Goal: Task Accomplishment & Management: Use online tool/utility

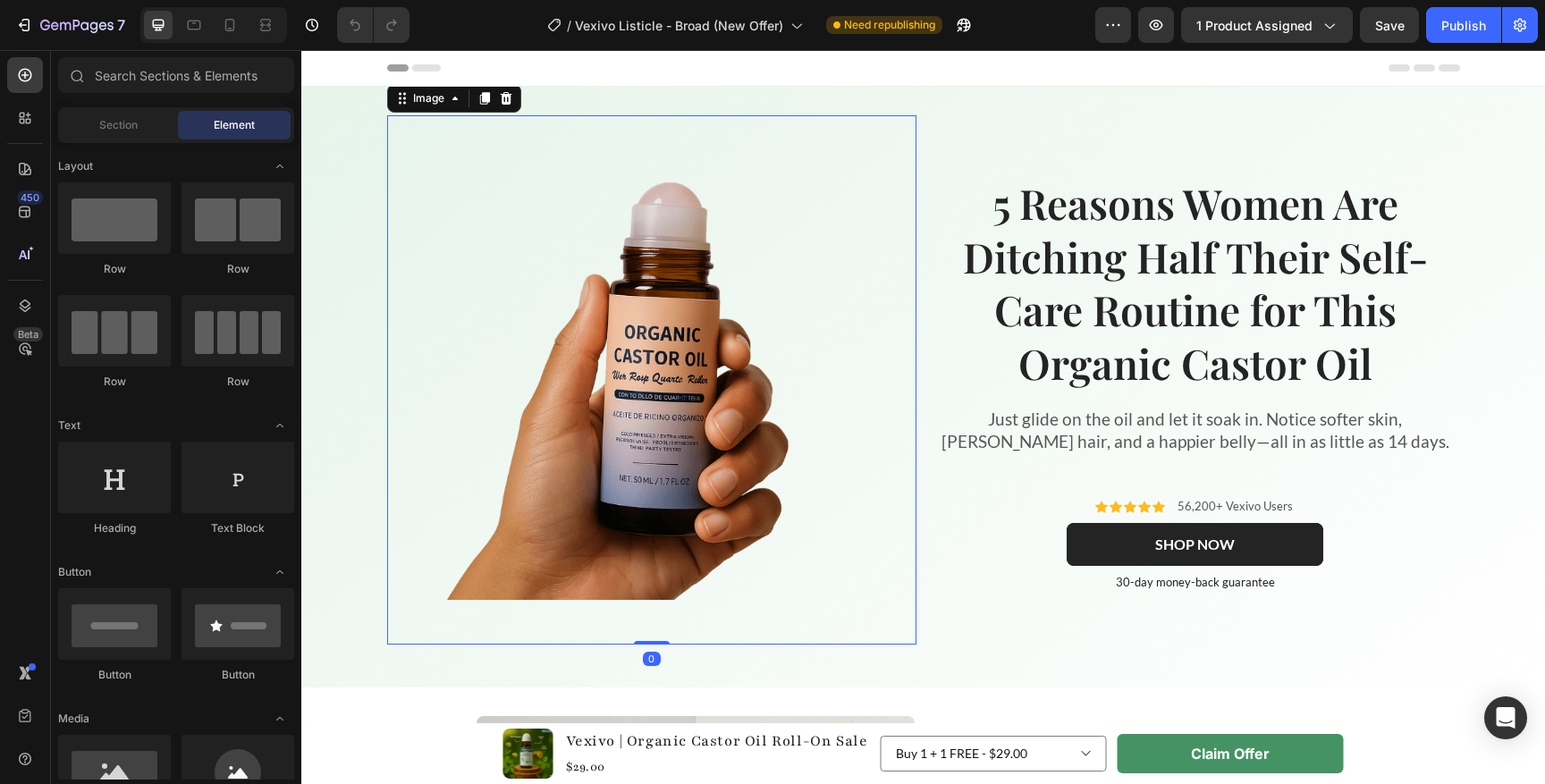
click at [721, 379] on img at bounding box center [651, 379] width 439 height 439
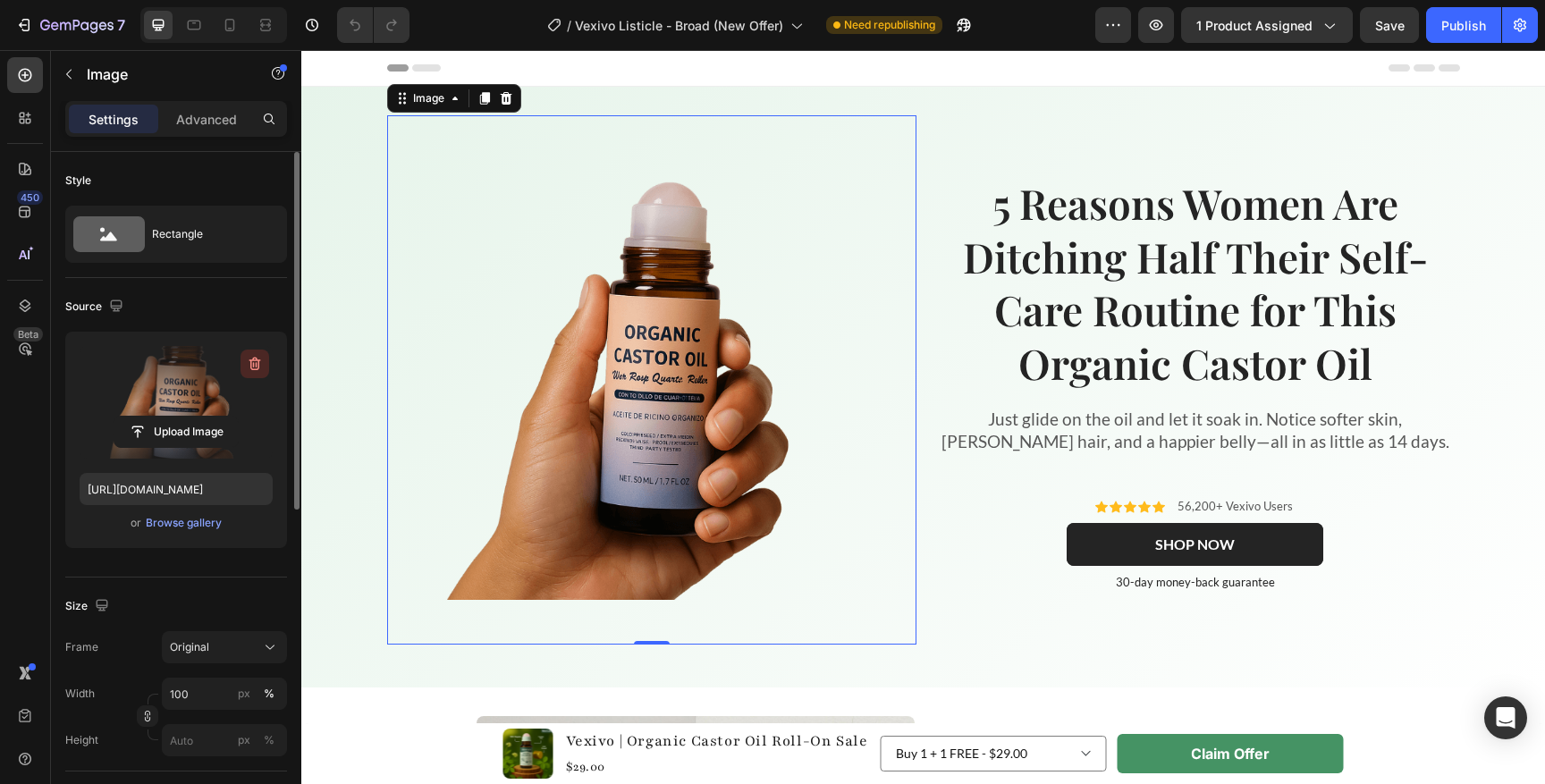
click at [254, 363] on icon "button" at bounding box center [254, 363] width 17 height 17
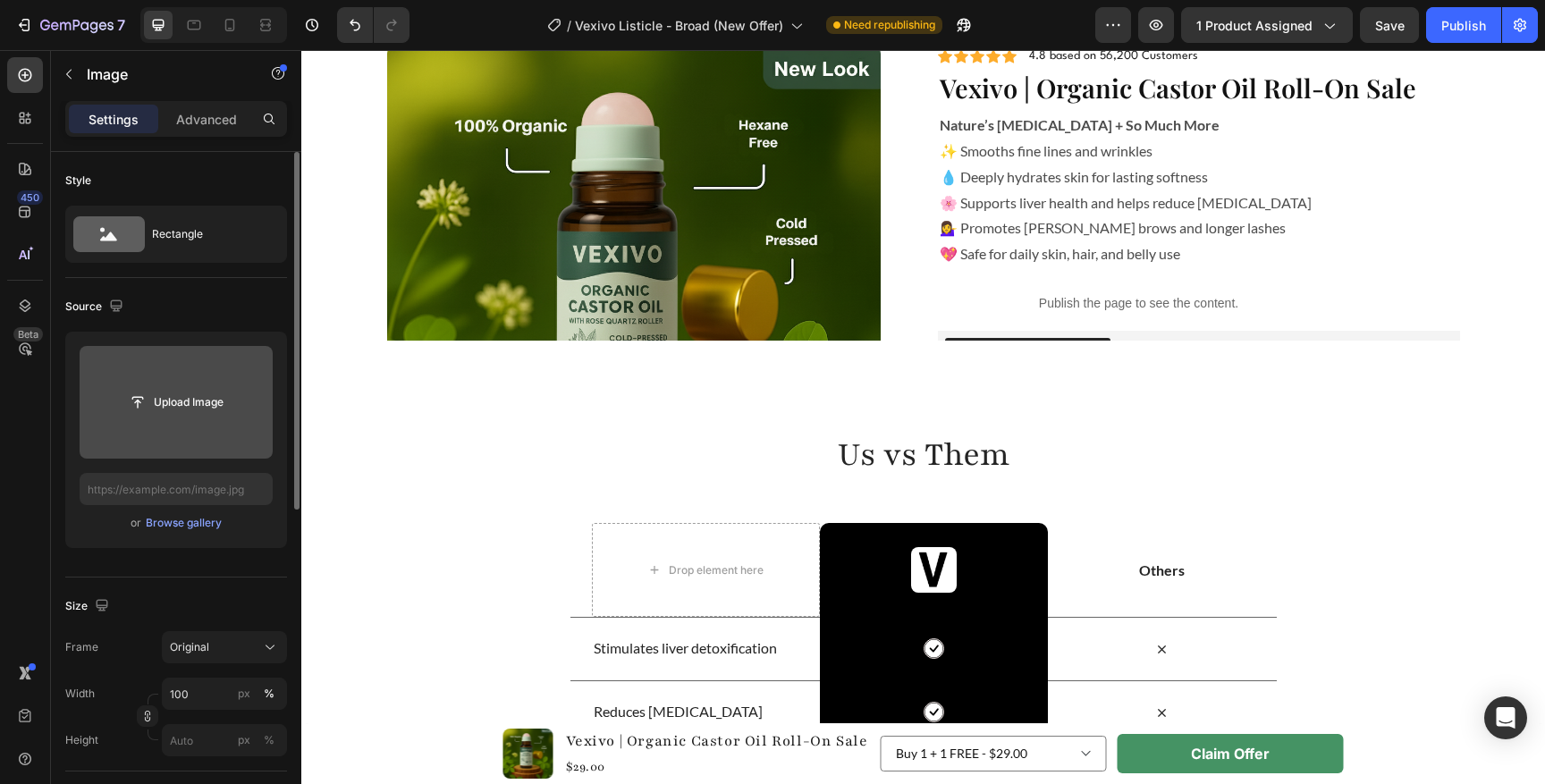
scroll to position [3767, 0]
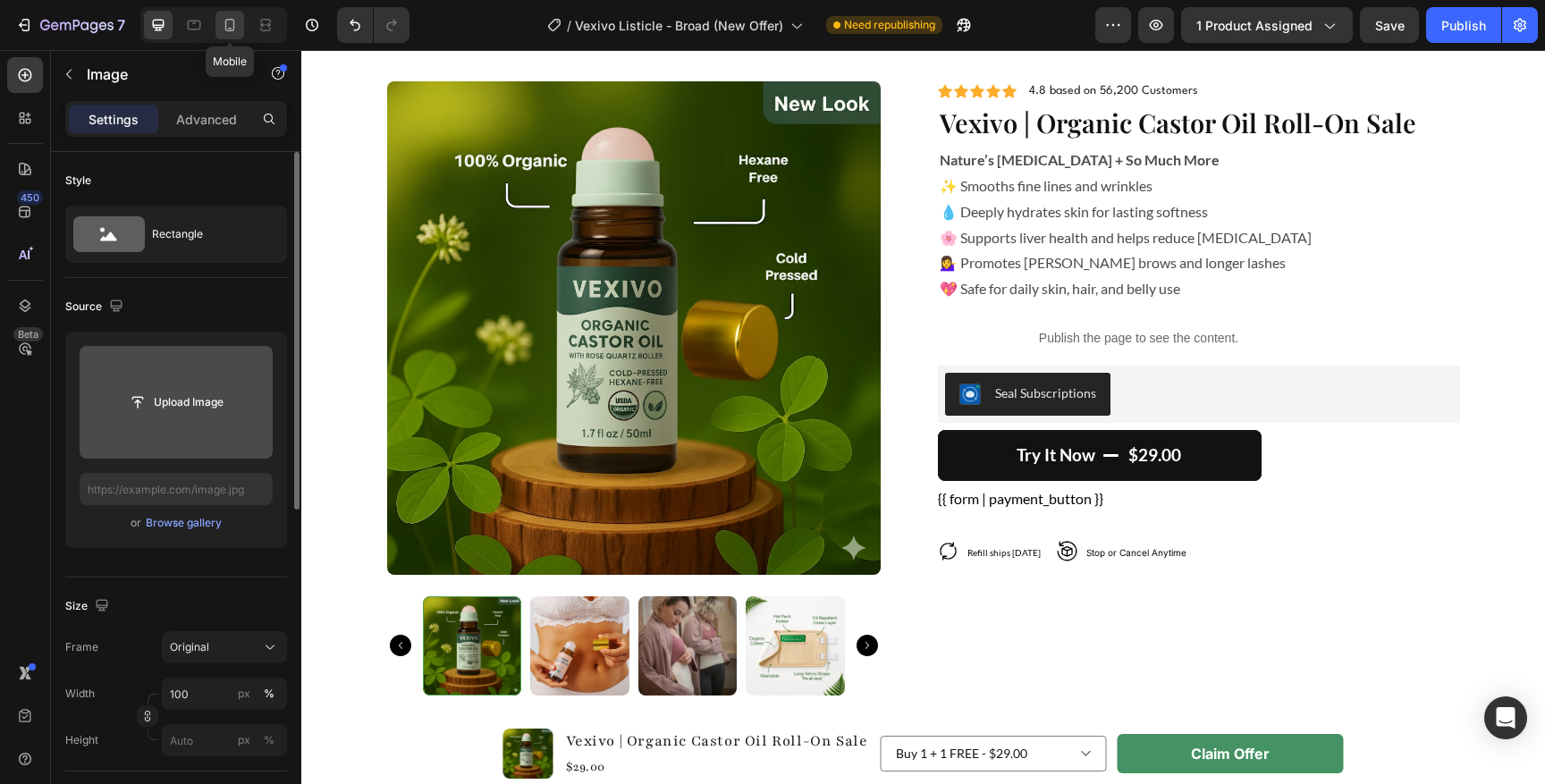
click at [229, 27] on icon at bounding box center [229, 25] width 17 height 17
type input "[URL][DOMAIN_NAME]"
type input "250"
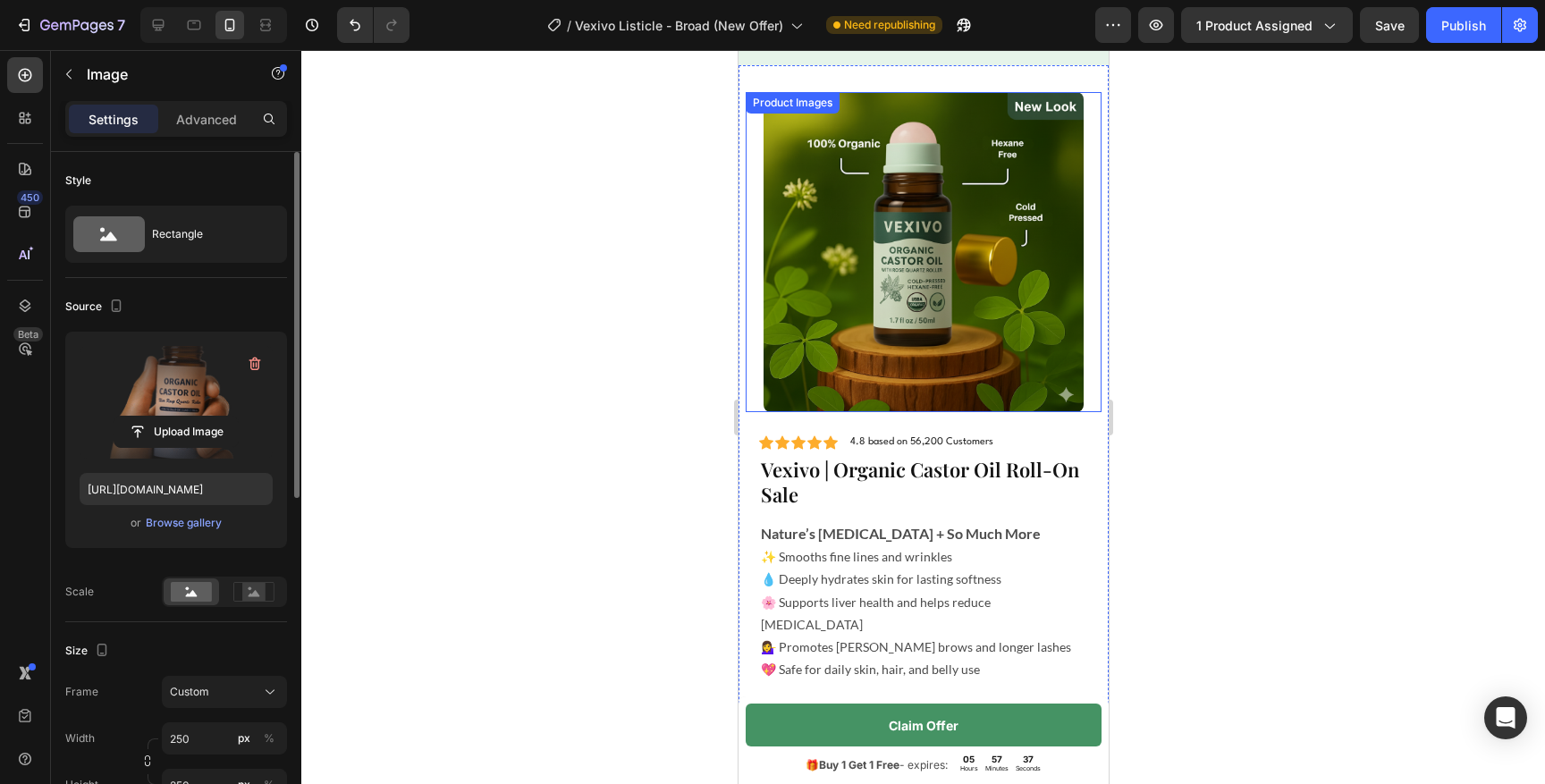
click at [752, 382] on div "Product Images" at bounding box center [923, 251] width 356 height 320
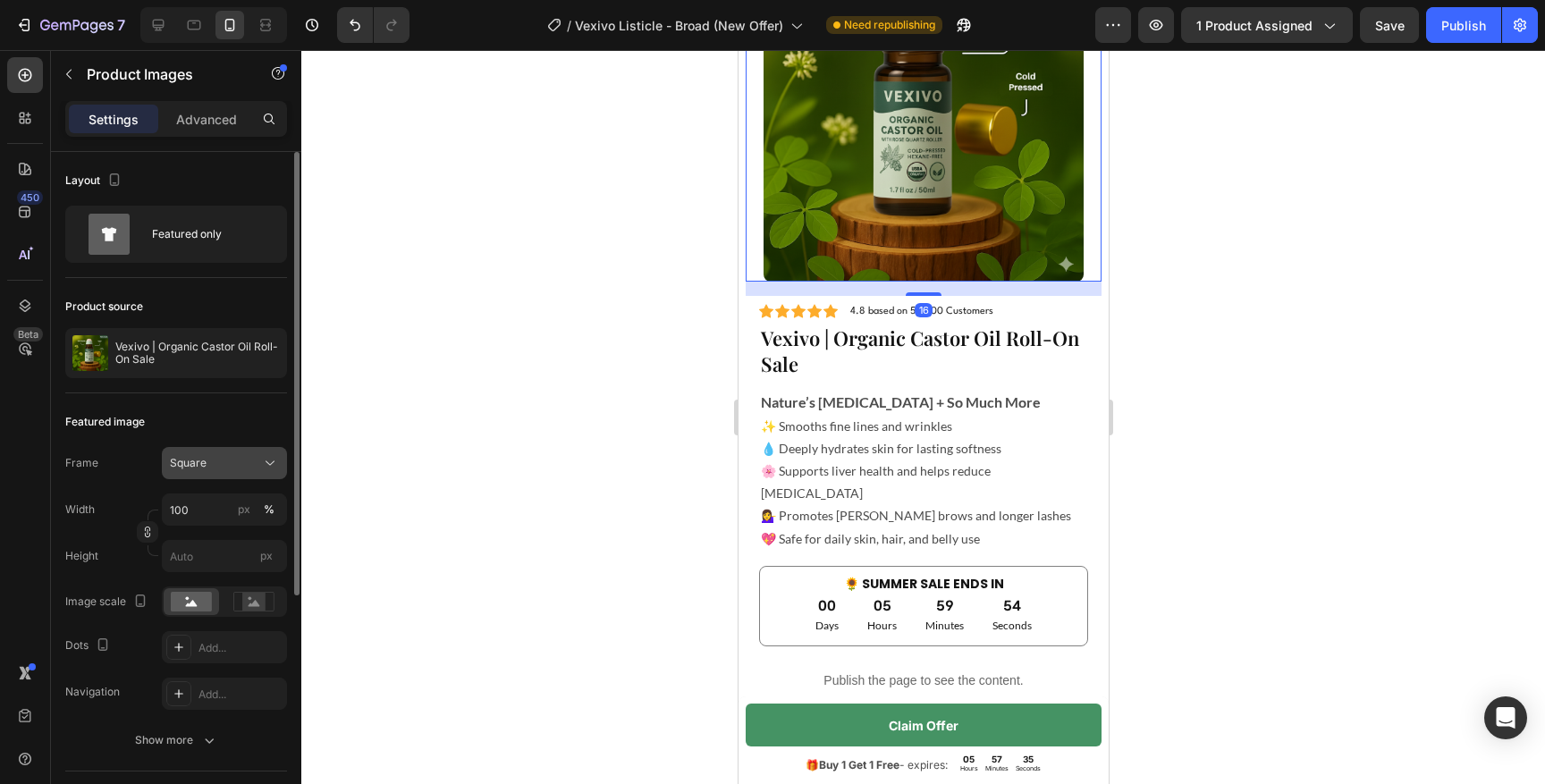
click at [204, 447] on button "Square" at bounding box center [224, 462] width 125 height 32
click at [206, 451] on button "Square" at bounding box center [224, 462] width 125 height 32
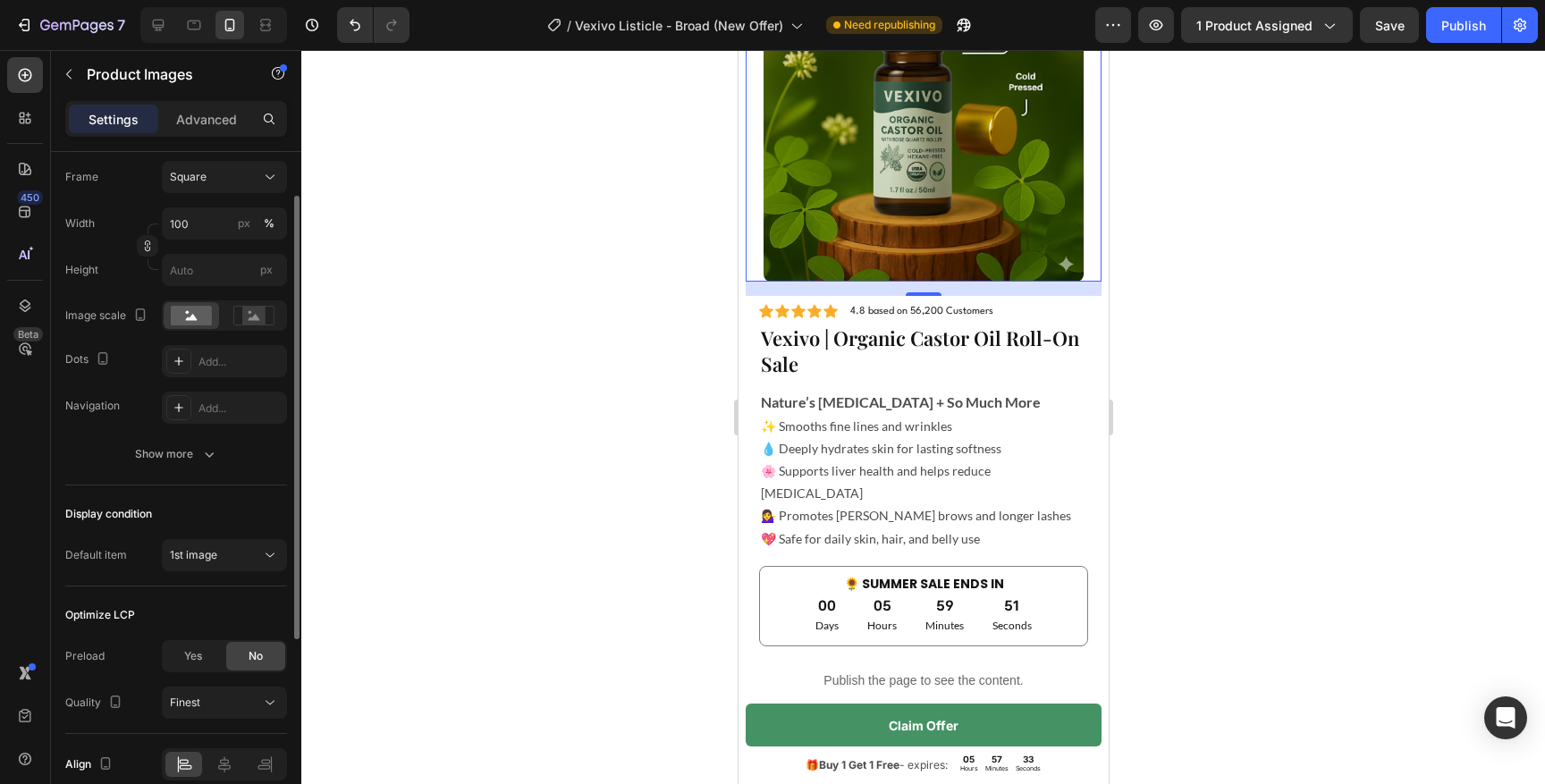
scroll to position [291, 0]
click at [186, 556] on span "1st image" at bounding box center [194, 549] width 48 height 14
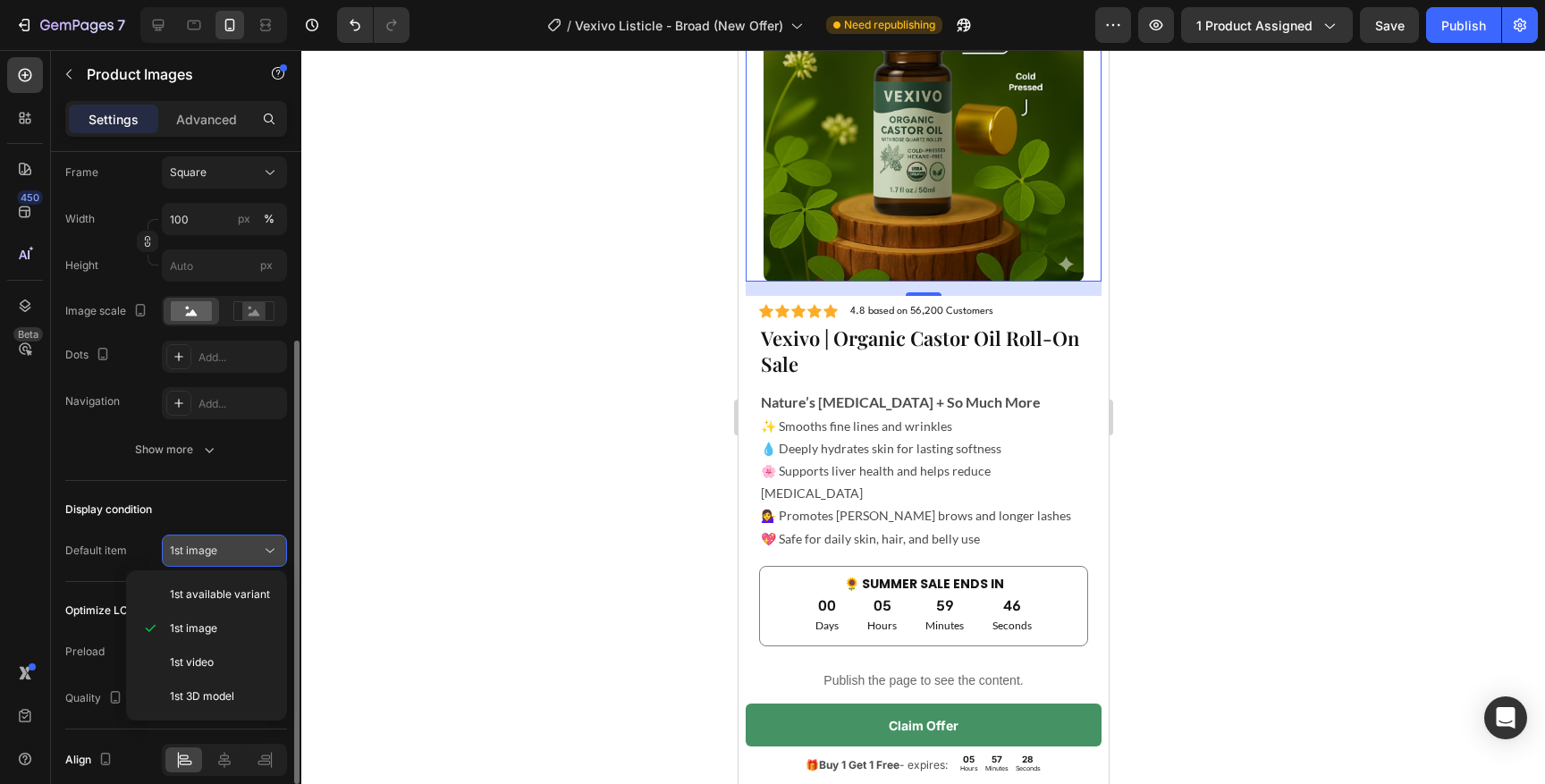
click at [193, 551] on span "1st image" at bounding box center [194, 549] width 48 height 14
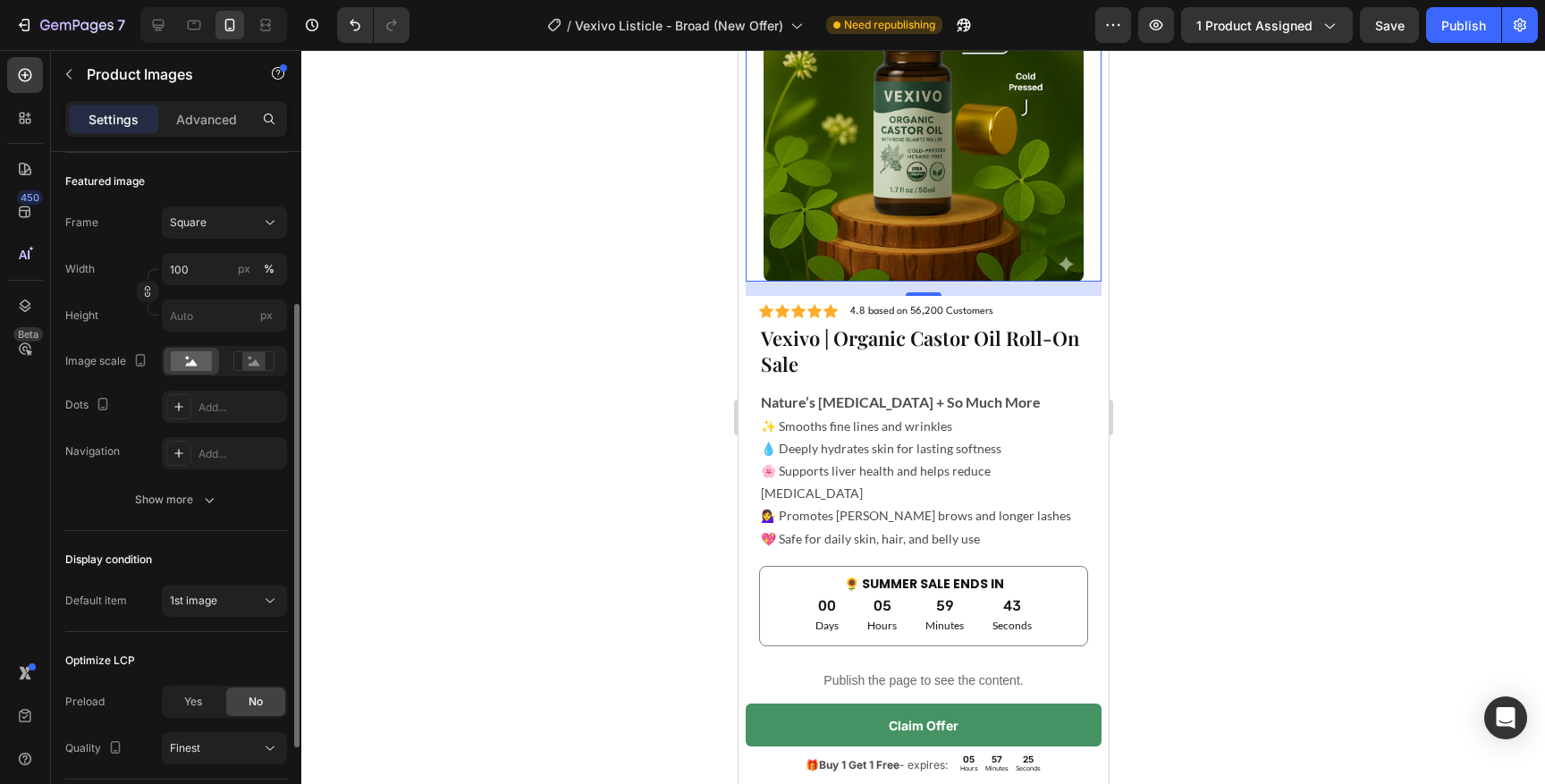
scroll to position [235, 0]
click at [157, 525] on div "Featured image Frame Square Width 100 px % Height px Image scale Dots Add... Na…" at bounding box center [176, 347] width 222 height 378
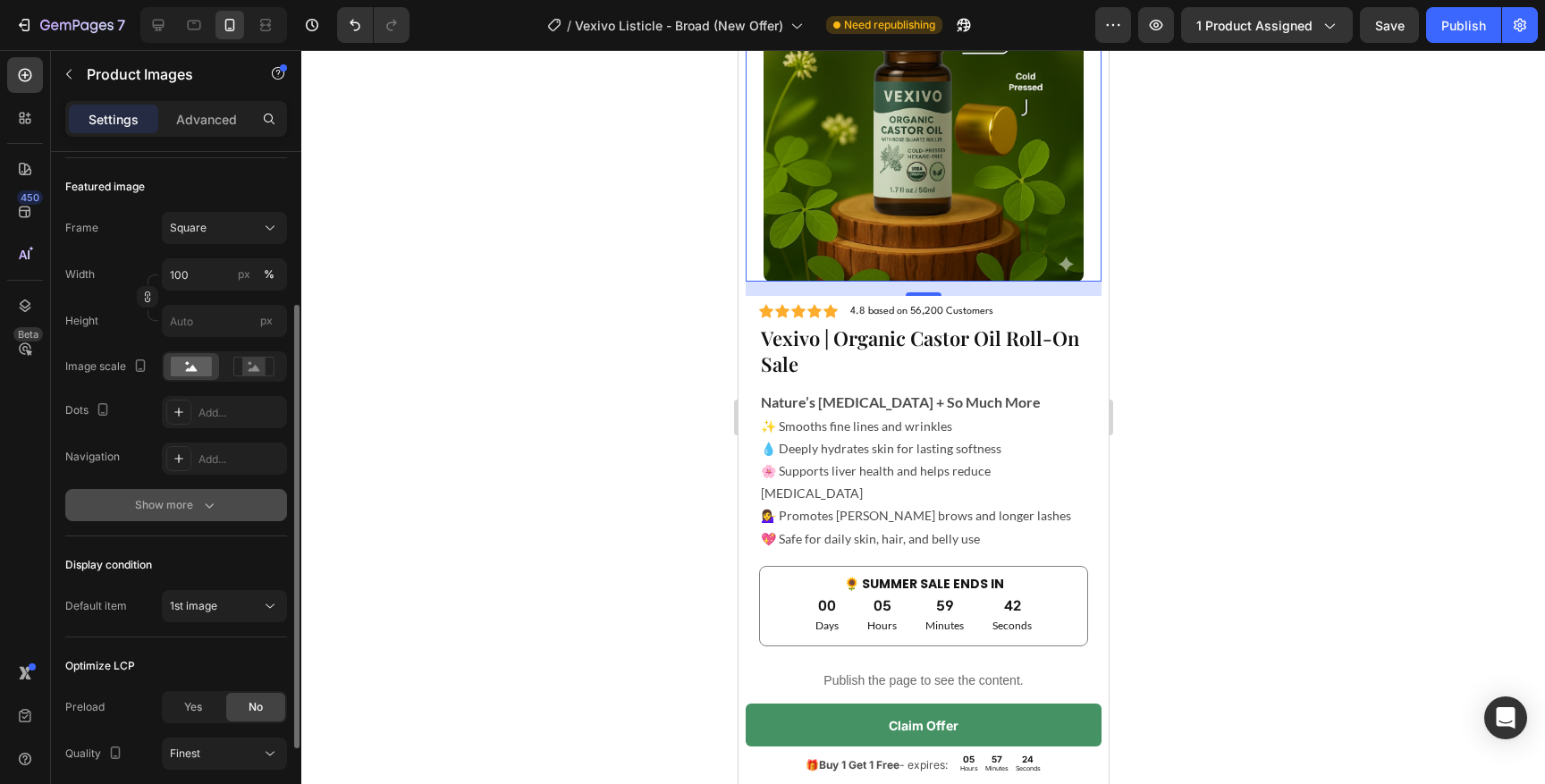
click at [168, 504] on div "Show more" at bounding box center [176, 504] width 83 height 17
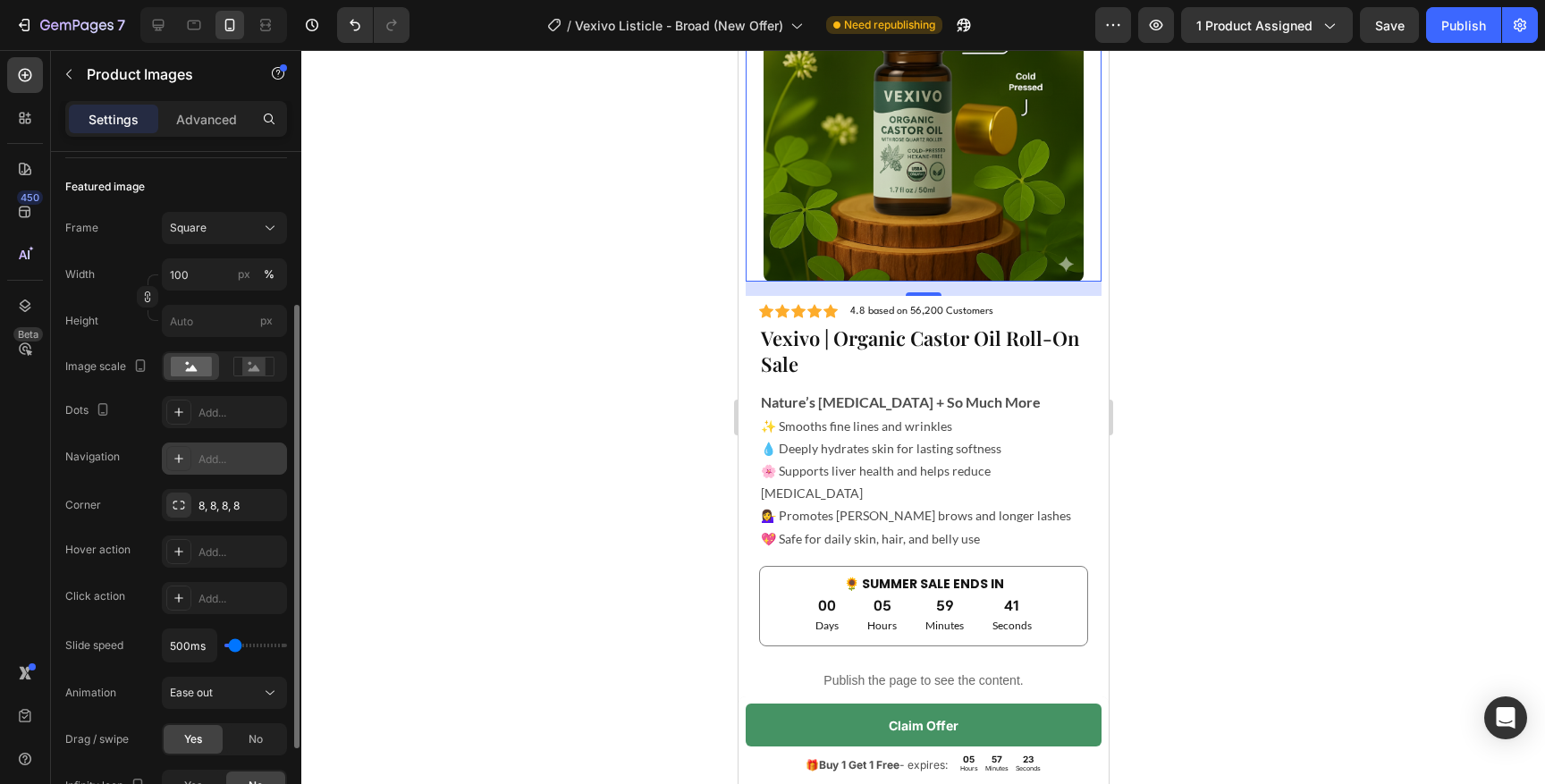
click at [180, 453] on icon at bounding box center [179, 458] width 15 height 15
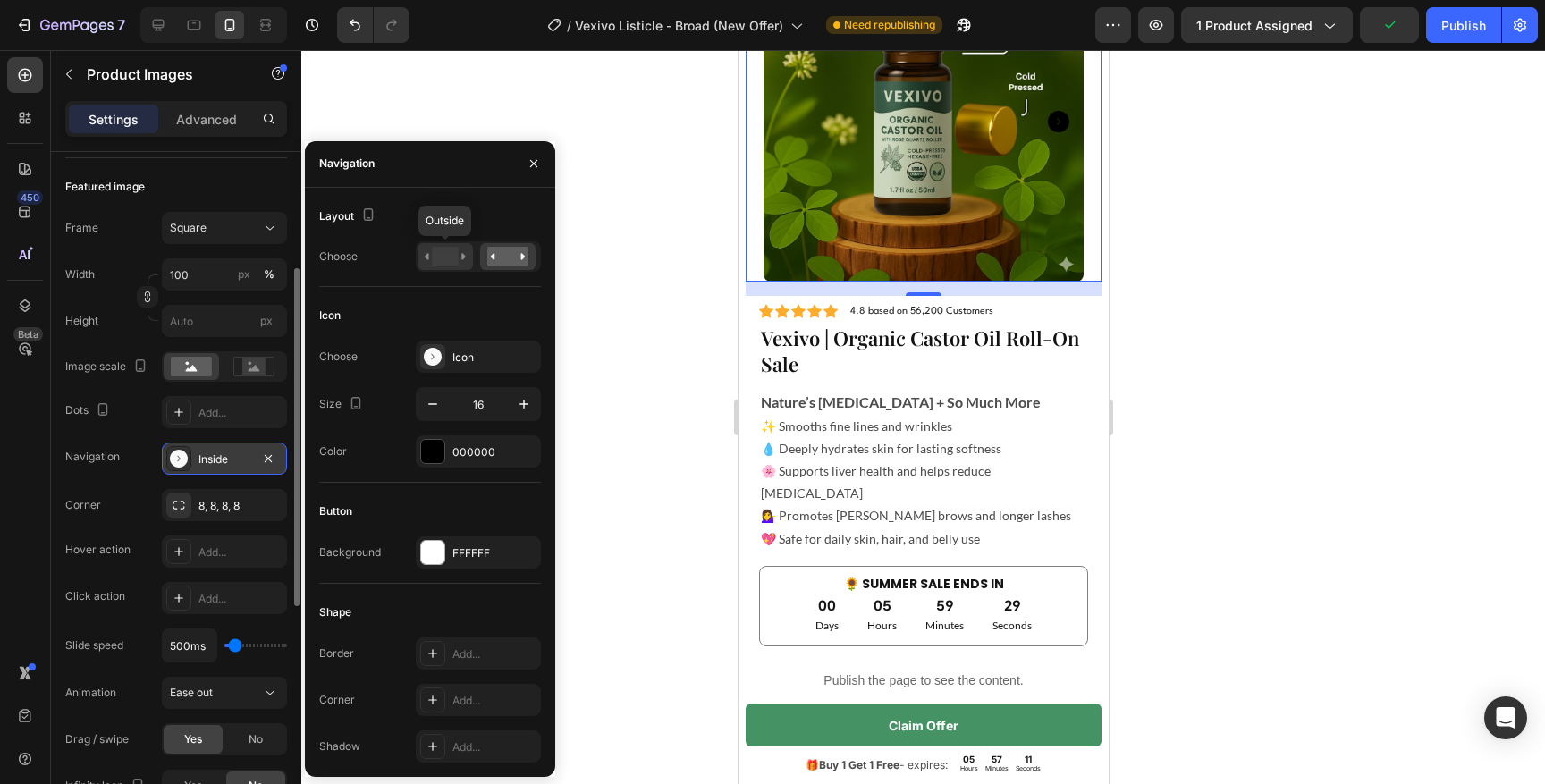
click at [446, 258] on rect at bounding box center [445, 256] width 26 height 19
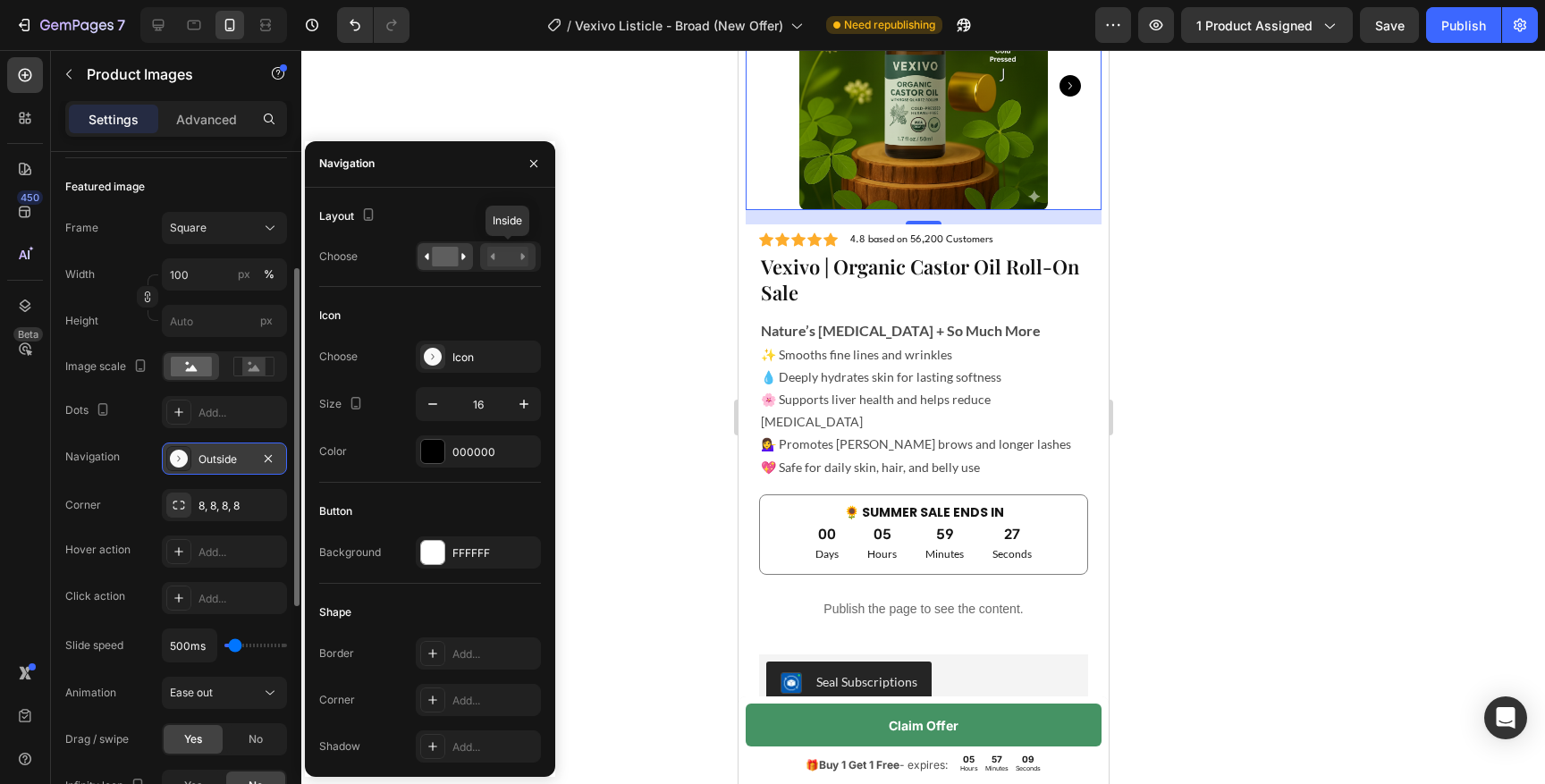
click at [507, 258] on rect at bounding box center [507, 256] width 41 height 19
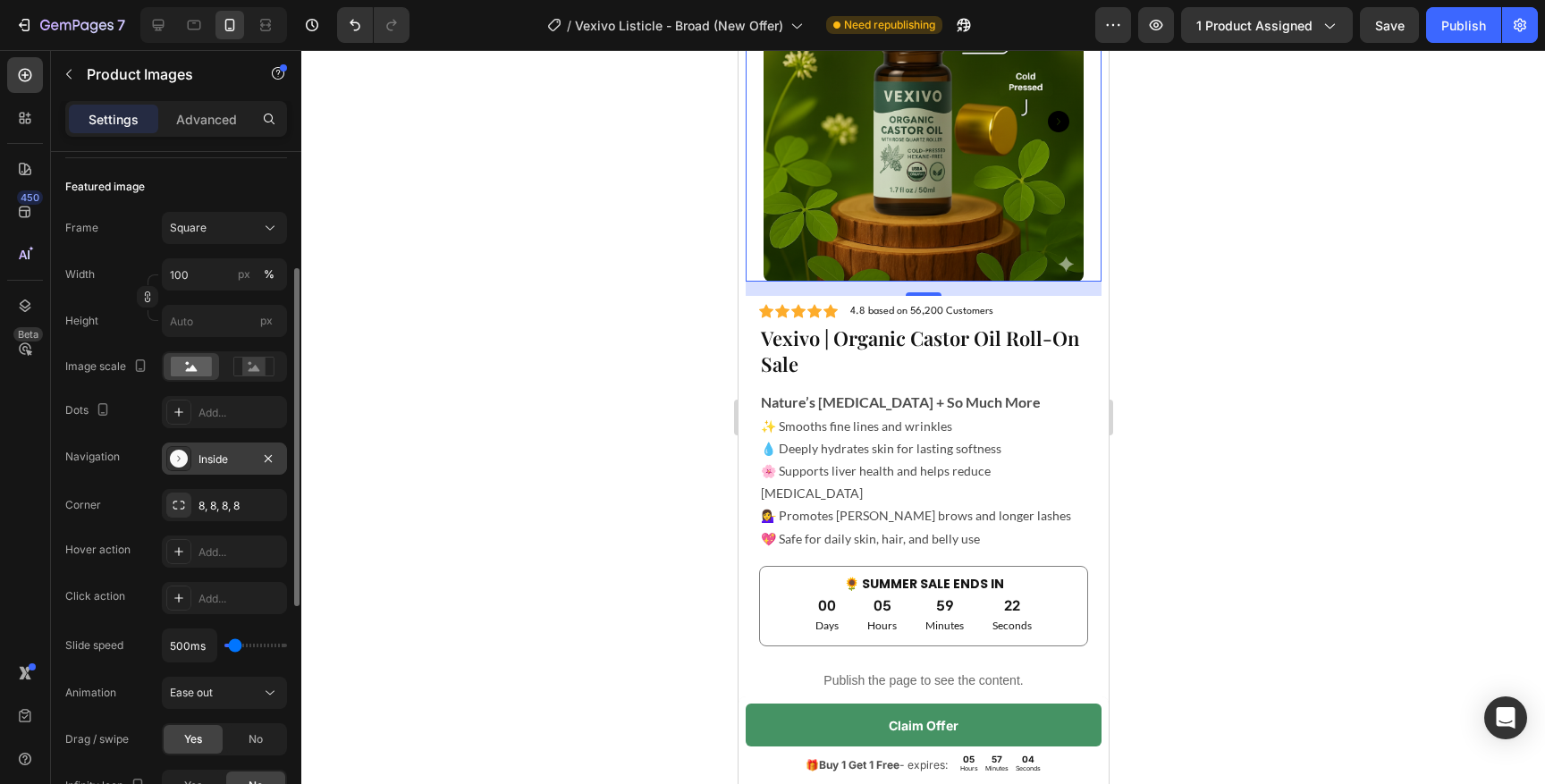
click at [123, 408] on div "Dots Add..." at bounding box center [176, 412] width 222 height 32
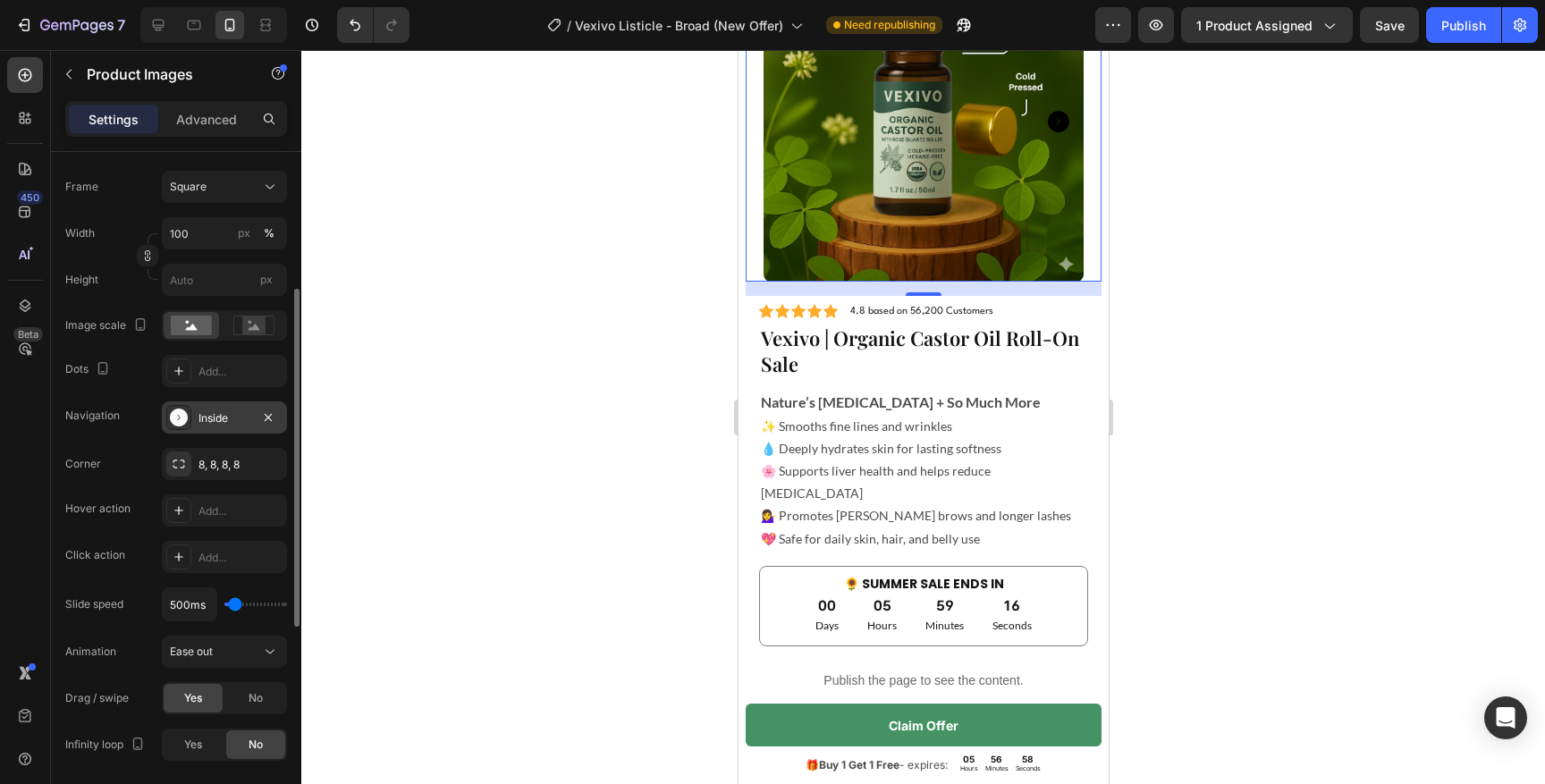
scroll to position [274, 0]
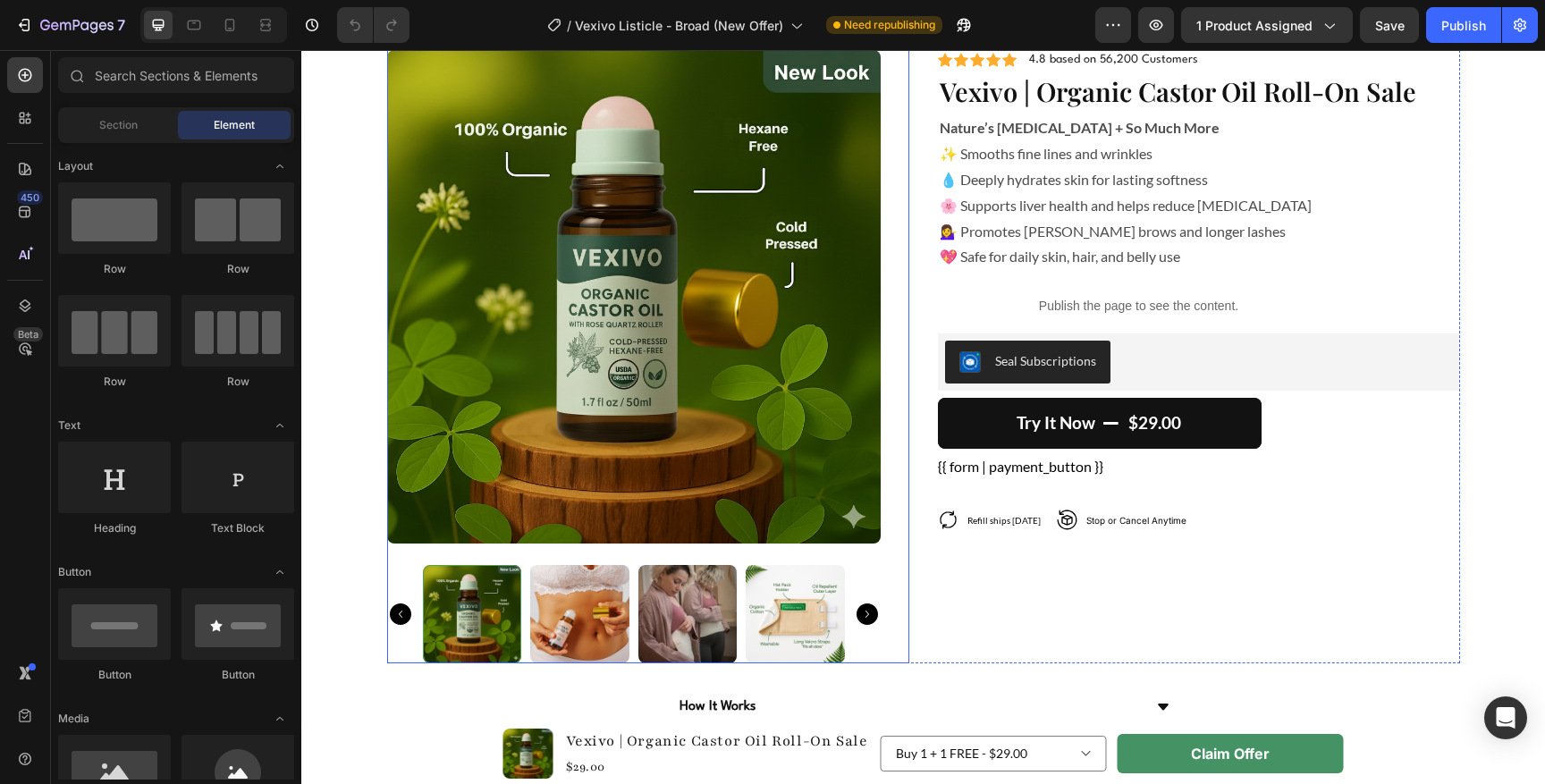
scroll to position [4020, 0]
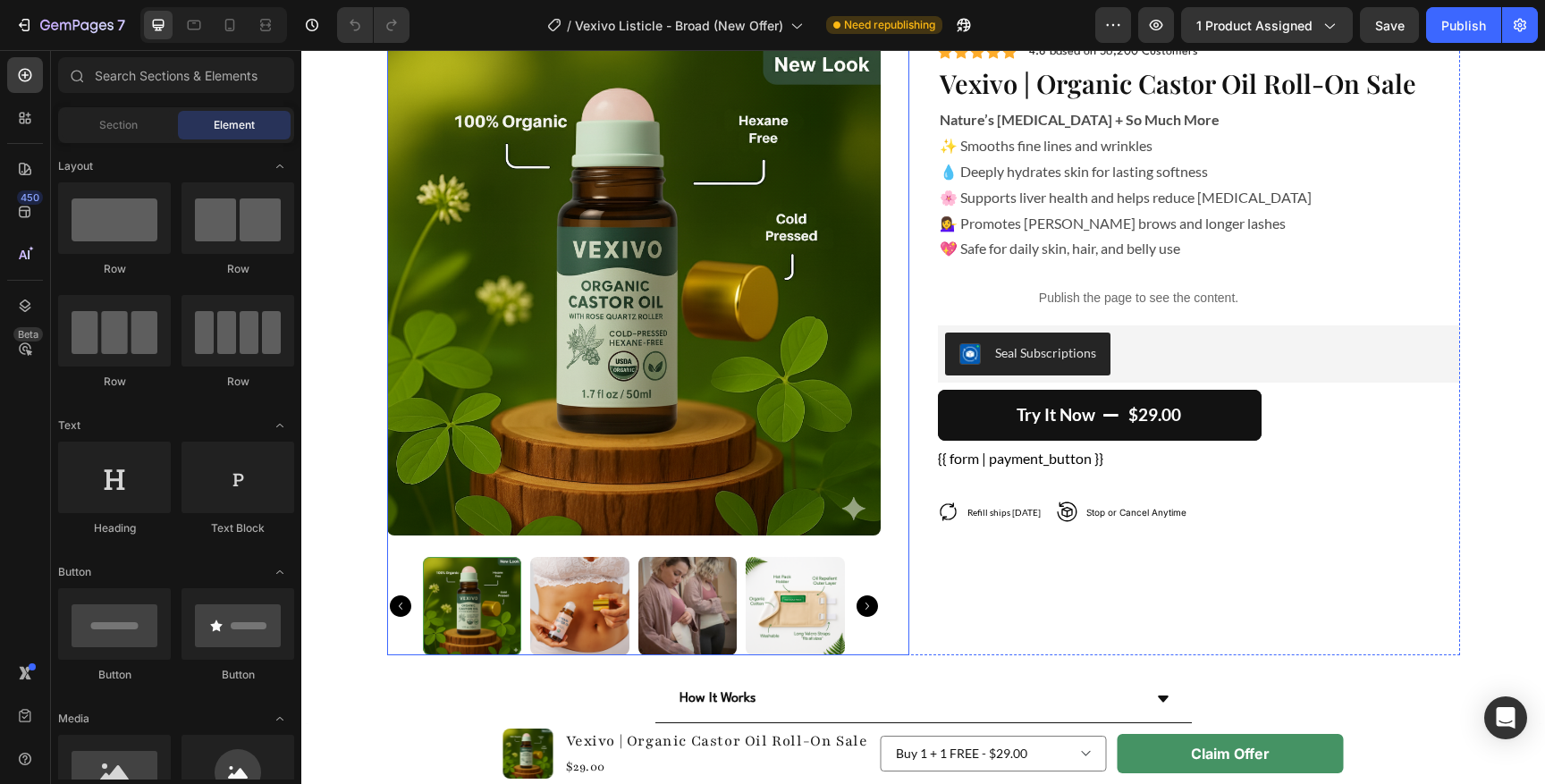
click at [749, 425] on img at bounding box center [634, 289] width 494 height 493
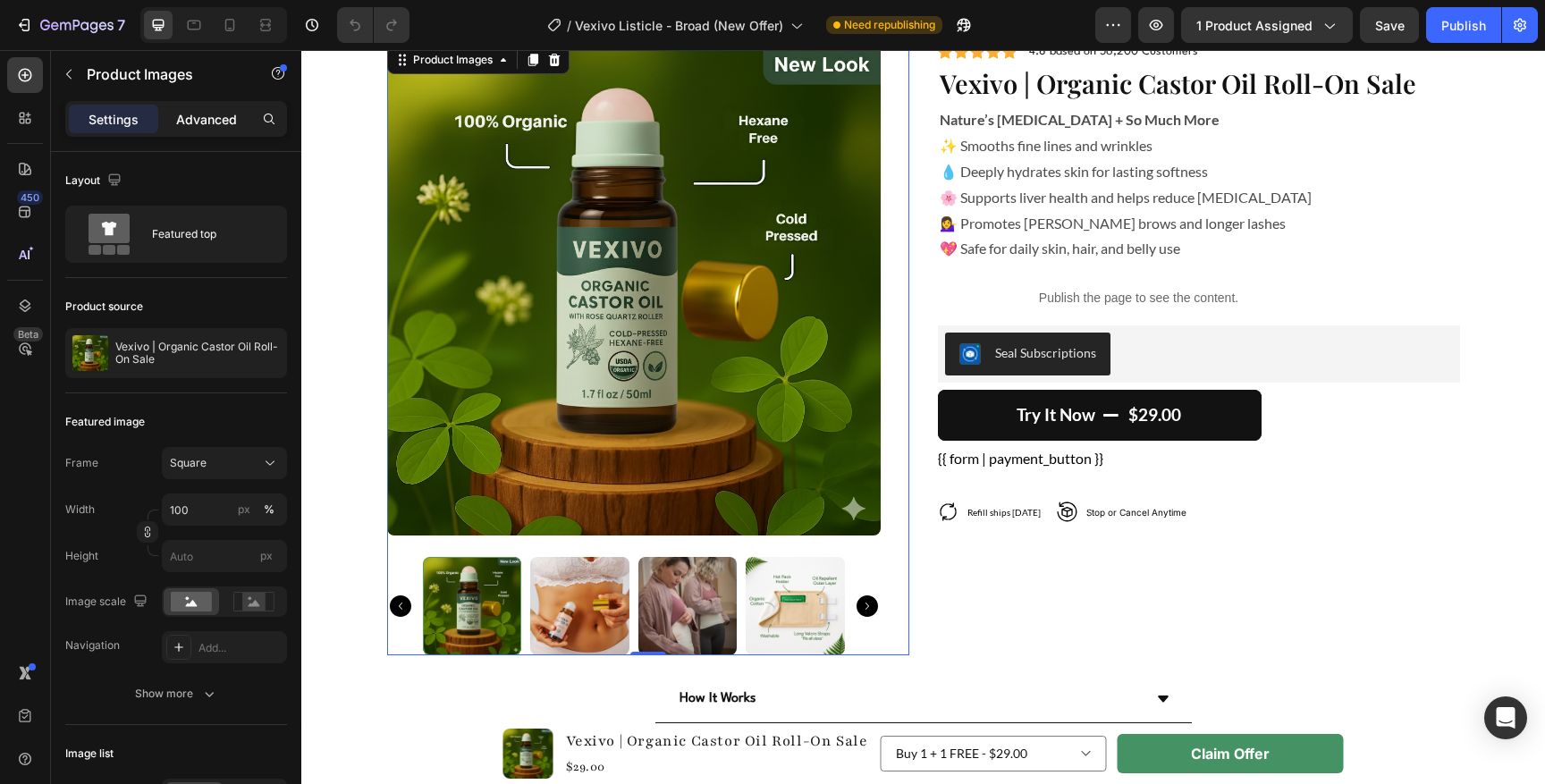
click at [189, 117] on p "Advanced" at bounding box center [206, 119] width 61 height 18
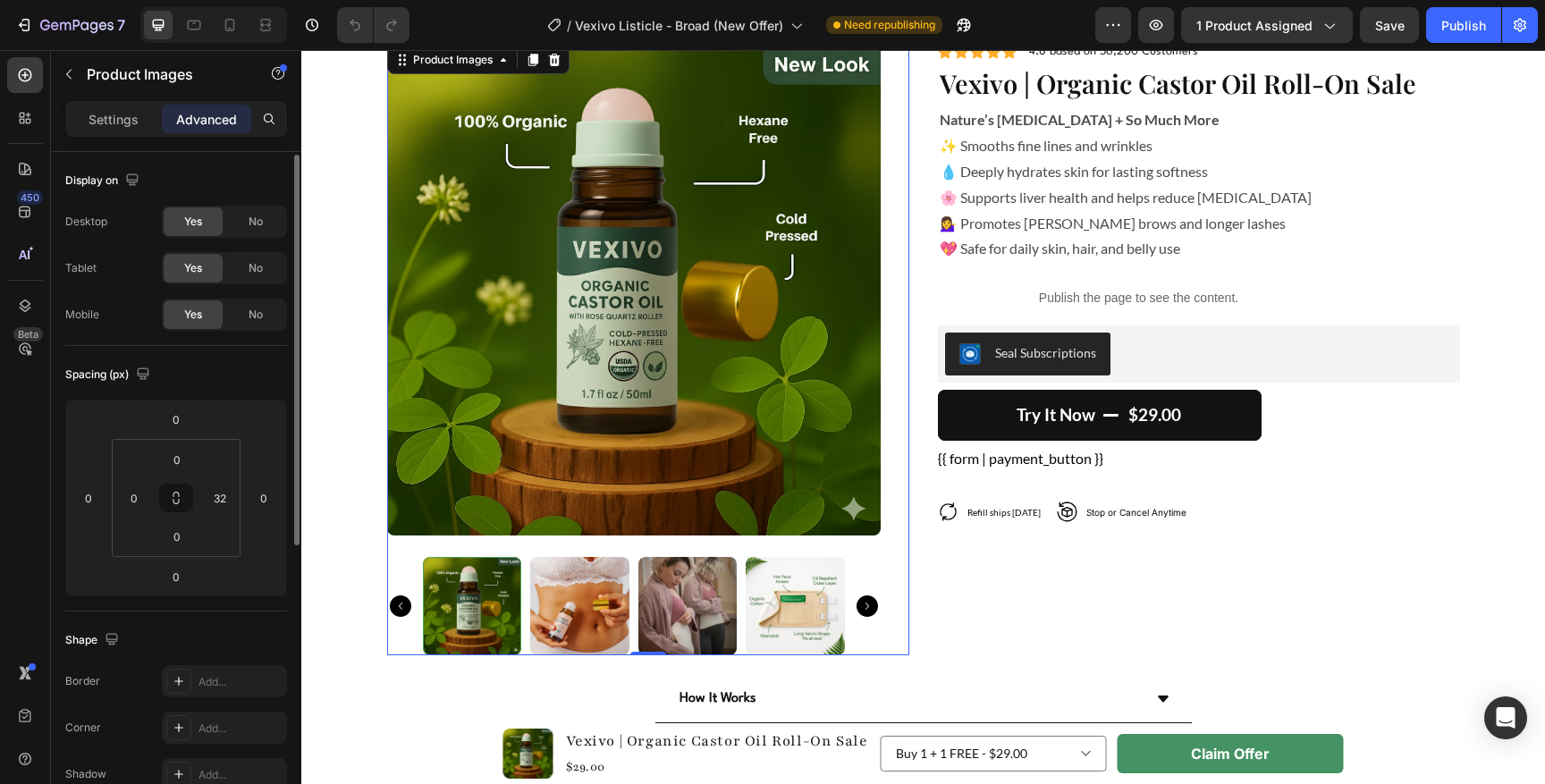
scroll to position [157, 0]
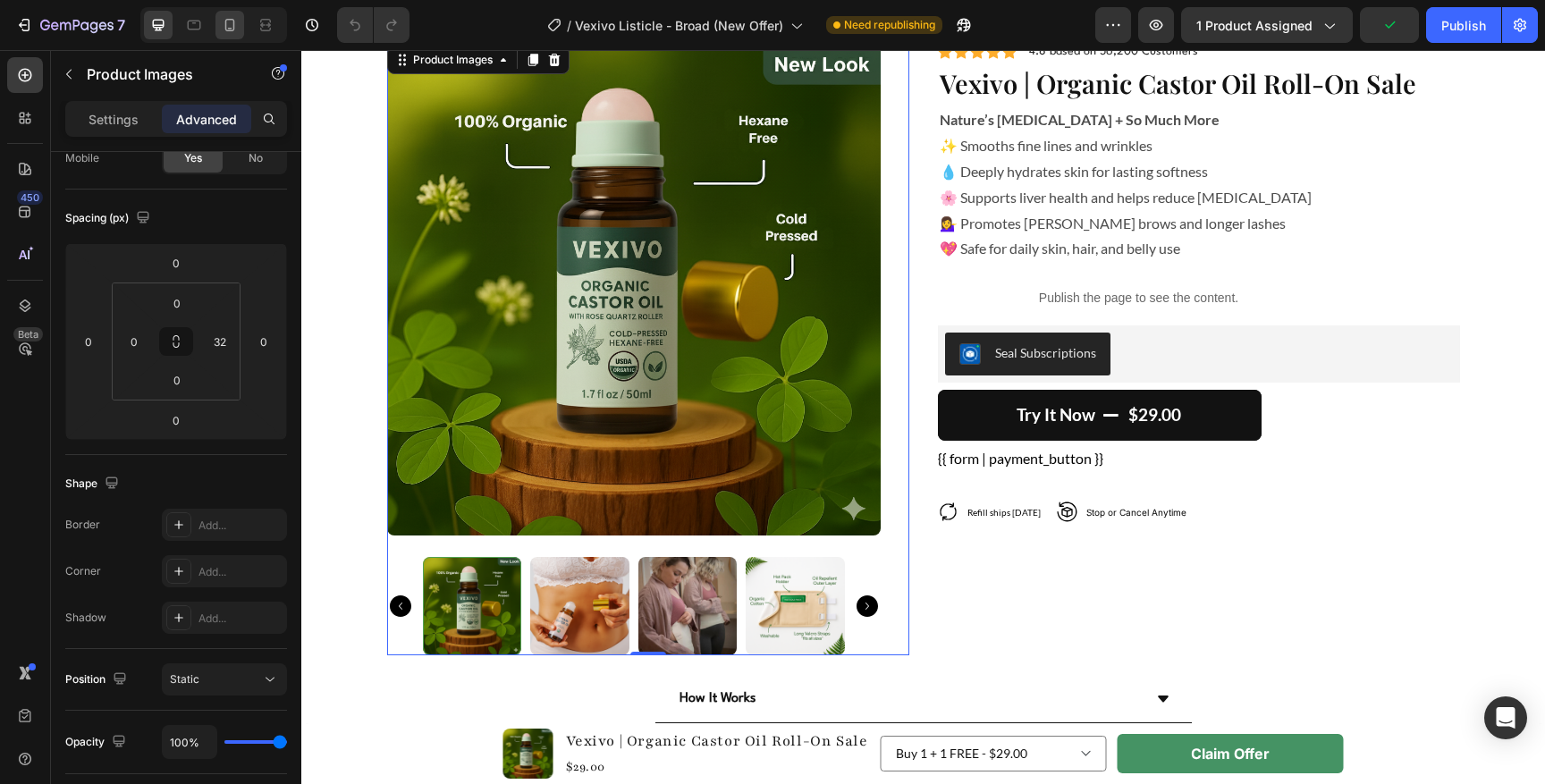
click at [229, 21] on icon at bounding box center [229, 25] width 17 height 17
type input "30"
type input "16"
type input "20"
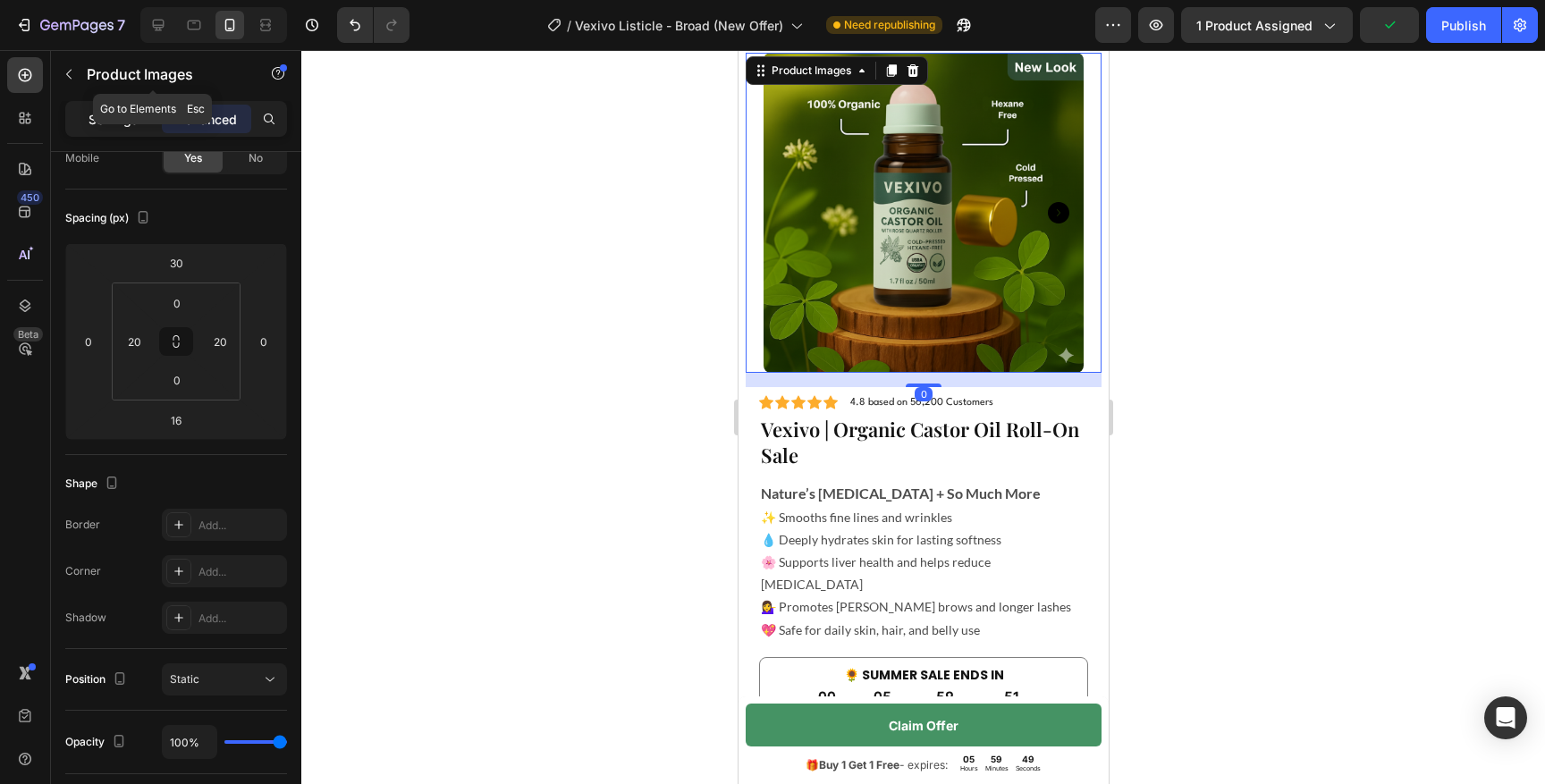
scroll to position [3959, 0]
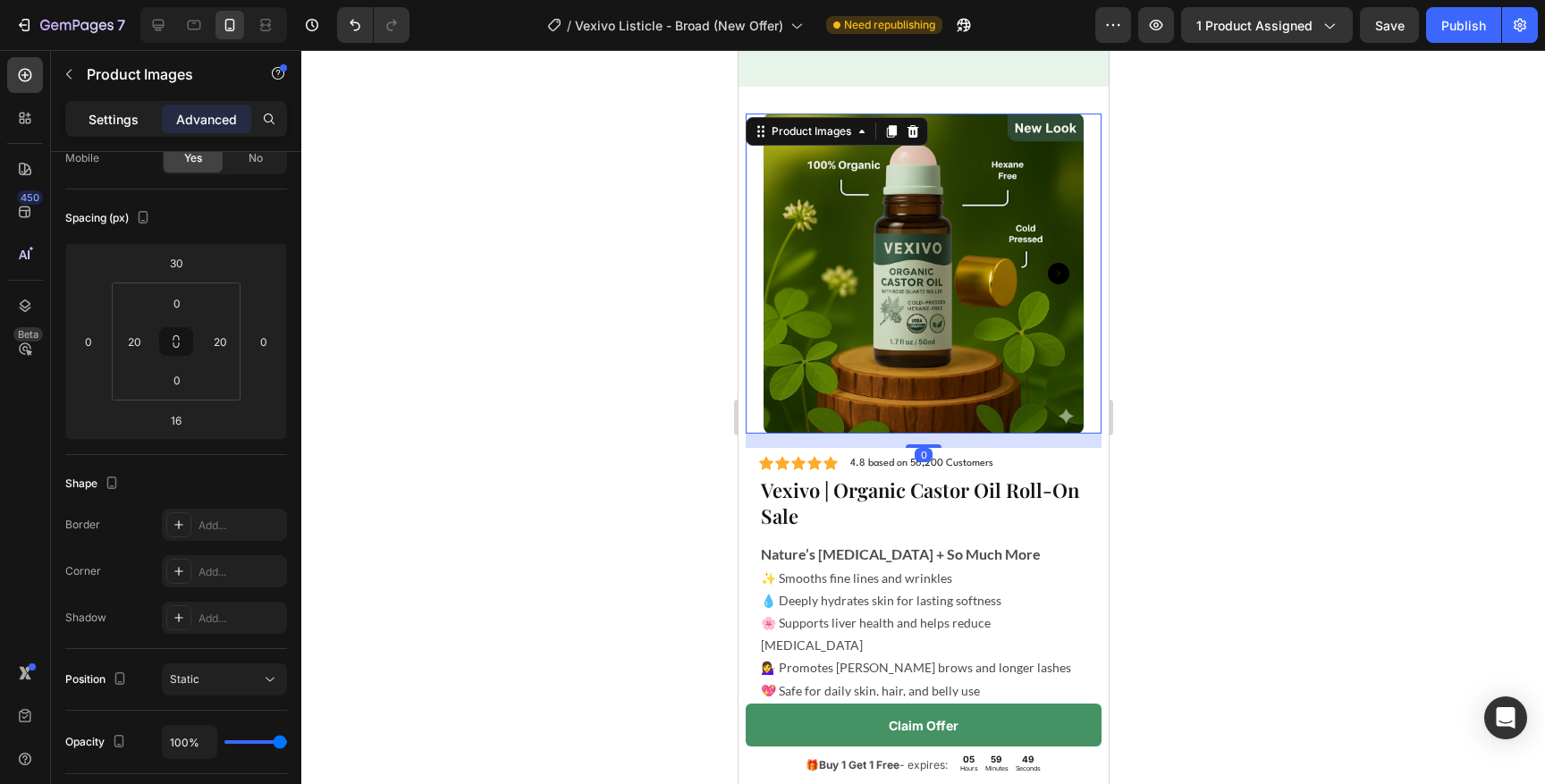
click at [128, 123] on p "Settings" at bounding box center [113, 119] width 50 height 18
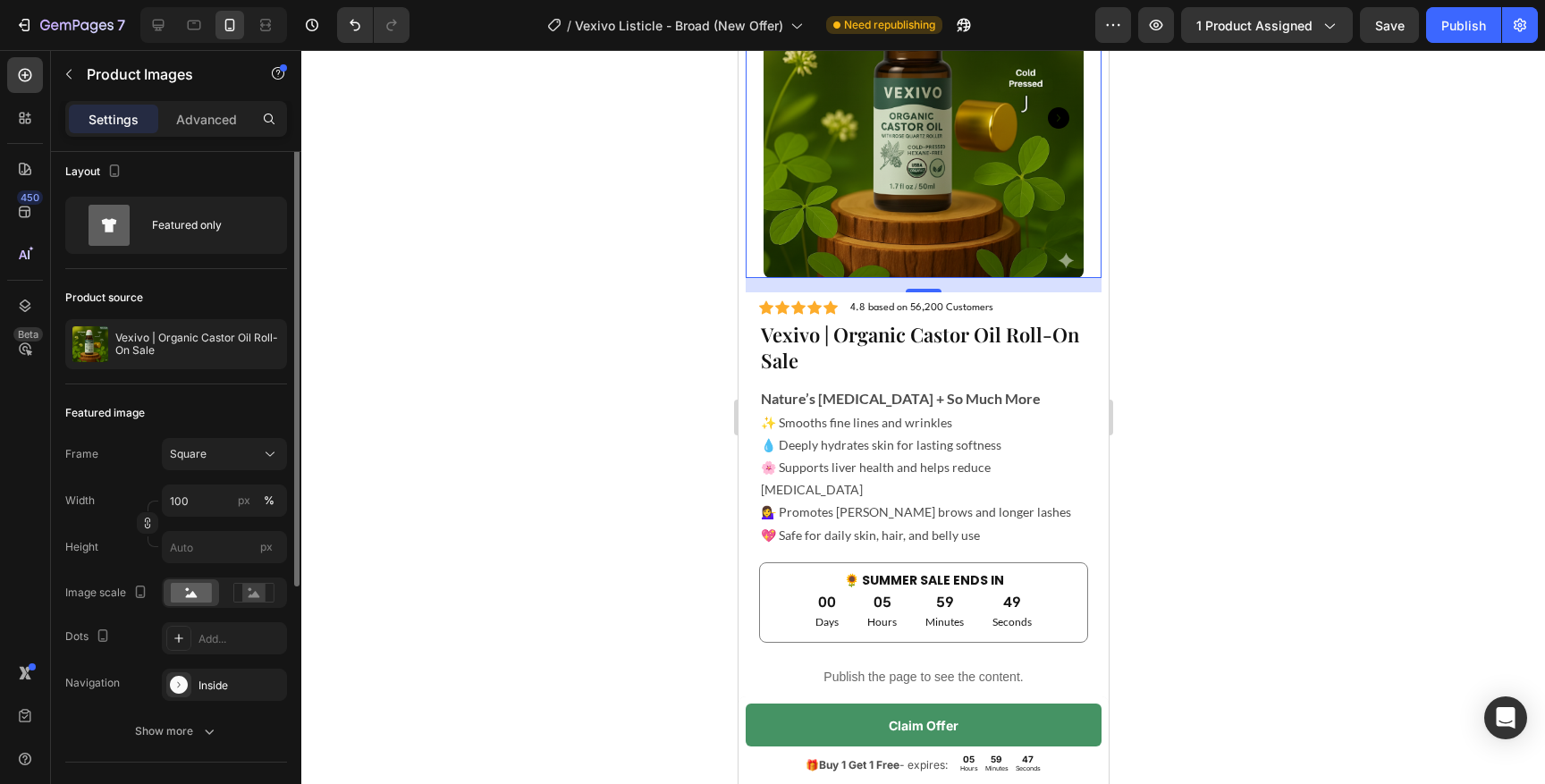
scroll to position [0, 0]
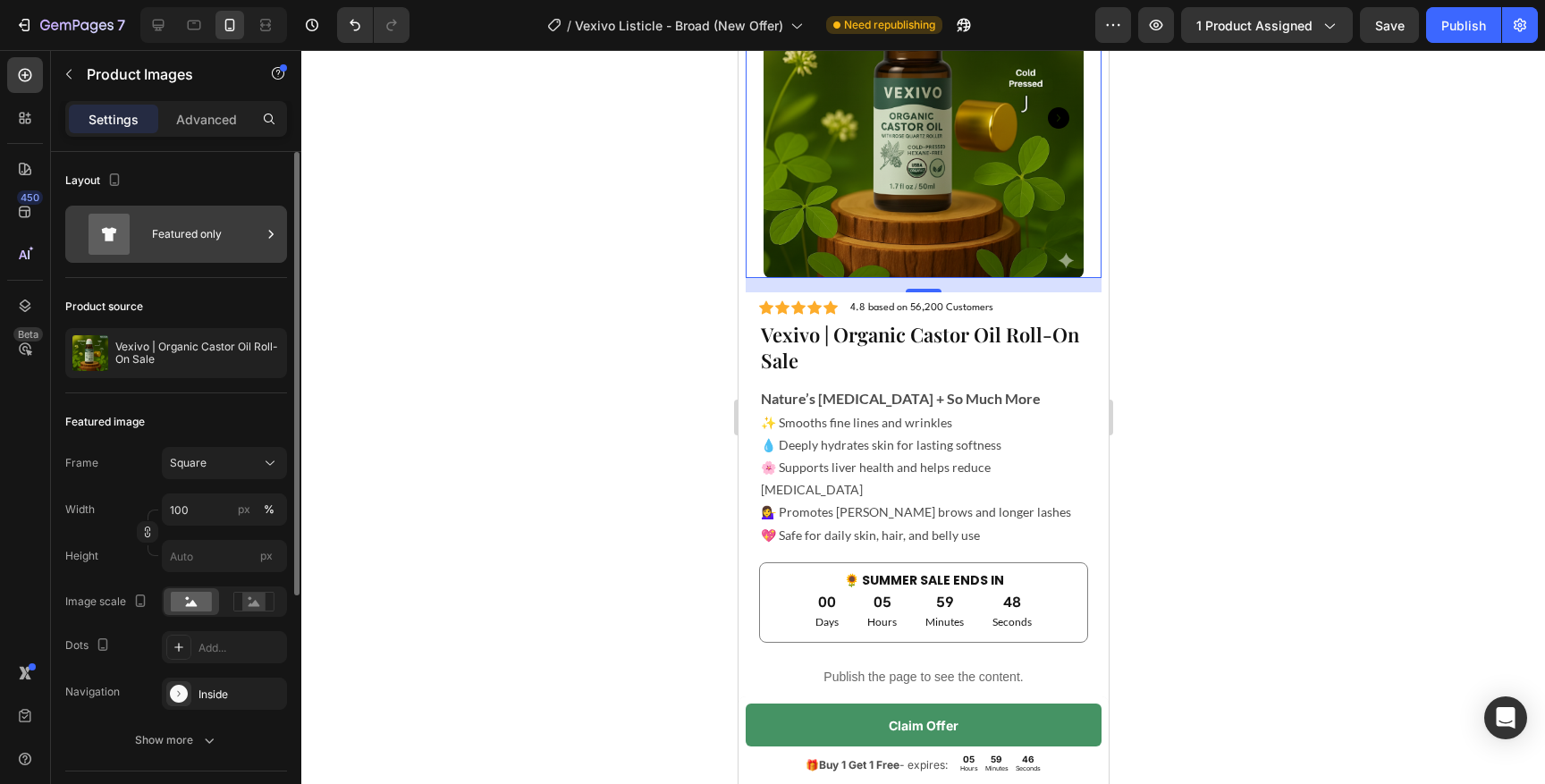
click at [163, 244] on div "Featured only" at bounding box center [206, 234] width 109 height 41
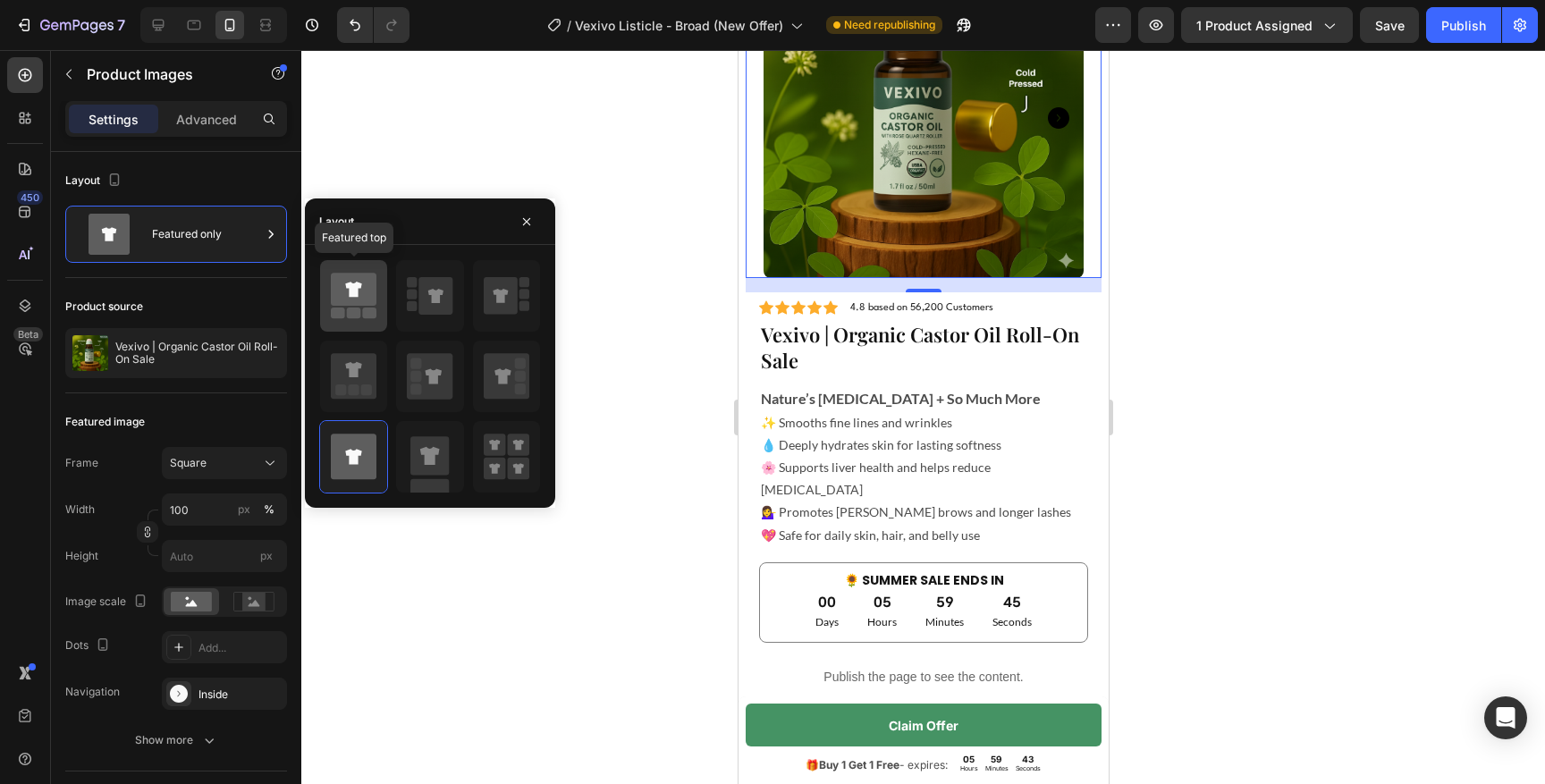
click at [370, 294] on icon at bounding box center [354, 289] width 46 height 33
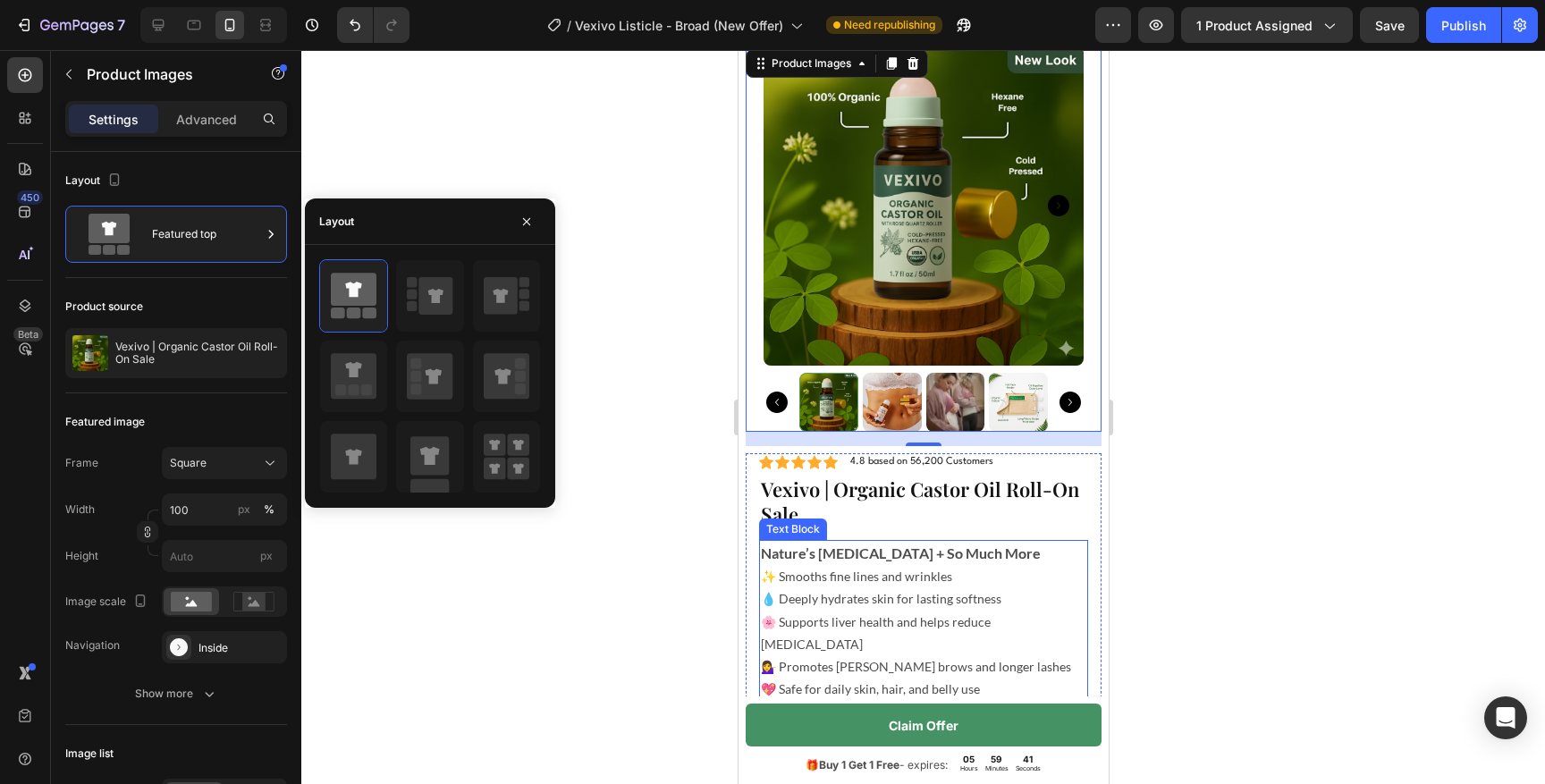
scroll to position [3886, 0]
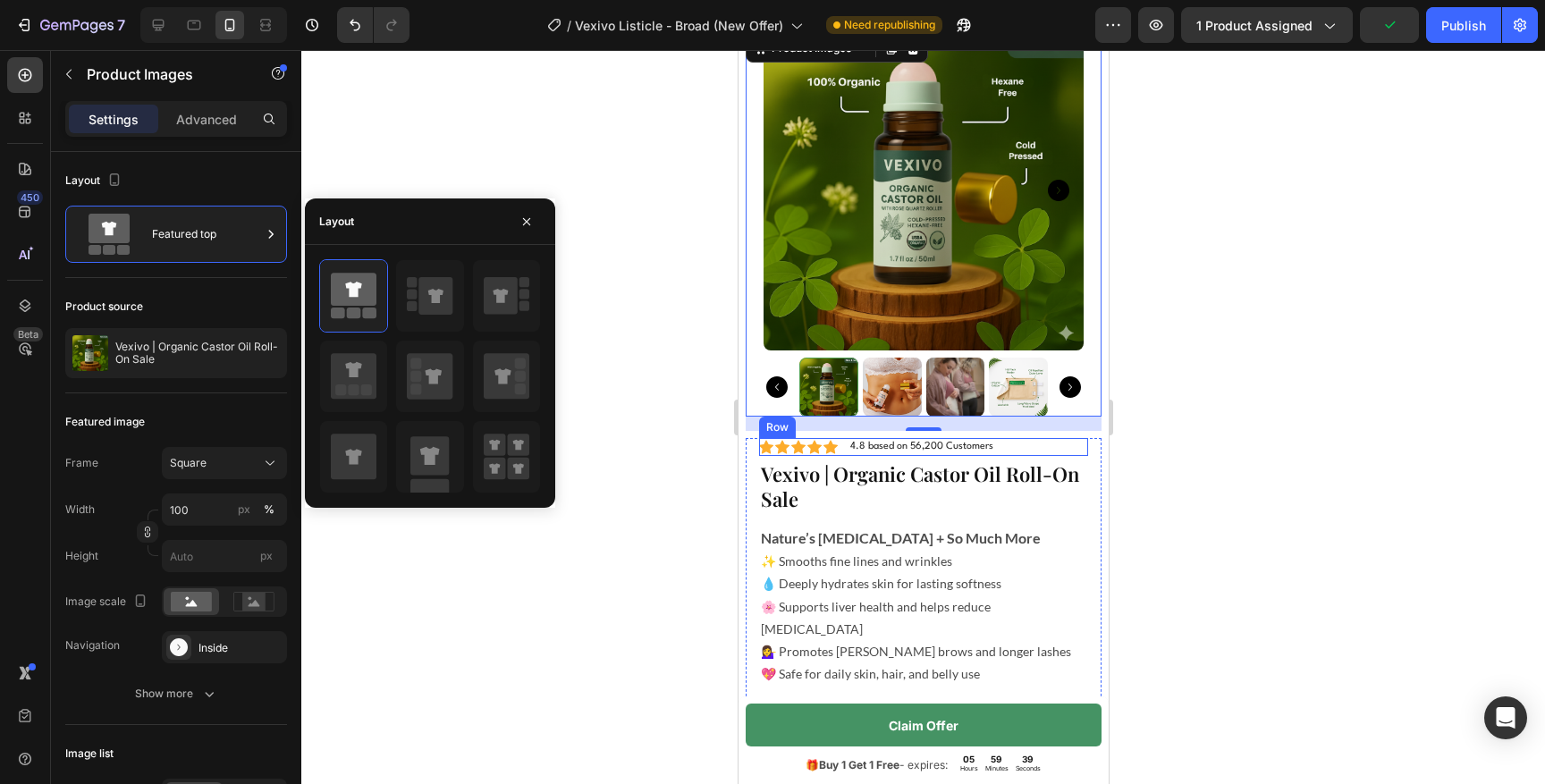
click at [1007, 452] on div "Icon Icon Icon Icon Icon Icon List 4.8 based on 56,200 Customers Text Block Row" at bounding box center [922, 446] width 329 height 17
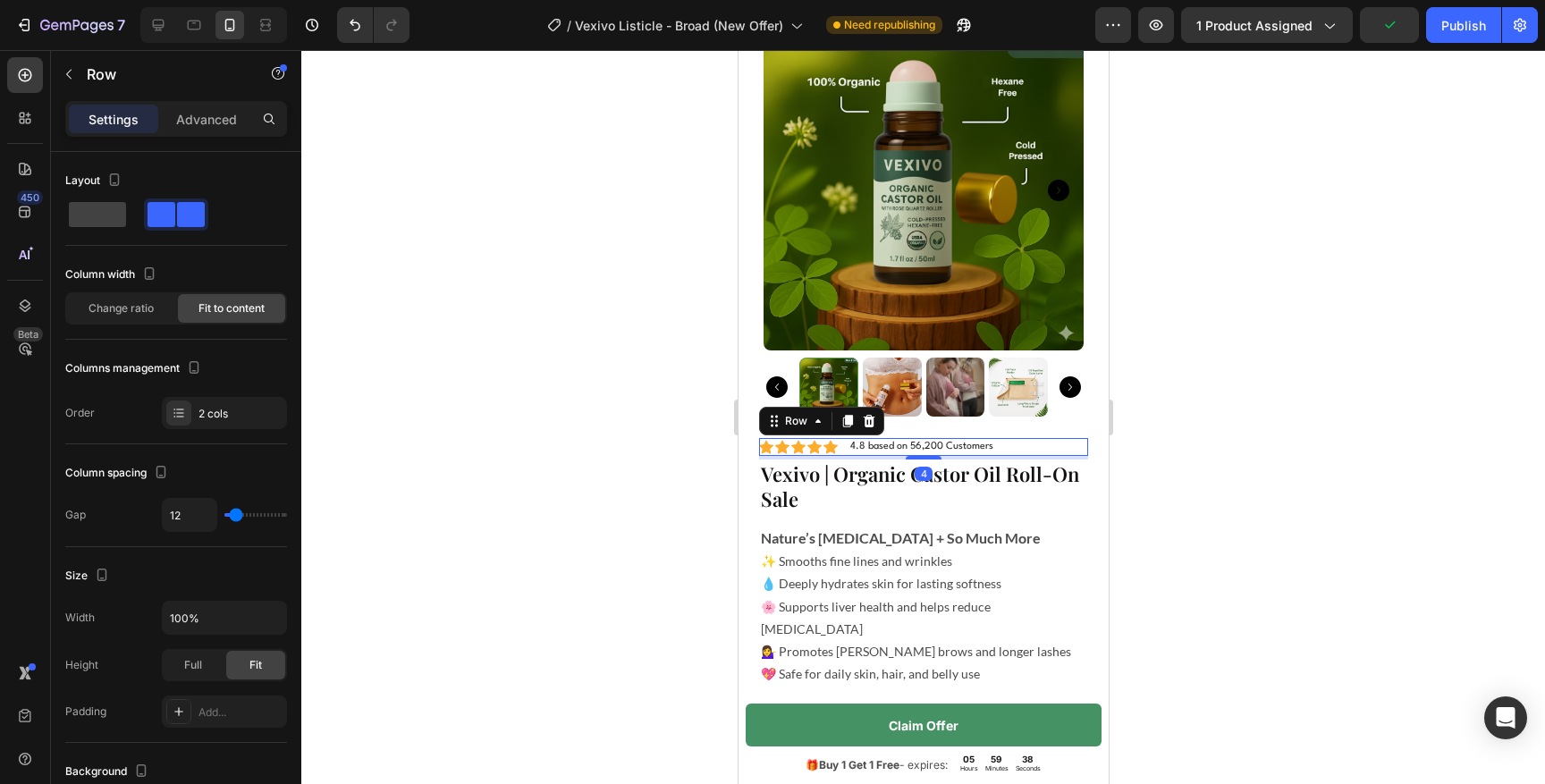
click at [1236, 445] on div at bounding box center [922, 417] width 1243 height 734
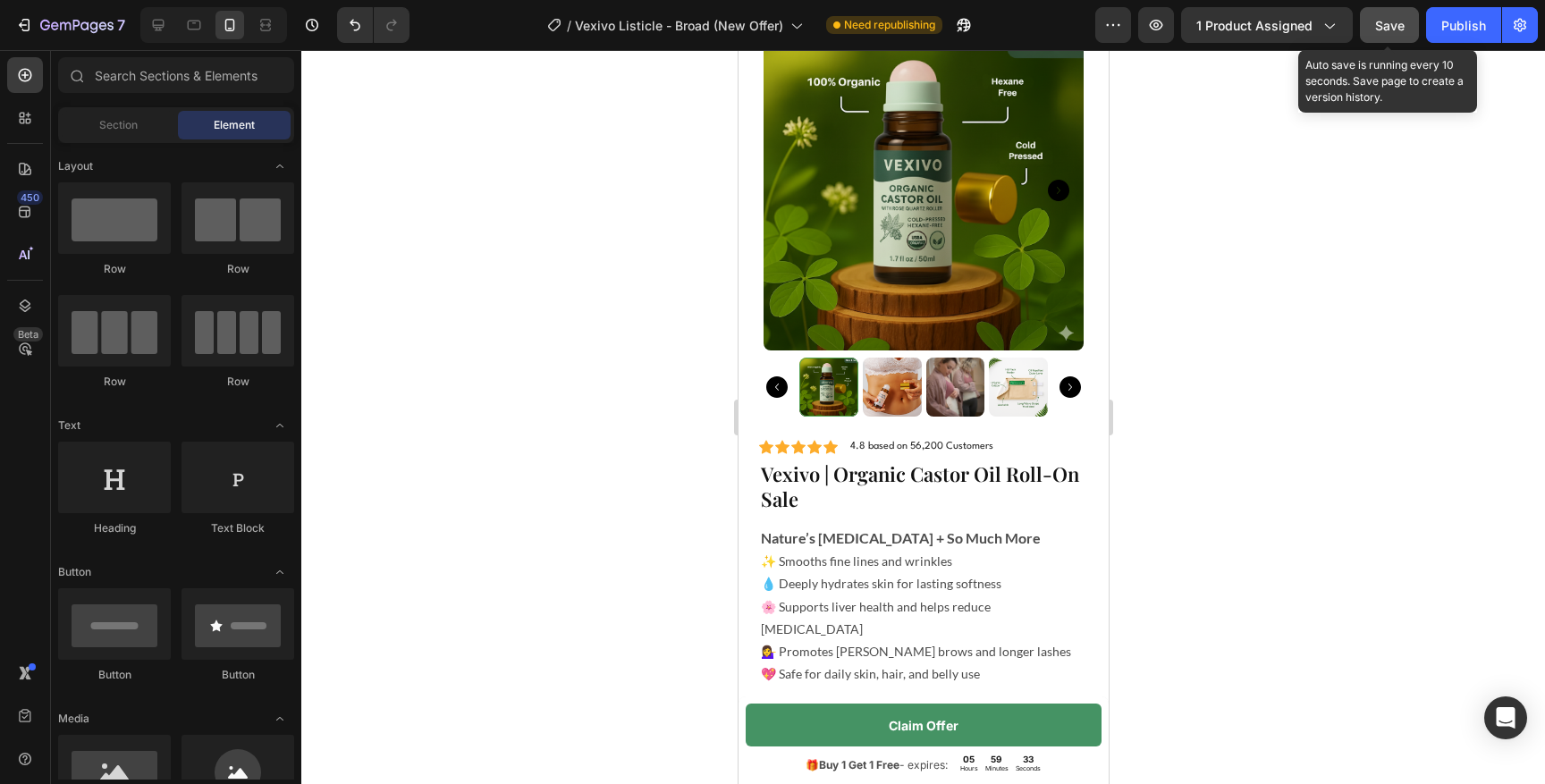
click at [1383, 33] on div "Save" at bounding box center [1390, 26] width 29 height 18
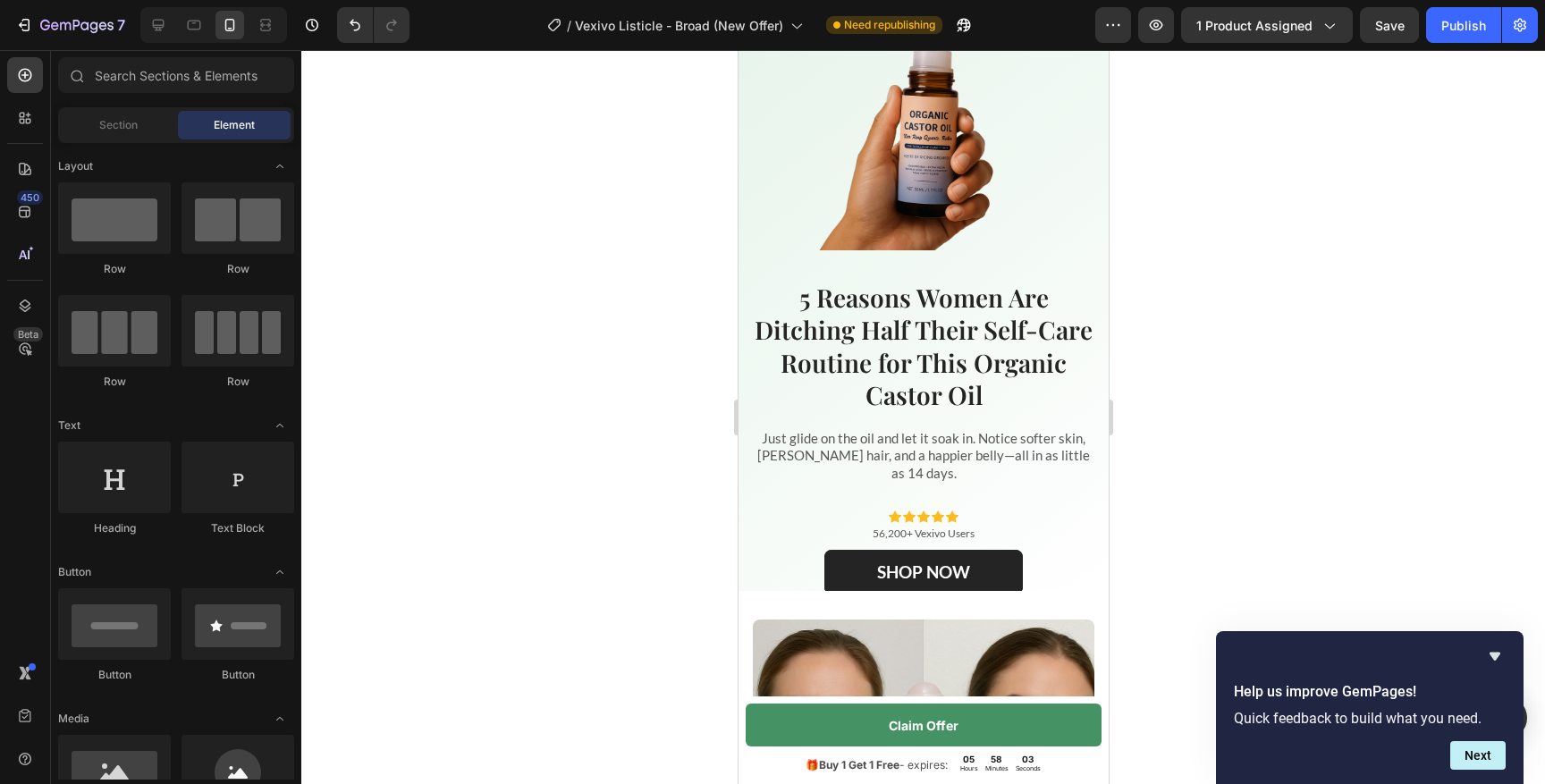
scroll to position [0, 0]
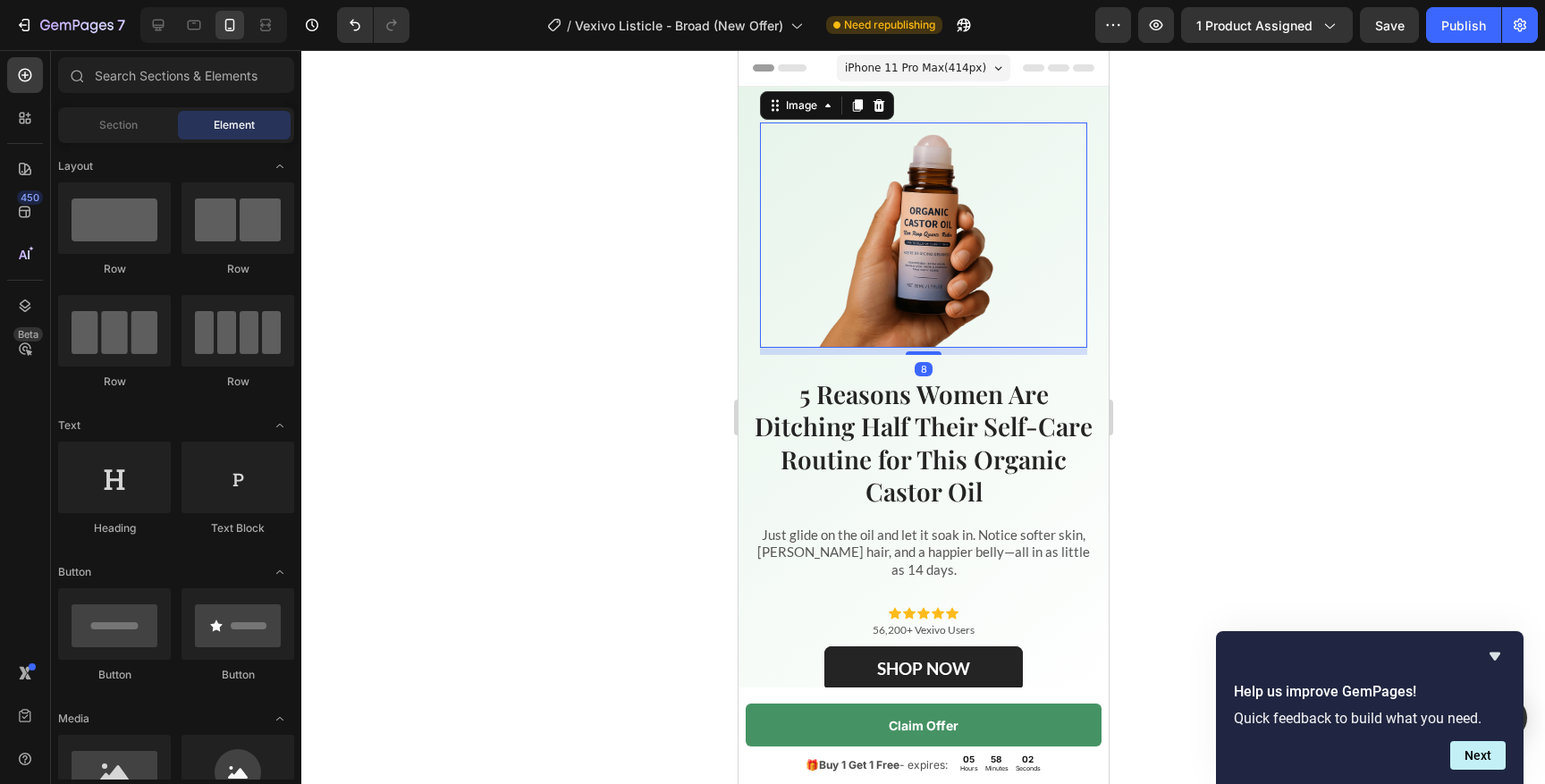
click at [928, 229] on img at bounding box center [923, 235] width 224 height 224
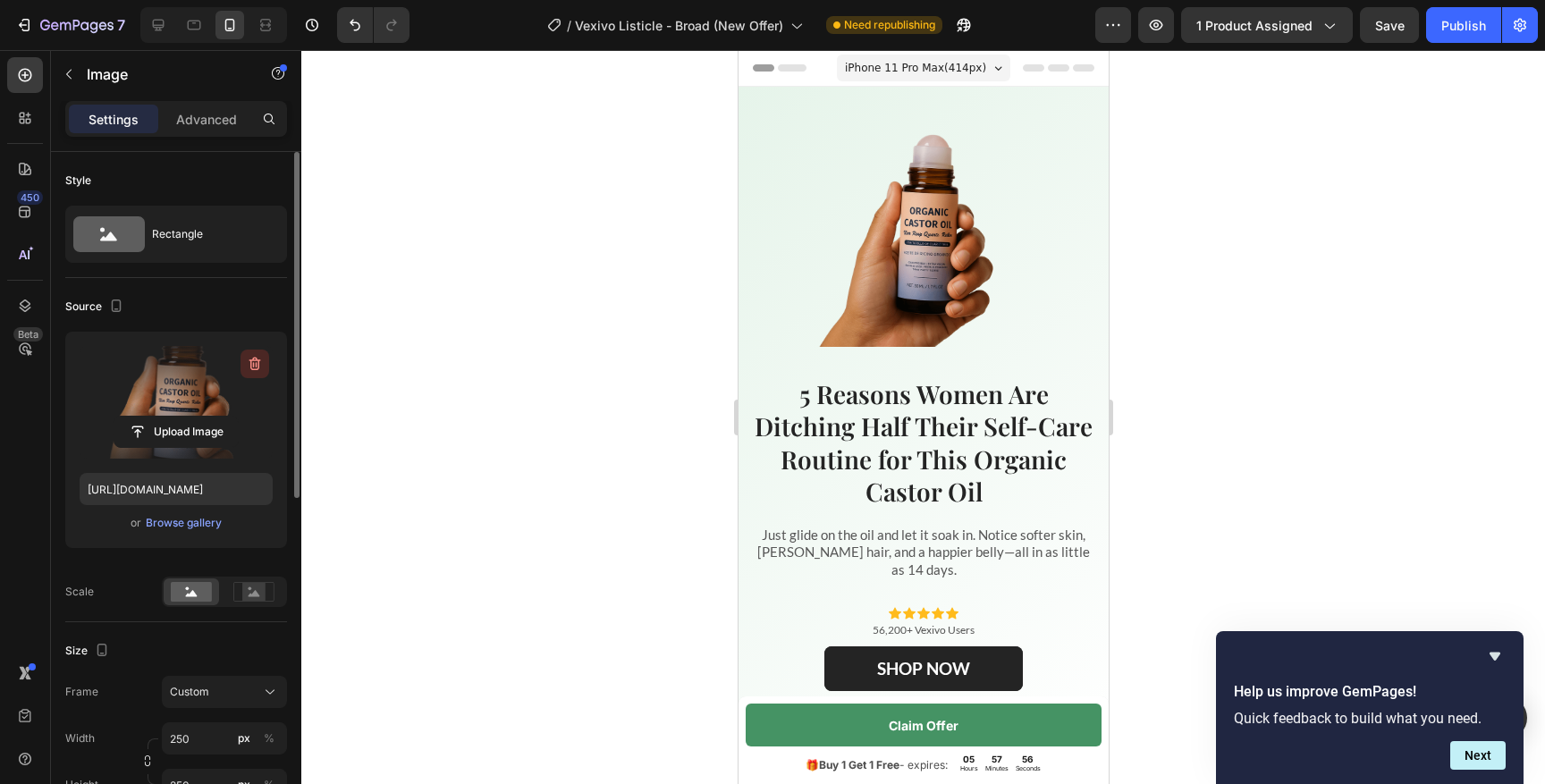
click at [256, 365] on icon "button" at bounding box center [257, 365] width 2 height 6
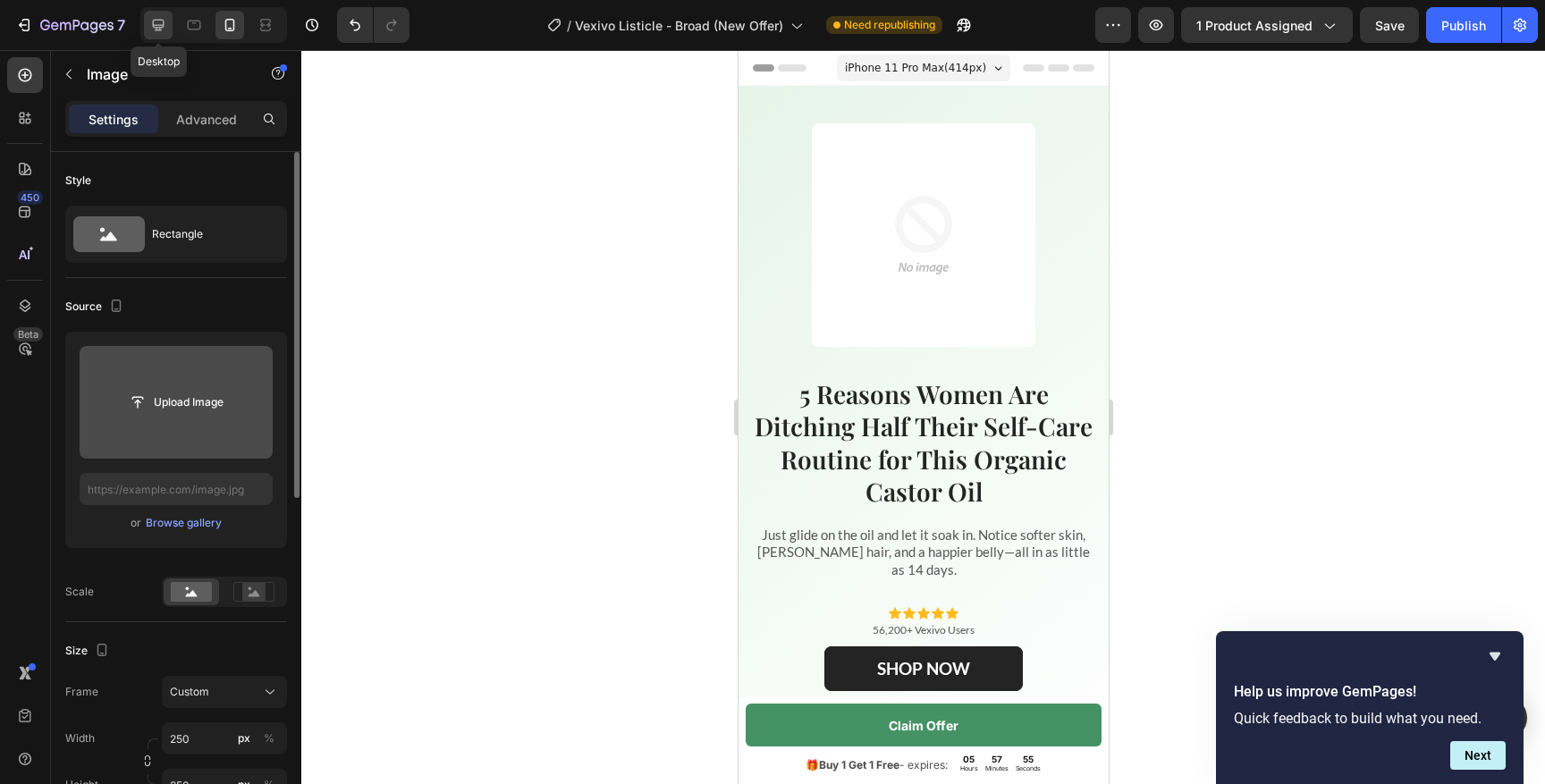
click at [158, 15] on div at bounding box center [158, 25] width 28 height 28
type input "100"
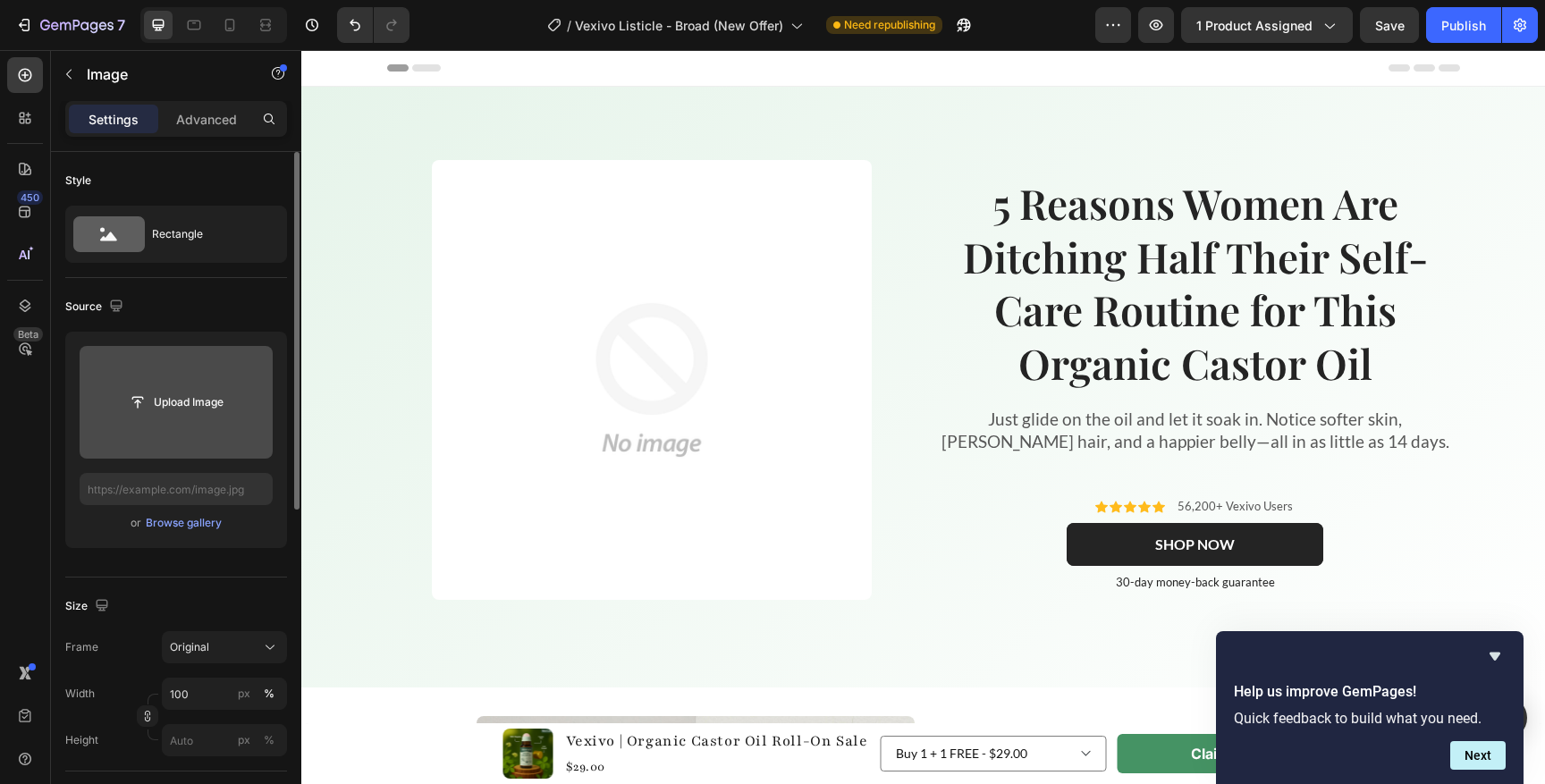
scroll to position [3, 0]
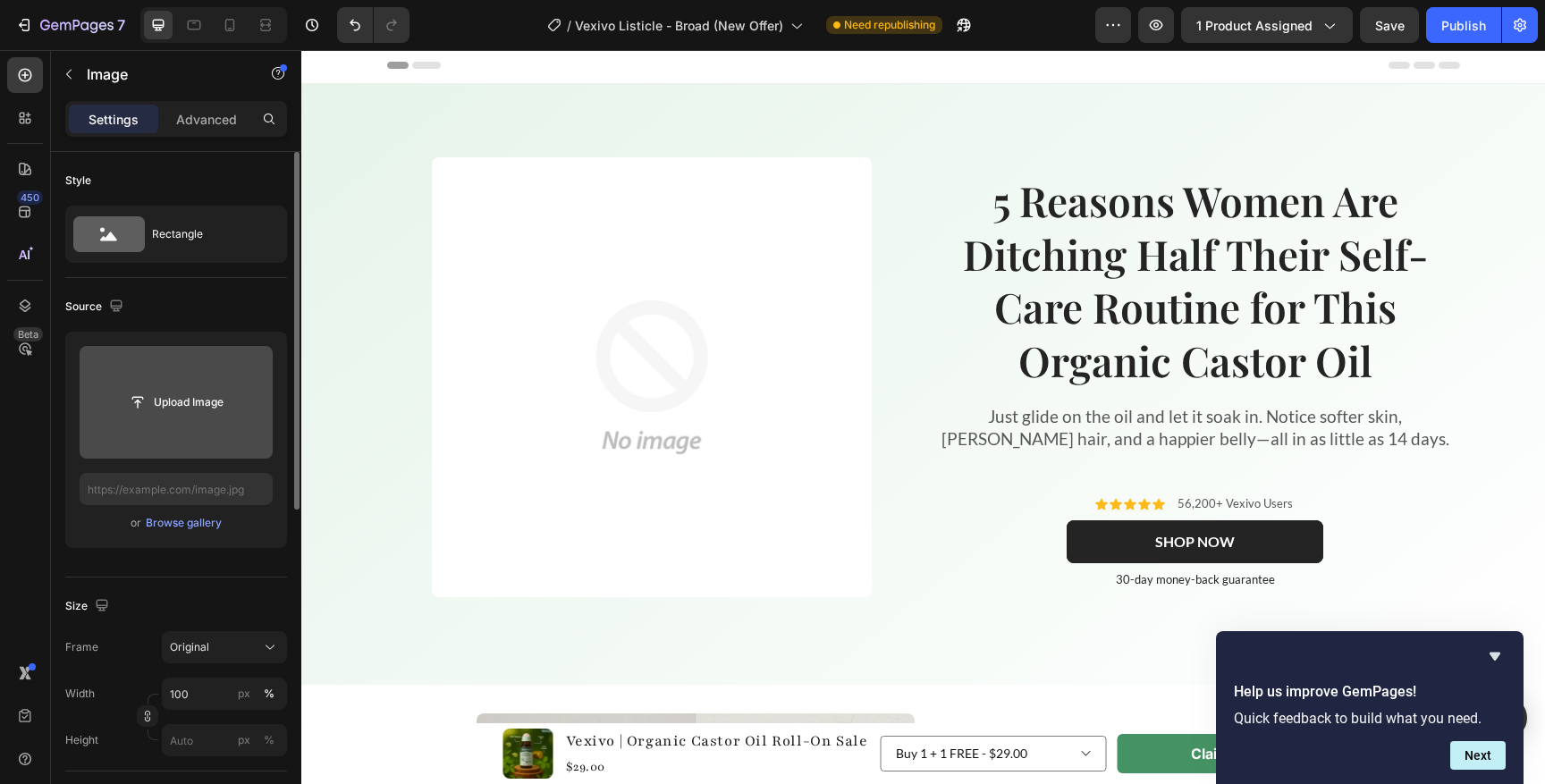
click at [681, 333] on img at bounding box center [651, 377] width 439 height 439
click at [123, 430] on input "file" at bounding box center [176, 402] width 193 height 113
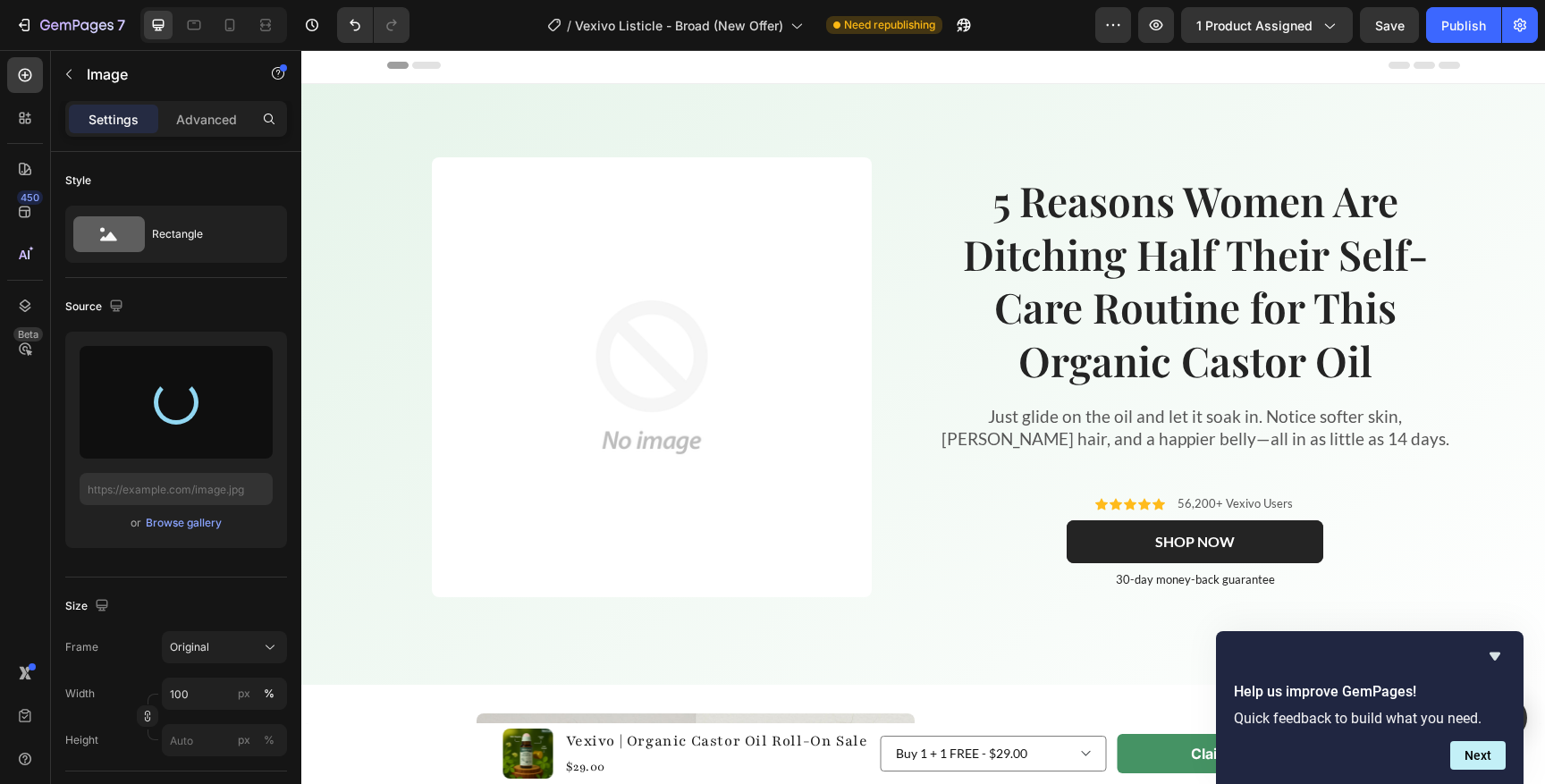
type input "[URL][DOMAIN_NAME]"
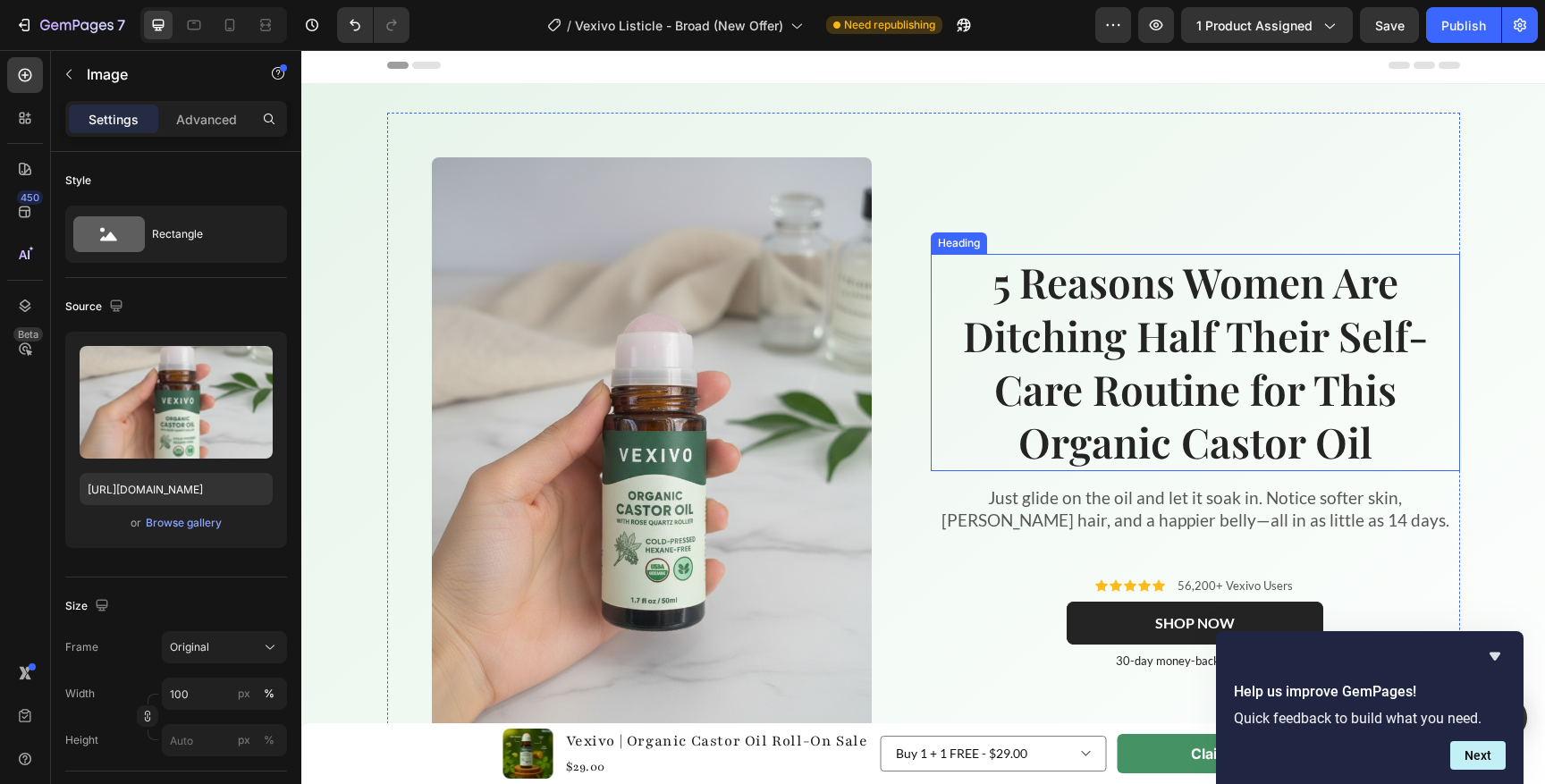
click at [1166, 449] on strong "5 Reasons Women Are Ditching Half Their Self-Care Routine for This Organic Cast…" at bounding box center [1195, 361] width 465 height 215
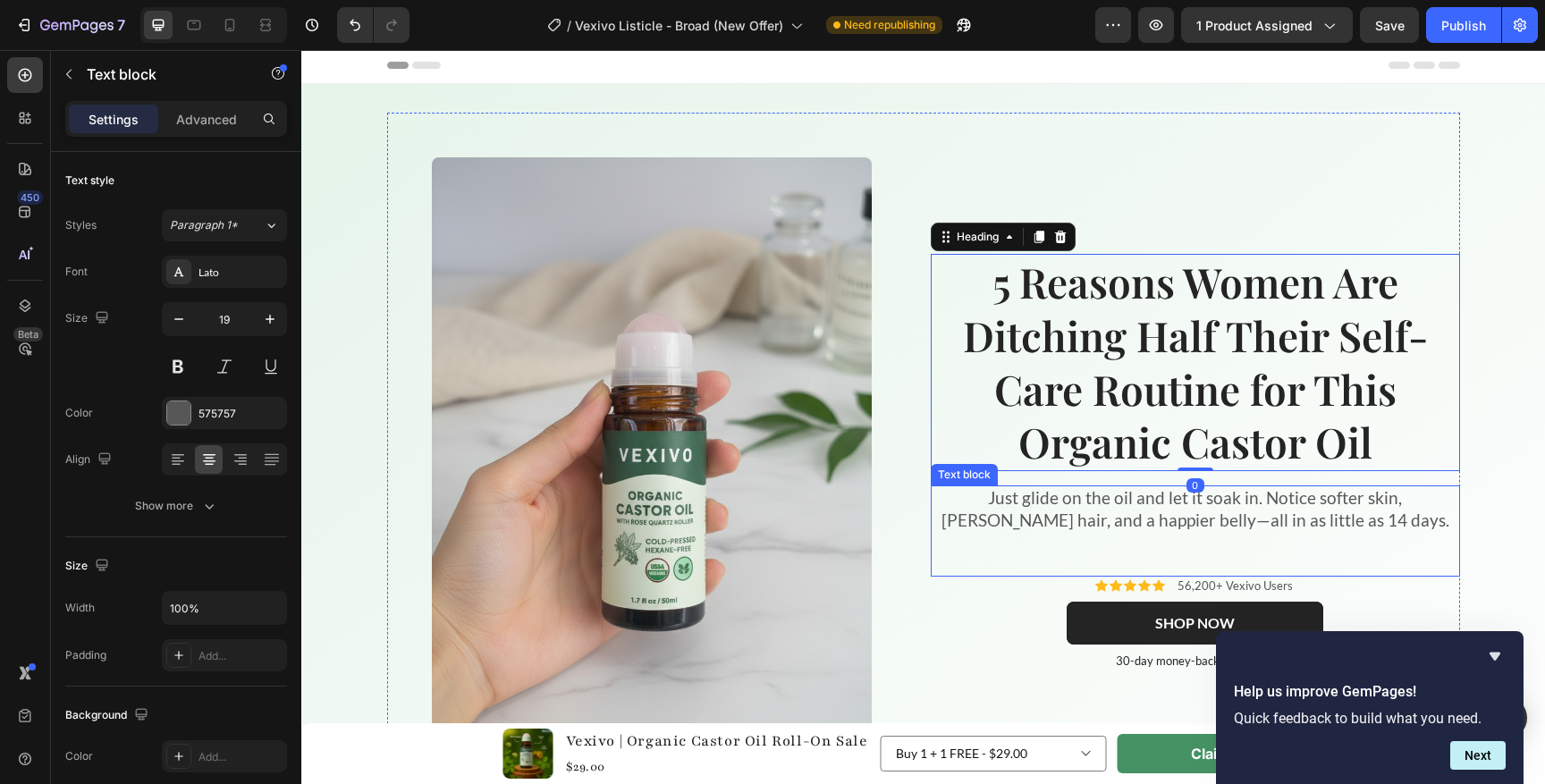
click at [1179, 528] on p "Just glide on the oil and let it soak in. Notice softer skin, [PERSON_NAME] hai…" at bounding box center [1195, 509] width 526 height 44
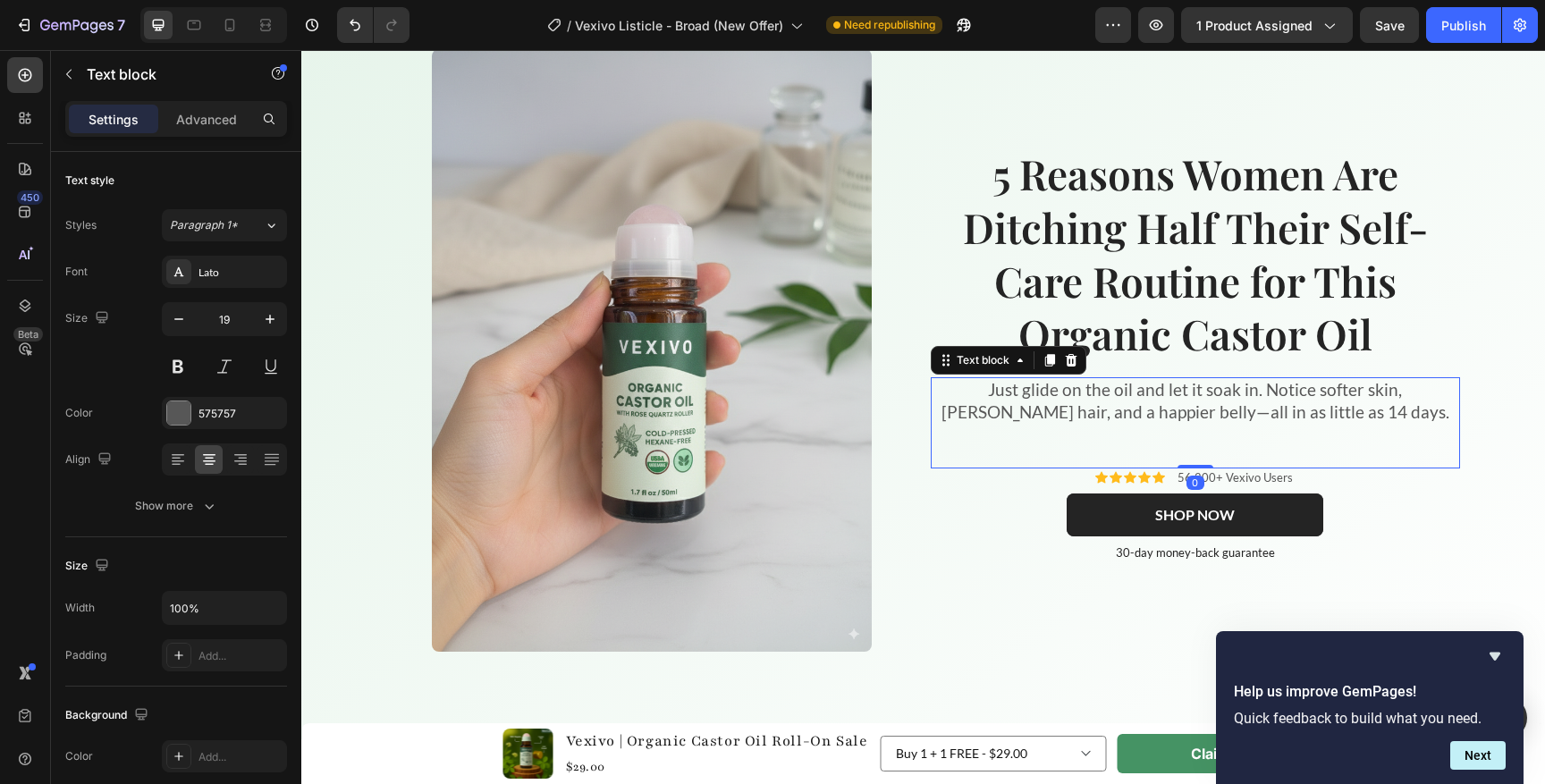
scroll to position [123, 0]
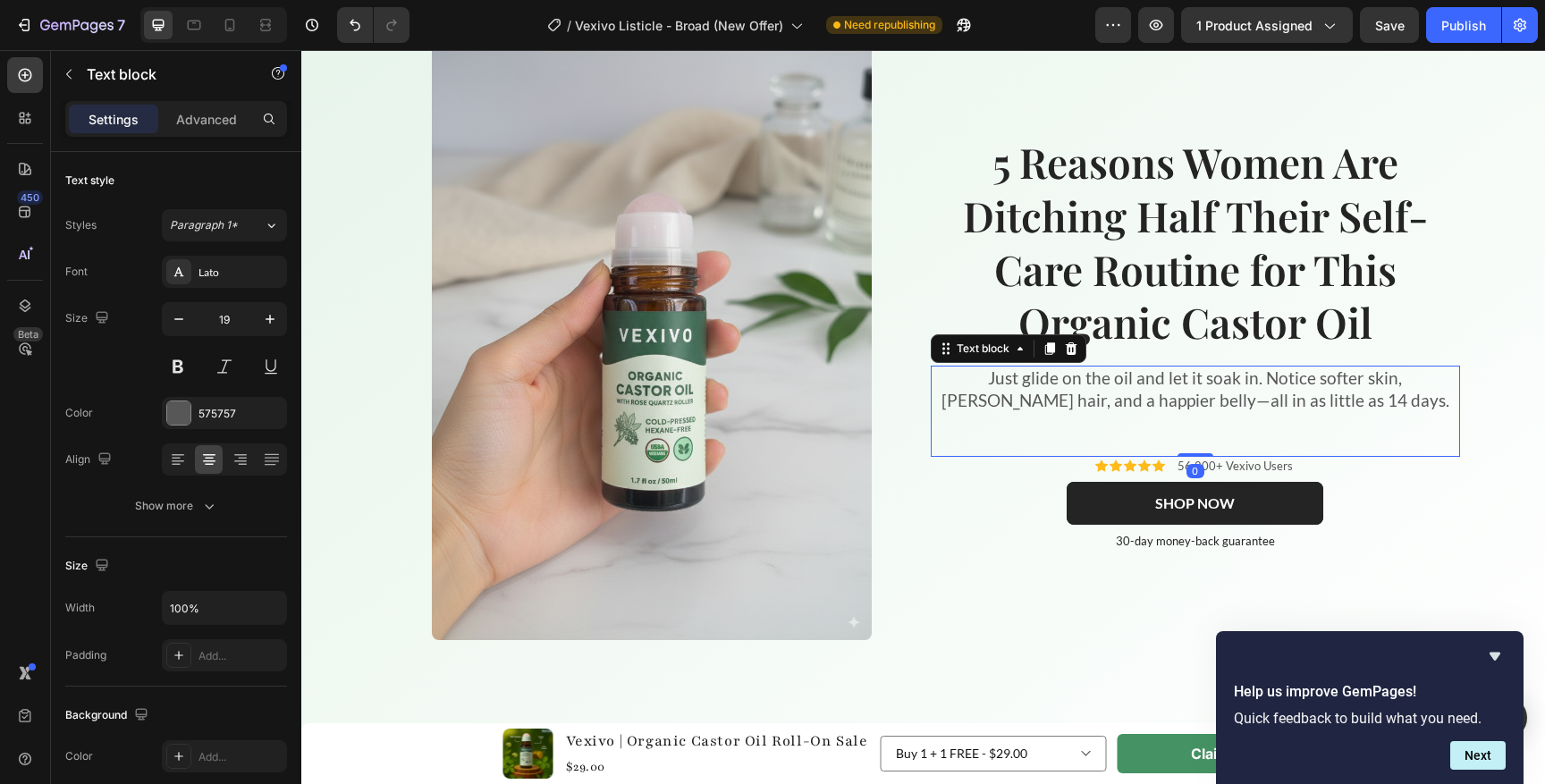
click at [1173, 436] on div "Just glide on the oil and let it soak in. Notice softer skin, [PERSON_NAME] hai…" at bounding box center [1195, 411] width 529 height 90
click at [1167, 403] on p "Just glide on the oil and let it soak in. Notice softer skin, [PERSON_NAME] hai…" at bounding box center [1195, 390] width 526 height 44
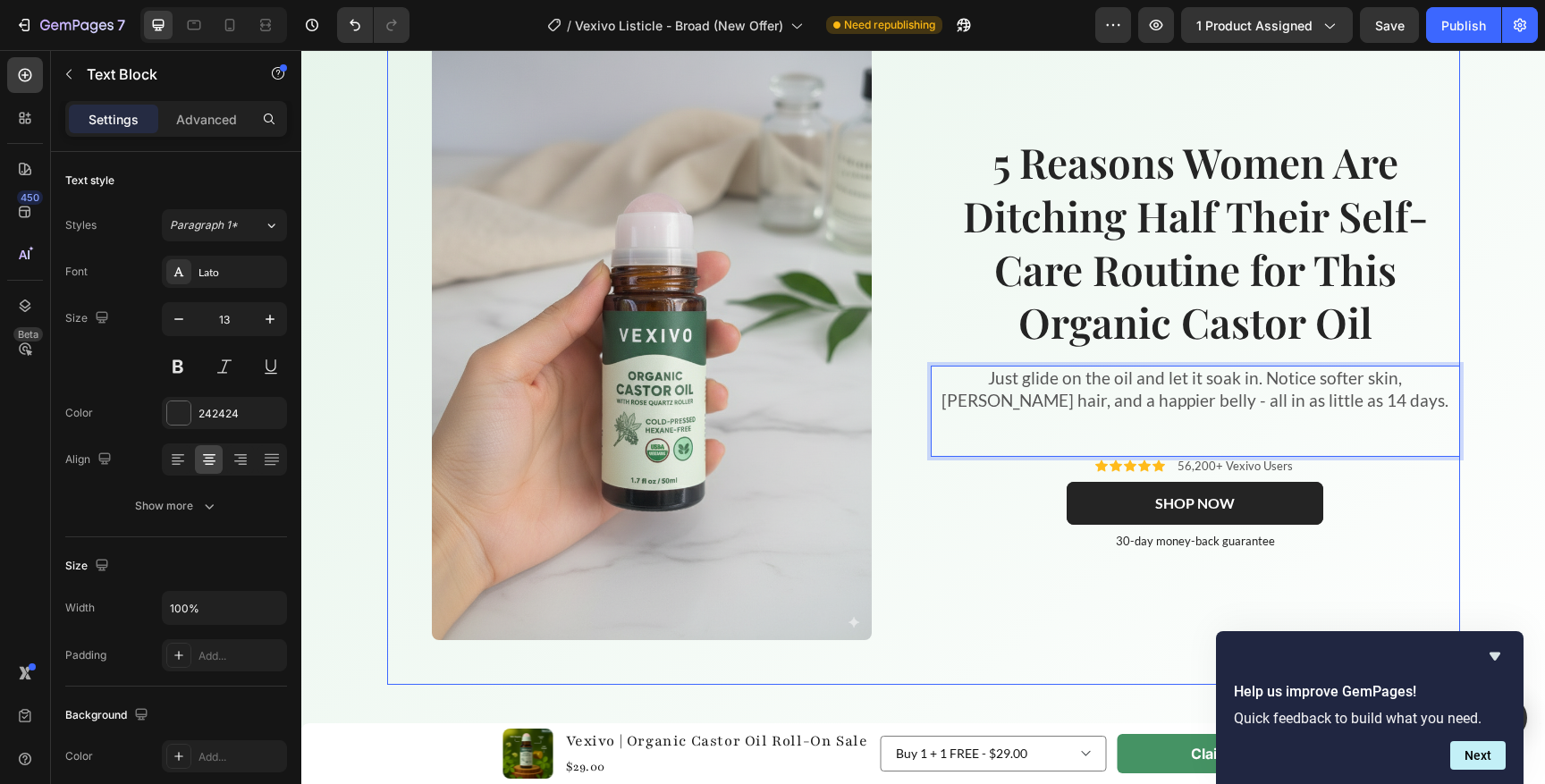
click at [1016, 529] on div "30-day money-back guarantee Text Block" at bounding box center [1195, 537] width 529 height 26
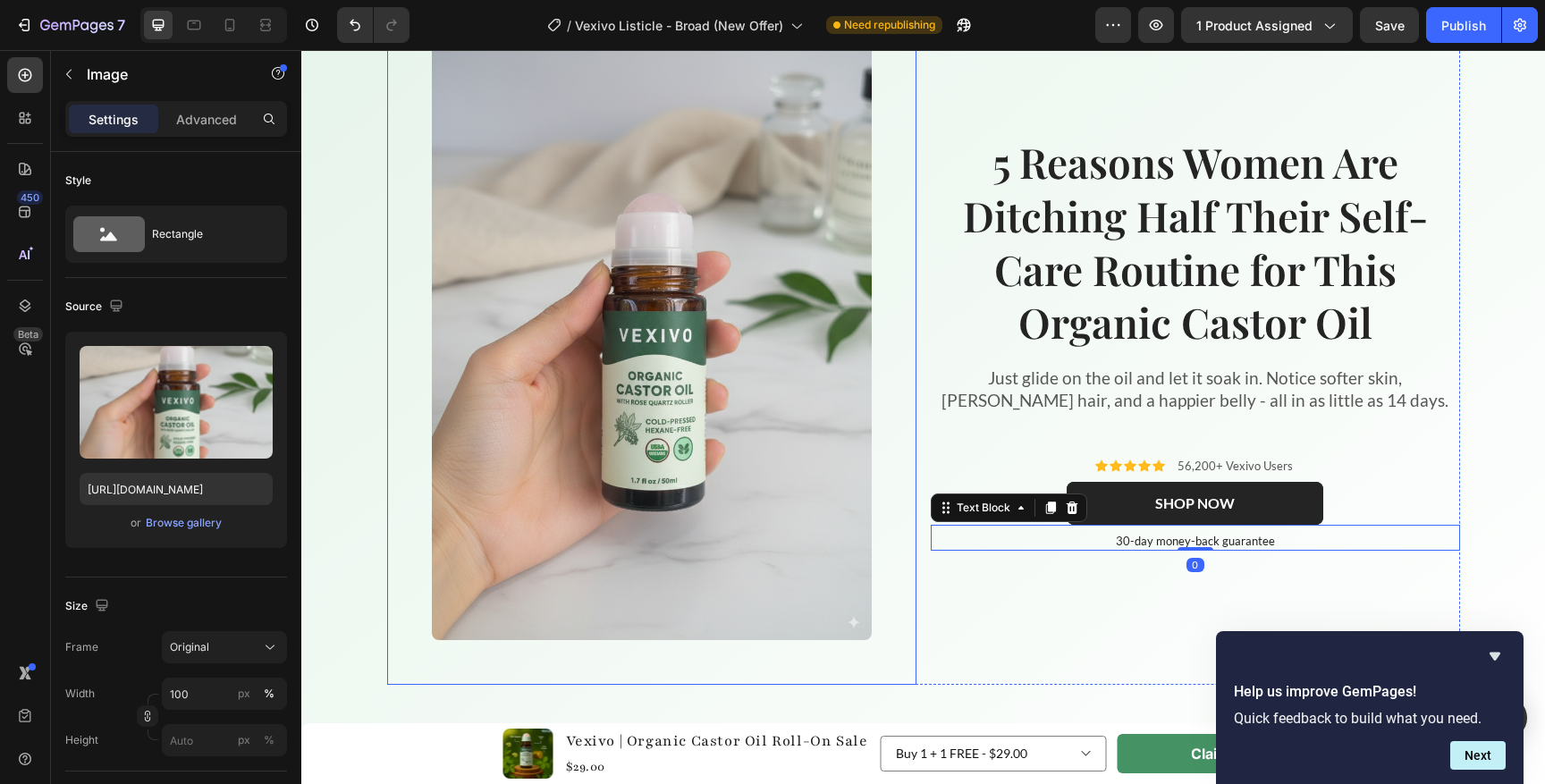
click at [788, 498] on img at bounding box center [651, 338] width 439 height 602
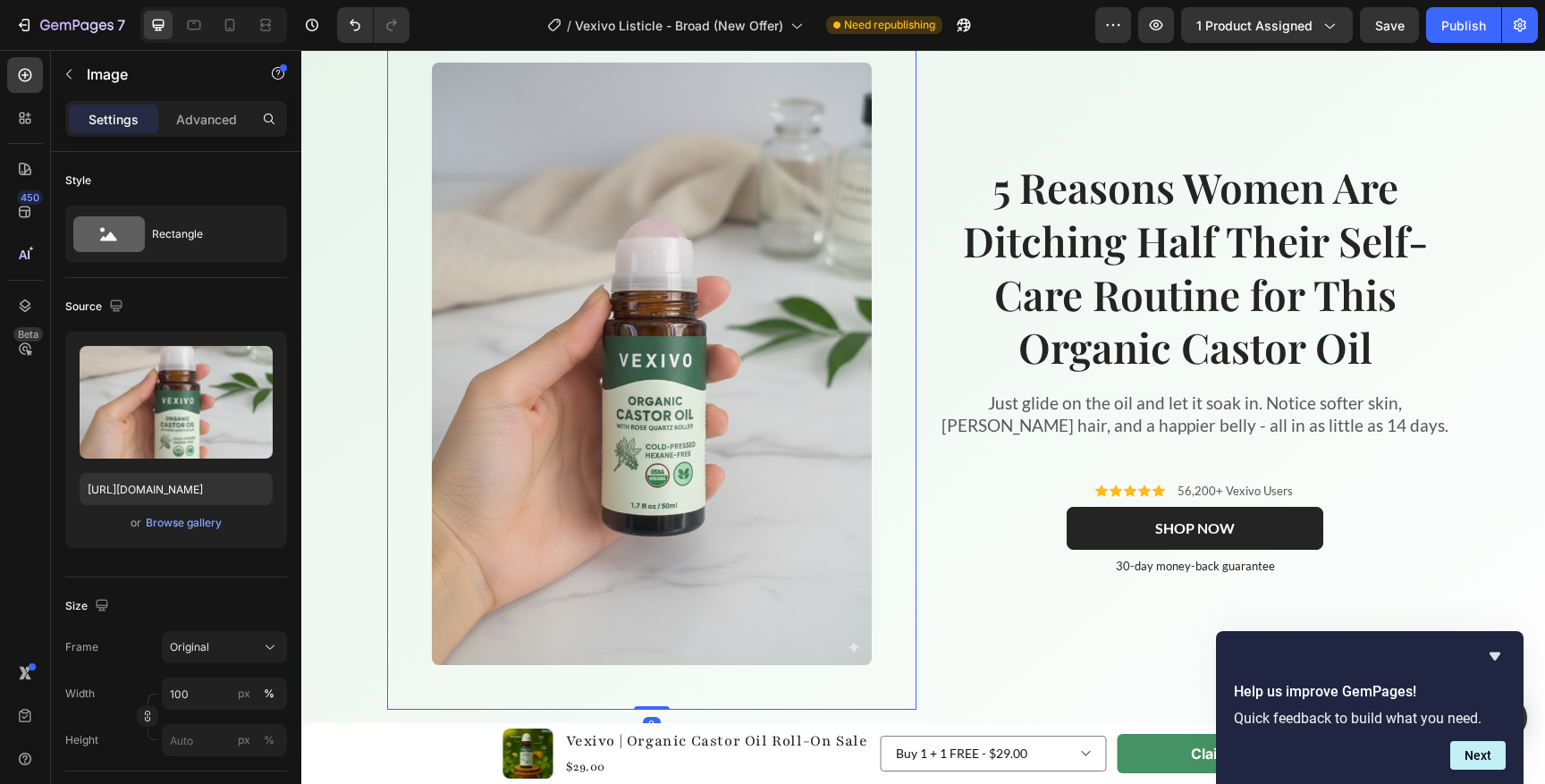
scroll to position [99, 0]
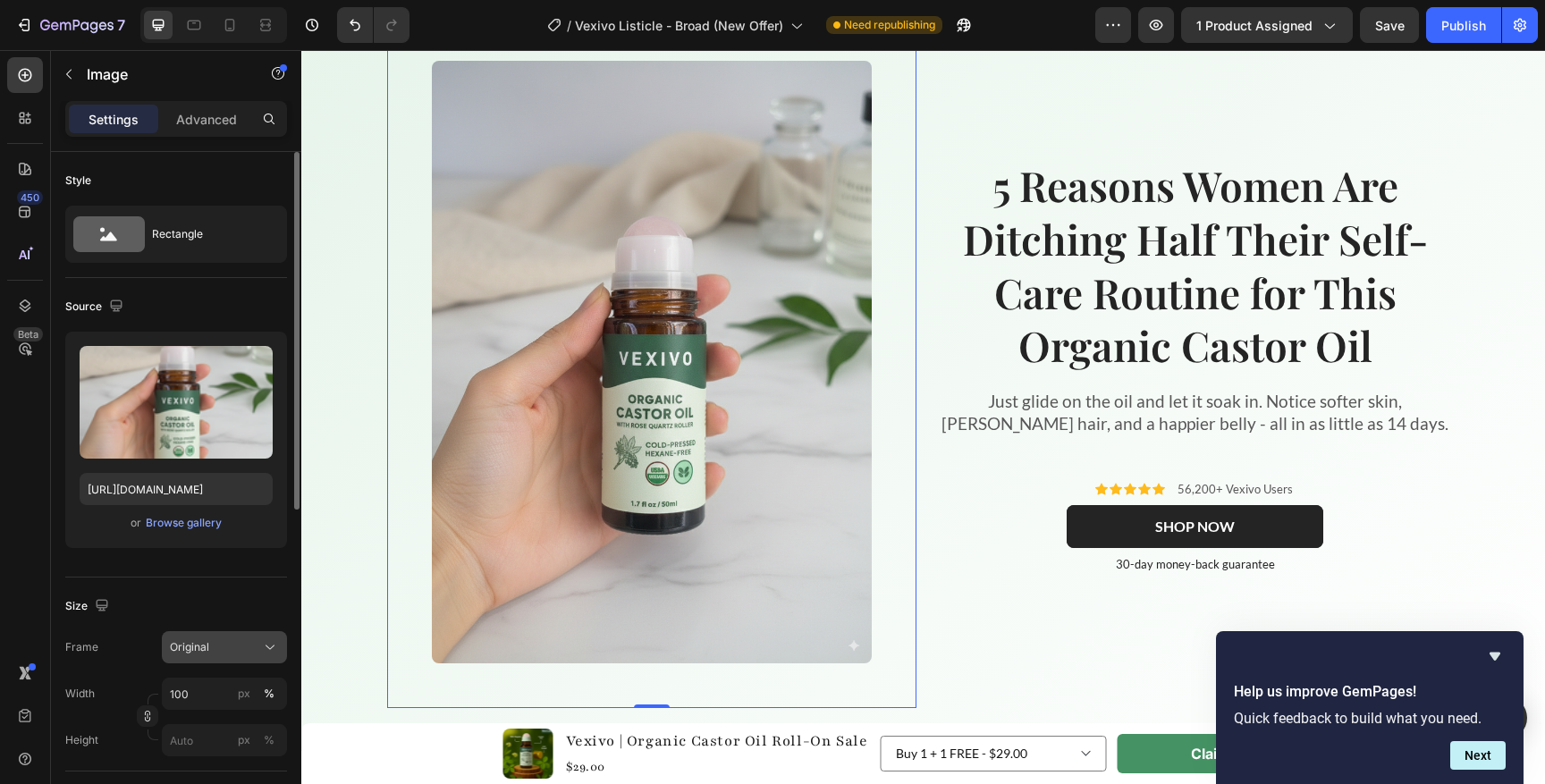
click at [245, 647] on div "Original" at bounding box center [213, 647] width 87 height 17
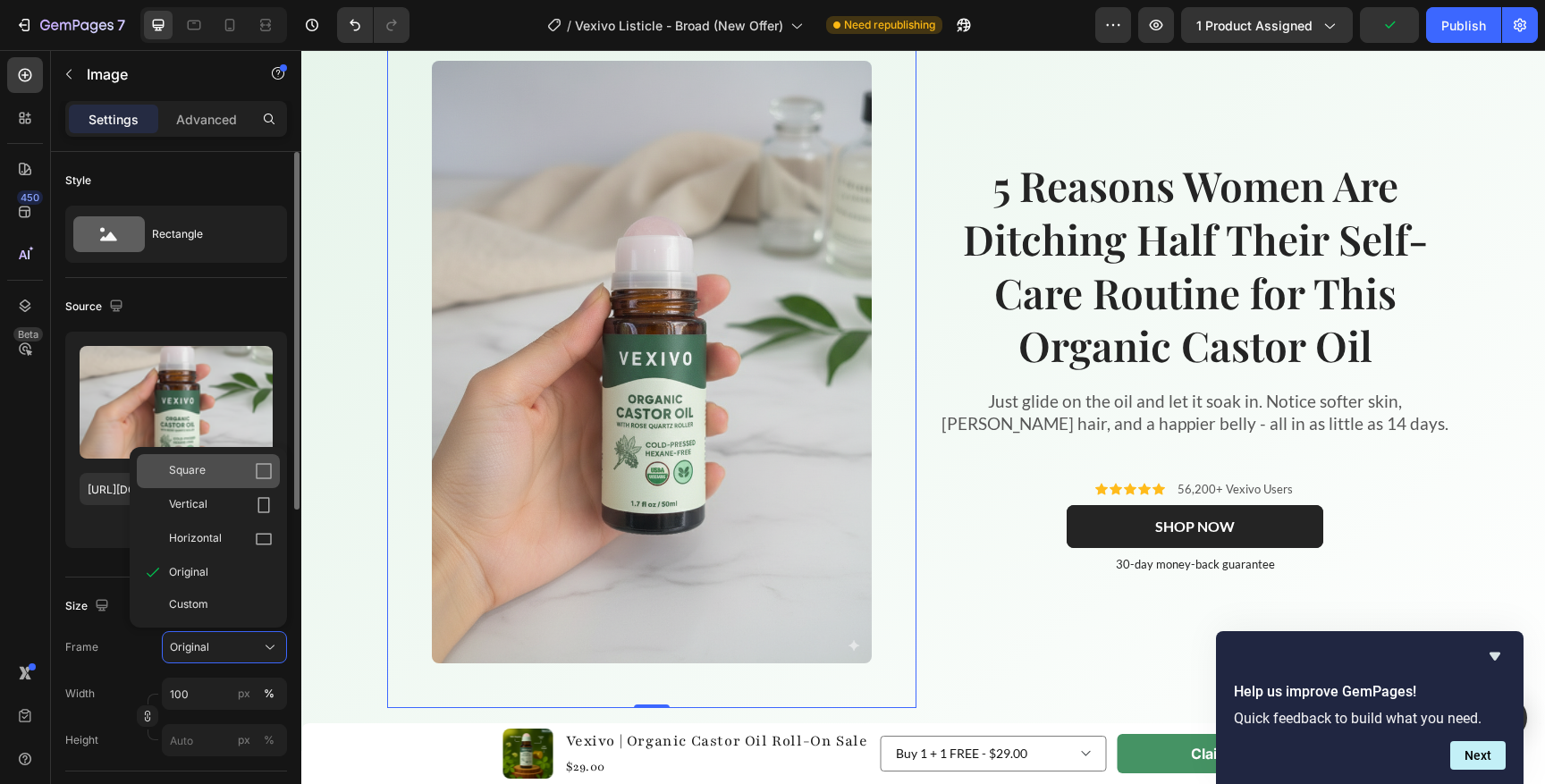
click at [236, 470] on div "Square" at bounding box center [220, 470] width 104 height 17
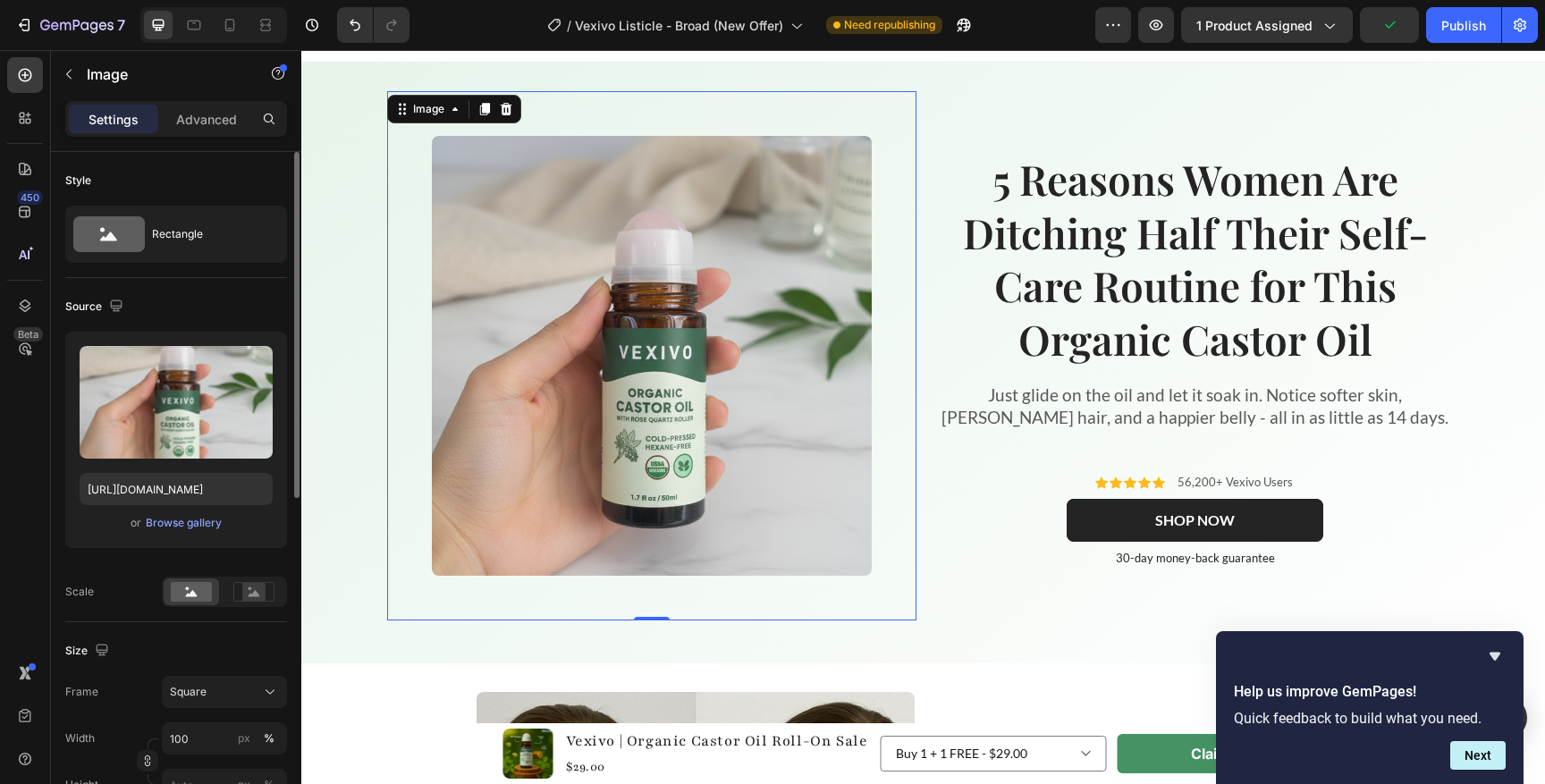
scroll to position [0, 0]
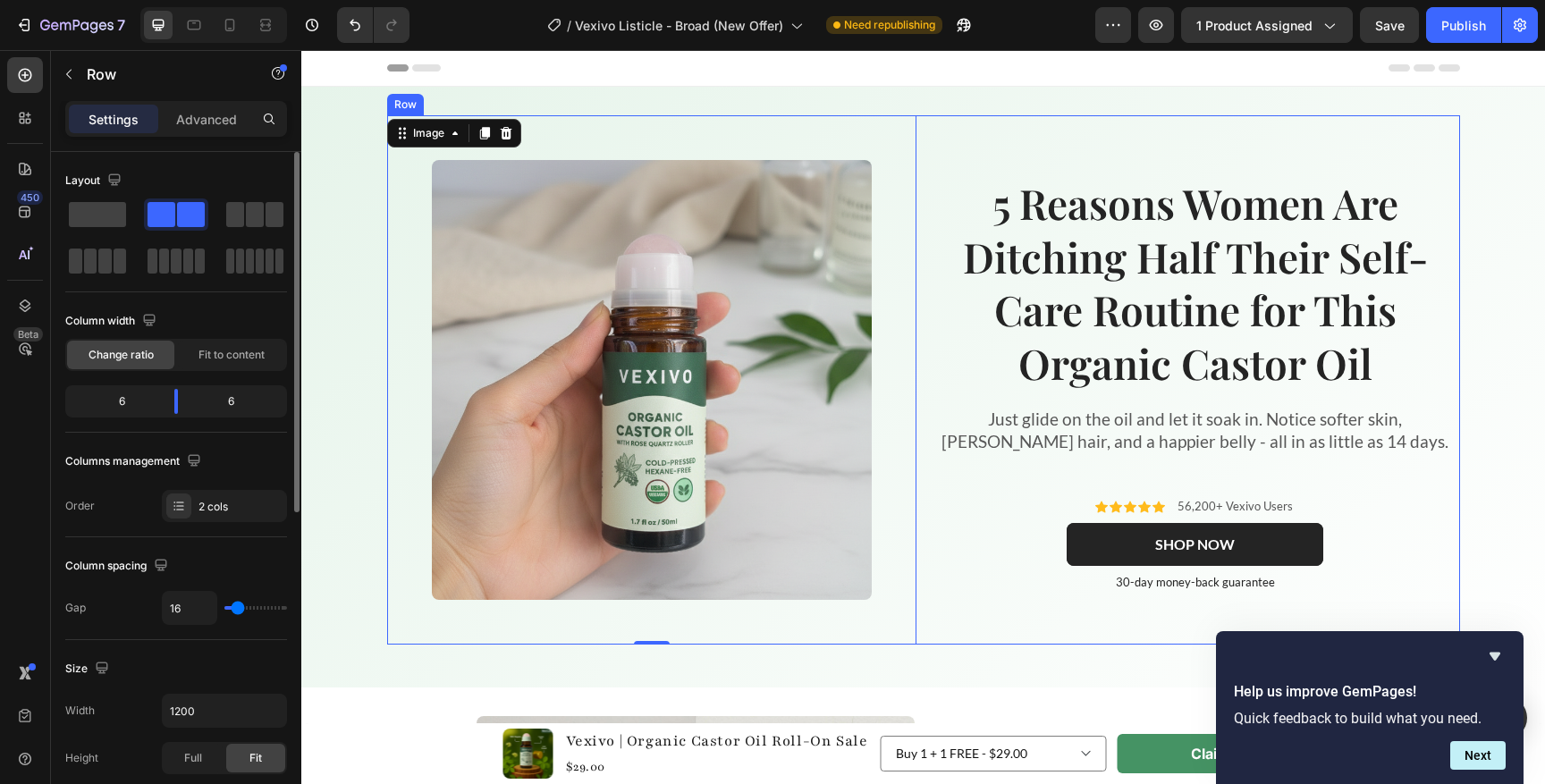
click at [991, 623] on div "5 Reasons Women Are Ditching Half Their Self-Care Routine for This Organic Cast…" at bounding box center [1195, 380] width 529 height 529
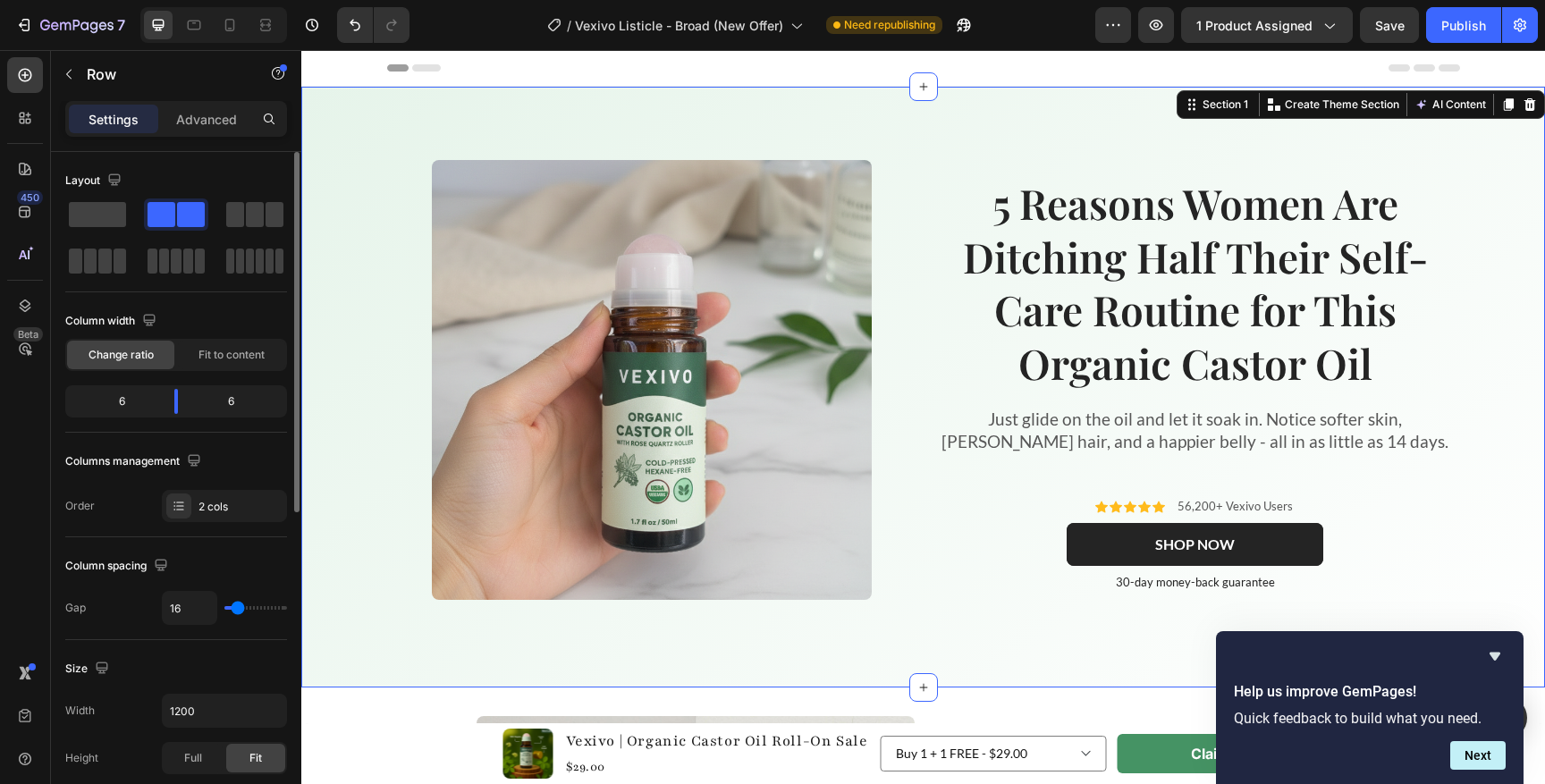
click at [326, 462] on div "Image 5 Reasons Women Are Ditching Half Their Self-Care Routine for This Organi…" at bounding box center [922, 387] width 1243 height 543
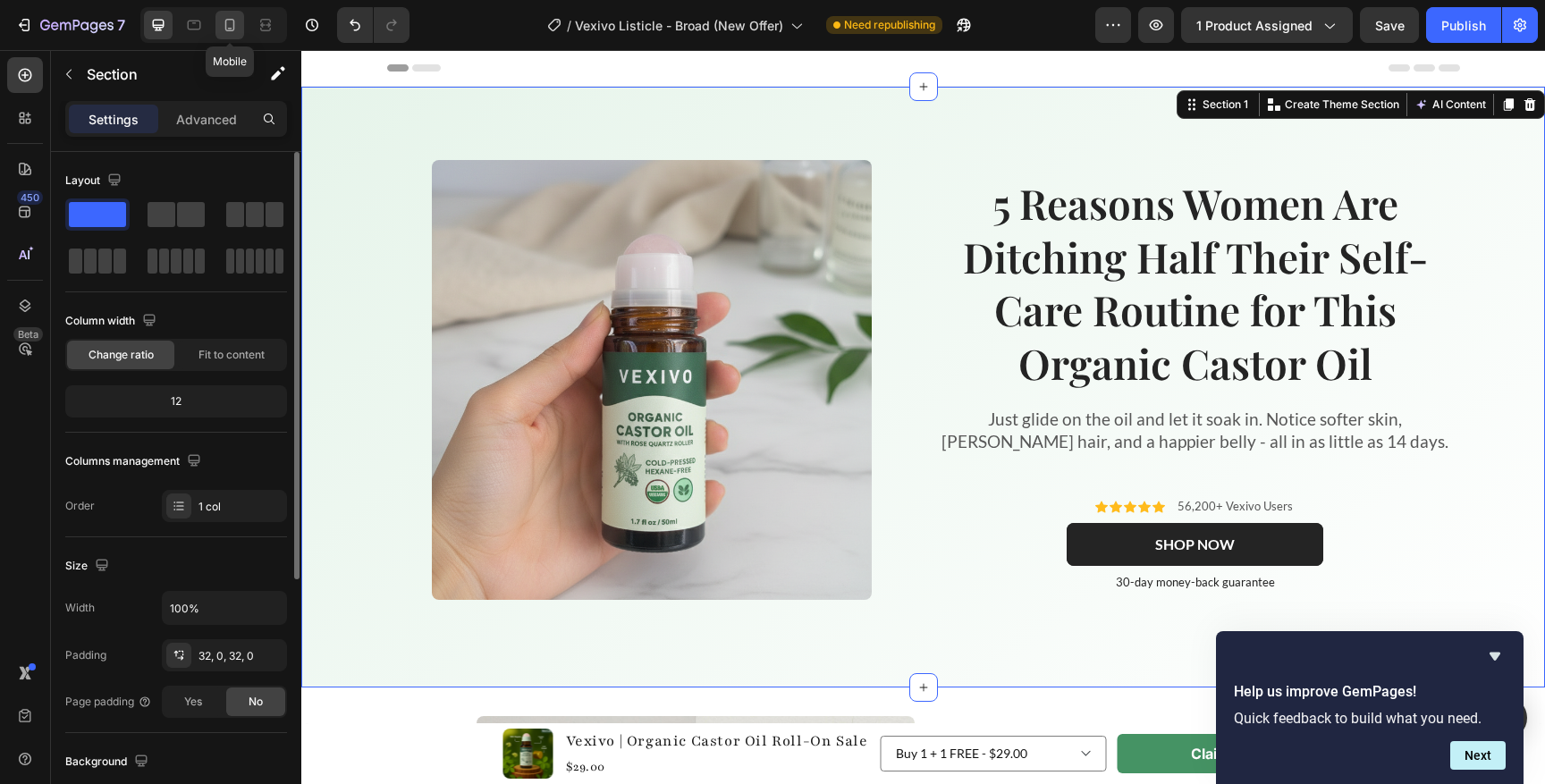
click at [230, 36] on div at bounding box center [229, 25] width 28 height 28
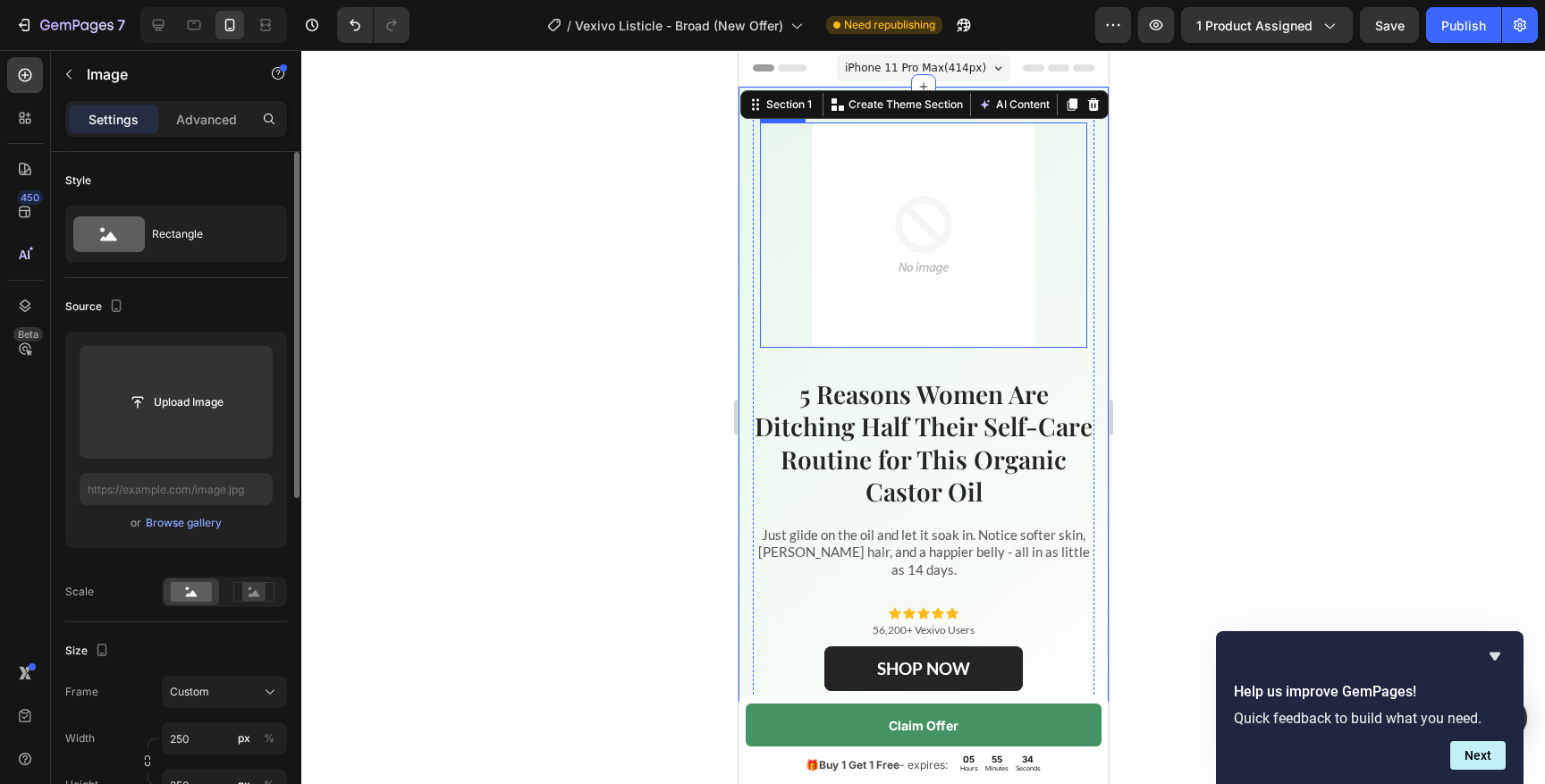
click at [914, 295] on img at bounding box center [923, 235] width 224 height 224
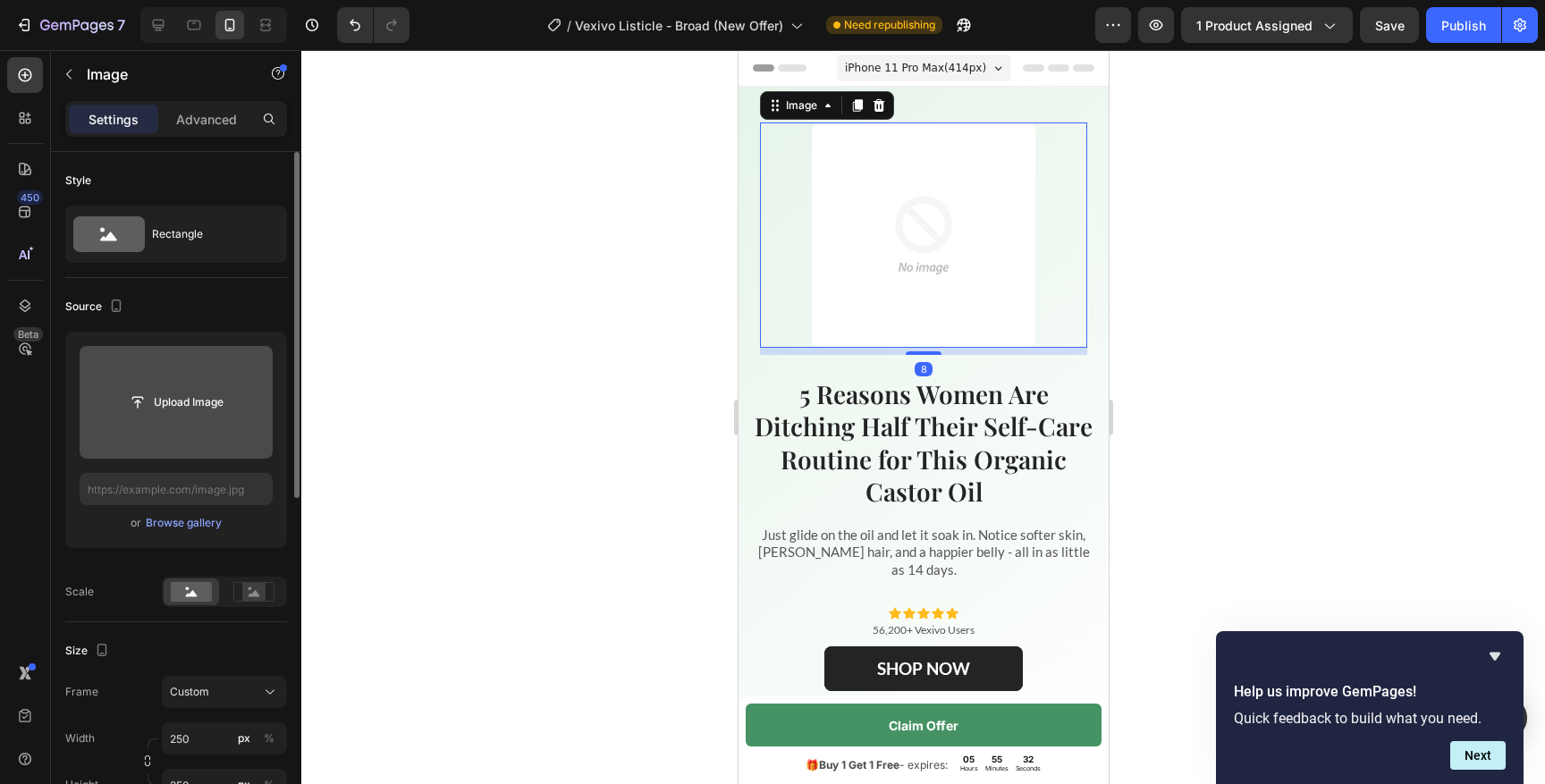
click at [216, 381] on input "file" at bounding box center [176, 402] width 193 height 113
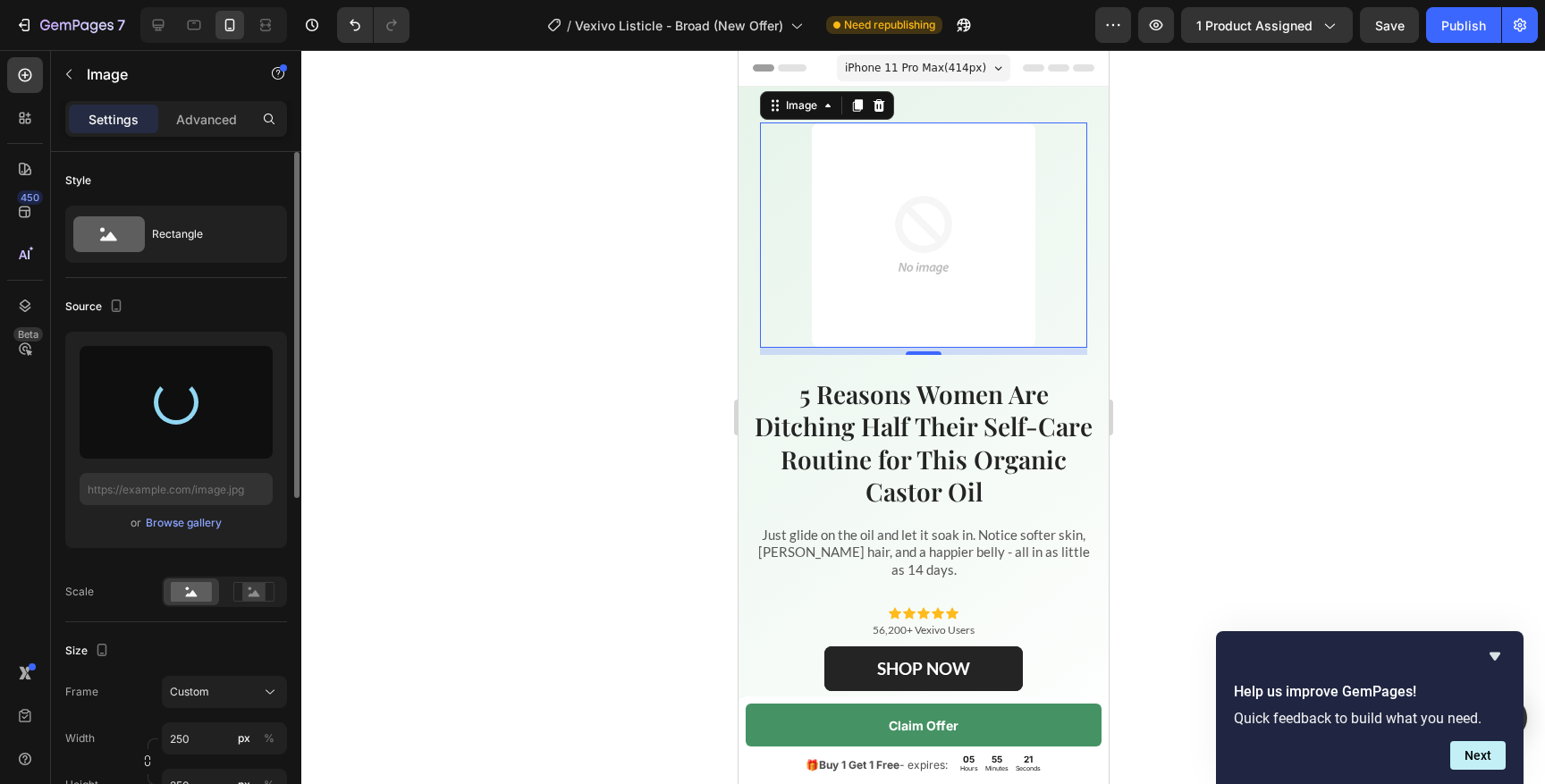
type input "[URL][DOMAIN_NAME]"
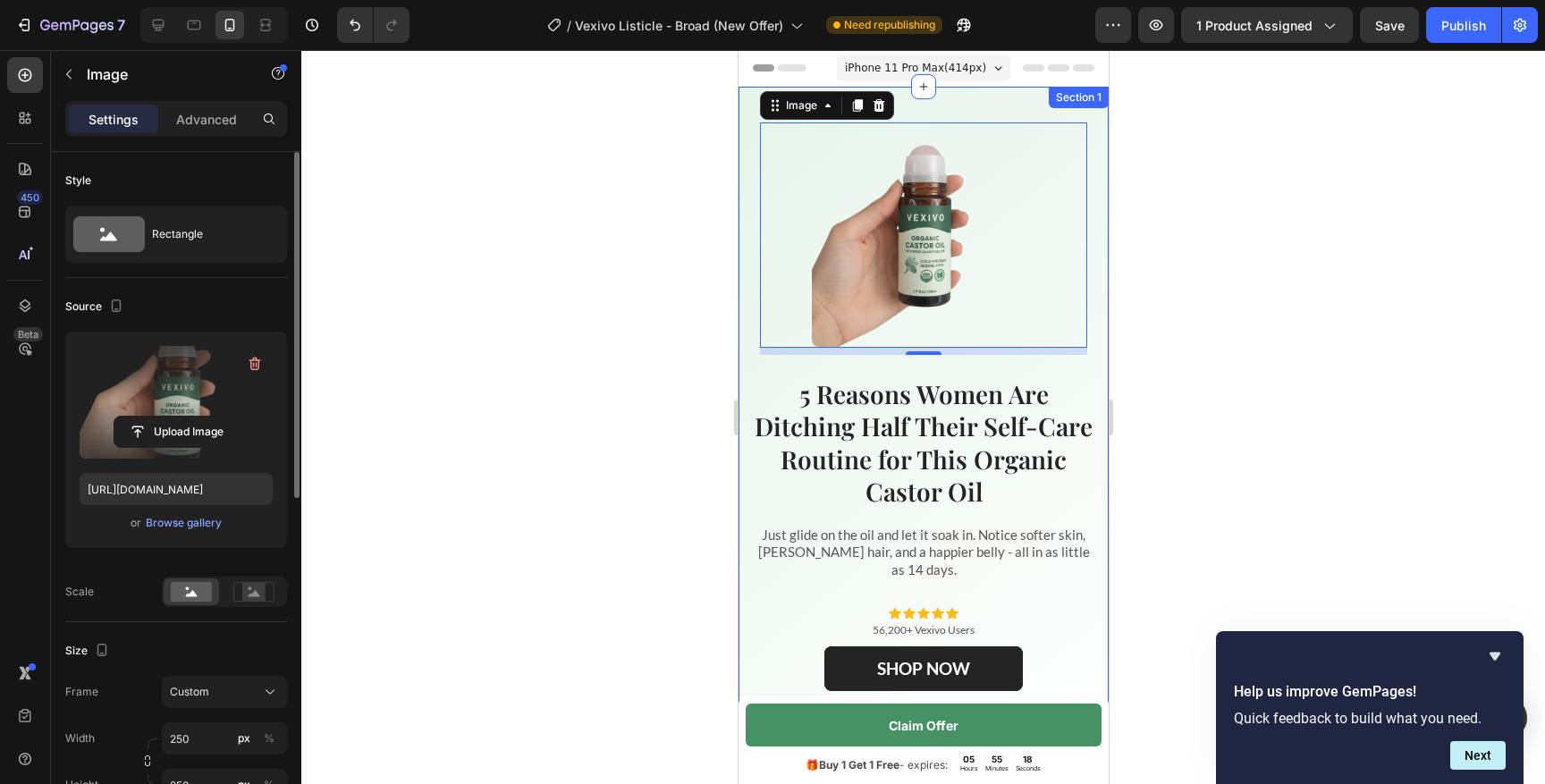
click at [582, 200] on div at bounding box center [922, 417] width 1243 height 734
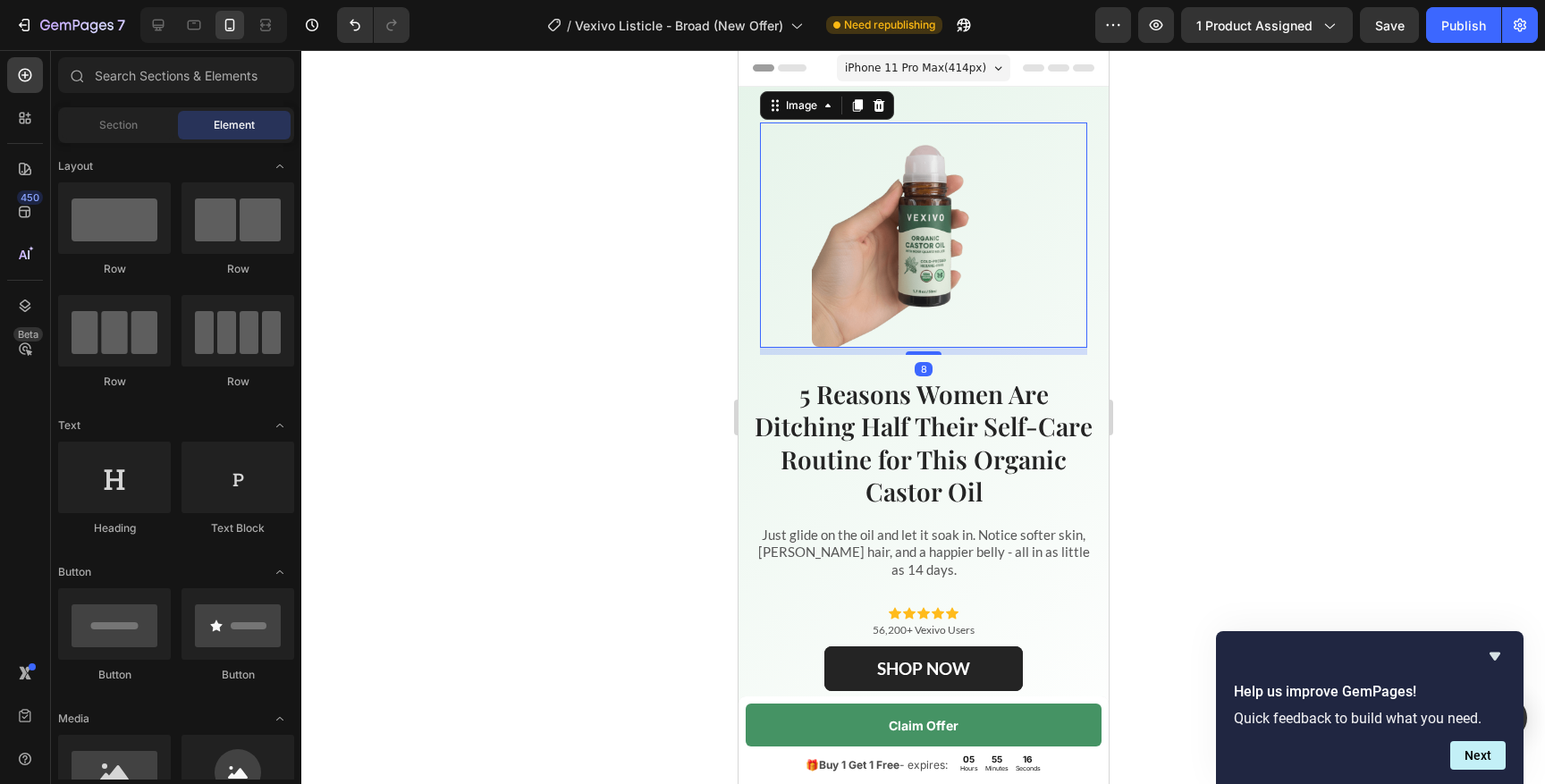
click at [870, 232] on img at bounding box center [923, 235] width 224 height 224
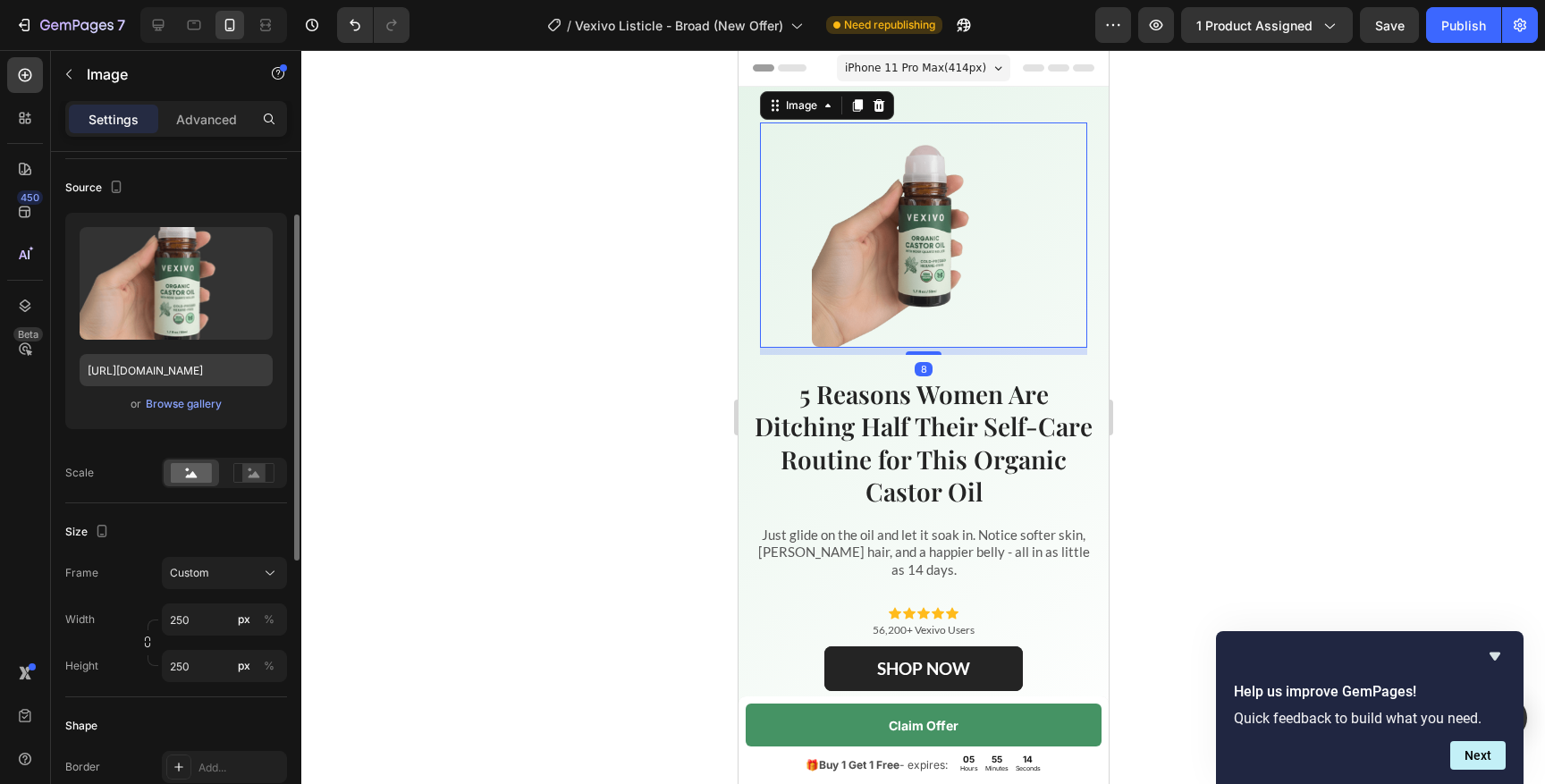
scroll to position [121, 0]
click at [190, 474] on icon at bounding box center [192, 472] width 12 height 6
click at [244, 469] on rect at bounding box center [253, 470] width 23 height 17
click at [192, 467] on rect at bounding box center [191, 470] width 41 height 19
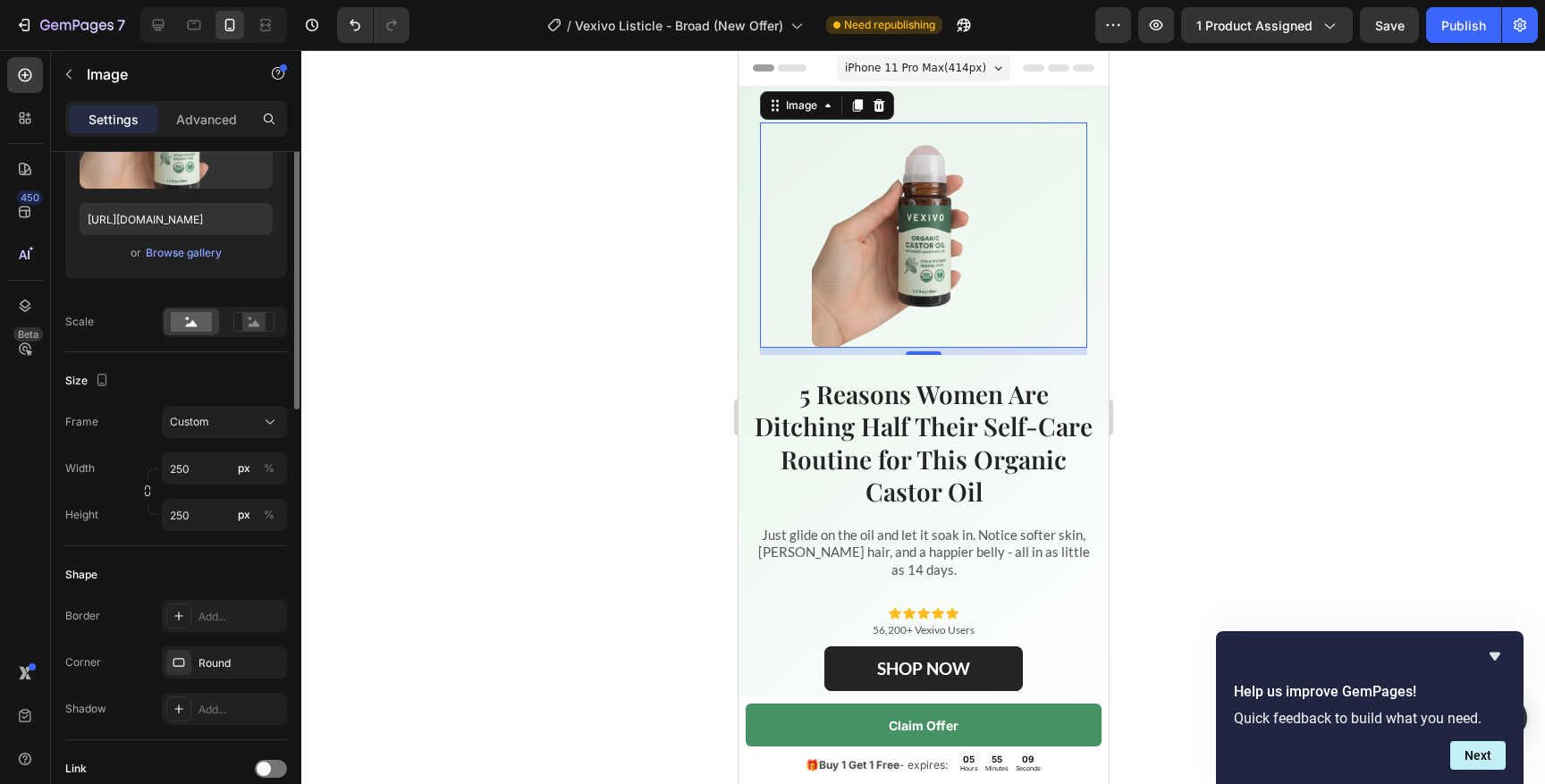
scroll to position [276, 0]
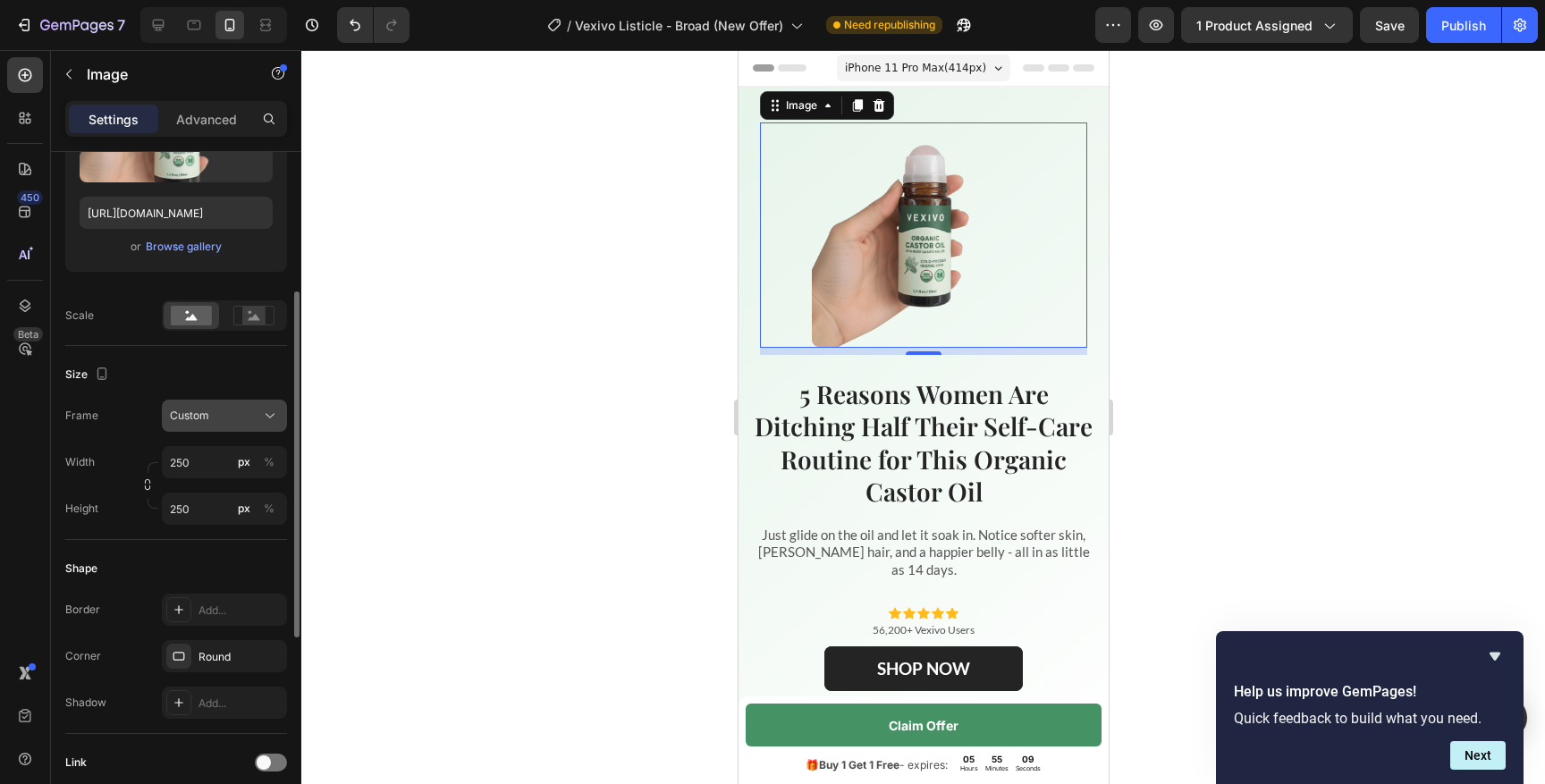
click at [236, 418] on div "Custom" at bounding box center [213, 415] width 87 height 17
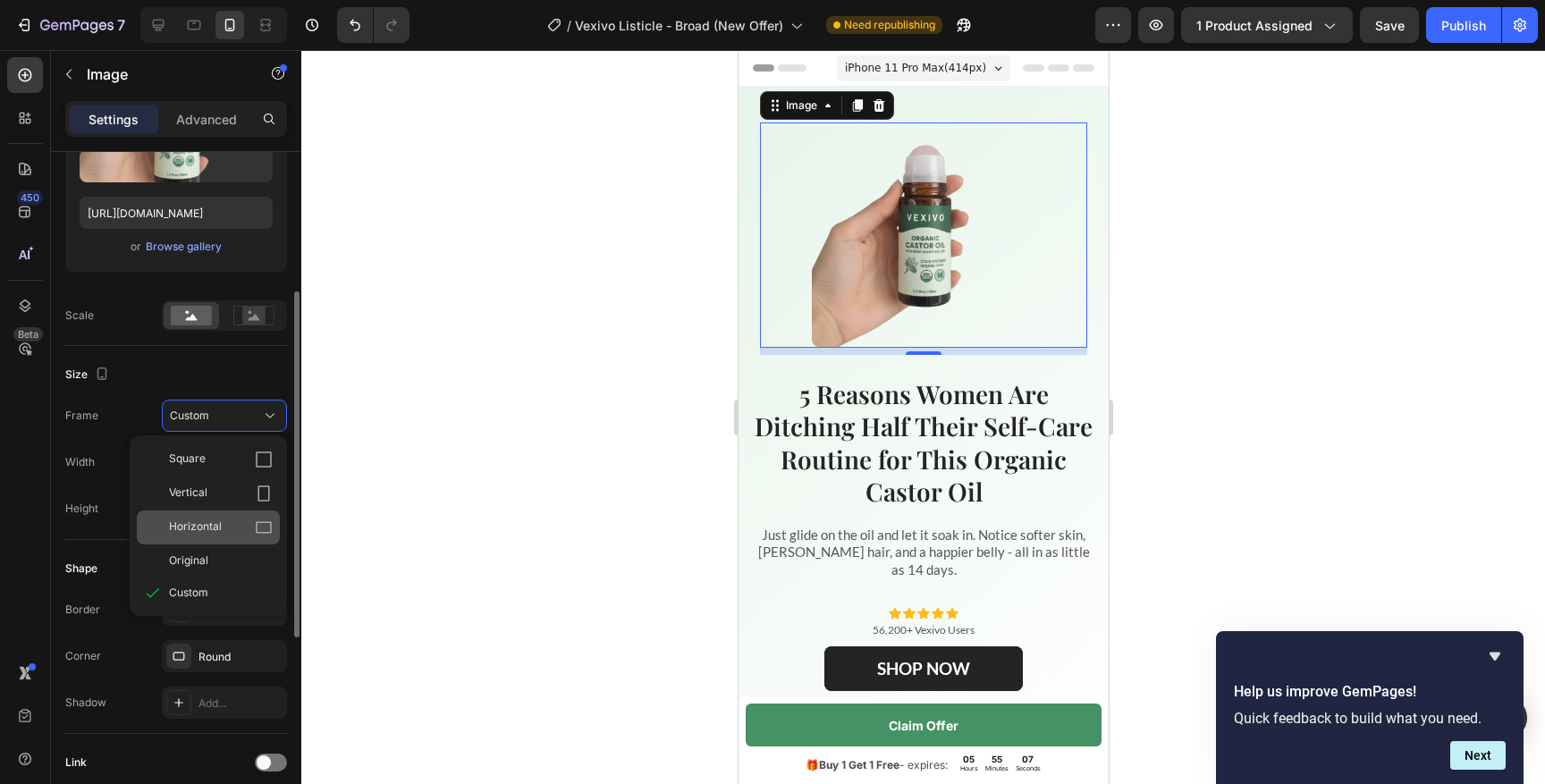
click at [222, 522] on div "Horizontal" at bounding box center [220, 526] width 104 height 17
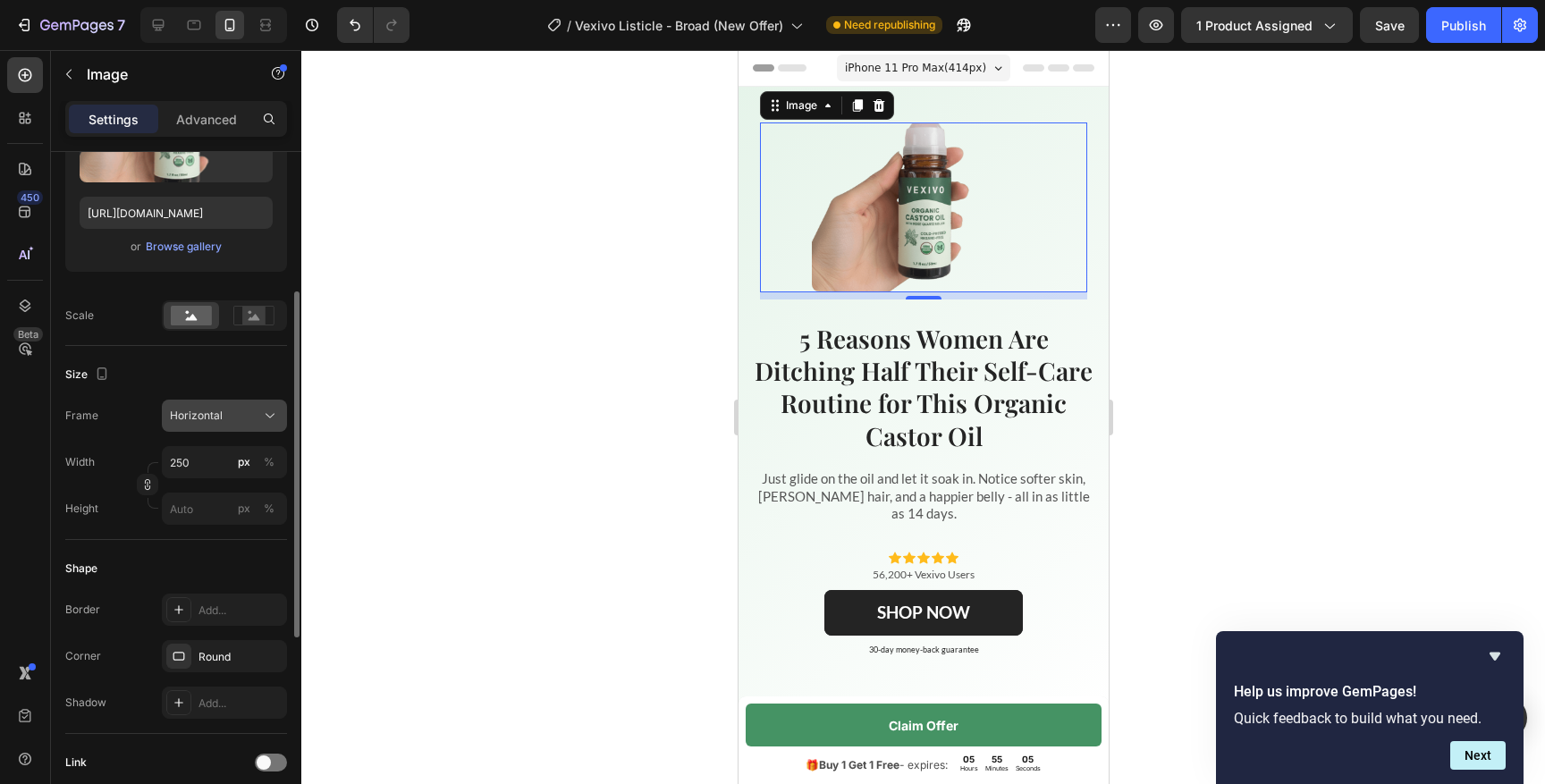
click at [216, 425] on button "Horizontal" at bounding box center [224, 415] width 125 height 32
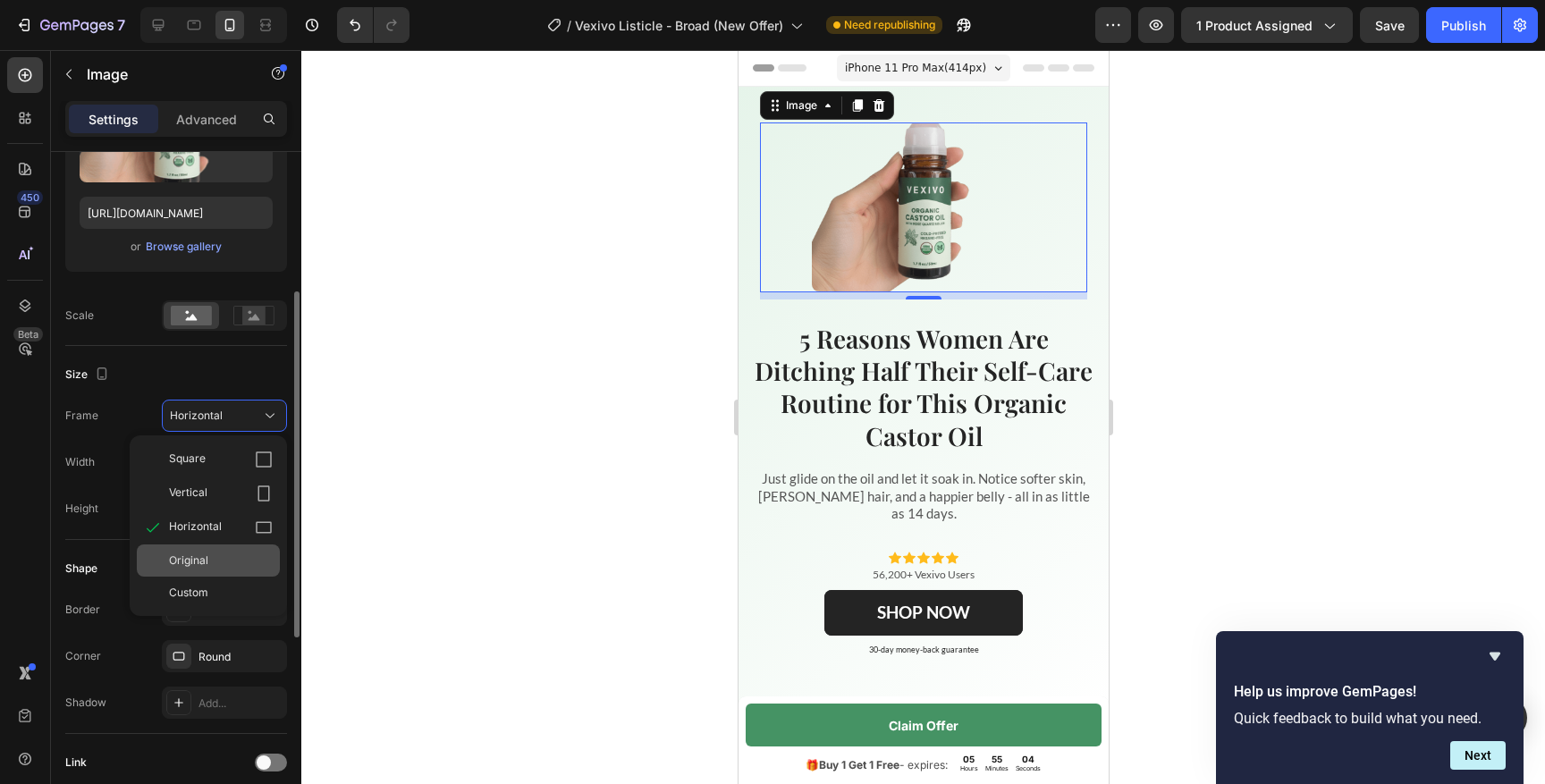
click at [209, 567] on div "Original" at bounding box center [220, 560] width 104 height 17
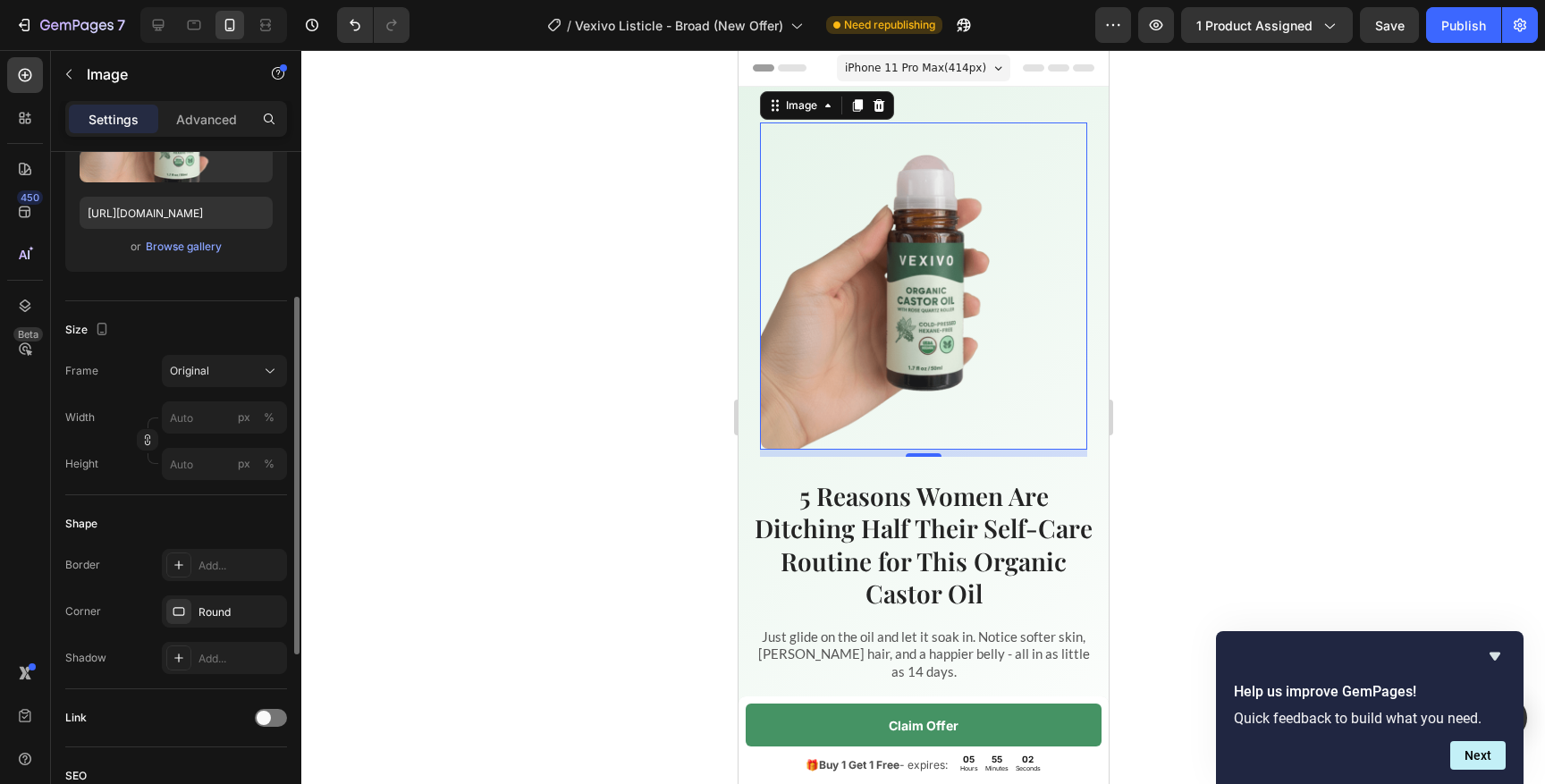
click at [624, 434] on div at bounding box center [922, 417] width 1243 height 734
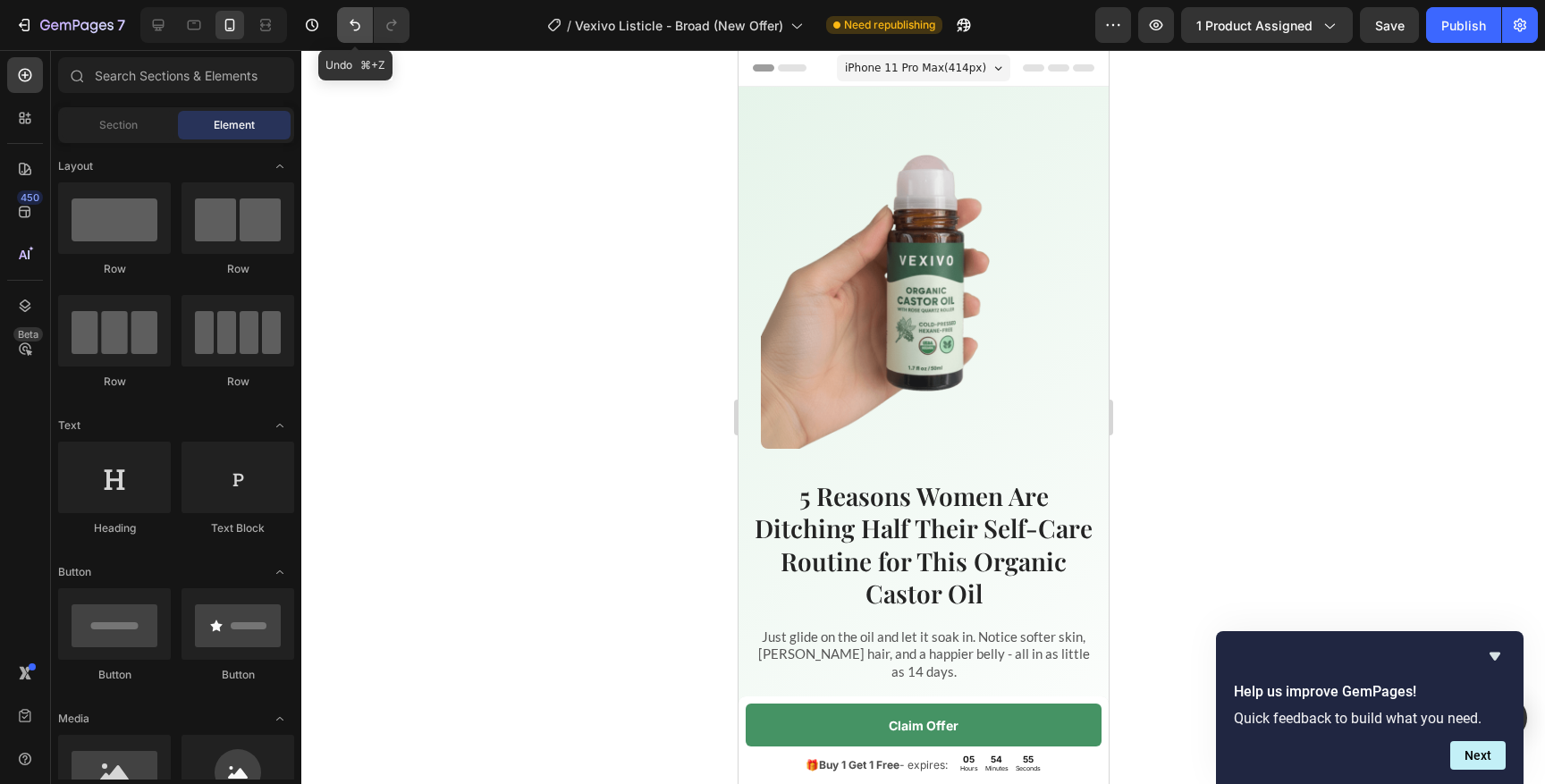
click at [358, 34] on button "Undo/Redo" at bounding box center [354, 25] width 36 height 36
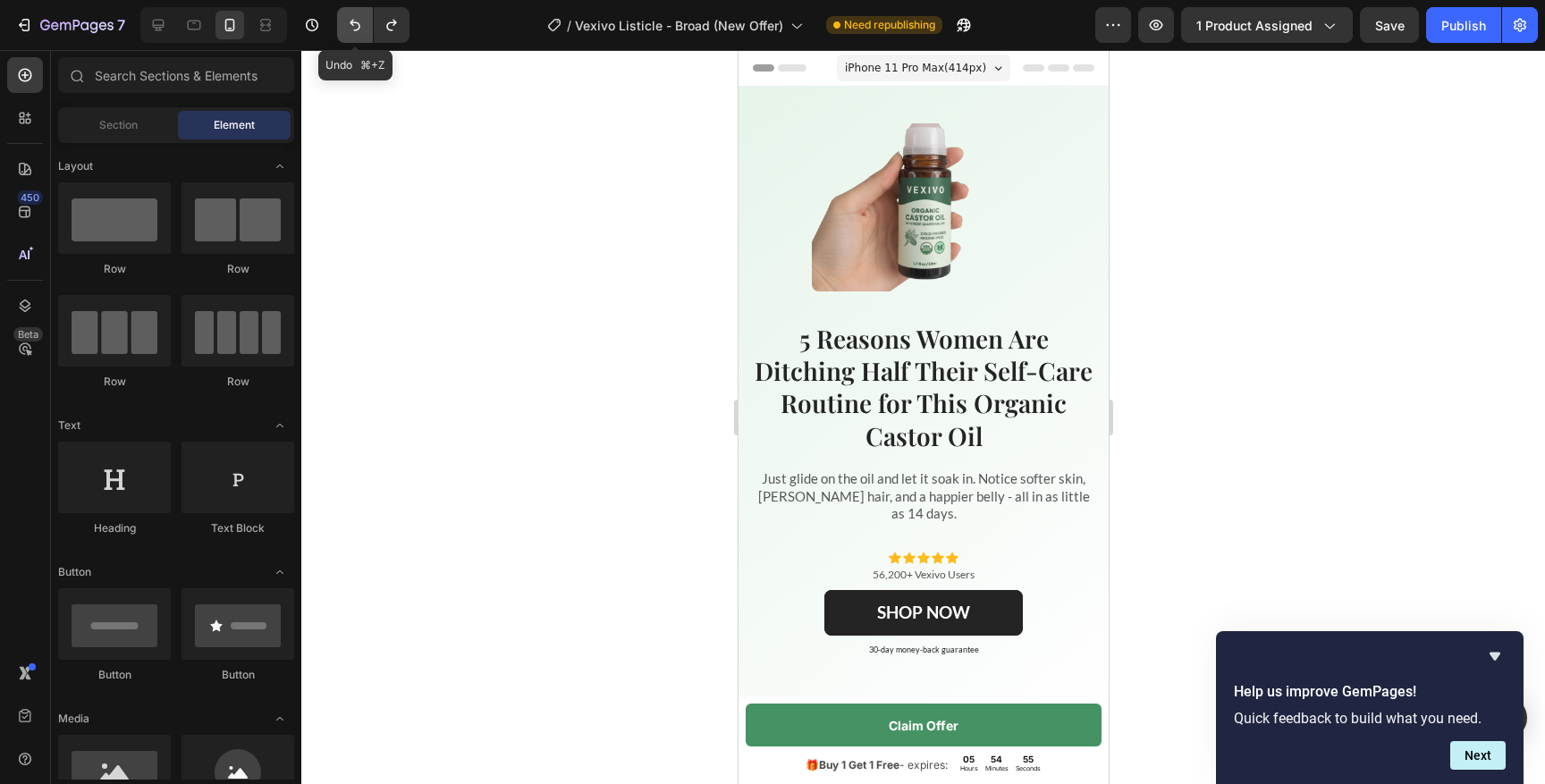
click at [358, 34] on button "Undo/Redo" at bounding box center [354, 25] width 36 height 36
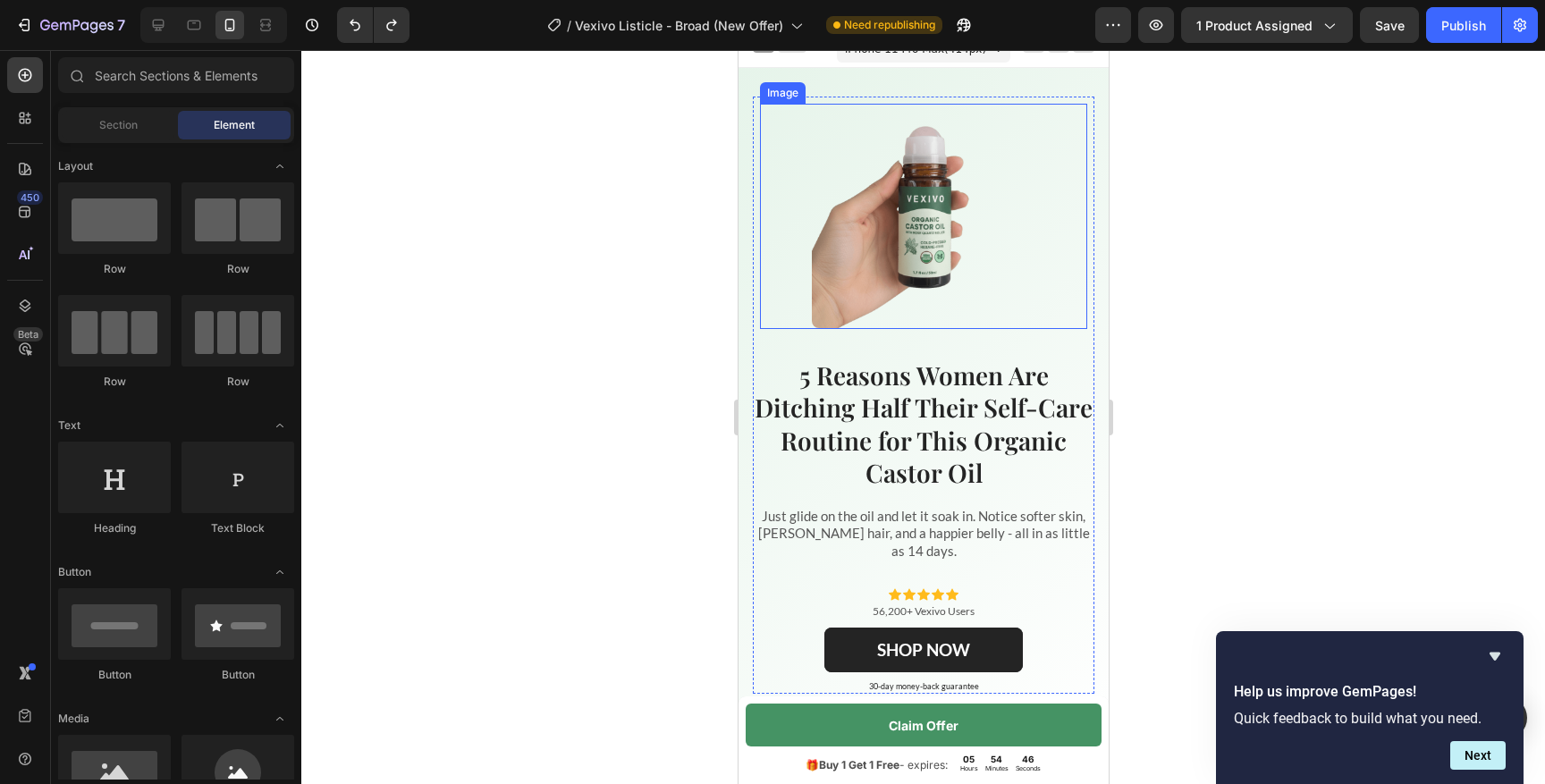
scroll to position [0, 0]
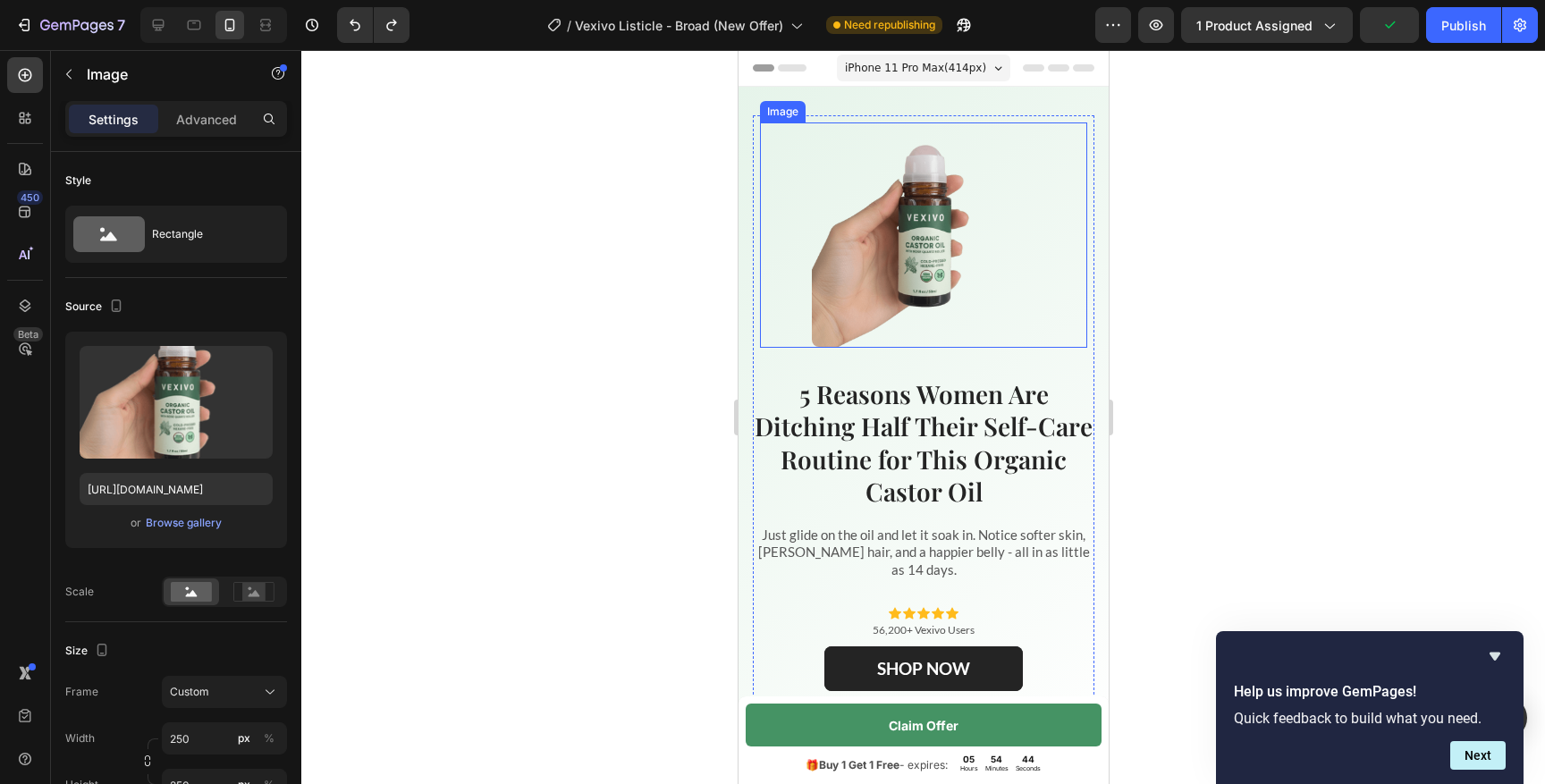
click at [857, 275] on img at bounding box center [923, 235] width 224 height 224
click at [213, 121] on p "Advanced" at bounding box center [206, 119] width 61 height 18
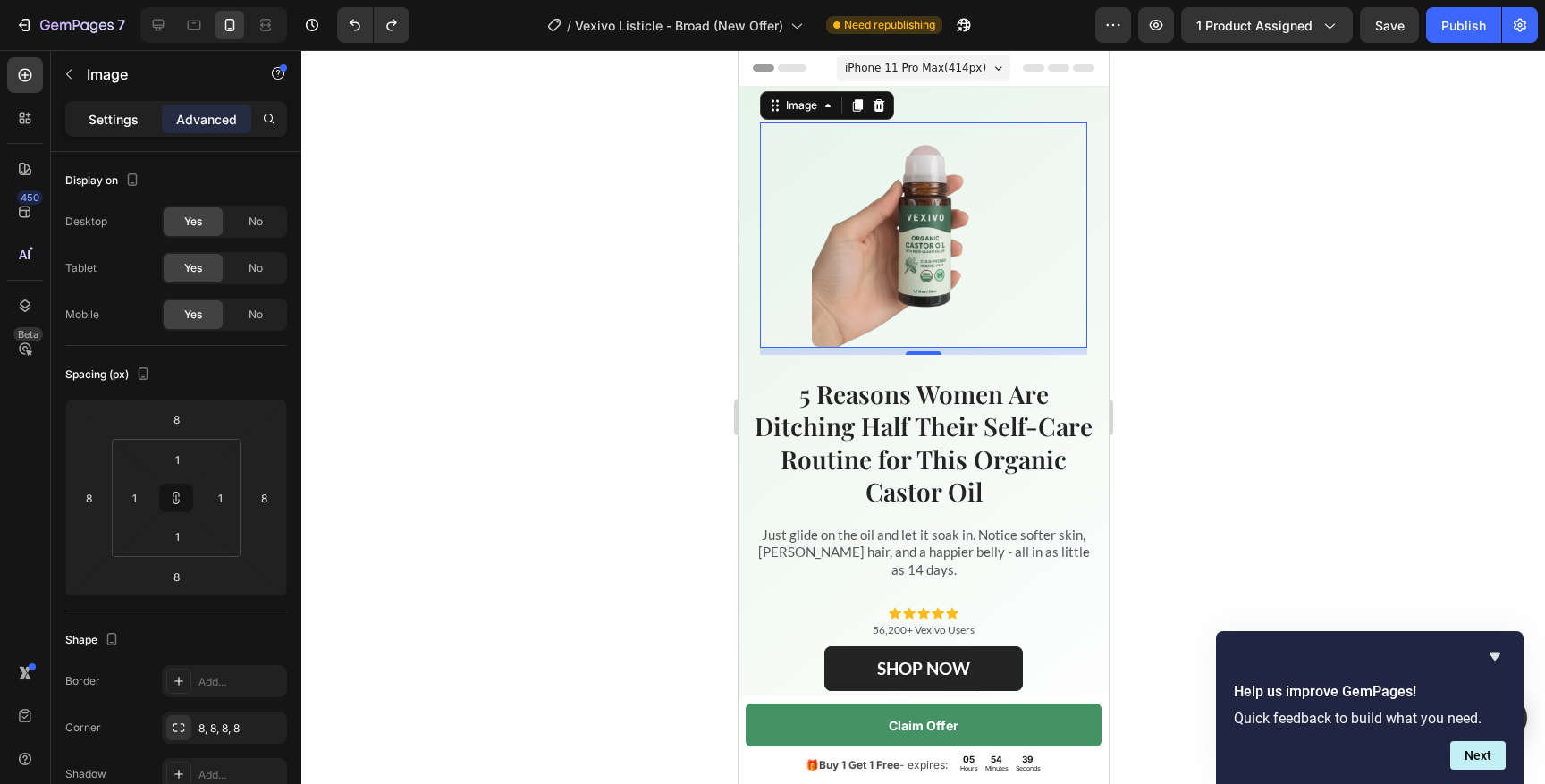
click at [126, 124] on p "Settings" at bounding box center [113, 119] width 50 height 18
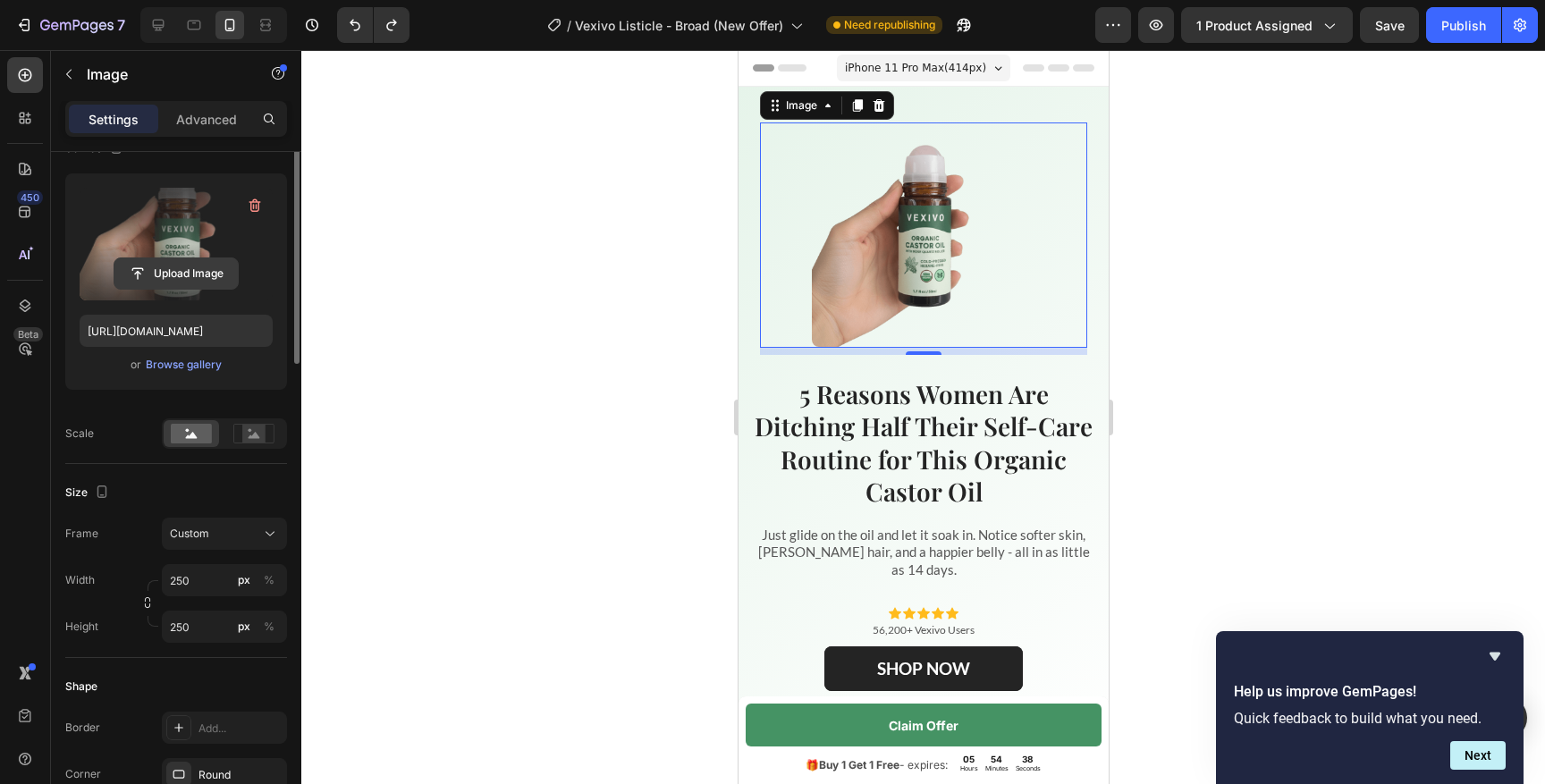
scroll to position [164, 0]
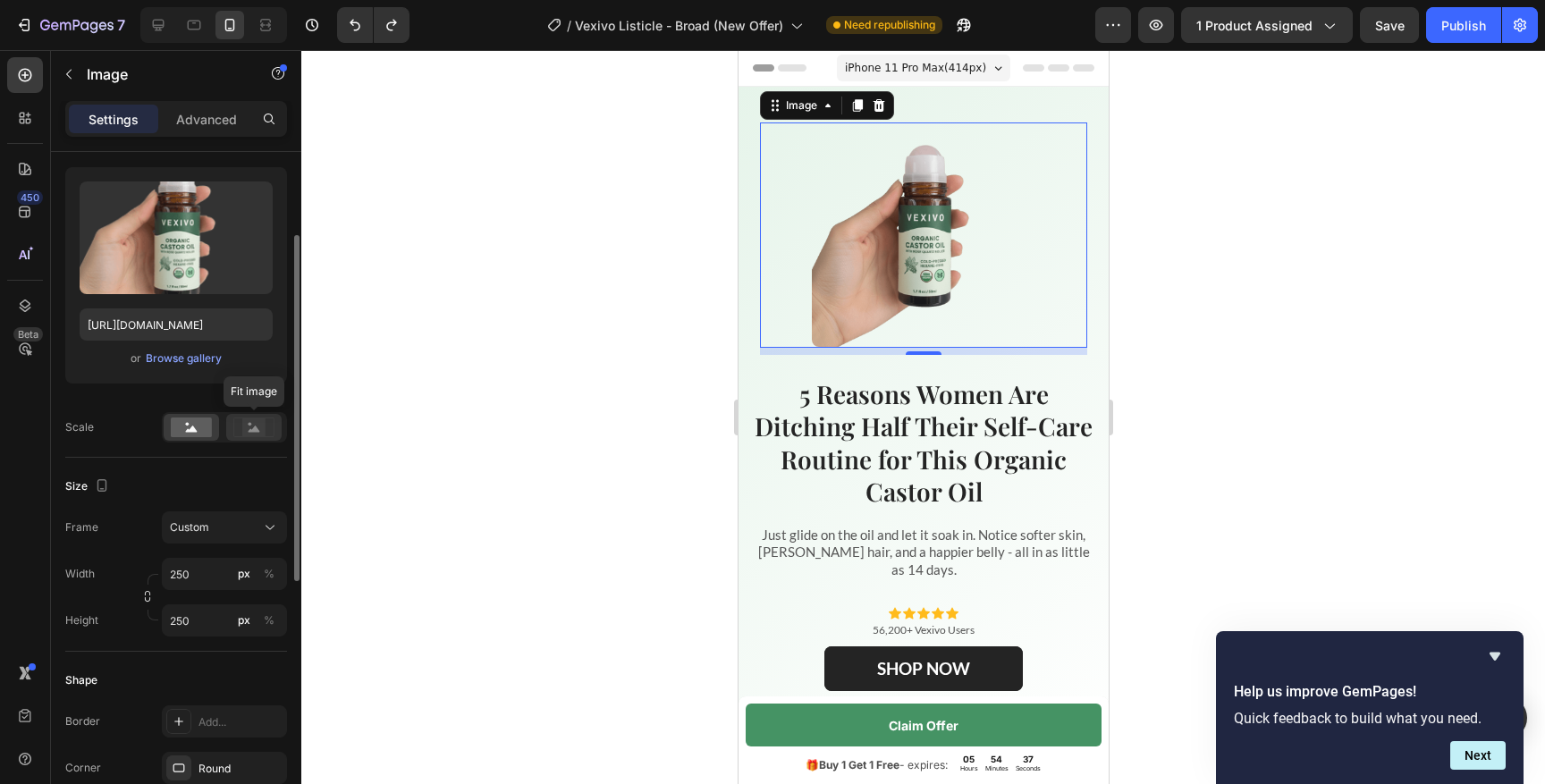
click at [262, 428] on rect at bounding box center [253, 426] width 23 height 17
click at [193, 428] on icon at bounding box center [192, 428] width 12 height 6
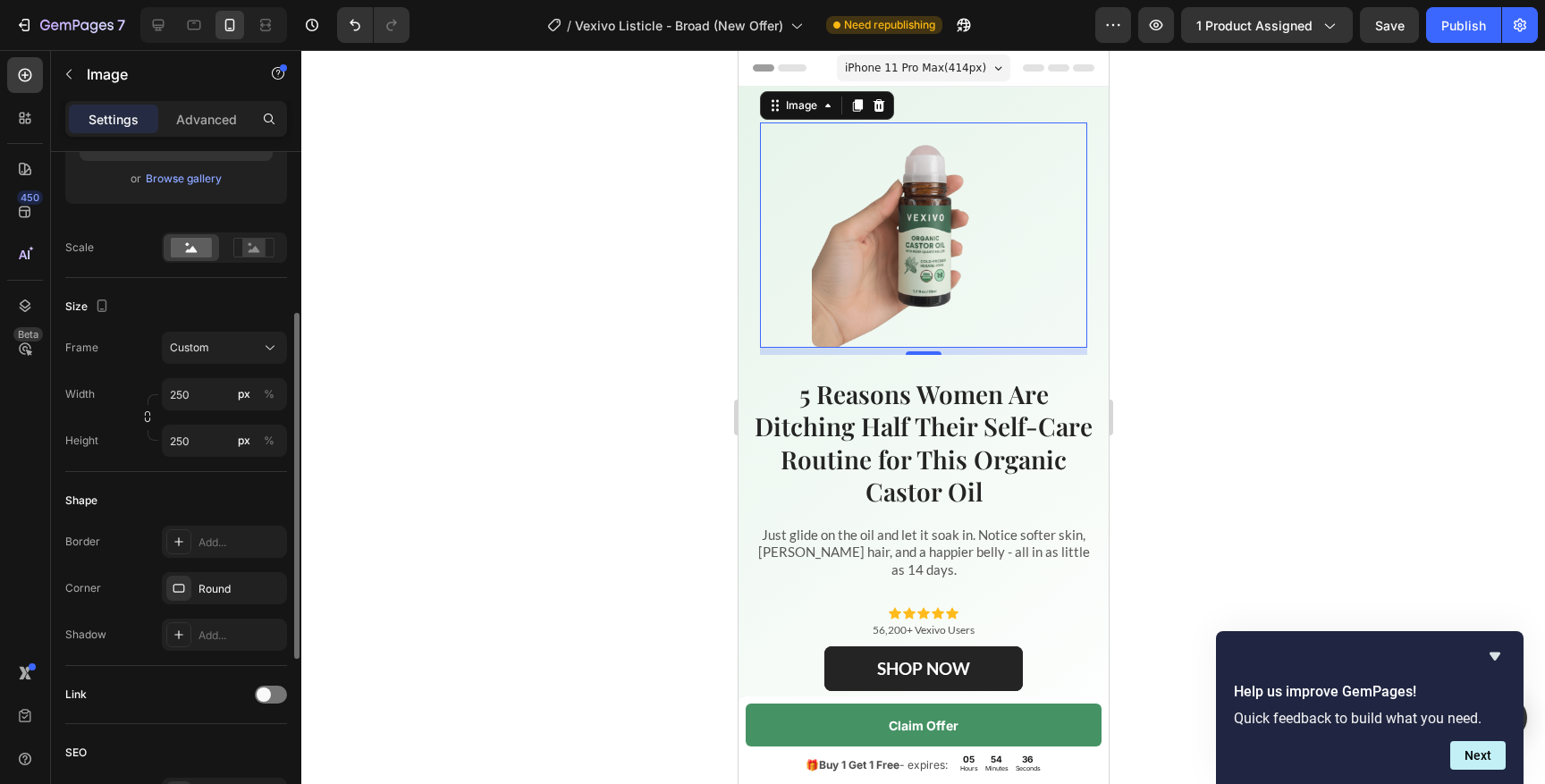
scroll to position [348, 0]
click at [157, 26] on icon at bounding box center [158, 25] width 17 height 17
type input "[URL][DOMAIN_NAME]"
type input "100"
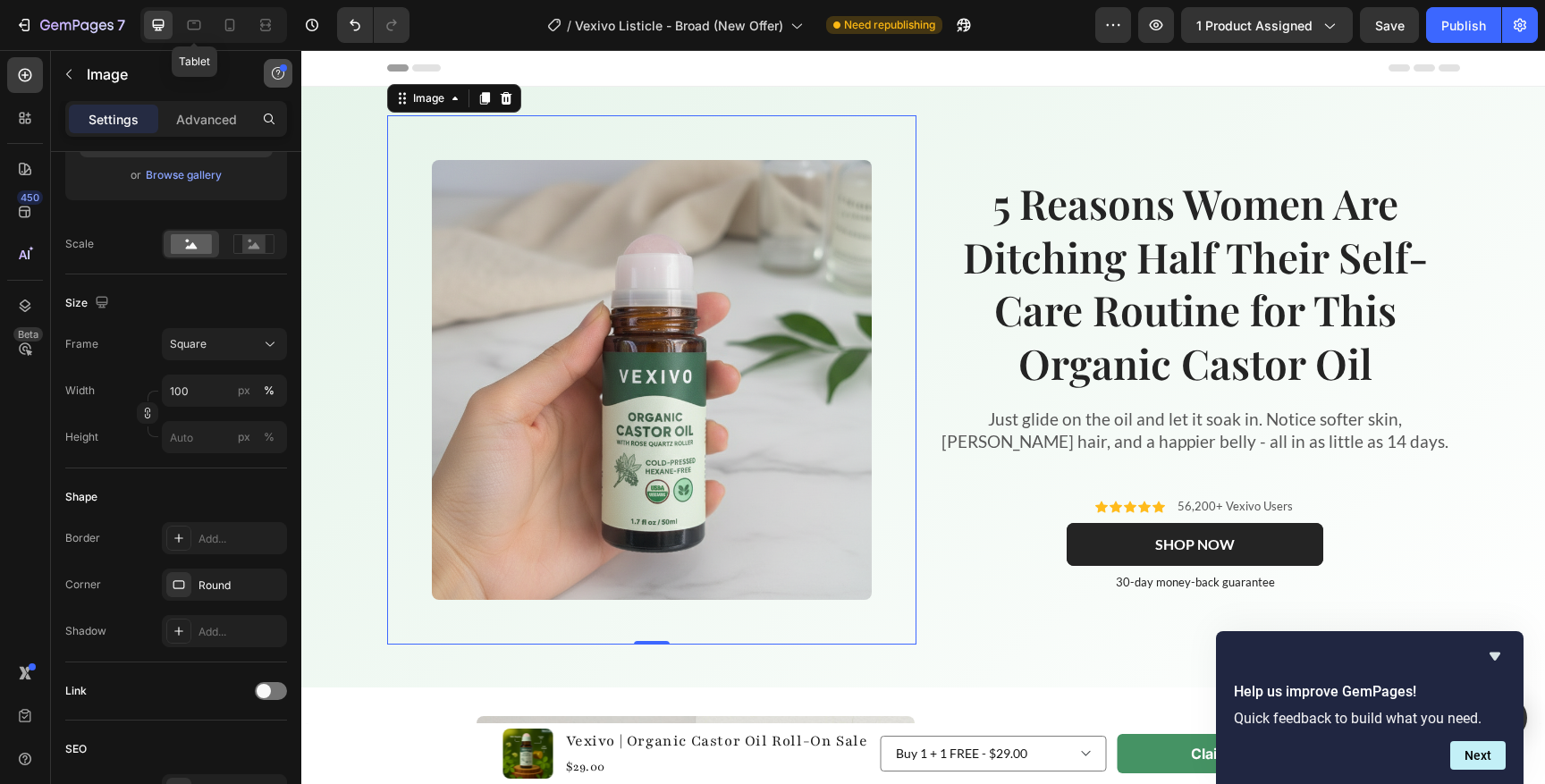
scroll to position [3, 0]
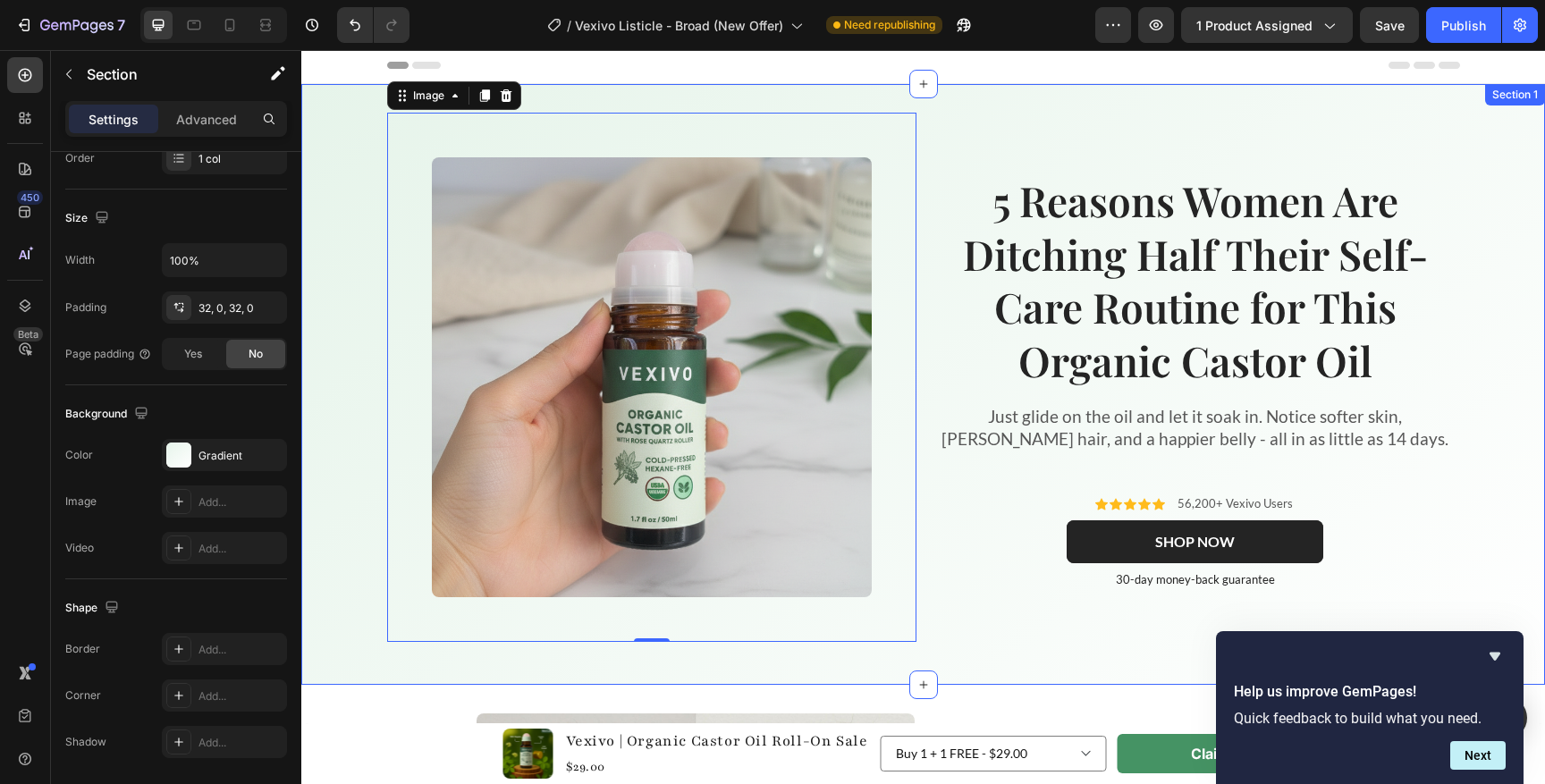
click at [381, 287] on div "Image 8 5 Reasons Women Are Ditching Half Their Self-Care Routine for This Orga…" at bounding box center [922, 384] width 1243 height 543
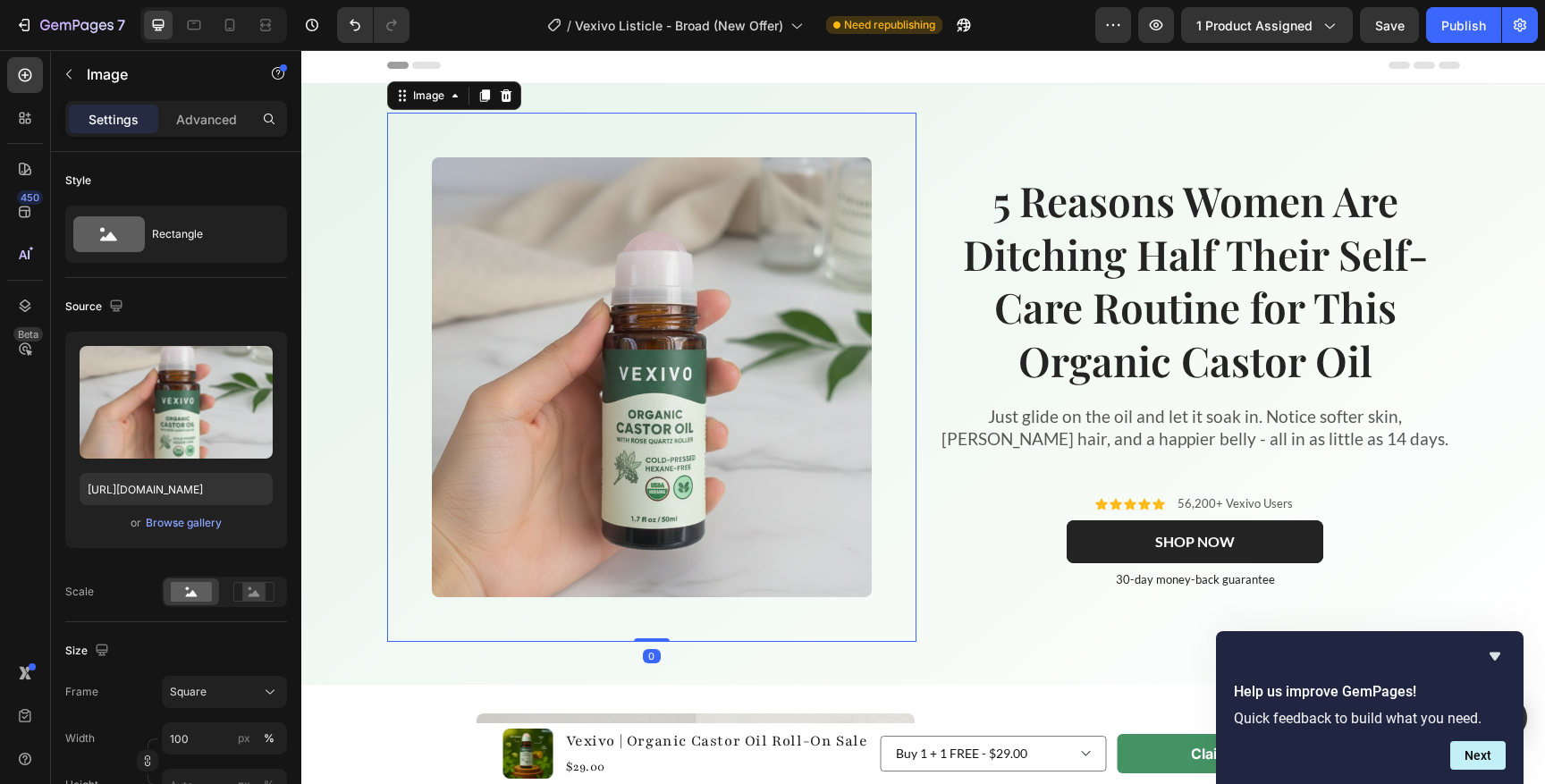
click at [650, 354] on img at bounding box center [651, 377] width 439 height 439
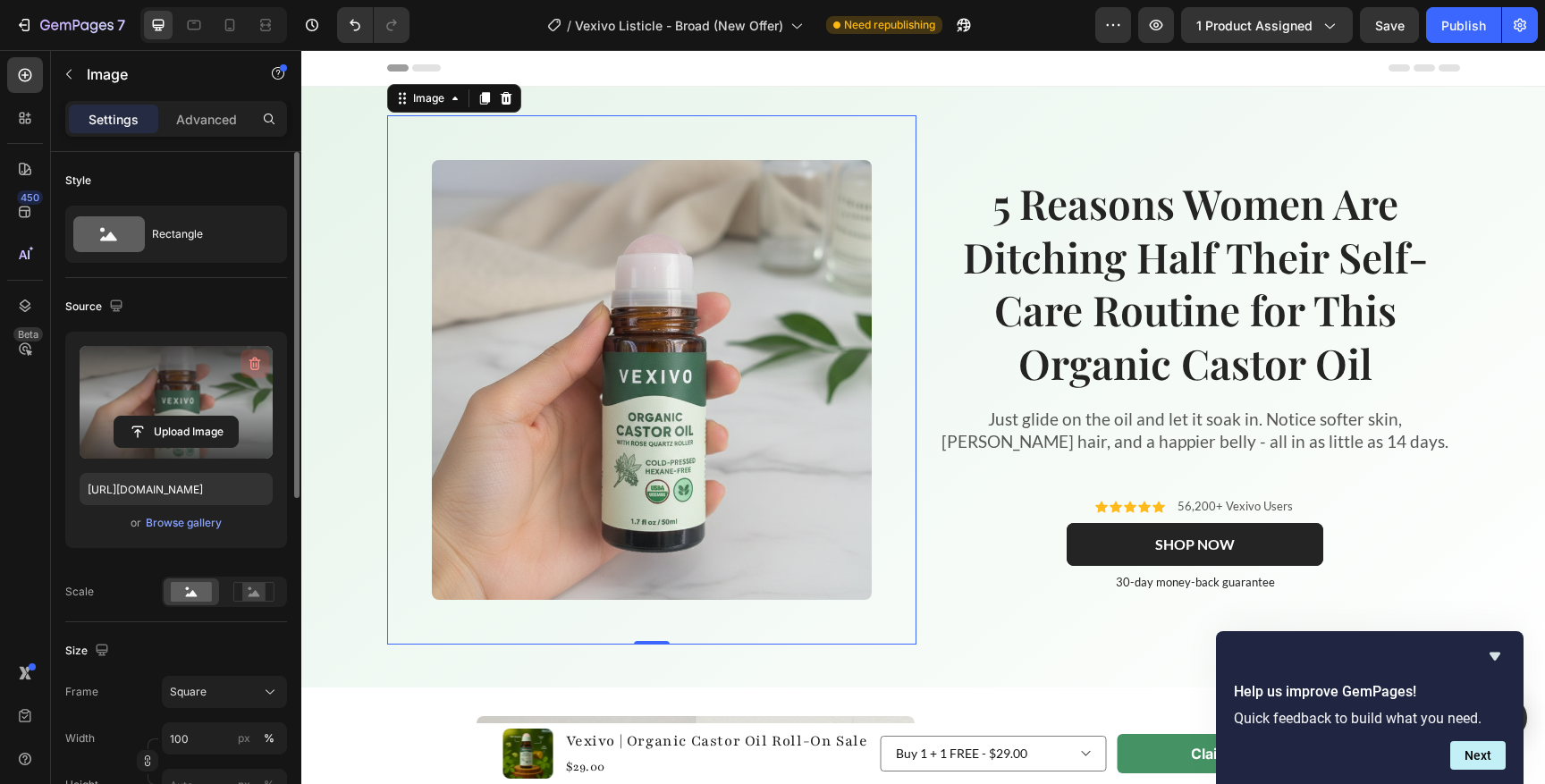
click at [254, 362] on icon "button" at bounding box center [254, 363] width 17 height 17
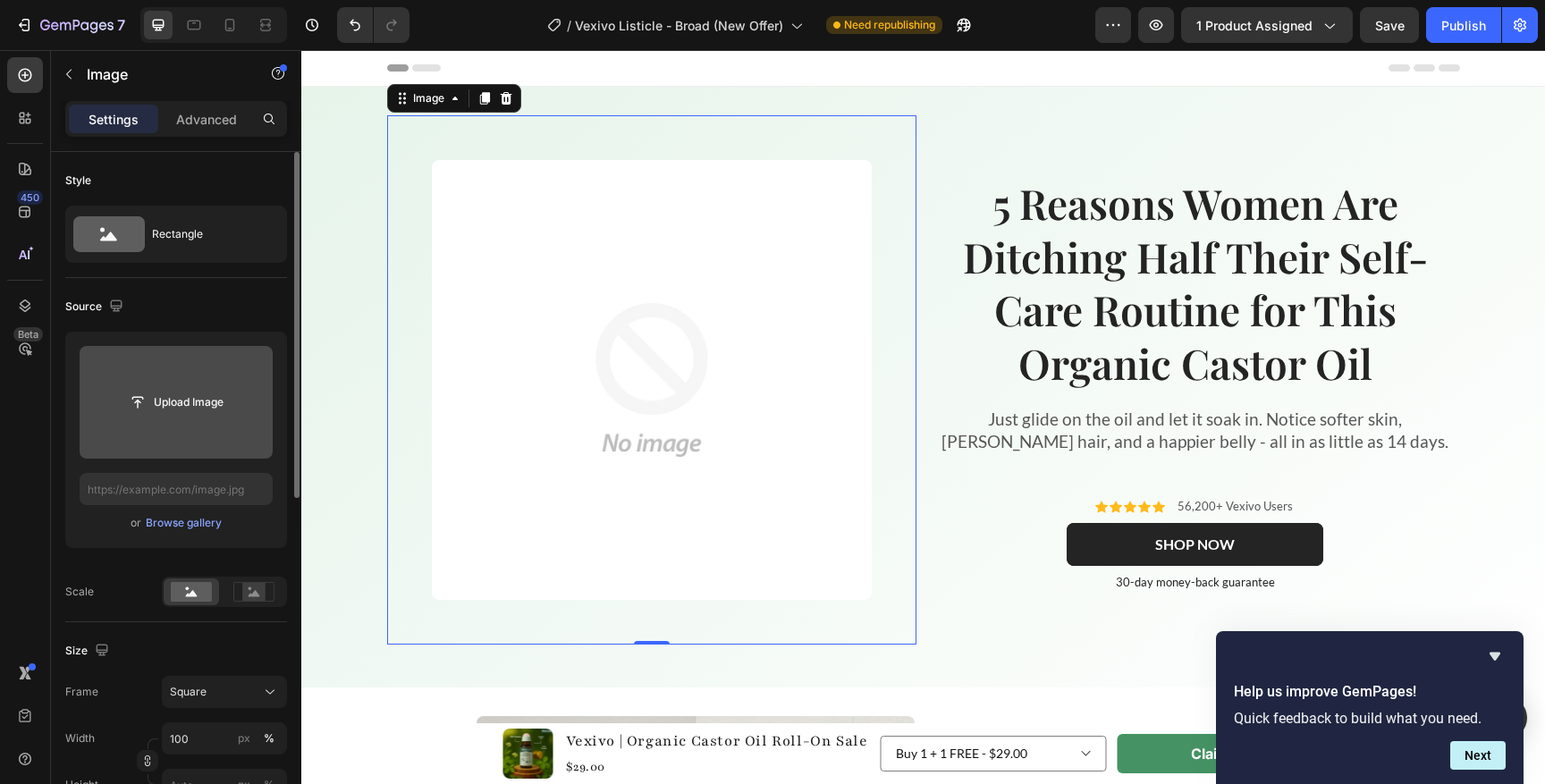
click at [186, 391] on input "file" at bounding box center [176, 402] width 123 height 30
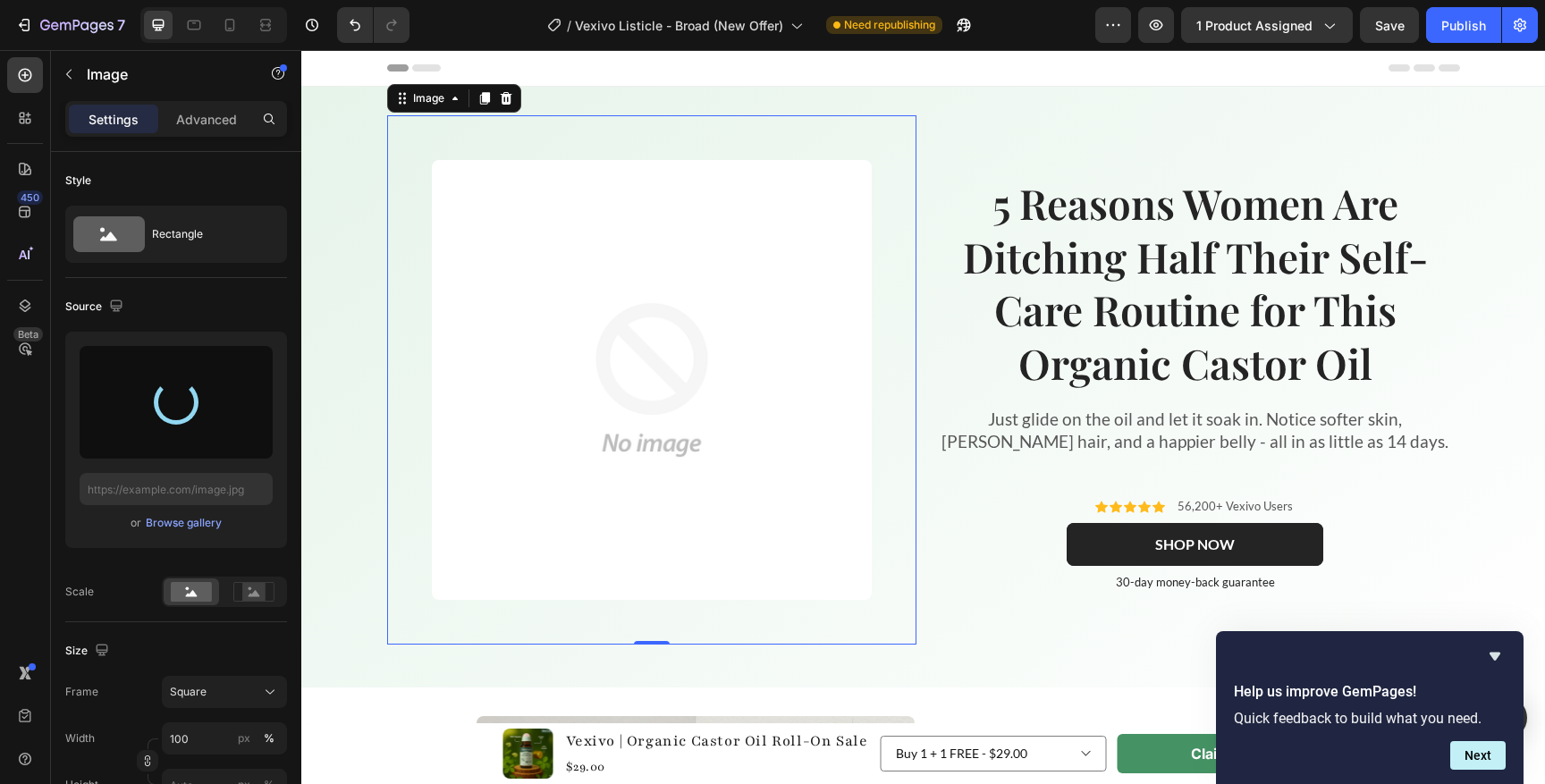
type input "[URL][DOMAIN_NAME]"
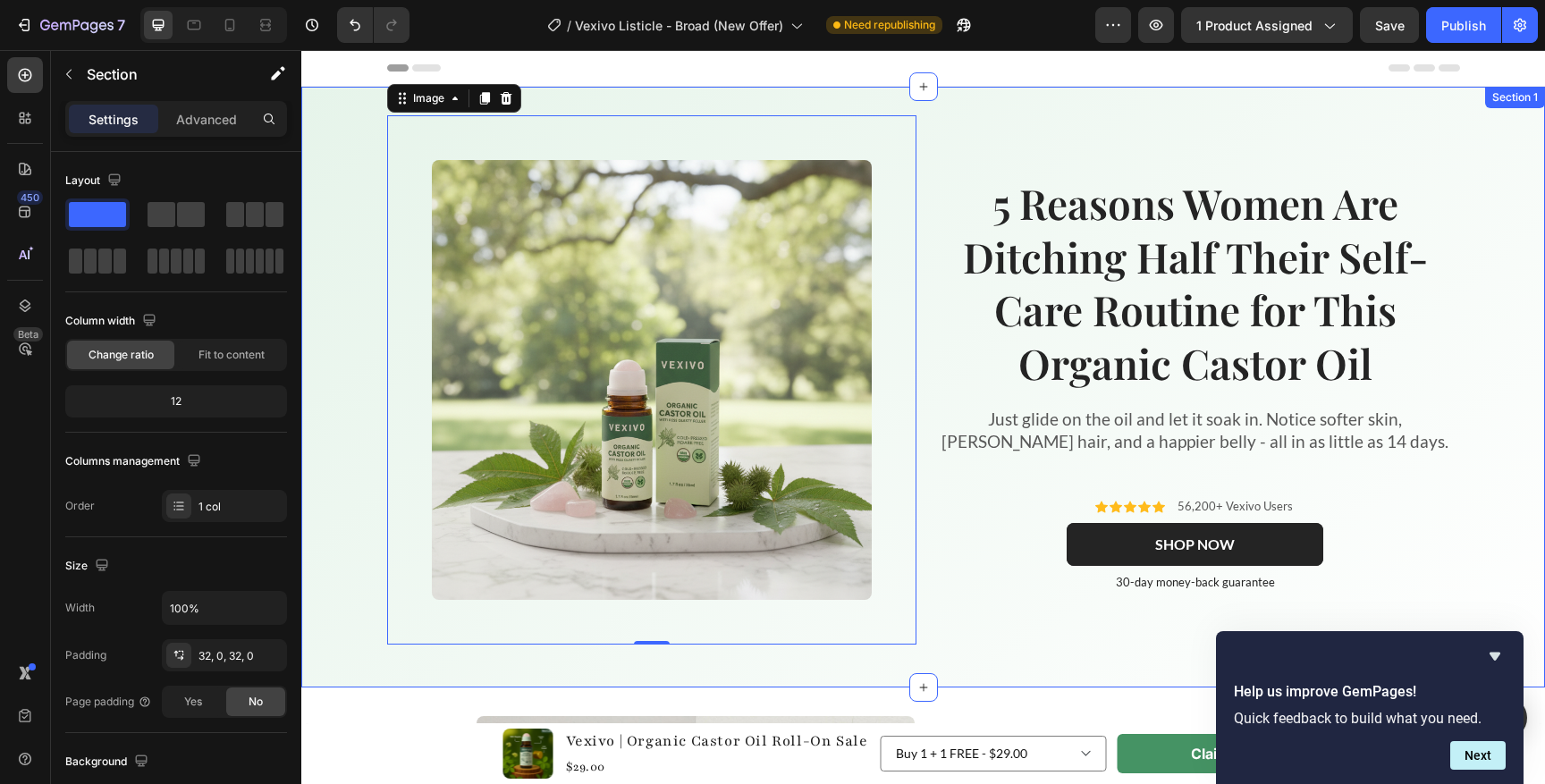
click at [322, 290] on div "Image 0 5 Reasons Women Are Ditching Half Their Self-Care Routine for This Orga…" at bounding box center [922, 387] width 1243 height 543
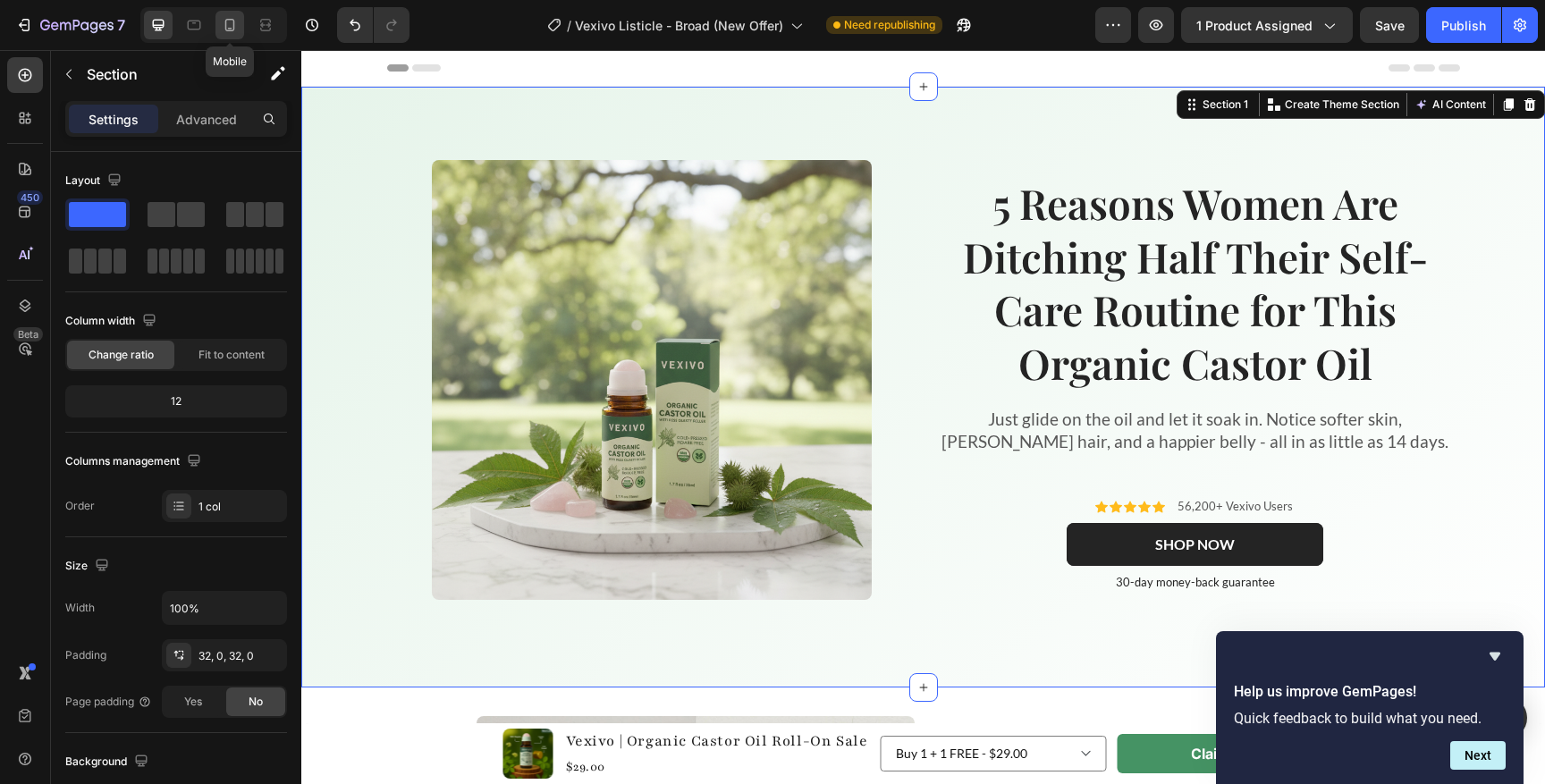
click at [231, 26] on icon at bounding box center [229, 25] width 17 height 17
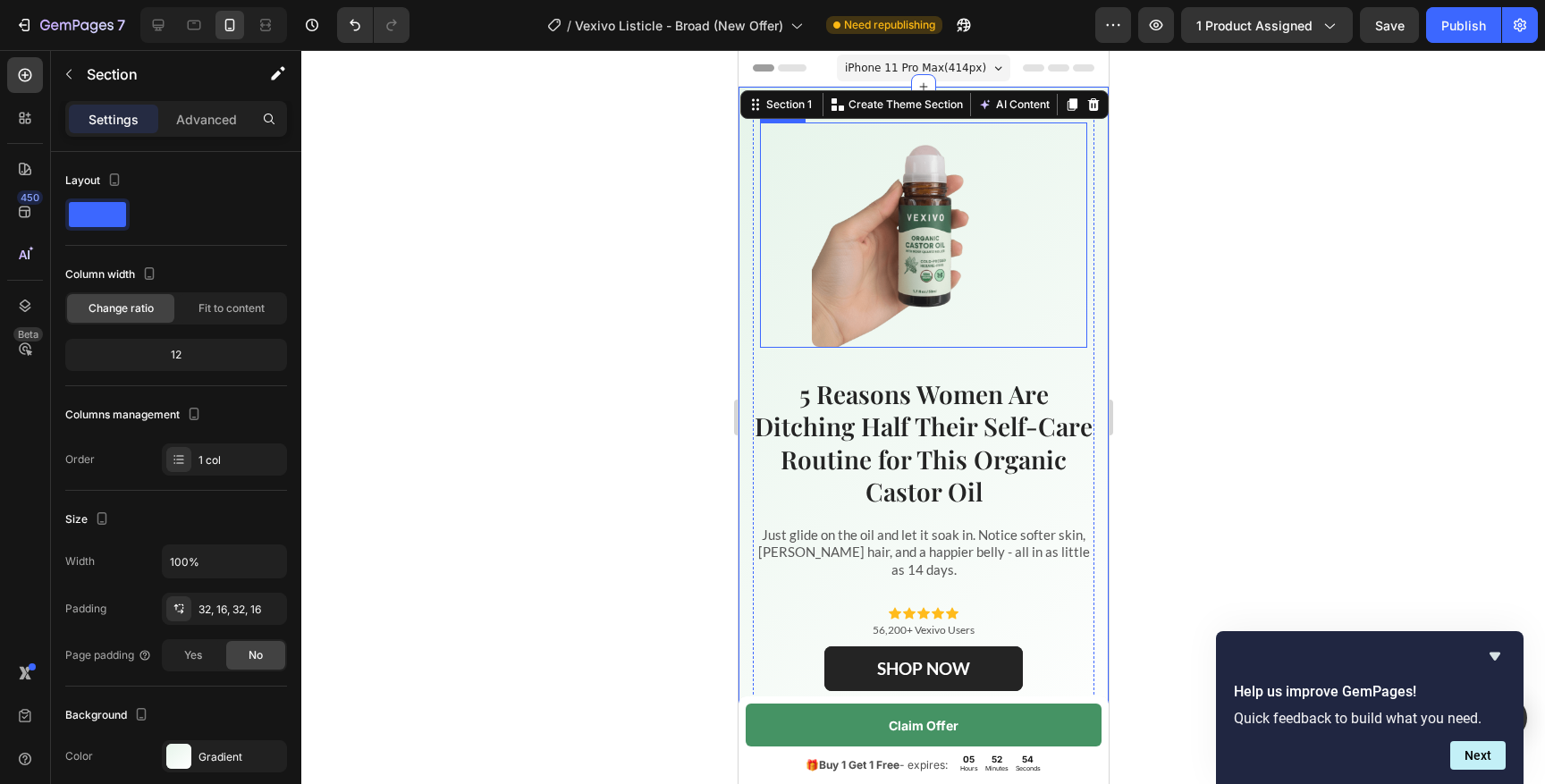
click at [899, 215] on img at bounding box center [923, 235] width 224 height 224
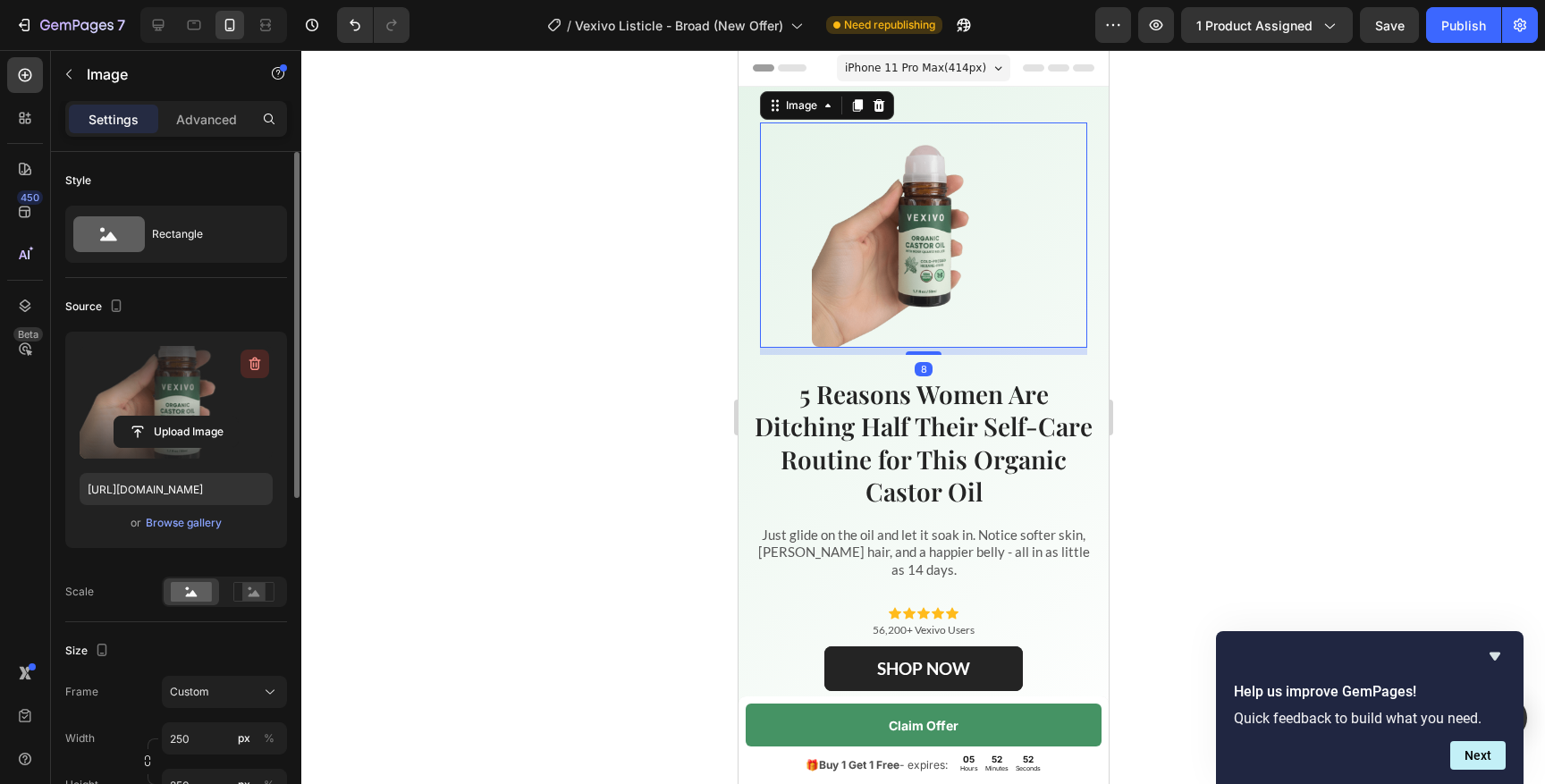
click at [258, 367] on icon "button" at bounding box center [254, 363] width 17 height 17
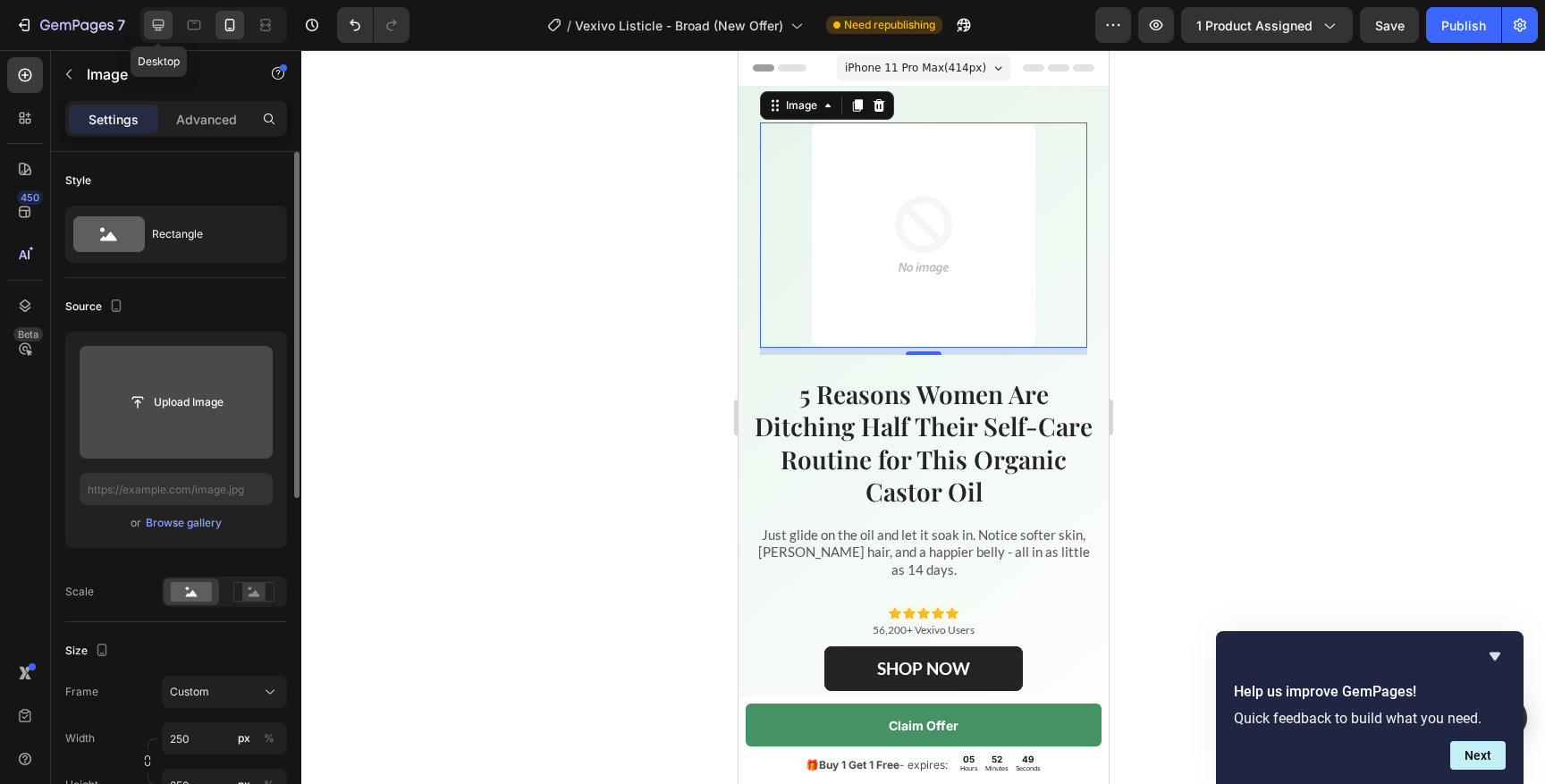
click at [162, 26] on icon at bounding box center [159, 25] width 12 height 12
type input "[URL][DOMAIN_NAME]"
type input "100"
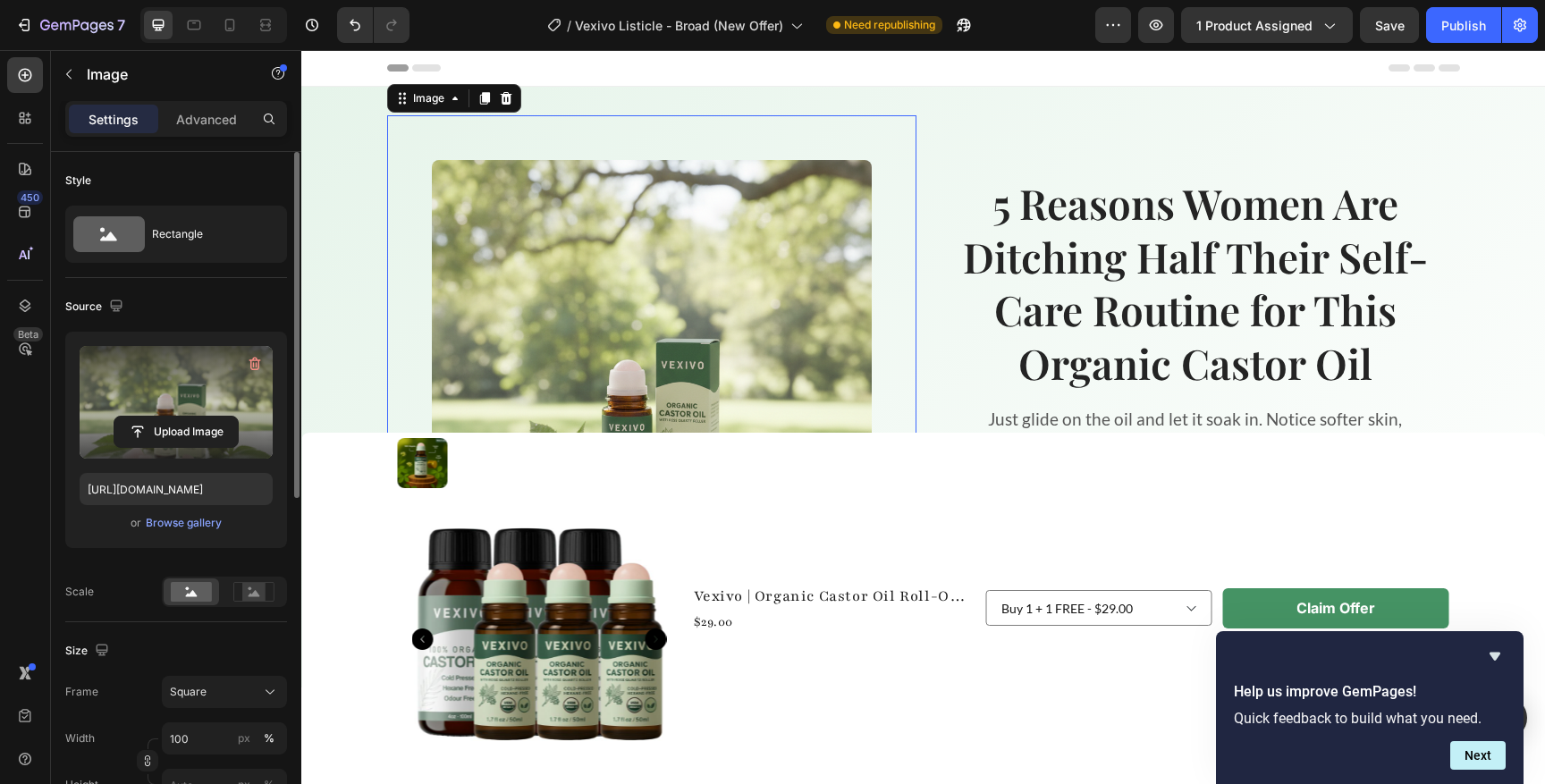
scroll to position [3, 0]
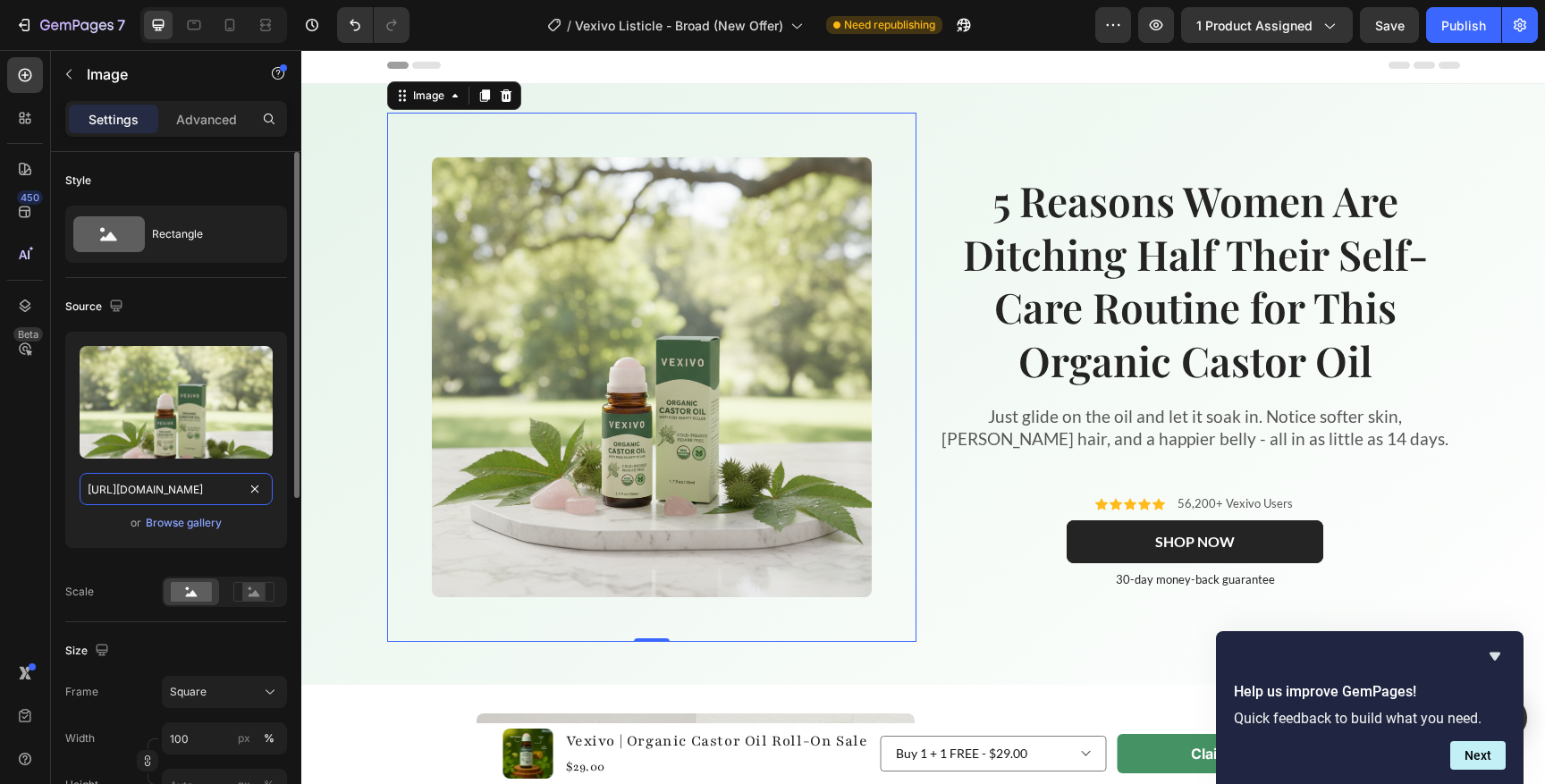
click at [190, 494] on input "[URL][DOMAIN_NAME]" at bounding box center [176, 488] width 193 height 32
click at [193, 481] on input "[URL][DOMAIN_NAME]" at bounding box center [176, 488] width 193 height 32
click at [202, 119] on p "Advanced" at bounding box center [206, 119] width 61 height 18
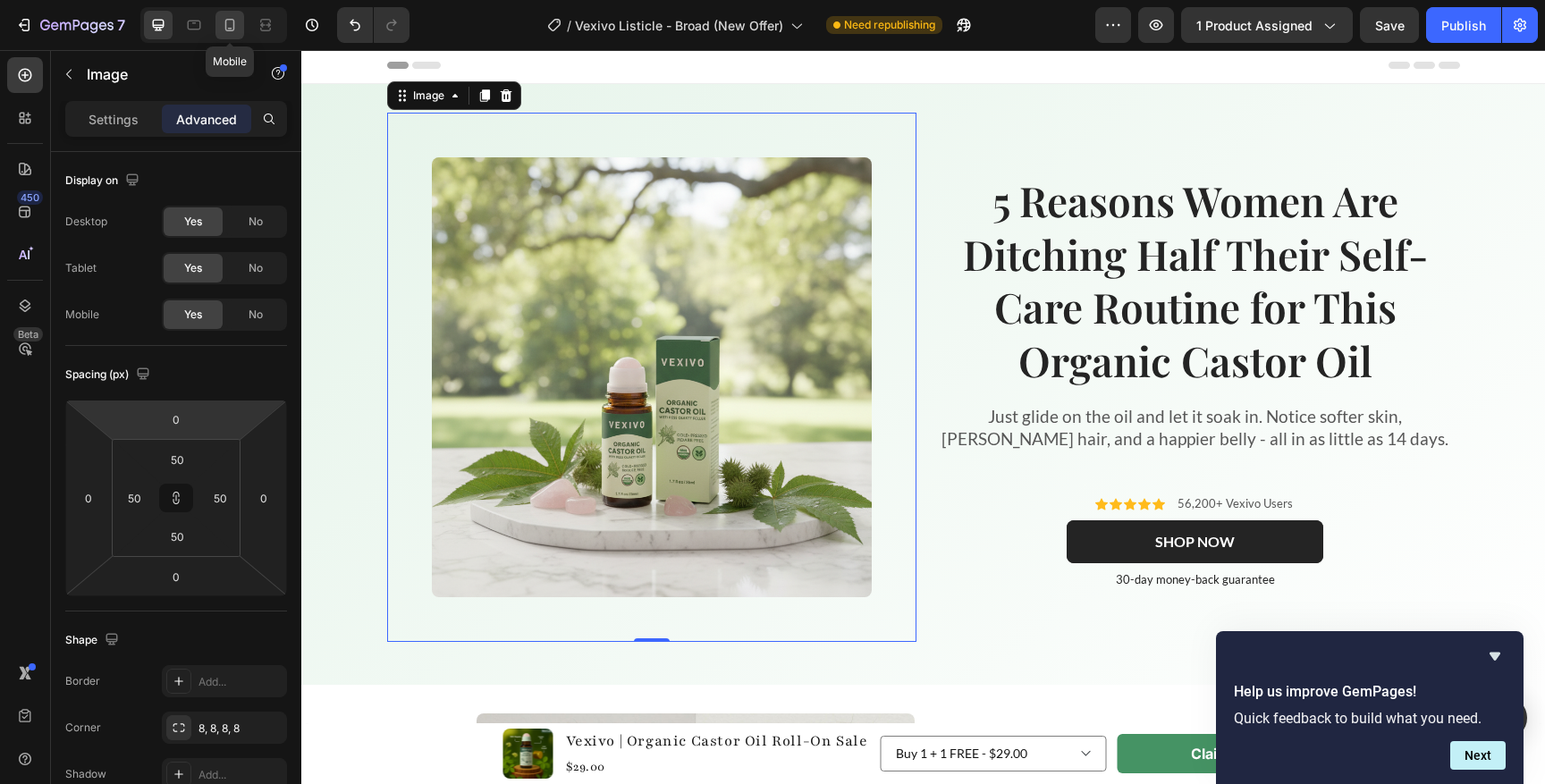
click at [233, 29] on icon at bounding box center [230, 25] width 10 height 13
type input "8"
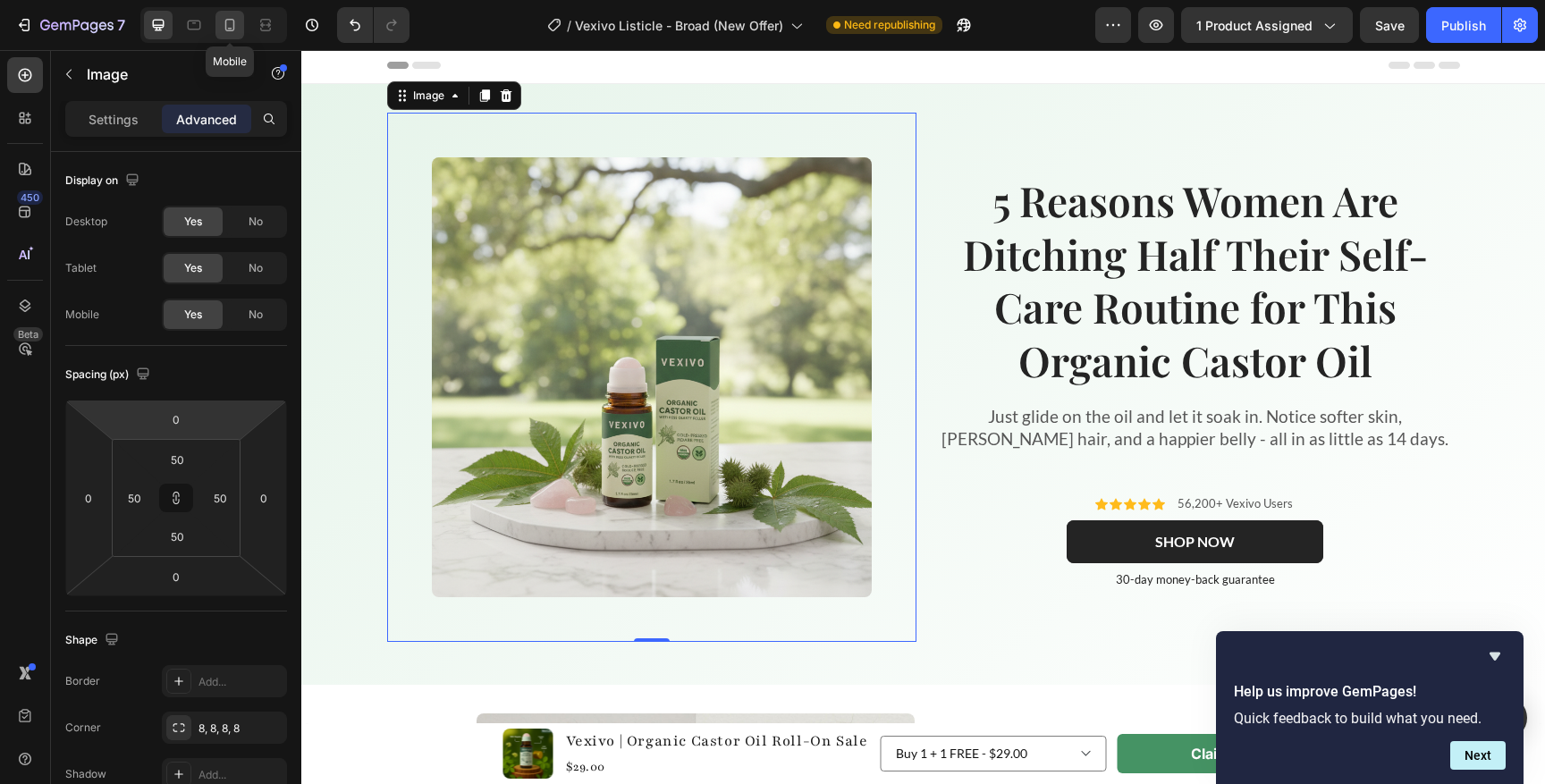
type input "1"
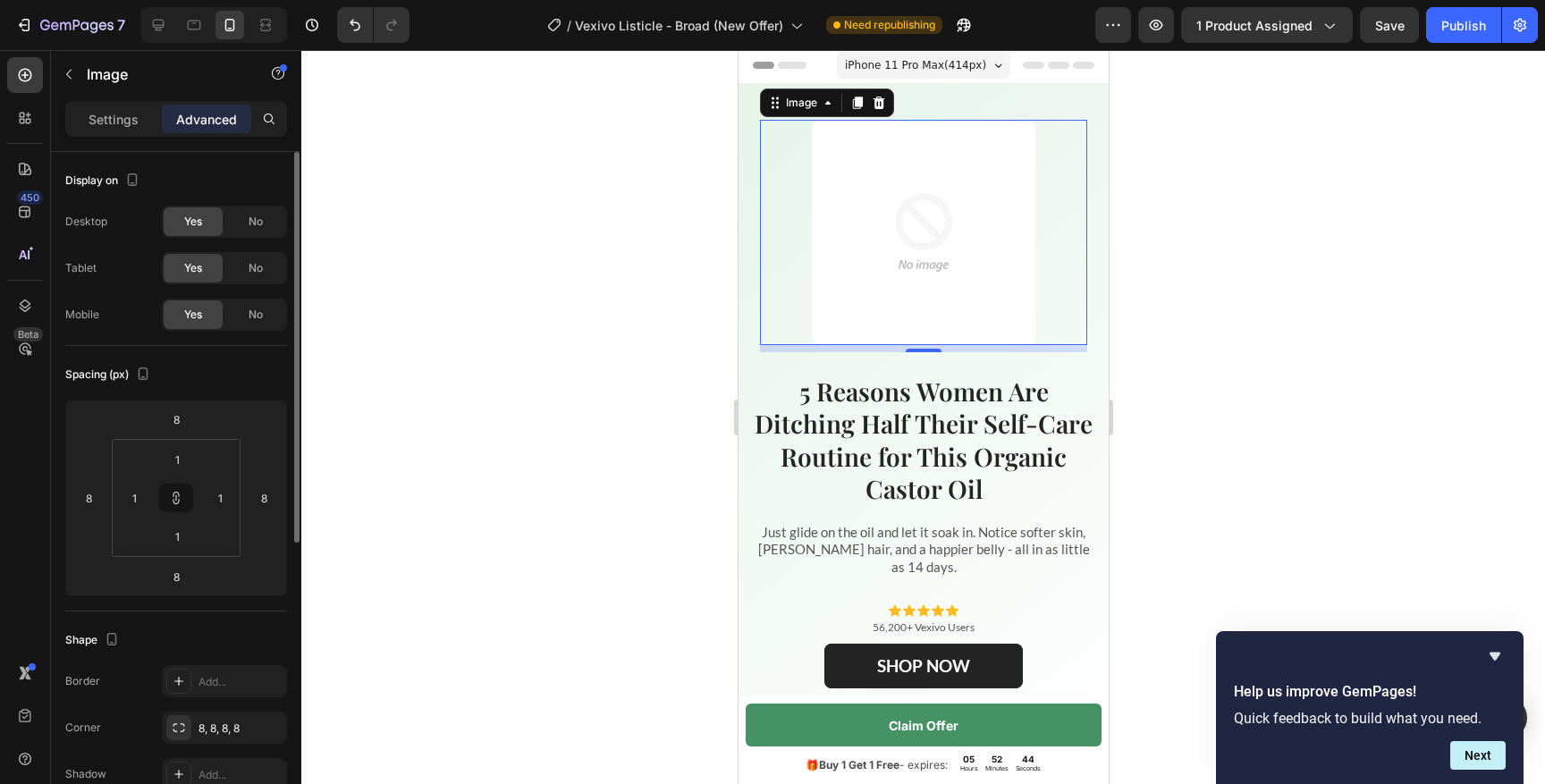
scroll to position [10, 0]
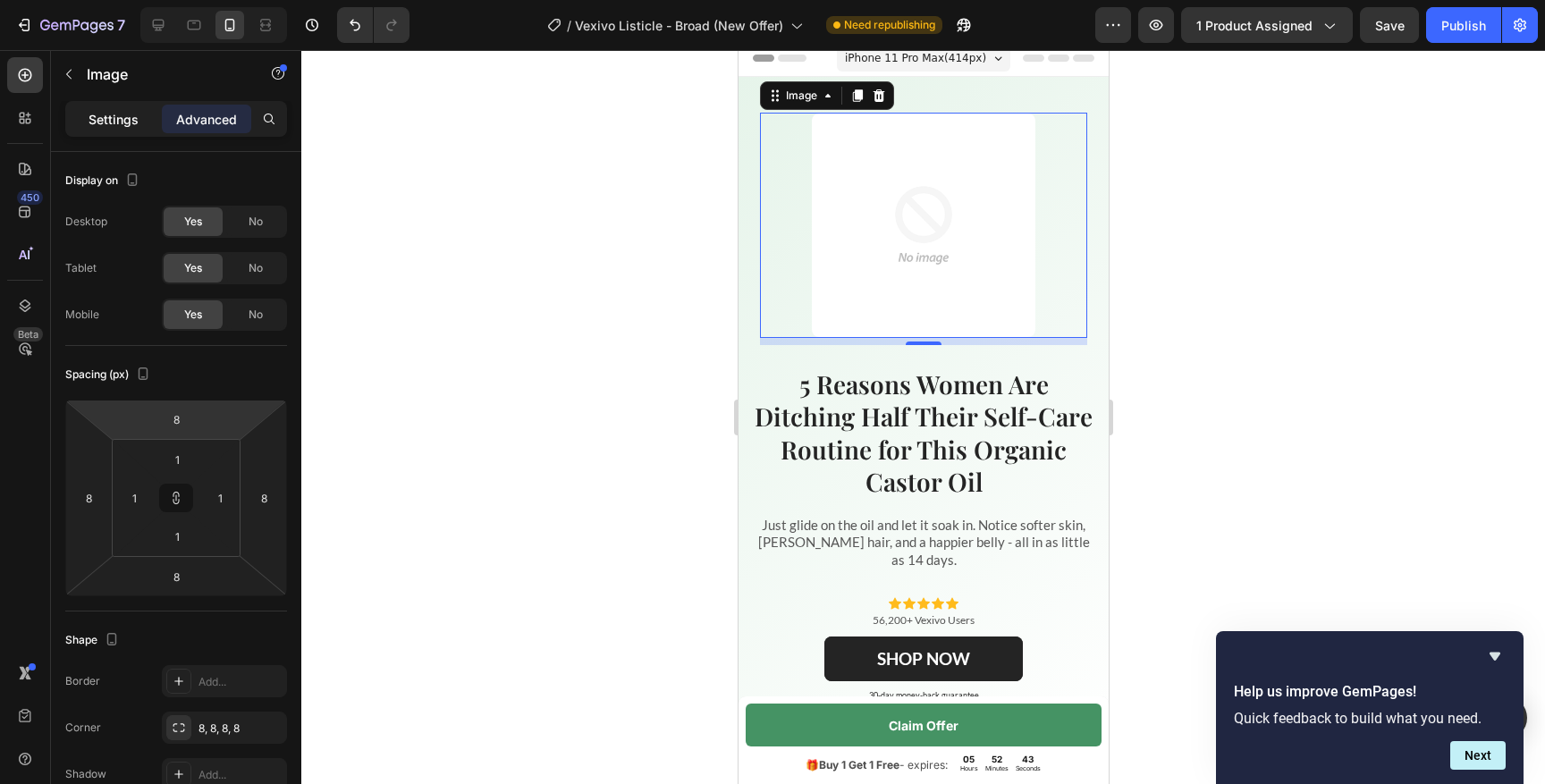
click at [123, 111] on p "Settings" at bounding box center [113, 119] width 50 height 18
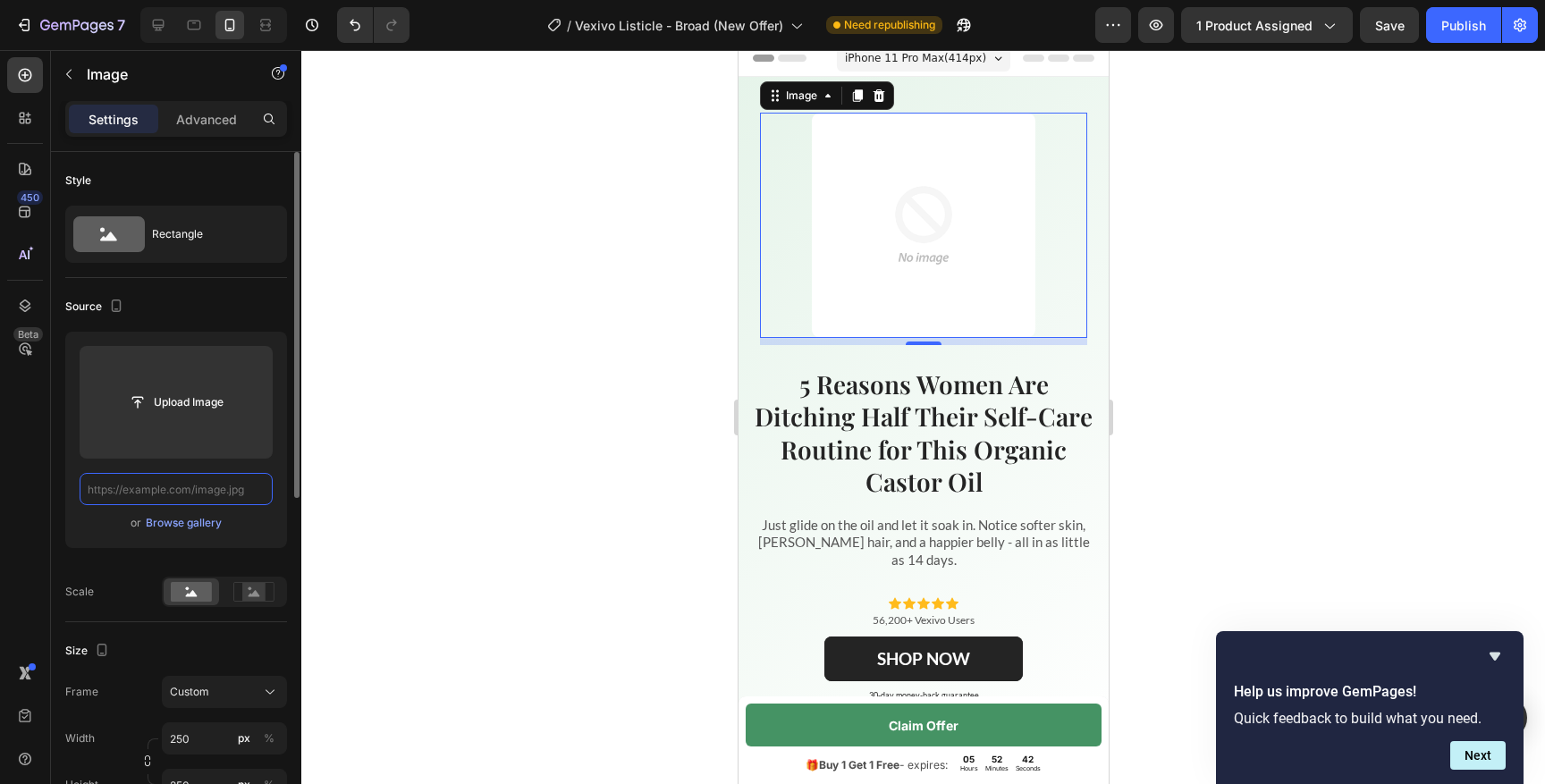
click at [164, 490] on input "text" at bounding box center [176, 488] width 193 height 32
paste input "[URL][DOMAIN_NAME]"
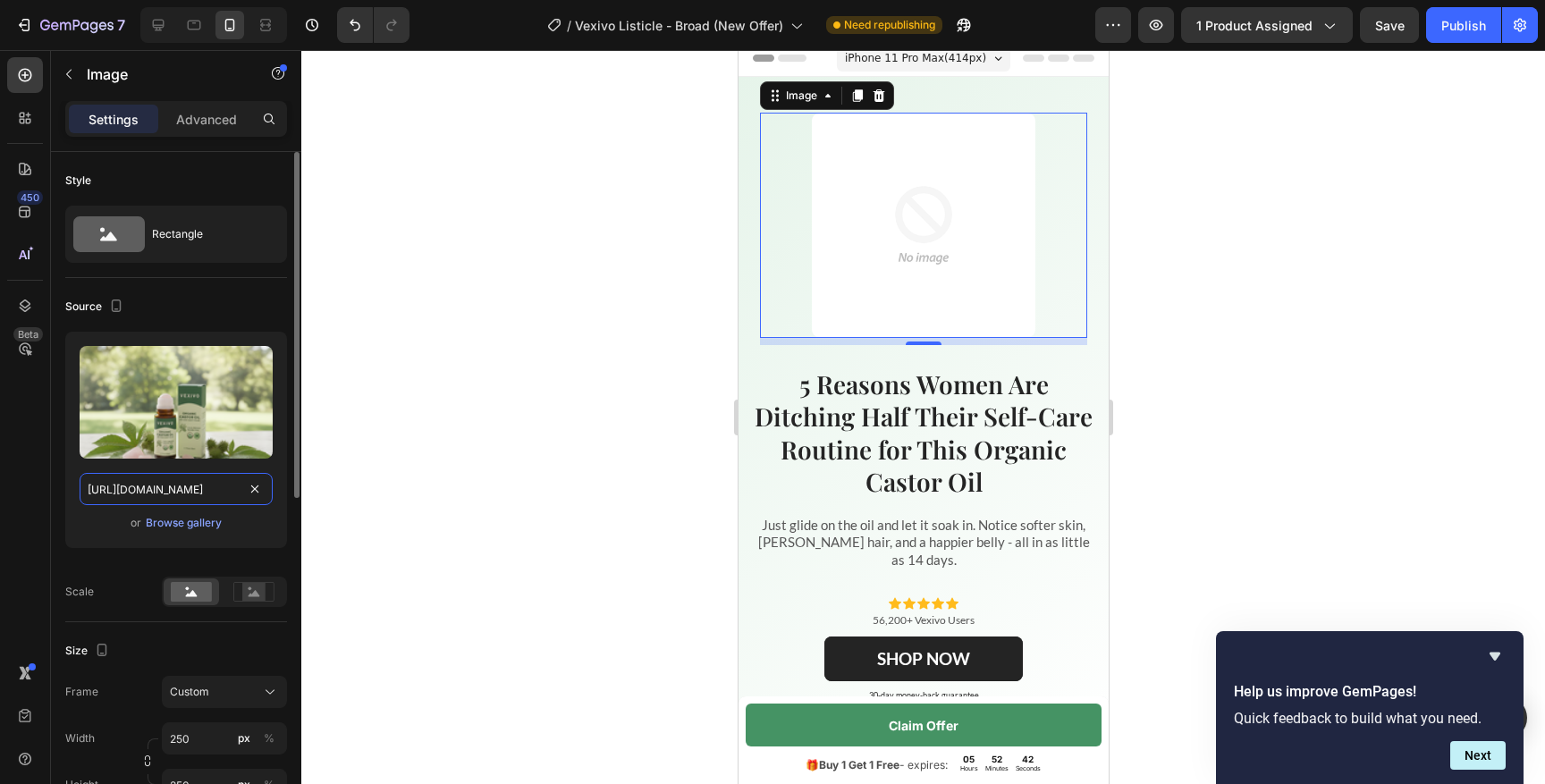
scroll to position [0, 548]
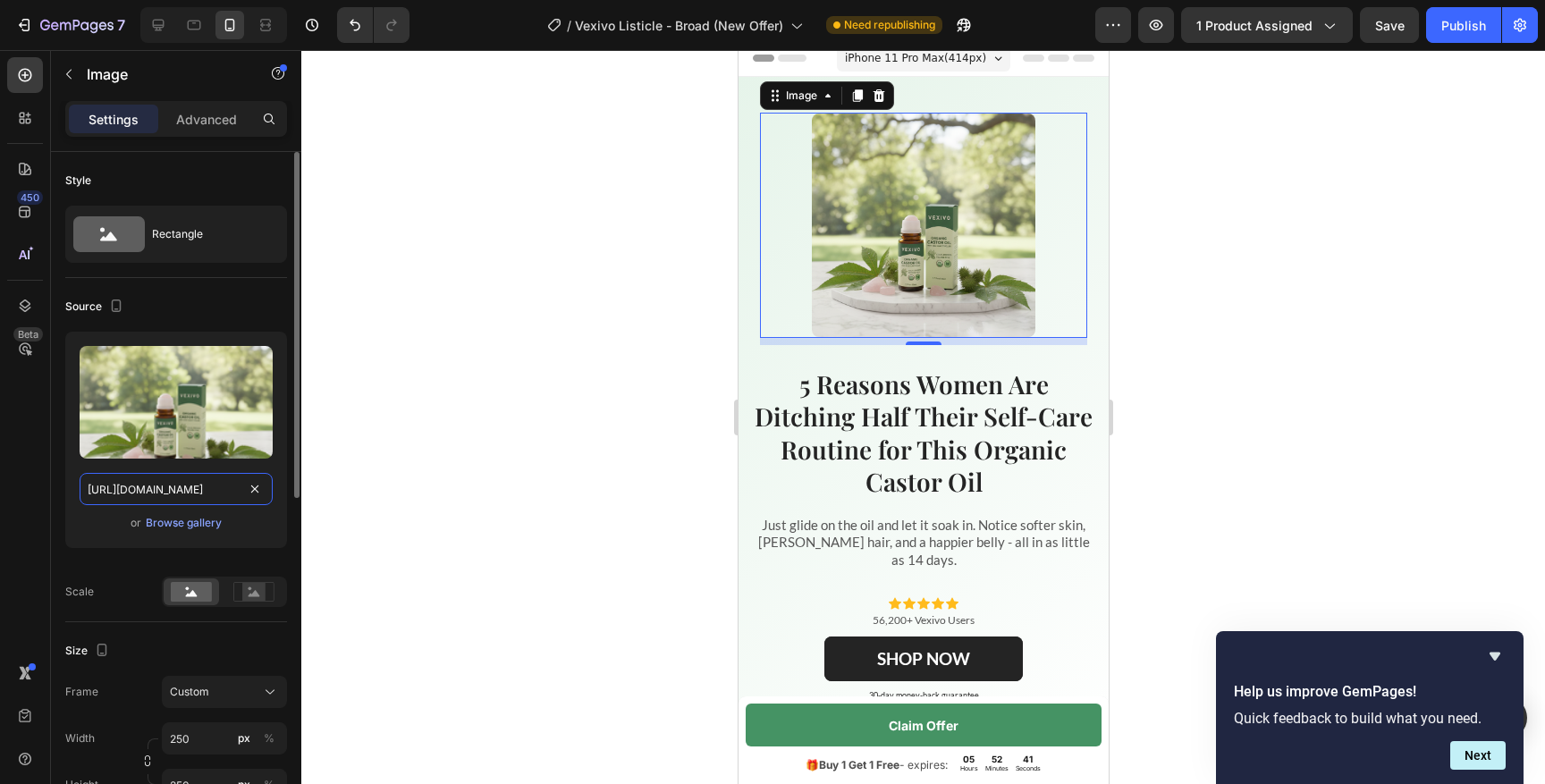
type input "[URL][DOMAIN_NAME]"
click at [259, 320] on div "Source" at bounding box center [176, 306] width 222 height 28
click at [613, 307] on div at bounding box center [922, 417] width 1243 height 734
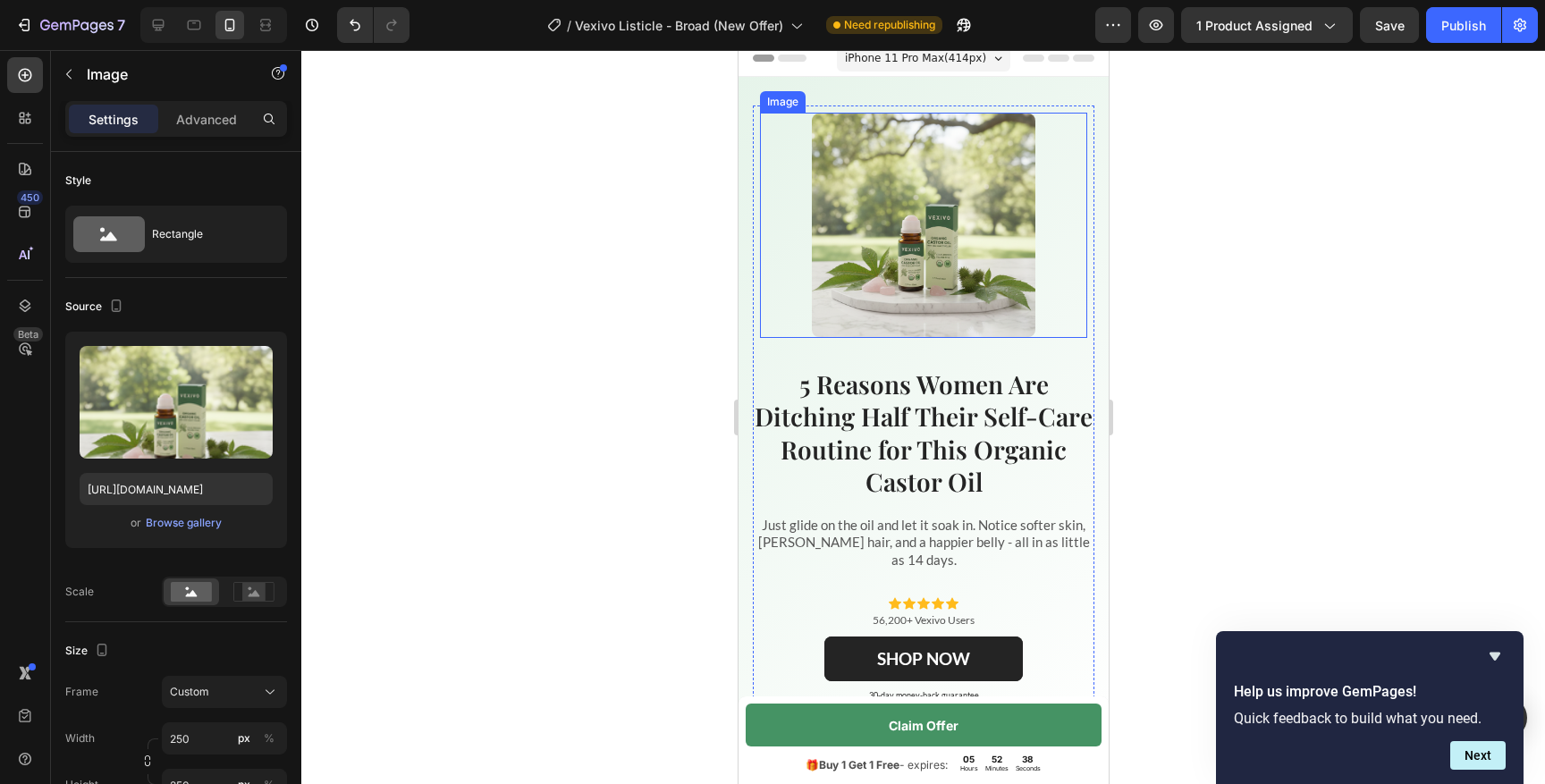
click at [928, 240] on img at bounding box center [923, 226] width 224 height 224
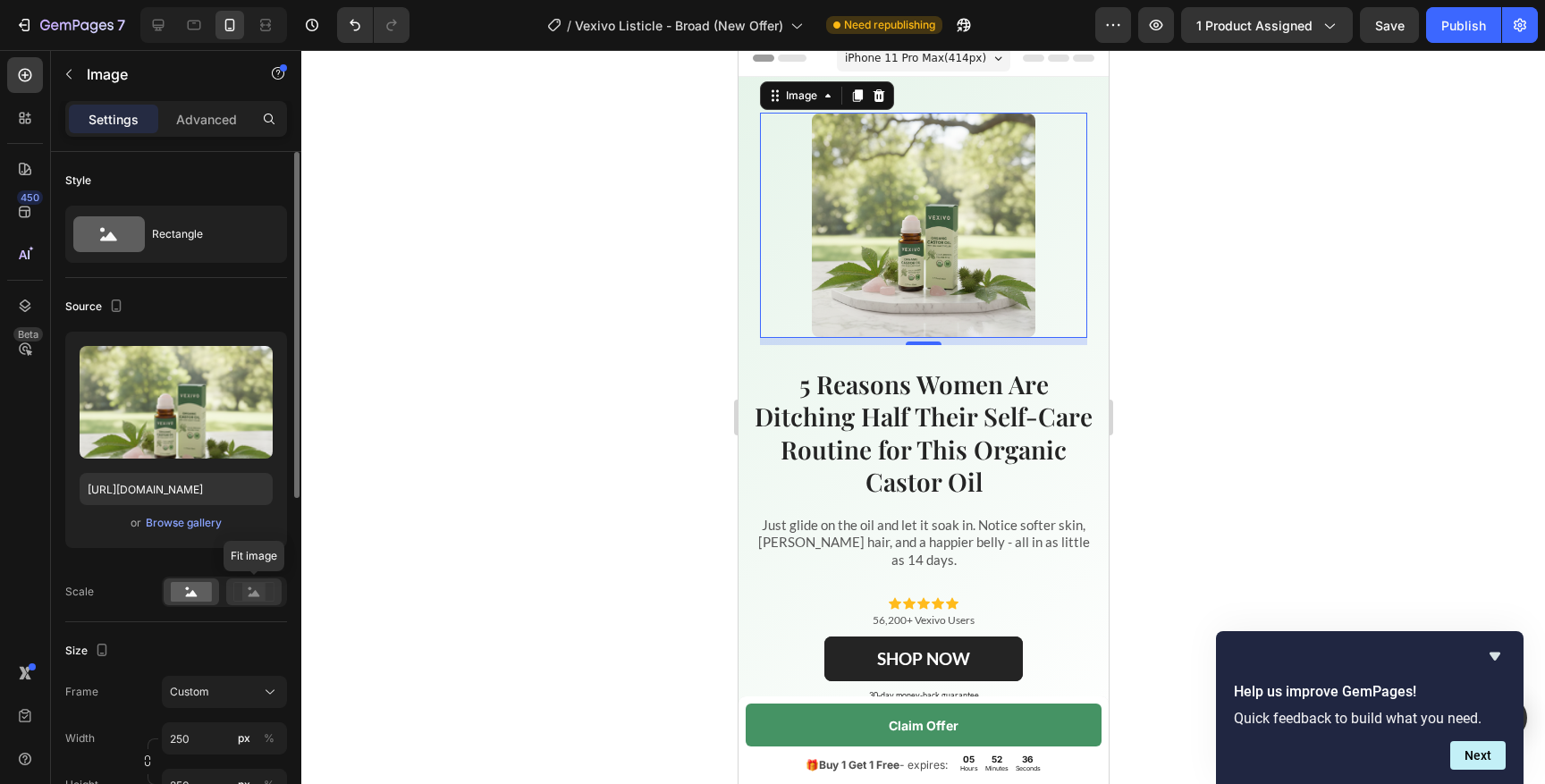
click at [242, 595] on rect at bounding box center [253, 591] width 23 height 17
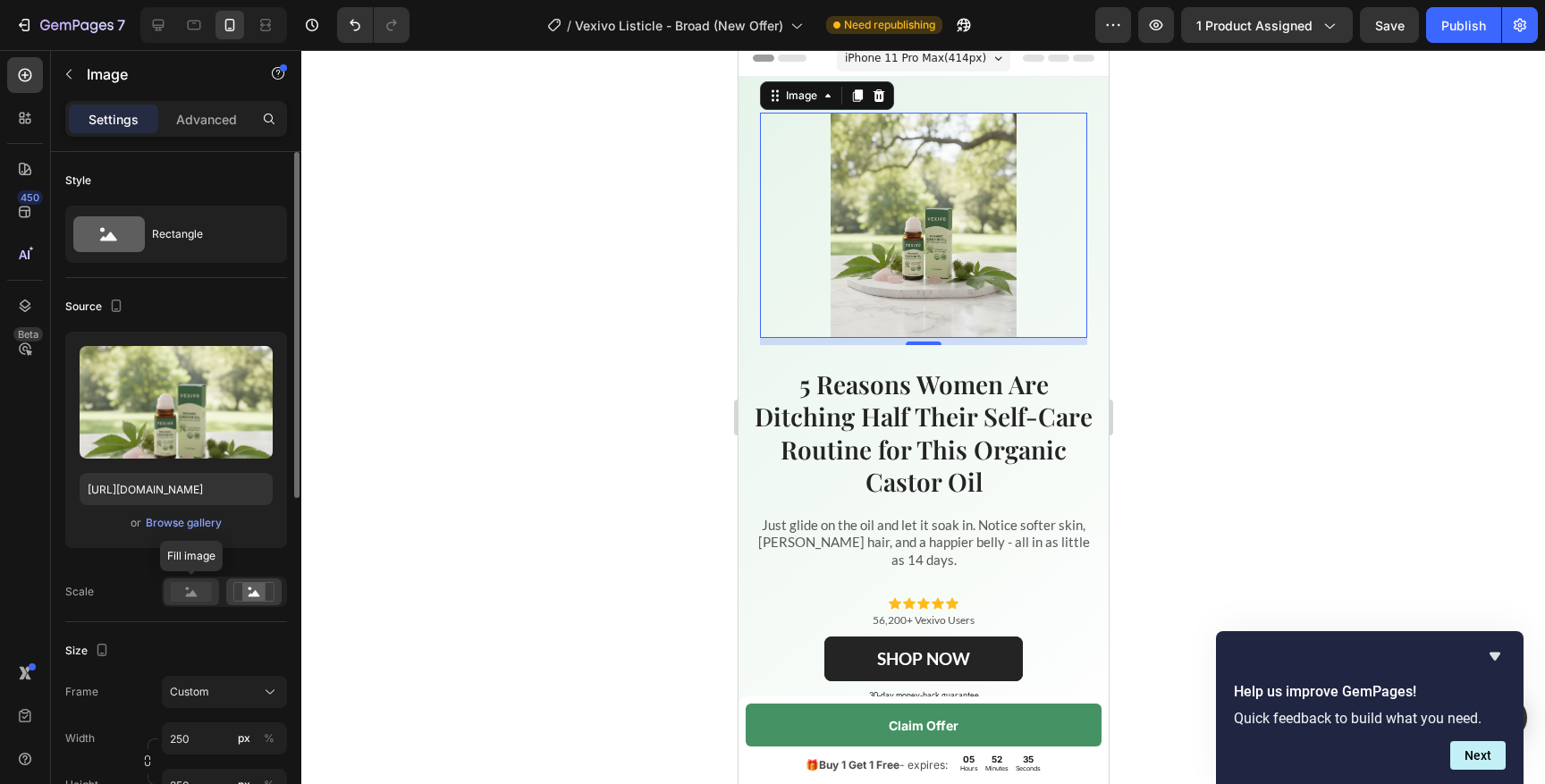
click at [213, 591] on div at bounding box center [191, 591] width 55 height 27
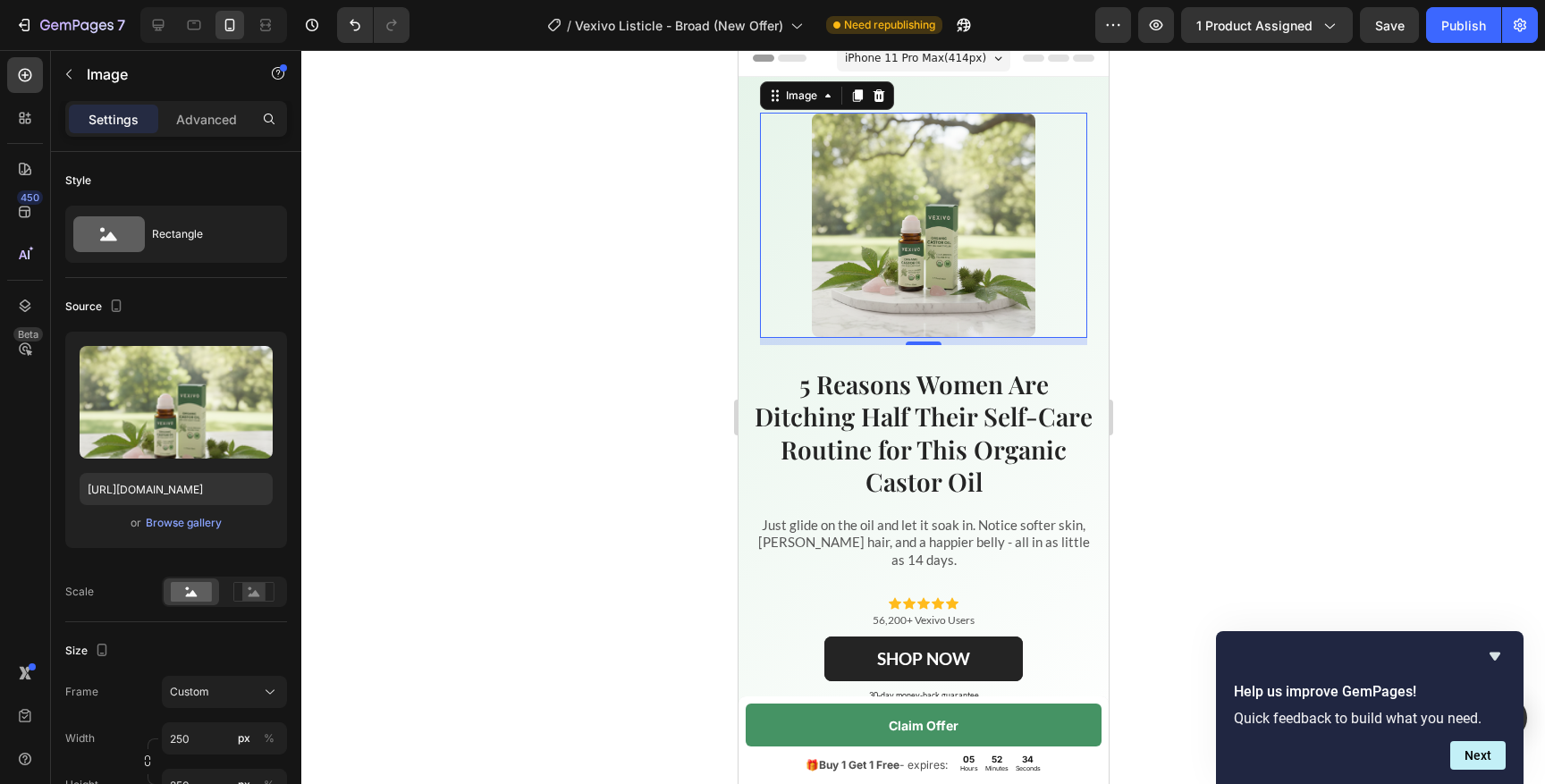
click at [554, 465] on div at bounding box center [922, 417] width 1243 height 734
click at [899, 257] on img at bounding box center [923, 226] width 224 height 224
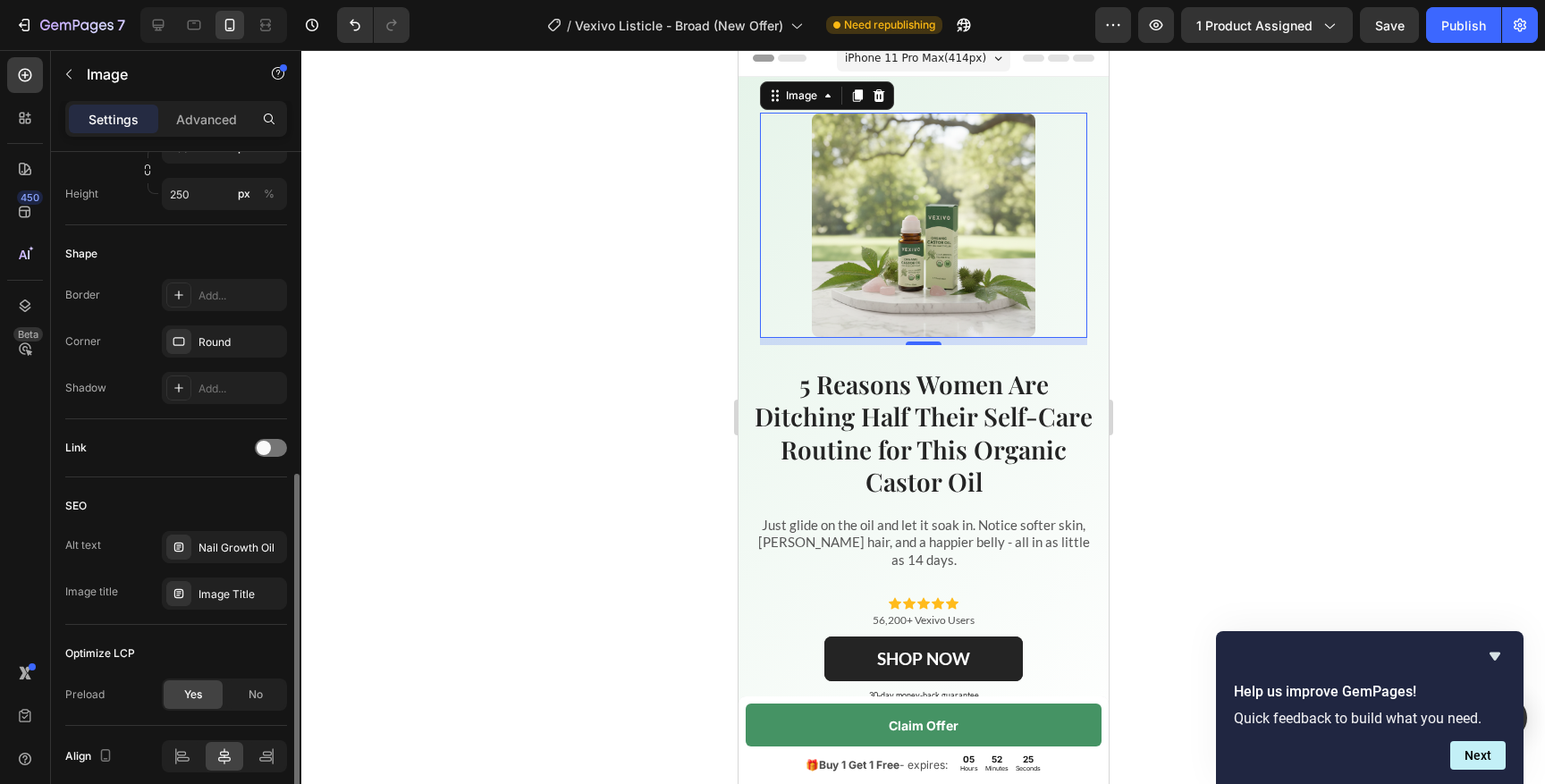
scroll to position [665, 0]
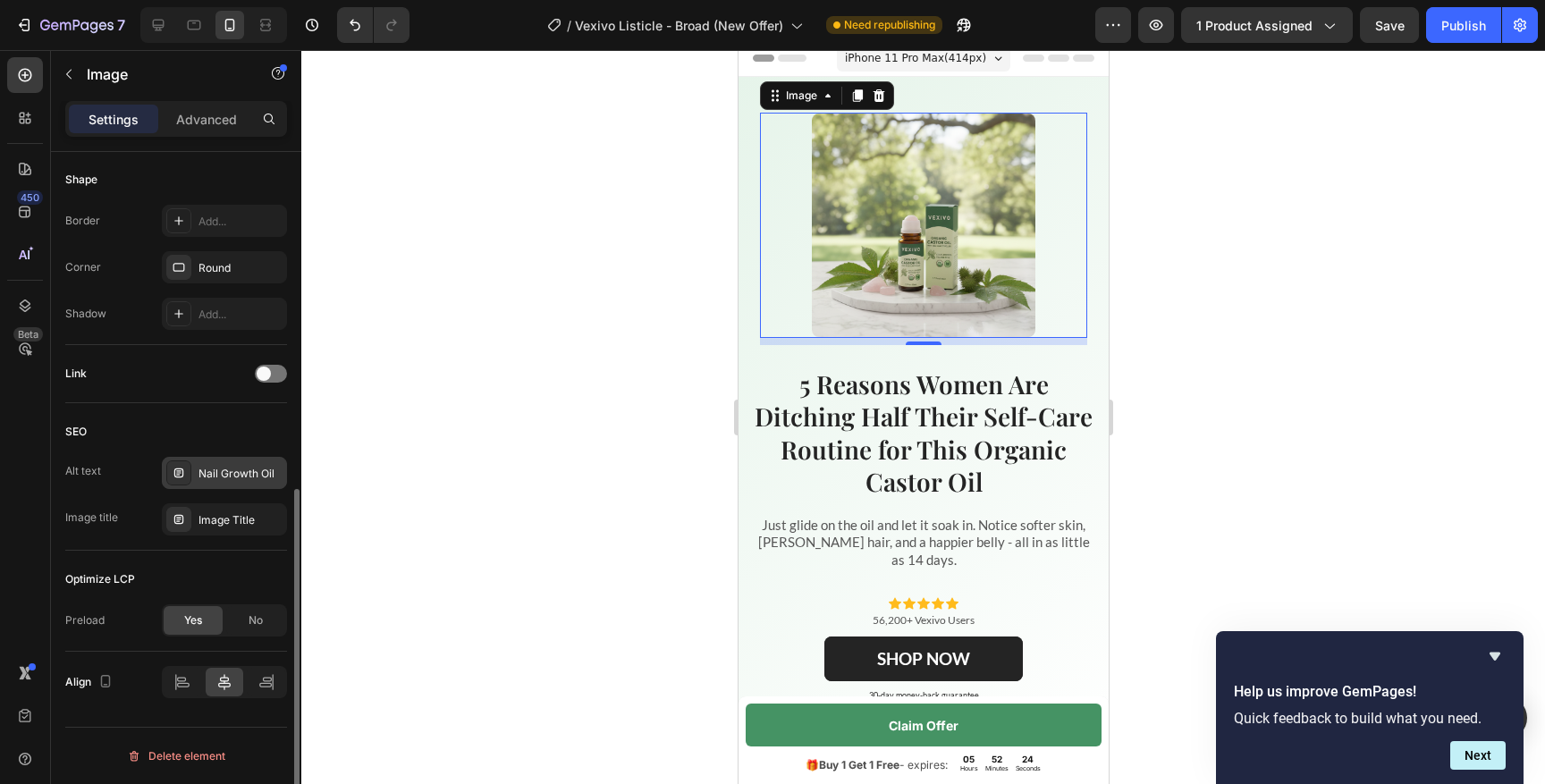
click at [208, 474] on div "Nail Growth Oil" at bounding box center [240, 474] width 84 height 17
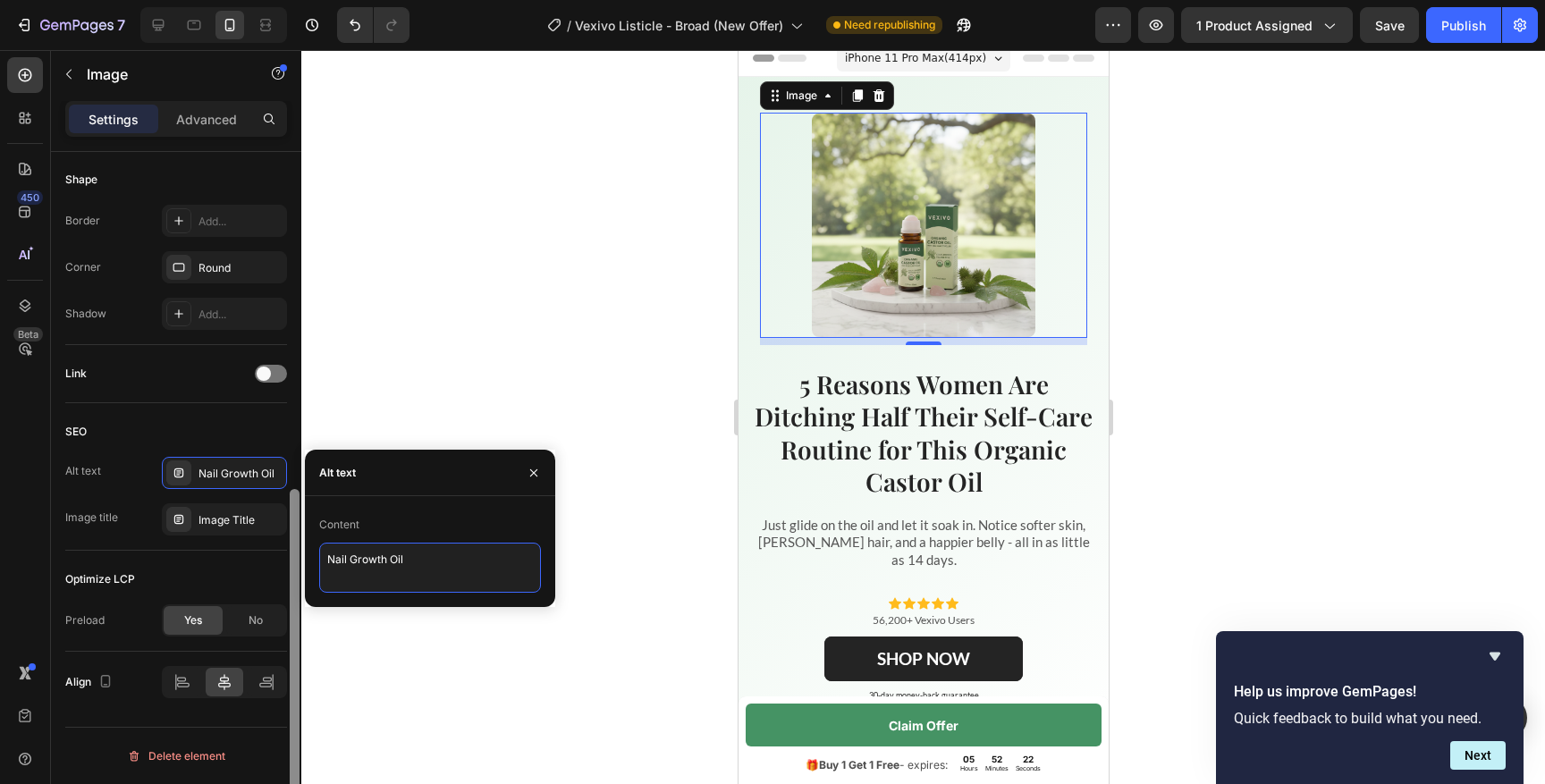
drag, startPoint x: 420, startPoint y: 565, endPoint x: 299, endPoint y: 562, distance: 121.0
click at [299, 562] on div "450 Beta Sections(18) Elements(84) Section Element Hero Section Product Detail …" at bounding box center [150, 417] width 301 height 734
click at [368, 562] on textarea "Castor oil Roll On" at bounding box center [430, 568] width 222 height 50
type textarea "Castor Oil Roll On"
click at [255, 551] on div "Optimize LCP Preload Yes No" at bounding box center [176, 601] width 222 height 101
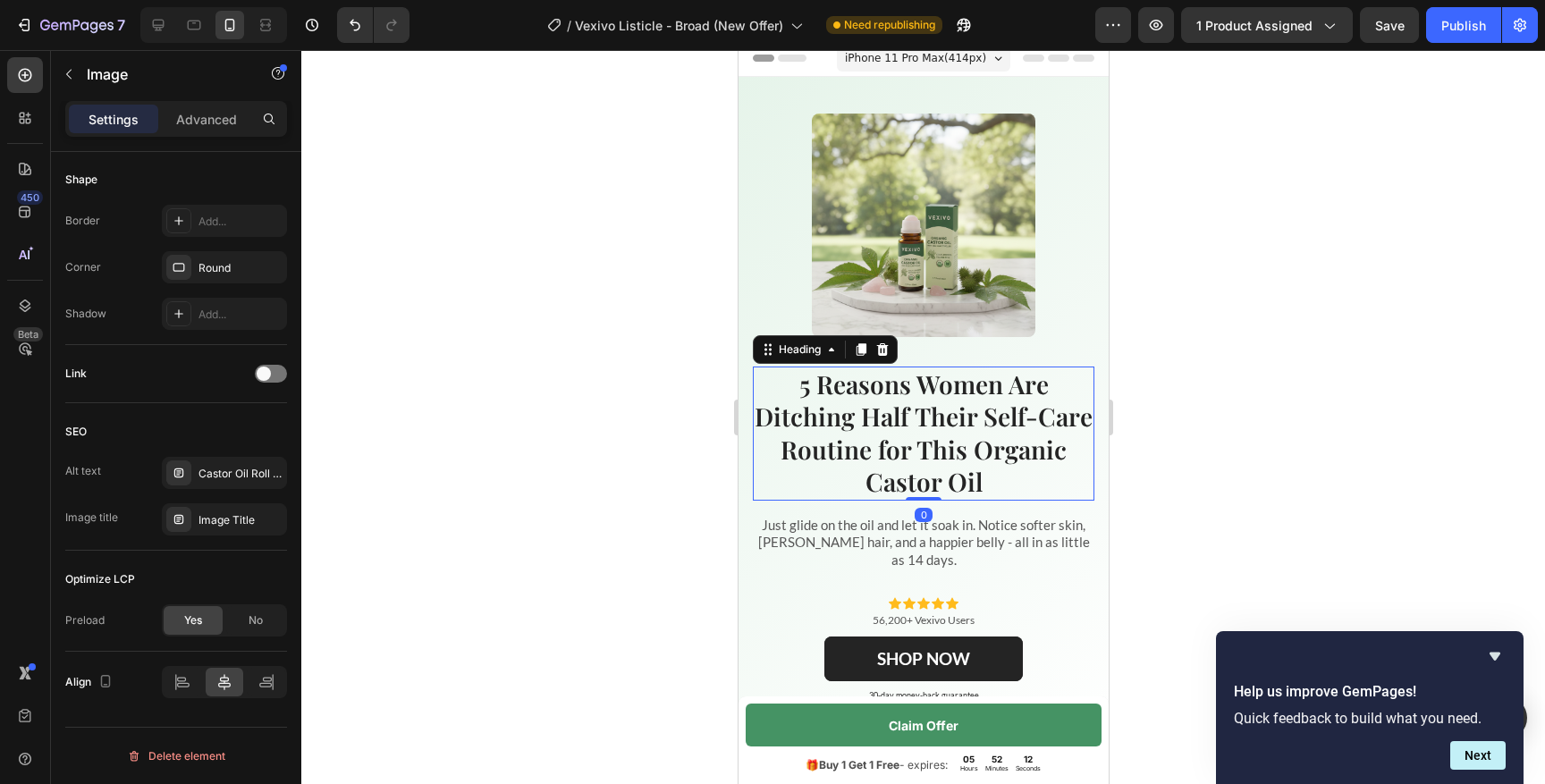
click at [773, 465] on h1 "5 Reasons Women Are Ditching Half Their Self-Care Routine for This Organic Cast…" at bounding box center [923, 434] width 341 height 134
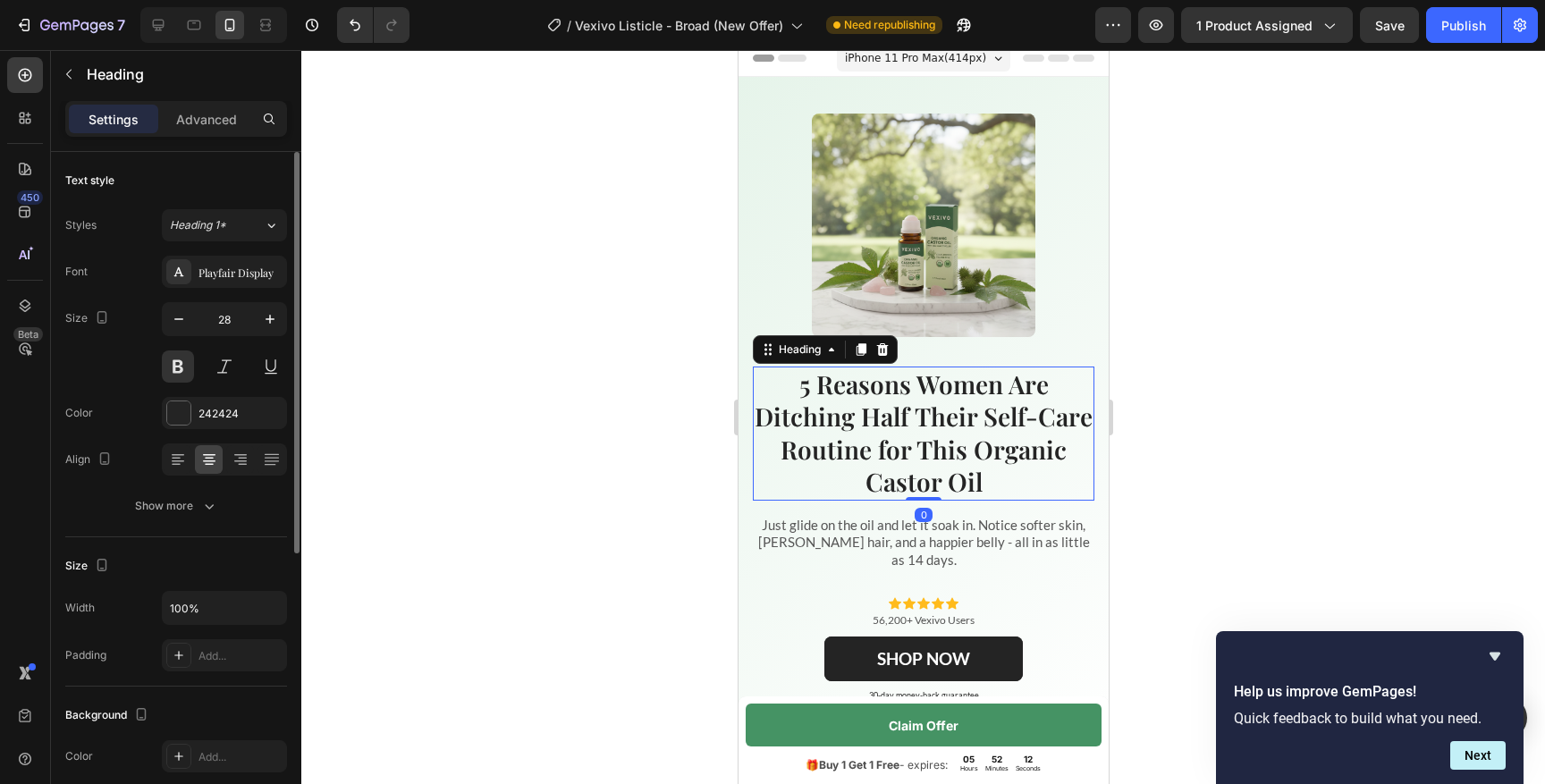
click at [650, 427] on div at bounding box center [922, 417] width 1243 height 734
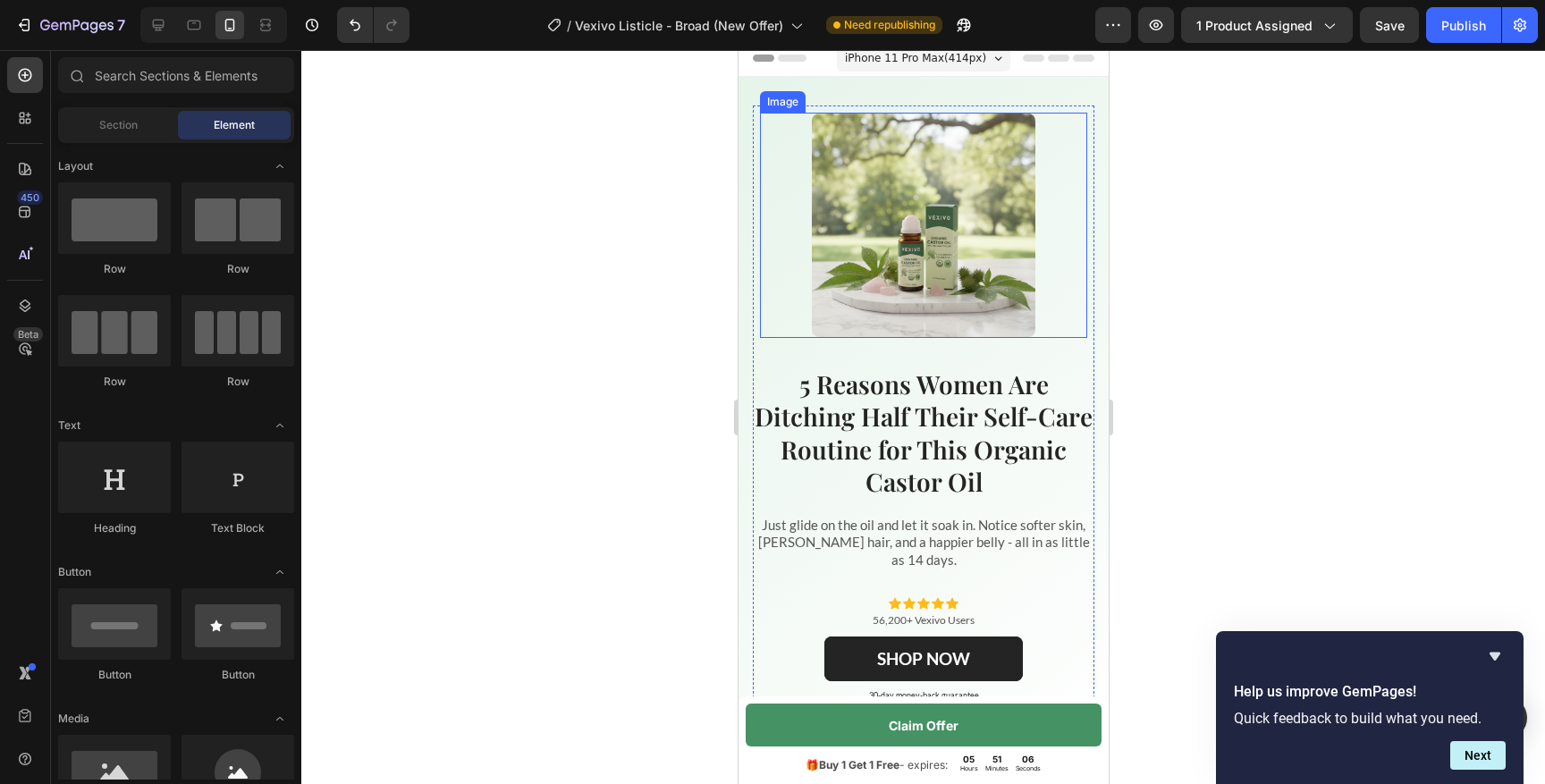
click at [899, 259] on img at bounding box center [923, 226] width 224 height 224
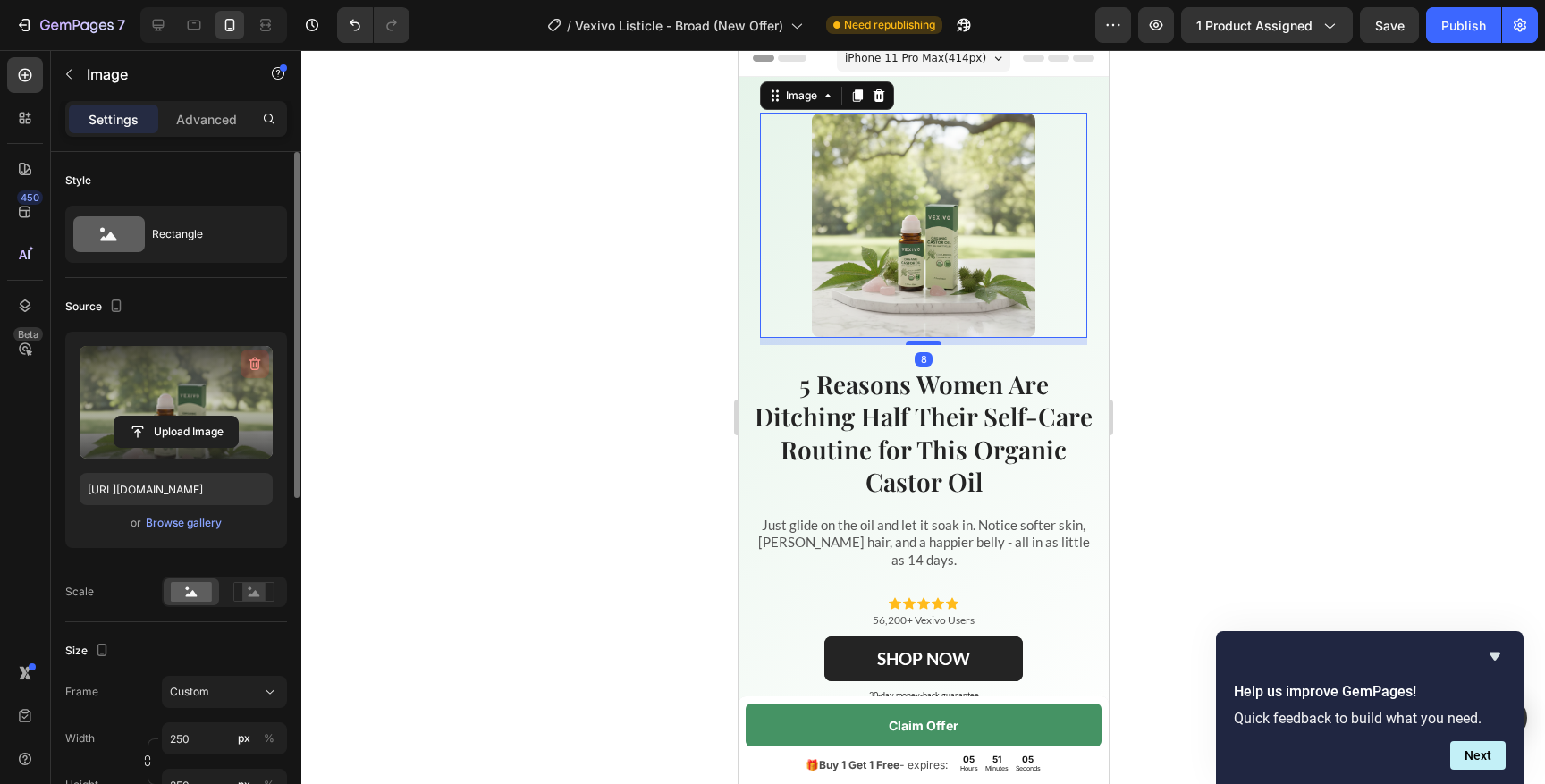
click at [256, 365] on icon "button" at bounding box center [257, 365] width 2 height 6
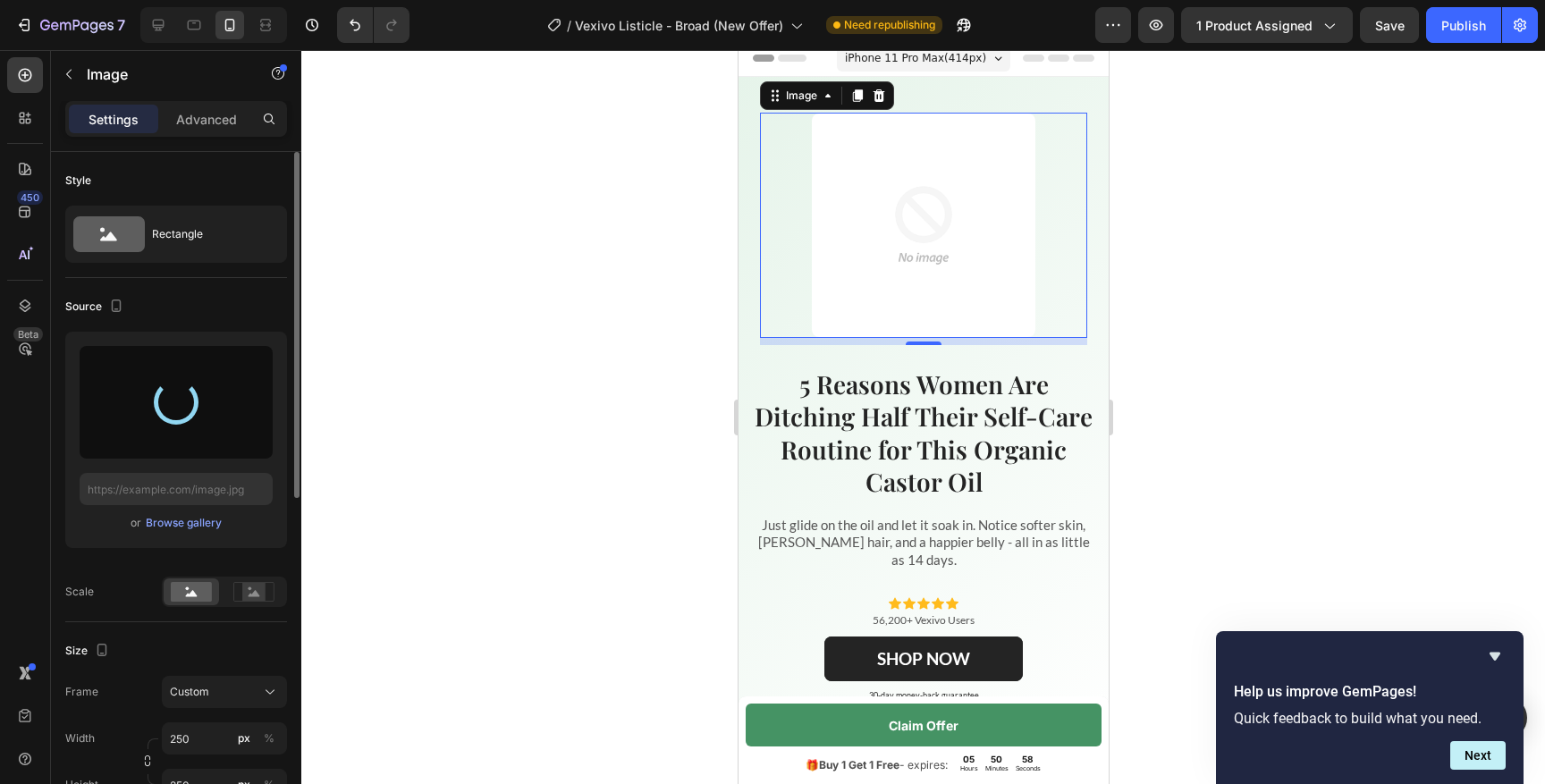
type input "[URL][DOMAIN_NAME]"
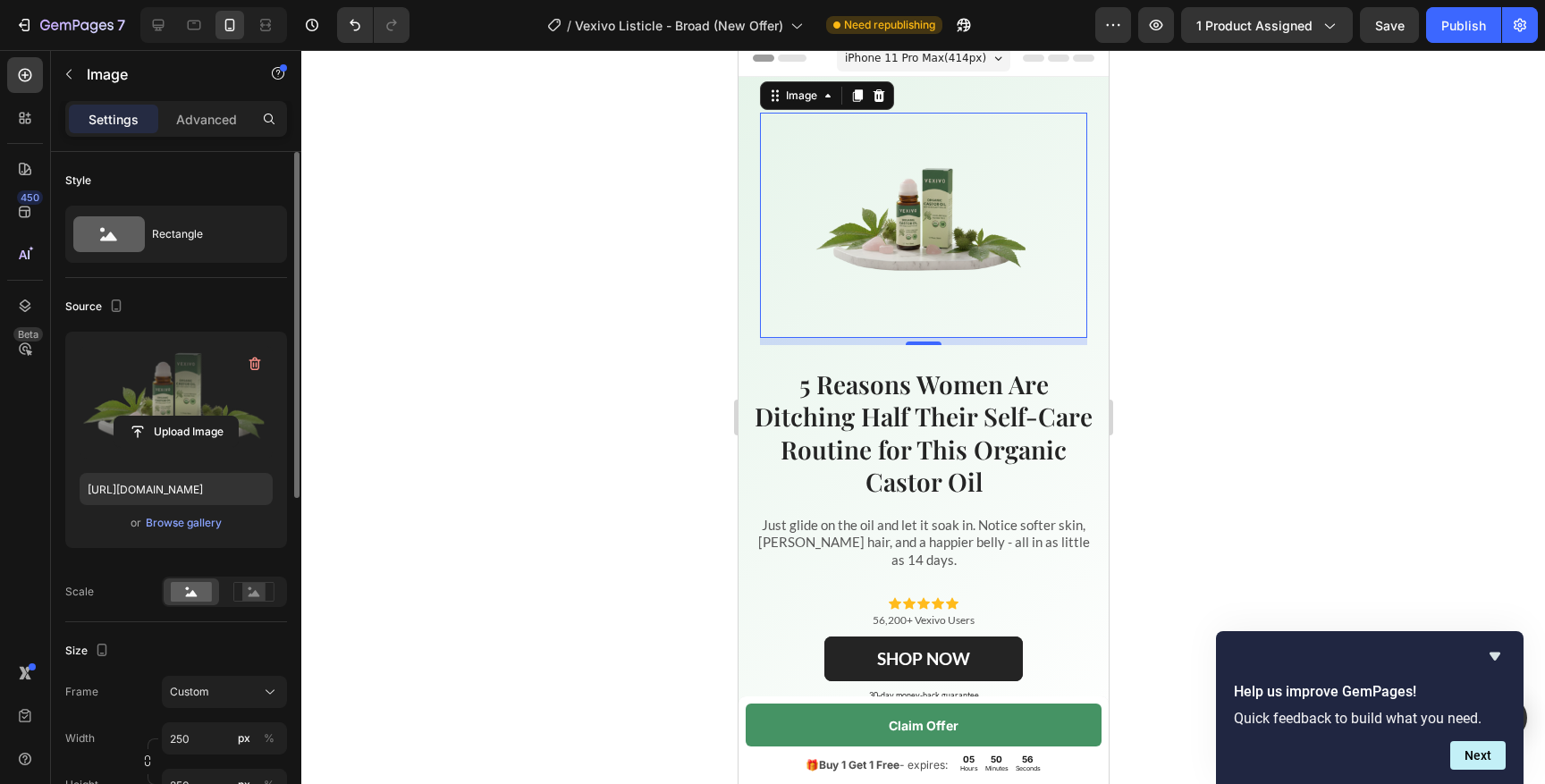
click at [890, 275] on img at bounding box center [923, 226] width 224 height 224
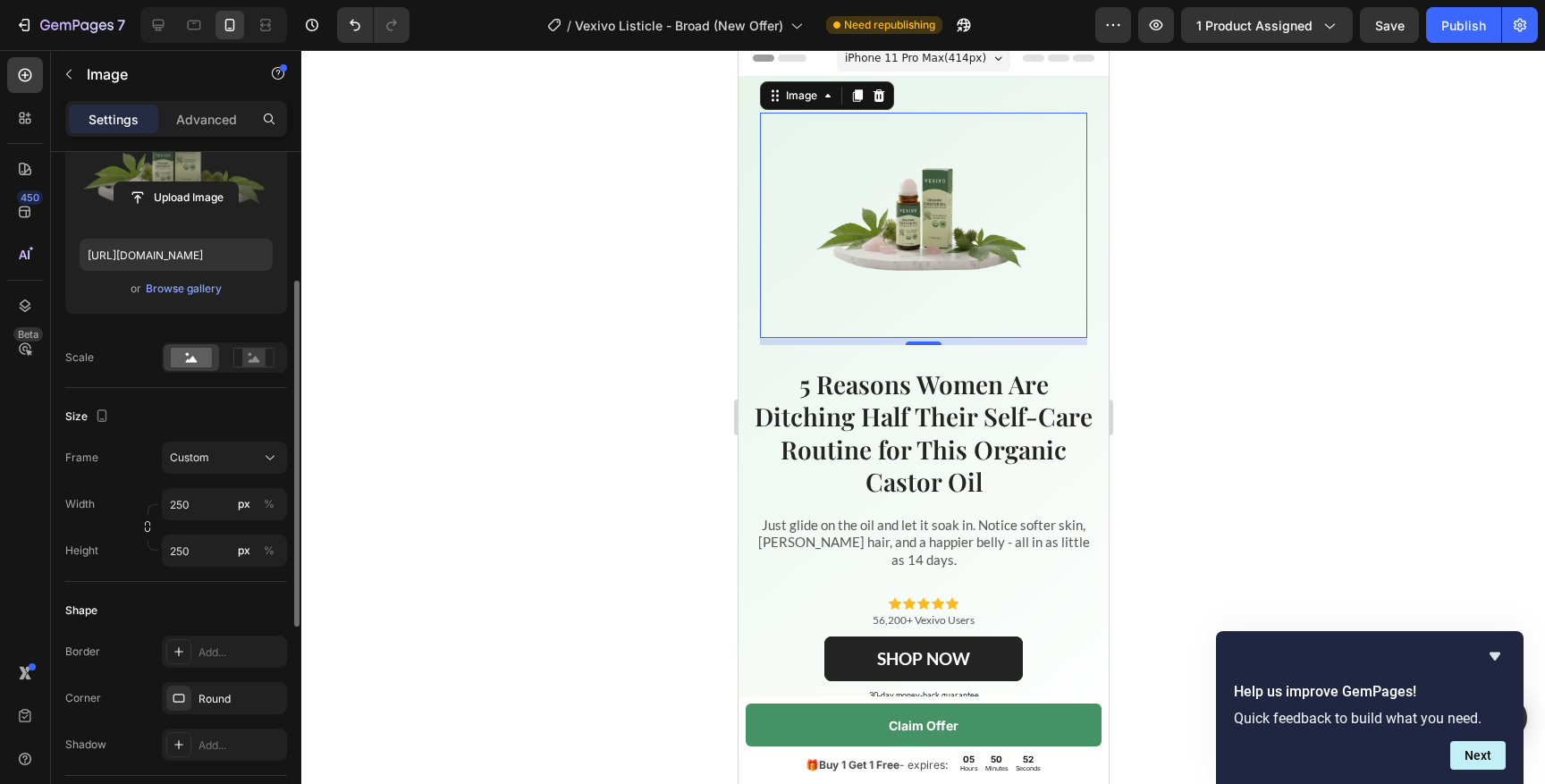
scroll to position [243, 0]
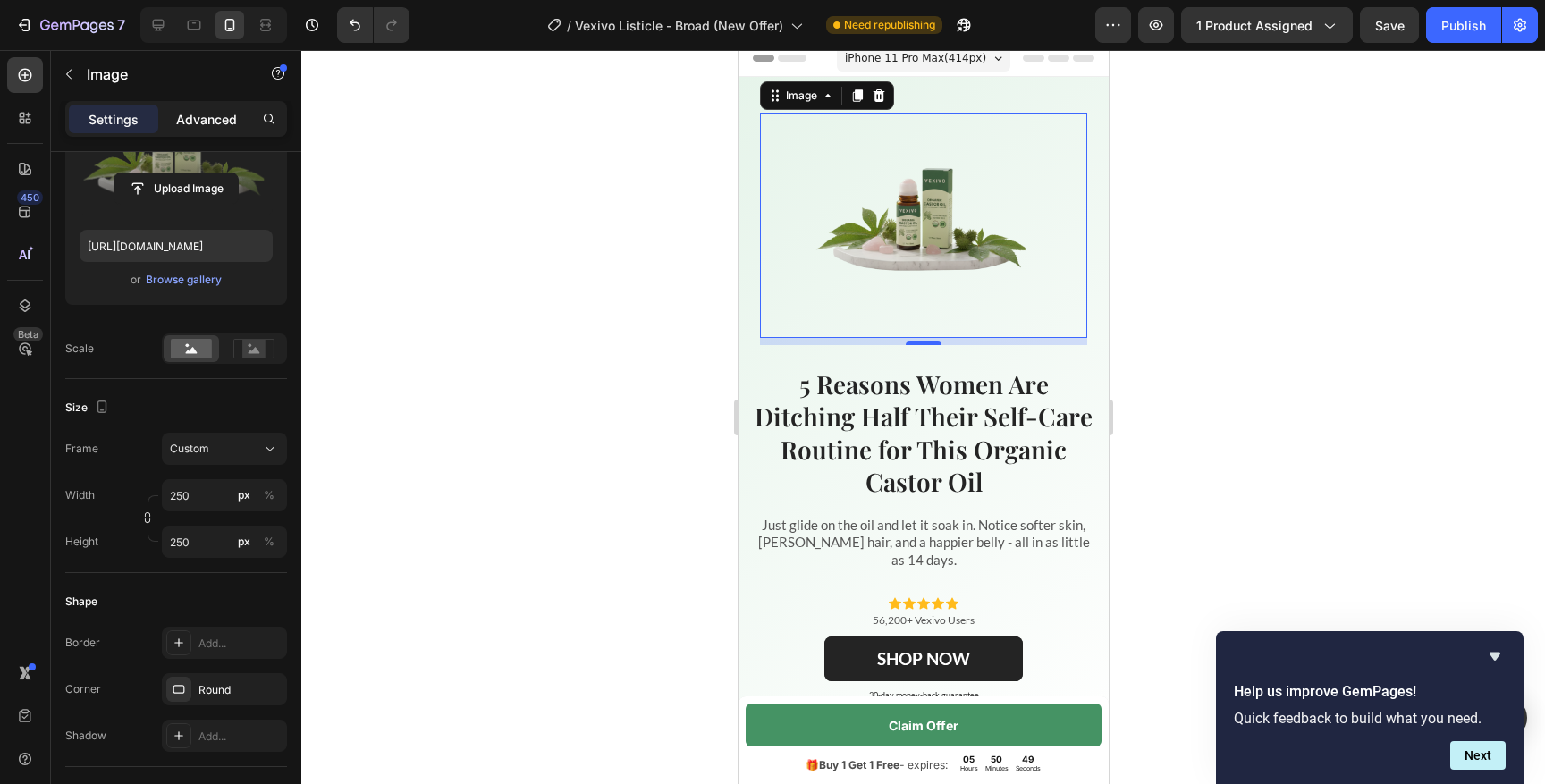
click at [229, 124] on p "Advanced" at bounding box center [206, 119] width 61 height 18
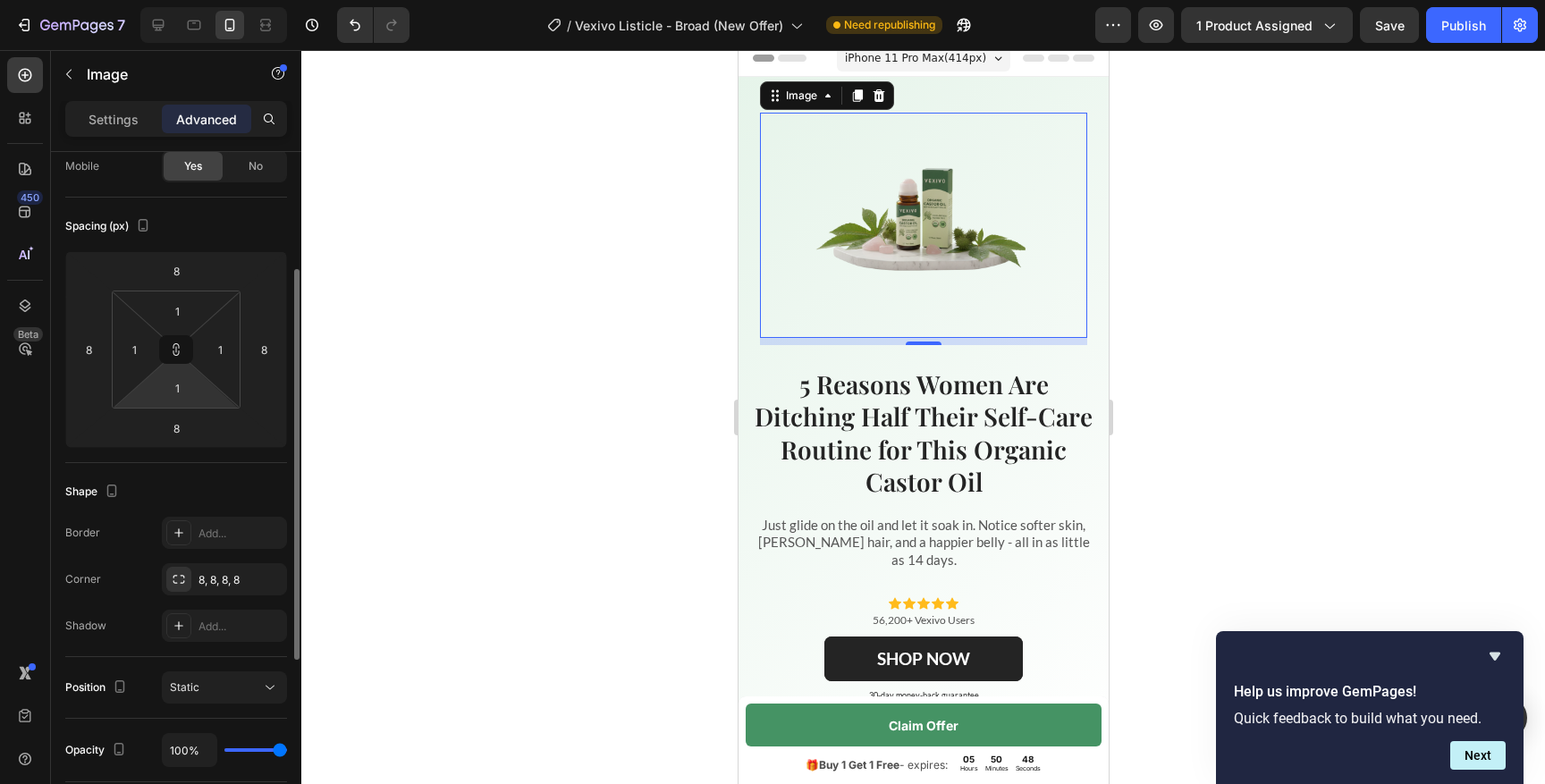
scroll to position [44, 0]
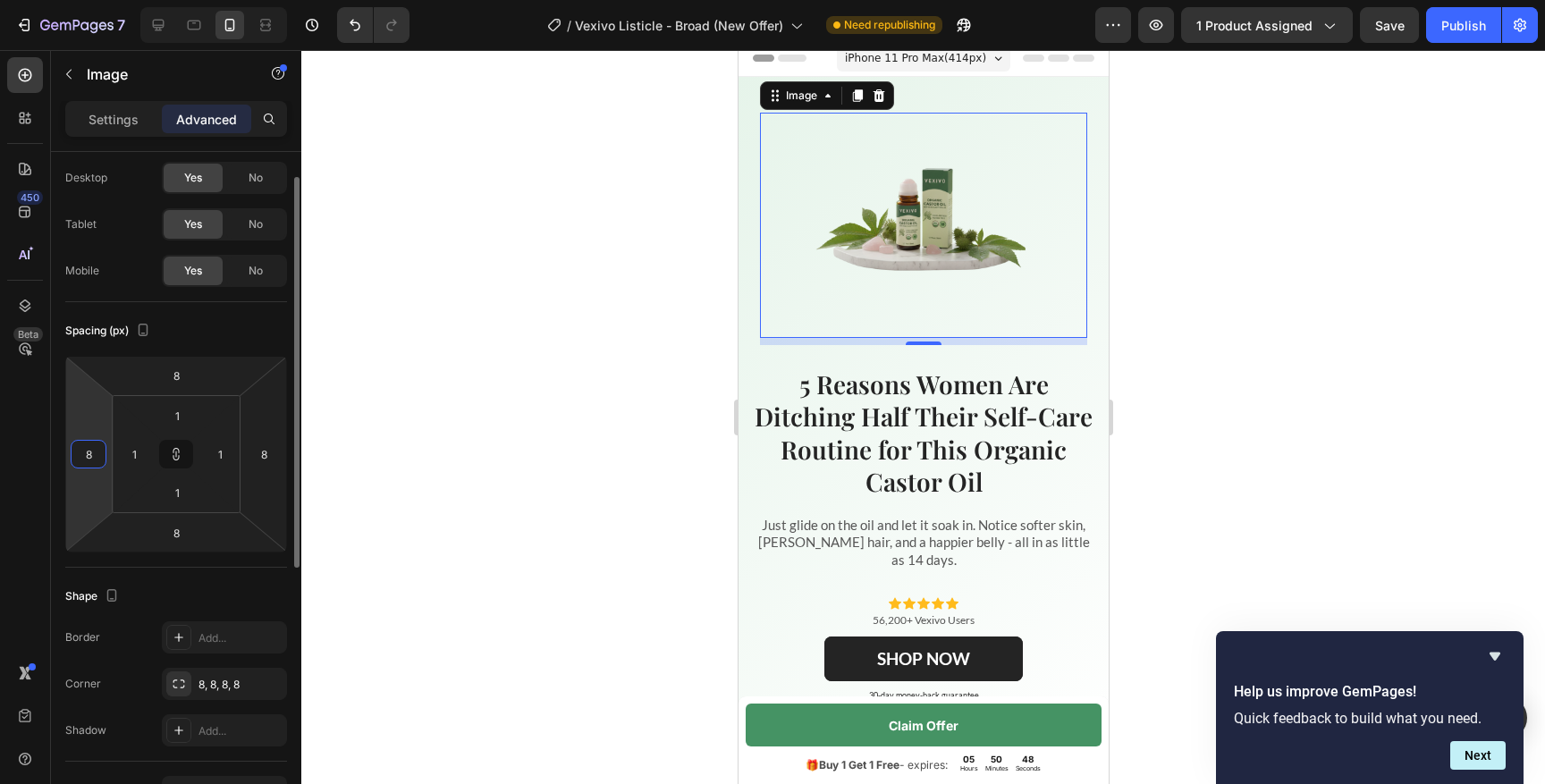
click at [87, 464] on input "8" at bounding box center [88, 453] width 27 height 27
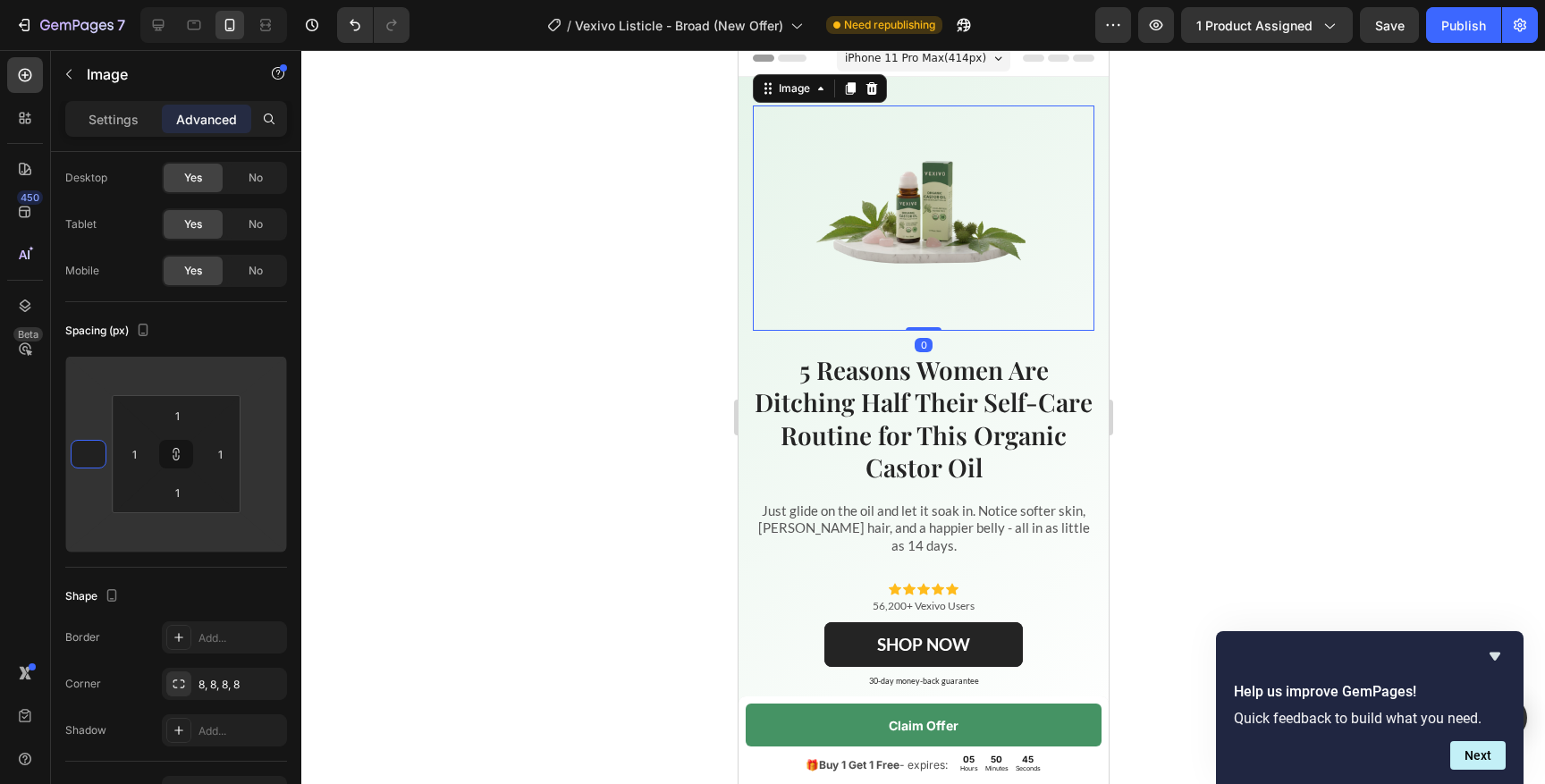
click at [555, 395] on div at bounding box center [922, 417] width 1243 height 734
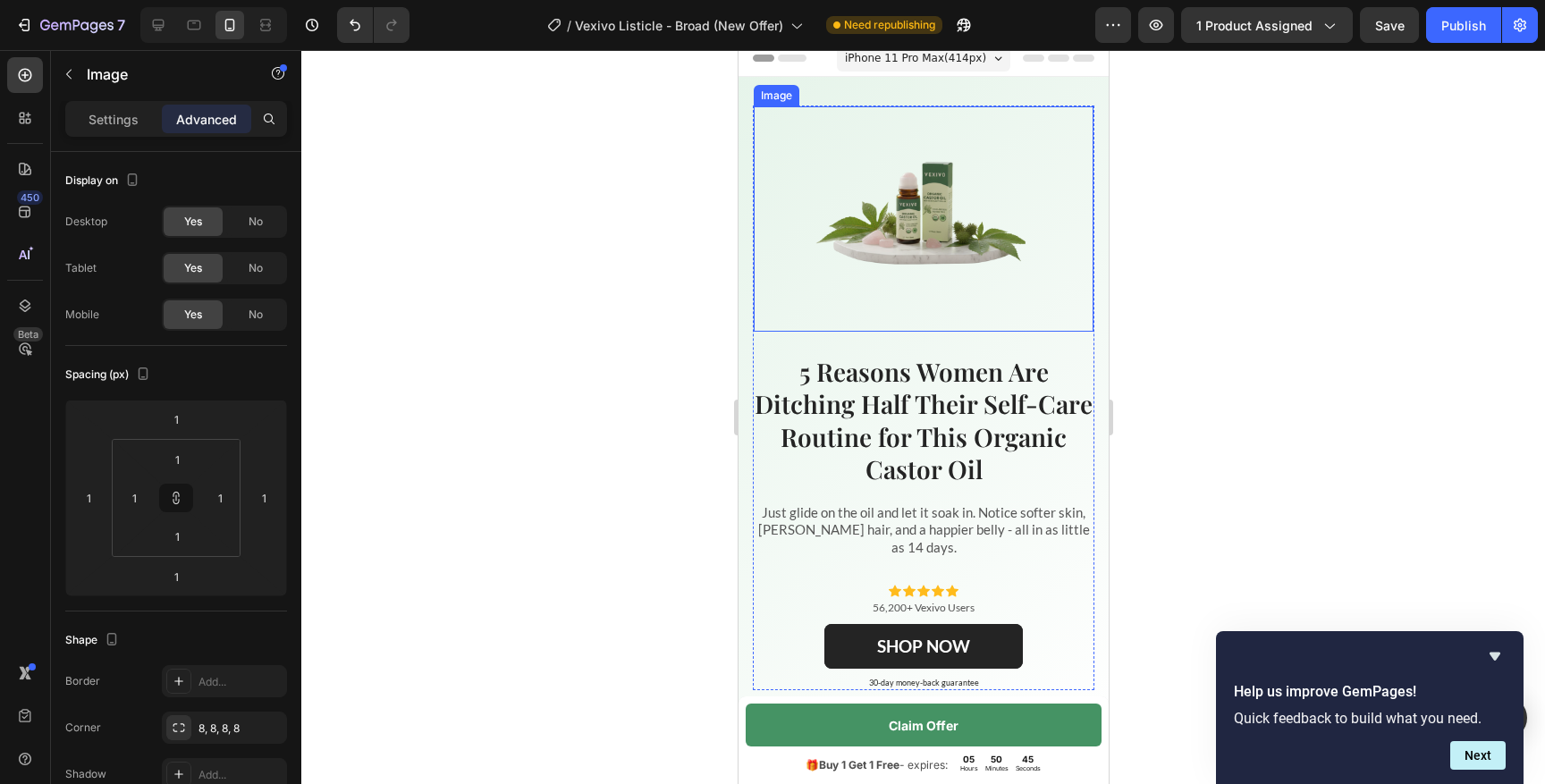
click at [917, 229] on img at bounding box center [923, 219] width 224 height 224
drag, startPoint x: 928, startPoint y: 328, endPoint x: 930, endPoint y: 249, distance: 79.0
click at [930, 249] on div "Image 0" at bounding box center [923, 219] width 339 height 226
type input "0"
click at [1221, 330] on div at bounding box center [922, 417] width 1243 height 734
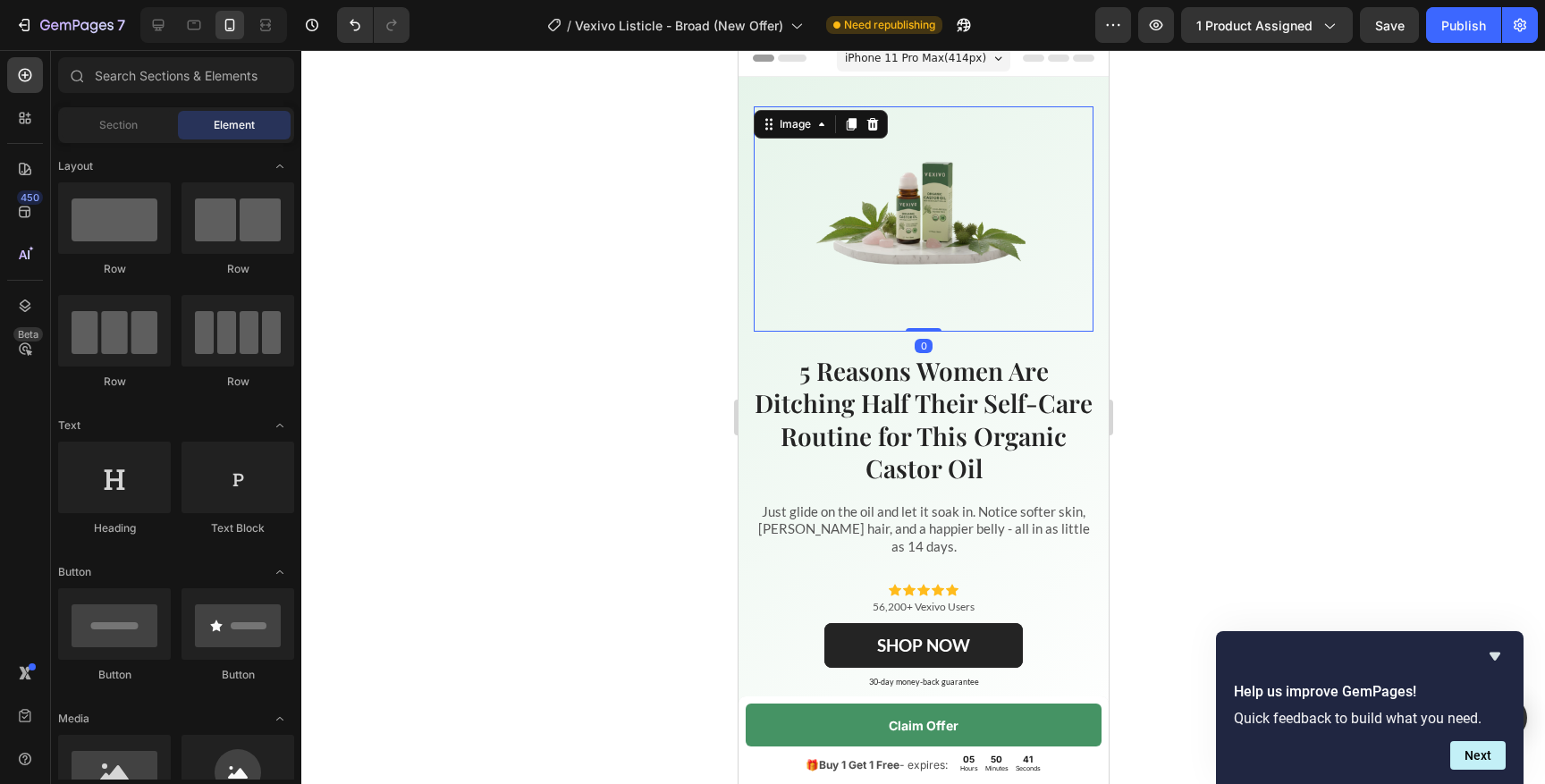
click at [959, 280] on img at bounding box center [923, 219] width 224 height 224
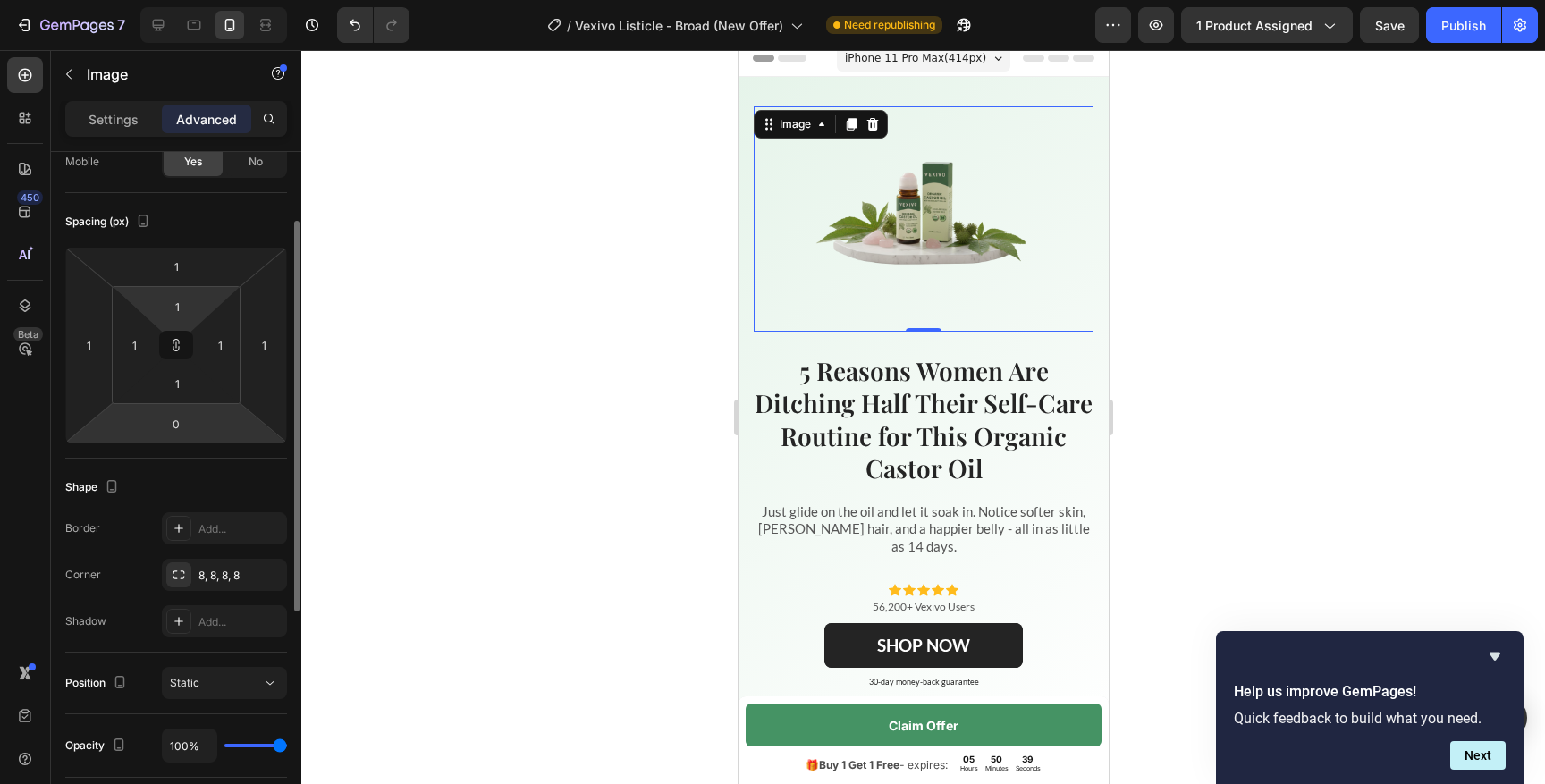
scroll to position [141, 0]
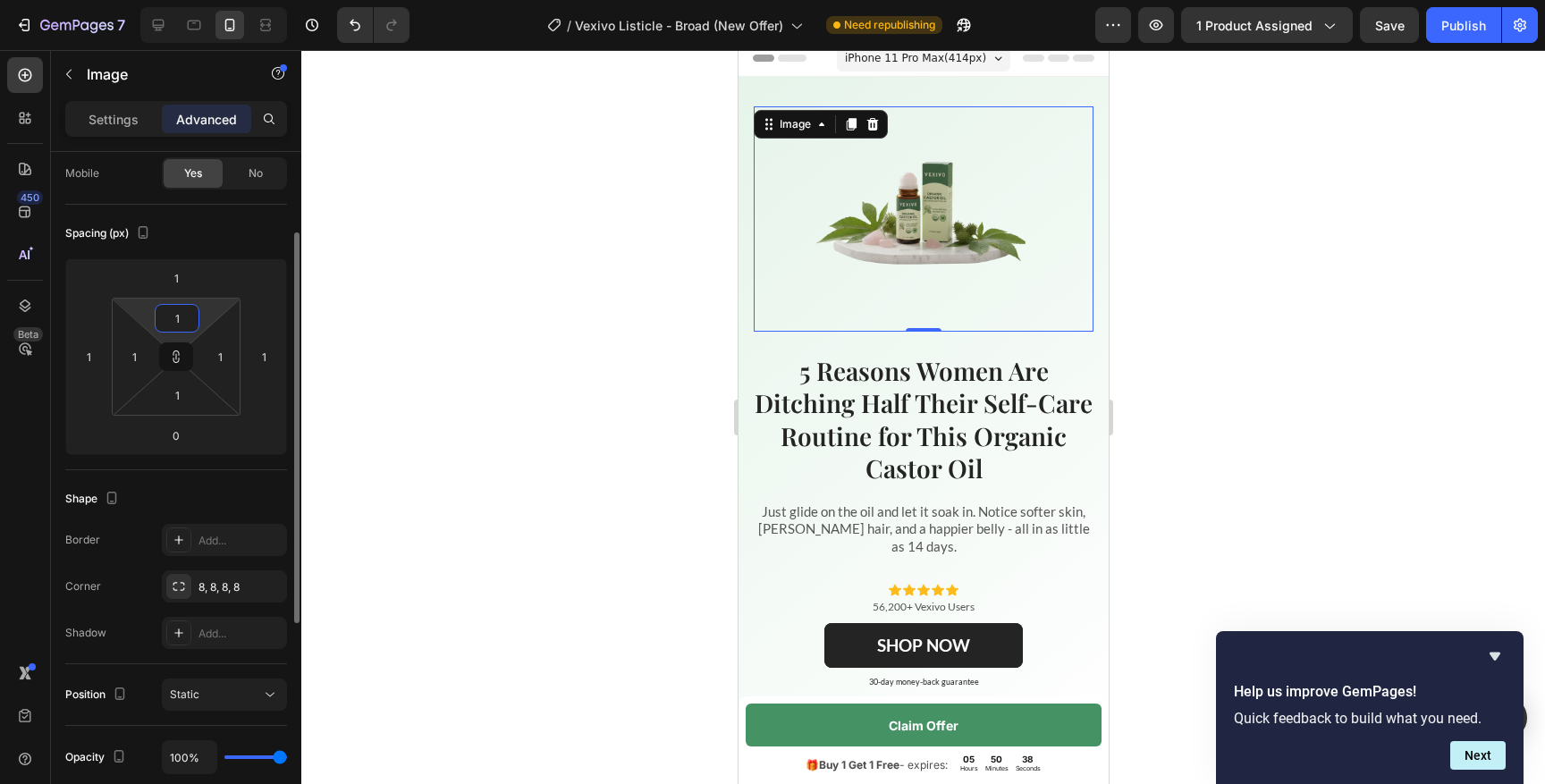
click at [180, 315] on input "1" at bounding box center [176, 317] width 36 height 27
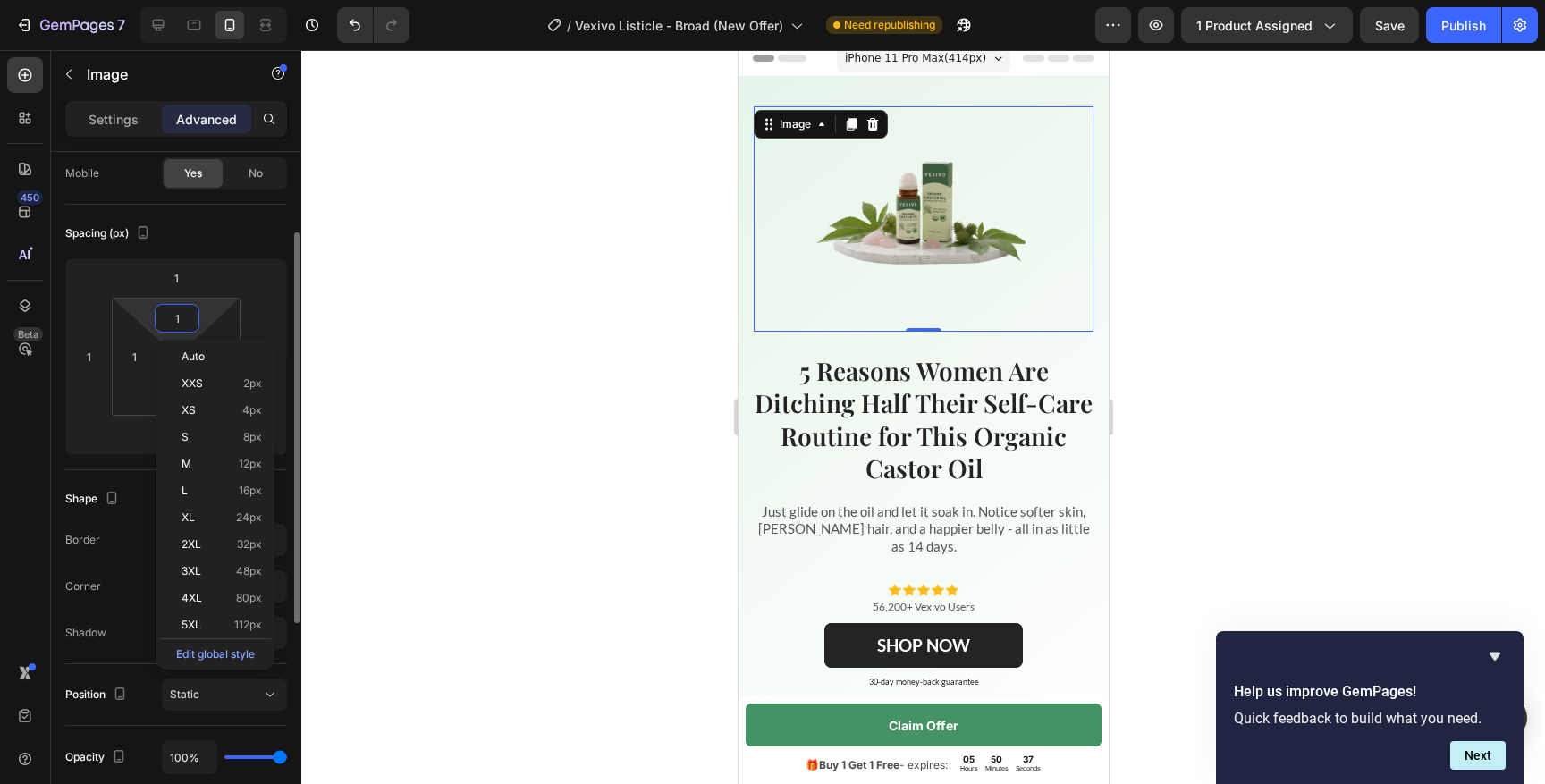
click at [202, 234] on div "Spacing (px)" at bounding box center [176, 233] width 222 height 28
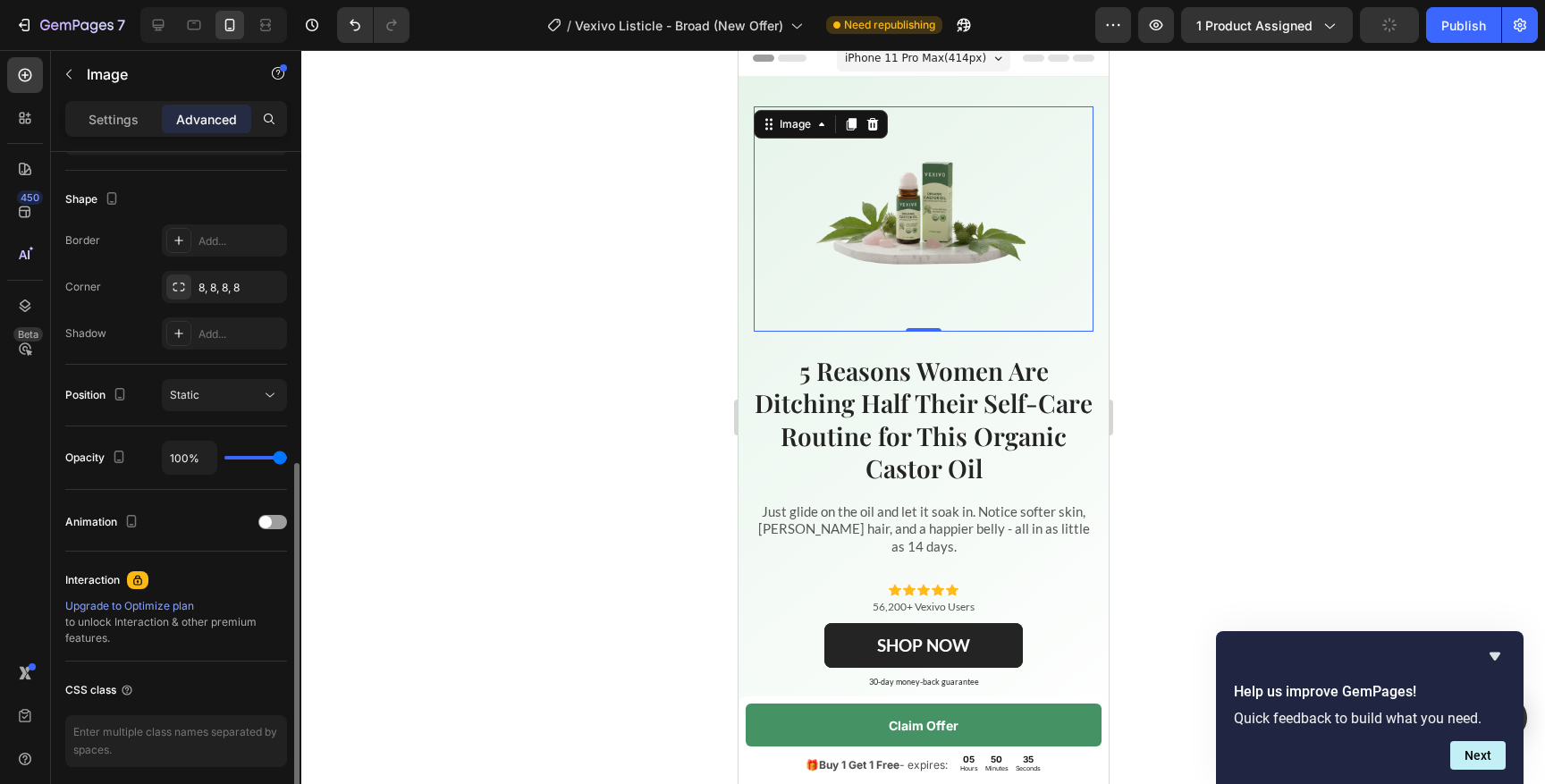
scroll to position [414, 0]
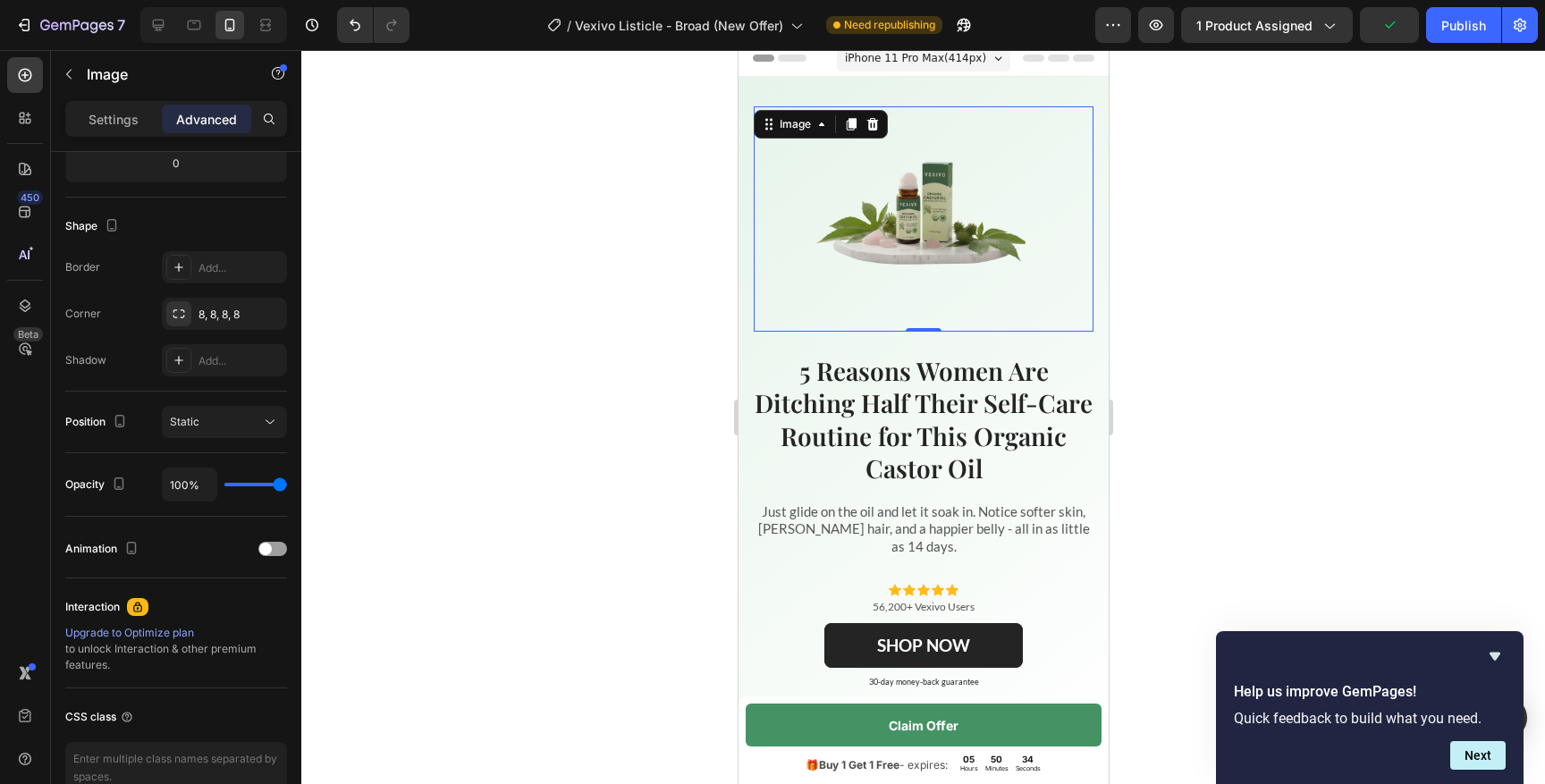
click at [628, 476] on div at bounding box center [922, 417] width 1243 height 734
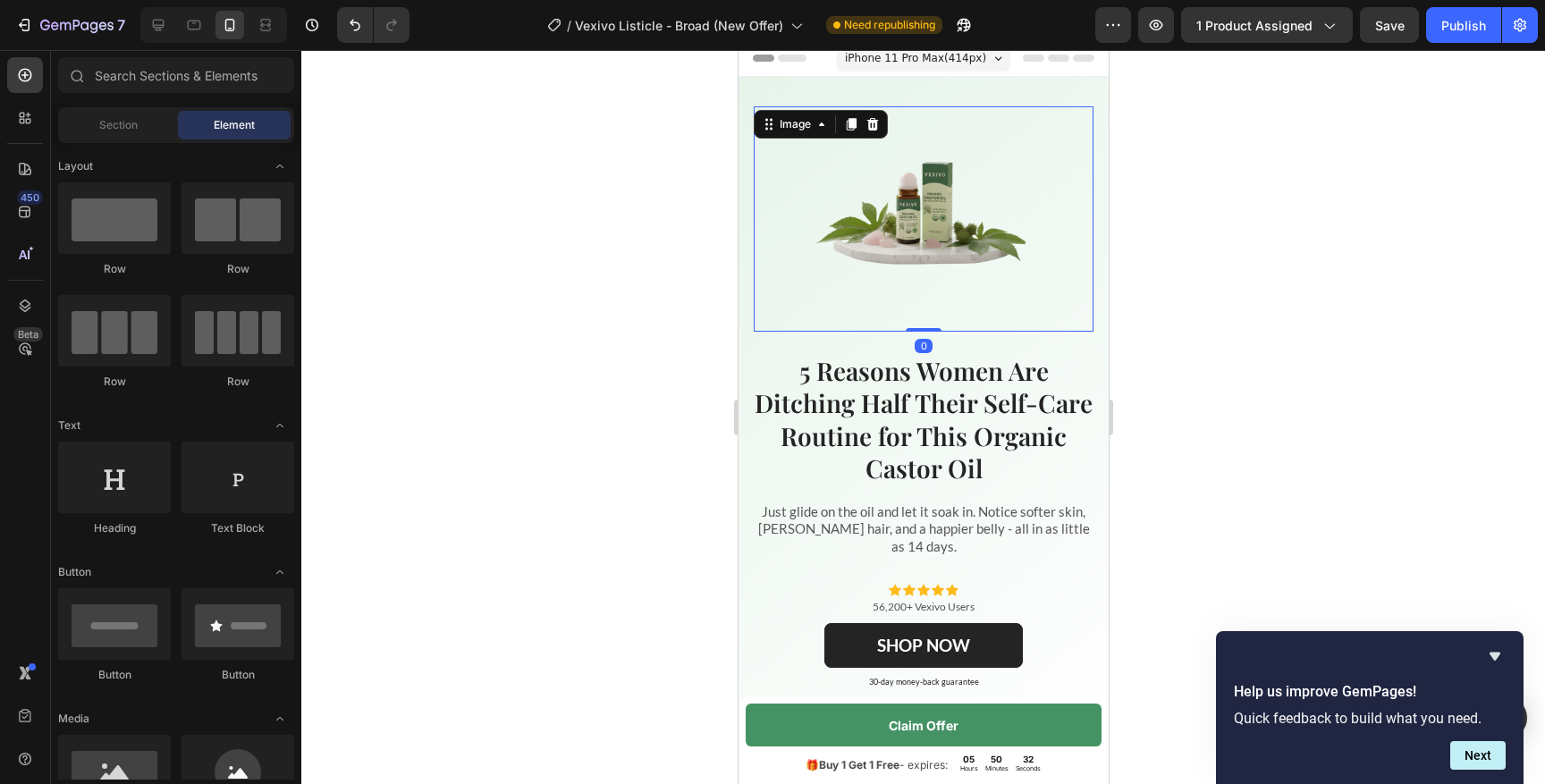
click at [956, 304] on img at bounding box center [923, 219] width 224 height 224
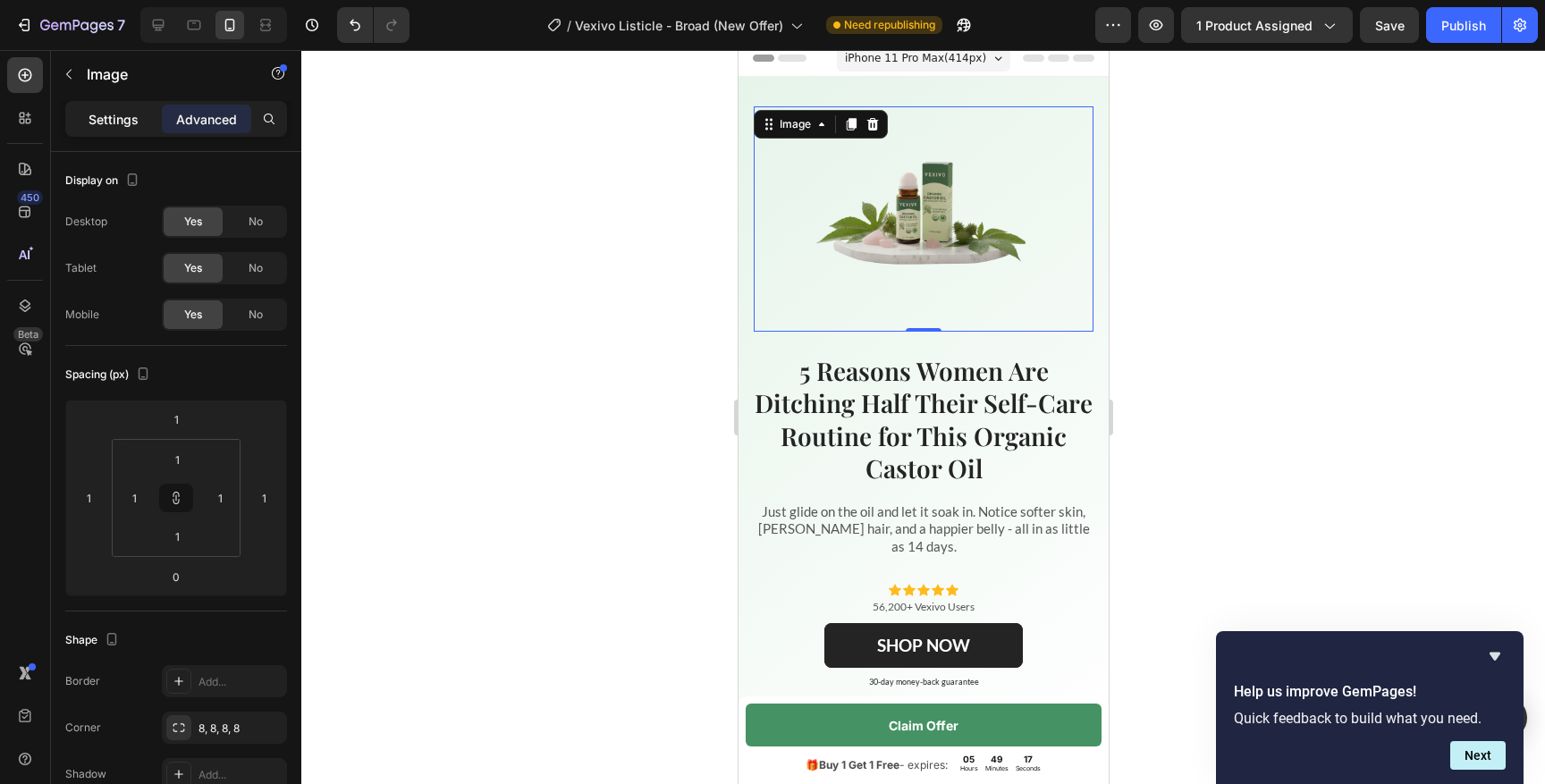
click at [126, 127] on p "Settings" at bounding box center [113, 119] width 50 height 18
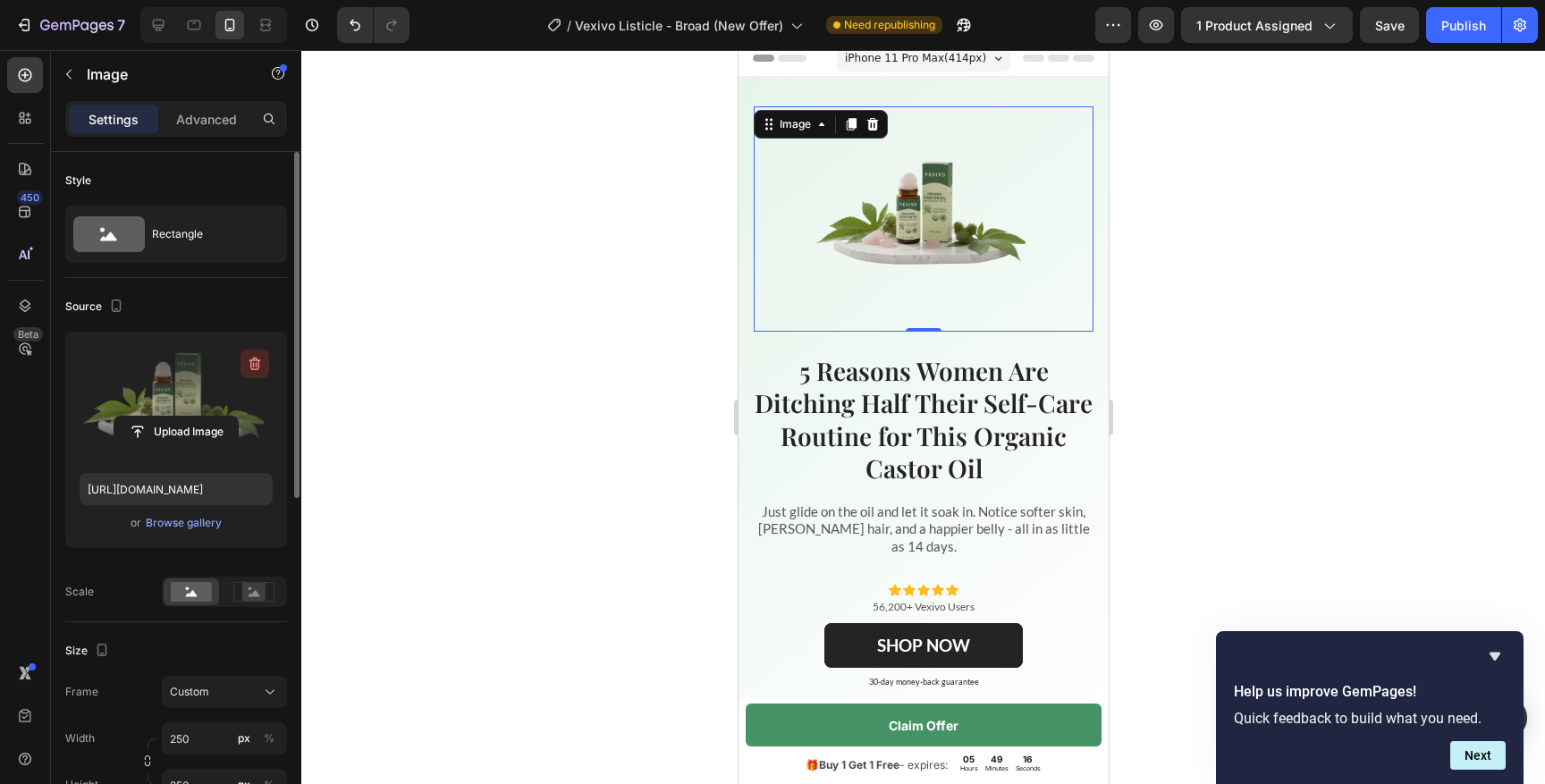
click at [260, 356] on icon "button" at bounding box center [254, 363] width 17 height 17
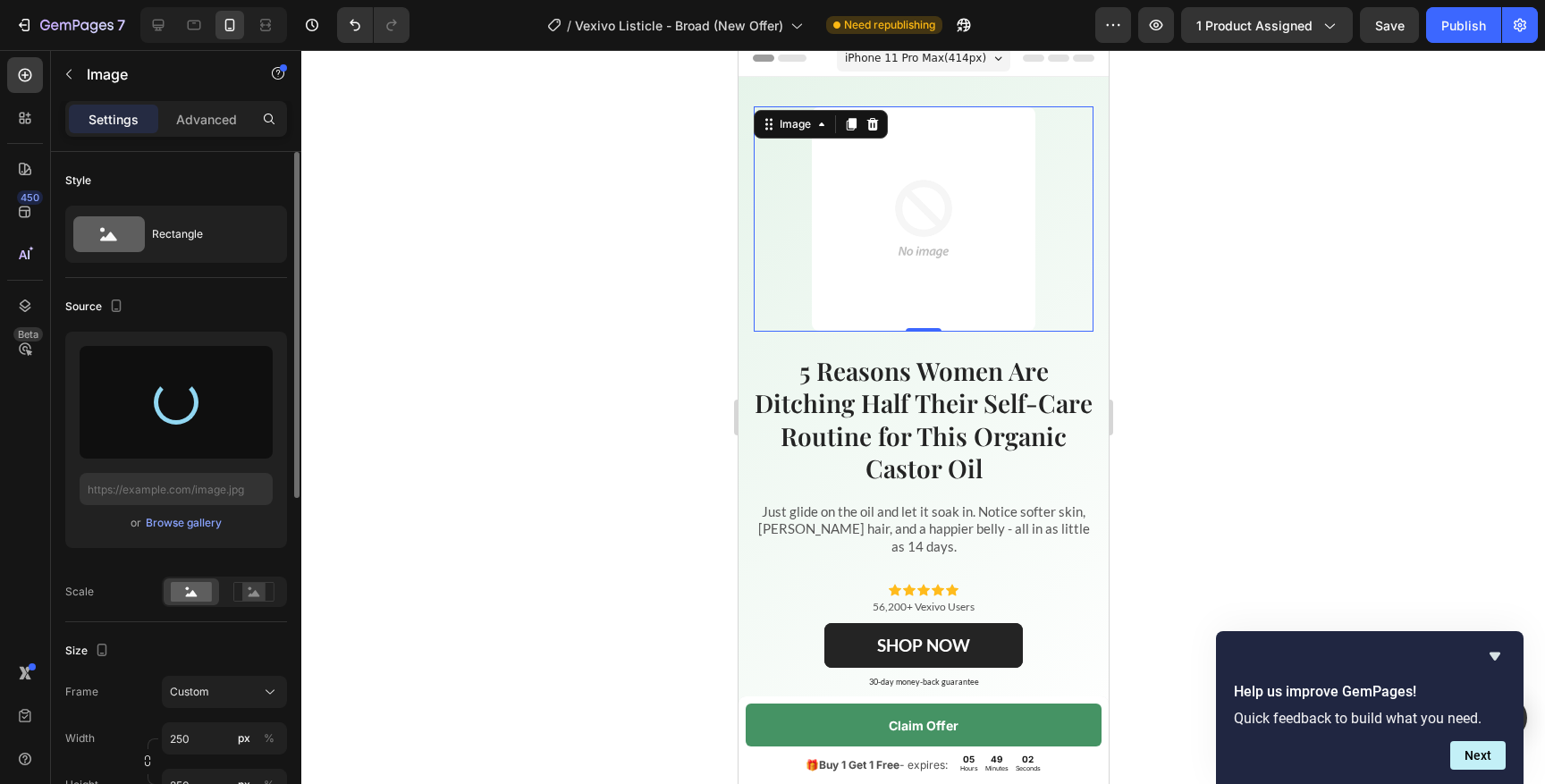
type input "[URL][DOMAIN_NAME]"
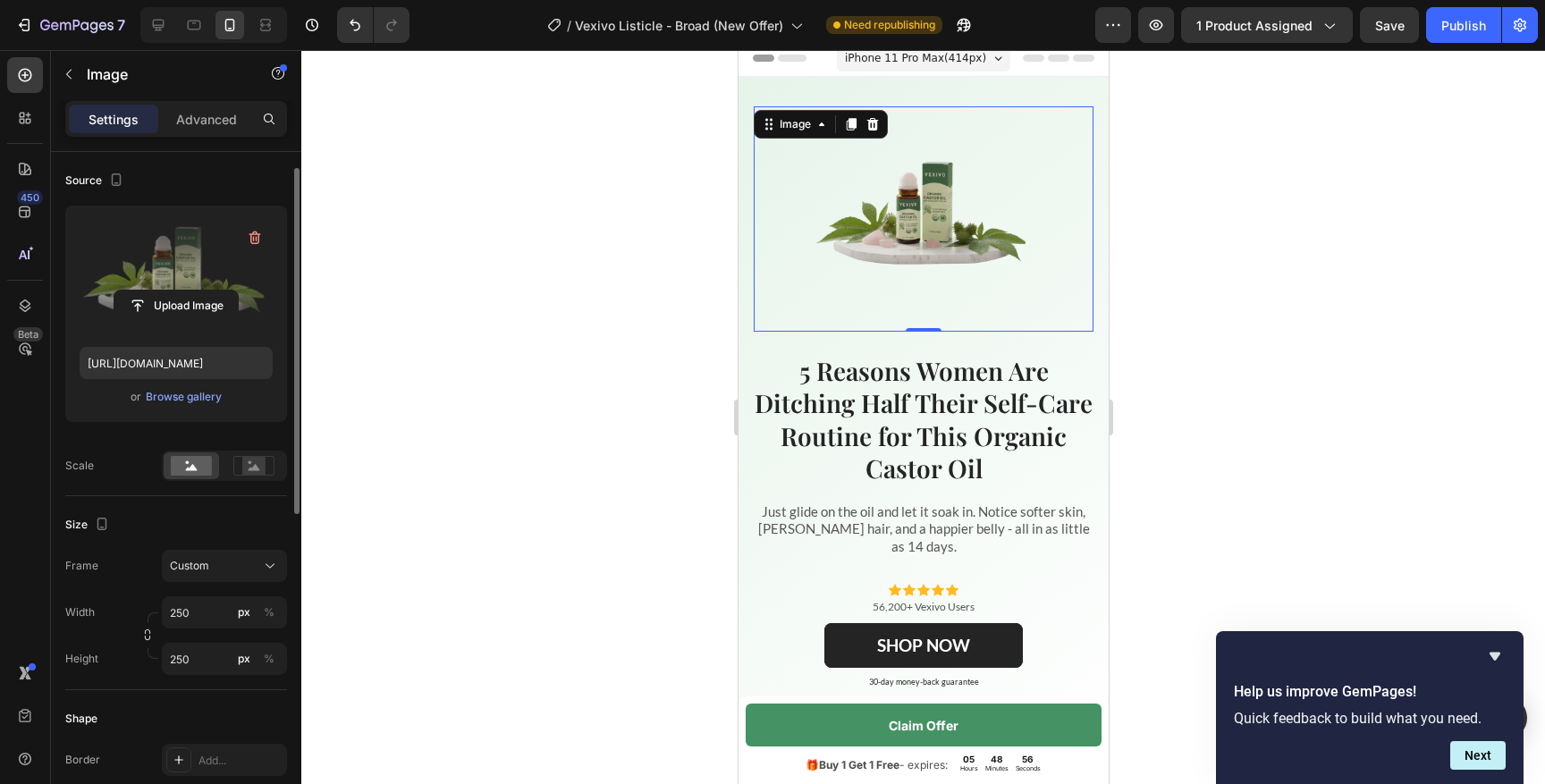
scroll to position [155, 0]
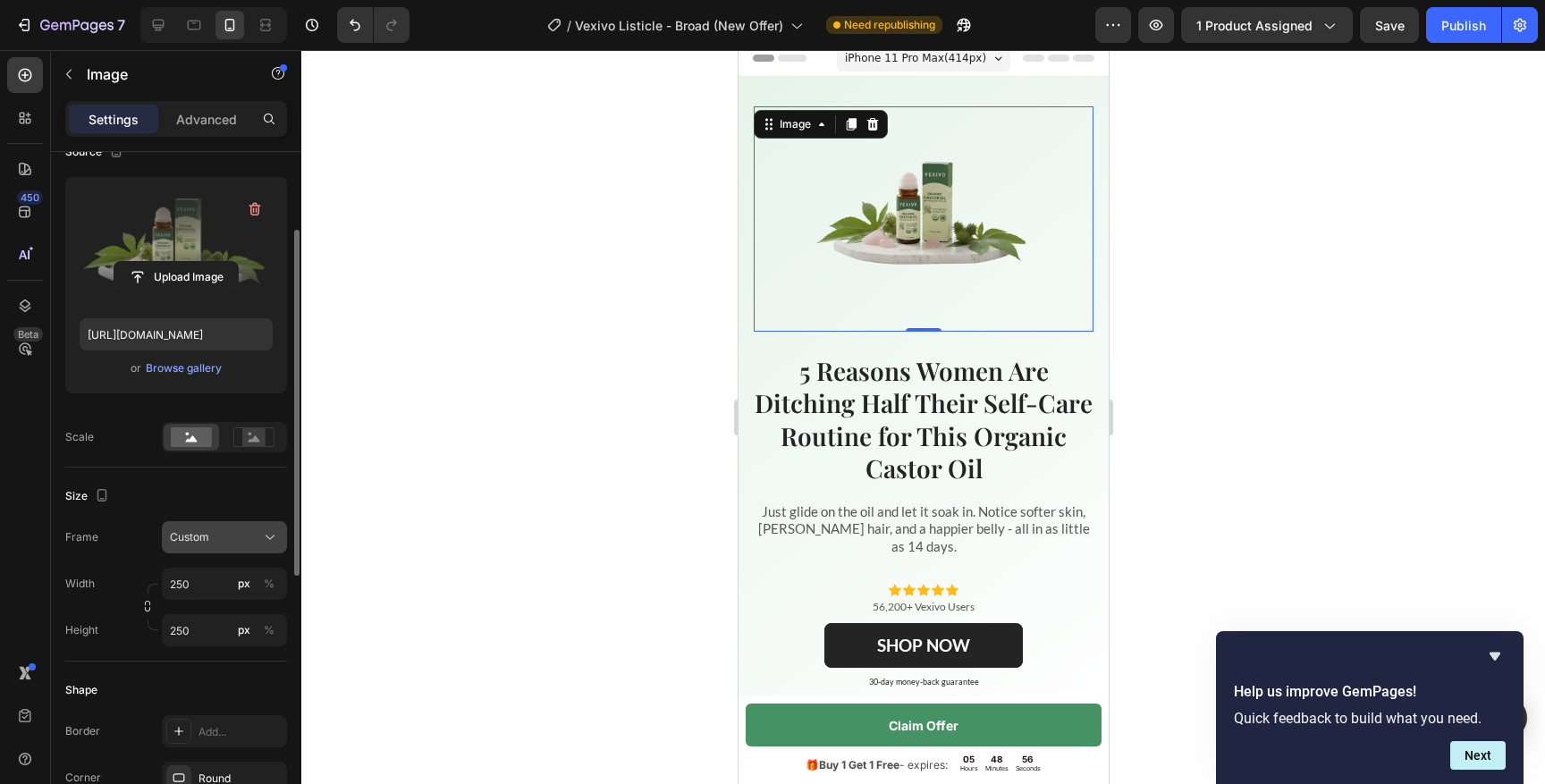
click at [227, 550] on button "Custom" at bounding box center [224, 536] width 125 height 32
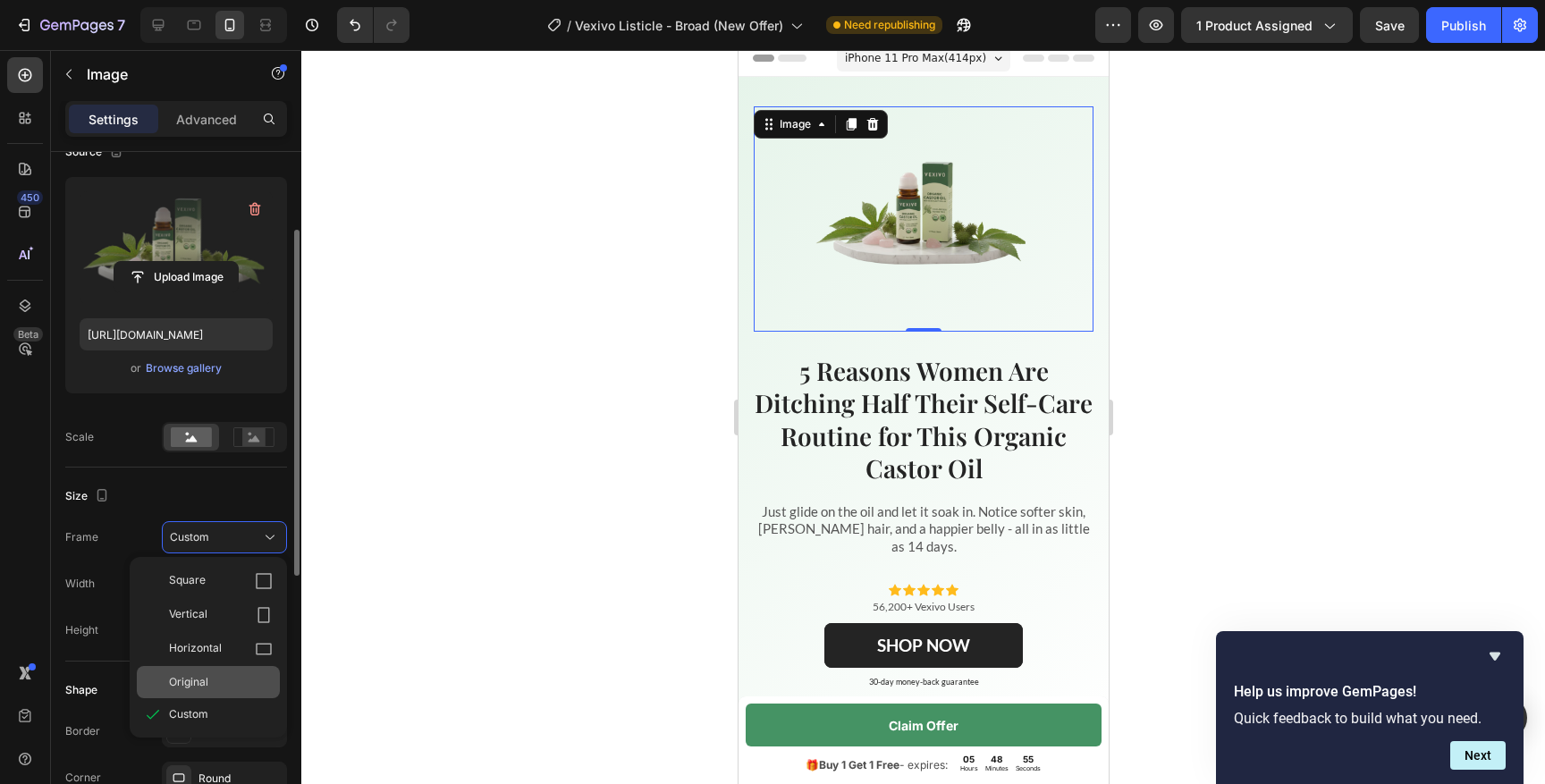
click at [199, 675] on span "Original" at bounding box center [188, 682] width 39 height 17
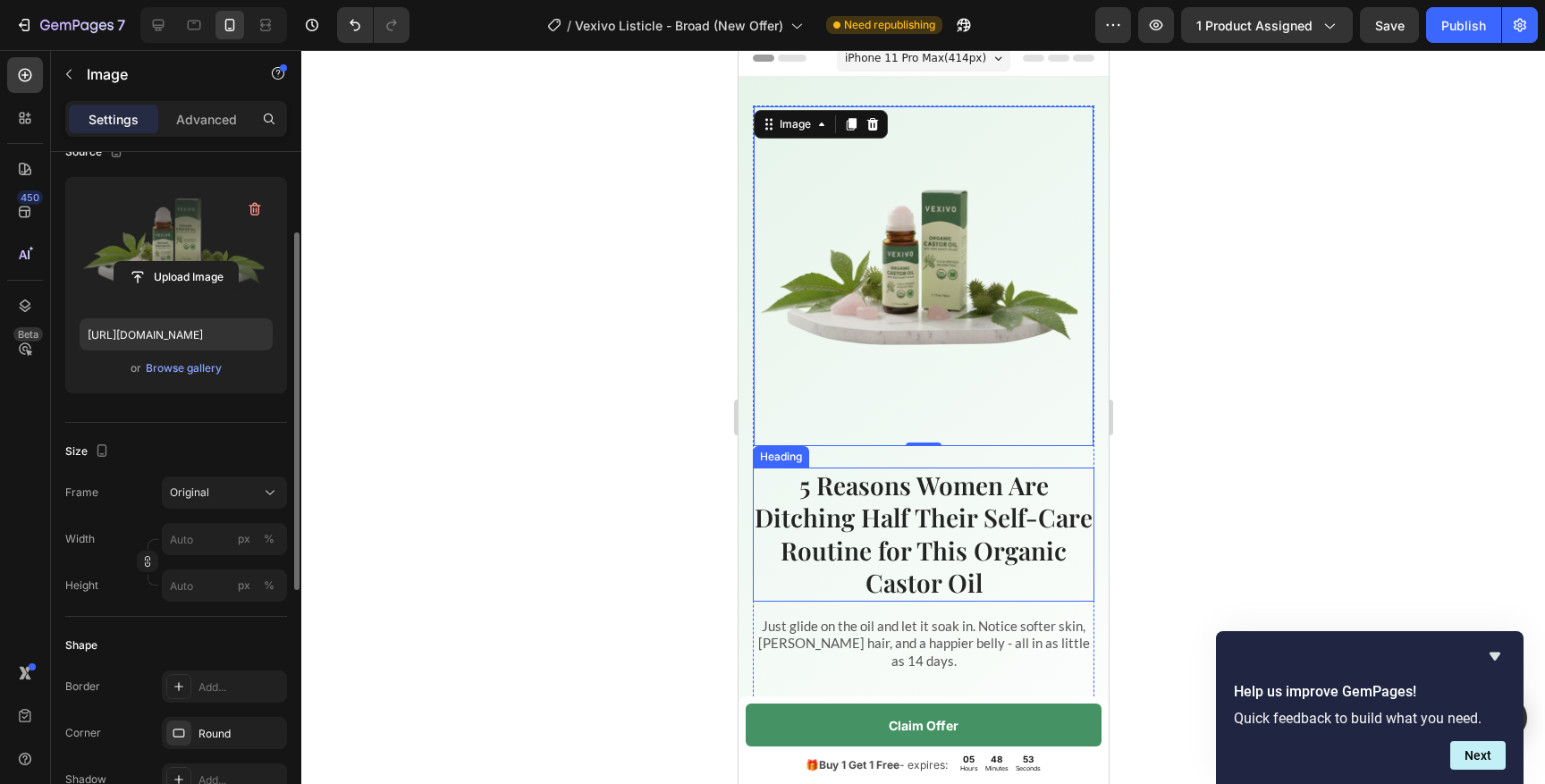
click at [818, 518] on strong "5 Reasons Women Are Ditching Half Their Self-Care Routine for This Organic Cast…" at bounding box center [922, 534] width 338 height 130
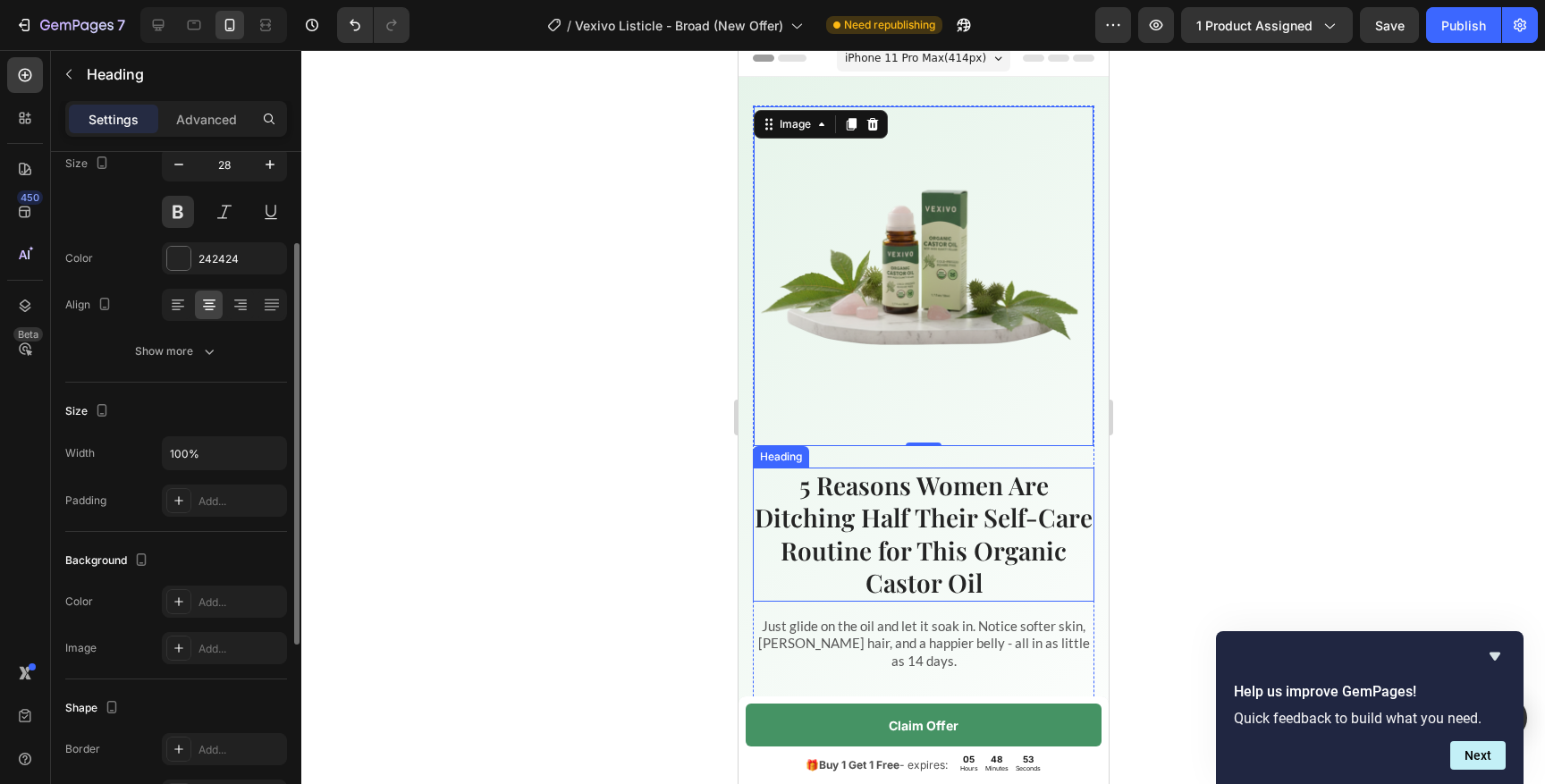
scroll to position [0, 0]
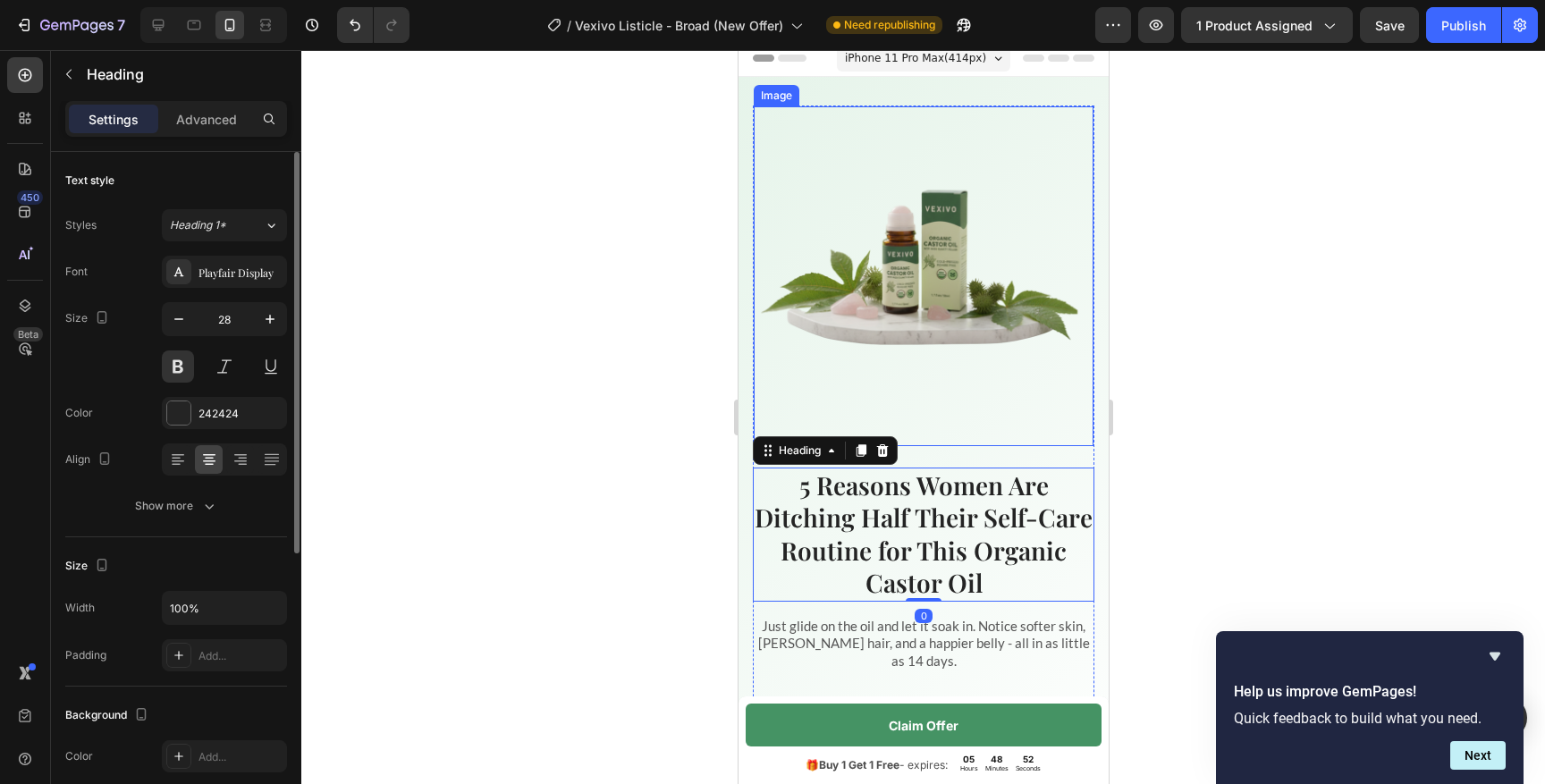
click at [970, 360] on img at bounding box center [922, 276] width 338 height 337
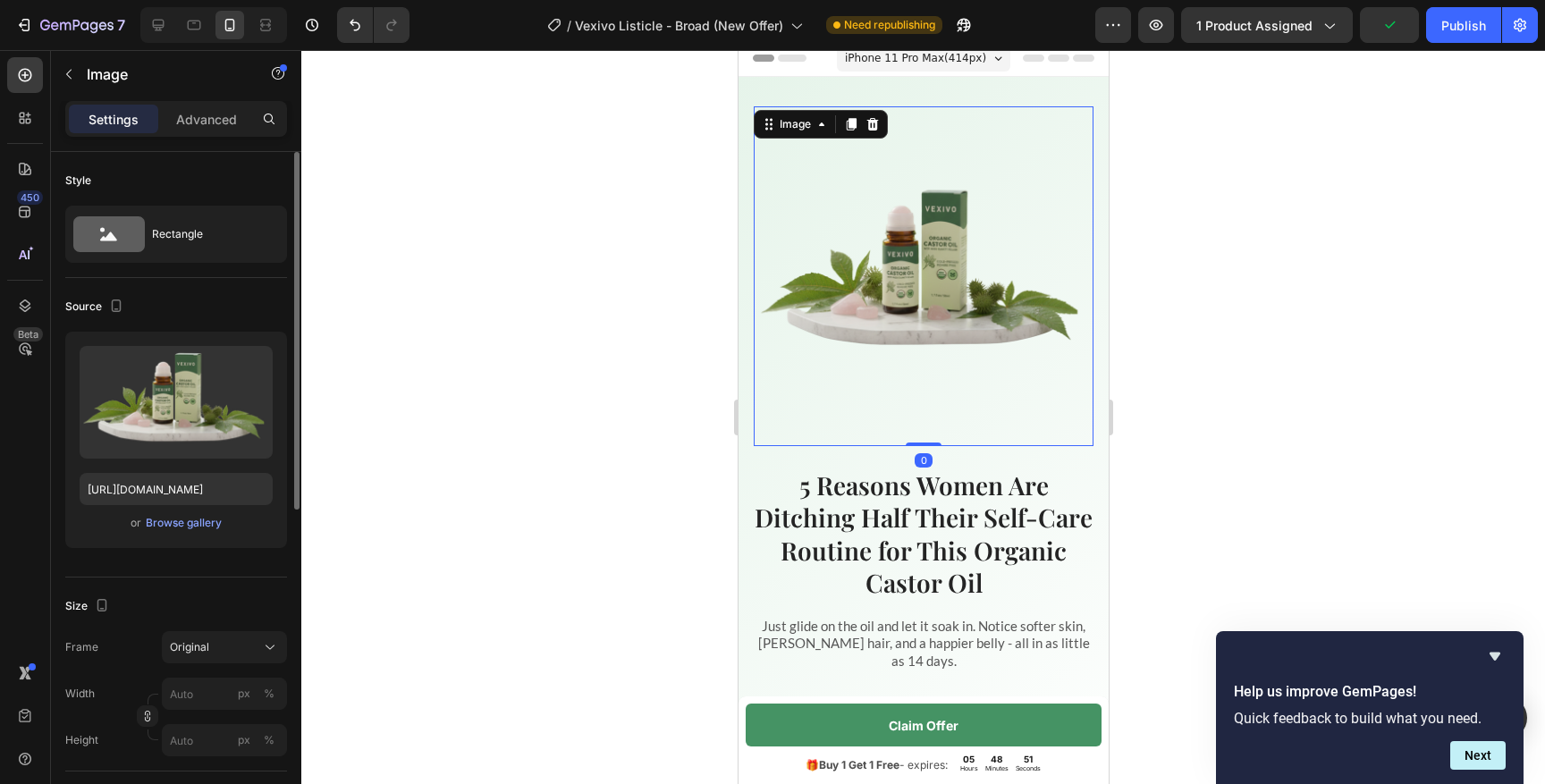
click at [1187, 322] on div at bounding box center [922, 417] width 1243 height 734
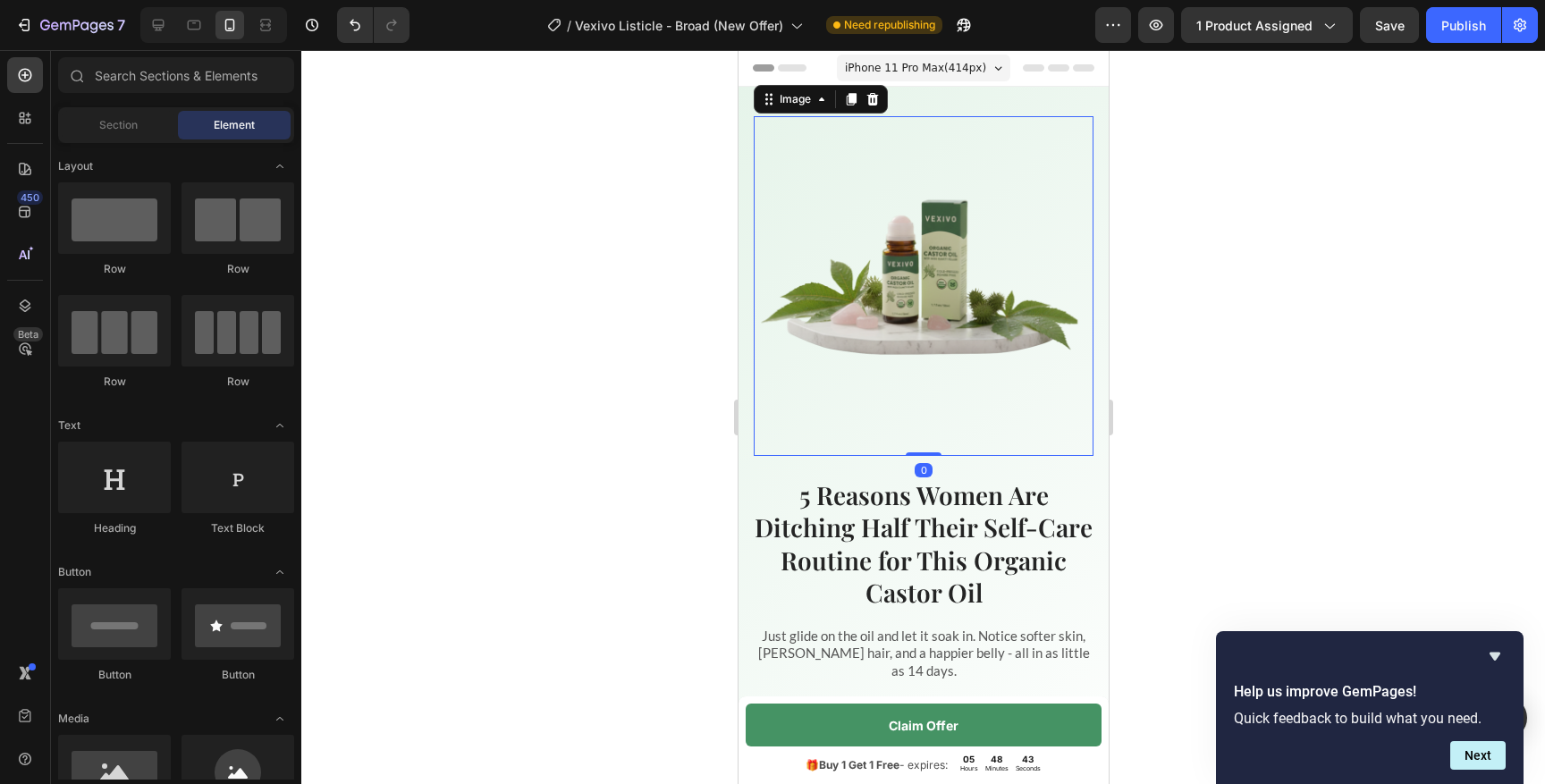
click at [914, 374] on img at bounding box center [922, 286] width 338 height 337
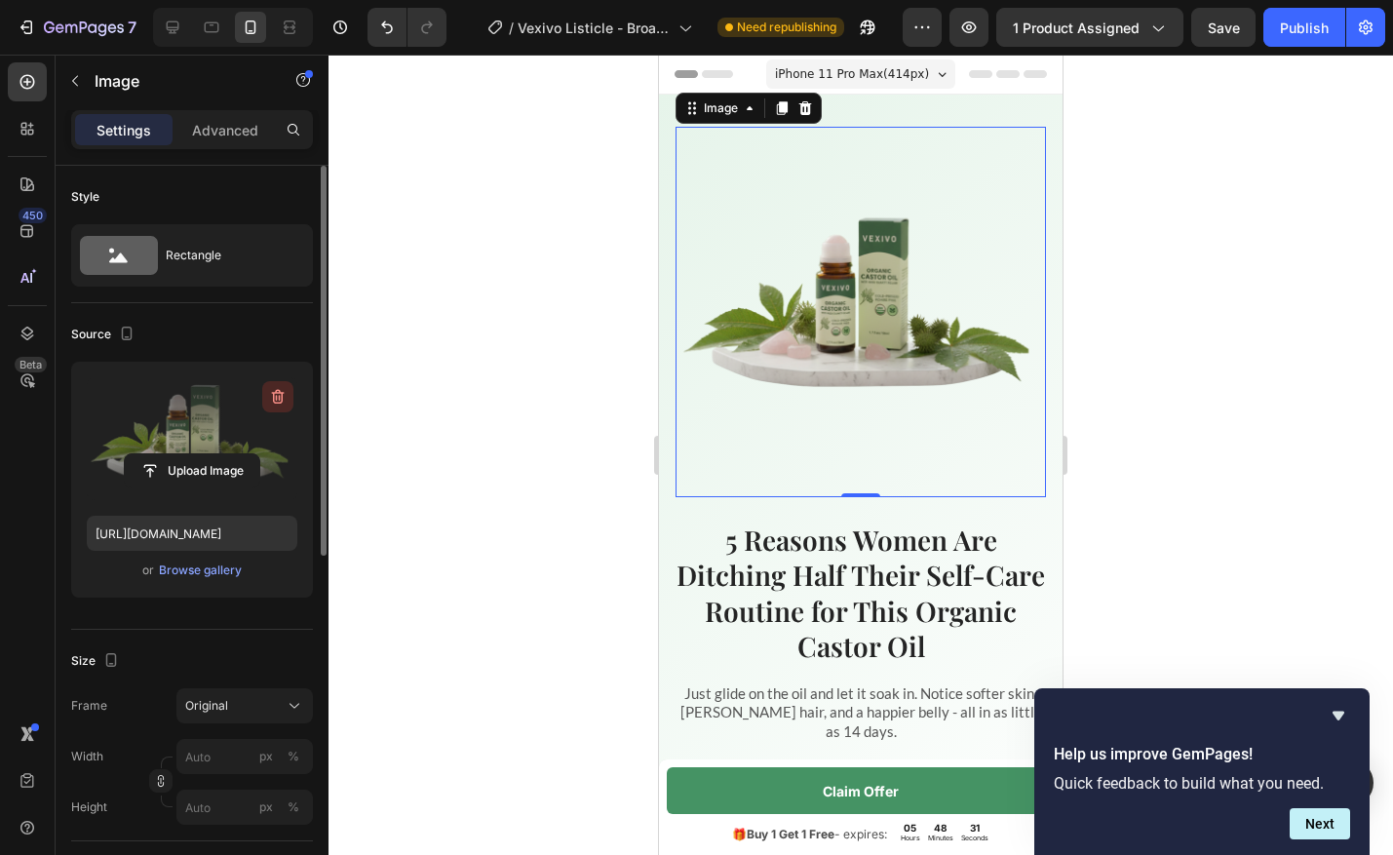
click at [284, 388] on icon "button" at bounding box center [277, 396] width 19 height 19
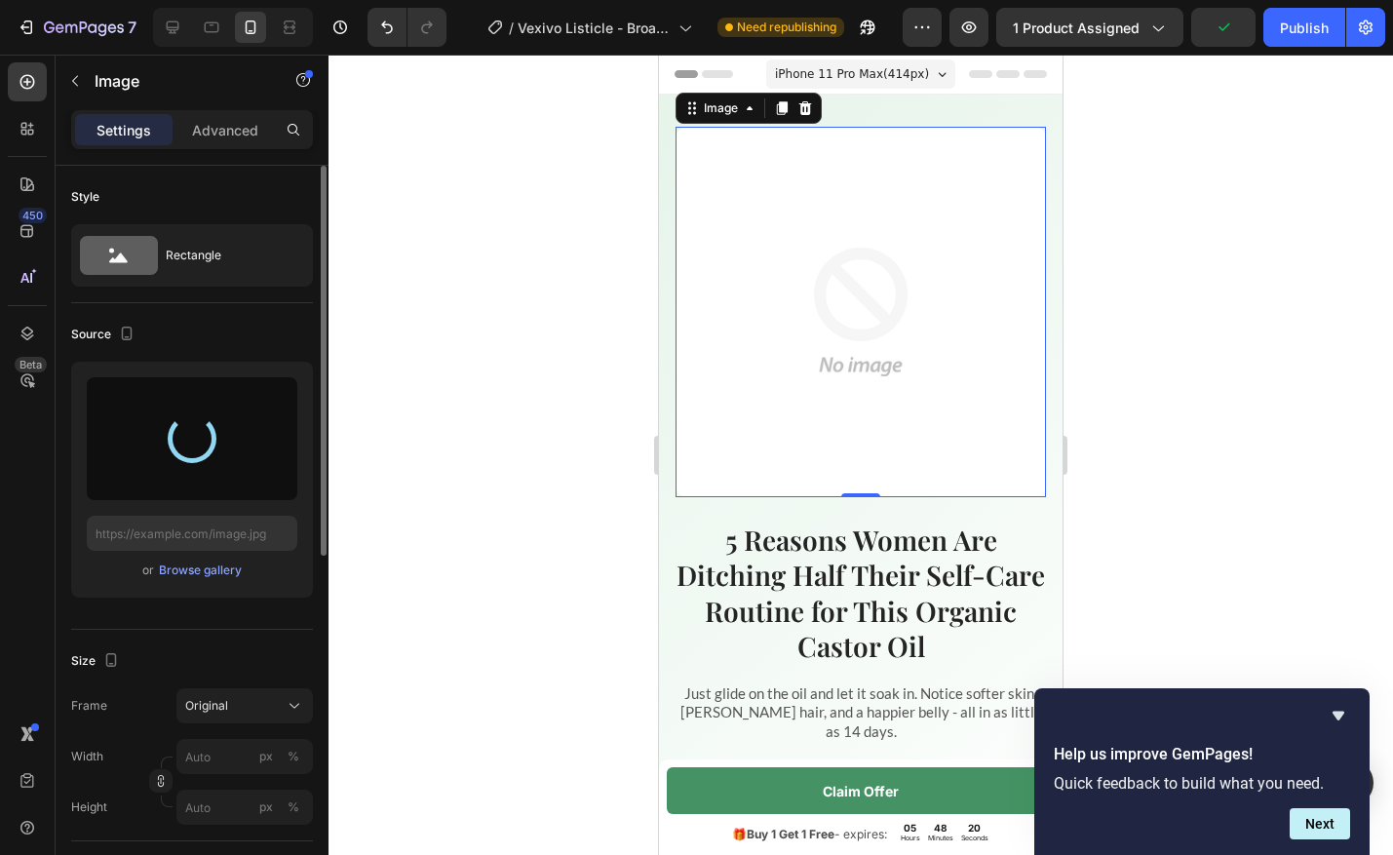
type input "[URL][DOMAIN_NAME]"
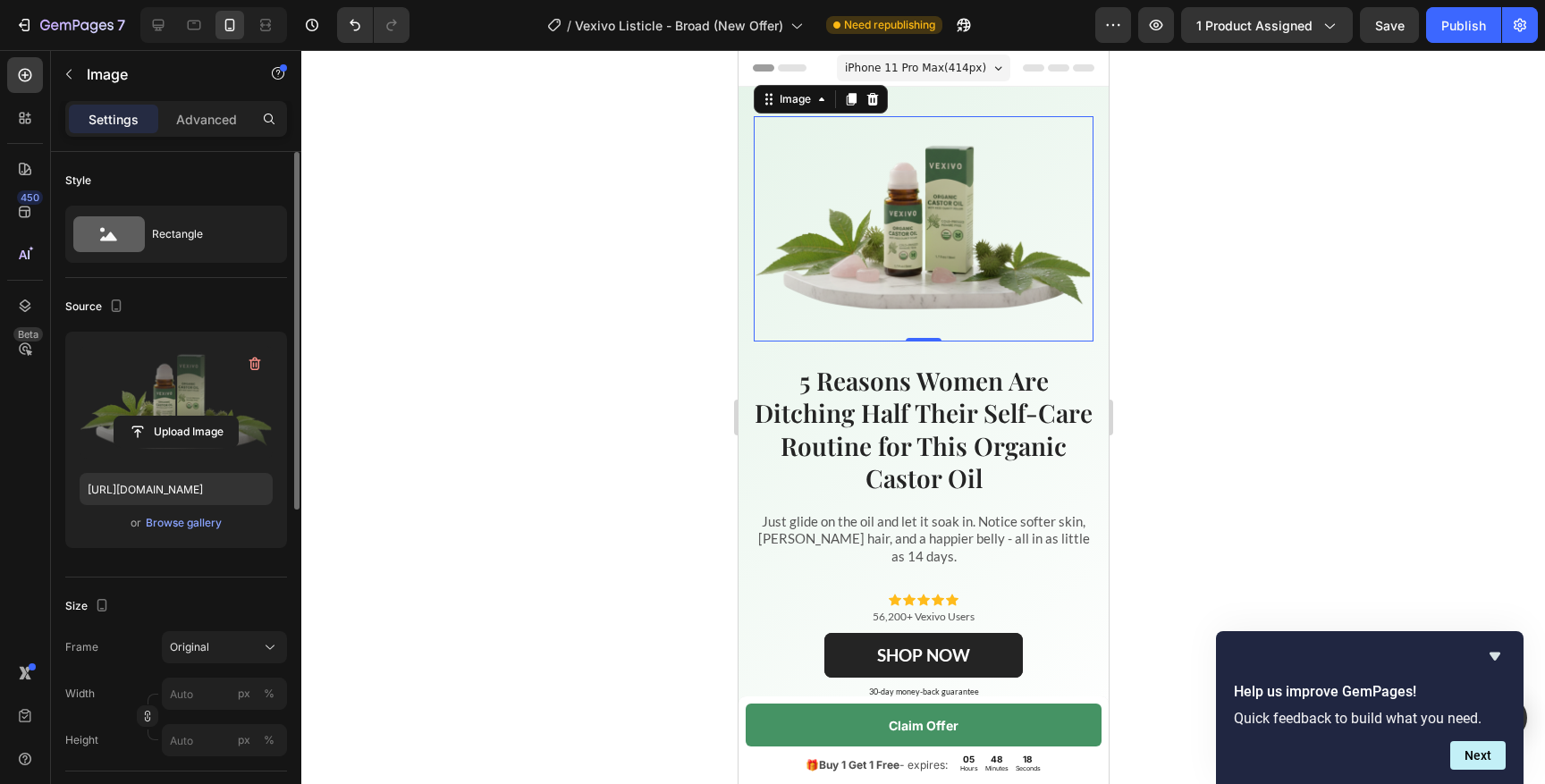
click at [1316, 144] on div at bounding box center [922, 417] width 1243 height 734
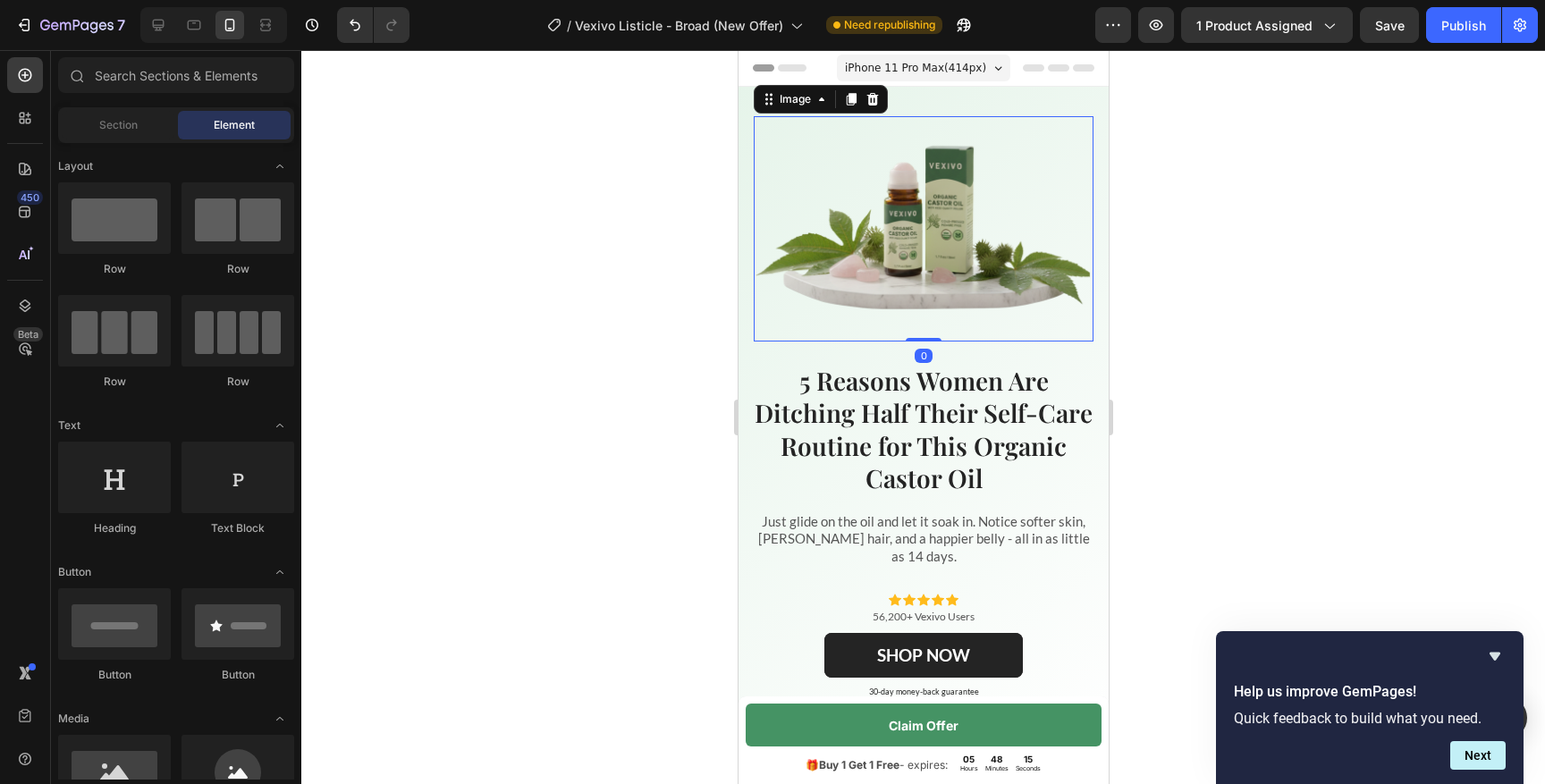
click at [949, 268] on img at bounding box center [922, 229] width 338 height 224
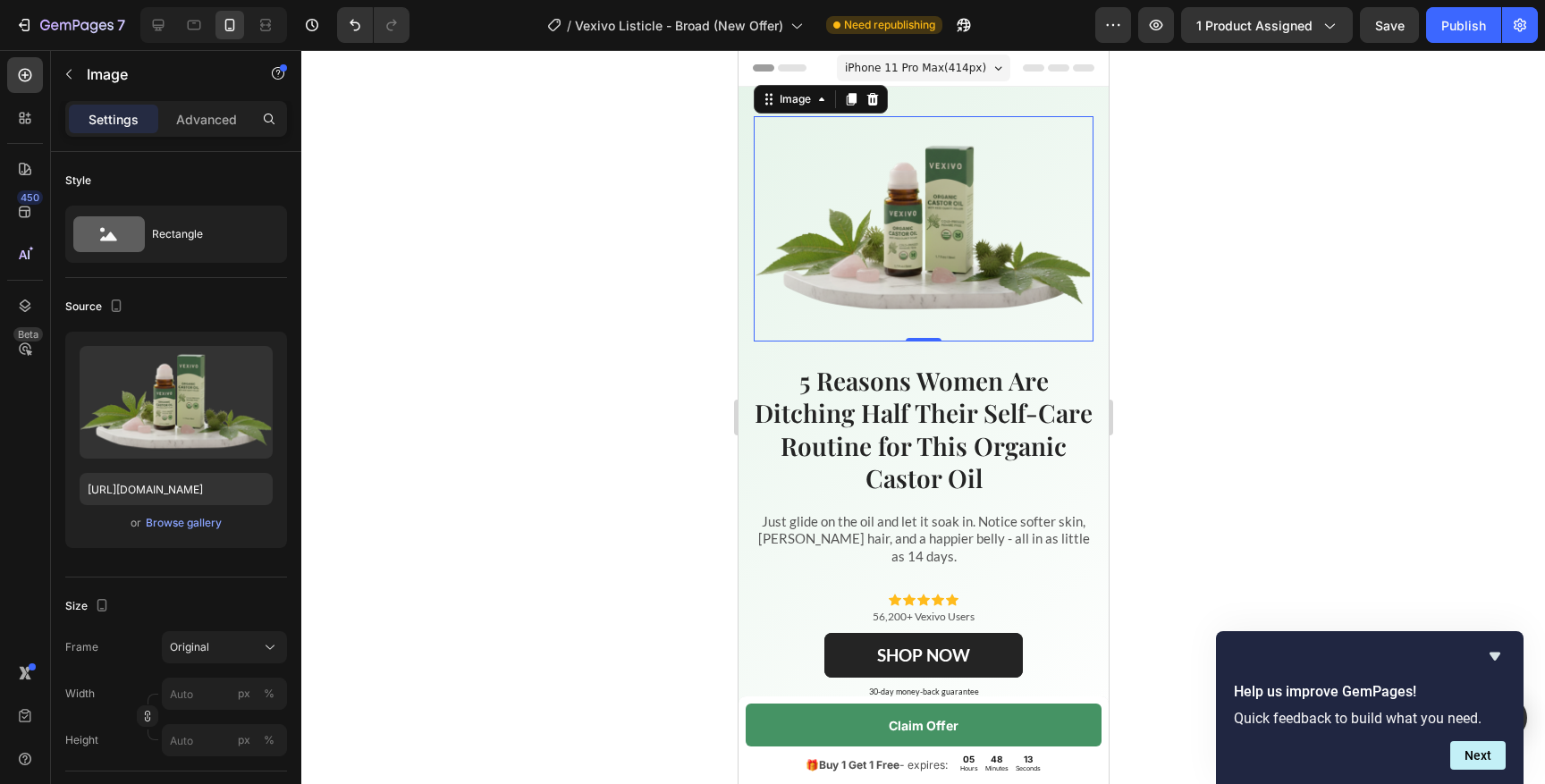
click at [670, 497] on div at bounding box center [922, 417] width 1243 height 734
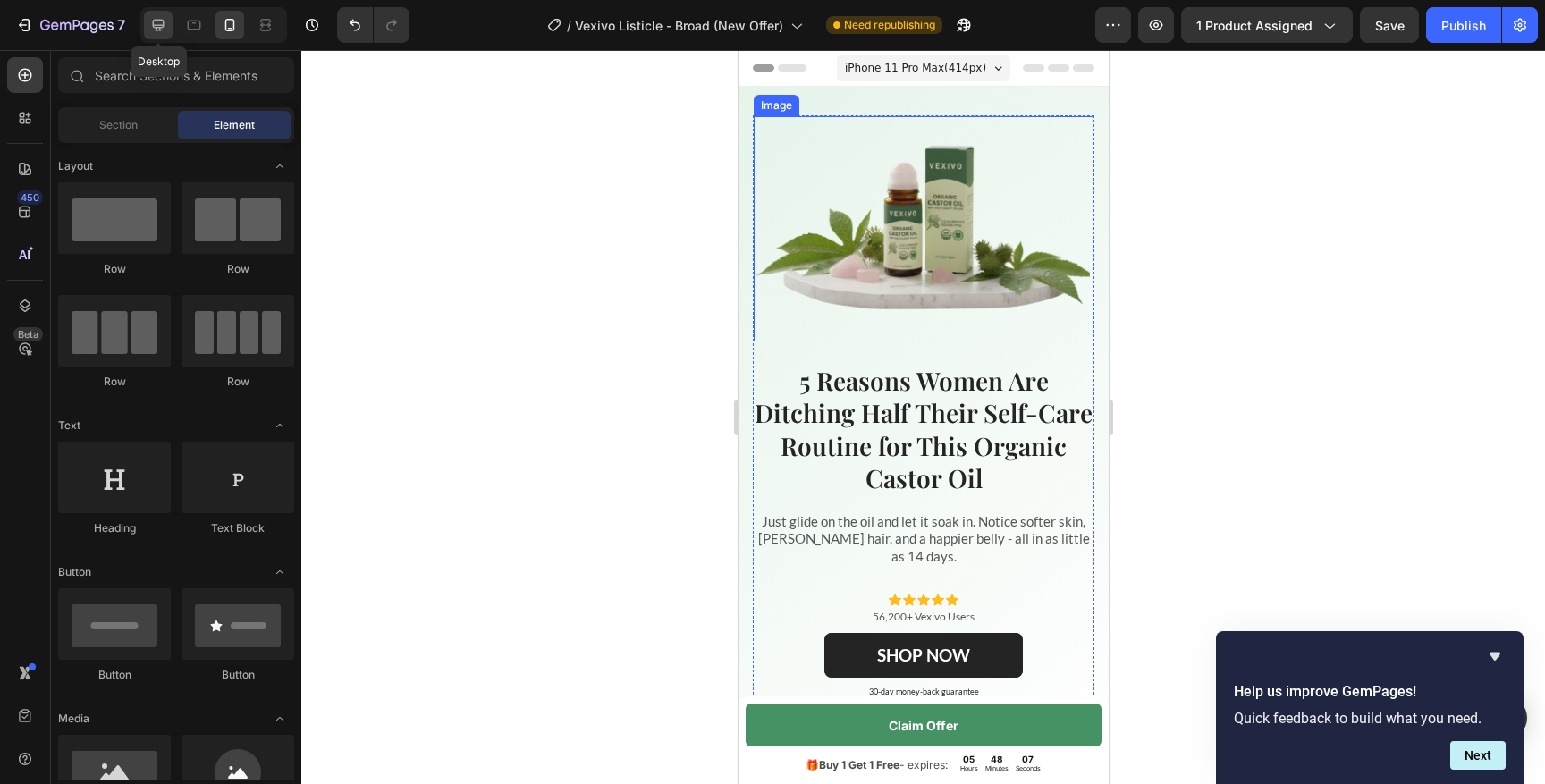
click at [152, 25] on icon at bounding box center [158, 25] width 17 height 17
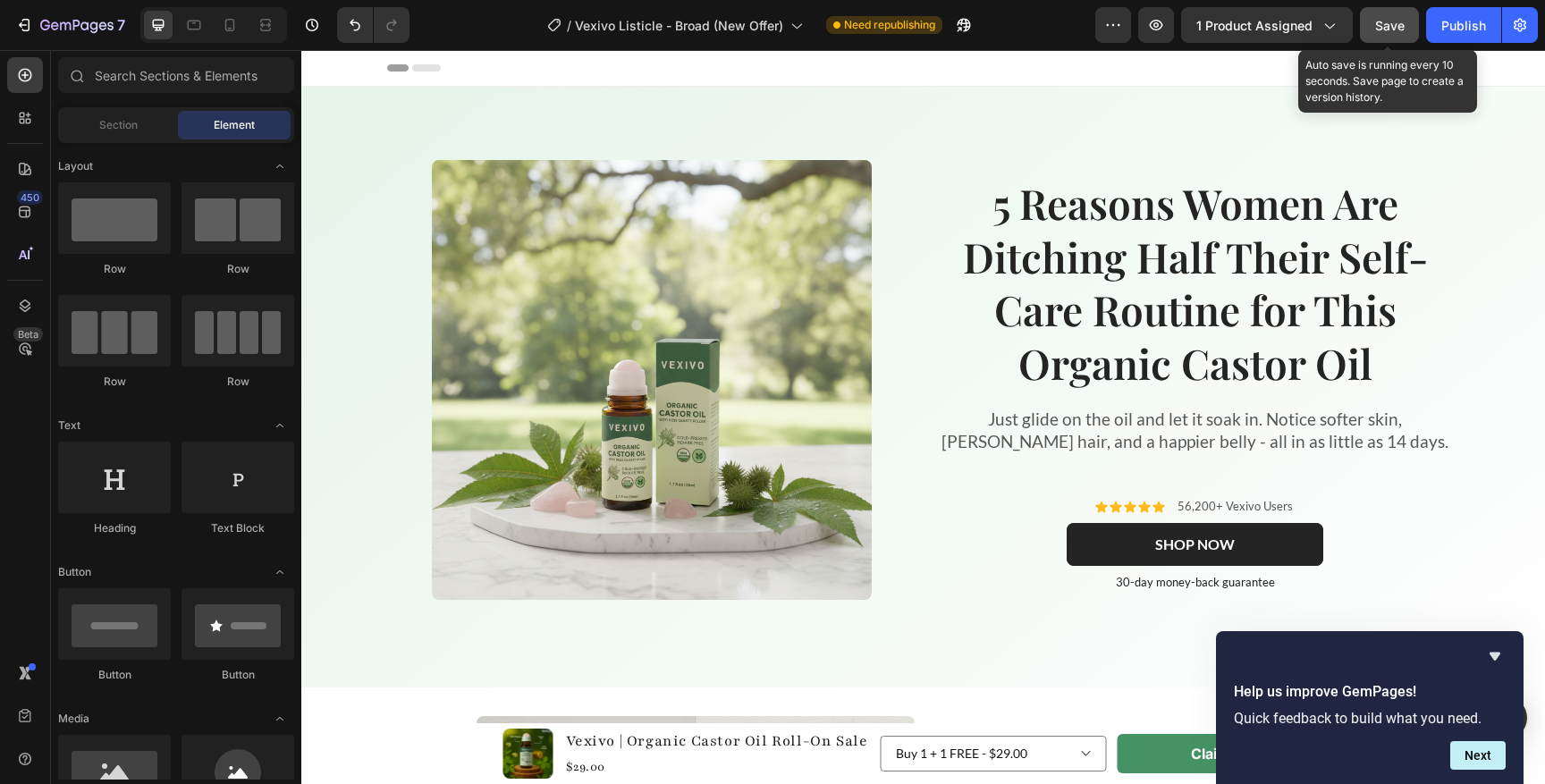
click at [1378, 33] on div "Save" at bounding box center [1390, 26] width 29 height 18
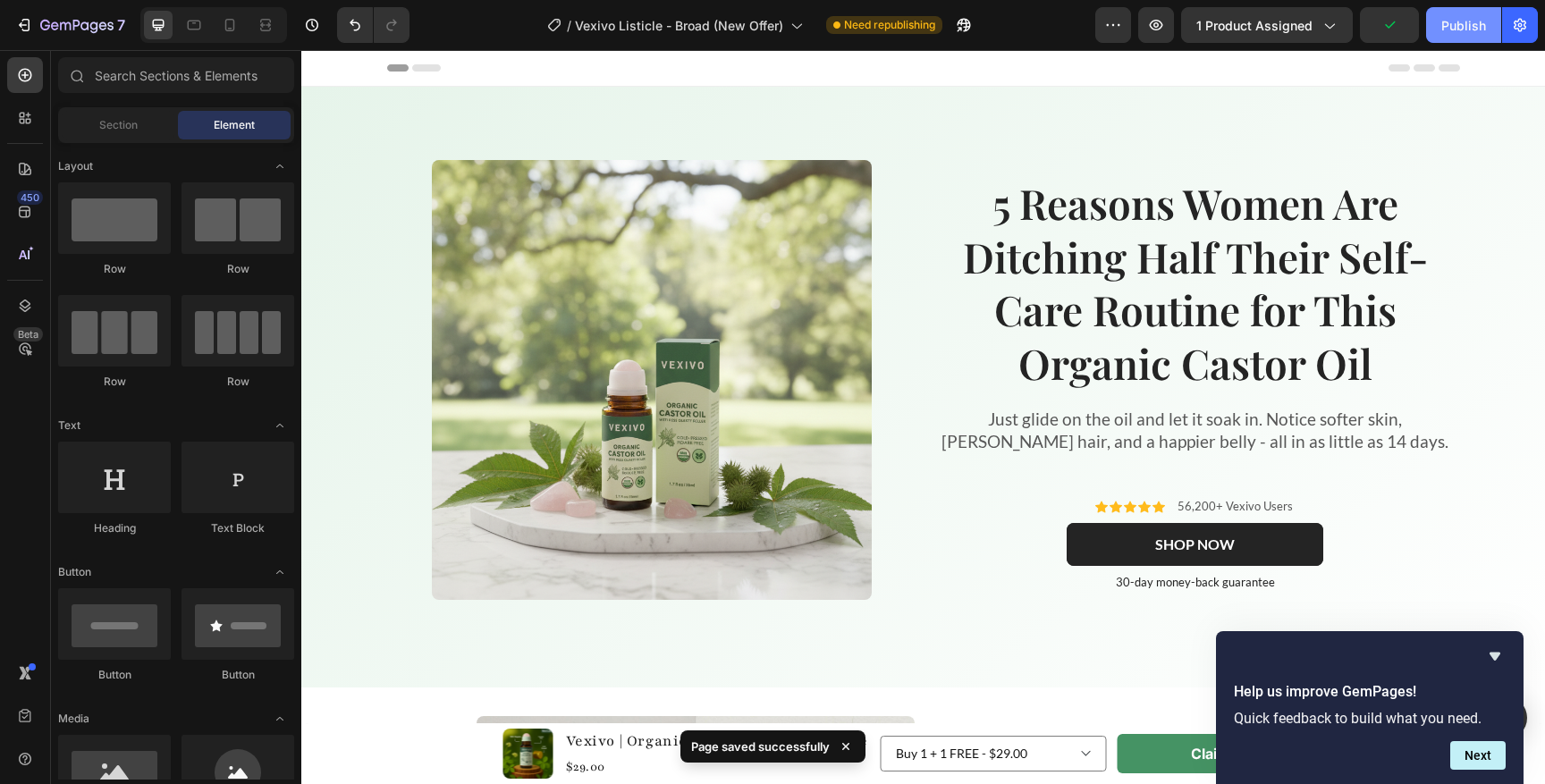
click at [1465, 21] on div "Publish" at bounding box center [1463, 26] width 45 height 18
click at [228, 37] on div at bounding box center [229, 25] width 28 height 28
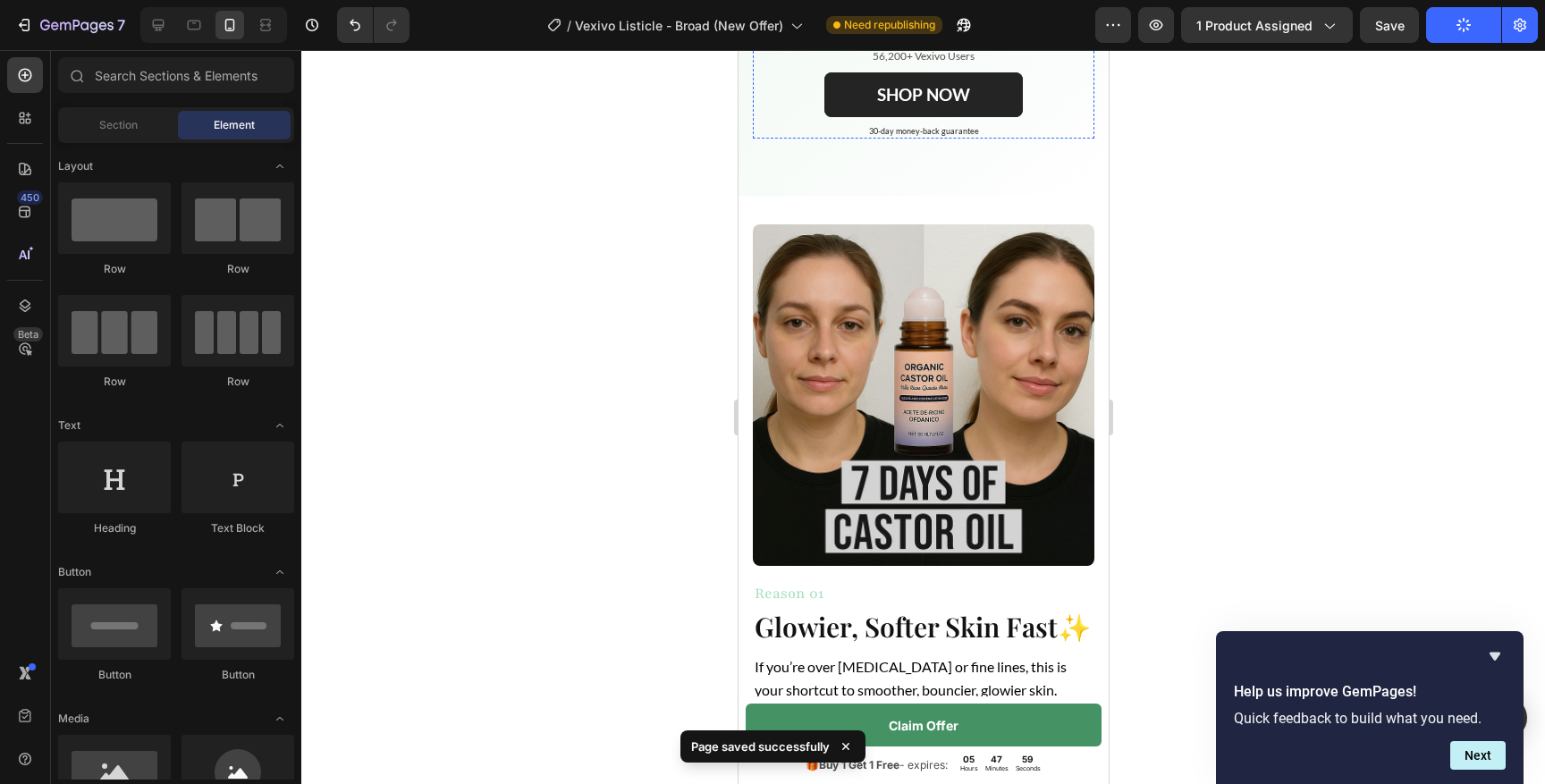
scroll to position [588, 0]
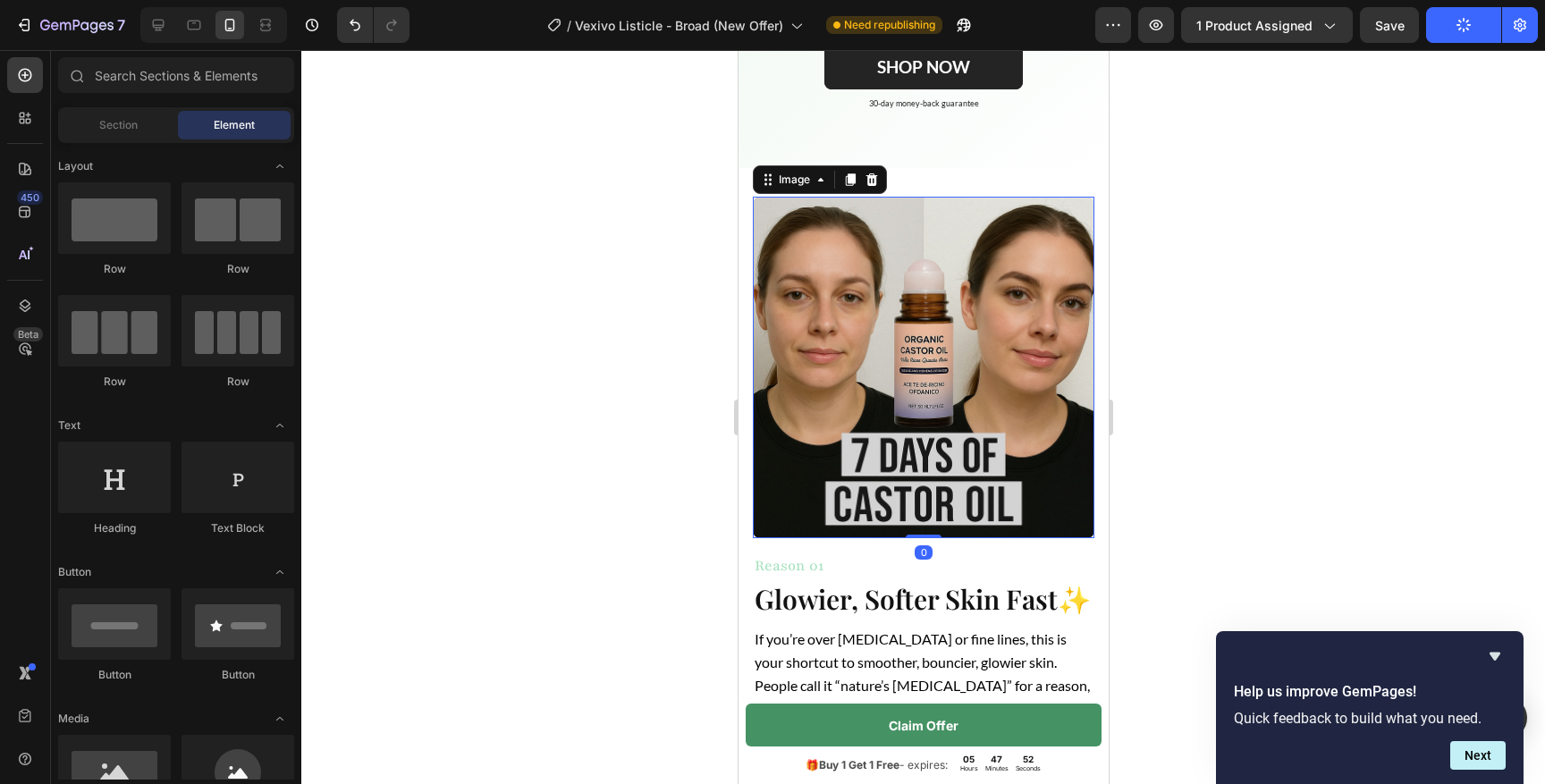
click at [939, 372] on img at bounding box center [923, 367] width 341 height 341
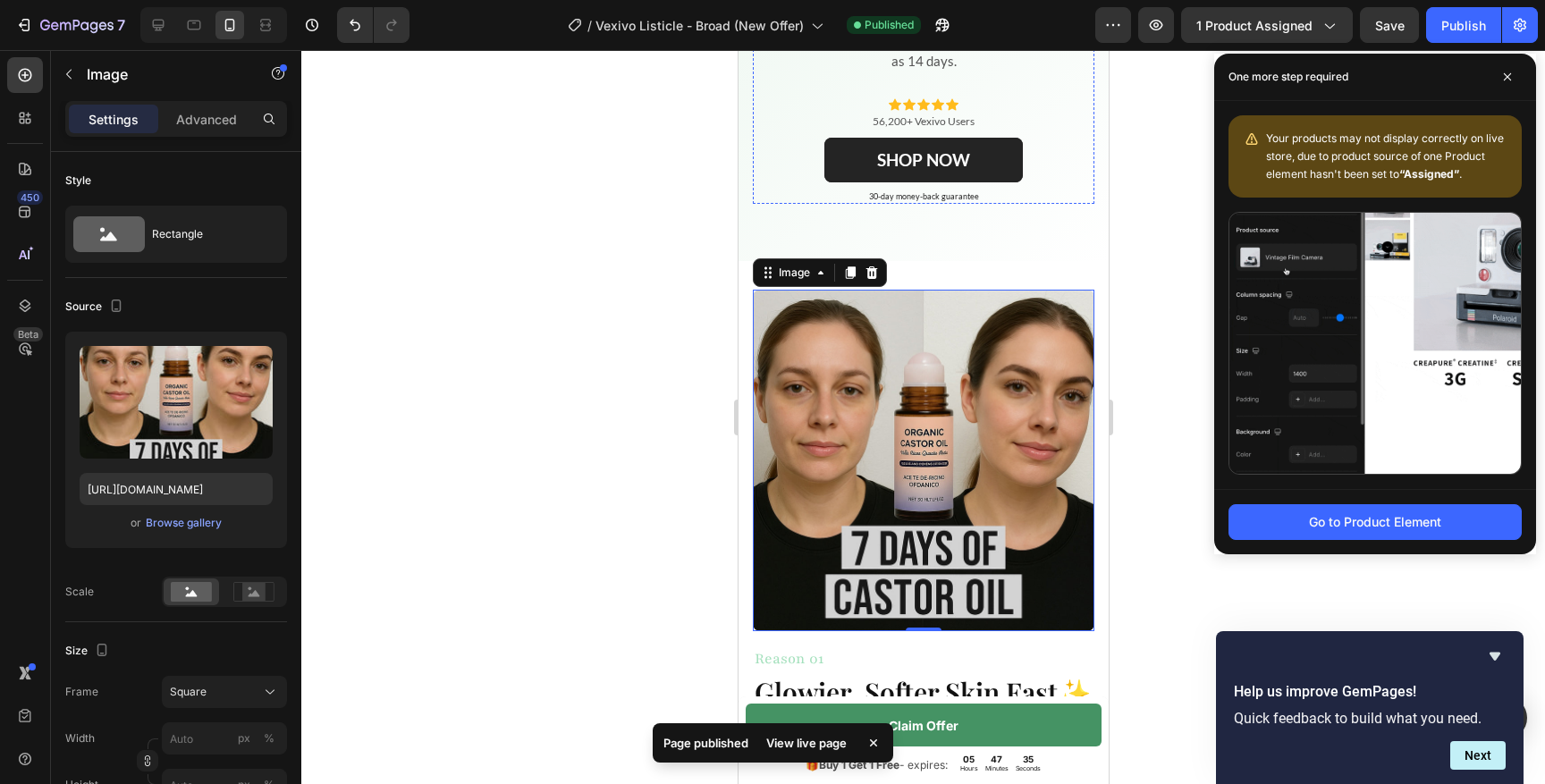
scroll to position [496, 0]
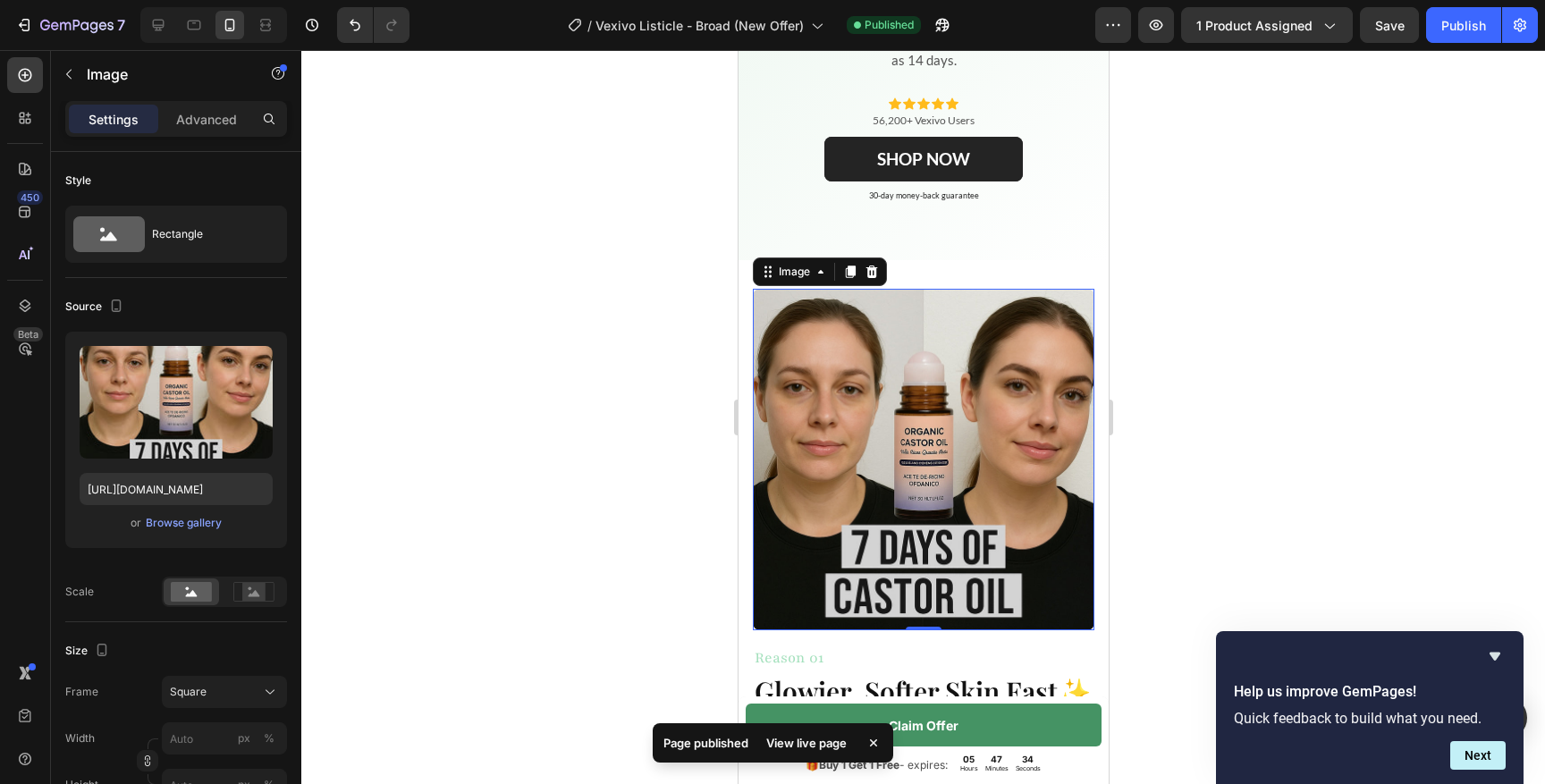
click at [972, 443] on img at bounding box center [923, 459] width 341 height 341
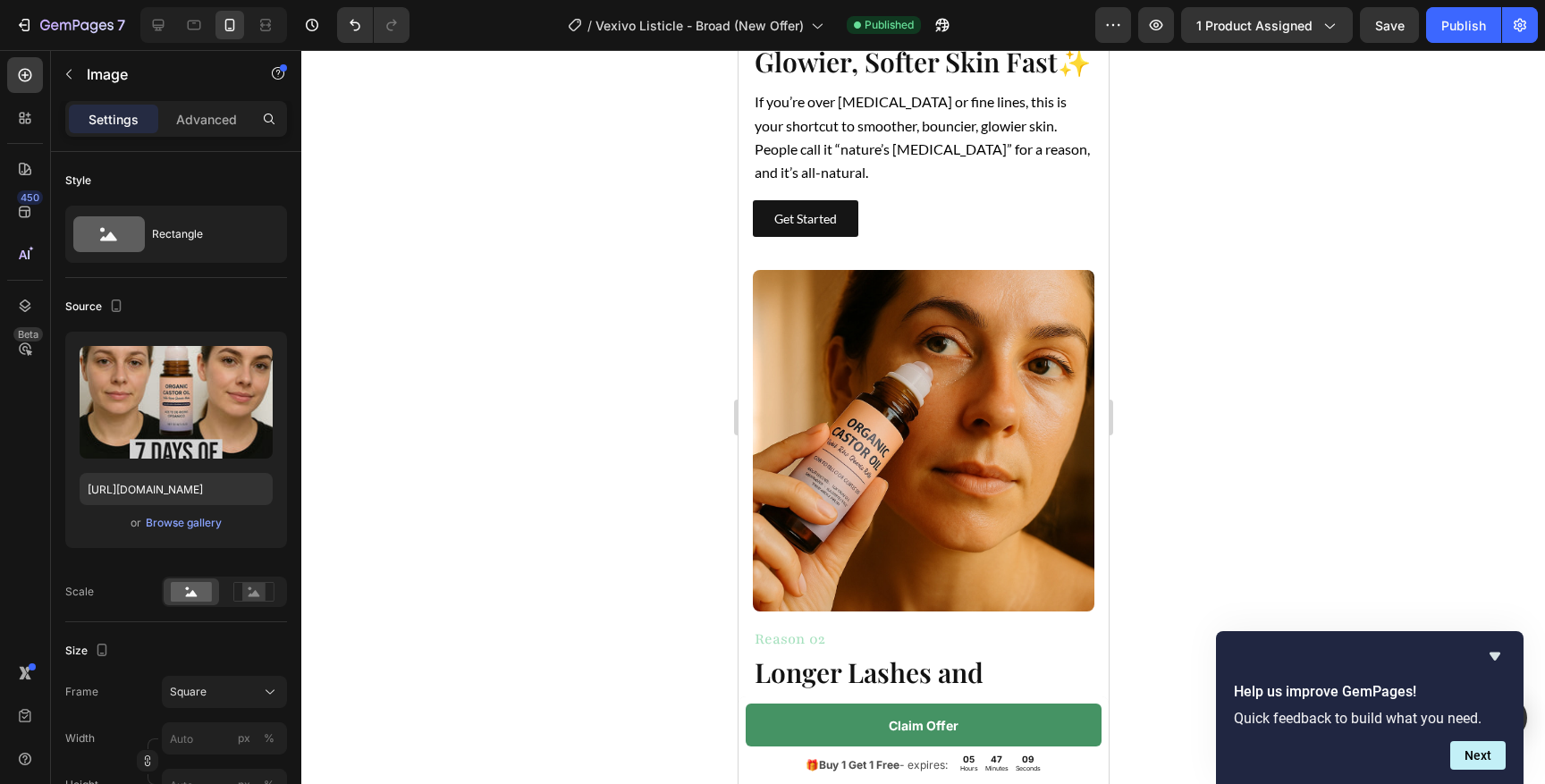
scroll to position [1106, 0]
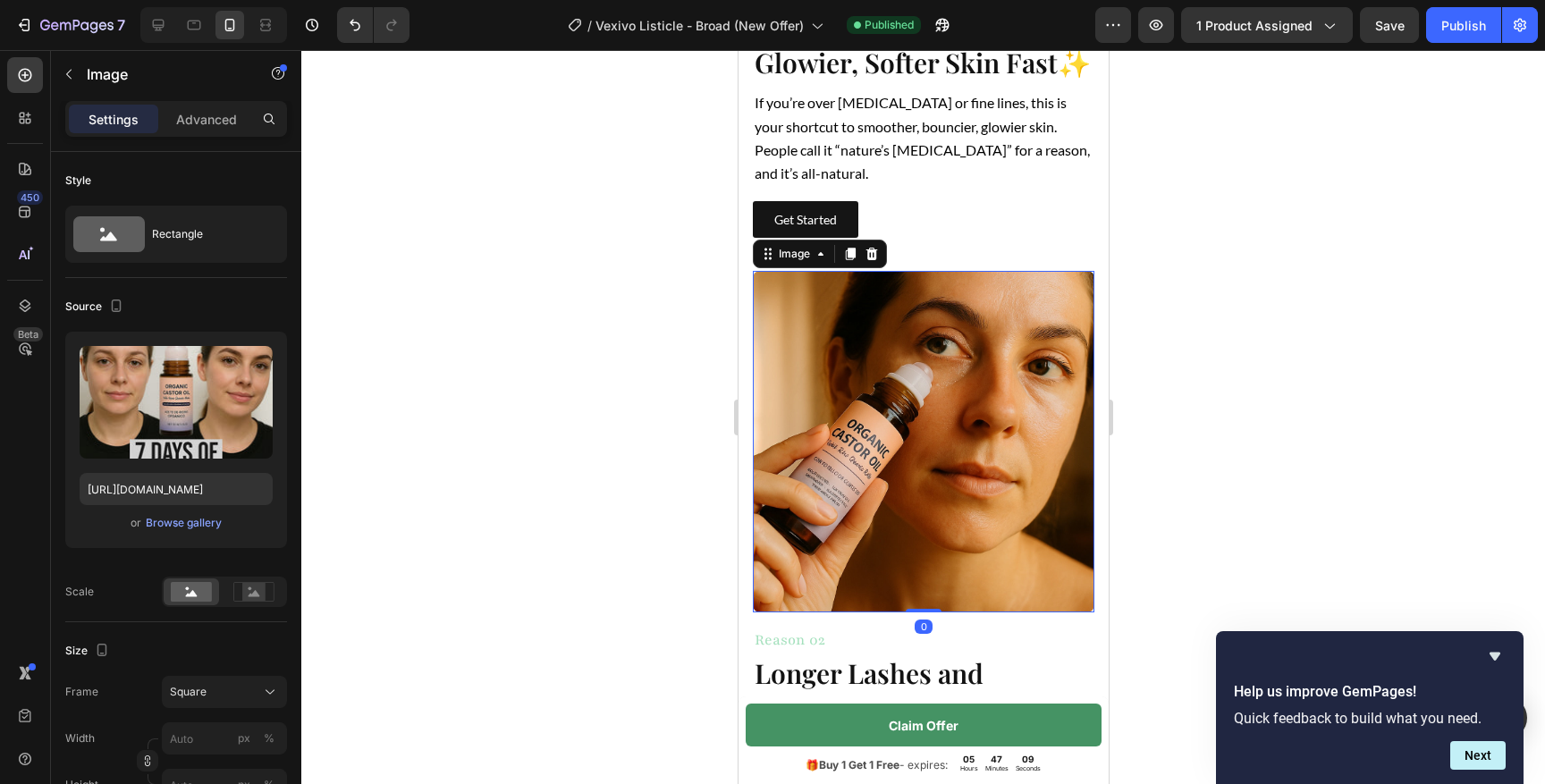
click at [876, 403] on img at bounding box center [923, 441] width 341 height 341
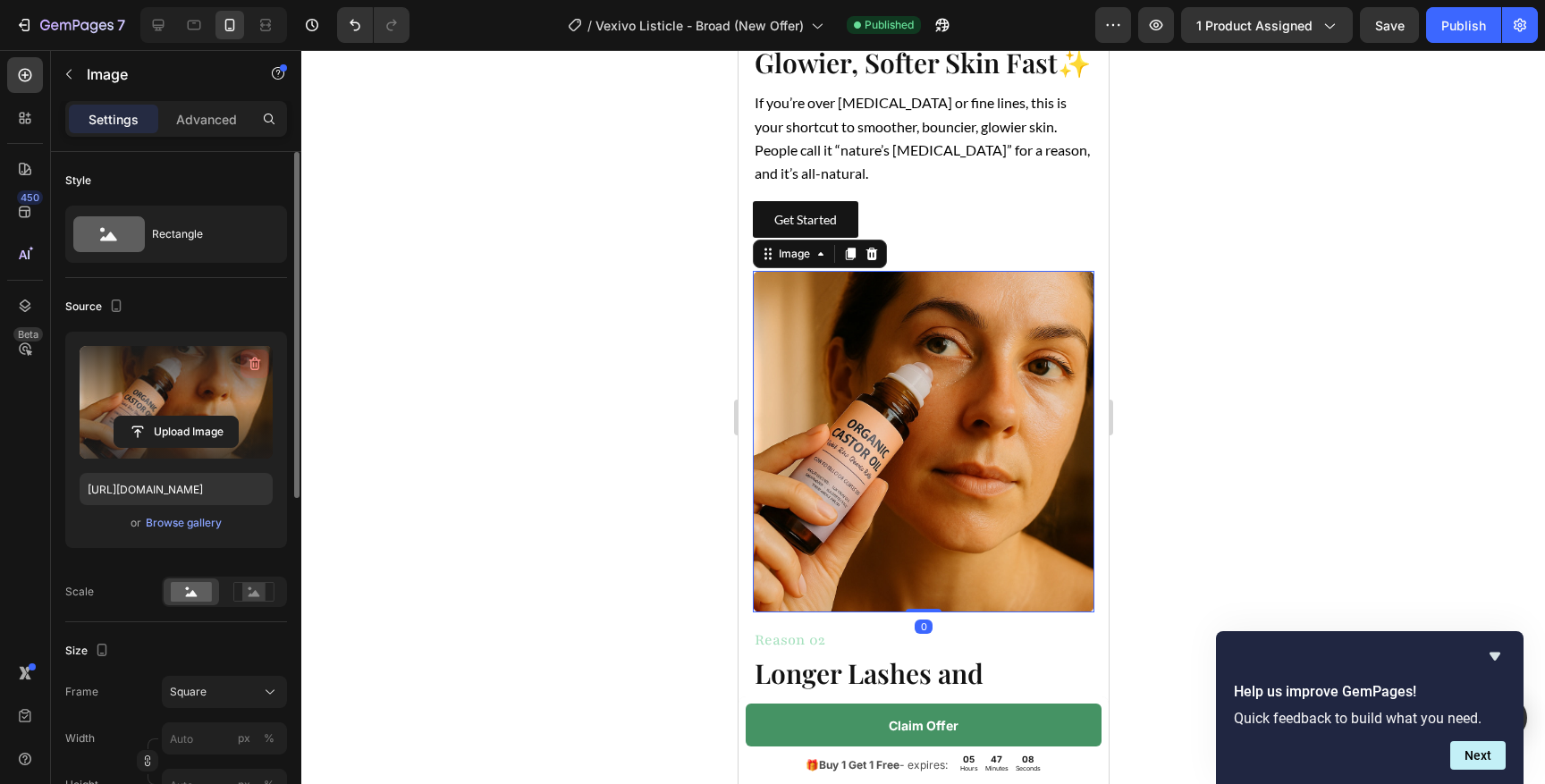
click at [262, 355] on icon "button" at bounding box center [254, 363] width 17 height 17
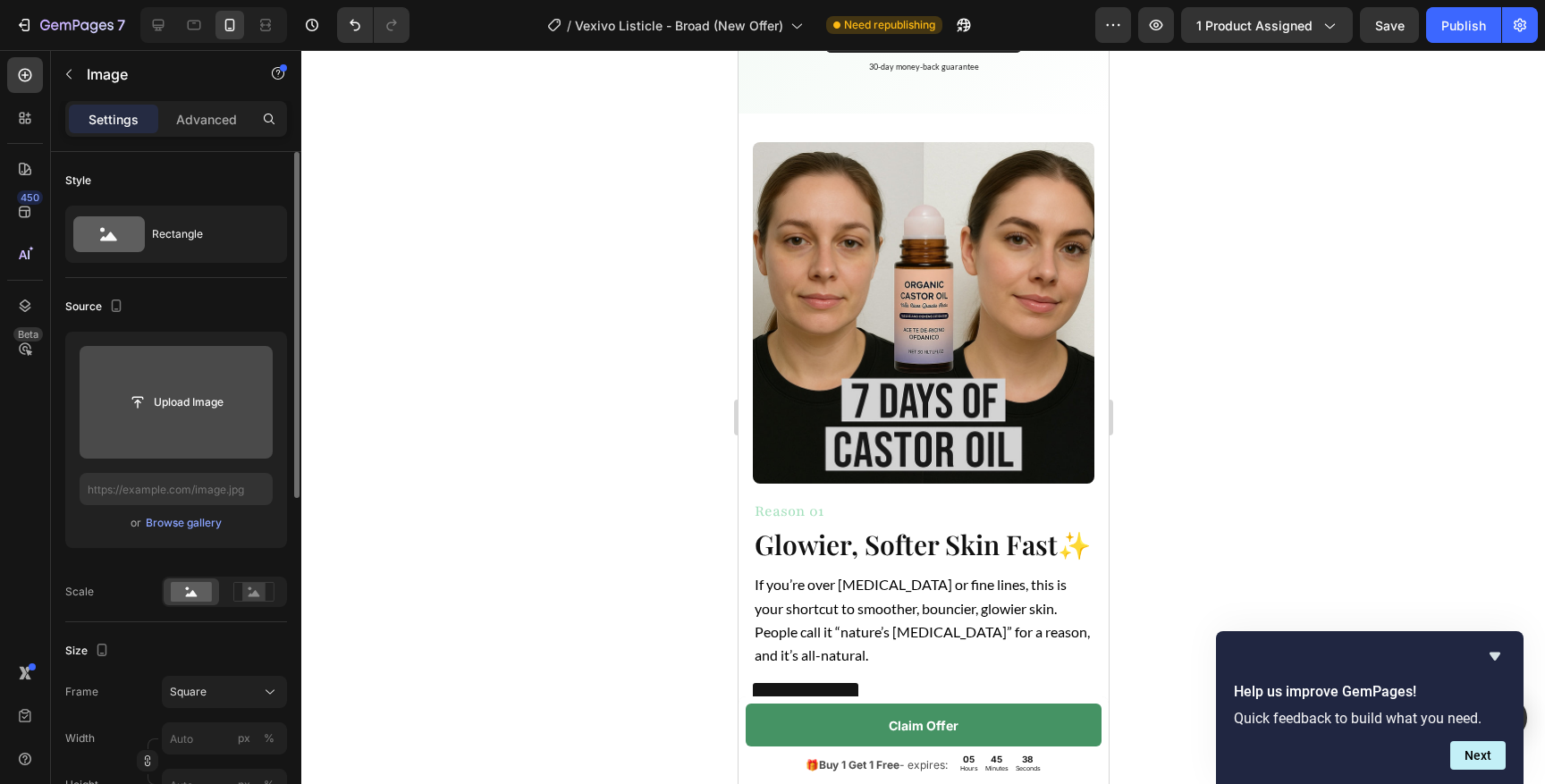
scroll to position [598, 0]
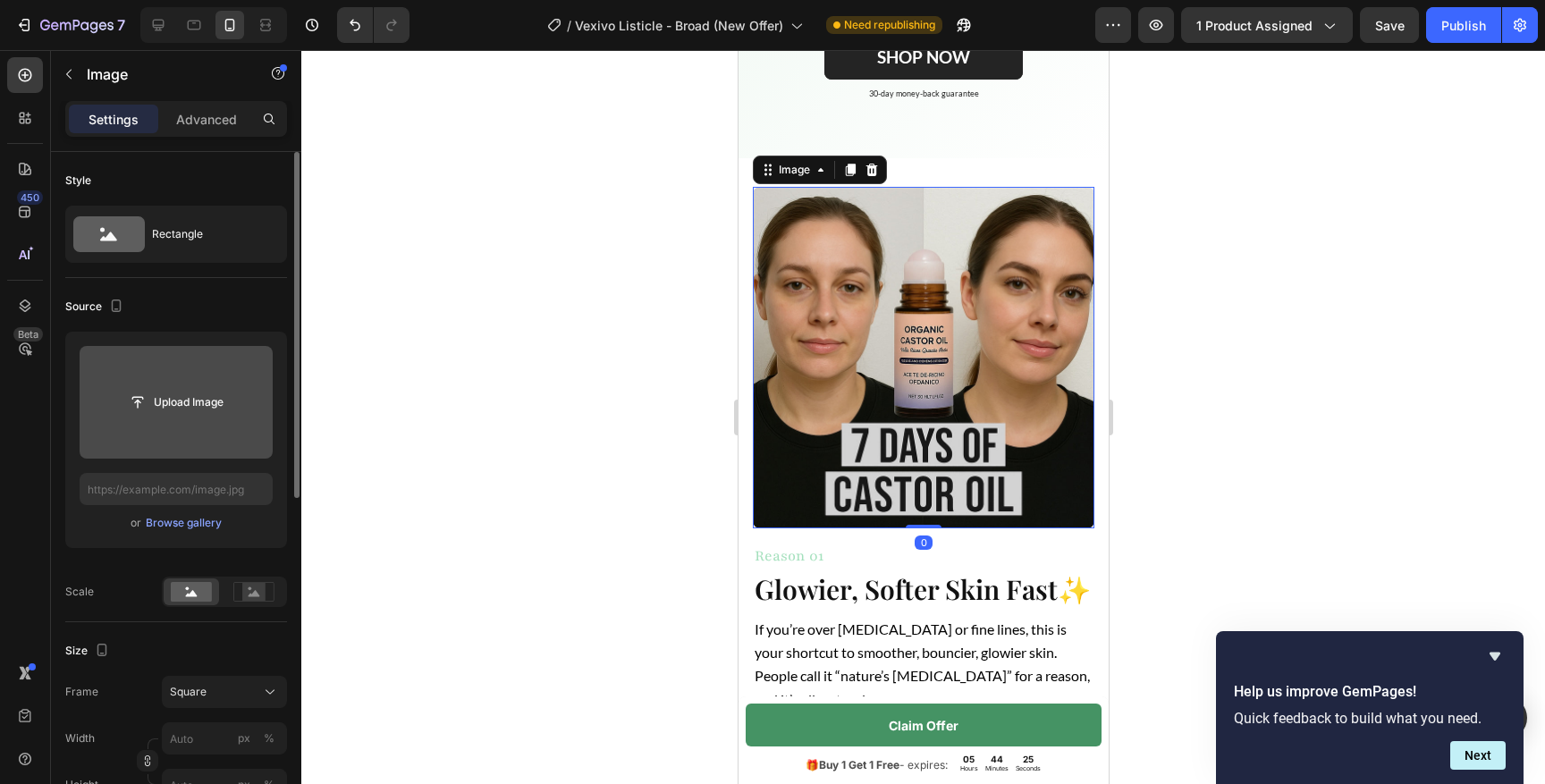
click at [901, 269] on img at bounding box center [923, 358] width 341 height 341
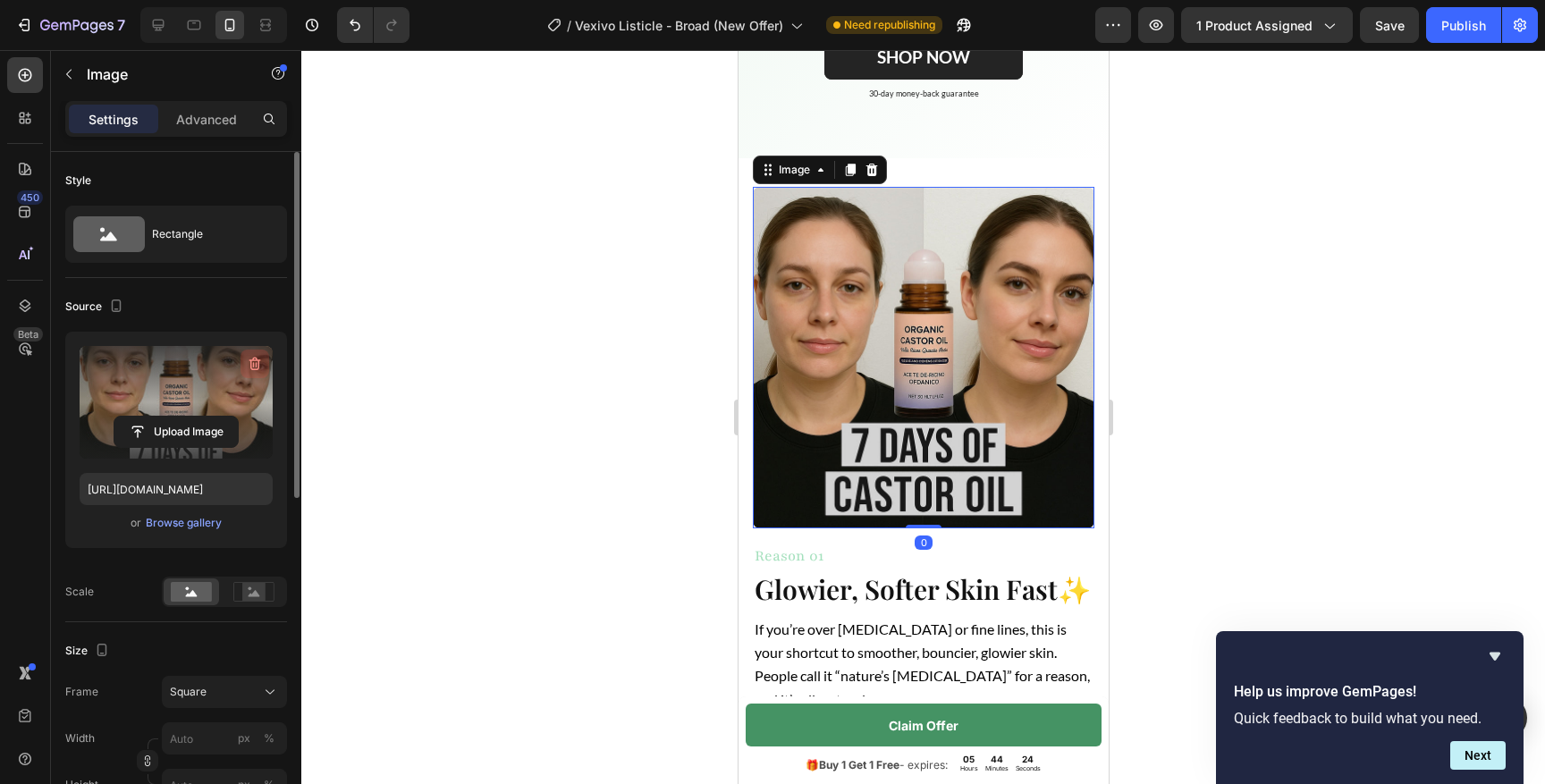
click at [255, 362] on icon "button" at bounding box center [254, 363] width 17 height 17
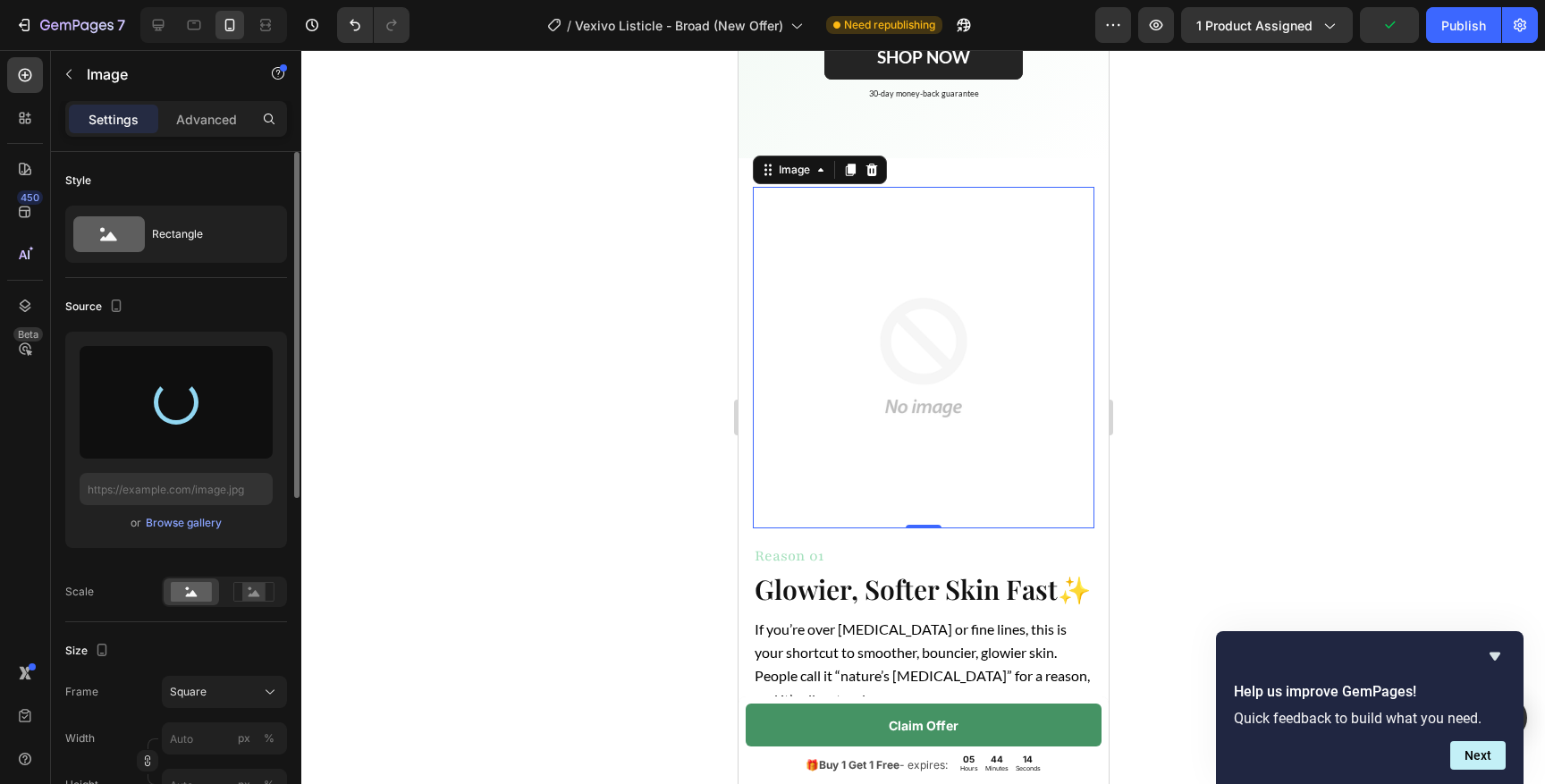
type input "[URL][DOMAIN_NAME]"
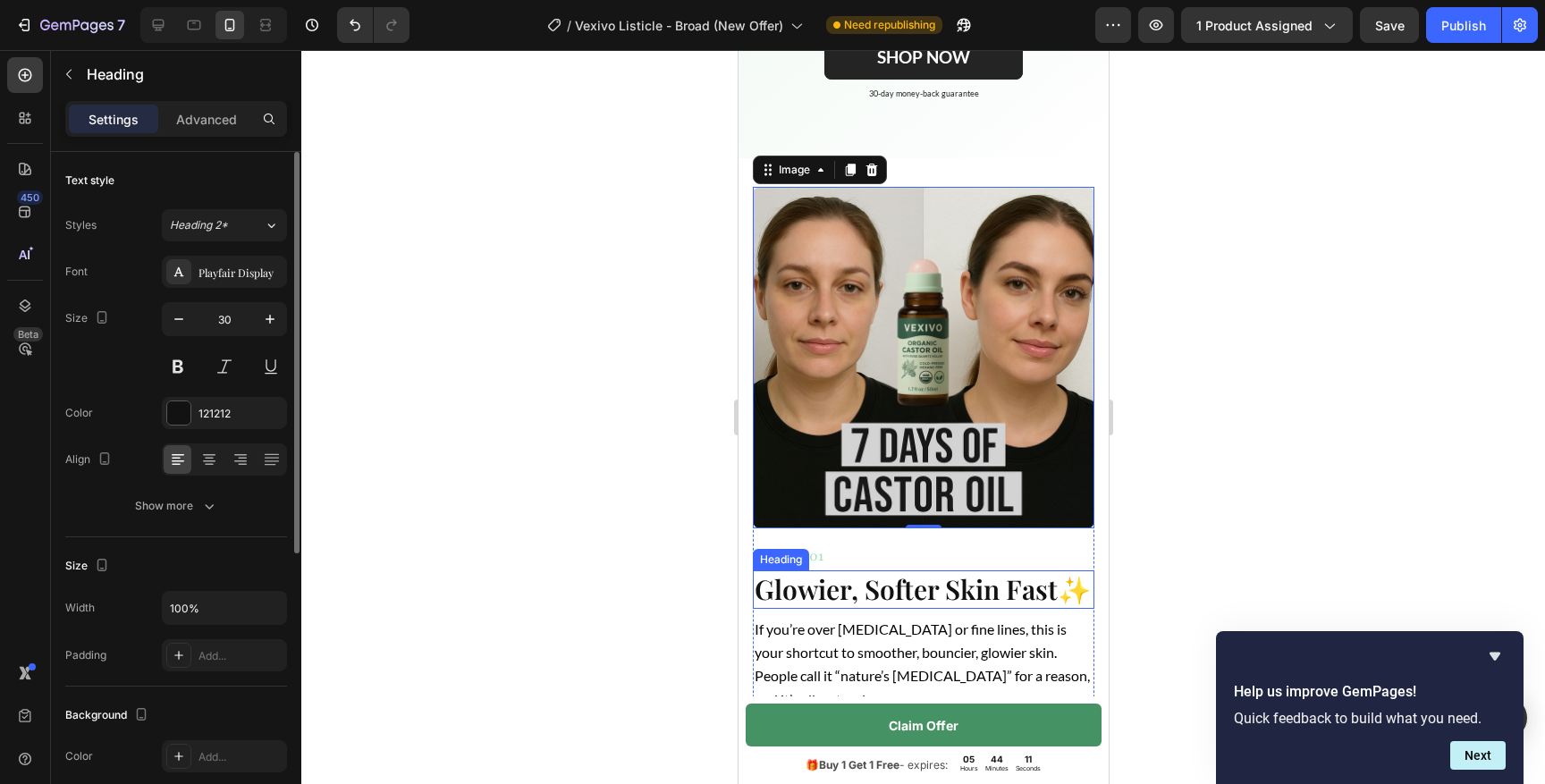
click at [1006, 571] on strong "Glowier, Softer Skin Fast" at bounding box center [905, 589] width 303 height 36
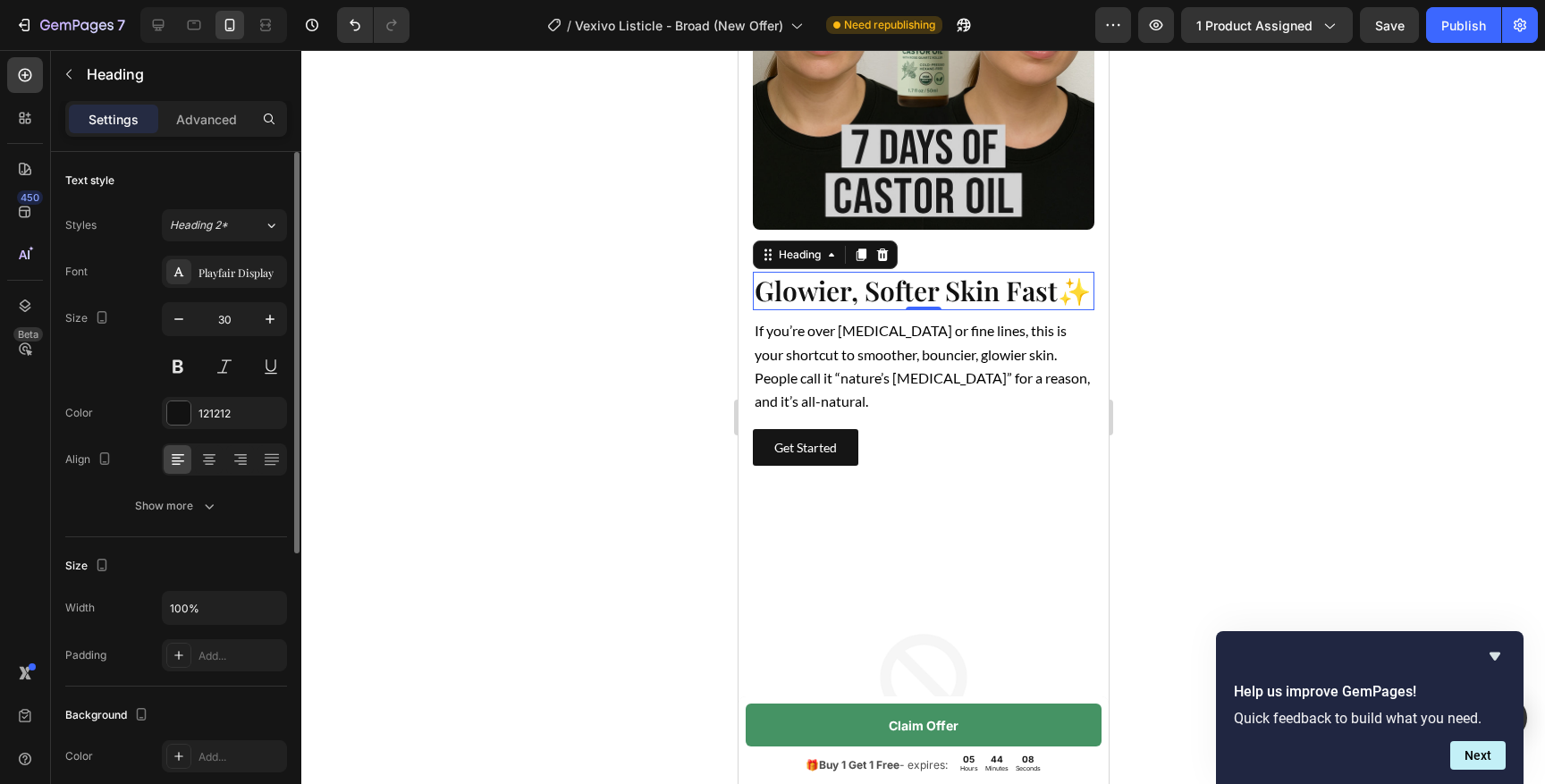
scroll to position [895, 0]
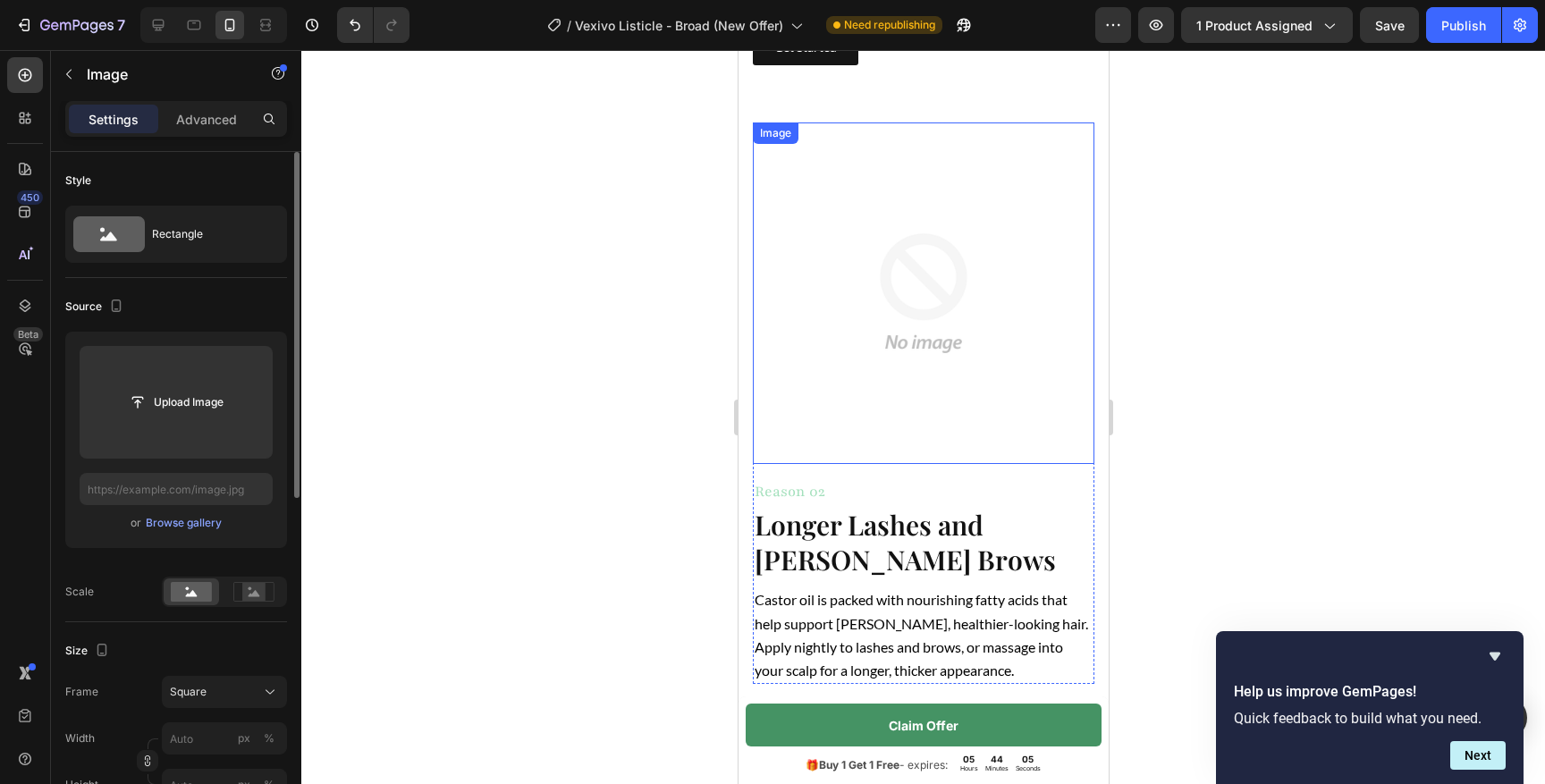
click at [930, 375] on img at bounding box center [923, 293] width 341 height 341
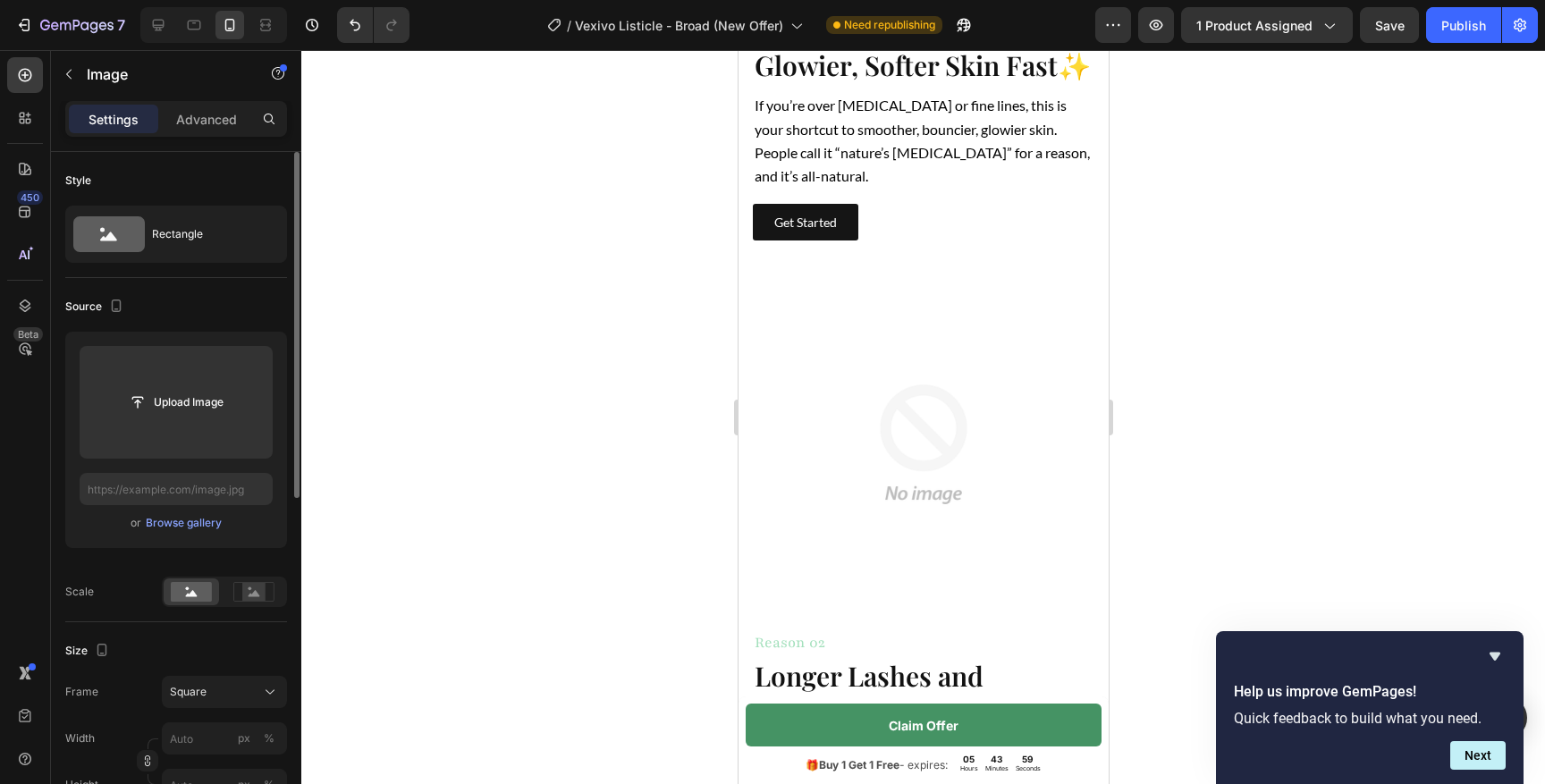
scroll to position [1098, 0]
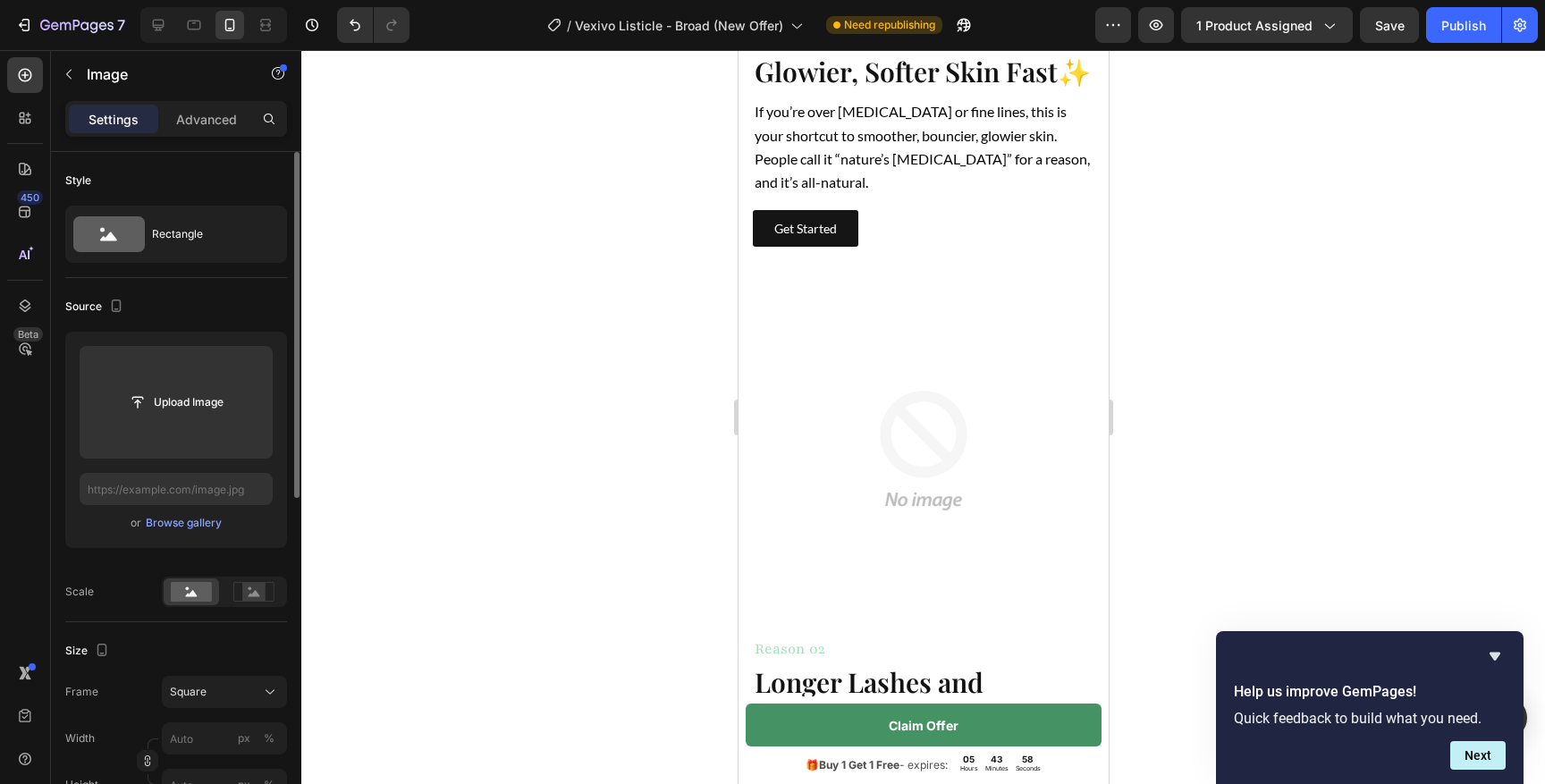
click at [921, 470] on img at bounding box center [923, 450] width 341 height 341
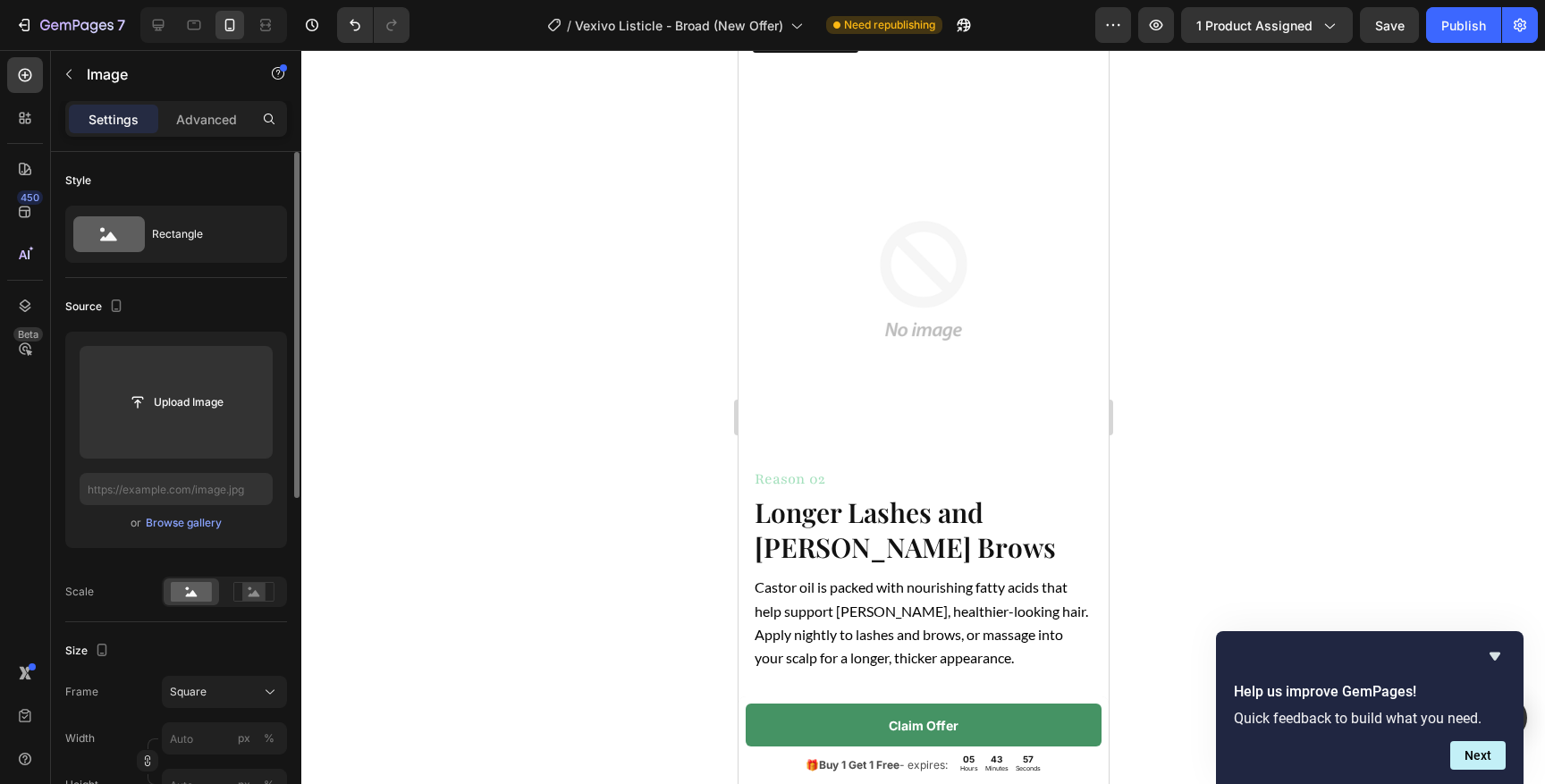
scroll to position [1295, 0]
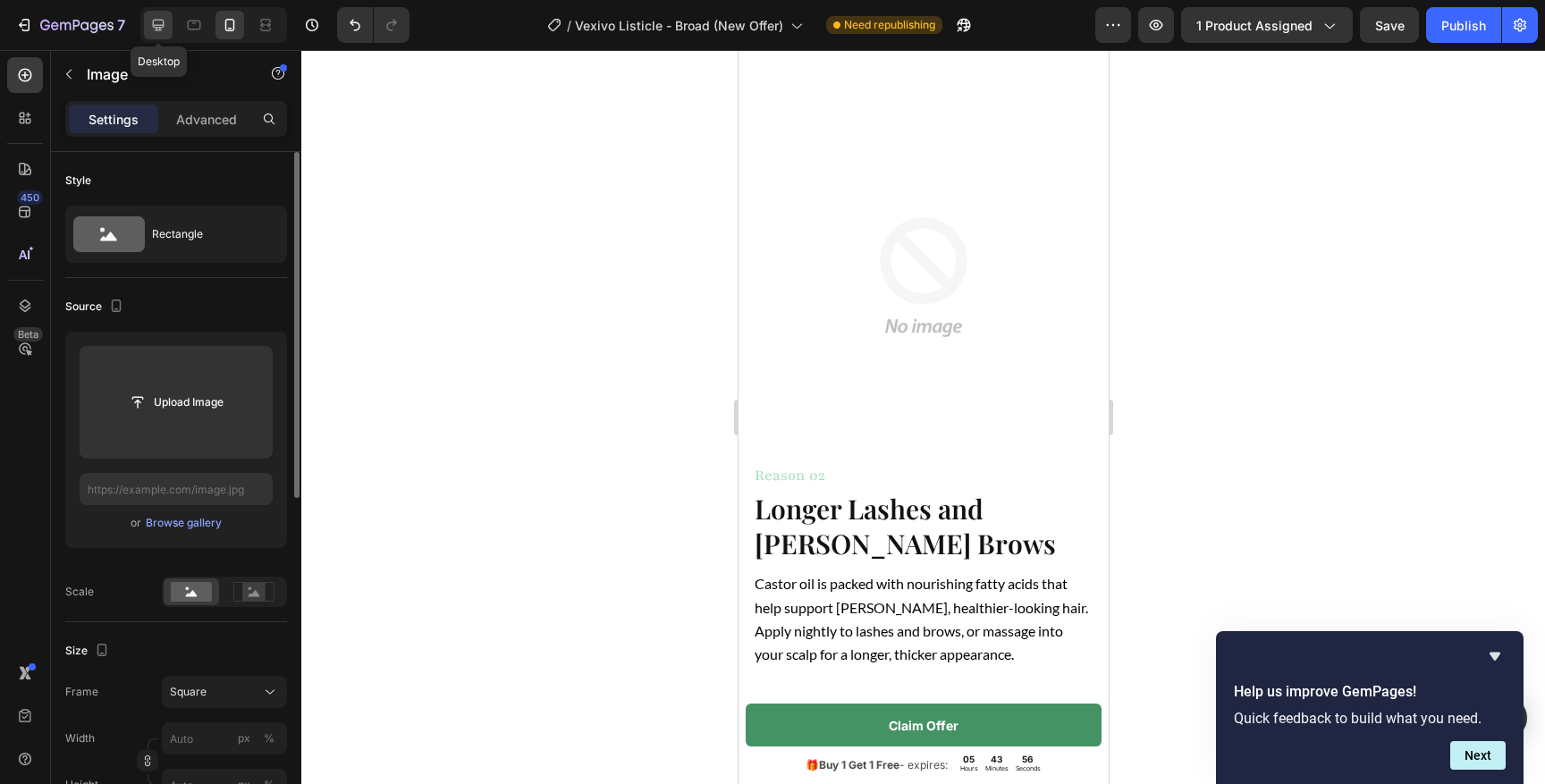
click at [158, 24] on icon at bounding box center [159, 25] width 12 height 12
type input "[URL][DOMAIN_NAME]"
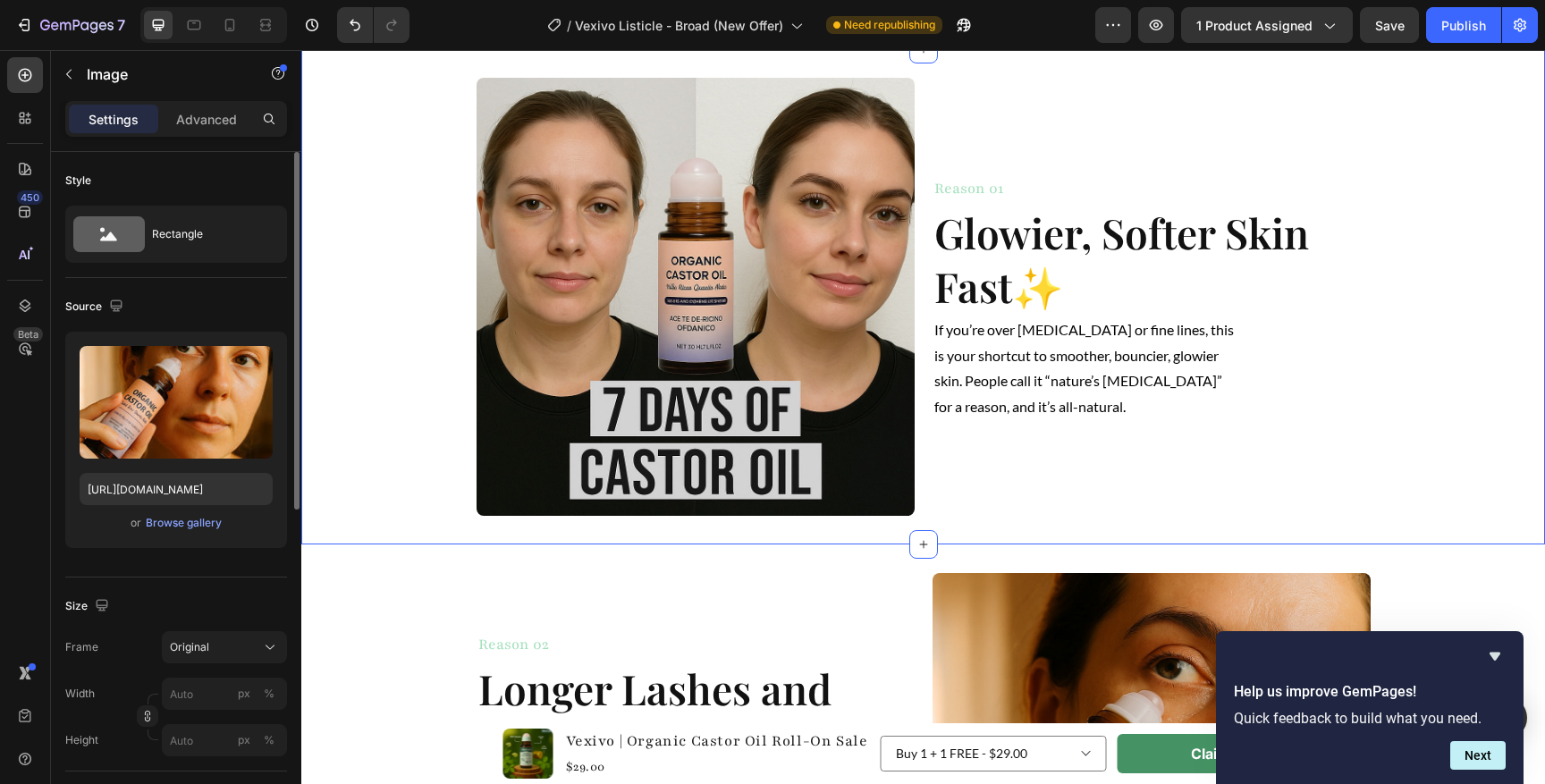
scroll to position [690, 0]
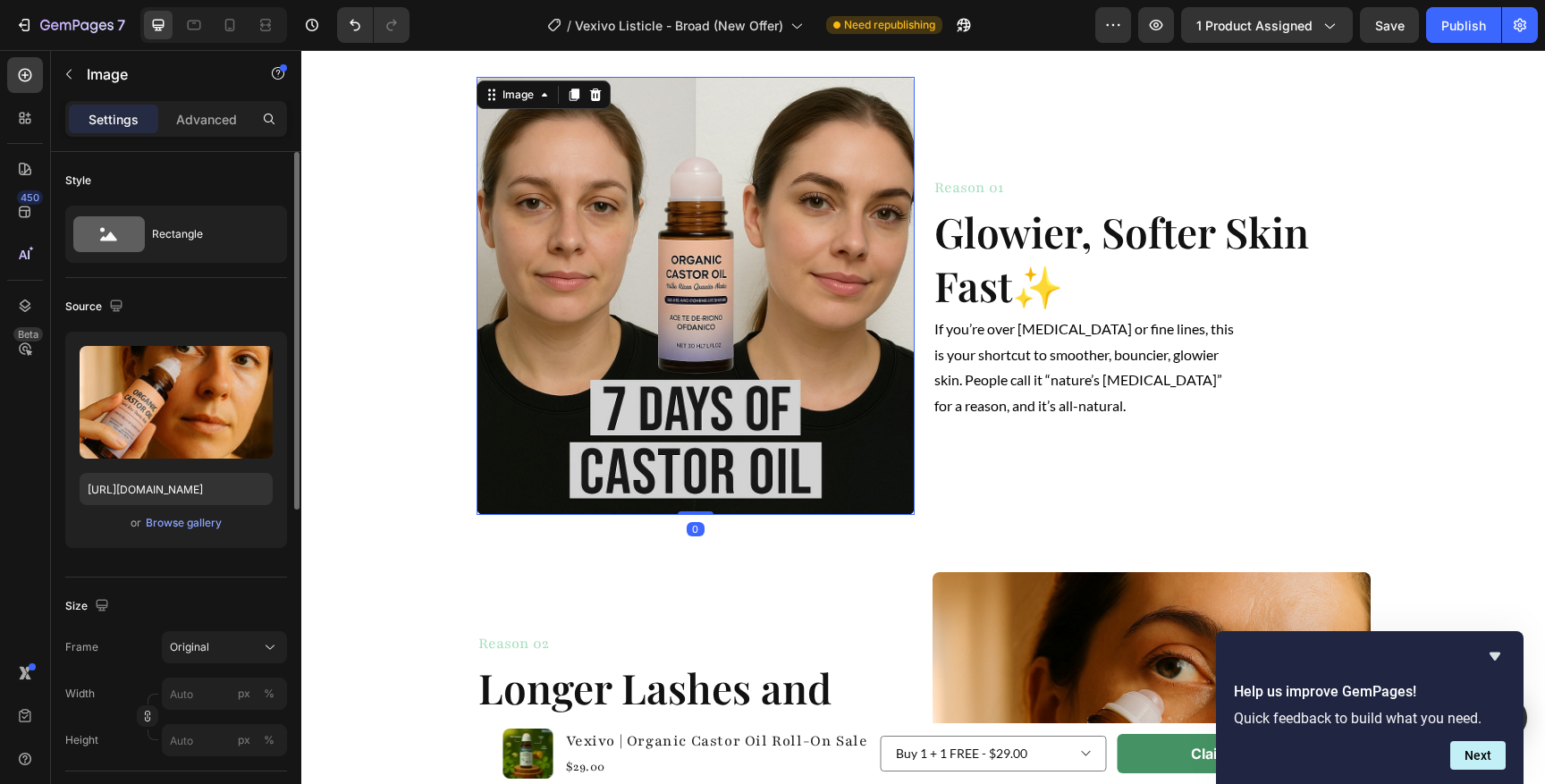
click at [768, 218] on img at bounding box center [695, 295] width 438 height 437
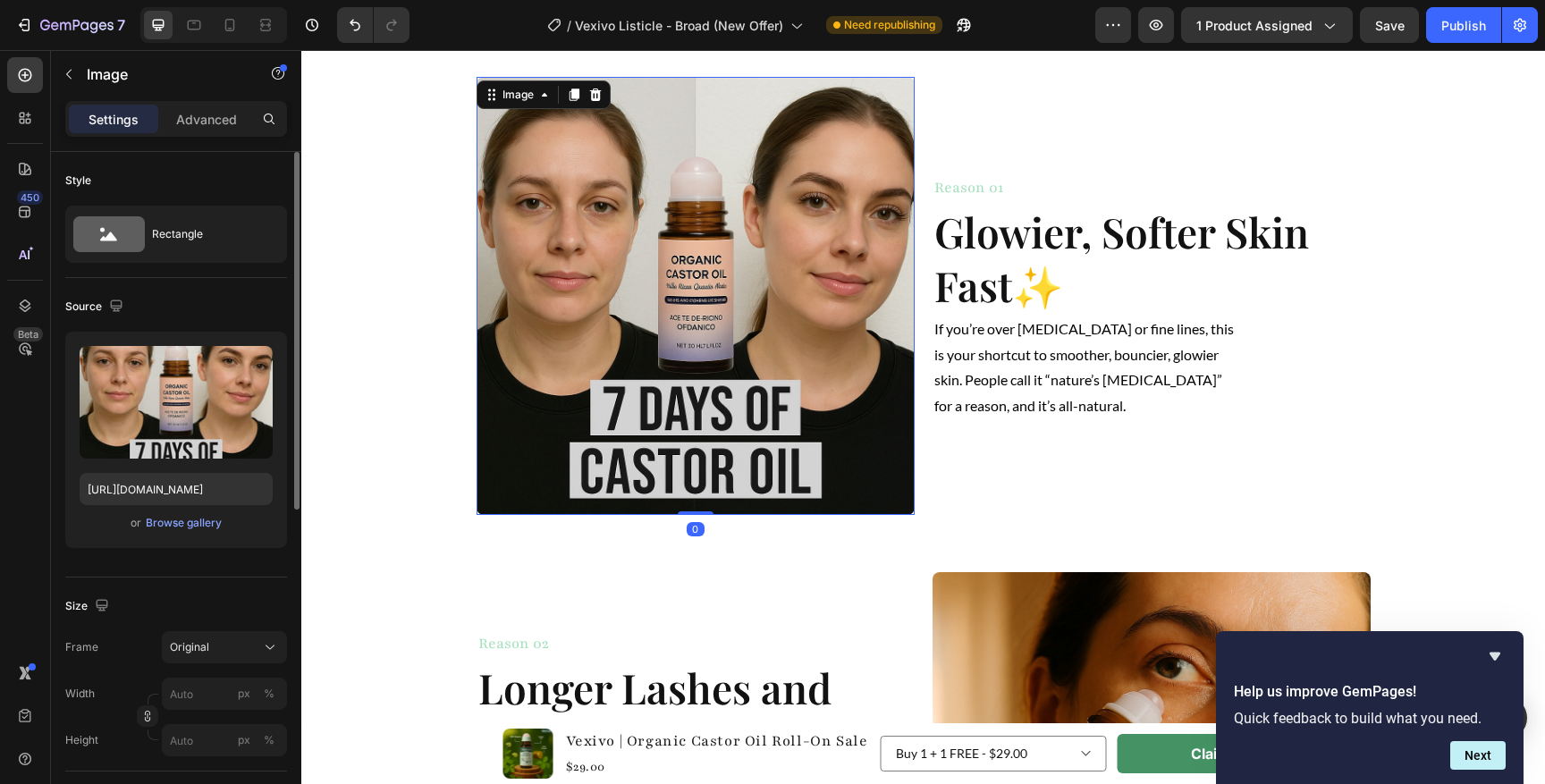
click at [234, 6] on div "7 Version history / Vexivo Listicle - Broad (New Offer) Need republishing Previ…" at bounding box center [772, 26] width 1545 height 51
click at [234, 21] on icon at bounding box center [230, 25] width 10 height 13
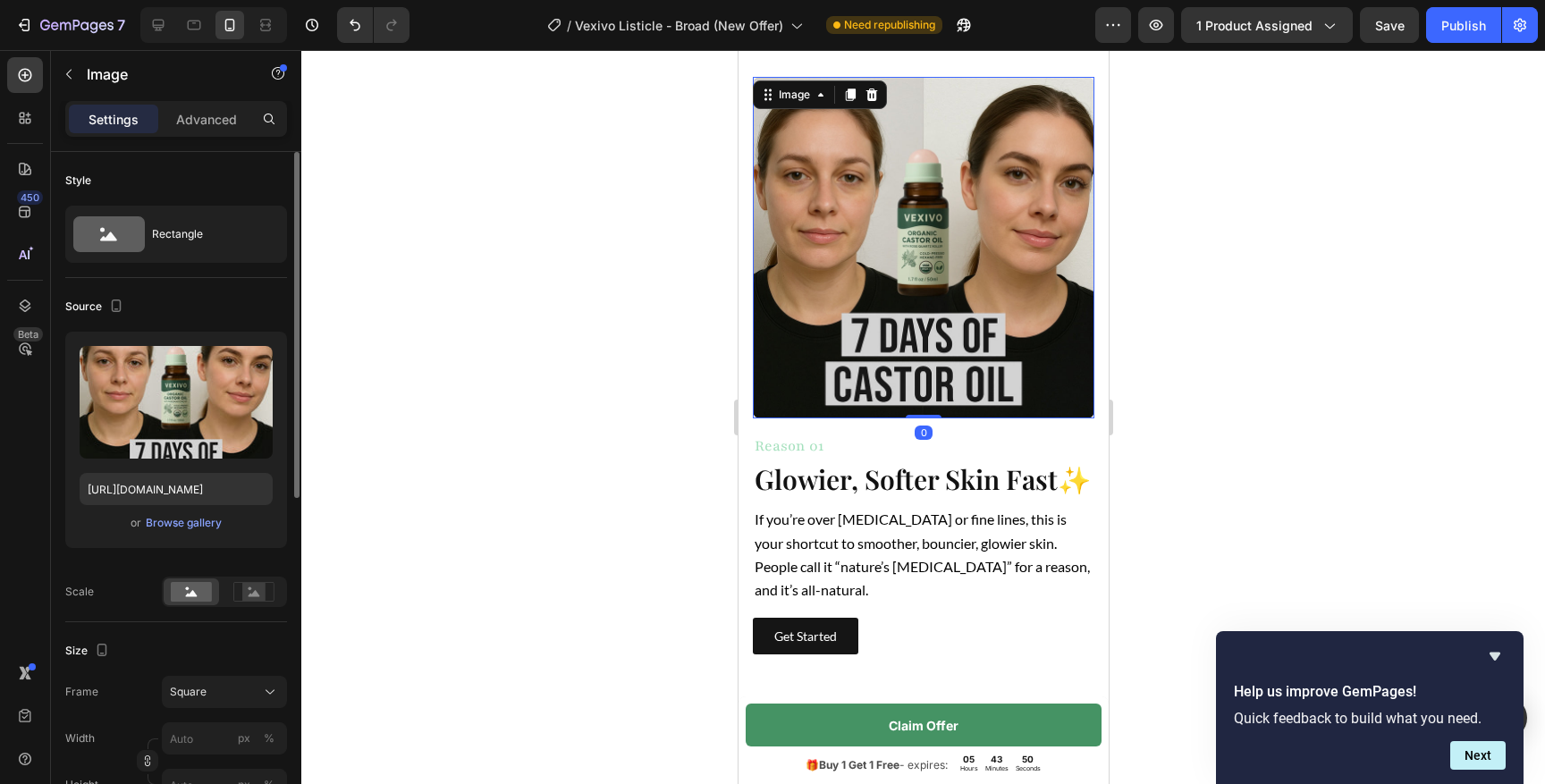
scroll to position [654, 0]
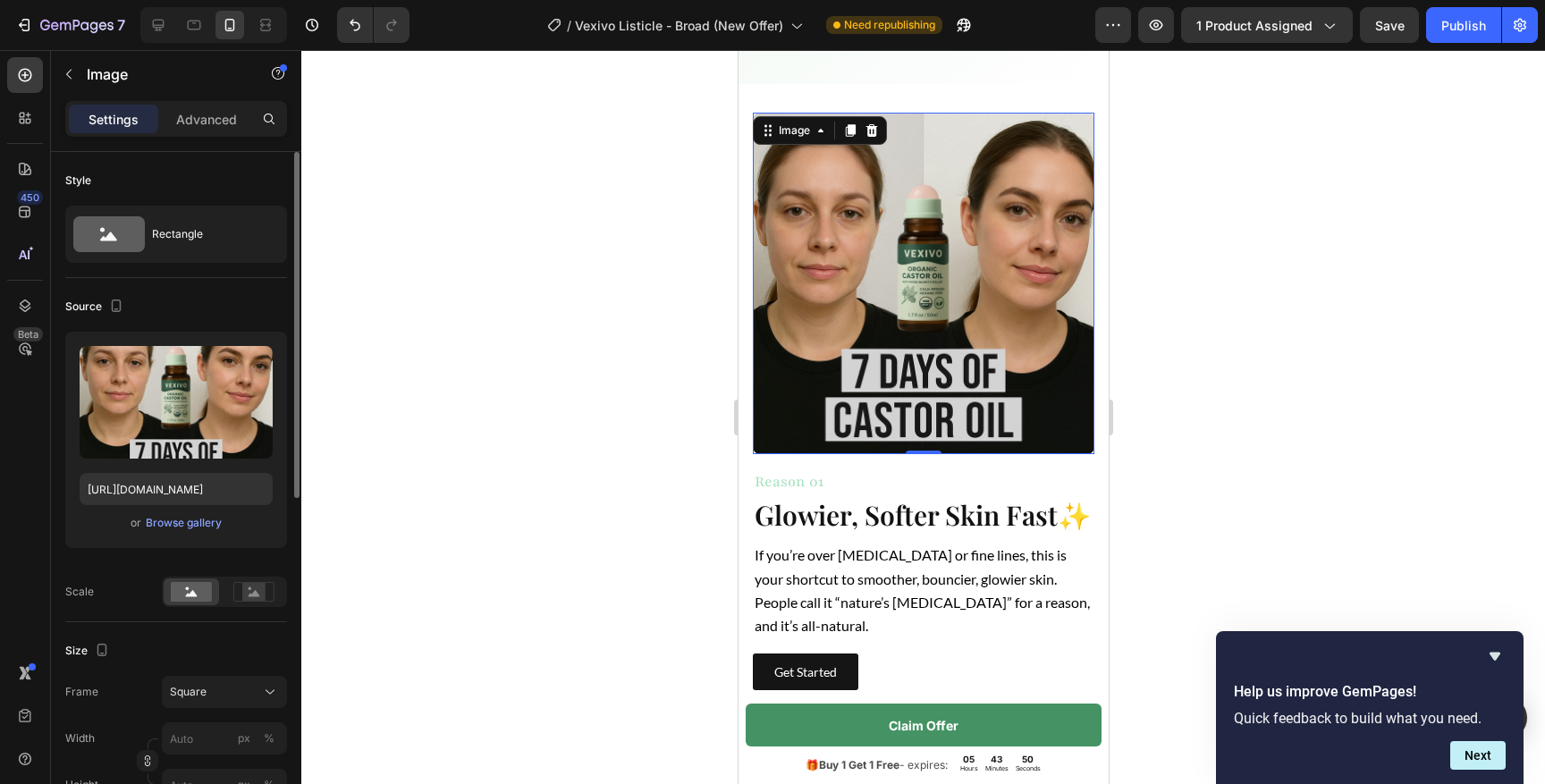
click at [861, 253] on img at bounding box center [923, 283] width 341 height 341
click at [155, 491] on input "[URL][DOMAIN_NAME]" at bounding box center [176, 488] width 193 height 32
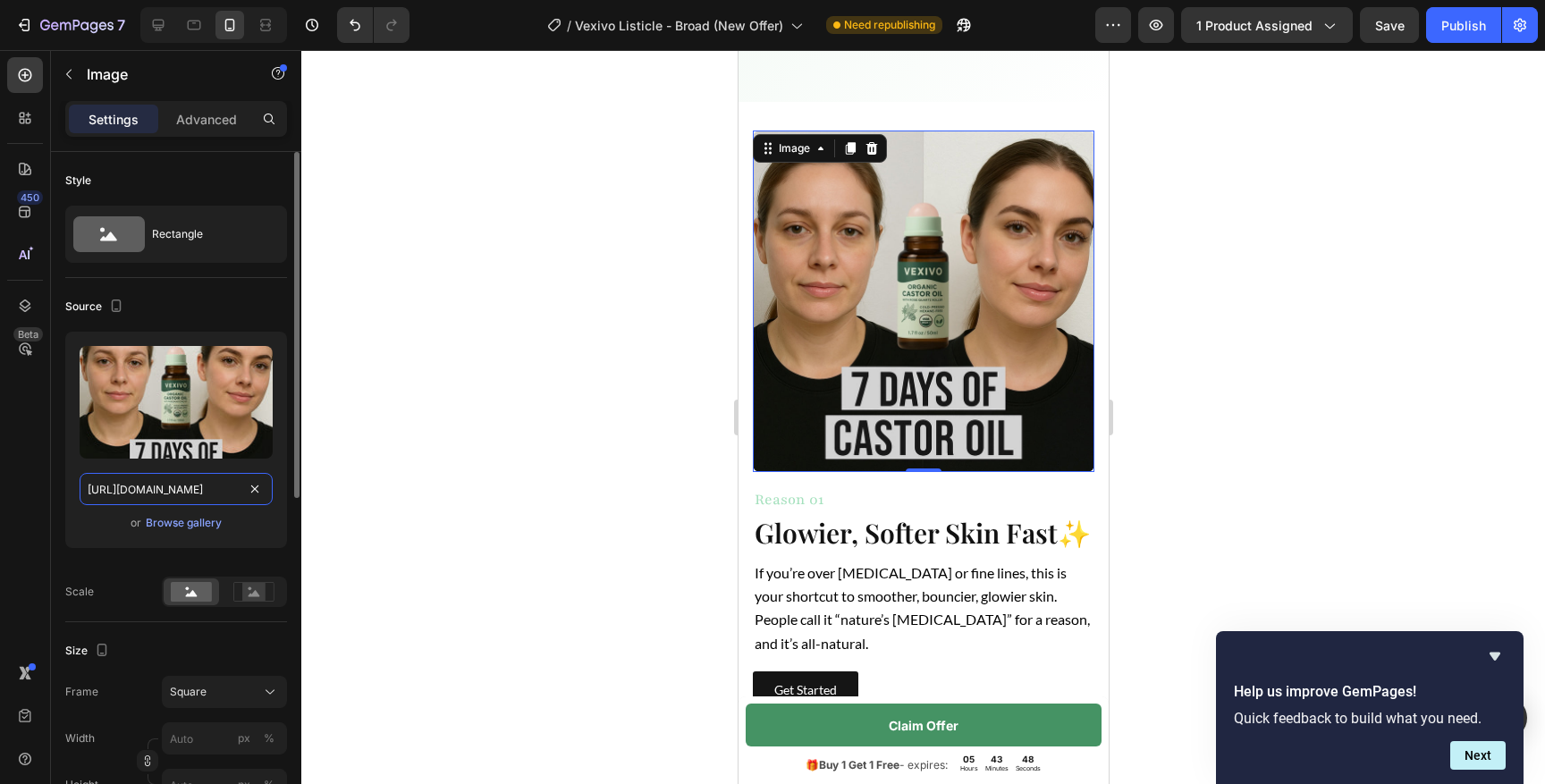
click at [155, 491] on input "[URL][DOMAIN_NAME]" at bounding box center [176, 488] width 193 height 32
click at [158, 21] on icon at bounding box center [158, 25] width 17 height 17
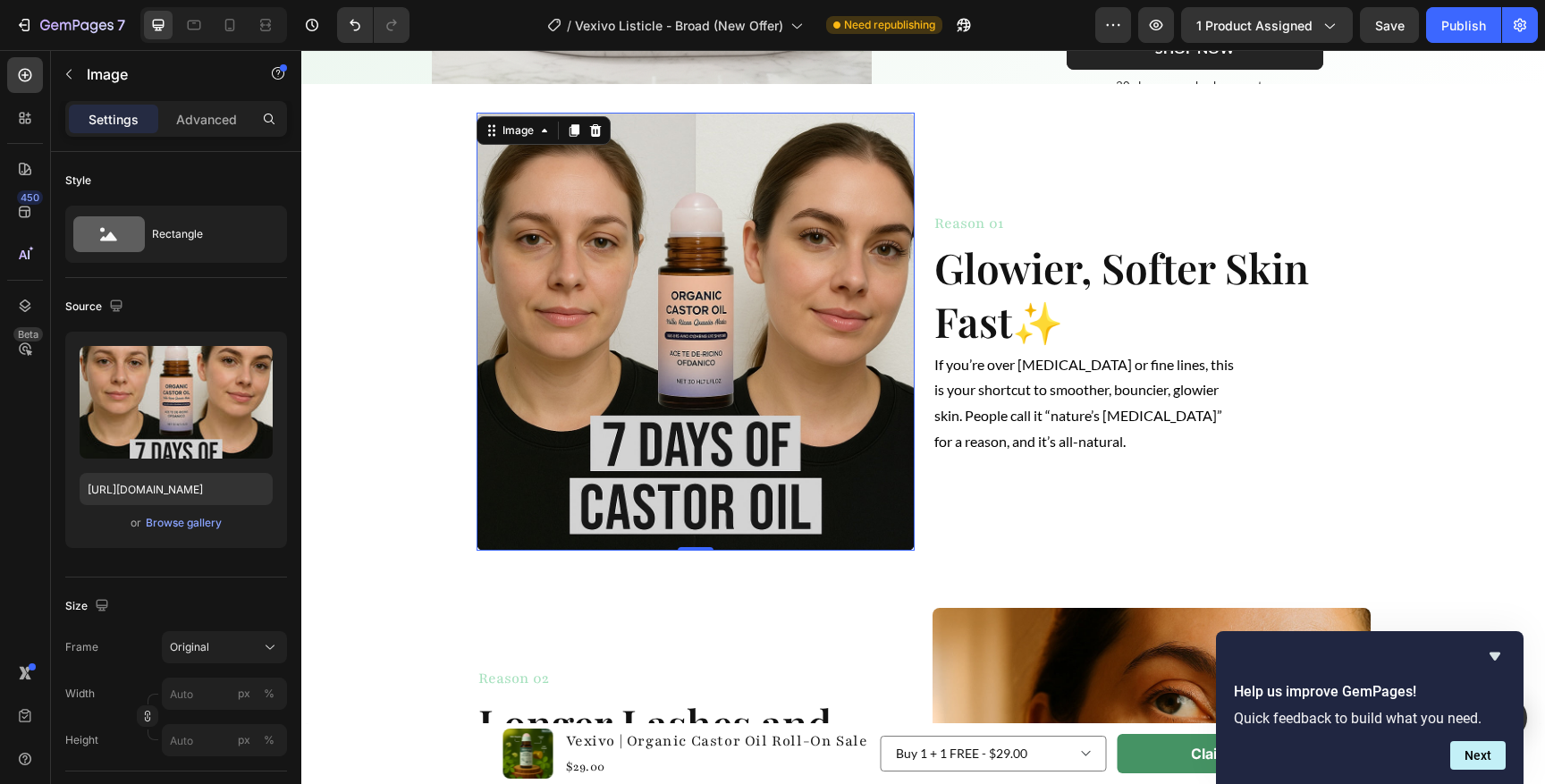
scroll to position [496, 0]
click at [679, 293] on img at bounding box center [695, 331] width 438 height 437
click at [197, 493] on input "[URL][DOMAIN_NAME]" at bounding box center [176, 488] width 193 height 32
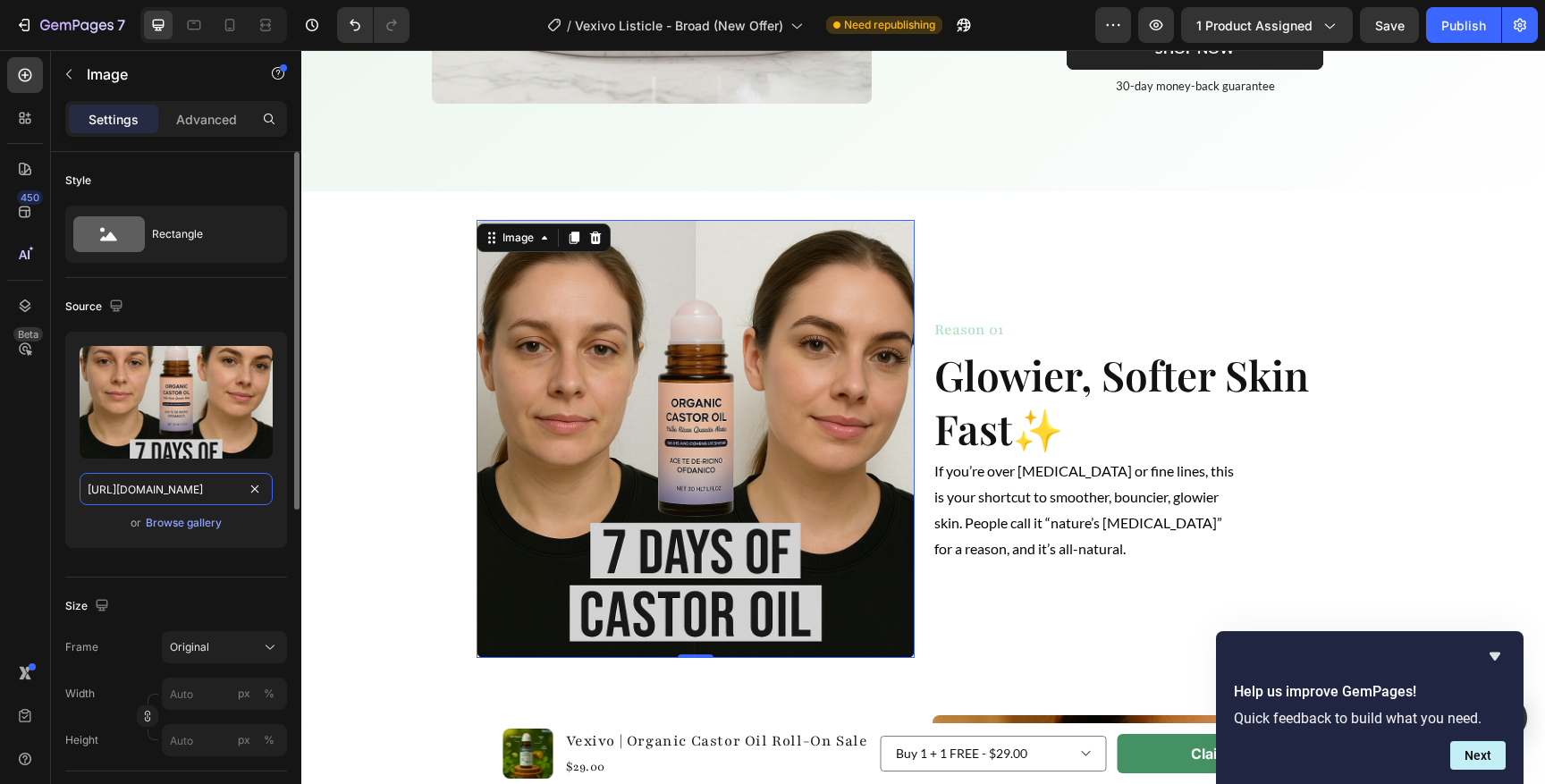
paste input "769676a0-0bca-4b78-a5de-cd56a0d4a6c"
type input "[URL][DOMAIN_NAME]"
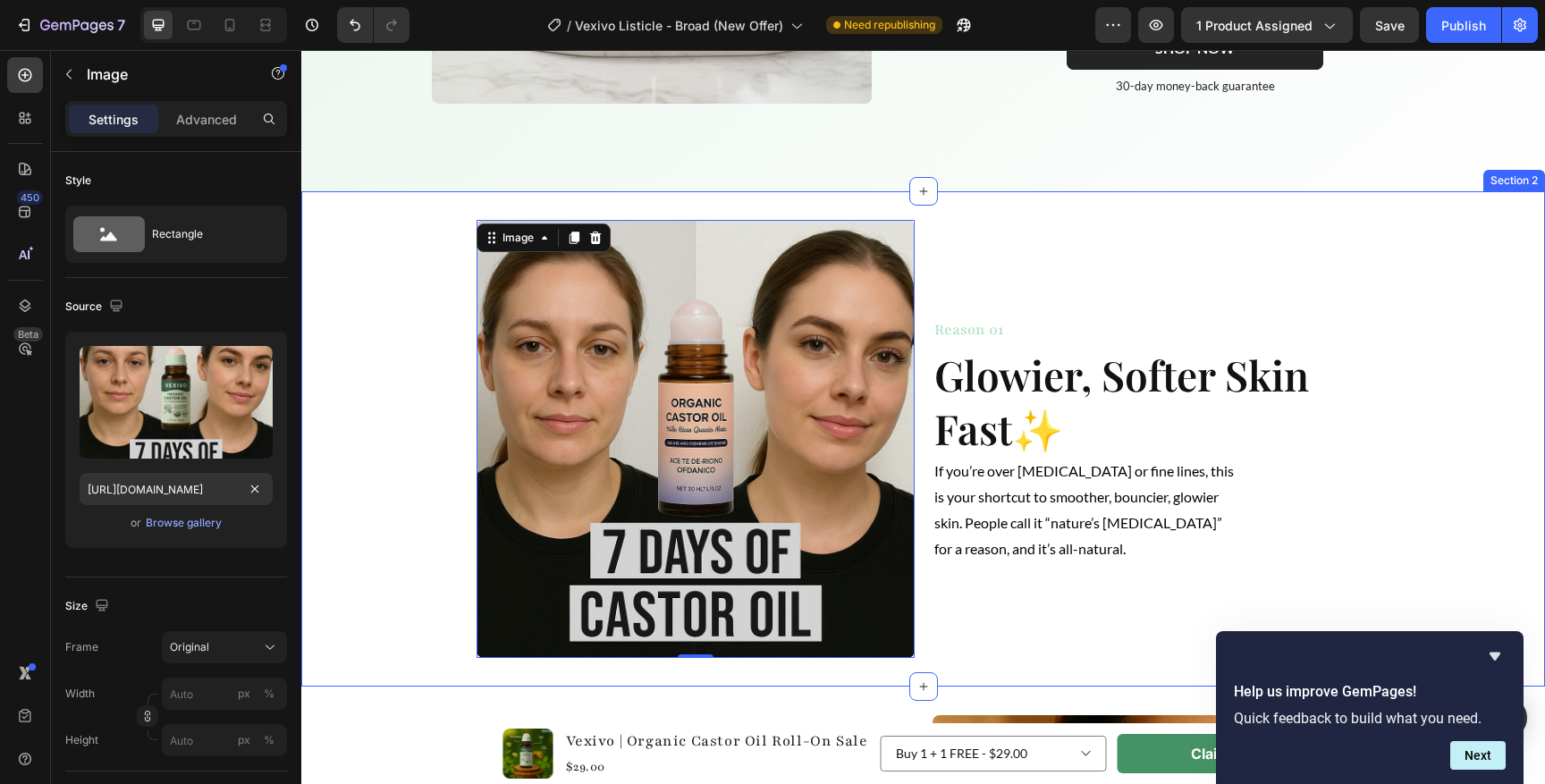
click at [372, 417] on div "Image 0 Reason 01 Heading Glowier, Softer Skin Fast ✨ Heading If you’re over [M…" at bounding box center [922, 438] width 1243 height 437
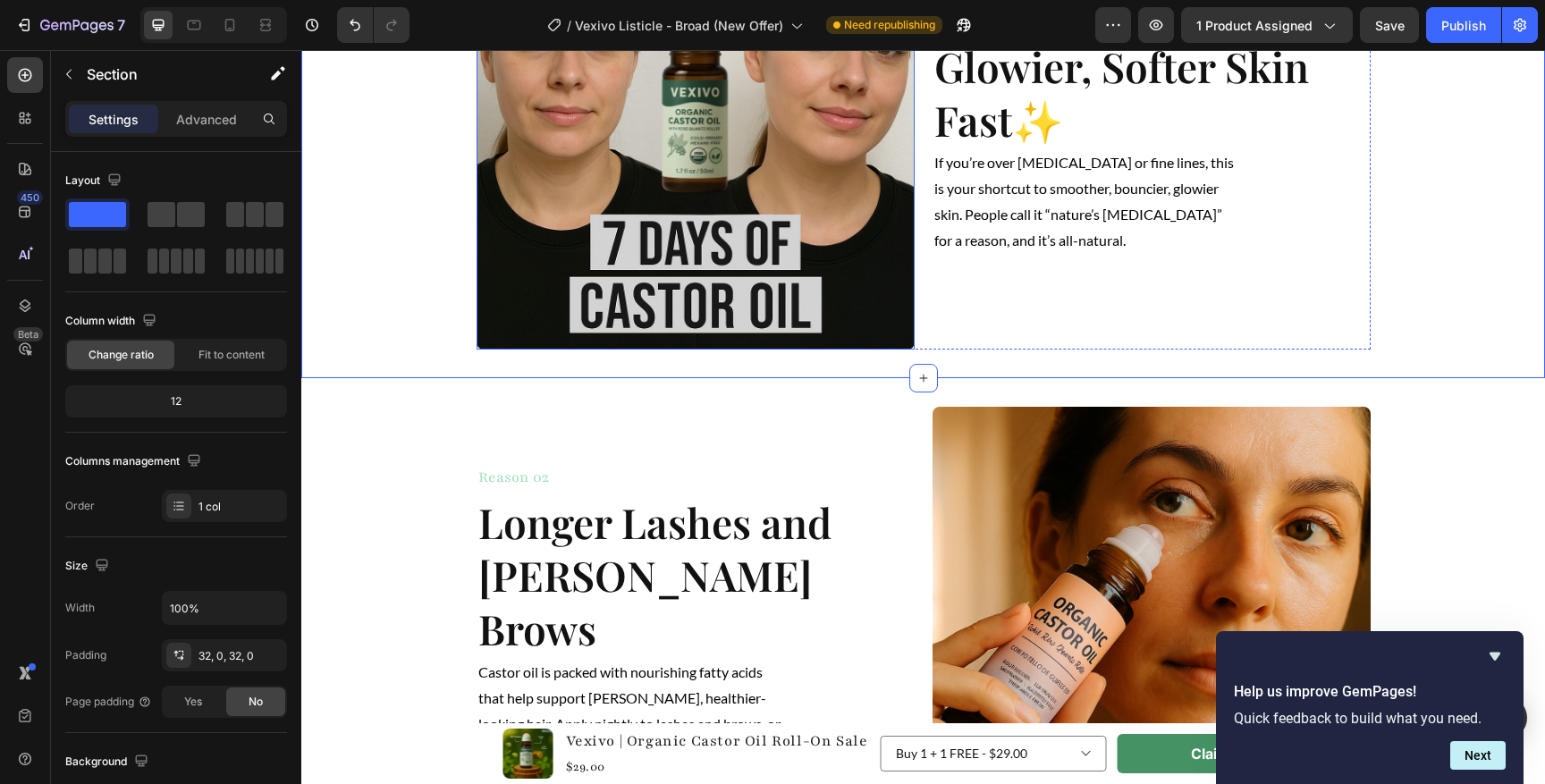
scroll to position [806, 0]
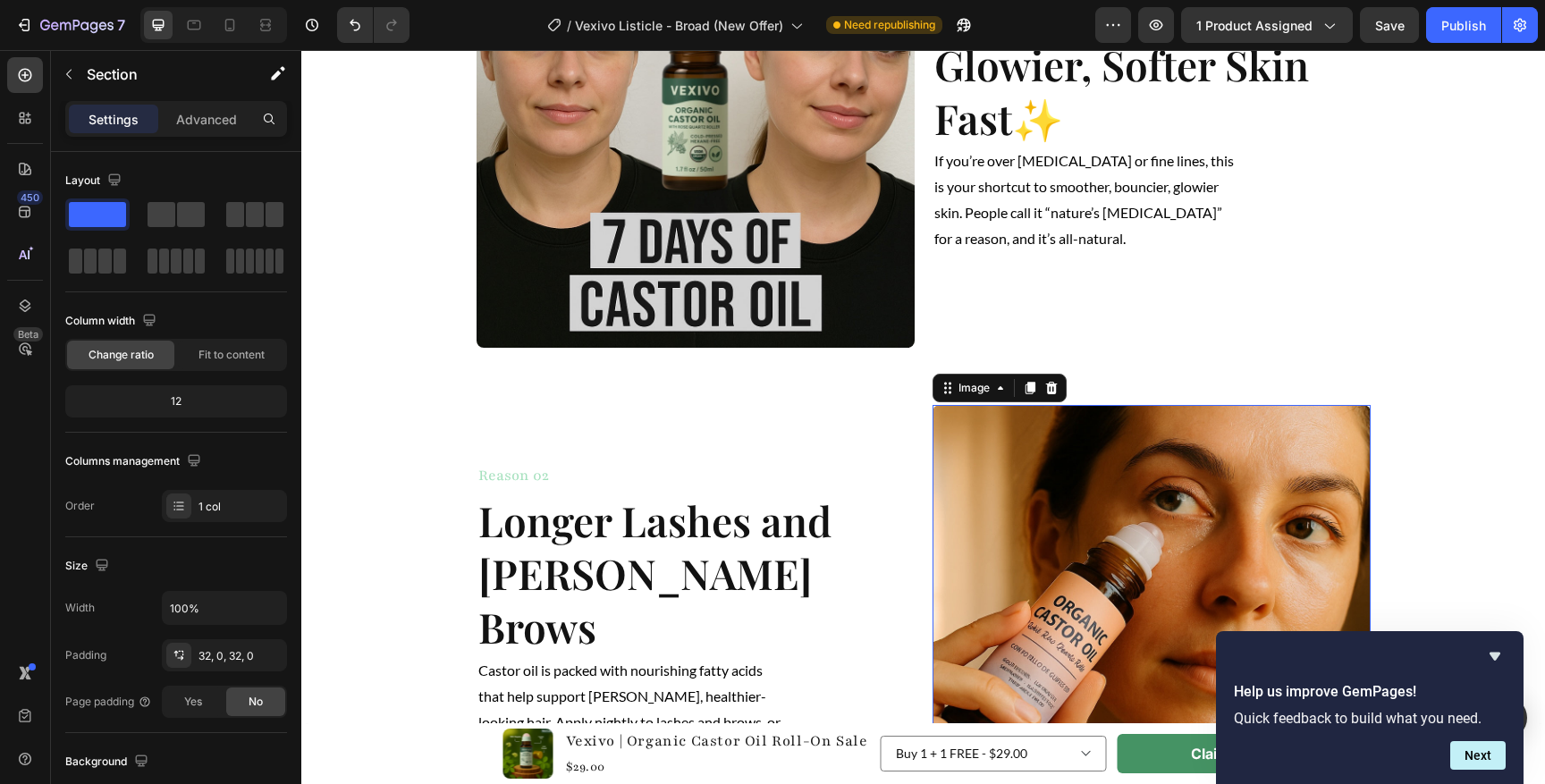
click at [1087, 518] on img at bounding box center [1150, 623] width 438 height 437
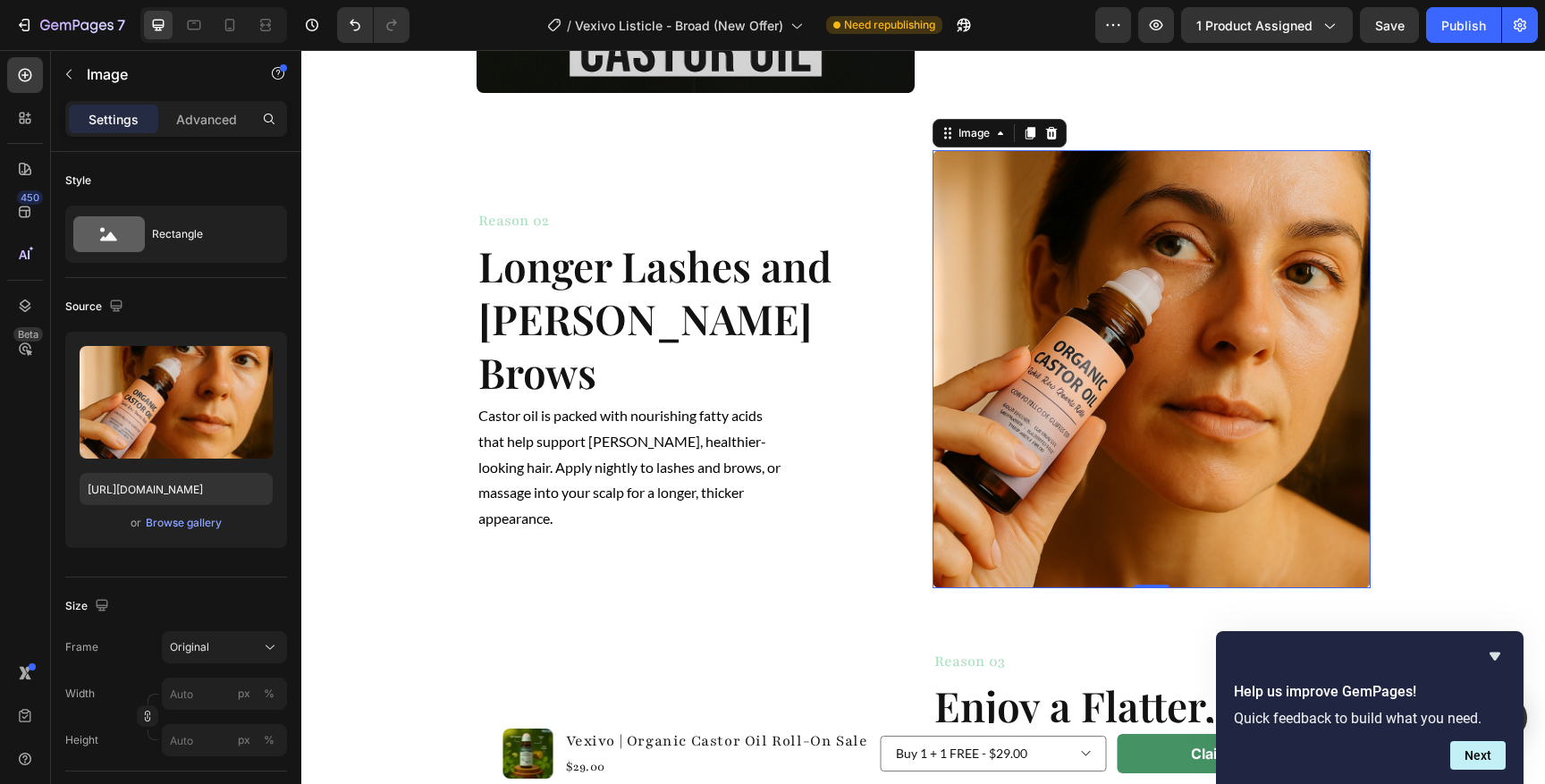
scroll to position [1050, 0]
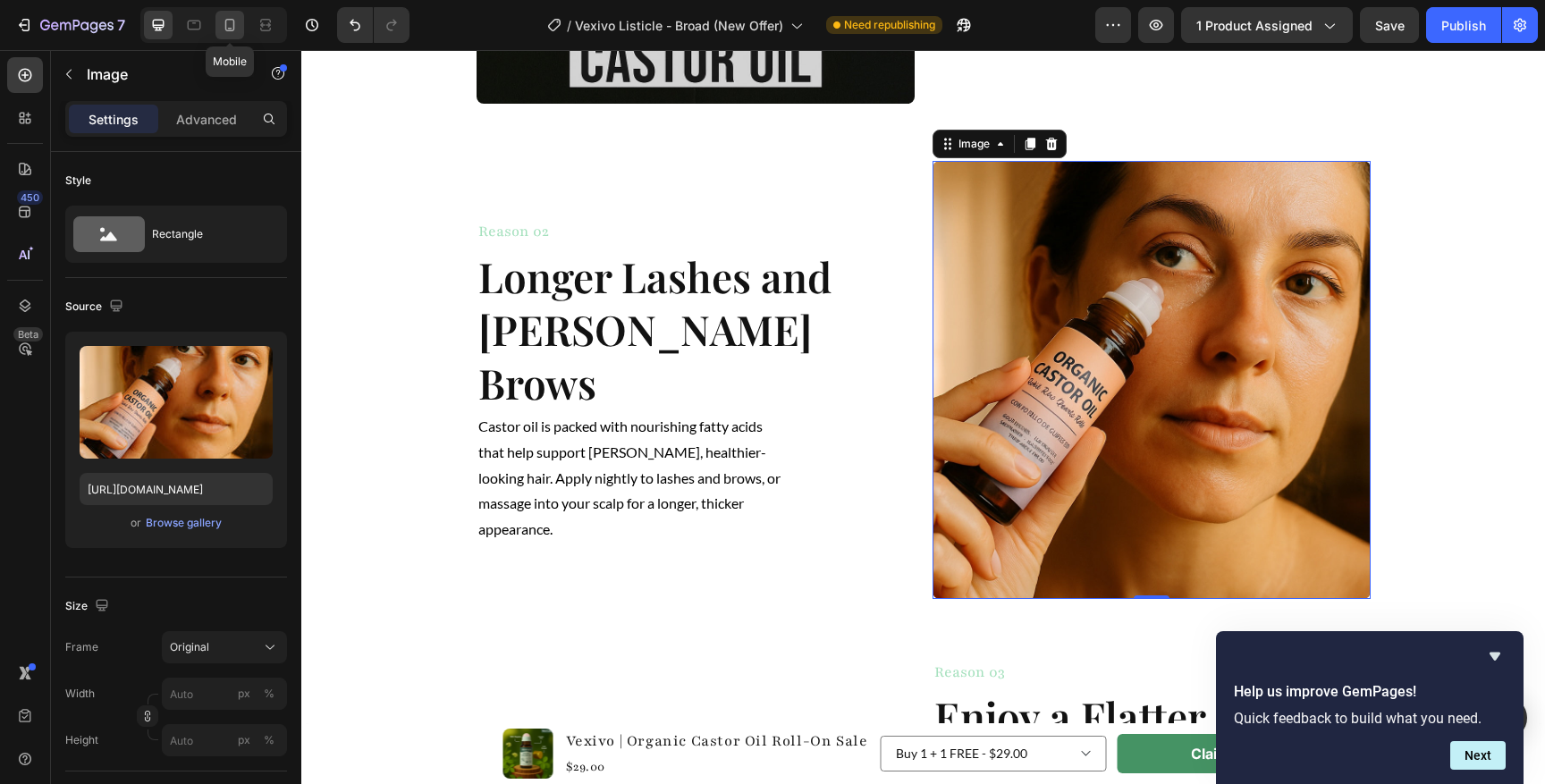
click at [235, 22] on icon at bounding box center [229, 25] width 17 height 17
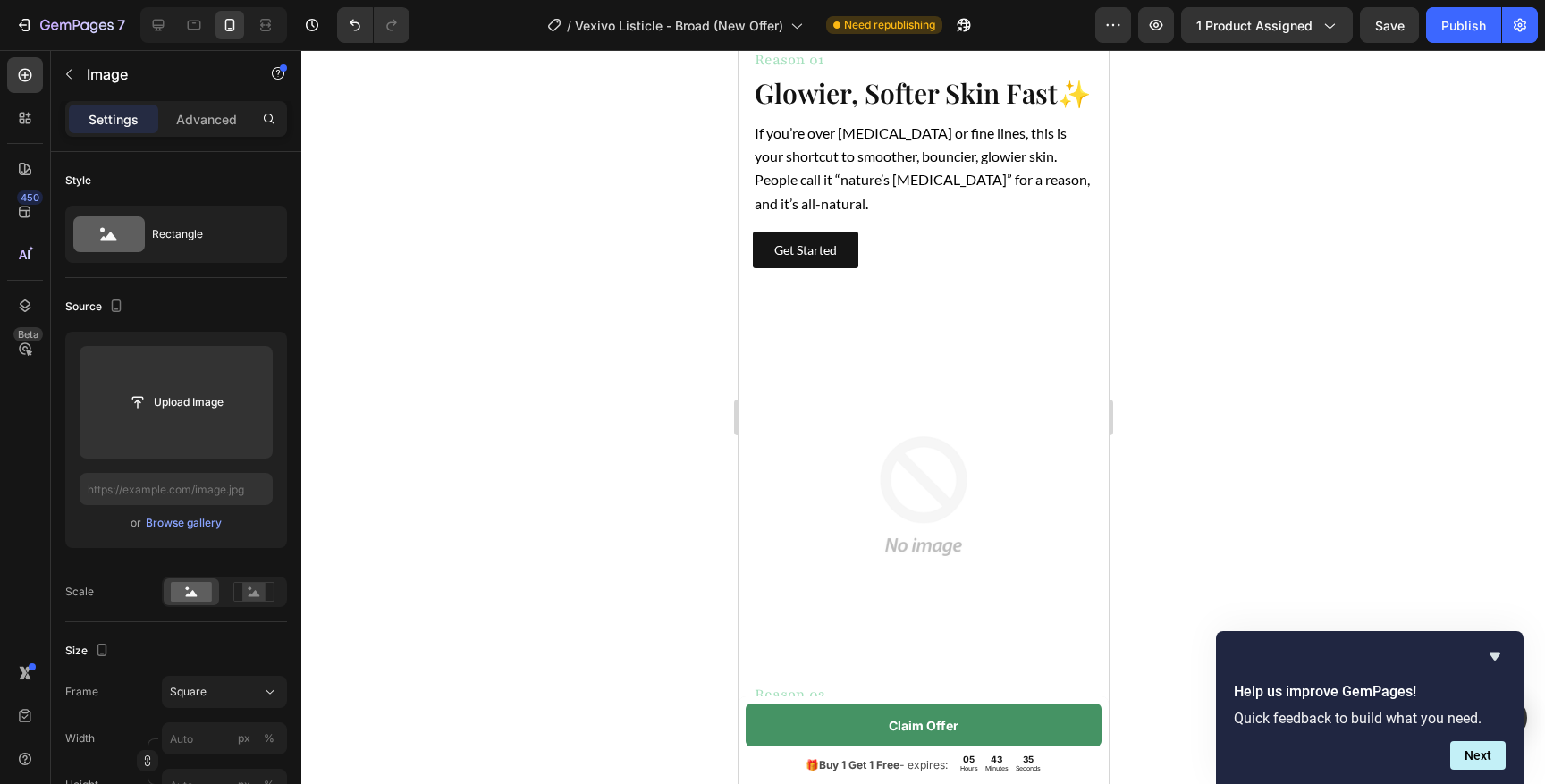
scroll to position [1030, 0]
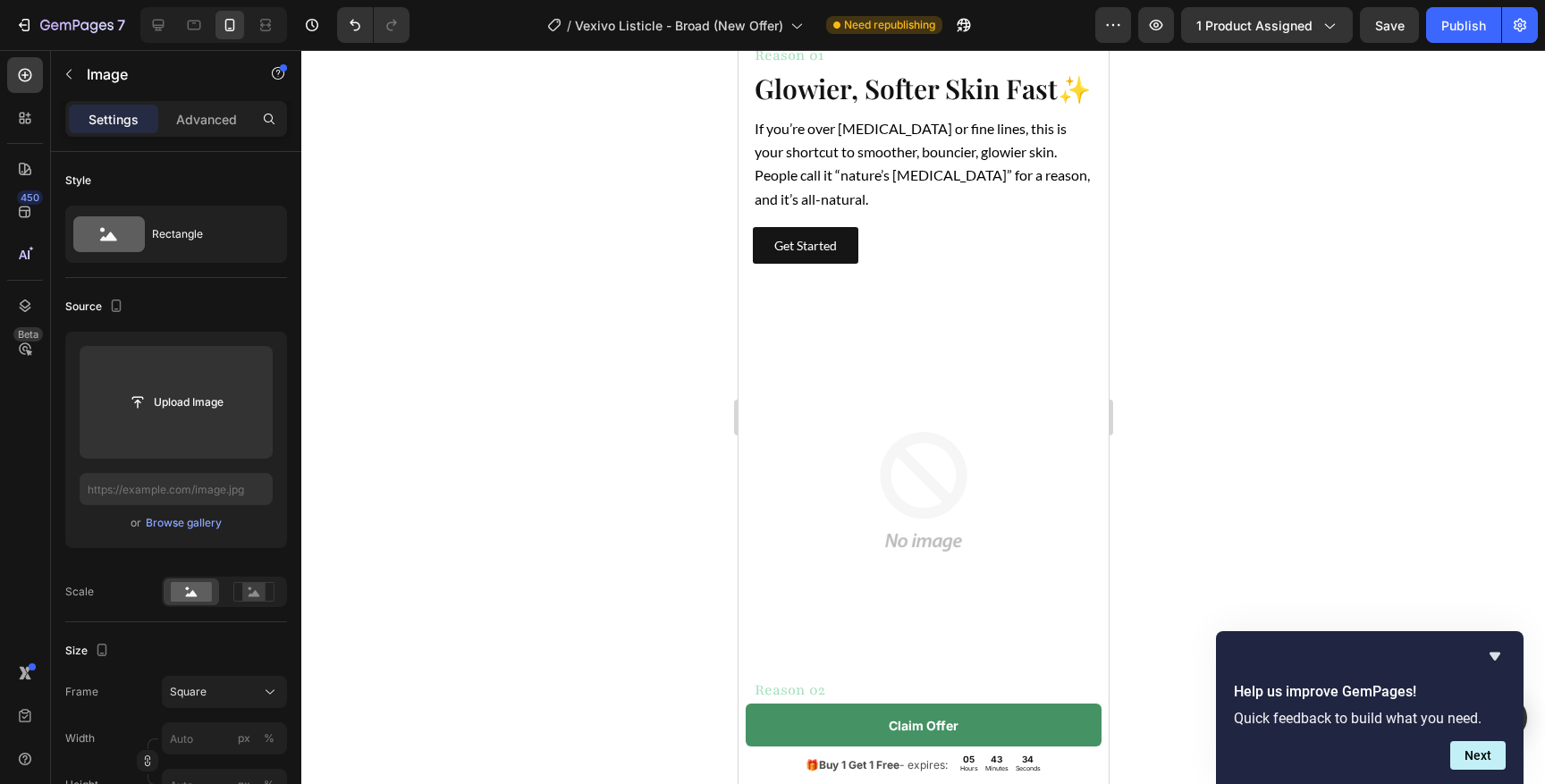
click at [886, 441] on img at bounding box center [923, 491] width 341 height 341
click at [149, 19] on div at bounding box center [158, 25] width 28 height 28
type input "[URL][DOMAIN_NAME]"
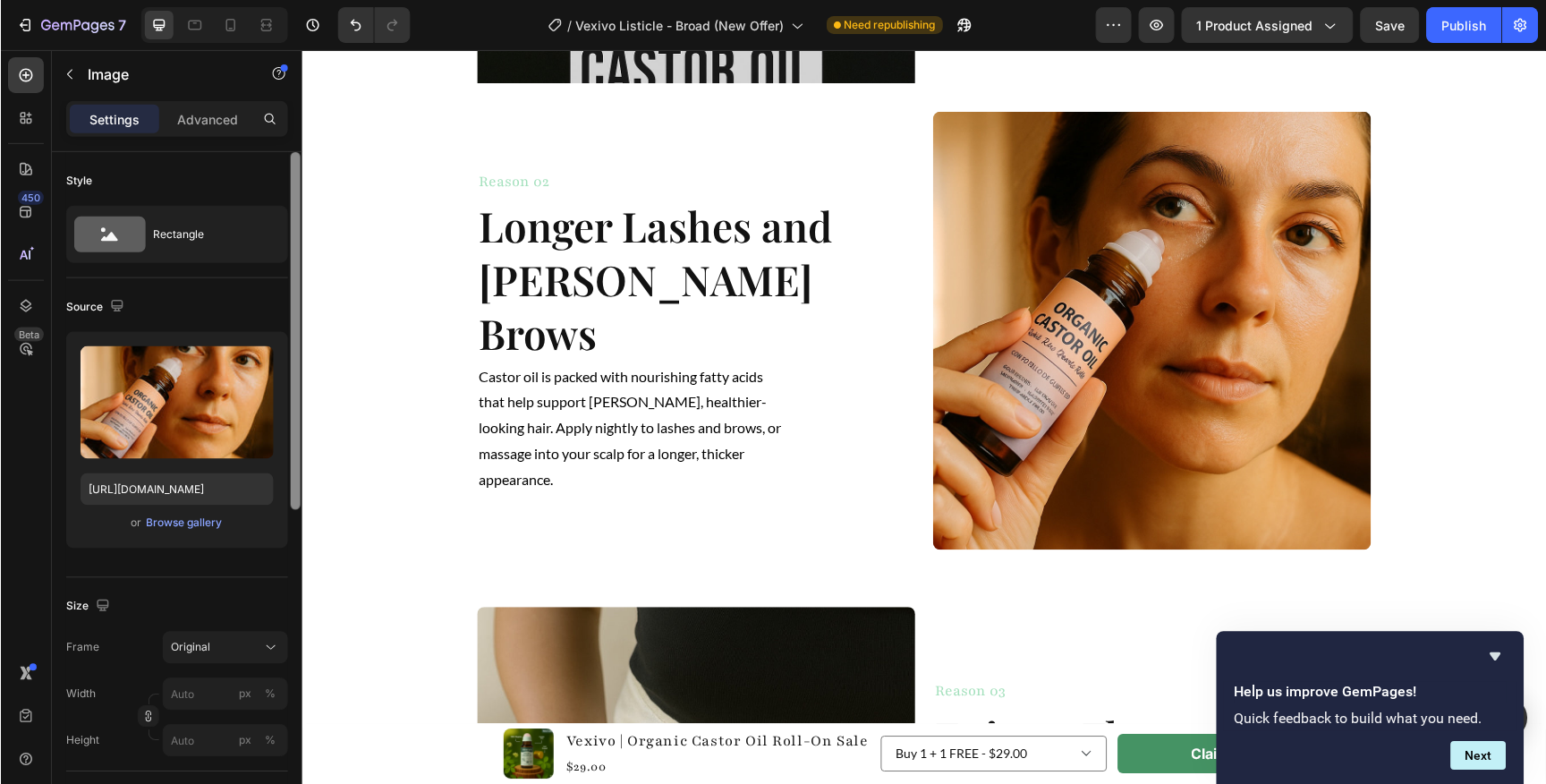
scroll to position [1040, 0]
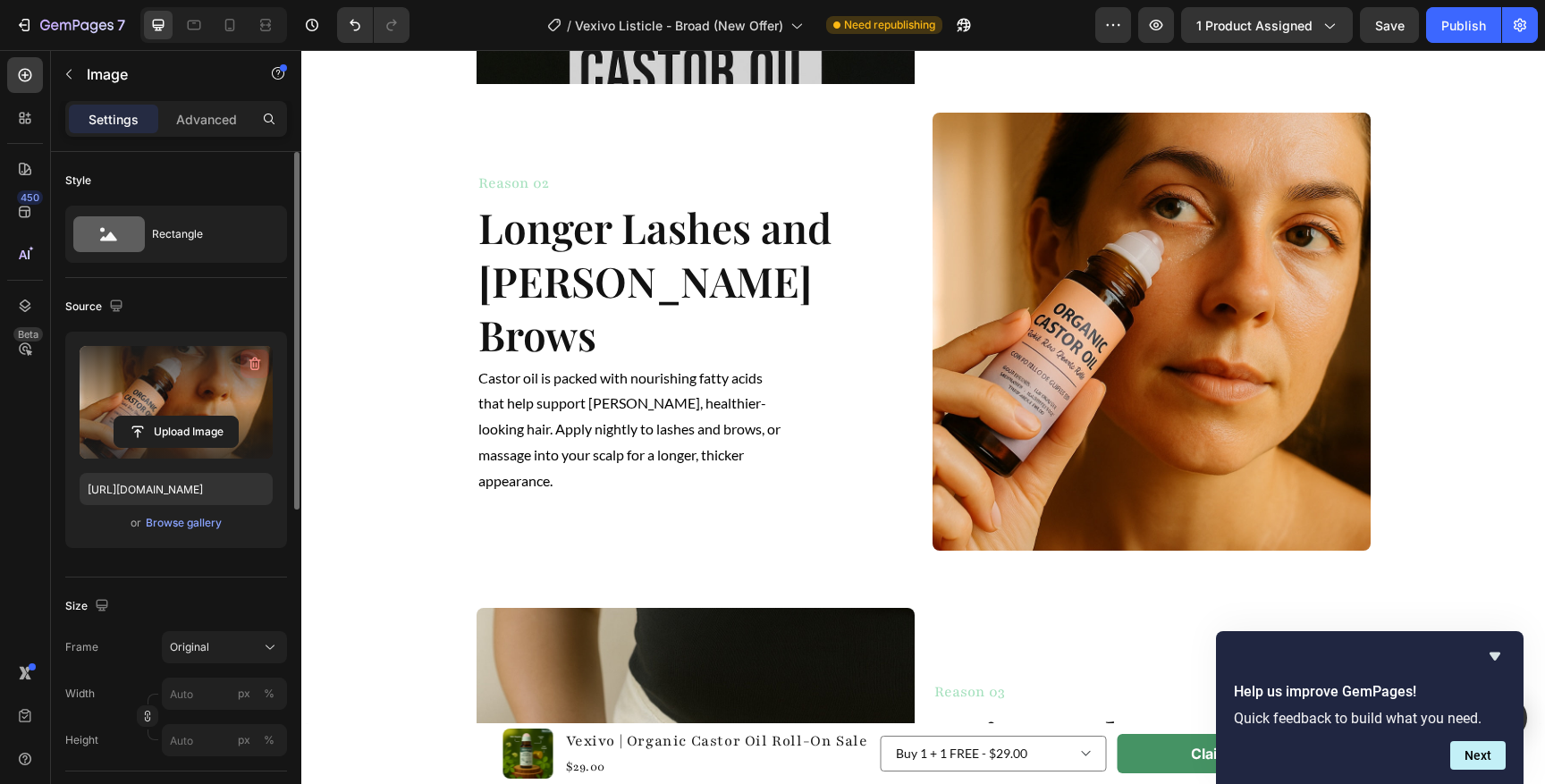
click at [260, 363] on icon "button" at bounding box center [254, 363] width 17 height 17
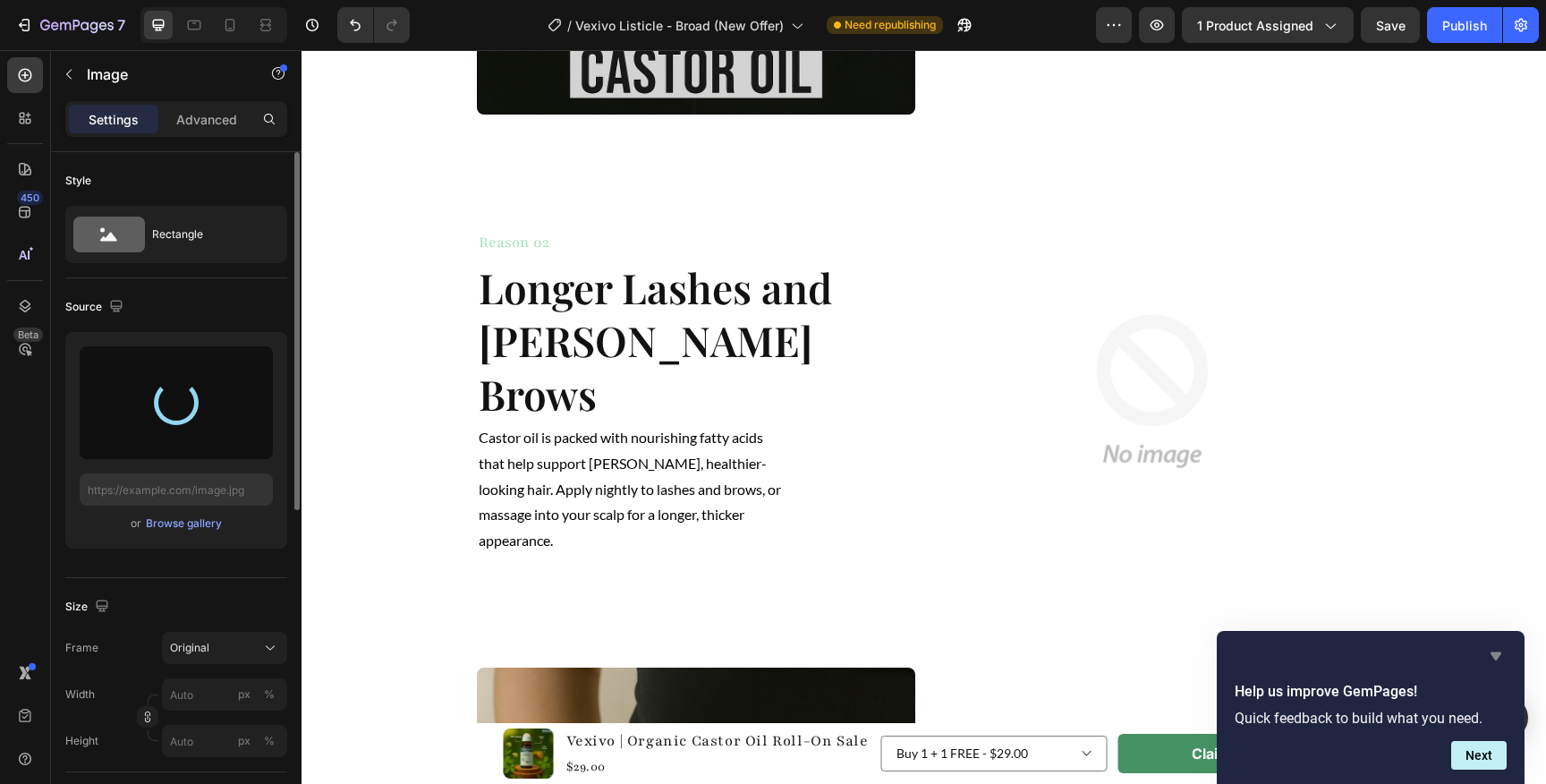
click at [1496, 654] on icon "Hide survey" at bounding box center [1496, 655] width 11 height 8
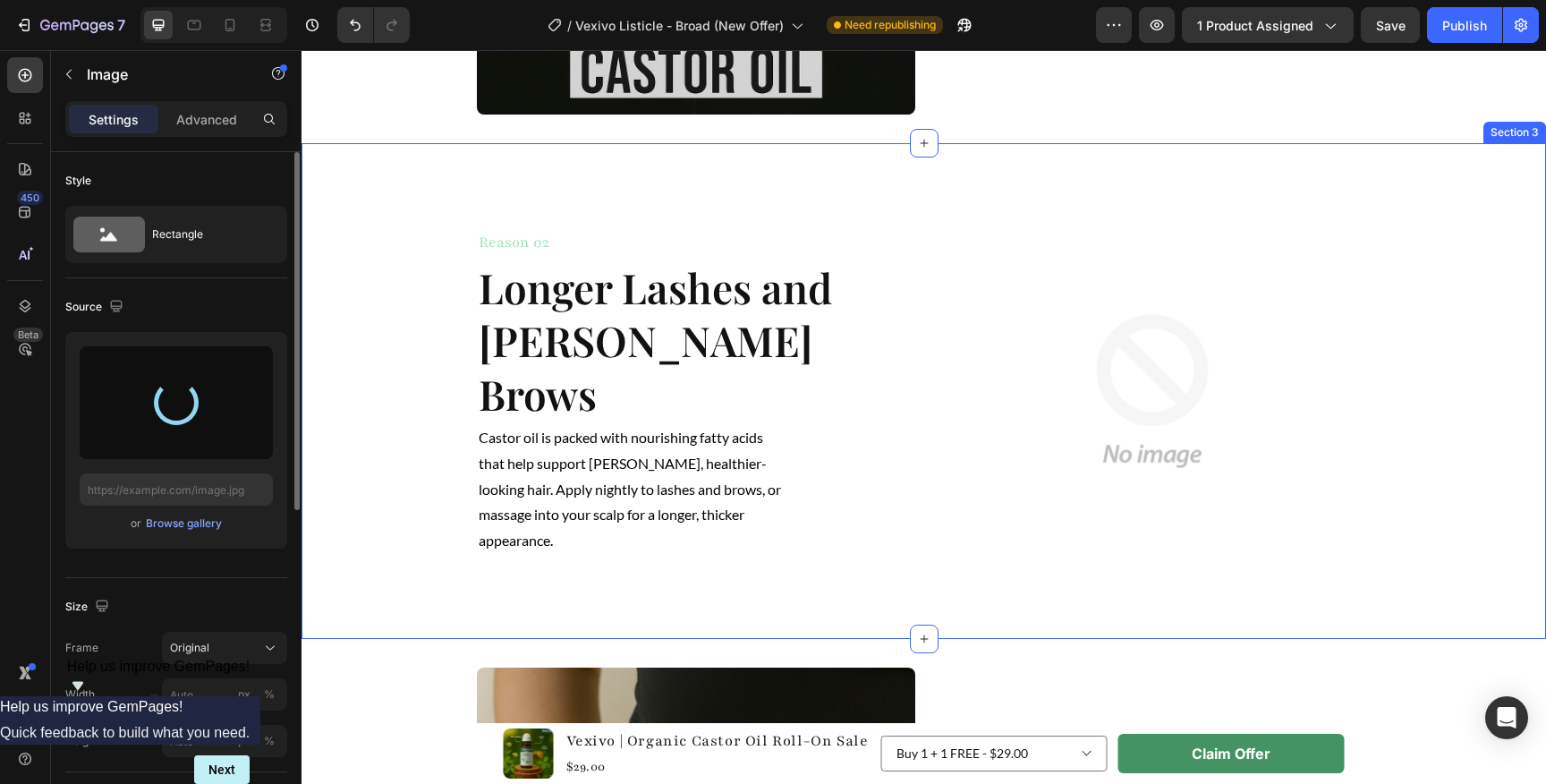
type input "[URL][DOMAIN_NAME]"
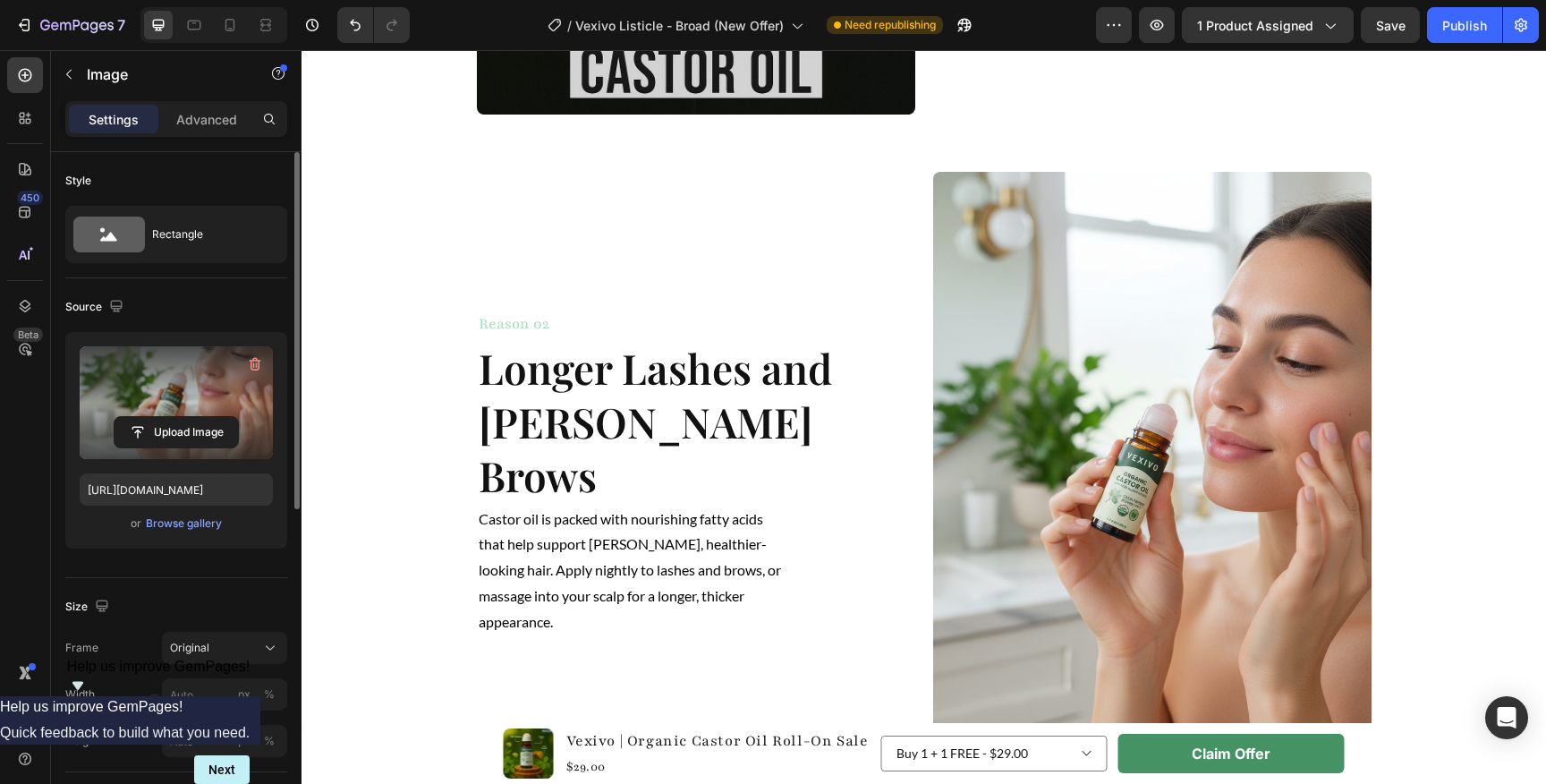
scroll to position [1226, 0]
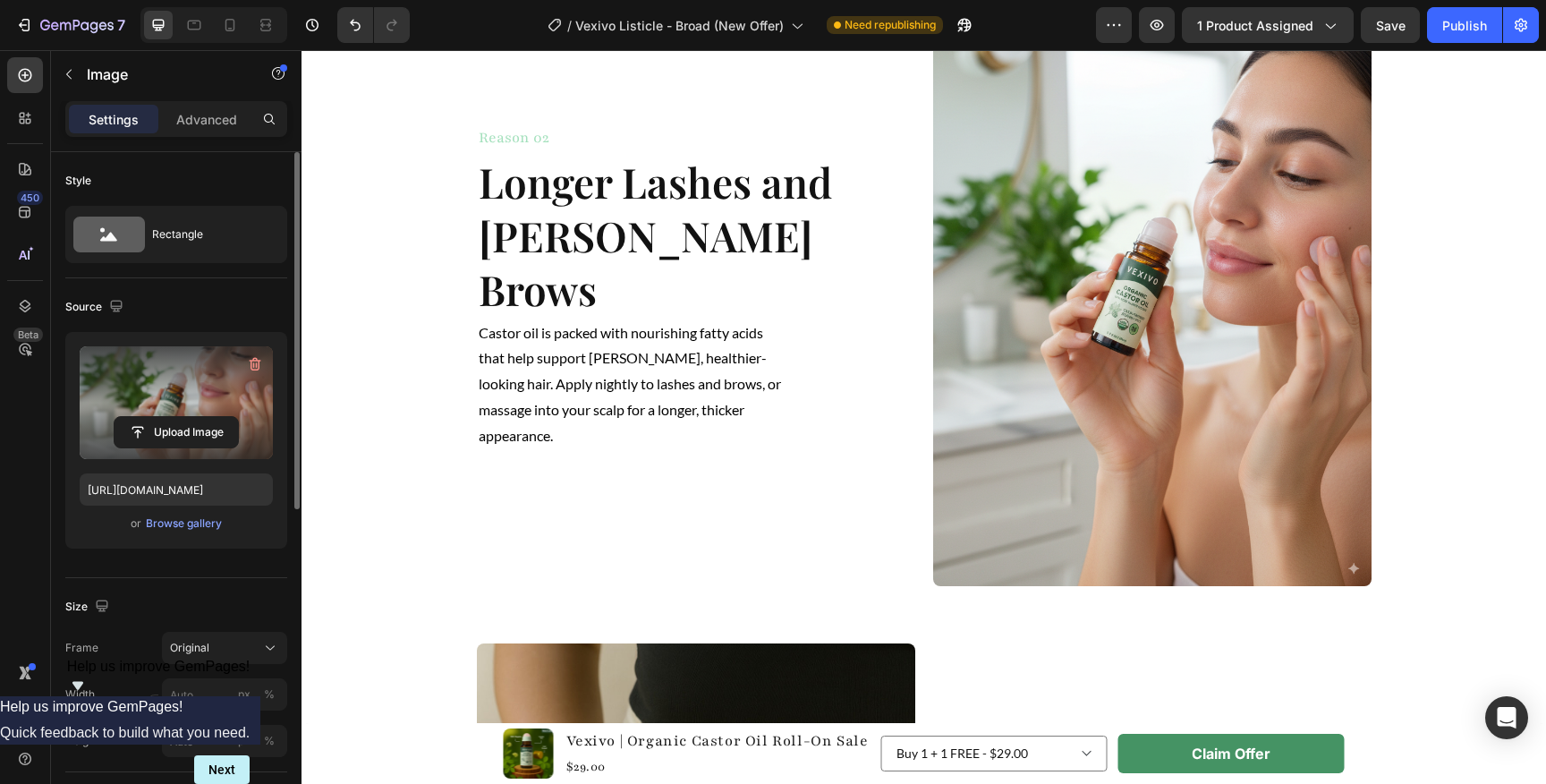
click at [1128, 372] on img at bounding box center [1151, 286] width 438 height 600
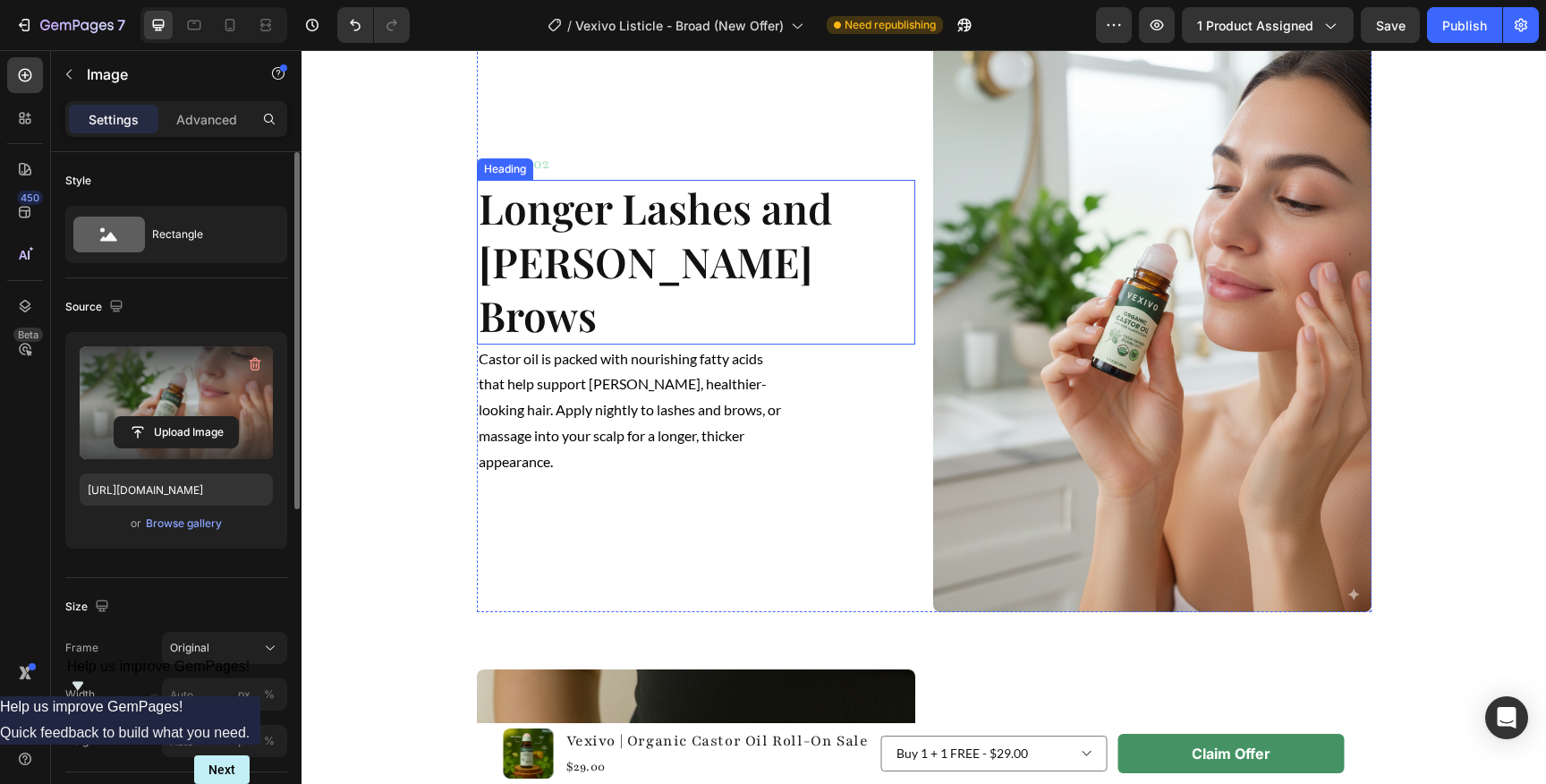
scroll to position [1209, 0]
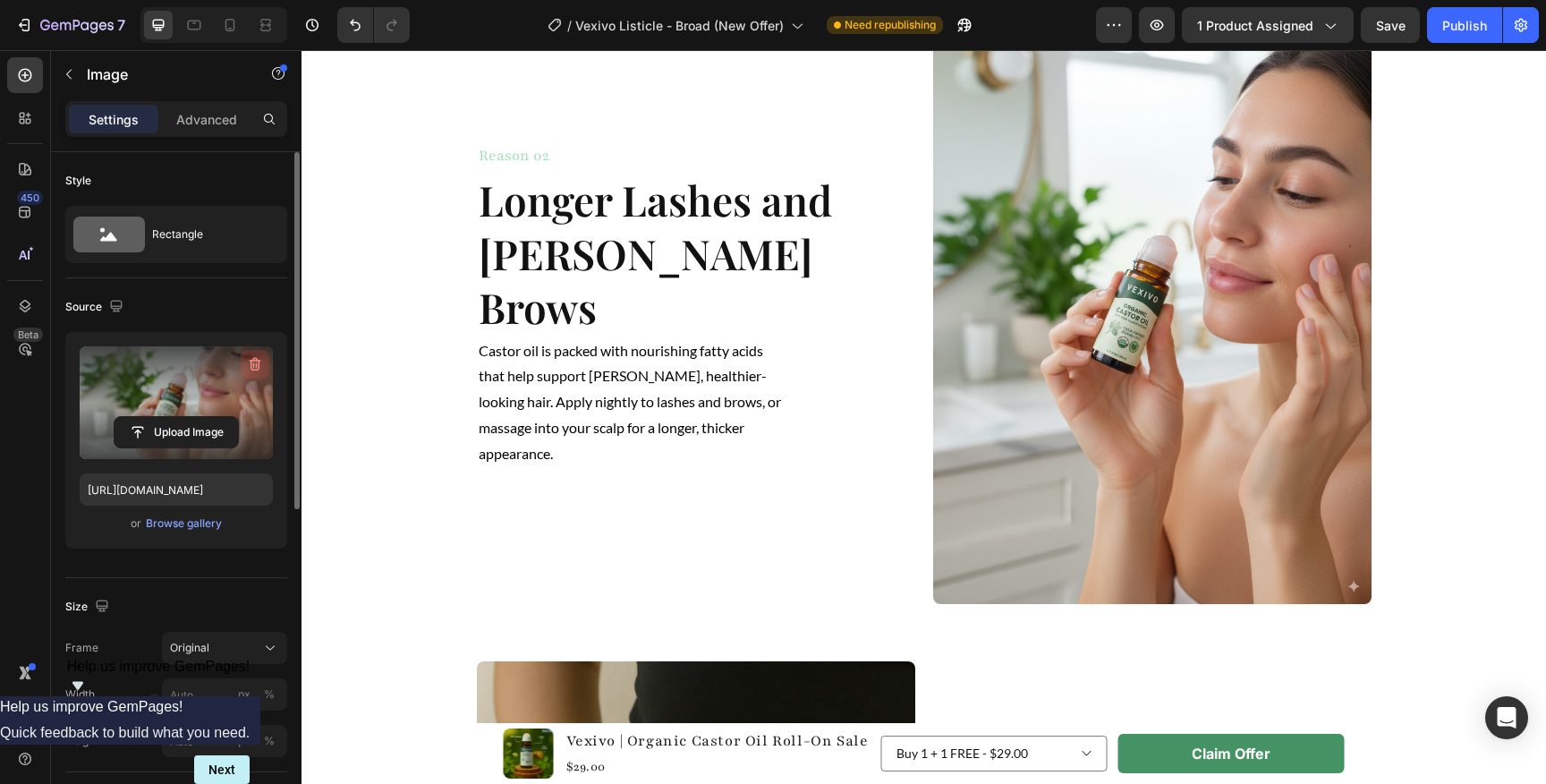
click at [259, 362] on icon "button" at bounding box center [255, 364] width 12 height 14
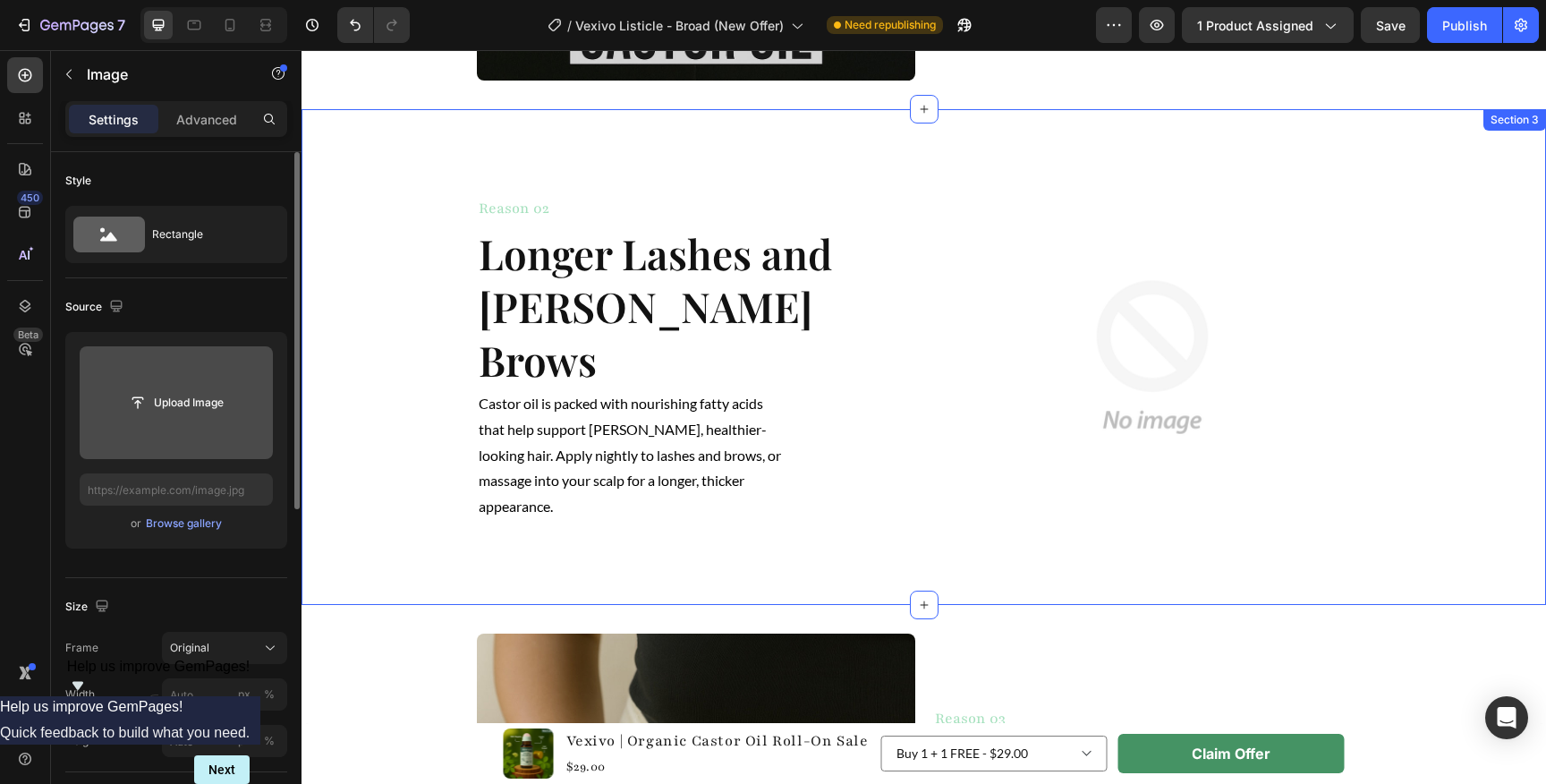
scroll to position [1075, 0]
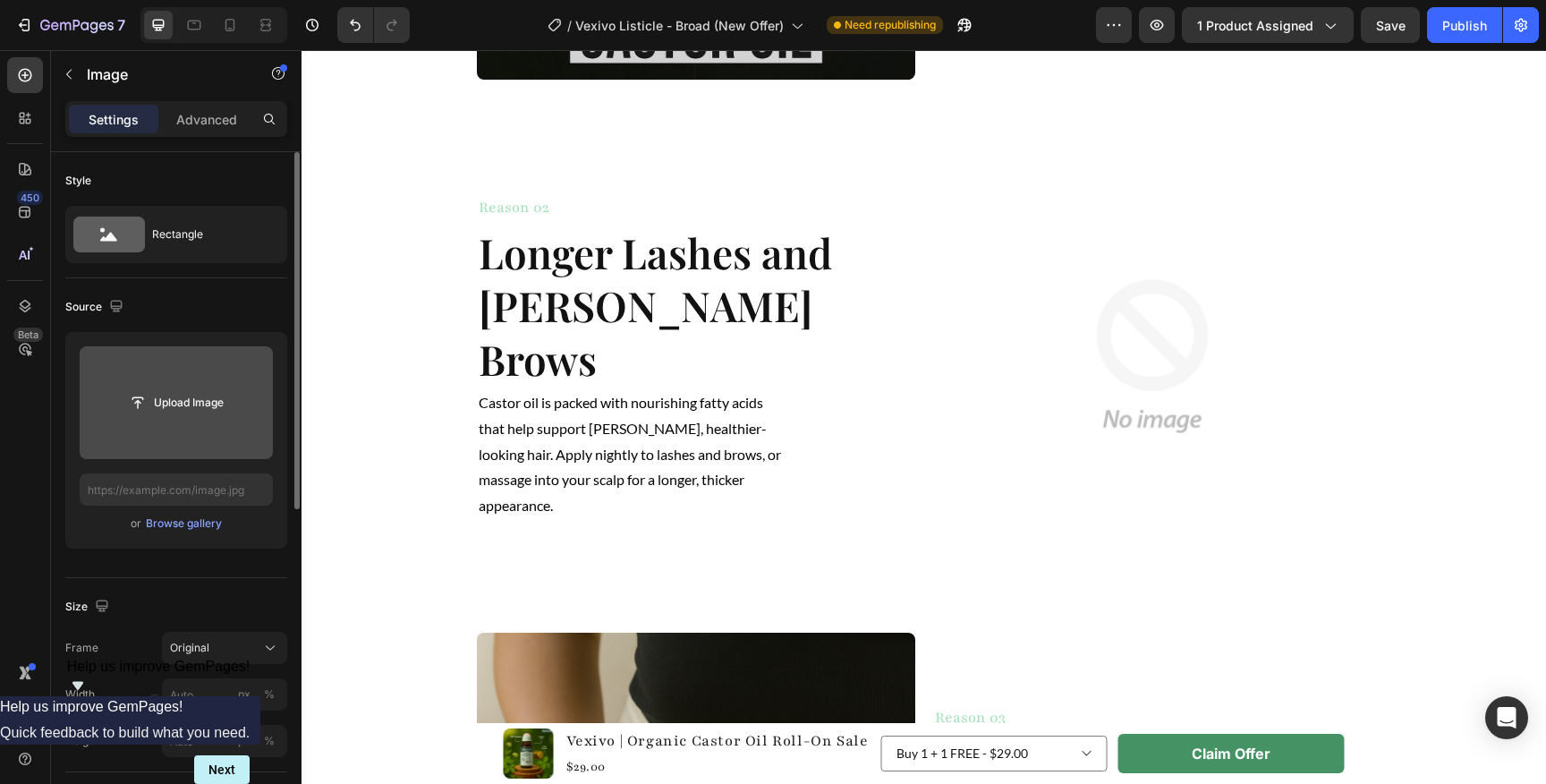
click at [198, 352] on input "file" at bounding box center [176, 402] width 193 height 113
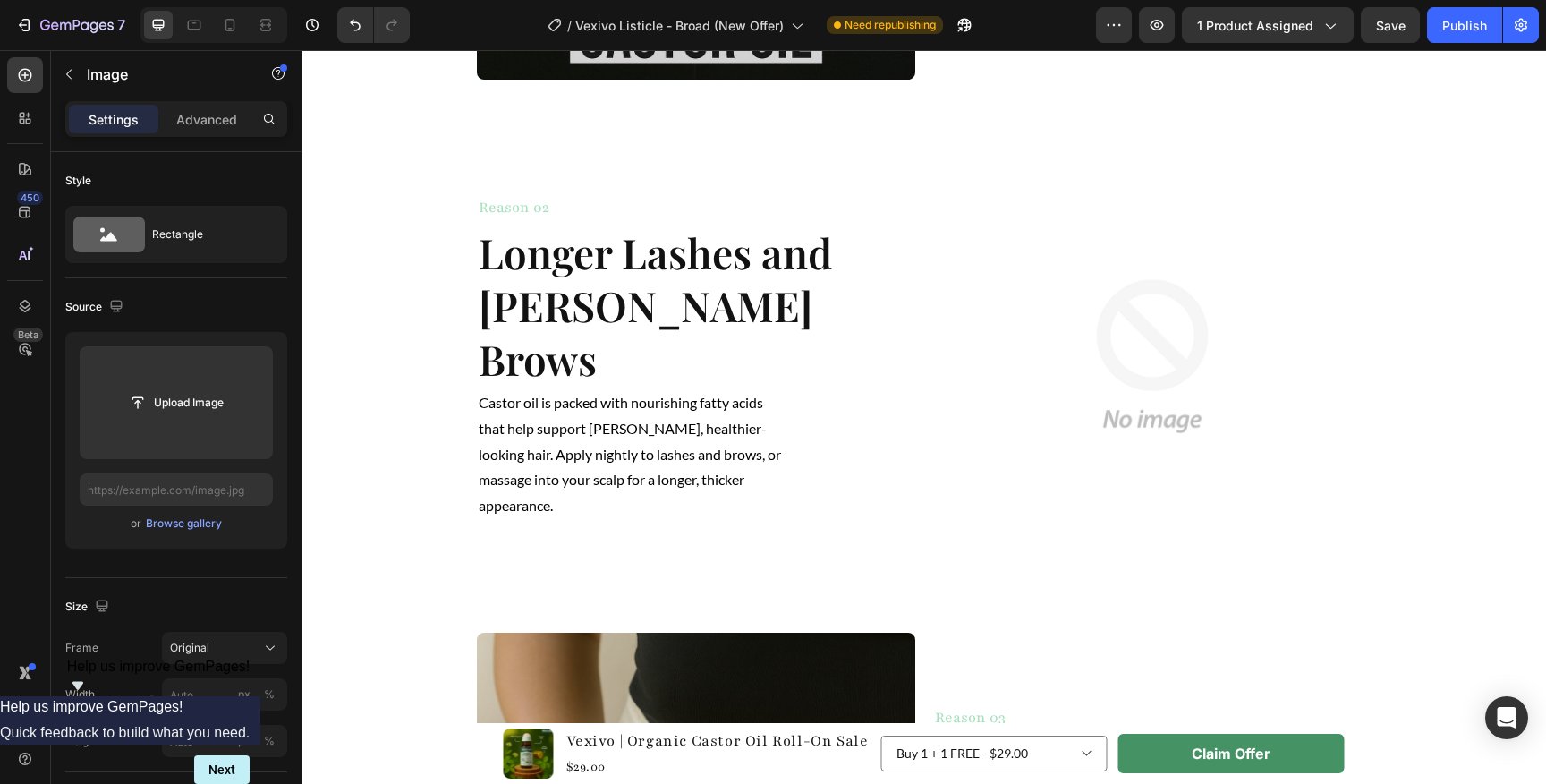
click at [1238, 191] on img at bounding box center [1151, 355] width 438 height 438
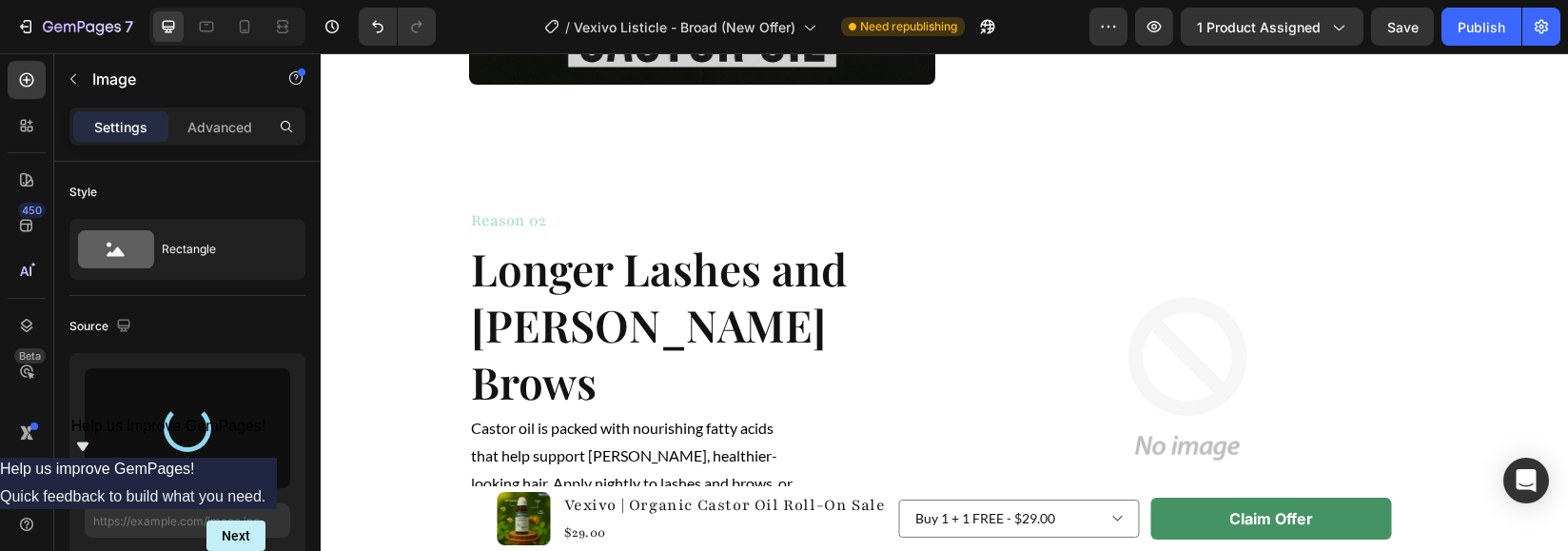
type input "[URL][DOMAIN_NAME]"
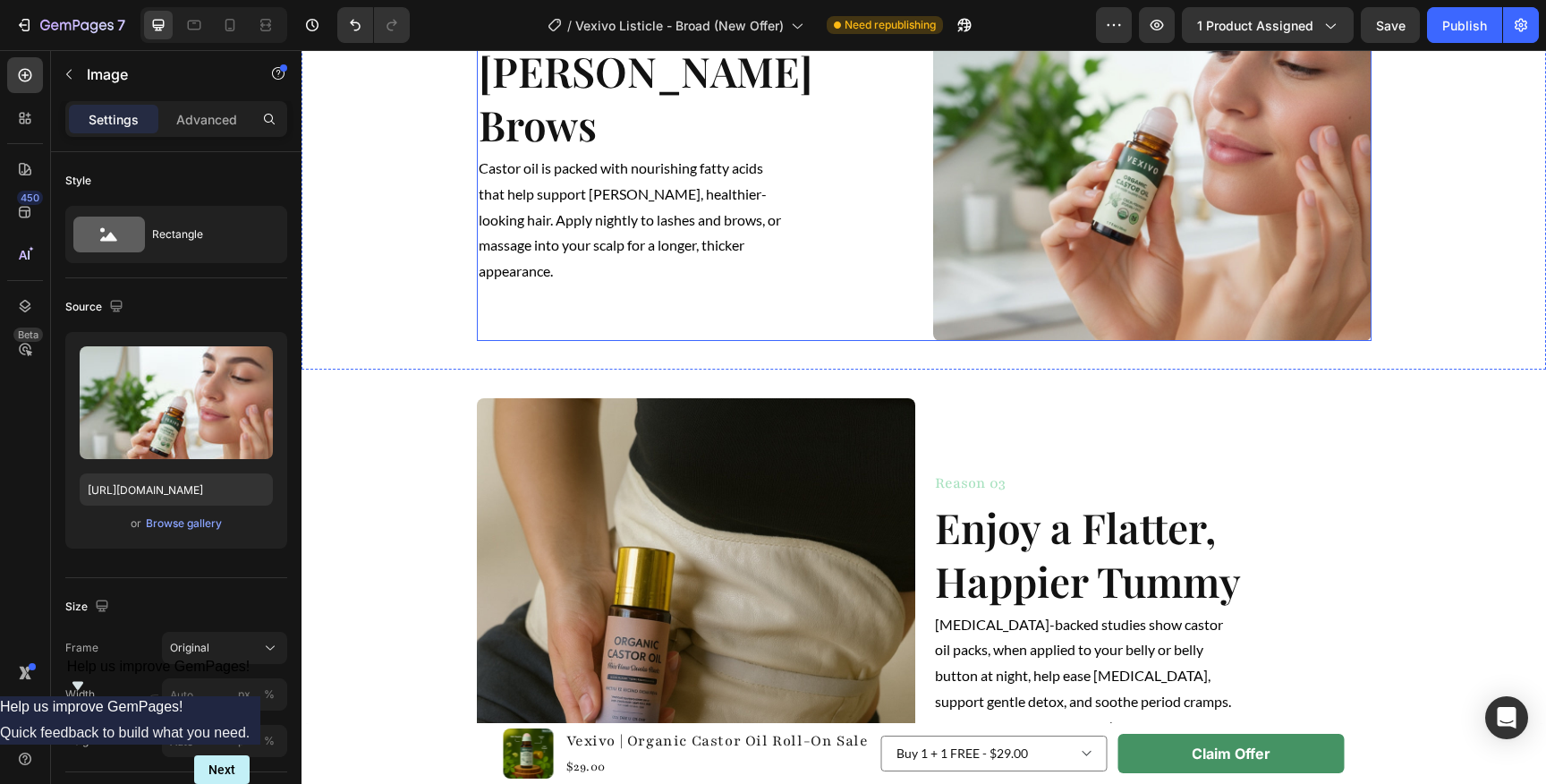
scroll to position [1350, 0]
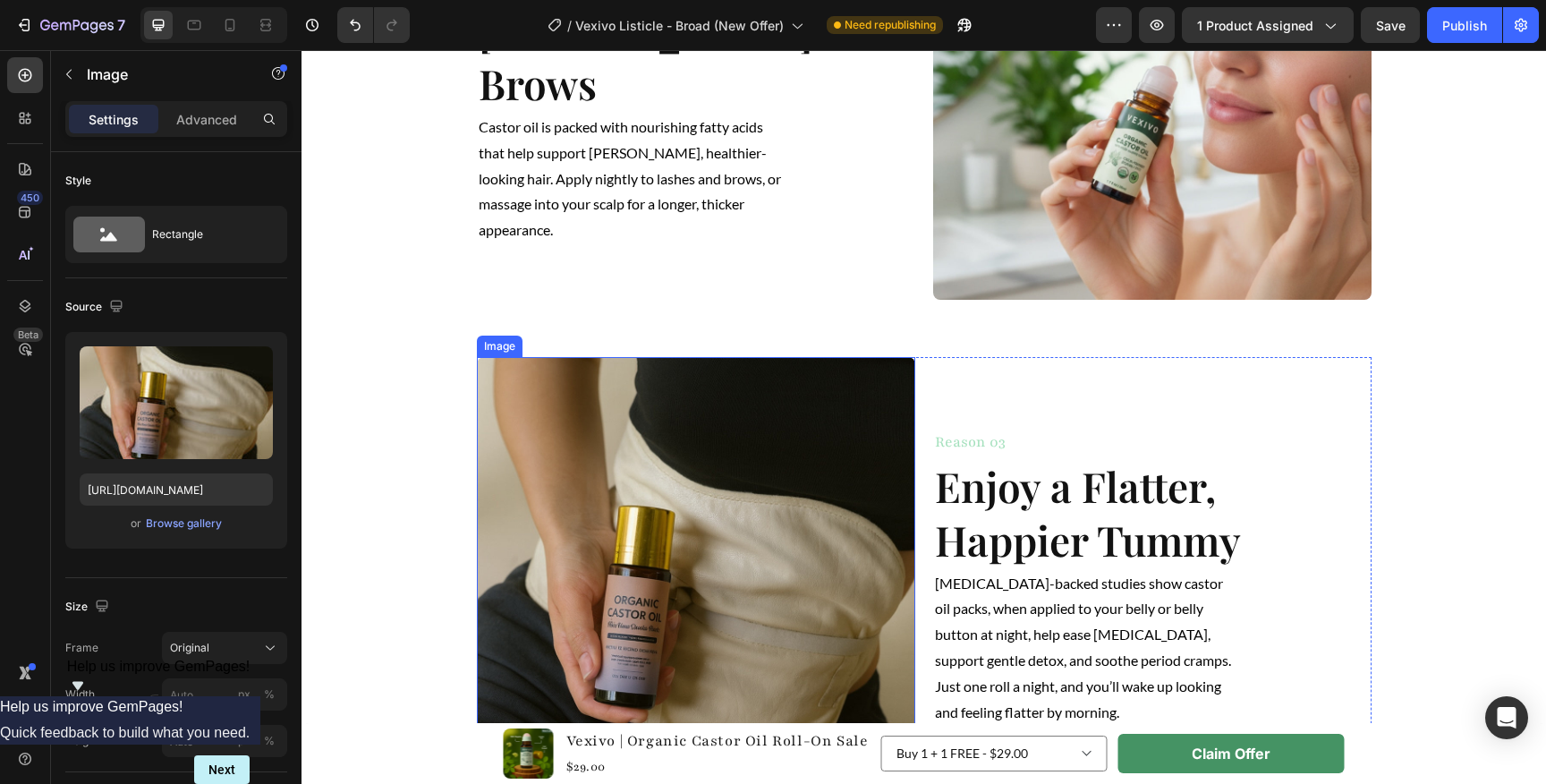
click at [649, 499] on img at bounding box center [695, 576] width 438 height 438
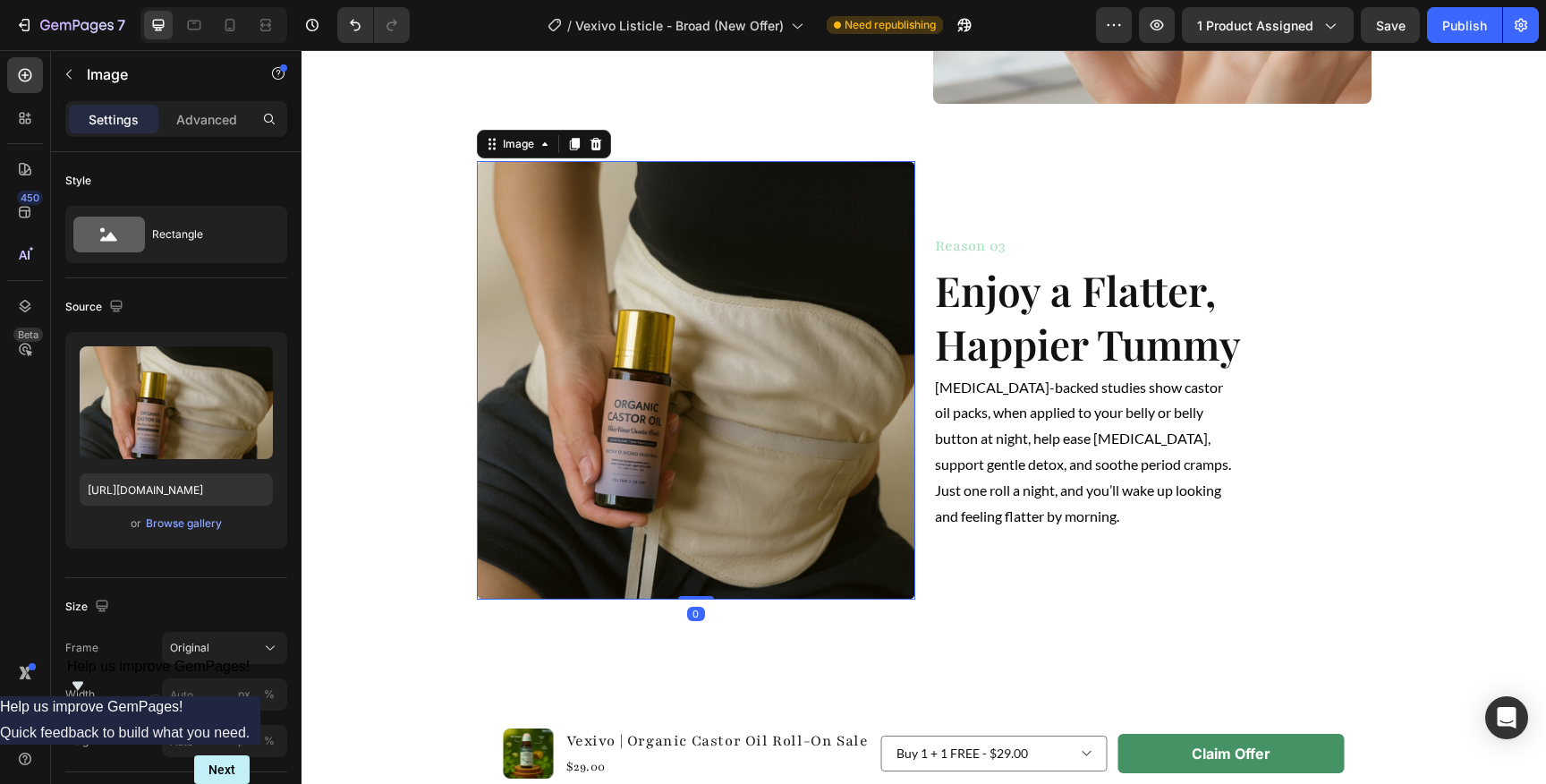
scroll to position [1552, 0]
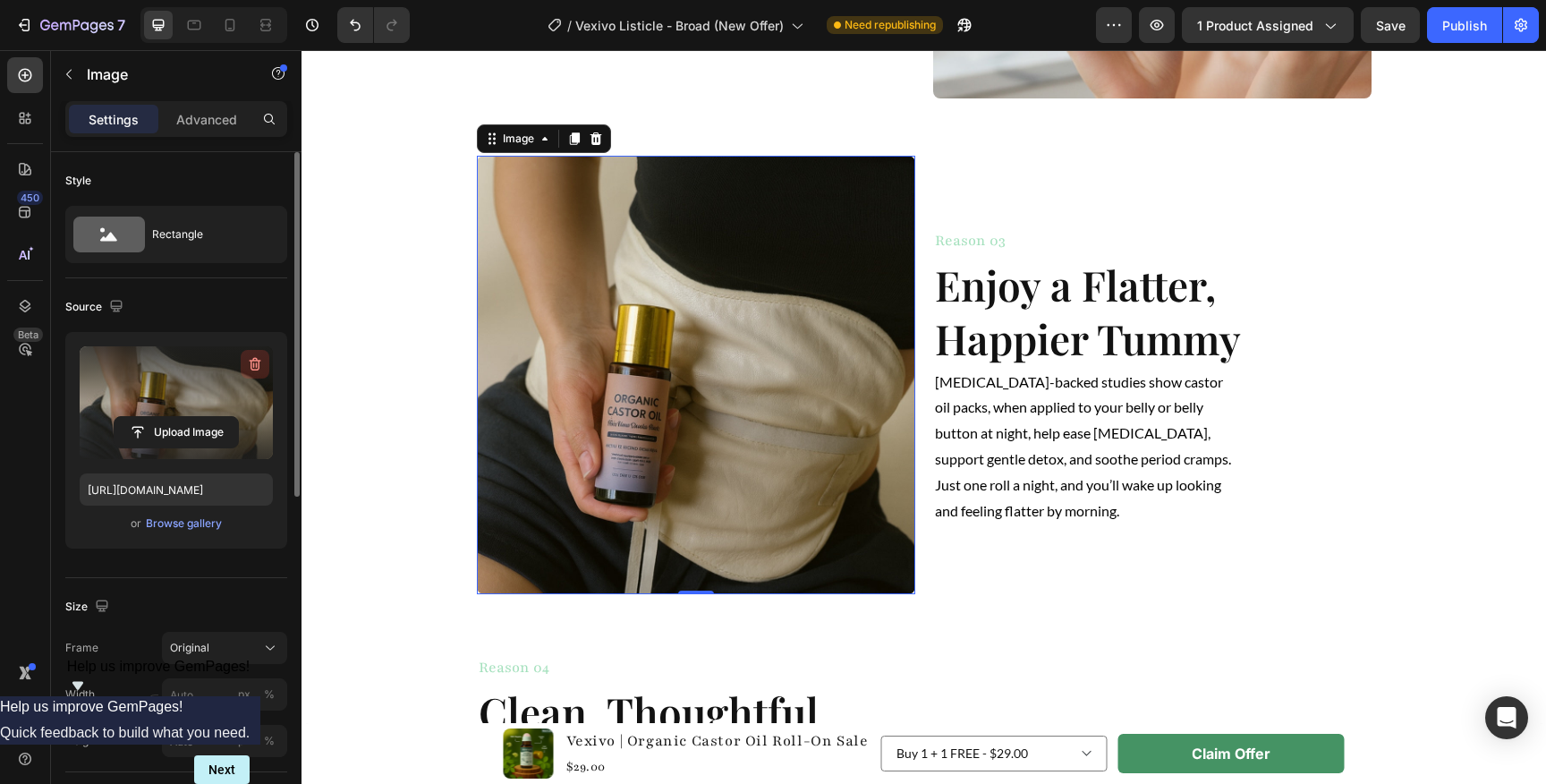
click at [249, 364] on icon "button" at bounding box center [254, 364] width 17 height 17
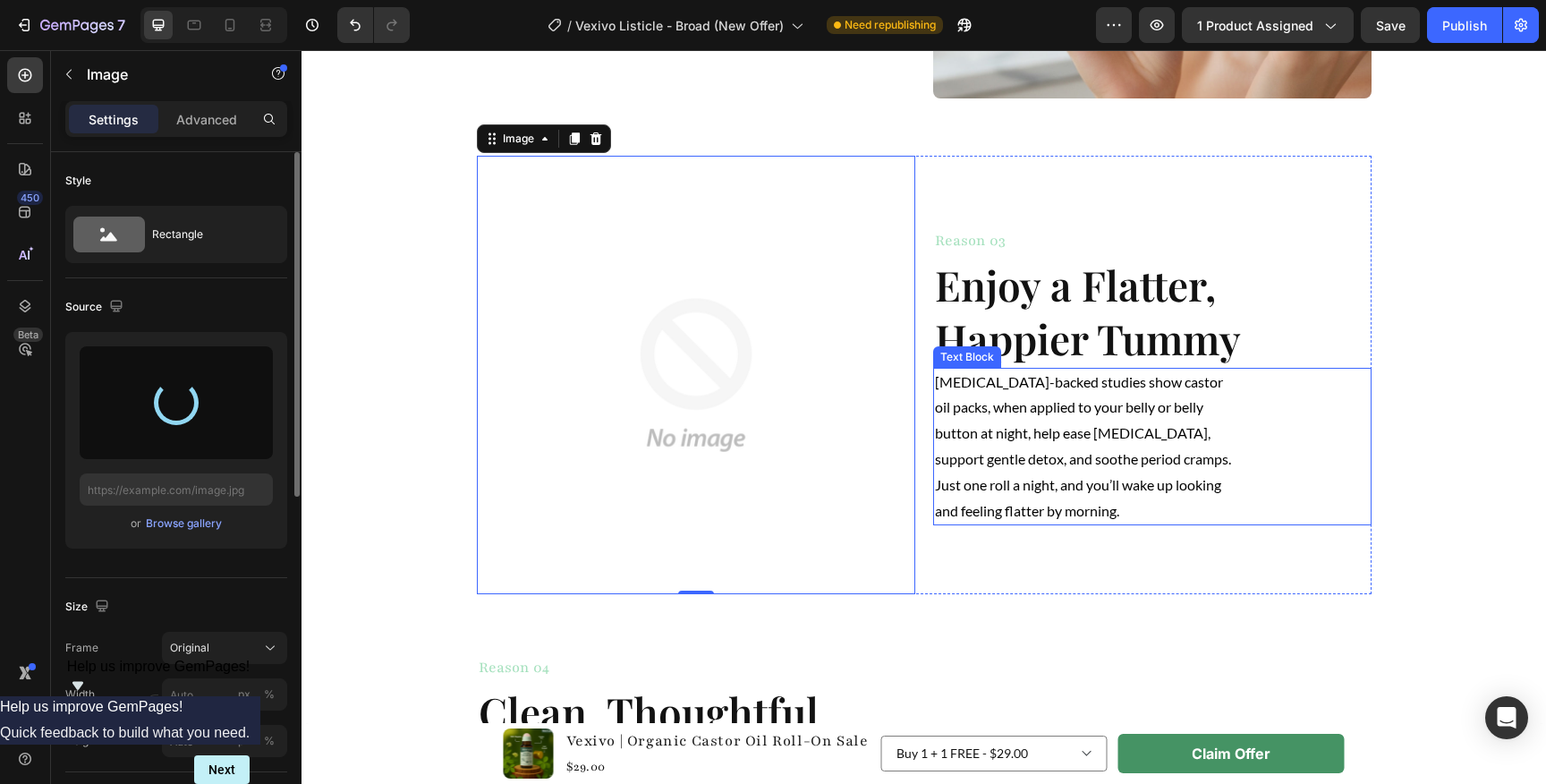
type input "[URL][DOMAIN_NAME]"
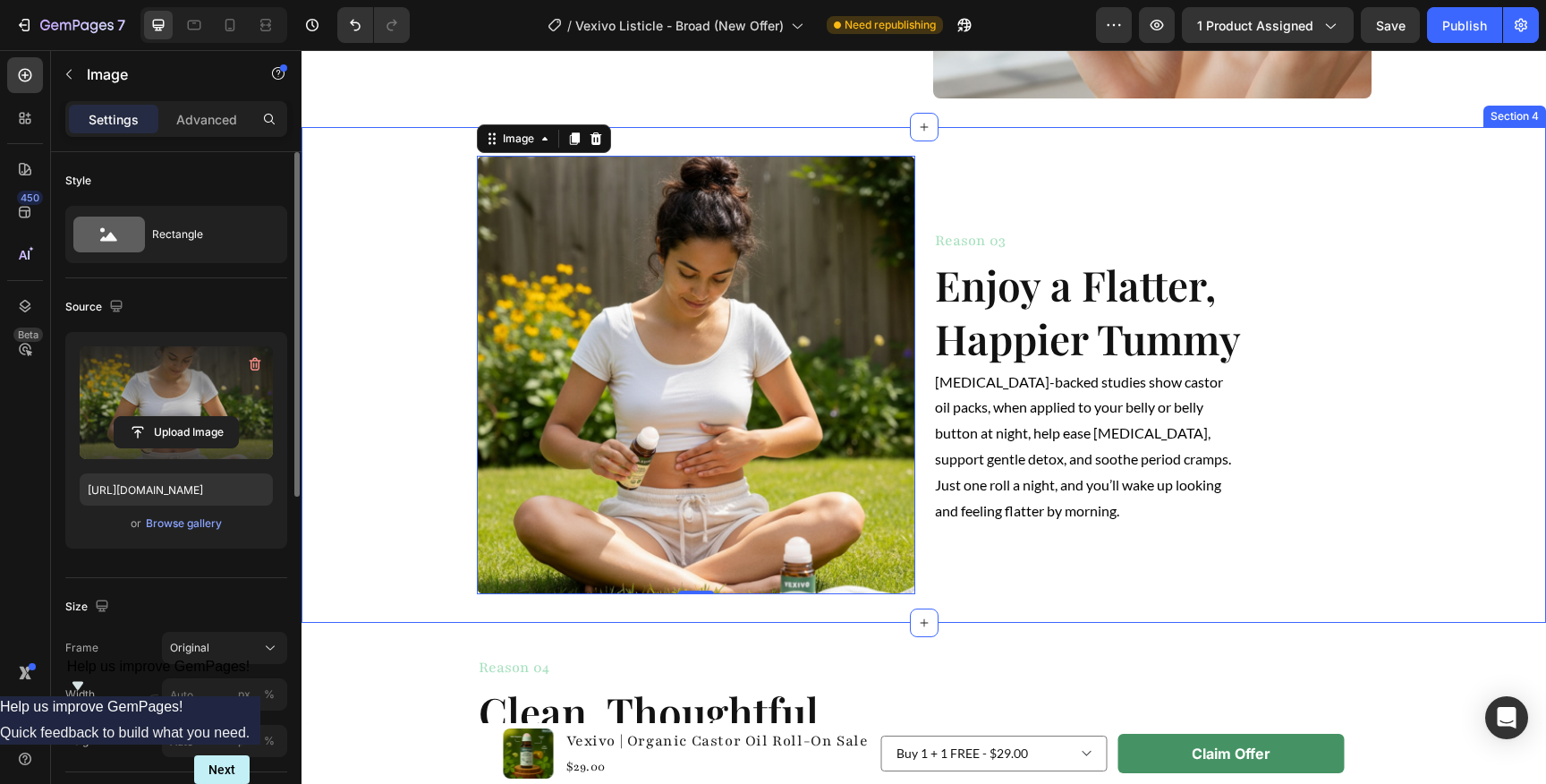
click at [1478, 433] on div "Image 0 Reason 03 Heading Enjoy a Flatter, Happier Tummy Heading [MEDICAL_DATA]…" at bounding box center [923, 375] width 1244 height 438
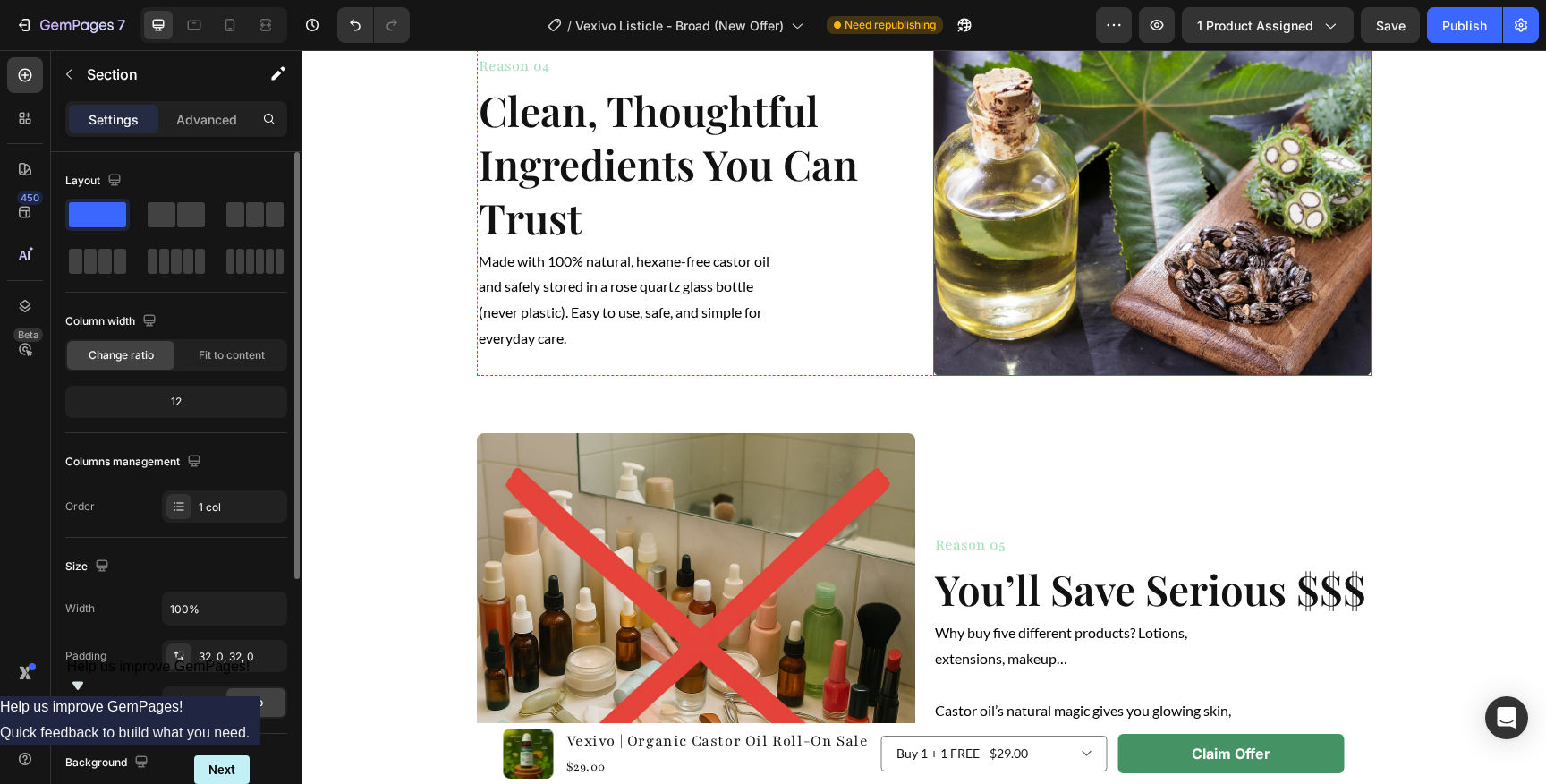
scroll to position [2178, 0]
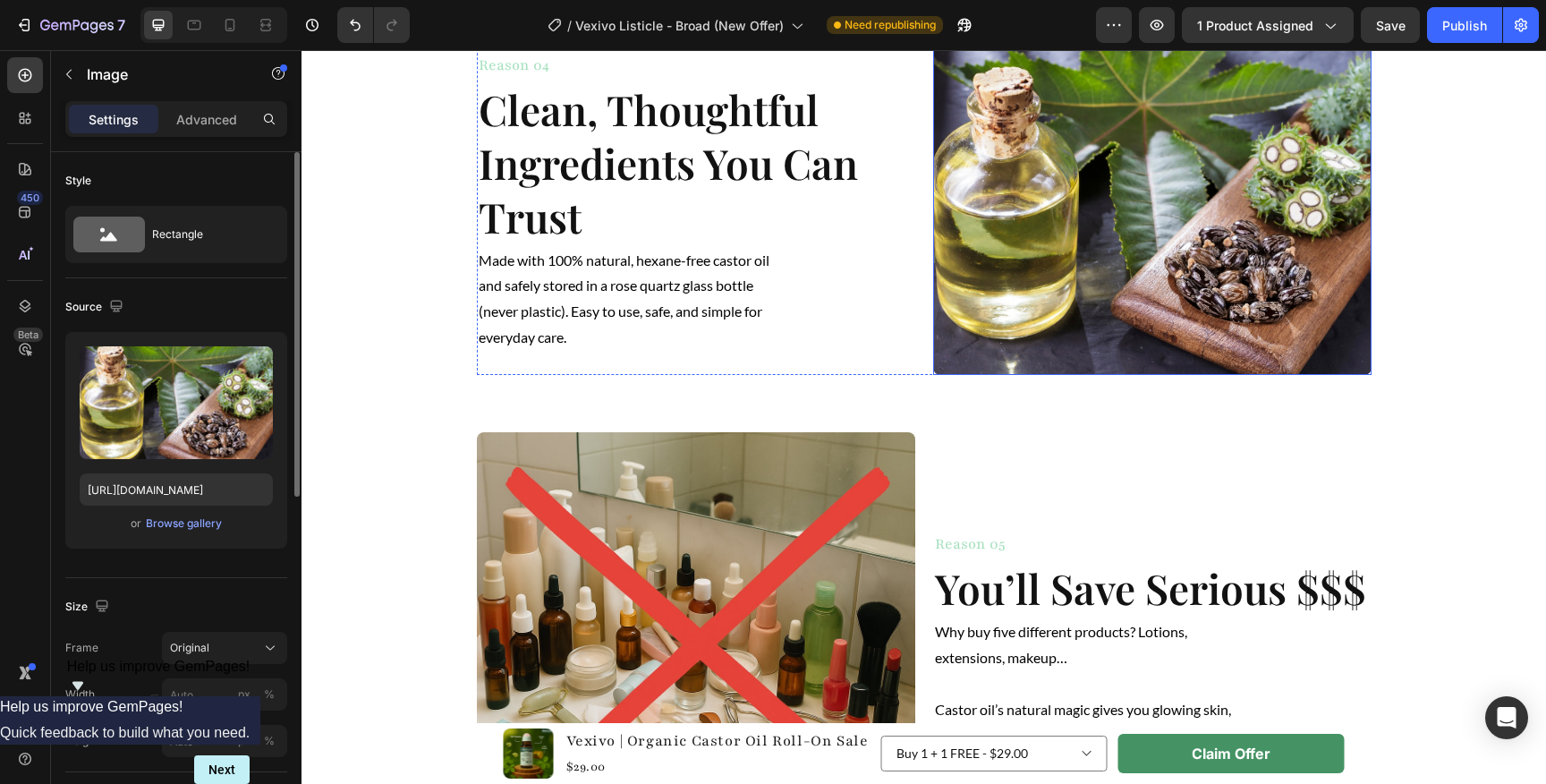
click at [1081, 271] on img at bounding box center [1151, 200] width 438 height 349
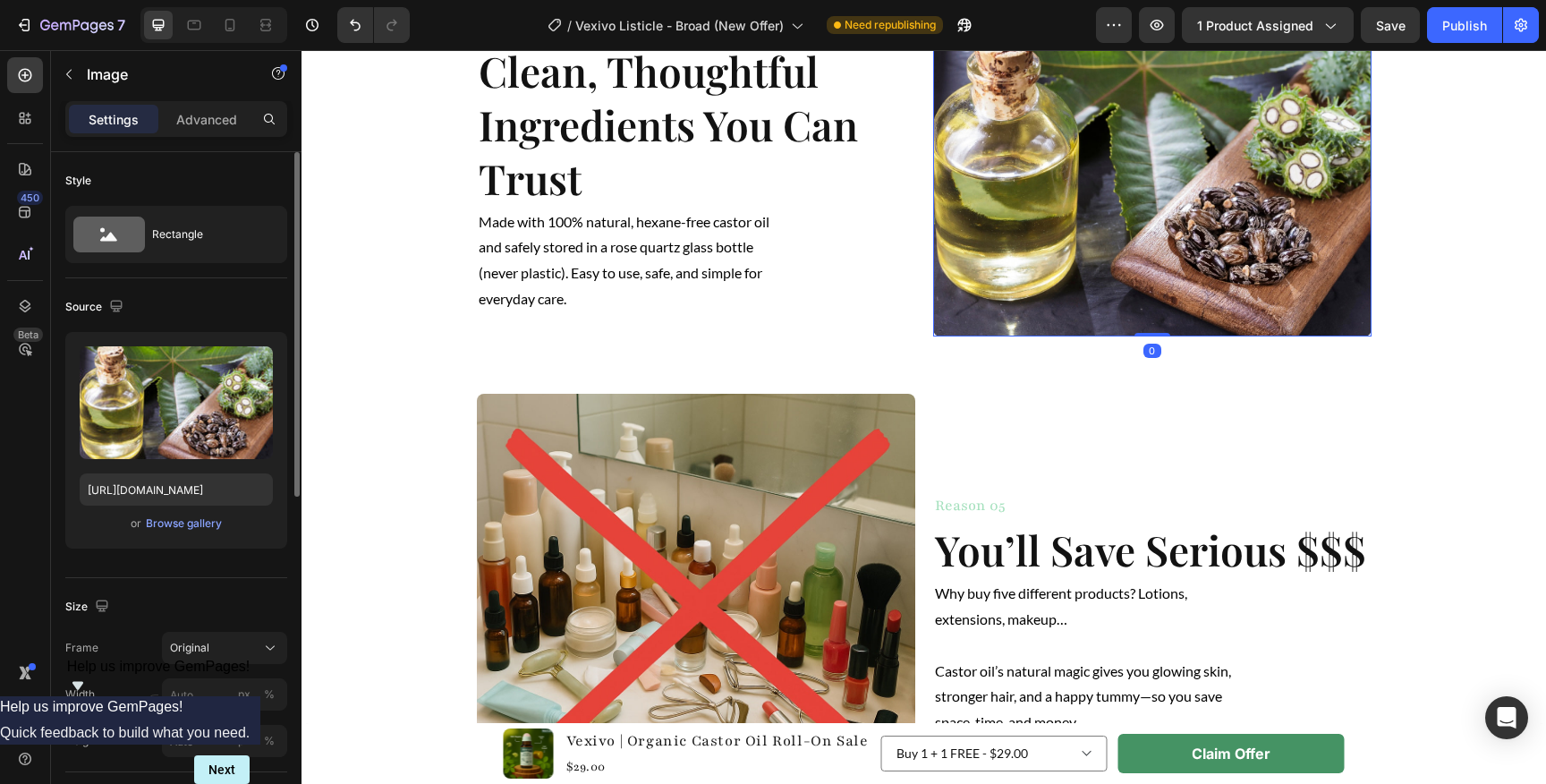
scroll to position [2213, 0]
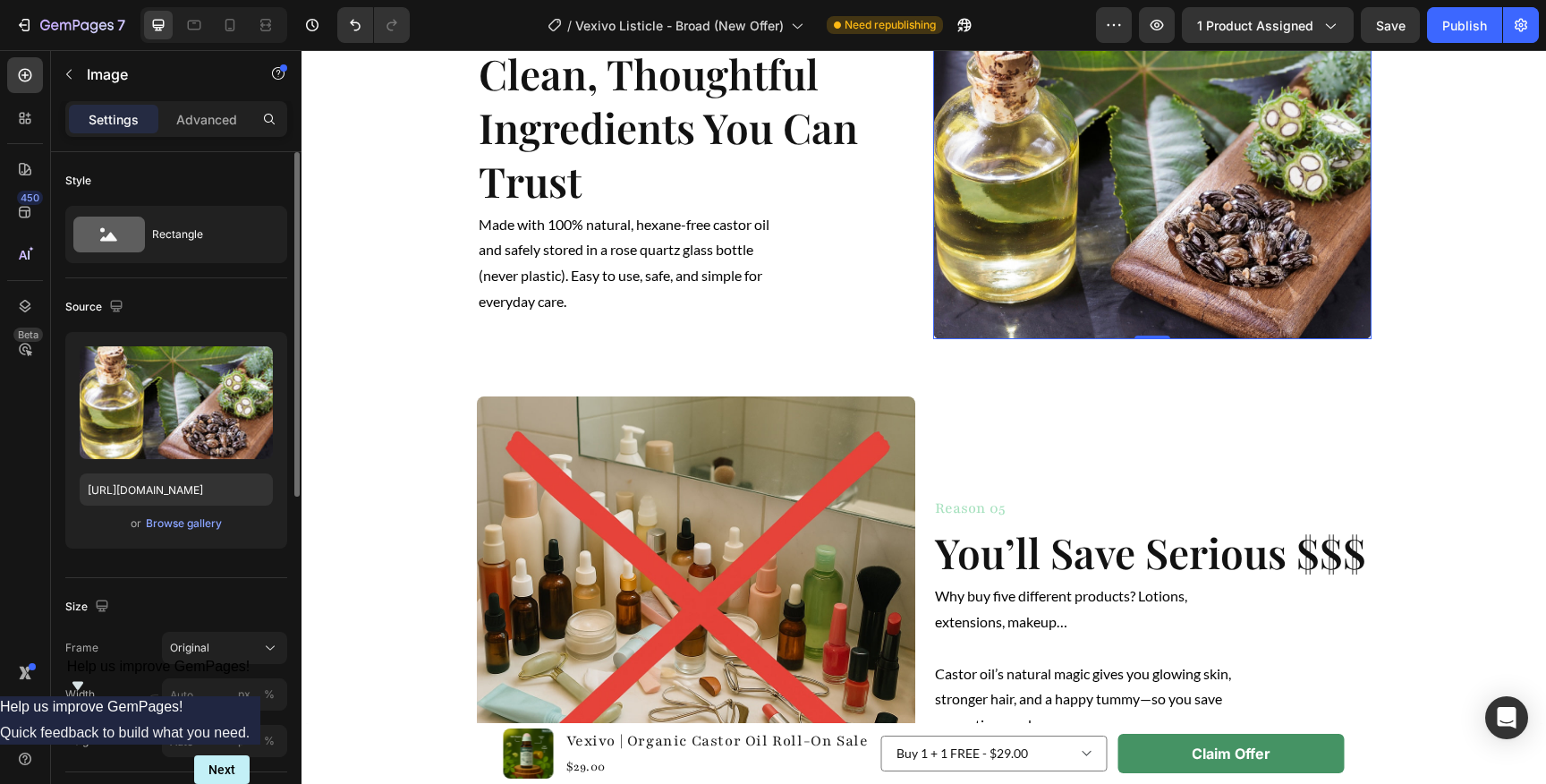
click at [1190, 210] on img at bounding box center [1151, 164] width 438 height 349
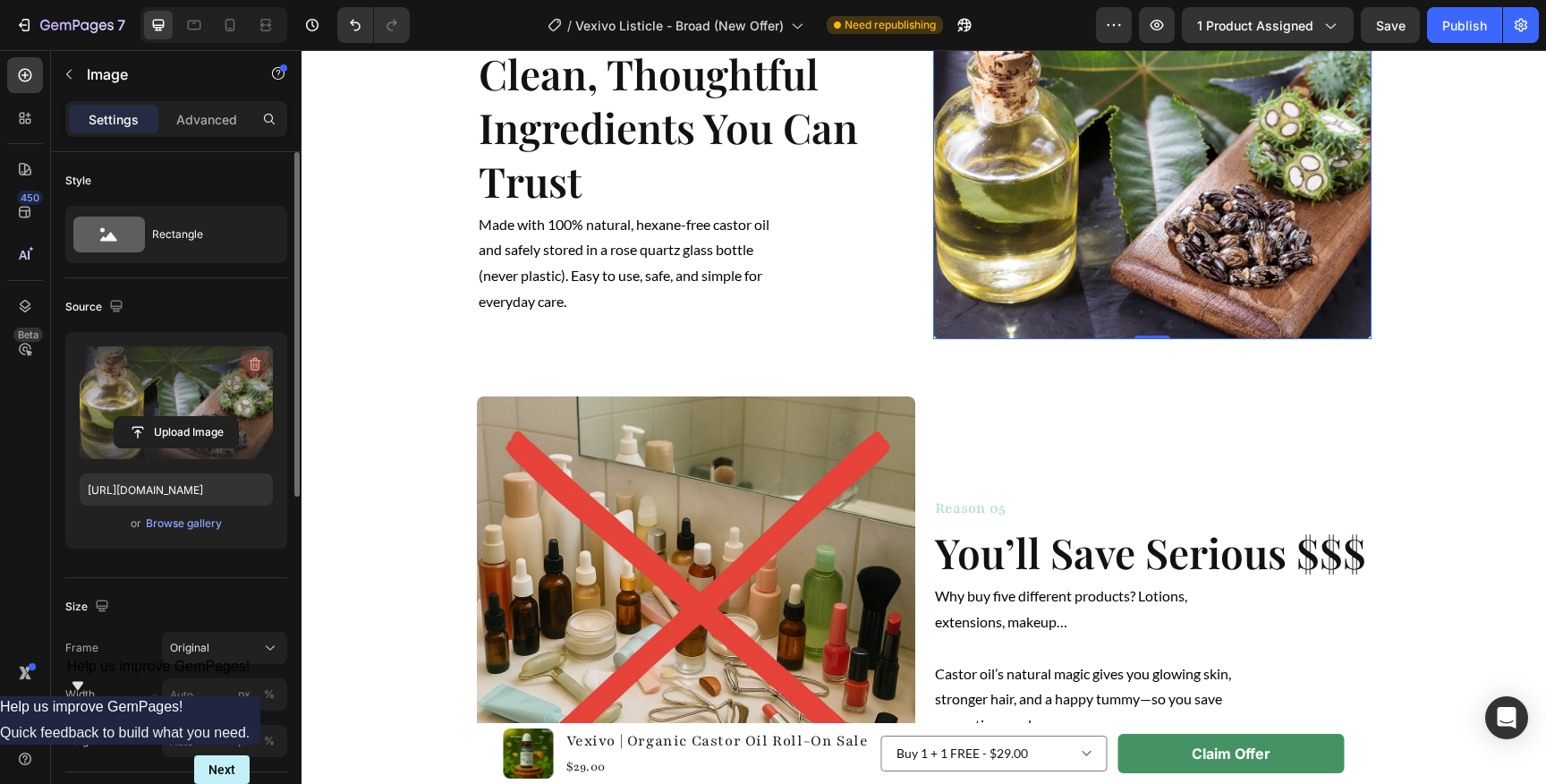
click at [251, 365] on icon "button" at bounding box center [255, 364] width 12 height 14
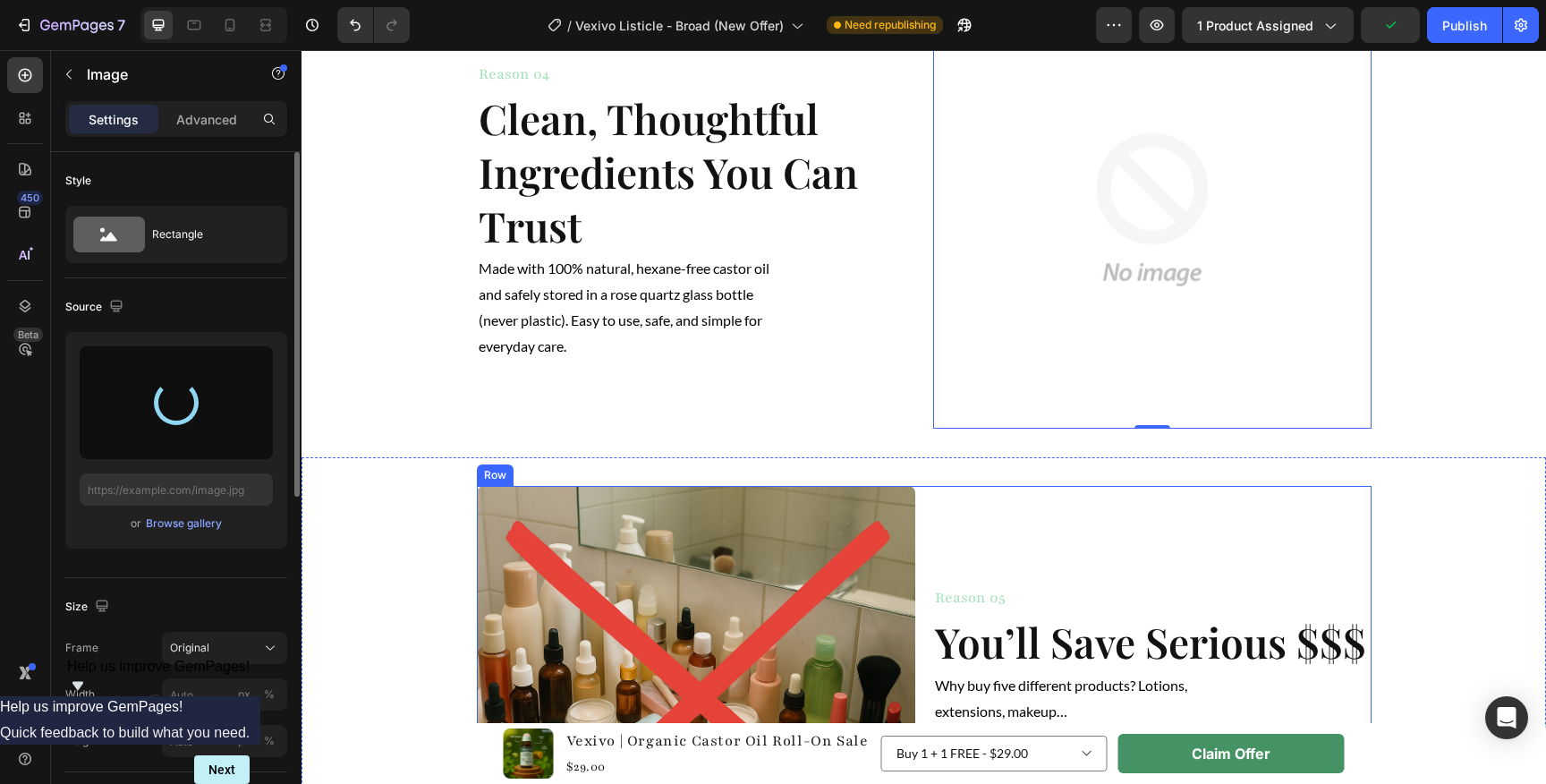
type input "[URL][DOMAIN_NAME]"
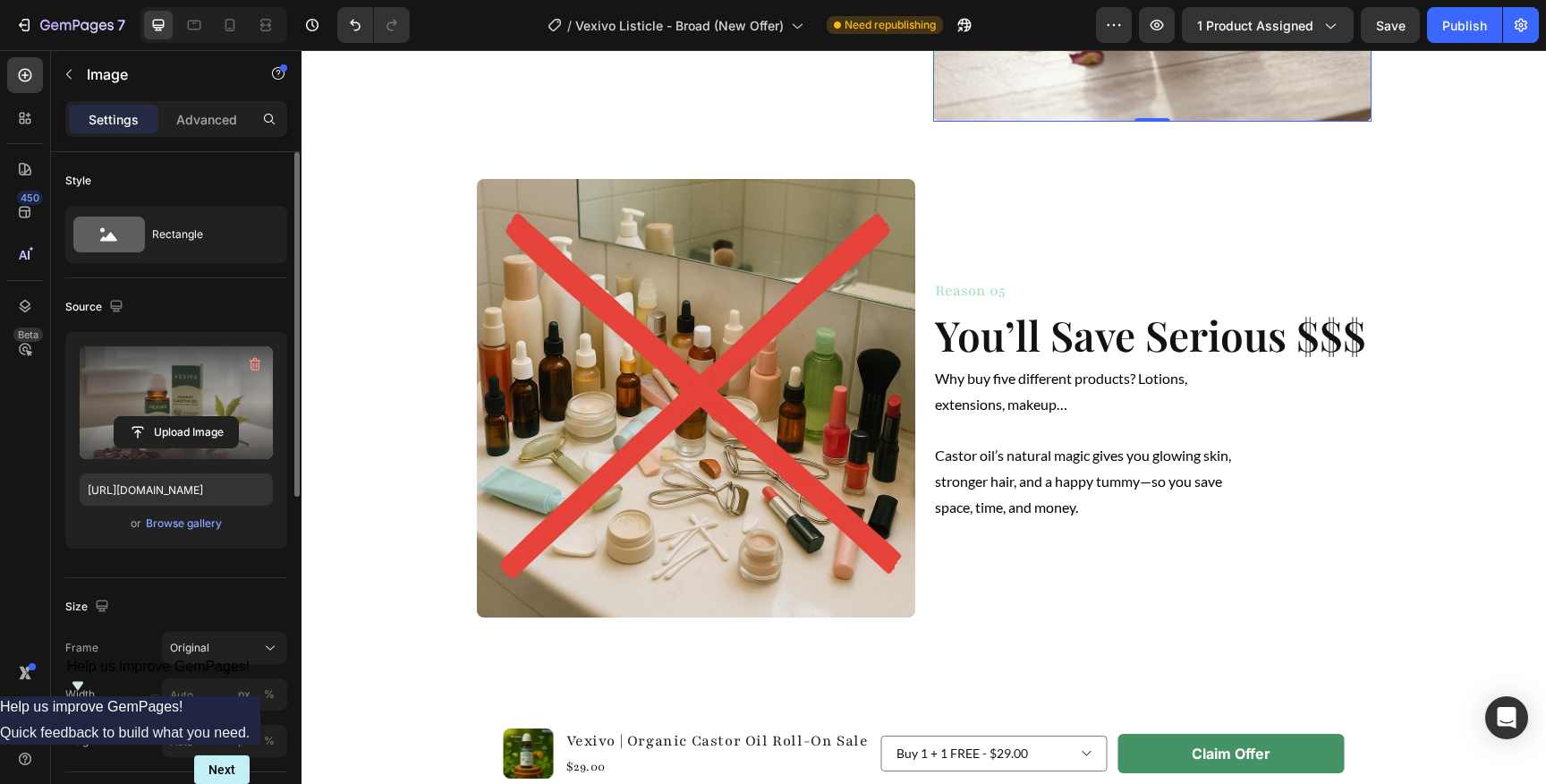
scroll to position [2521, 0]
click at [826, 443] on img at bounding box center [695, 397] width 438 height 438
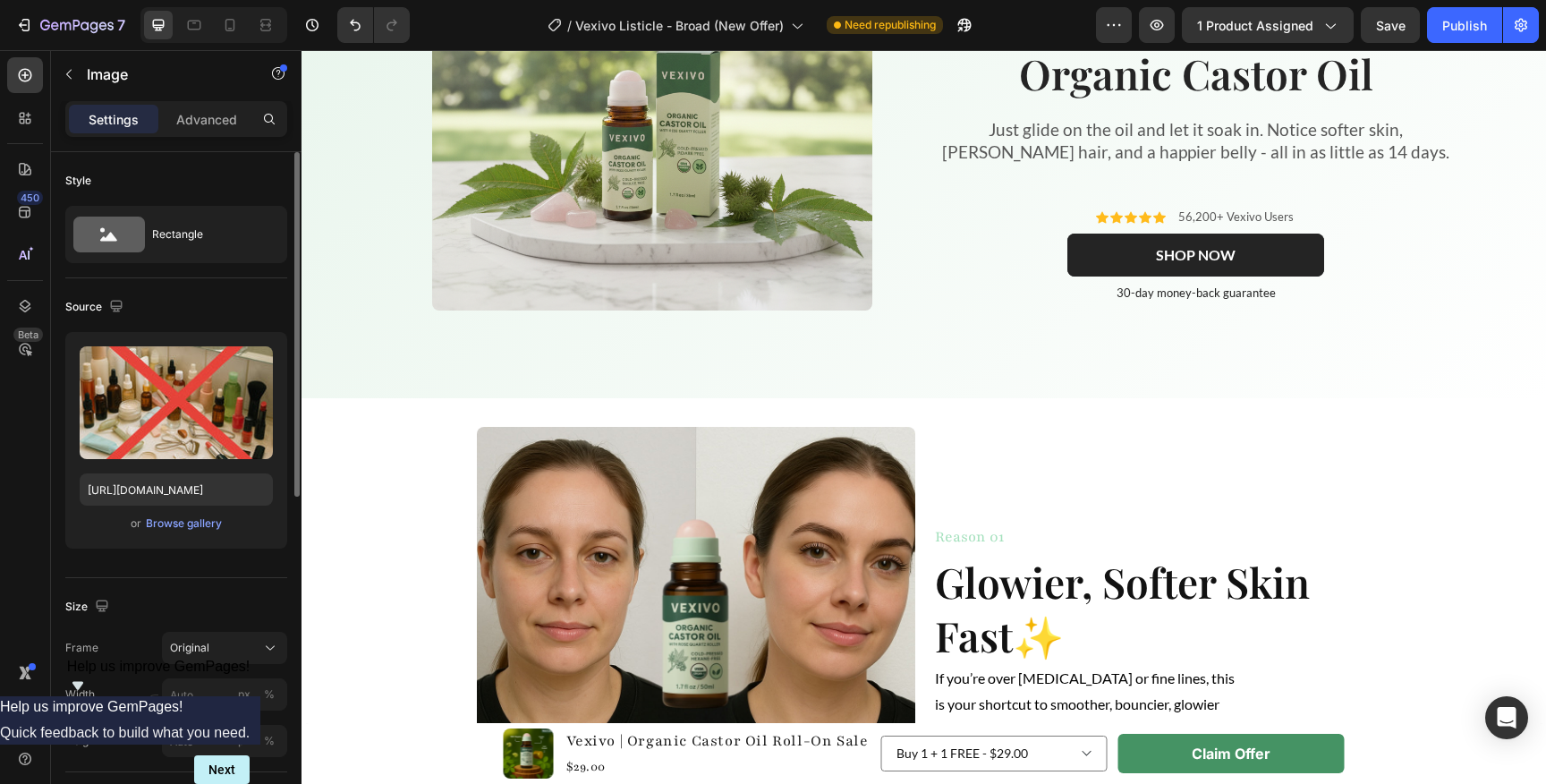
scroll to position [0, 0]
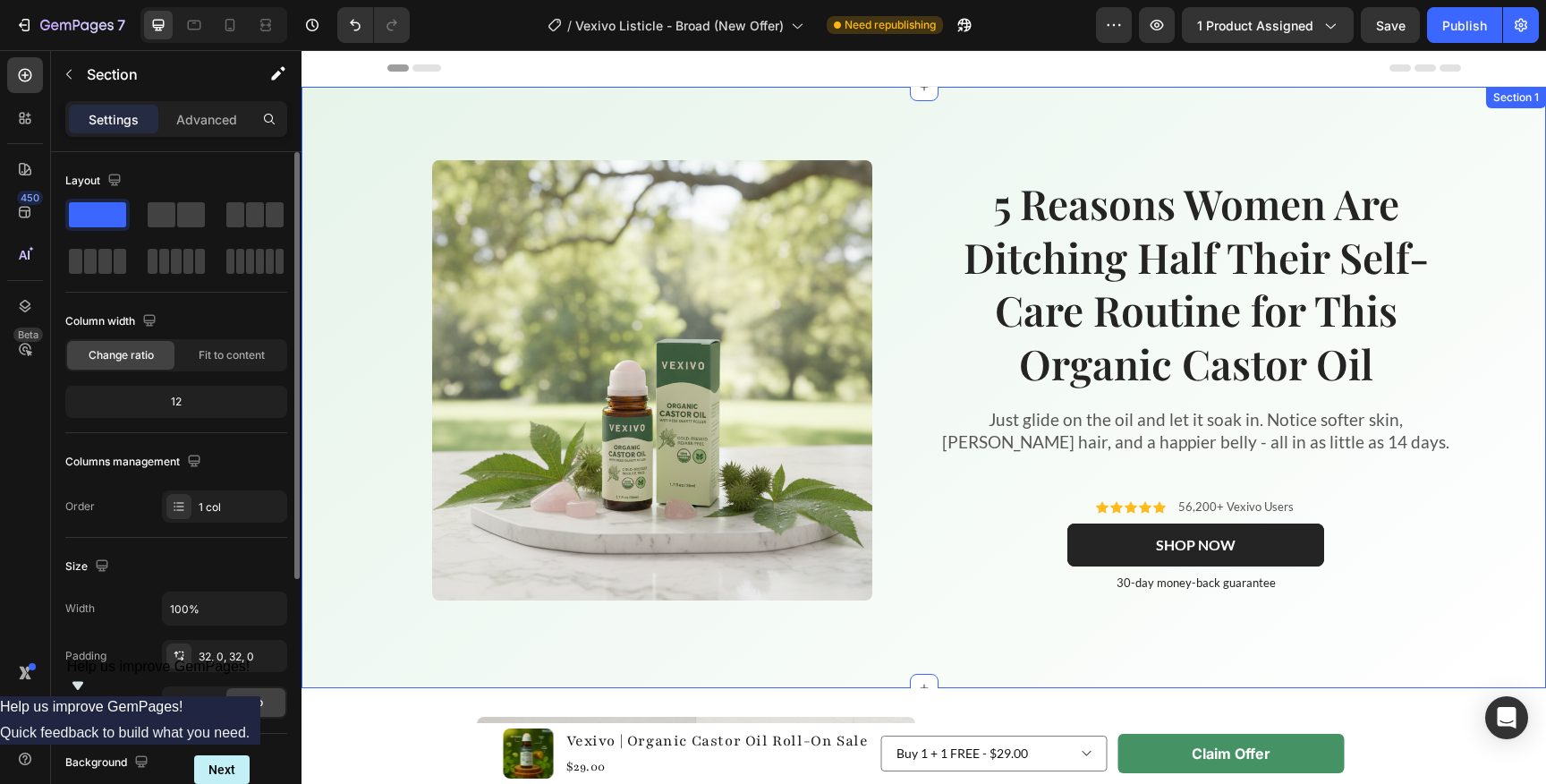
click at [364, 305] on div "Image 5 Reasons Women Are Ditching Half Their Self-Care Routine for This Organi…" at bounding box center [923, 387] width 1244 height 543
click at [541, 286] on img at bounding box center [652, 379] width 440 height 440
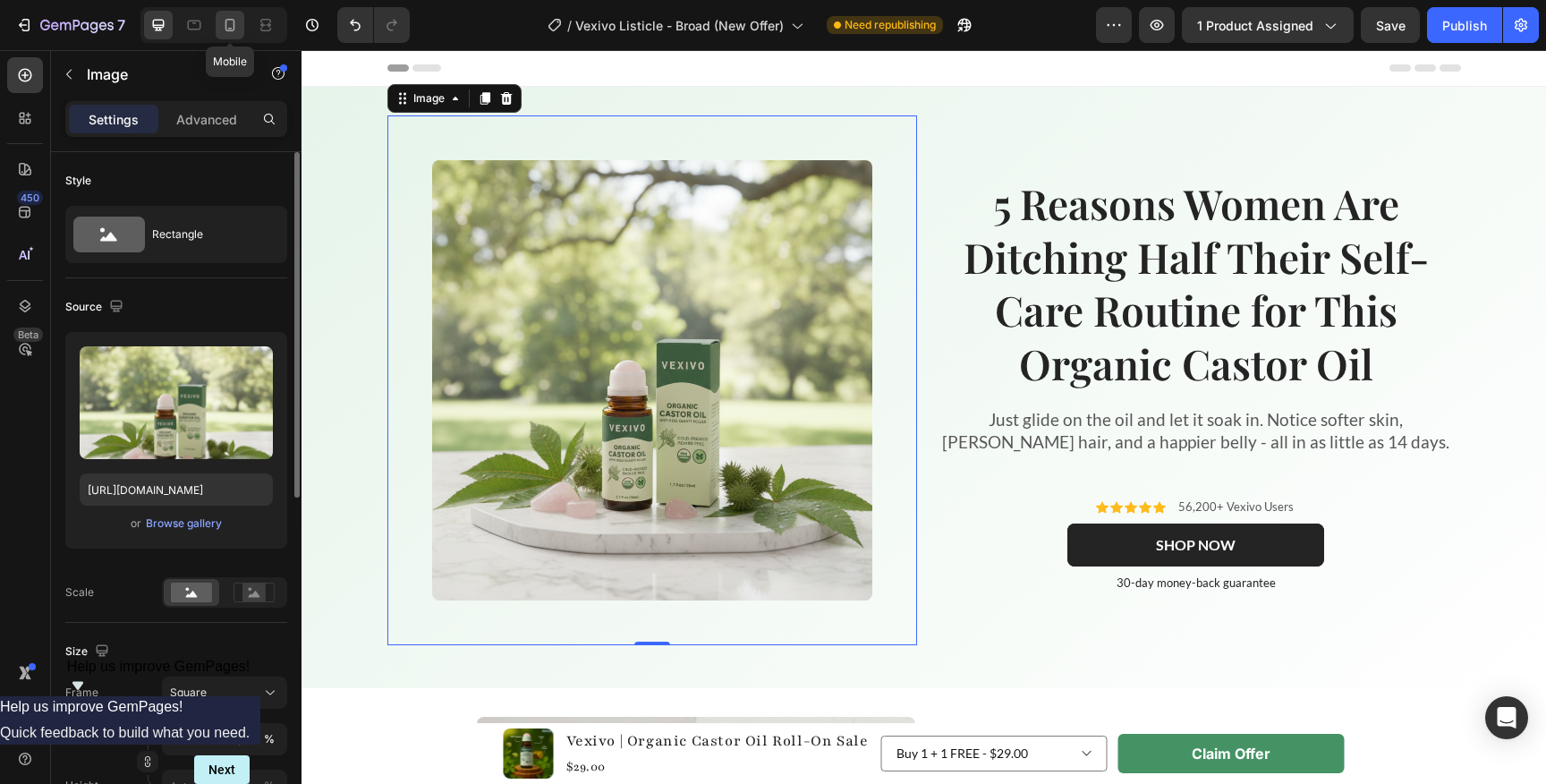
click at [230, 30] on icon at bounding box center [230, 25] width 10 height 13
type input "[URL][DOMAIN_NAME]"
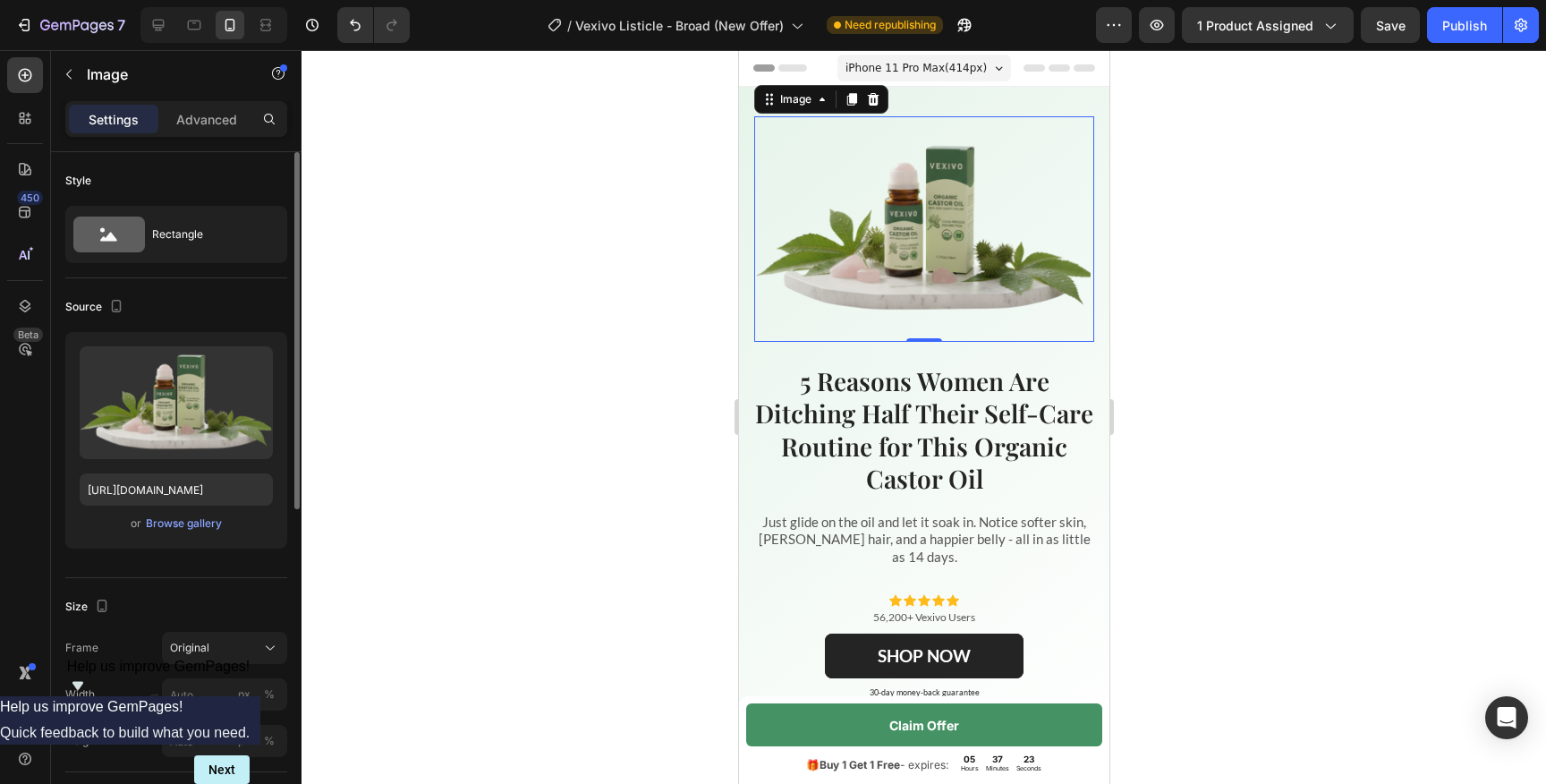
scroll to position [4, 0]
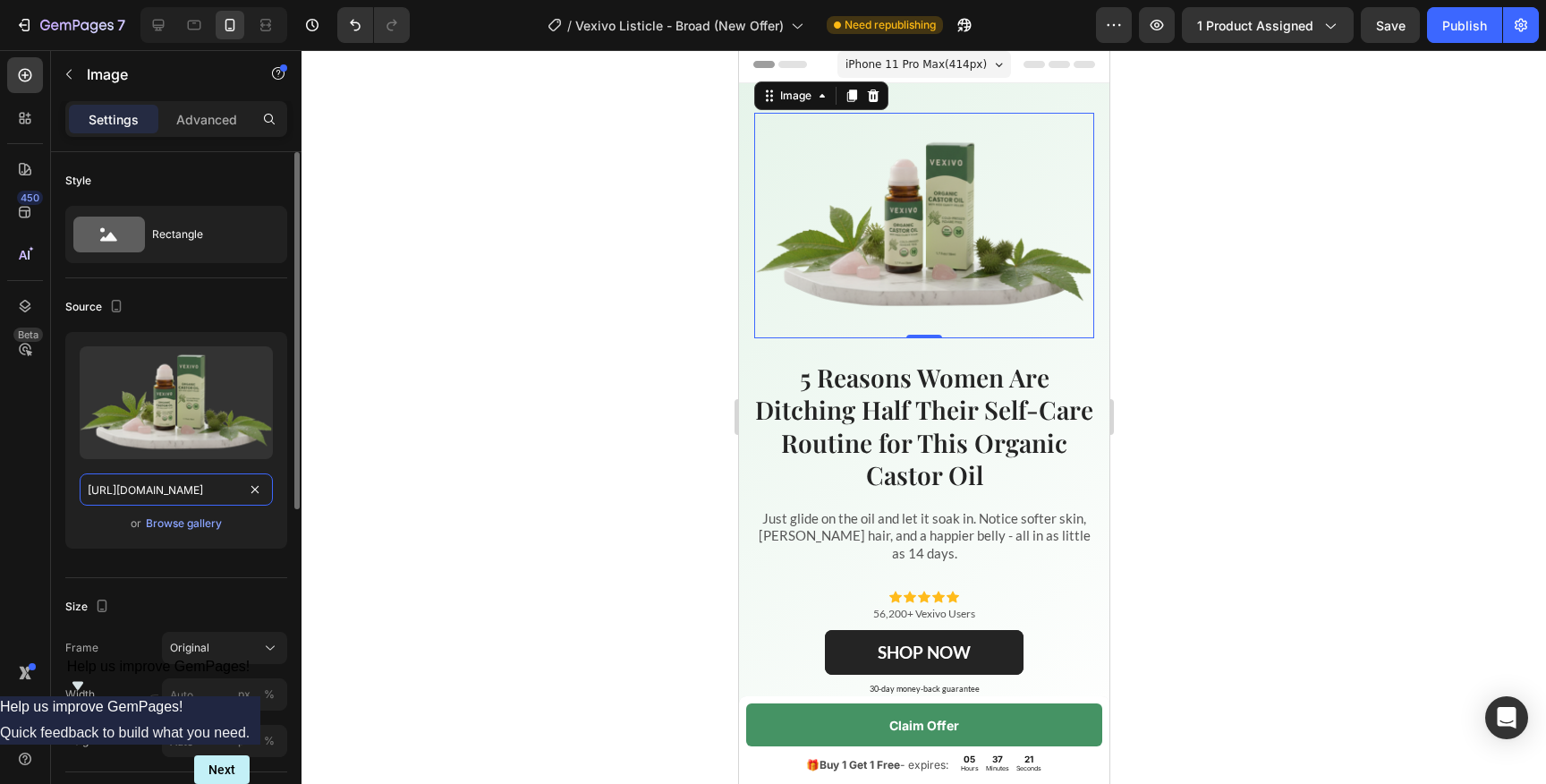
click at [176, 487] on input "[URL][DOMAIN_NAME]" at bounding box center [176, 488] width 193 height 32
click at [158, 32] on icon at bounding box center [158, 25] width 17 height 17
type input "[URL][DOMAIN_NAME]"
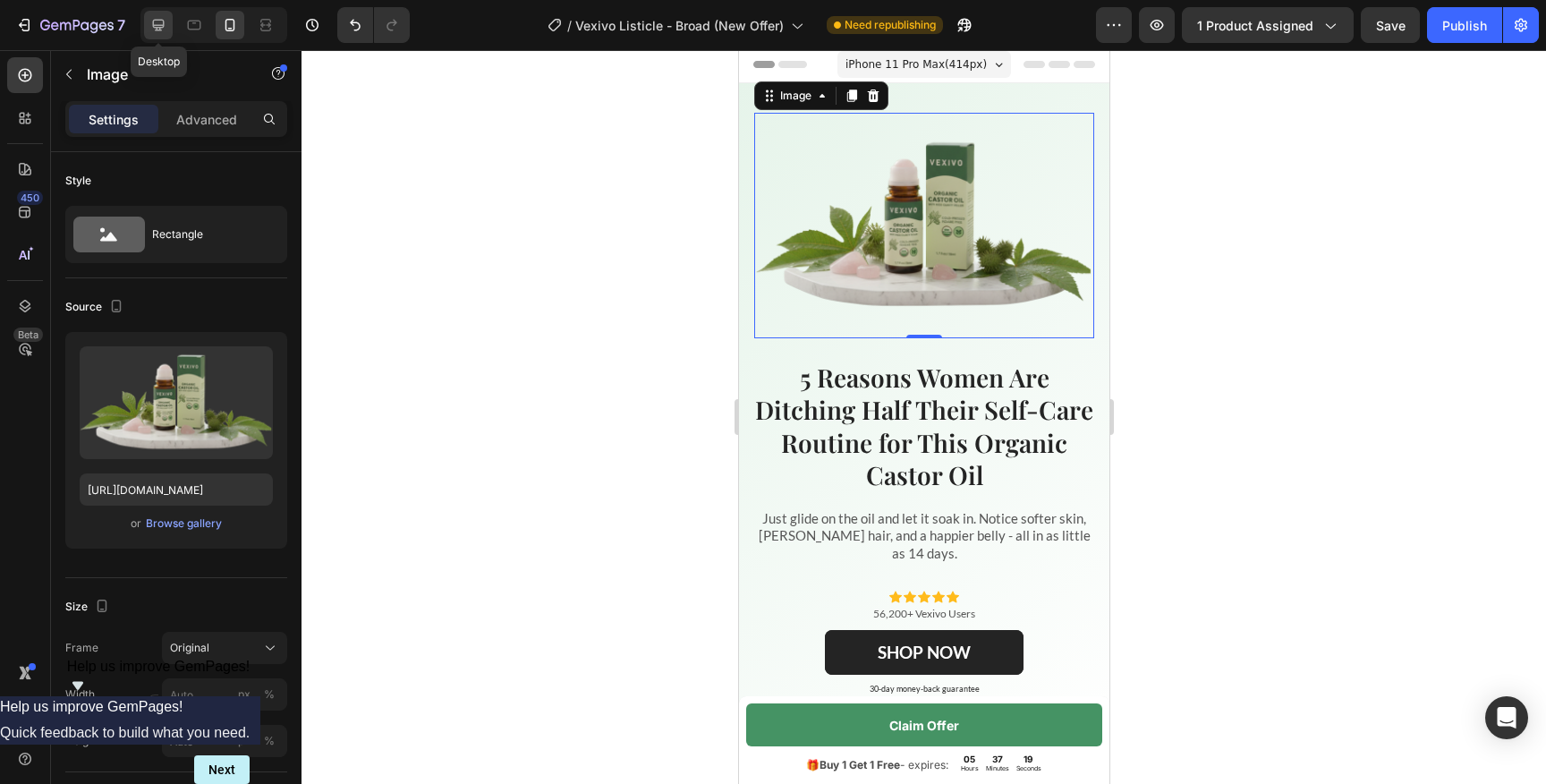
type input "100"
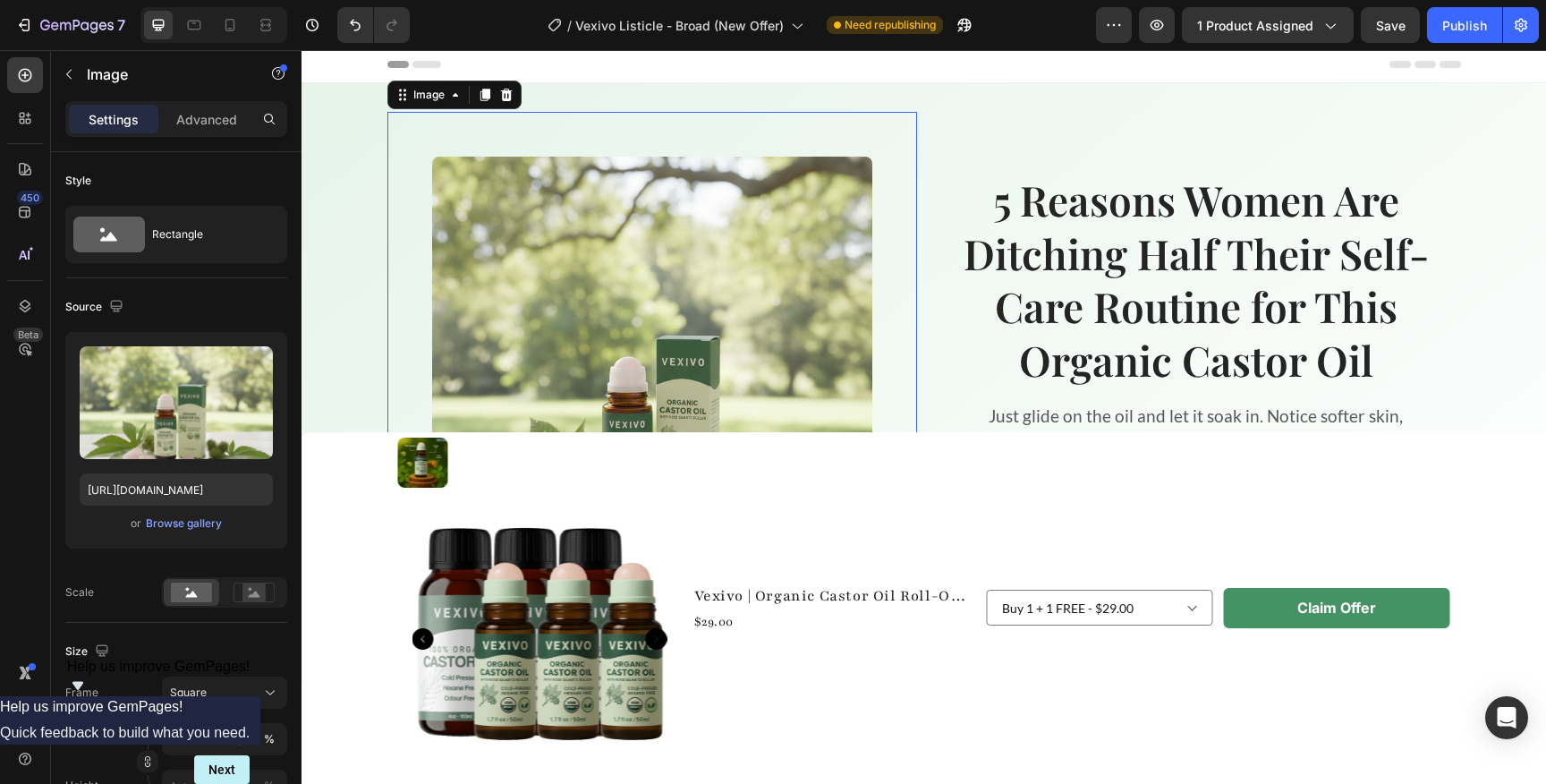
scroll to position [3, 0]
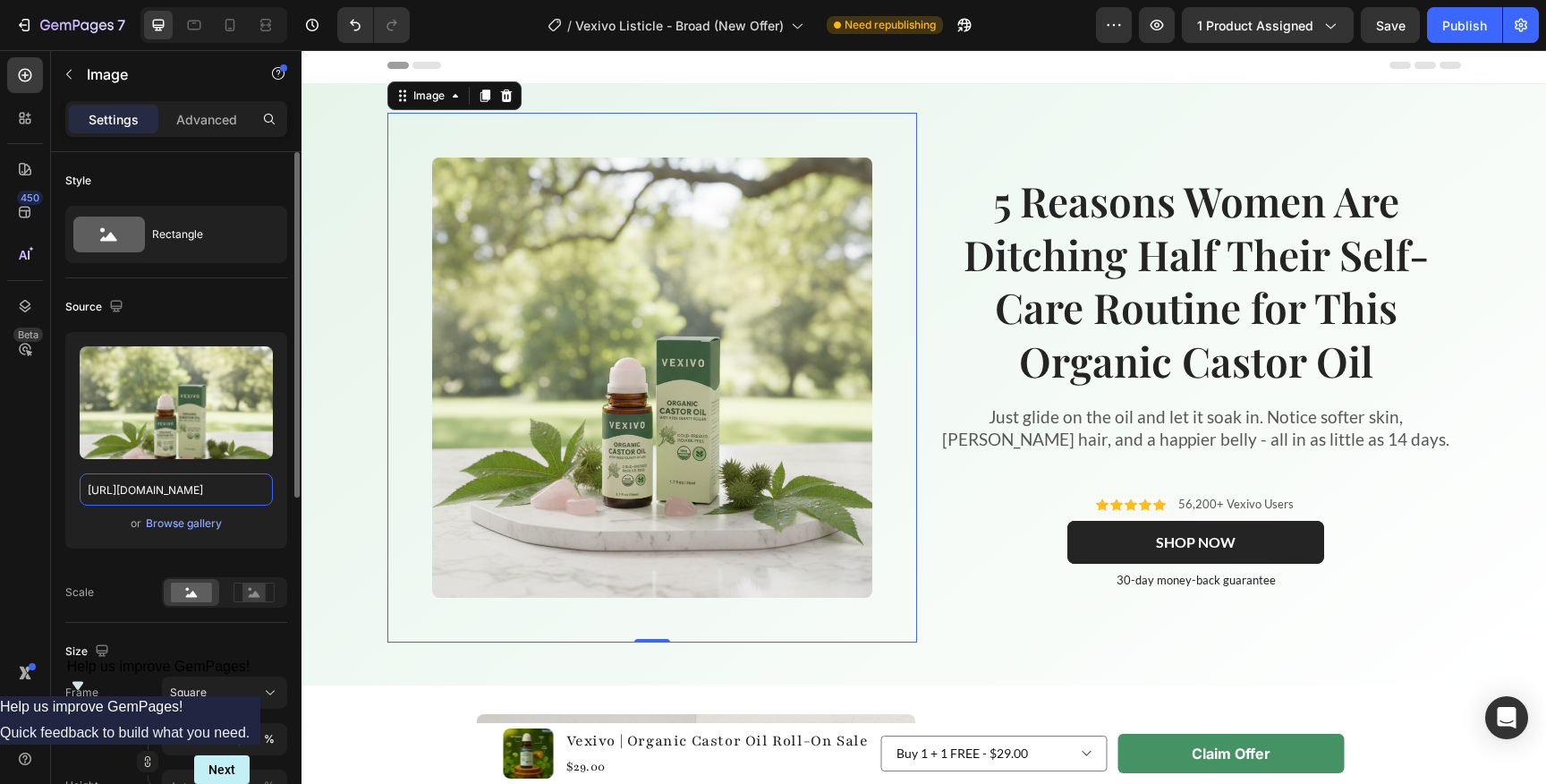
click at [153, 477] on input "[URL][DOMAIN_NAME]" at bounding box center [176, 488] width 193 height 32
paste input "599a9bda-61bd-49cc-b528-60fccb047ede"
type input "[URL][DOMAIN_NAME]"
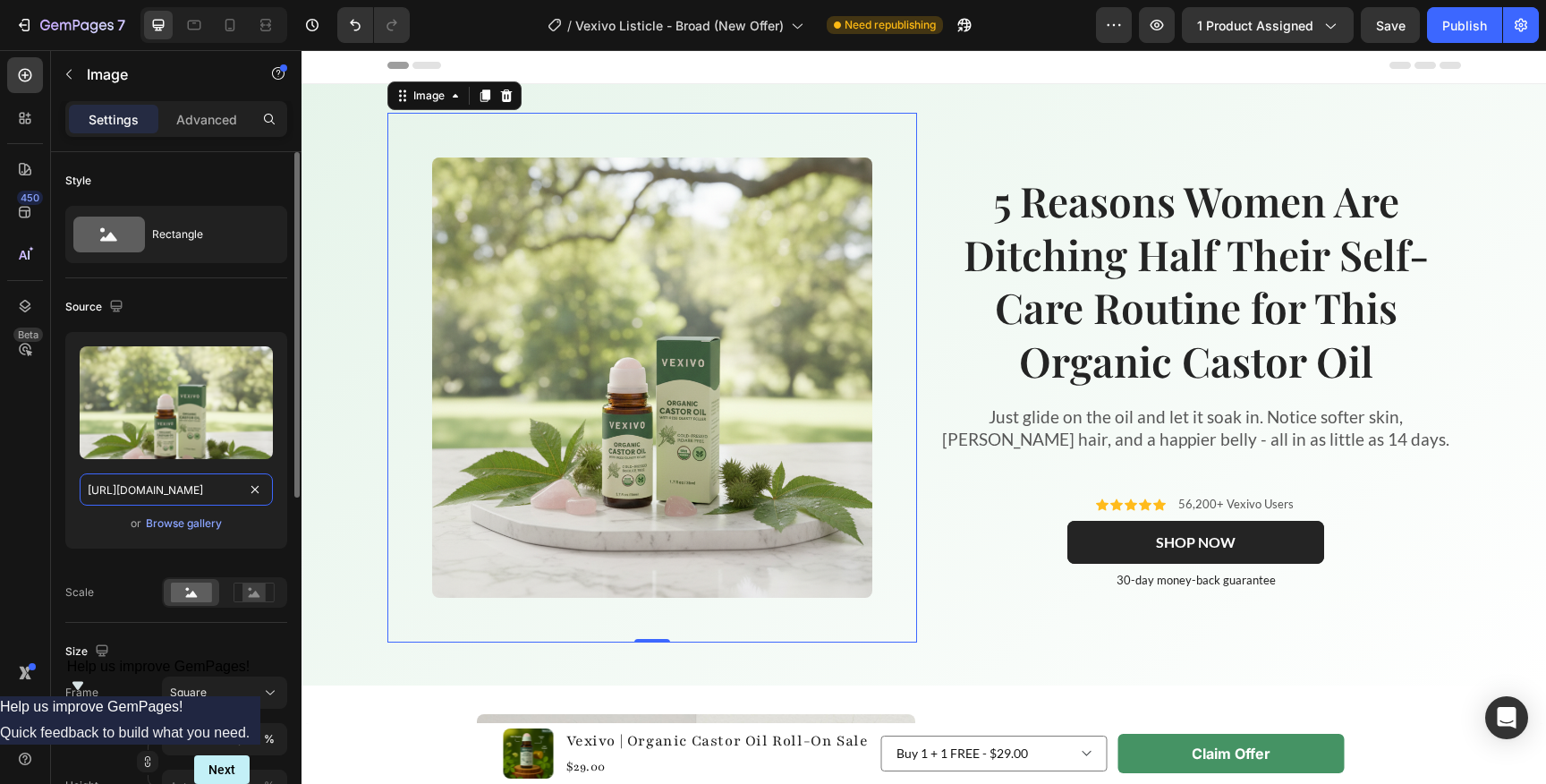
scroll to position [0, 554]
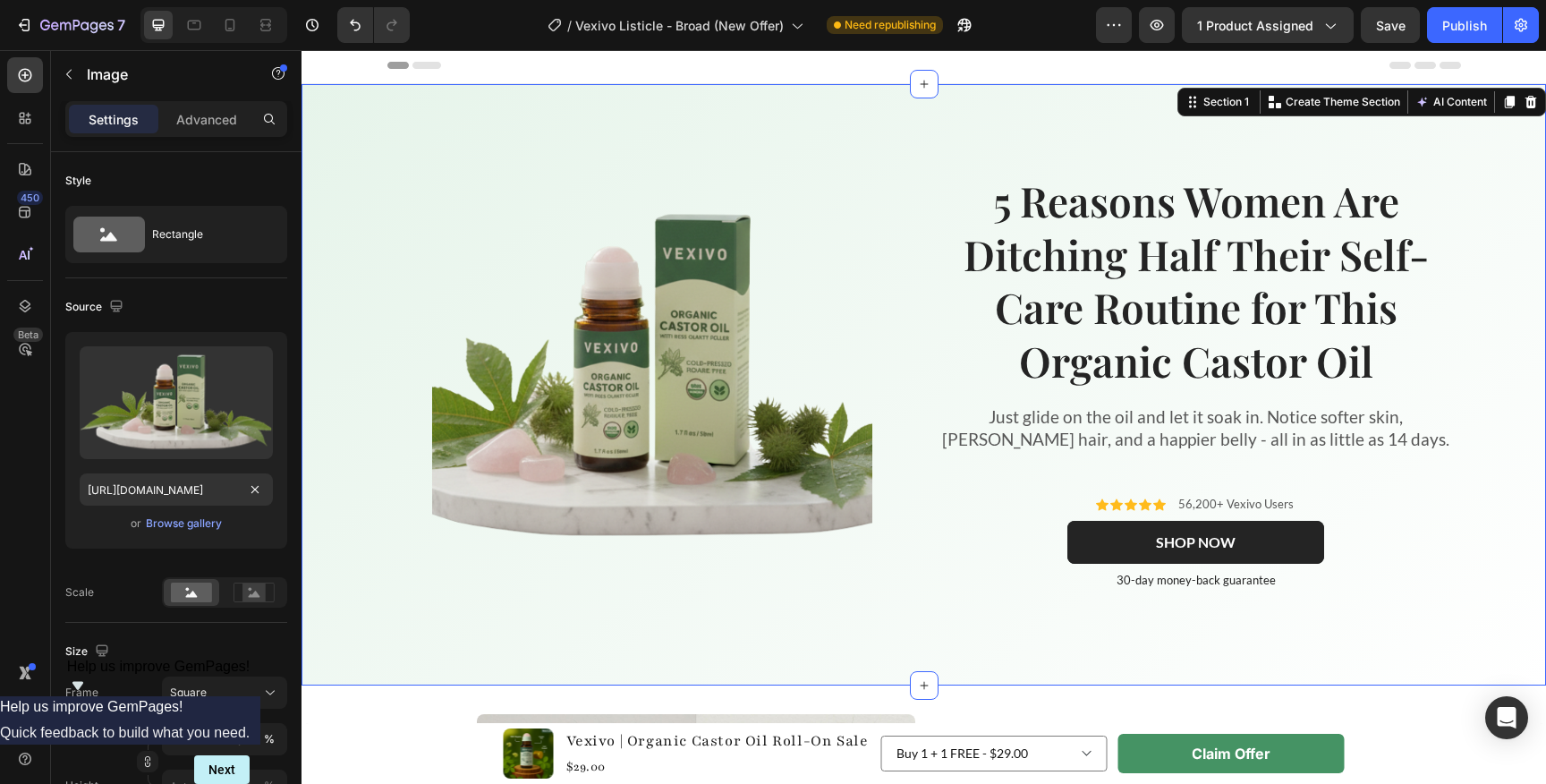
click at [334, 510] on div "Image 5 Reasons Women Are Ditching Half Their Self-Care Routine for This Organi…" at bounding box center [923, 385] width 1244 height 543
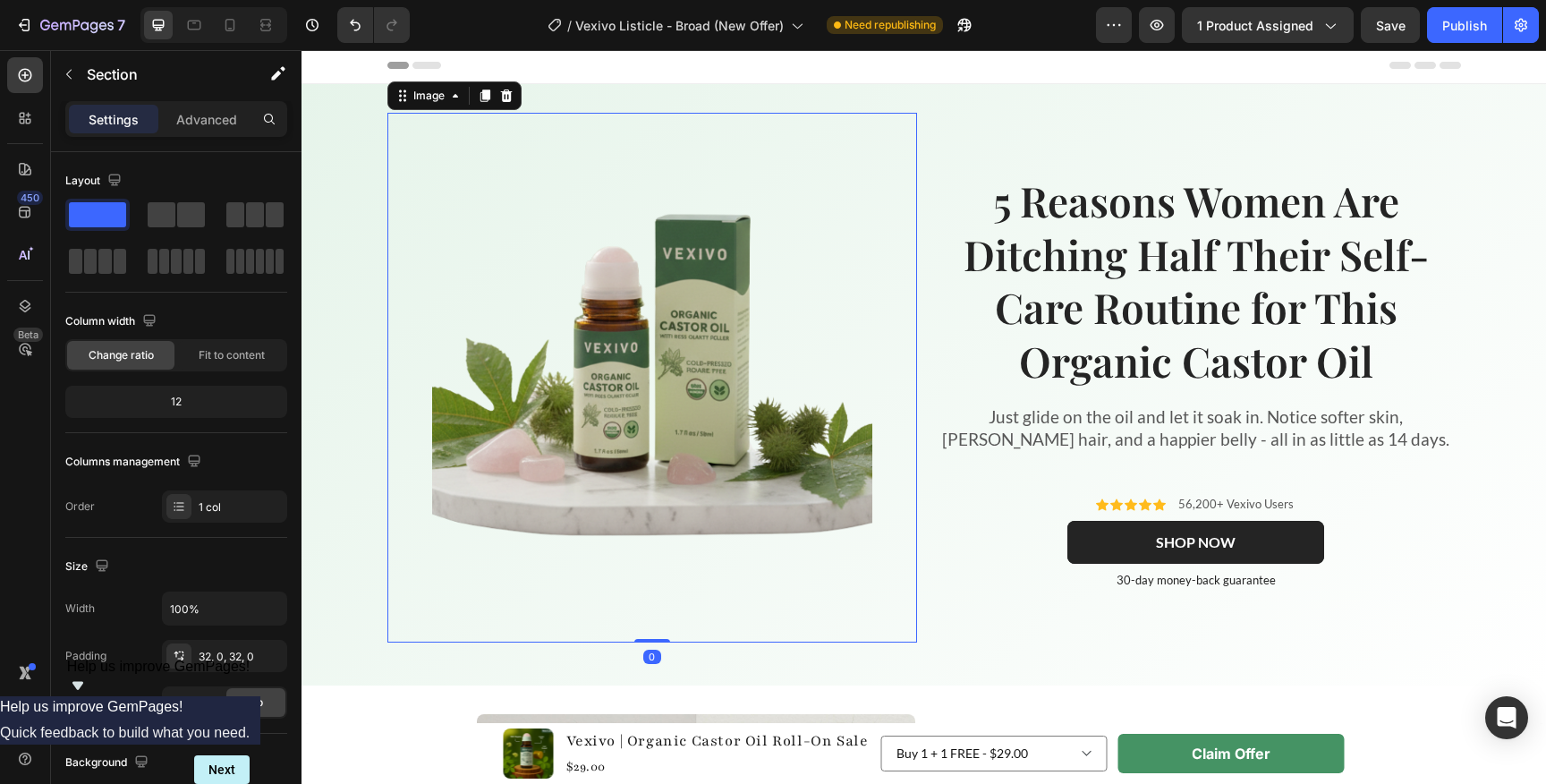
click at [612, 484] on img at bounding box center [652, 377] width 440 height 440
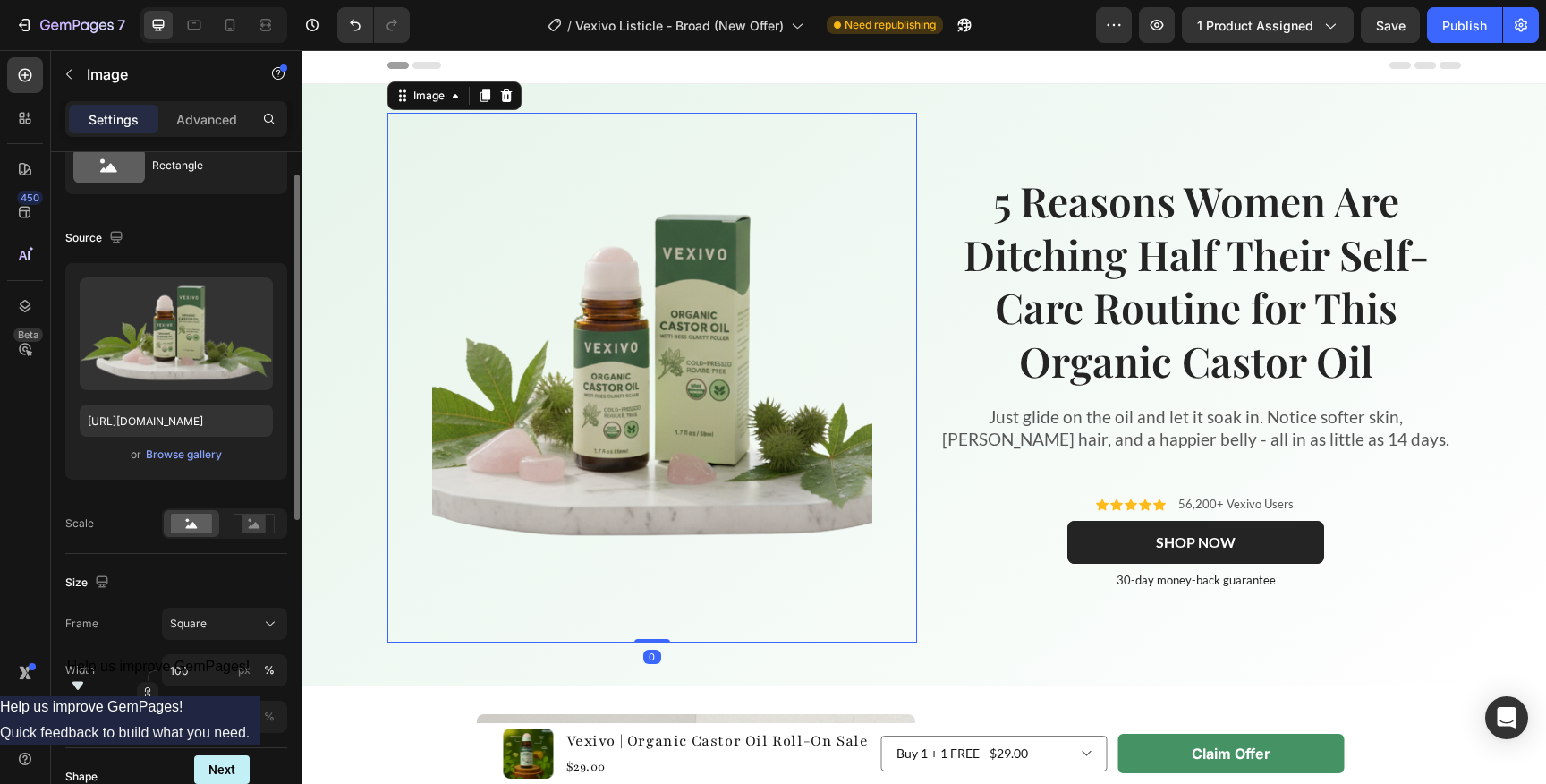
scroll to position [114, 0]
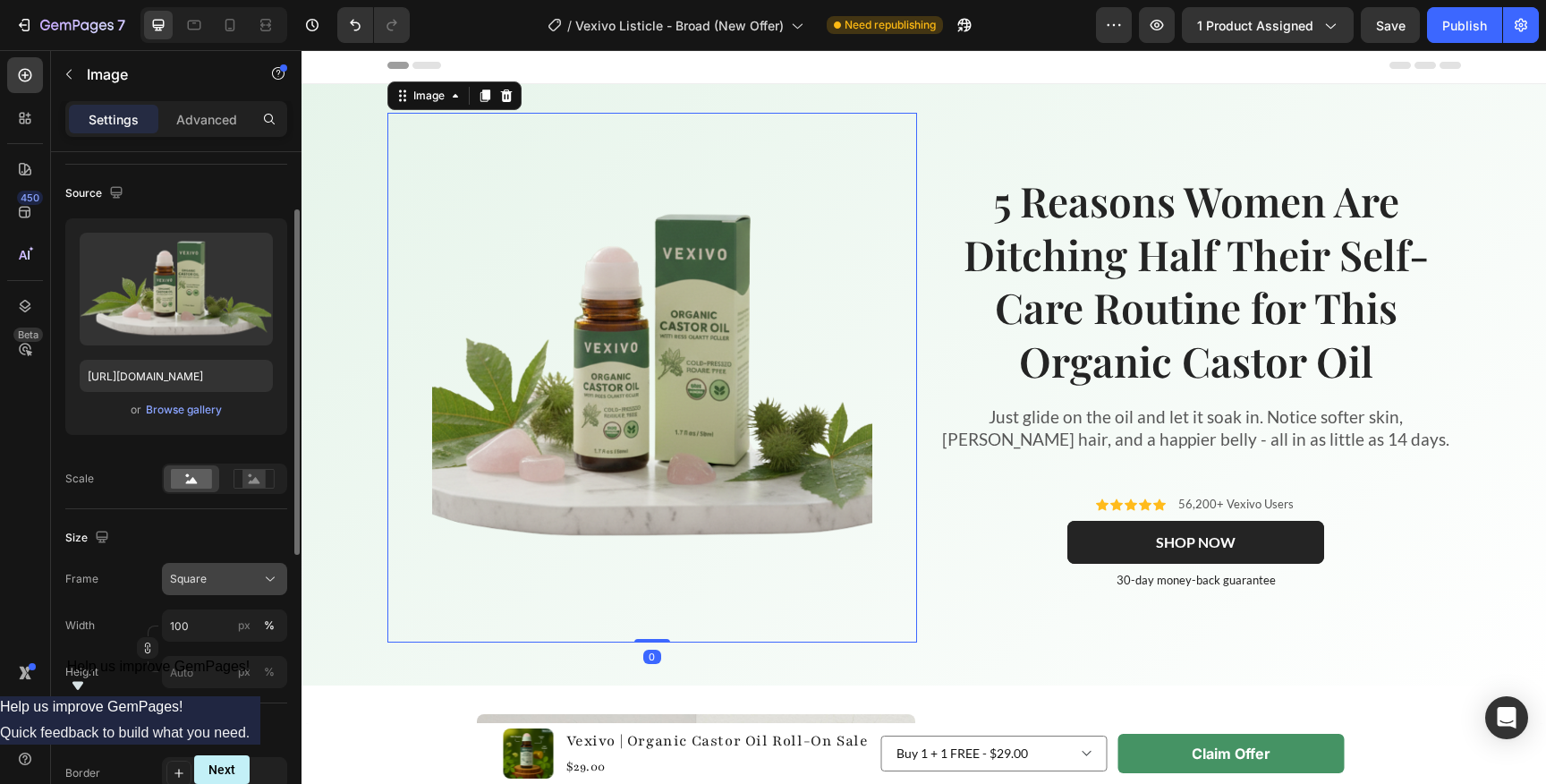
click at [228, 589] on button "Square" at bounding box center [224, 578] width 125 height 32
click at [210, 724] on div "Original" at bounding box center [220, 724] width 104 height 17
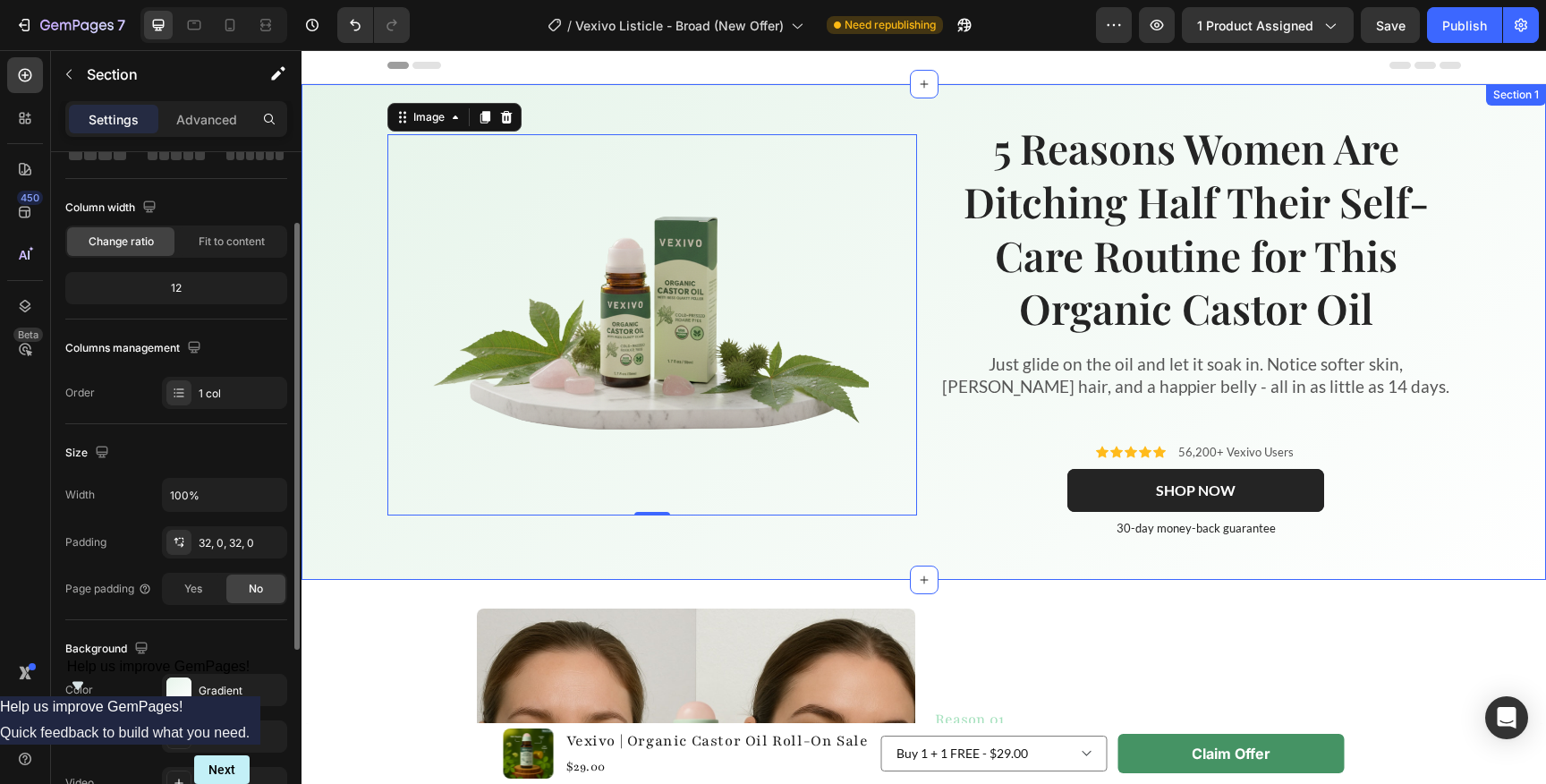
click at [455, 555] on div "Image 0 5 Reasons Women Are Ditching Half Their Self-Care Routine for This Orga…" at bounding box center [923, 332] width 1244 height 496
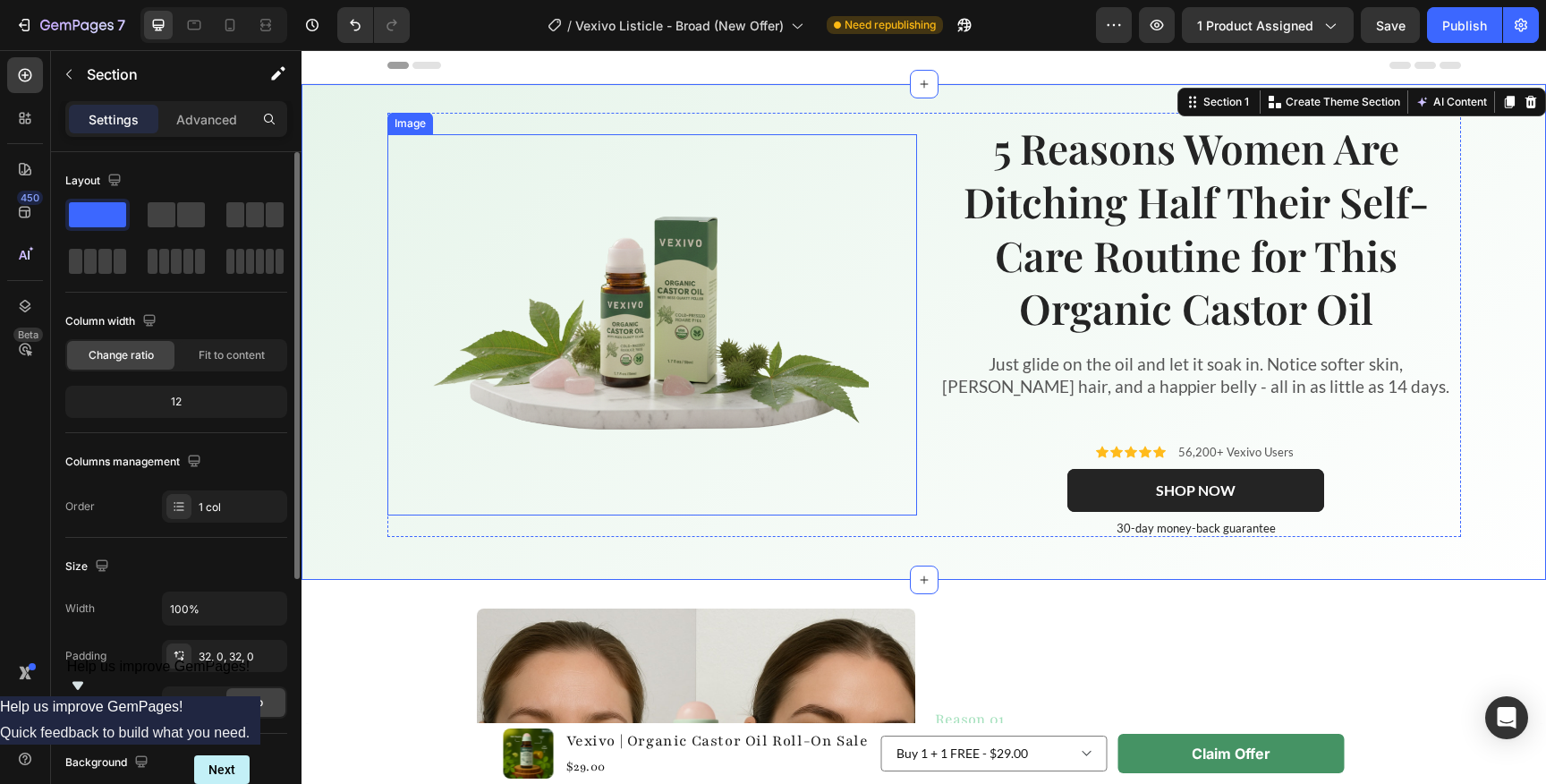
scroll to position [0, 0]
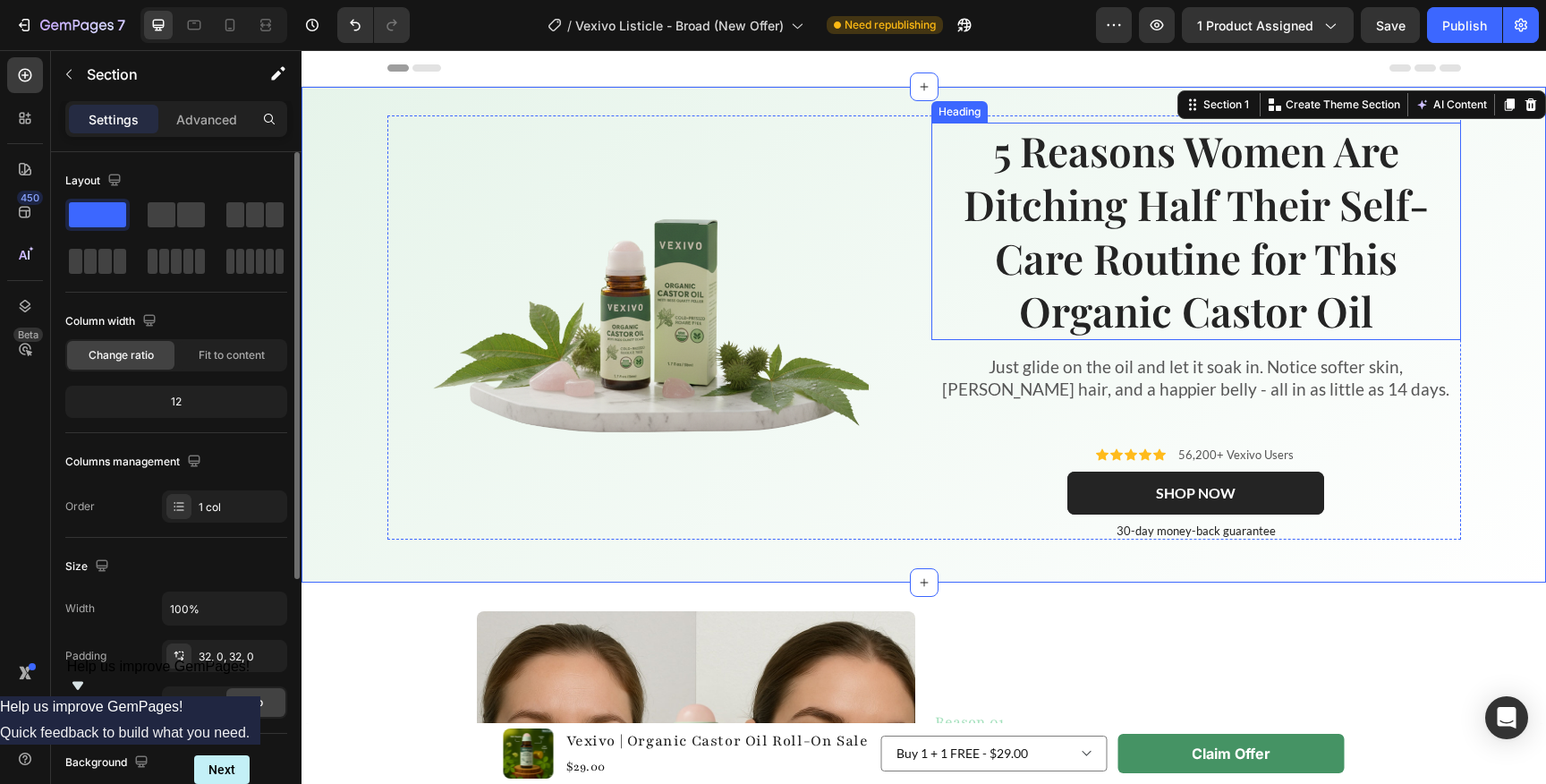
click at [1133, 229] on strong "5 Reasons Women Are Ditching Half Their Self-Care Routine for This Organic Cast…" at bounding box center [1195, 230] width 465 height 216
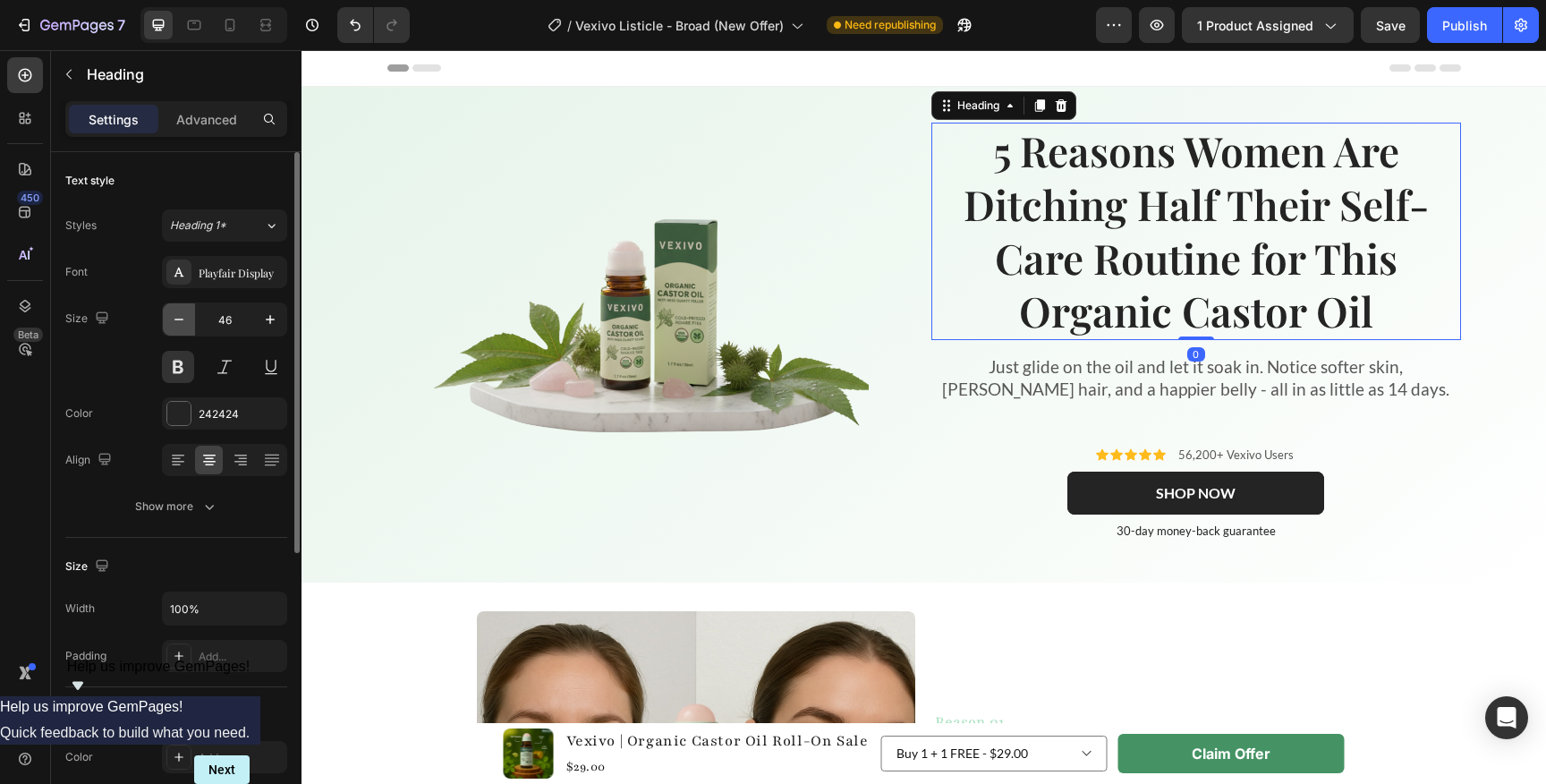
click at [180, 315] on icon "button" at bounding box center [178, 319] width 17 height 17
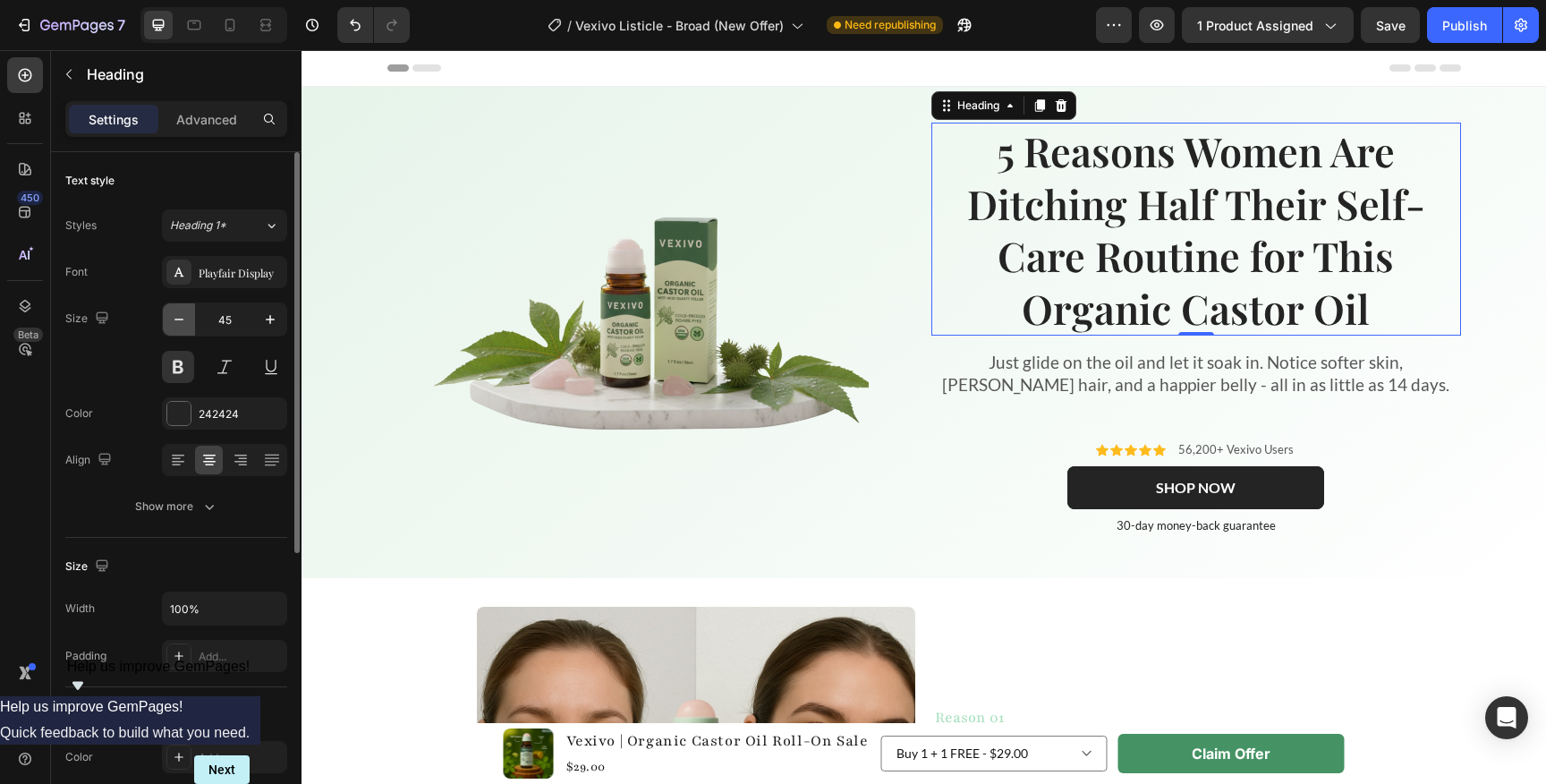
click at [180, 315] on icon "button" at bounding box center [178, 319] width 17 height 17
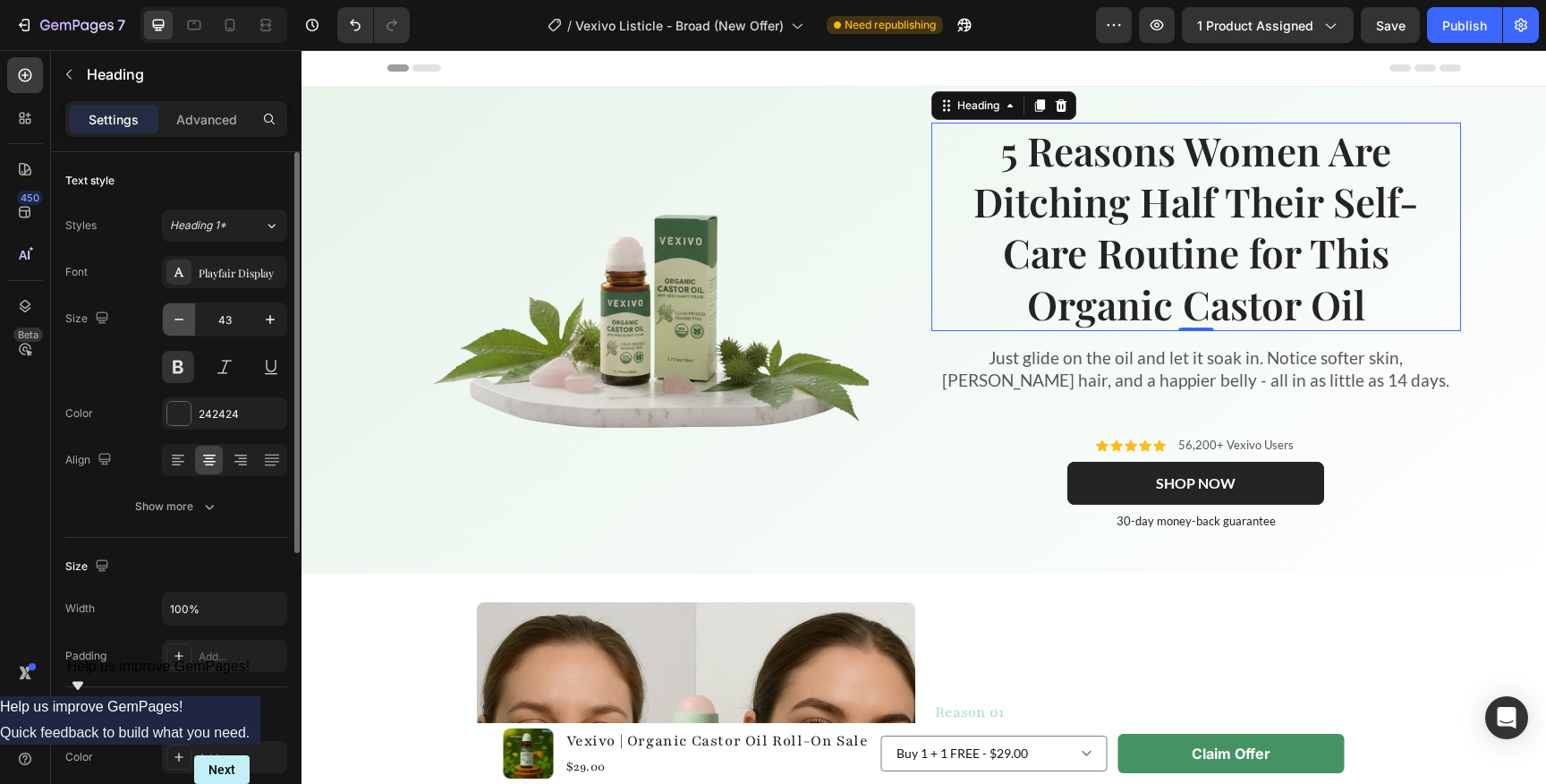
click at [180, 315] on icon "button" at bounding box center [178, 319] width 17 height 17
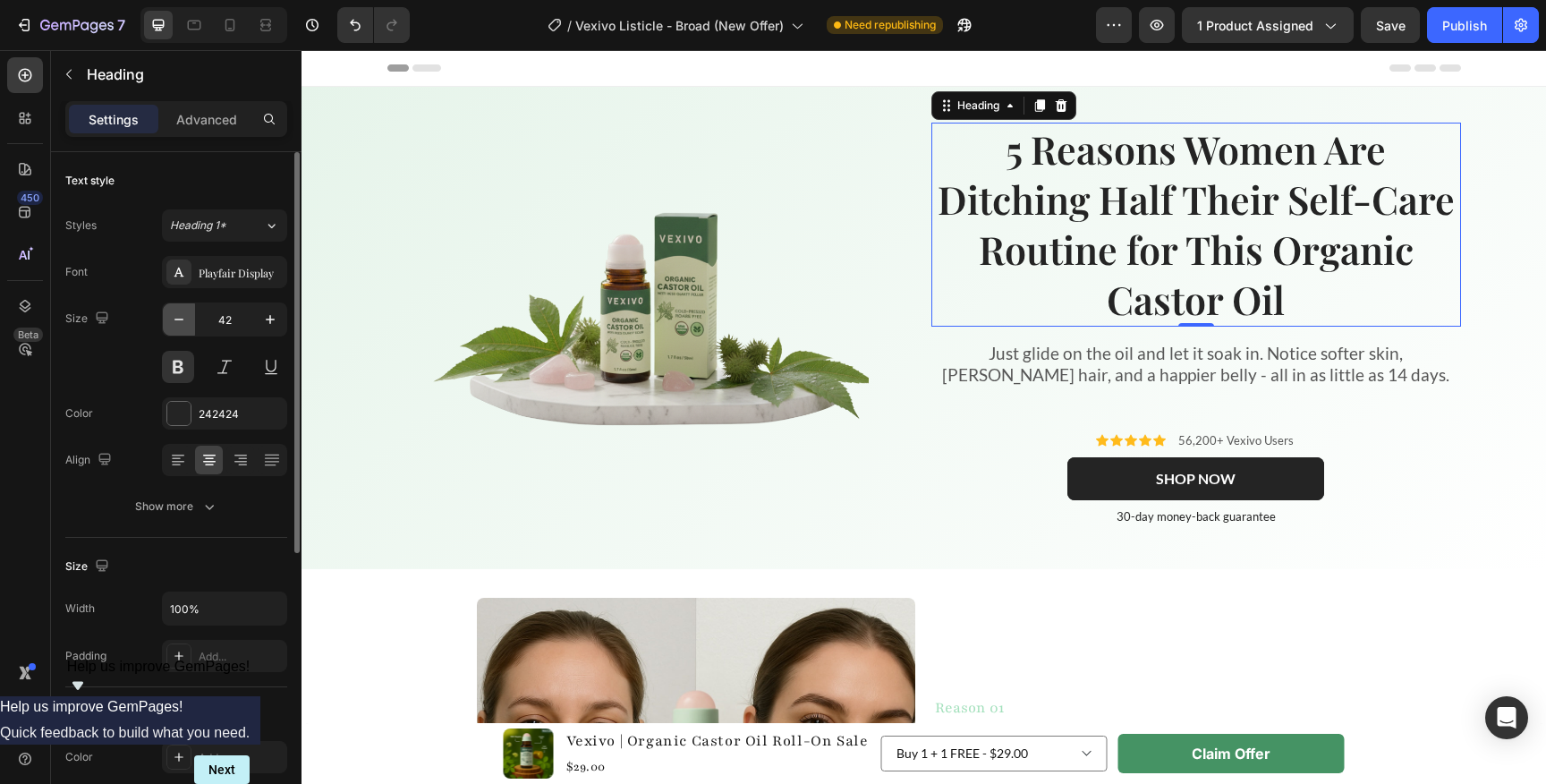
click at [180, 315] on icon "button" at bounding box center [178, 319] width 17 height 17
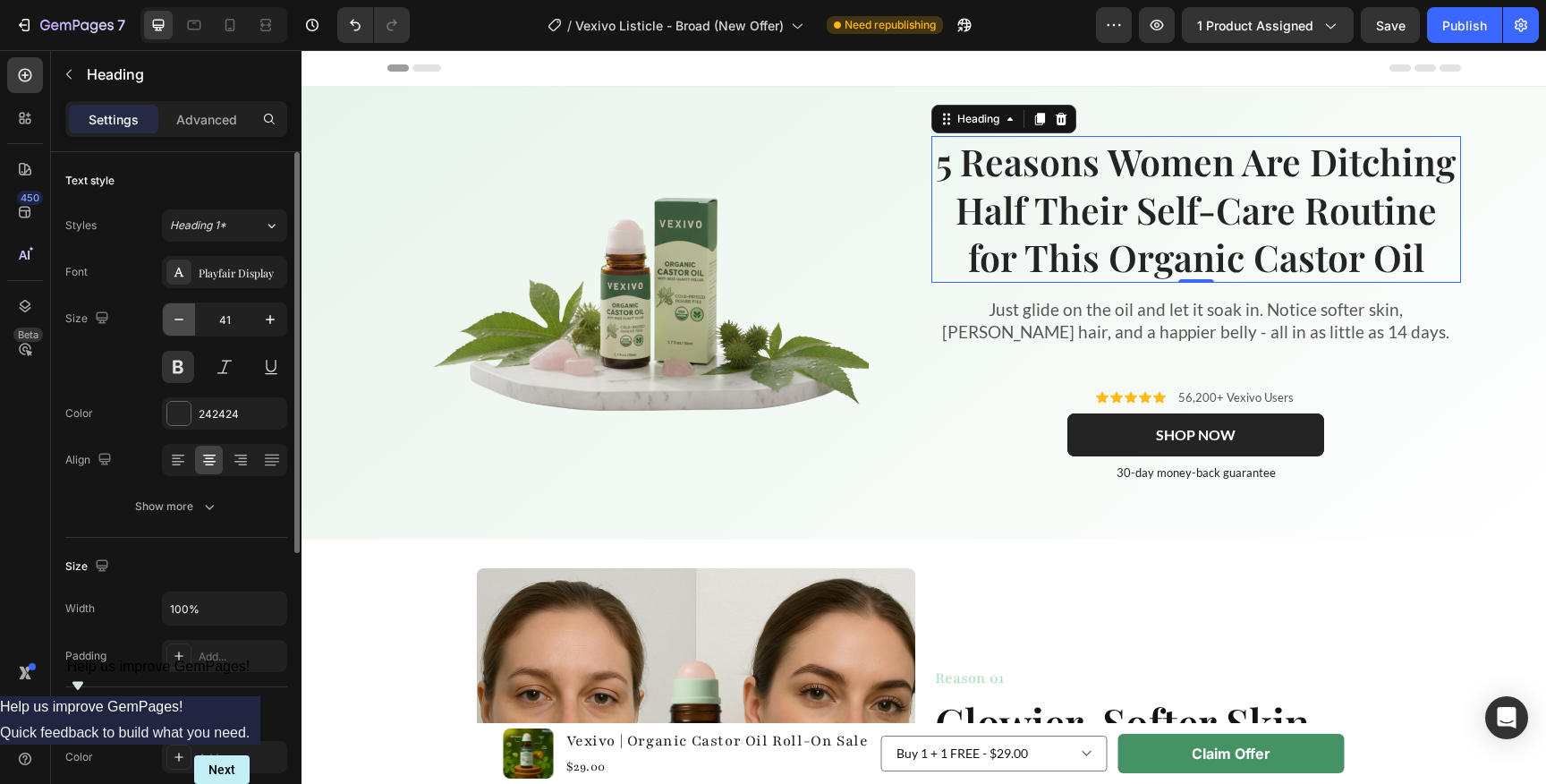
click at [180, 315] on icon "button" at bounding box center [178, 319] width 17 height 17
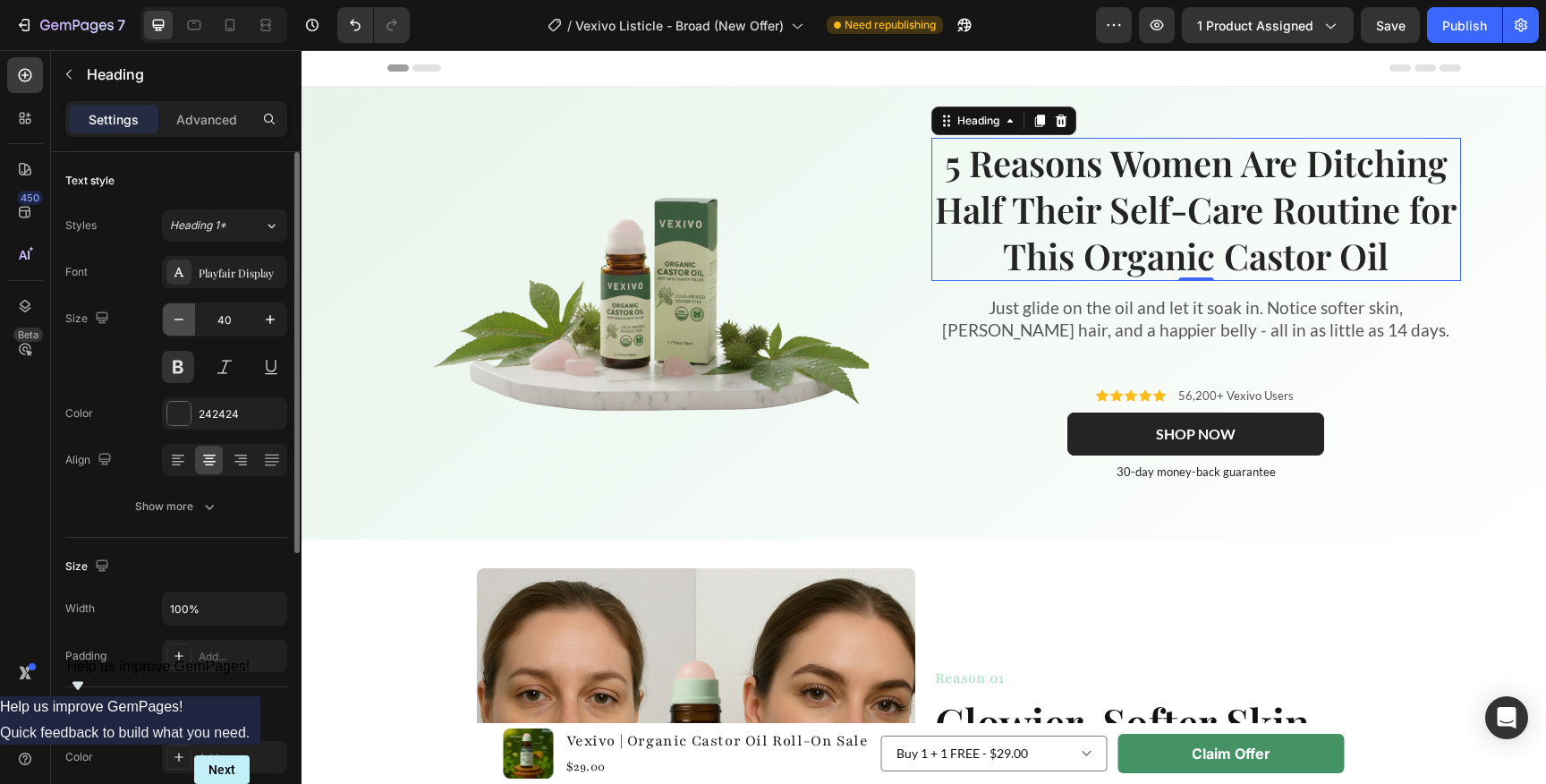
click at [180, 315] on icon "button" at bounding box center [178, 319] width 17 height 17
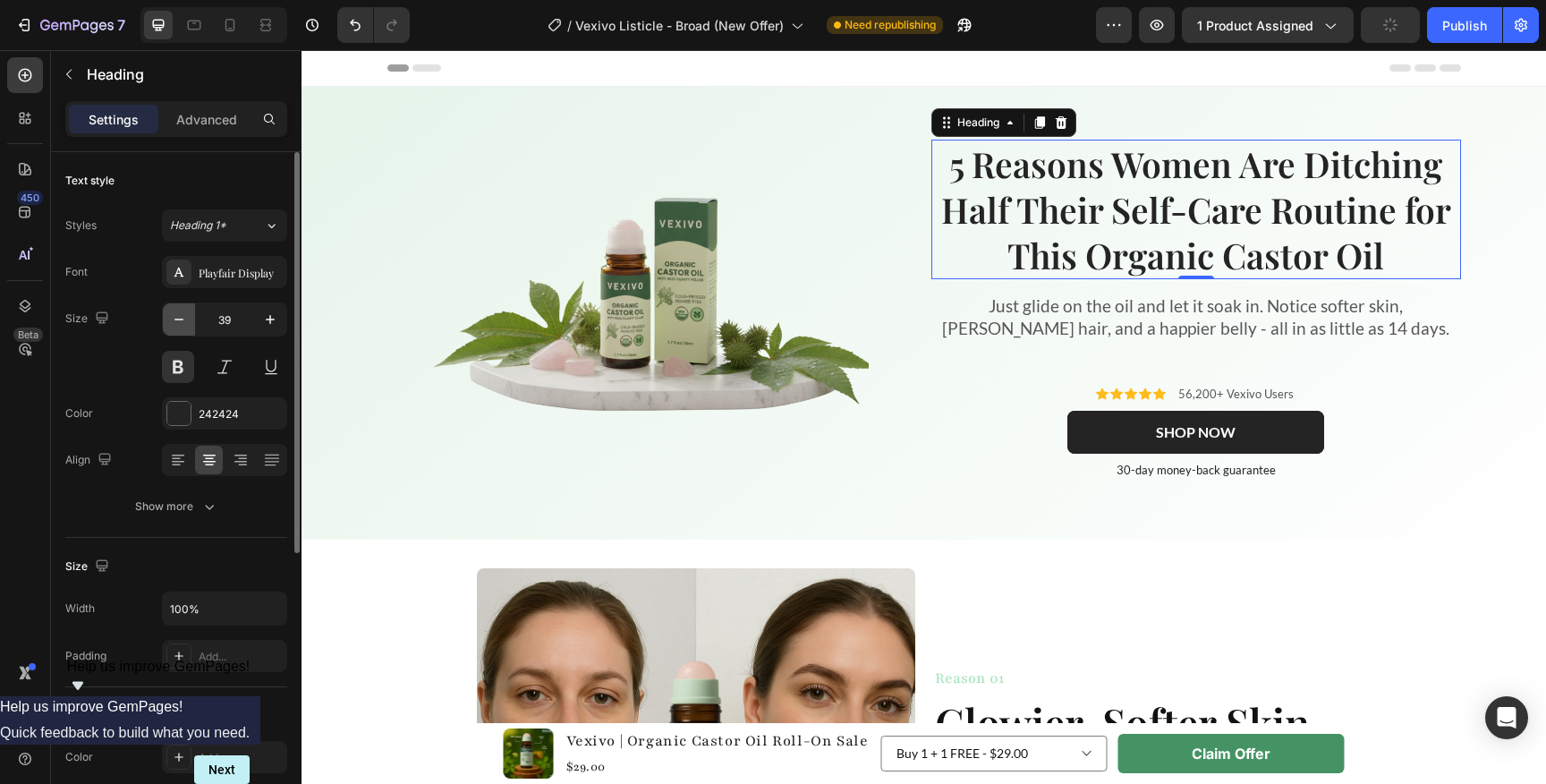
click at [180, 315] on icon "button" at bounding box center [178, 319] width 17 height 17
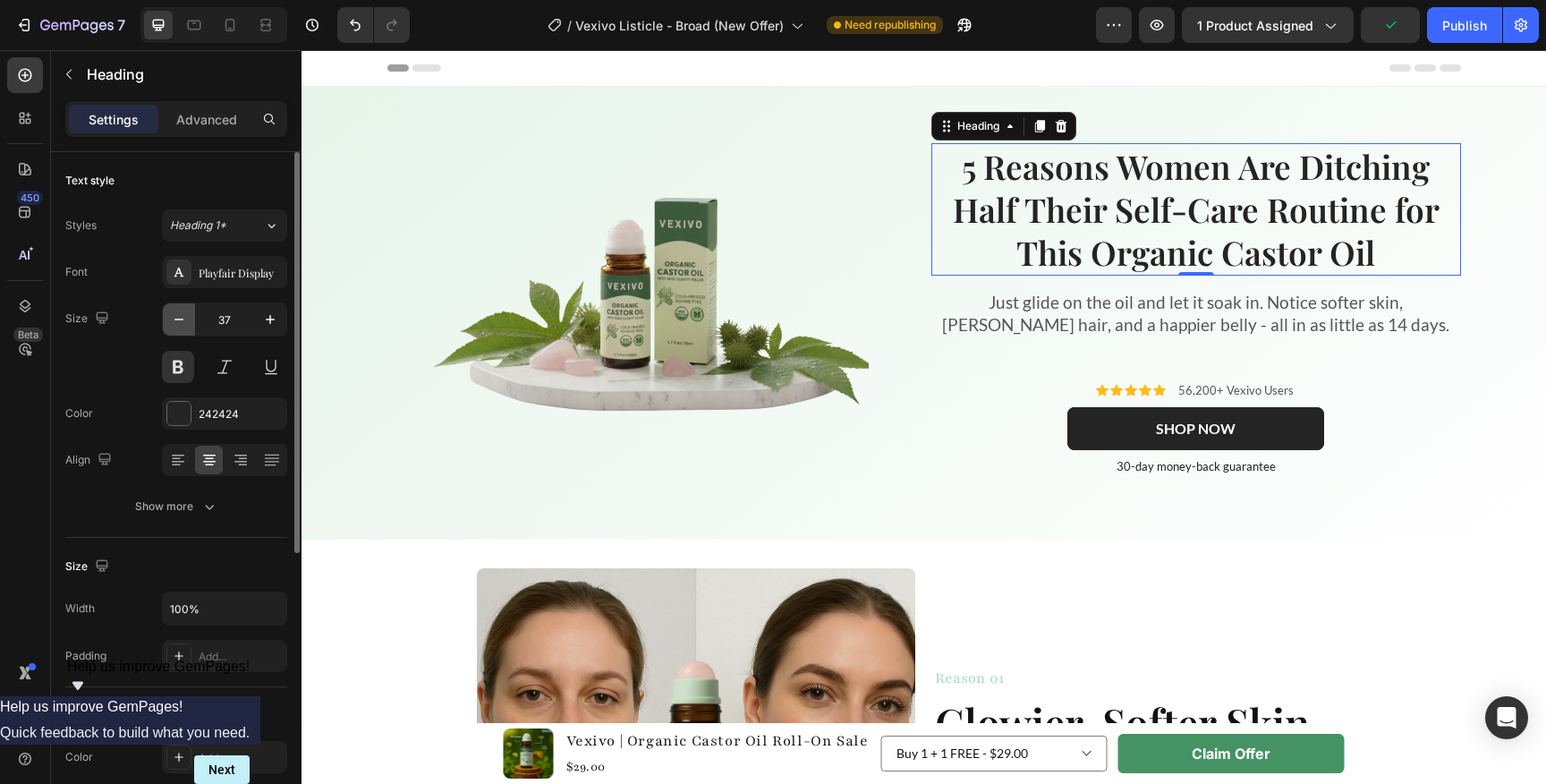
click at [180, 315] on icon "button" at bounding box center [178, 319] width 17 height 17
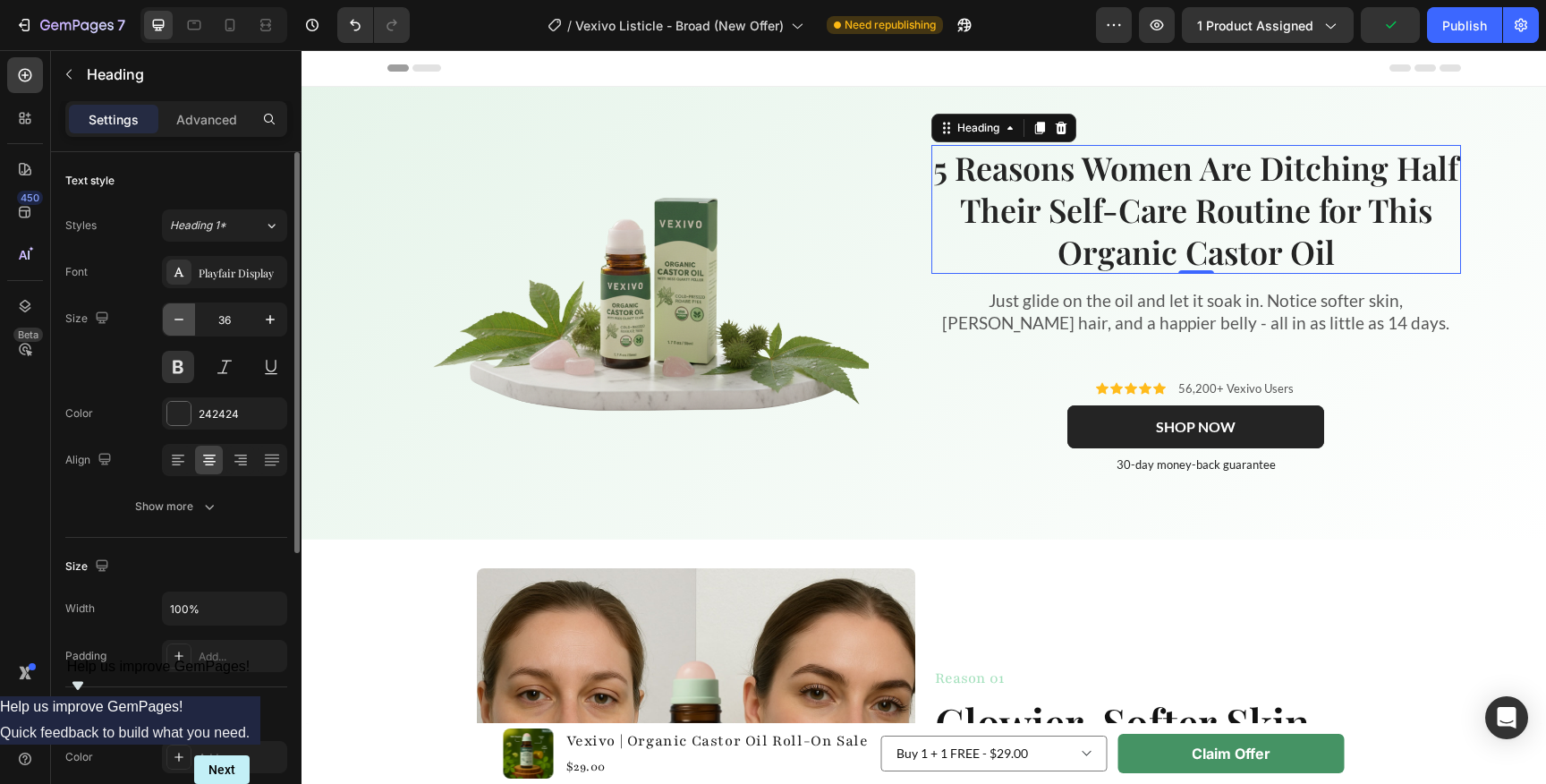
click at [180, 315] on icon "button" at bounding box center [178, 319] width 17 height 17
type input "35"
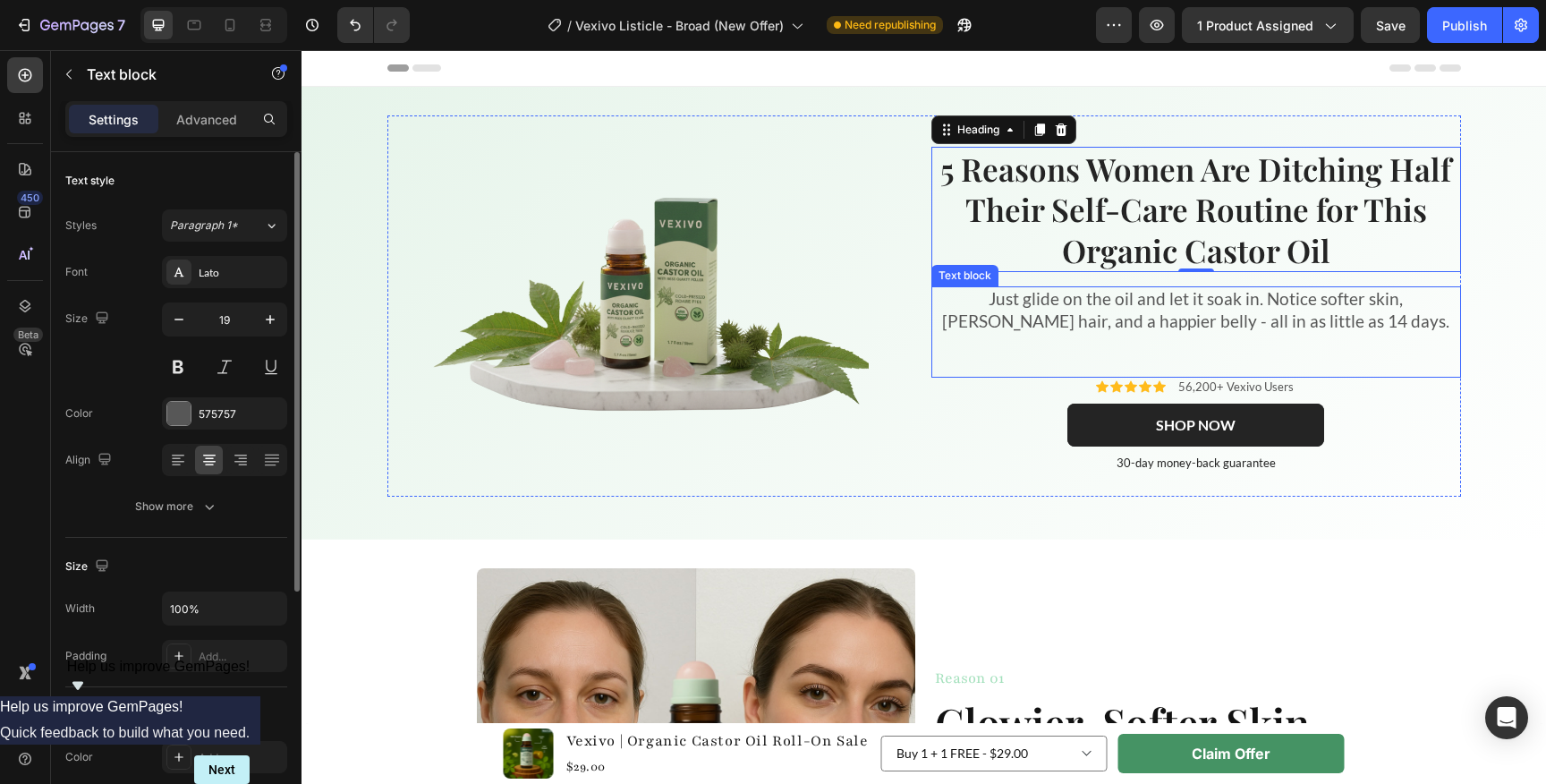
click at [1081, 308] on p "Just glide on the oil and let it soak in. Notice softer skin, [PERSON_NAME] hai…" at bounding box center [1195, 310] width 526 height 44
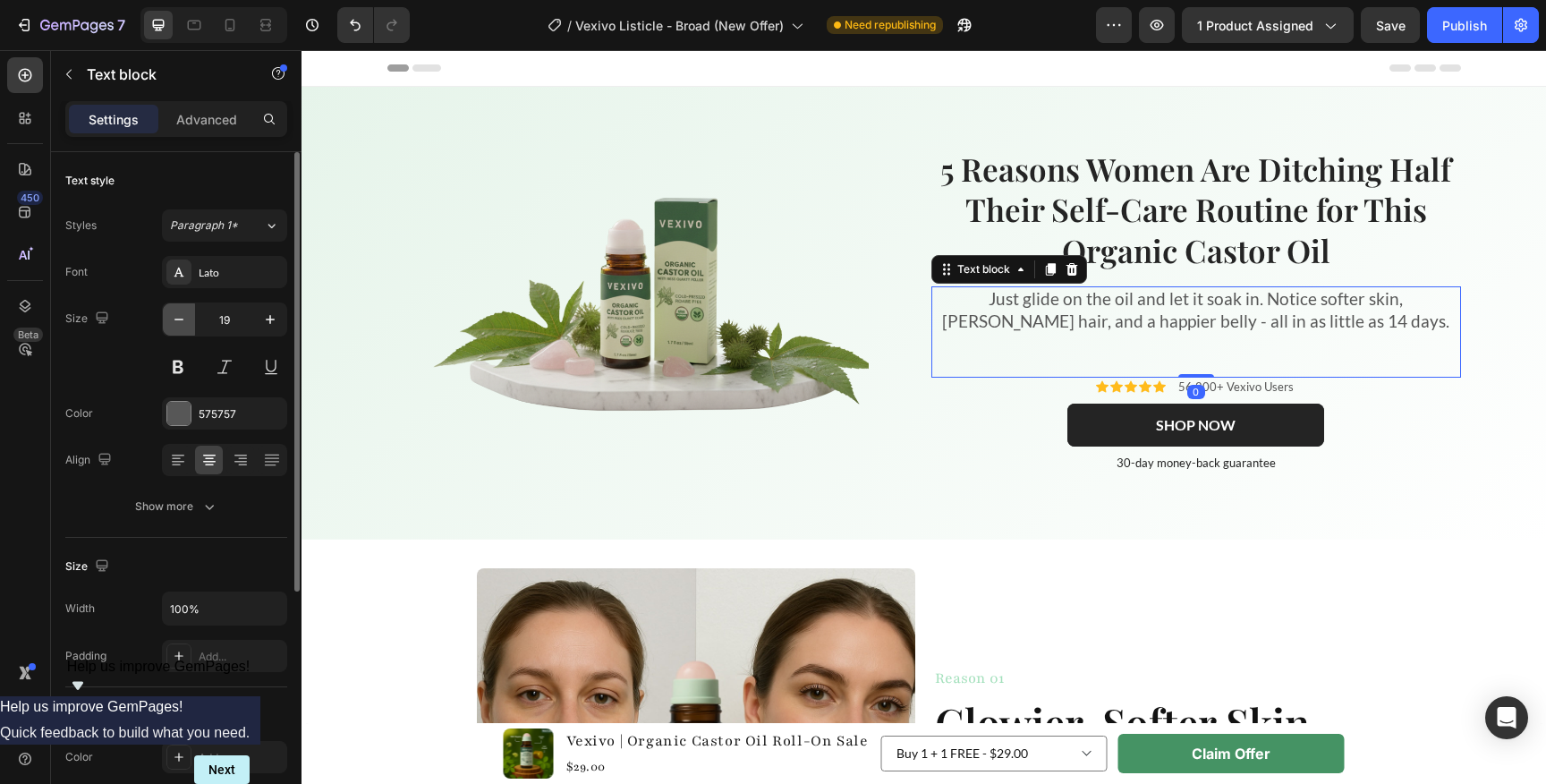
click at [188, 319] on button "button" at bounding box center [178, 319] width 32 height 32
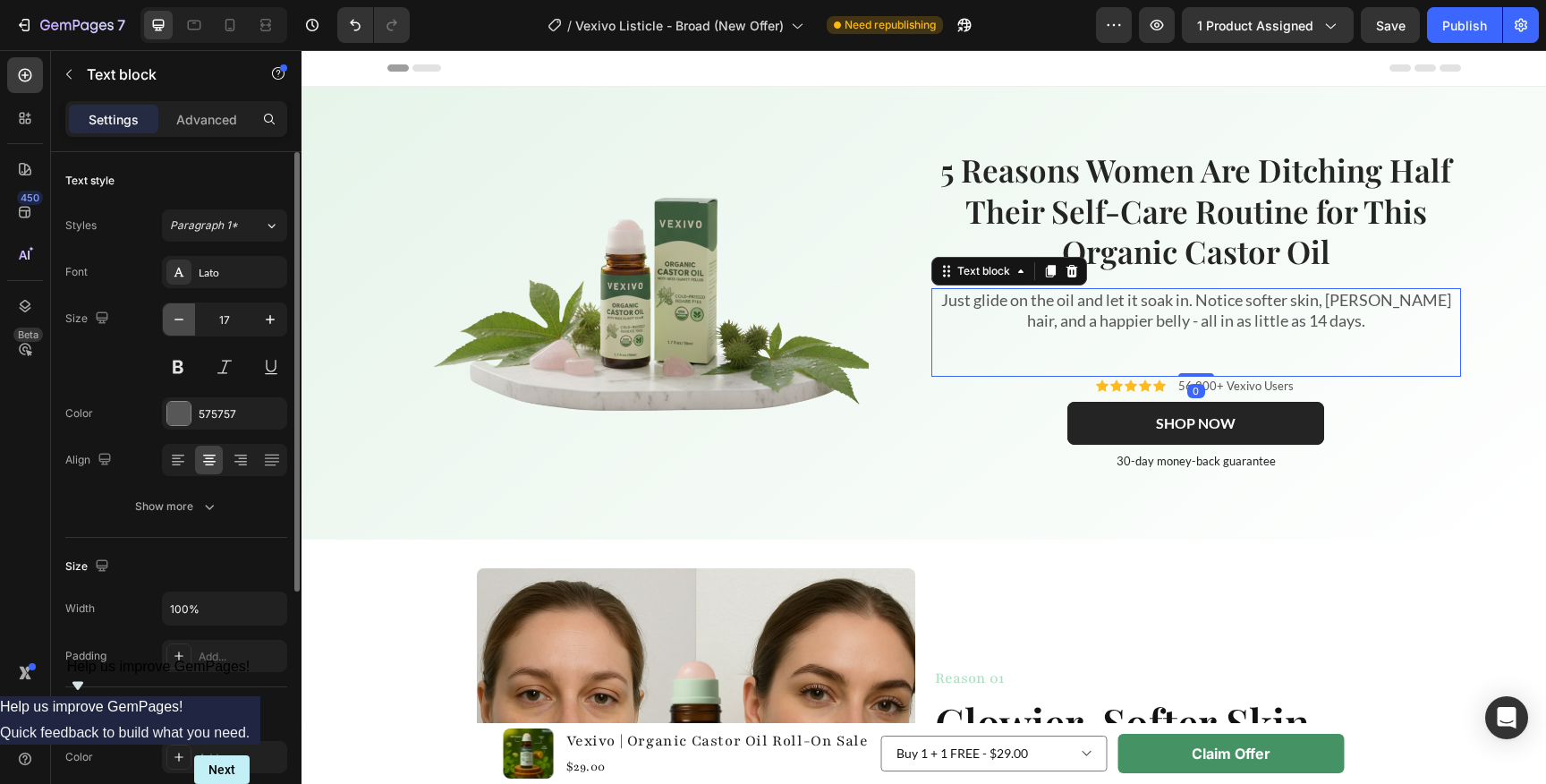
click at [188, 319] on button "button" at bounding box center [178, 319] width 32 height 32
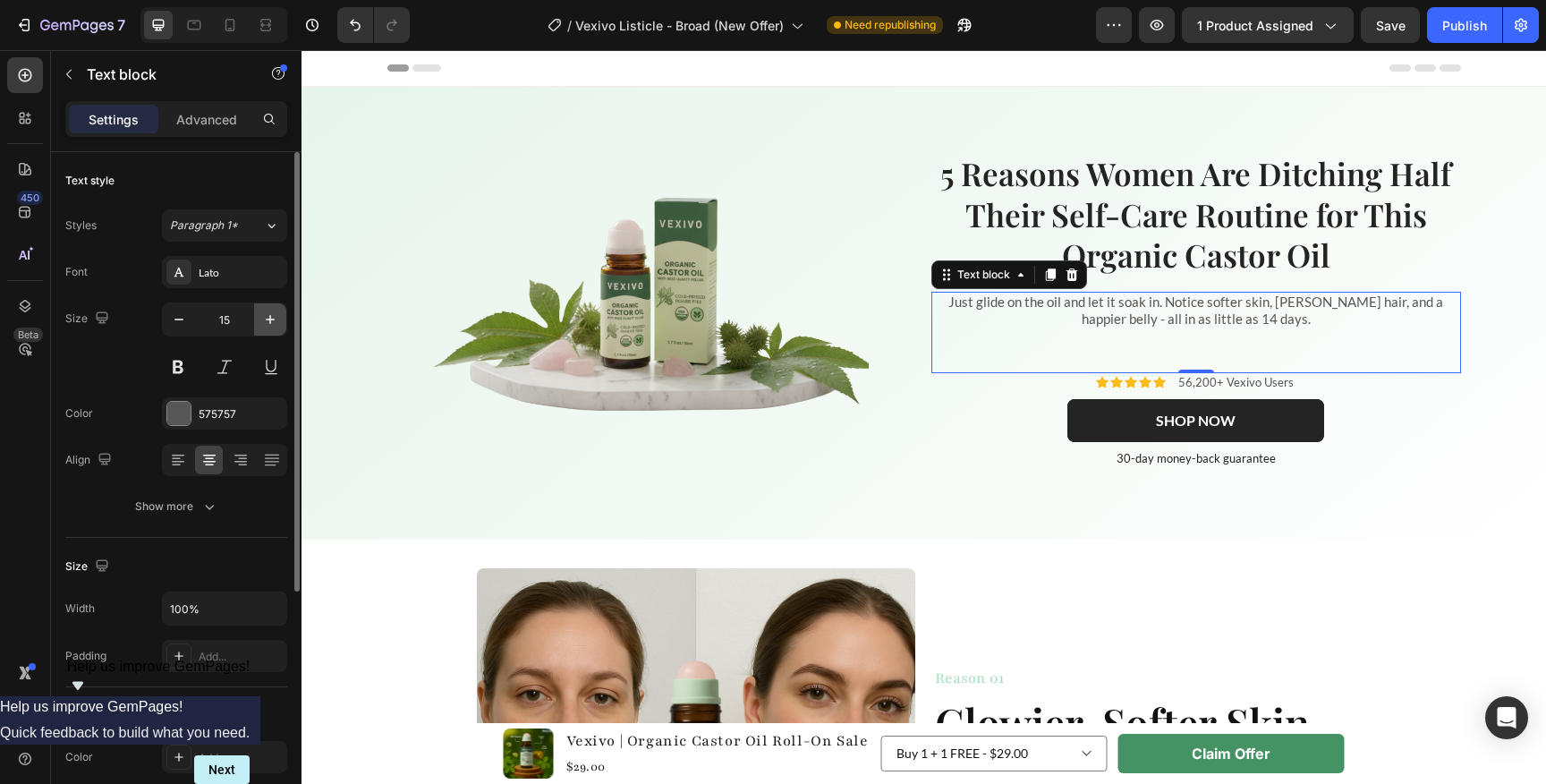
click at [262, 324] on icon "button" at bounding box center [270, 319] width 17 height 17
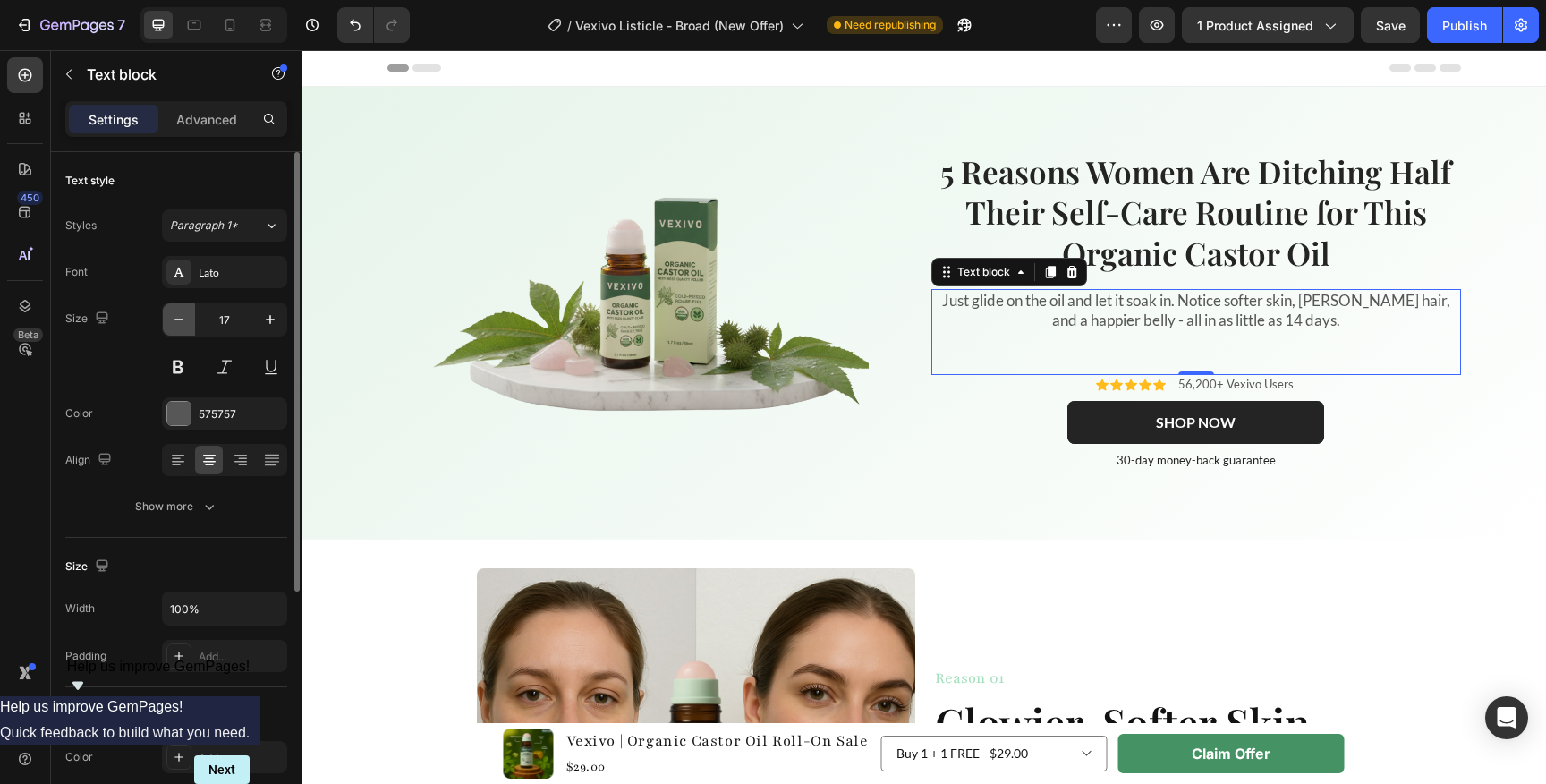
click at [174, 322] on icon "button" at bounding box center [178, 319] width 17 height 17
type input "16"
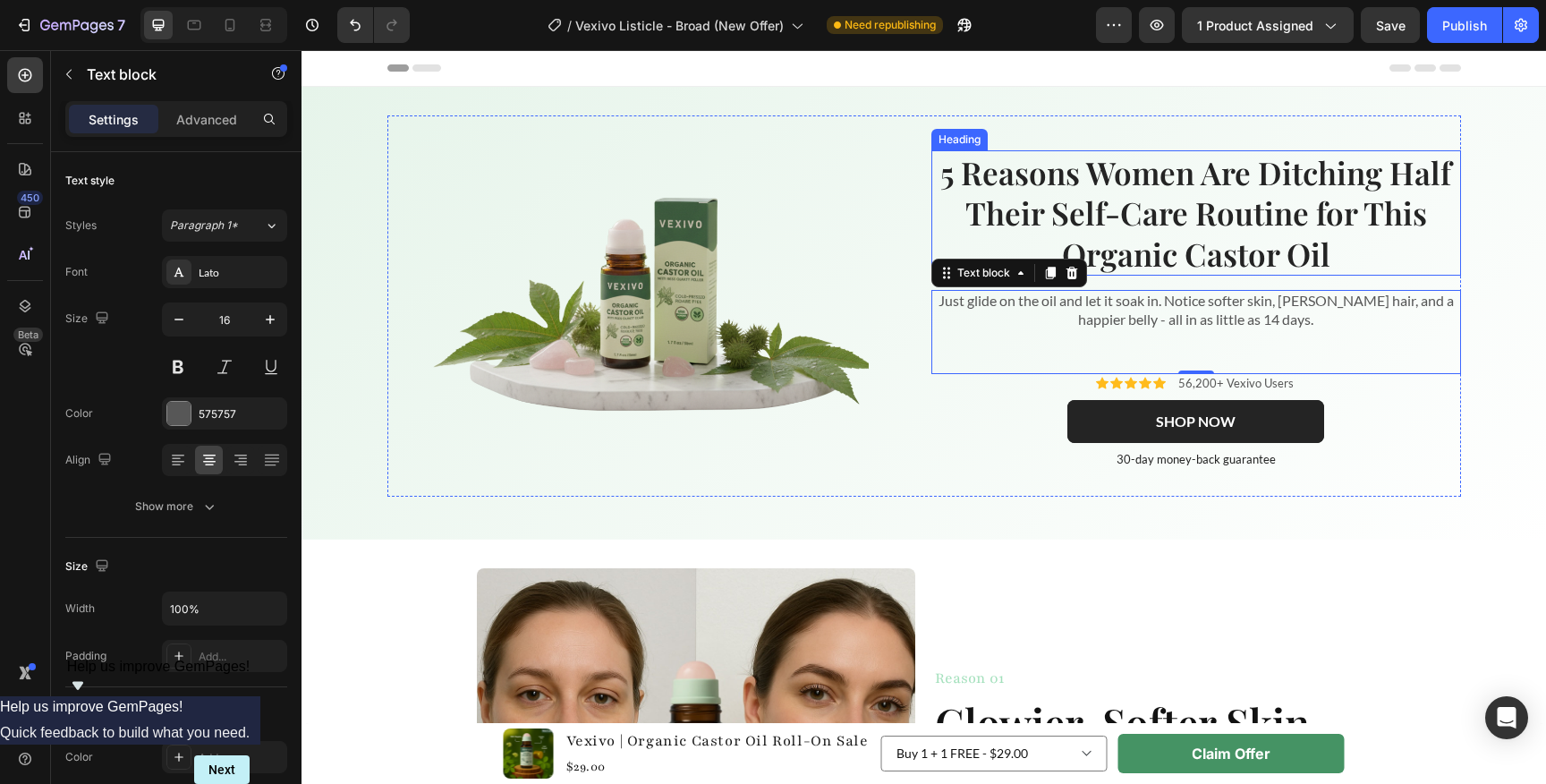
click at [1192, 234] on strong "5 Reasons Women Are Ditching Half Their Self-Care Routine for This Organic Cast…" at bounding box center [1195, 213] width 510 height 123
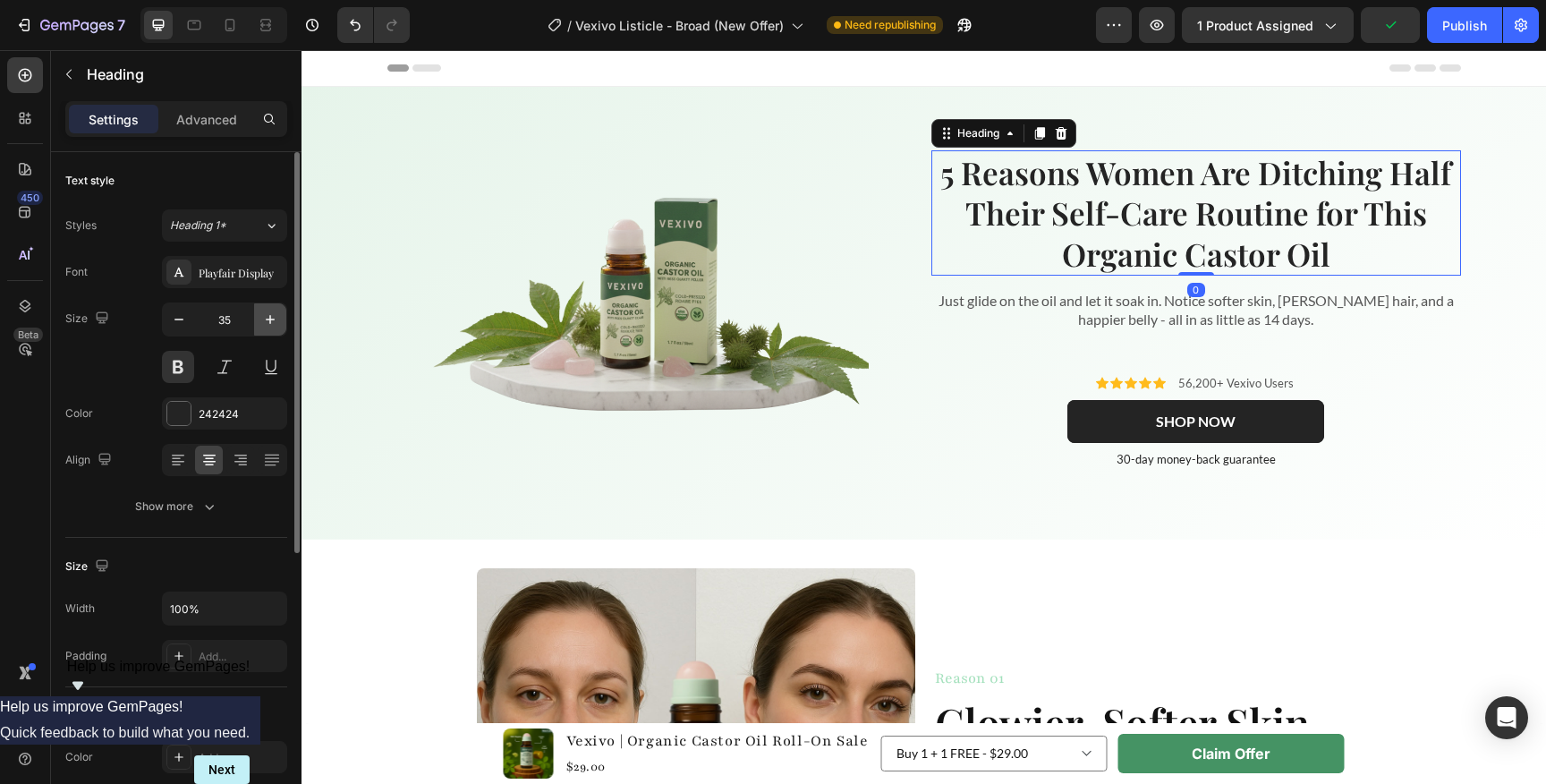
click at [272, 320] on icon "button" at bounding box center [270, 319] width 17 height 17
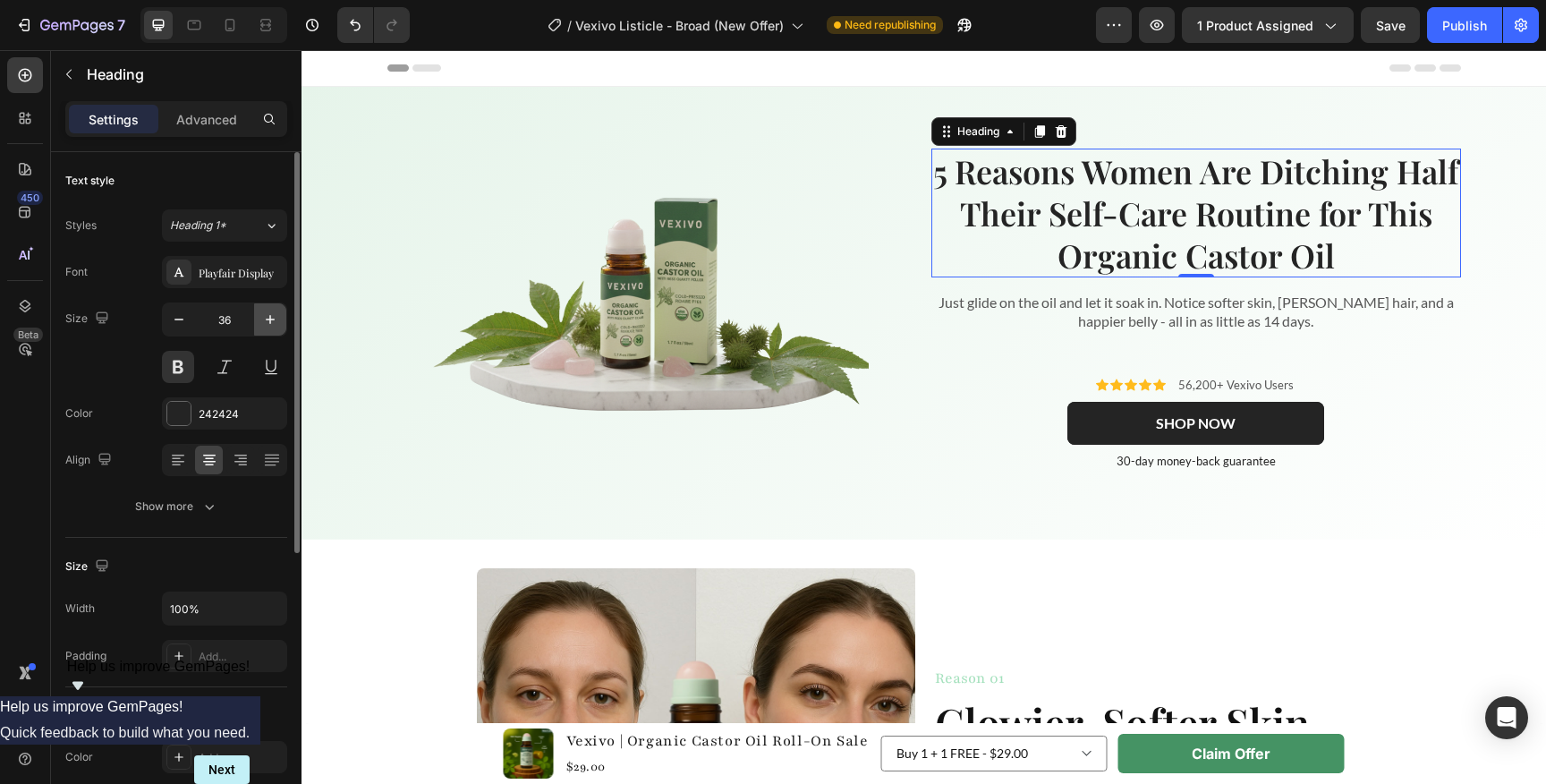
click at [281, 330] on button "button" at bounding box center [270, 319] width 32 height 32
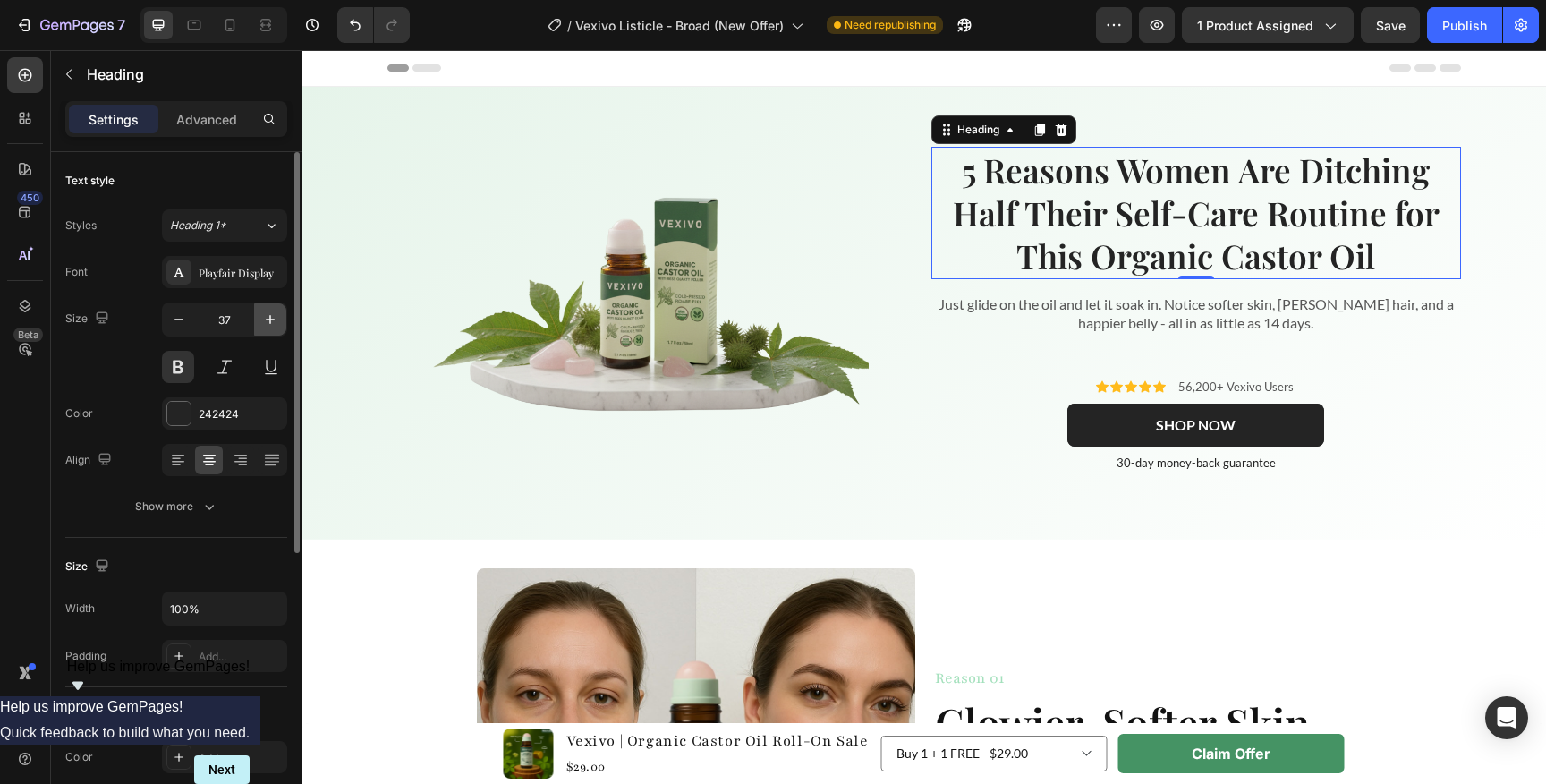
click at [272, 322] on icon "button" at bounding box center [270, 319] width 17 height 17
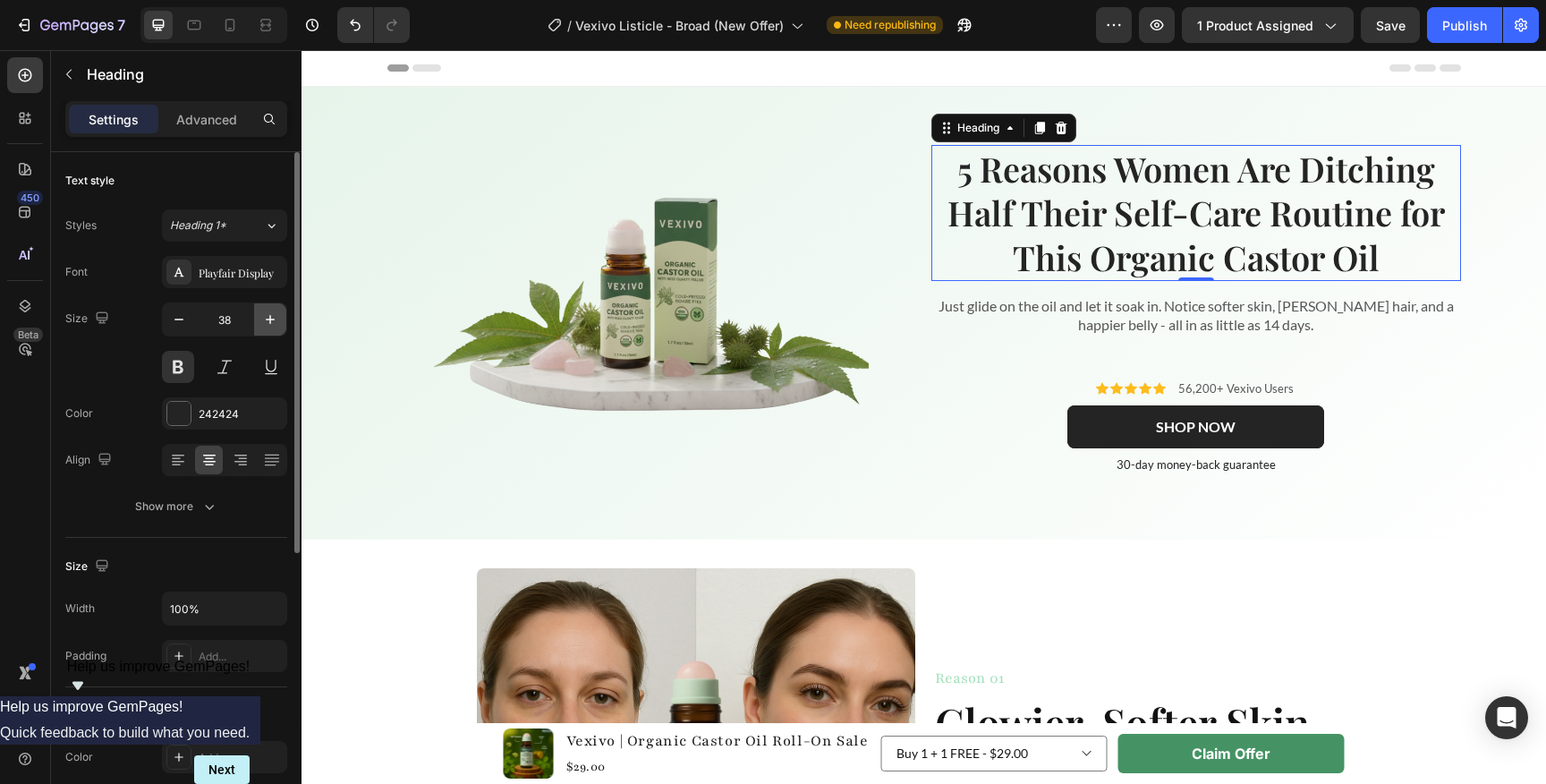
click at [272, 322] on icon "button" at bounding box center [270, 319] width 17 height 17
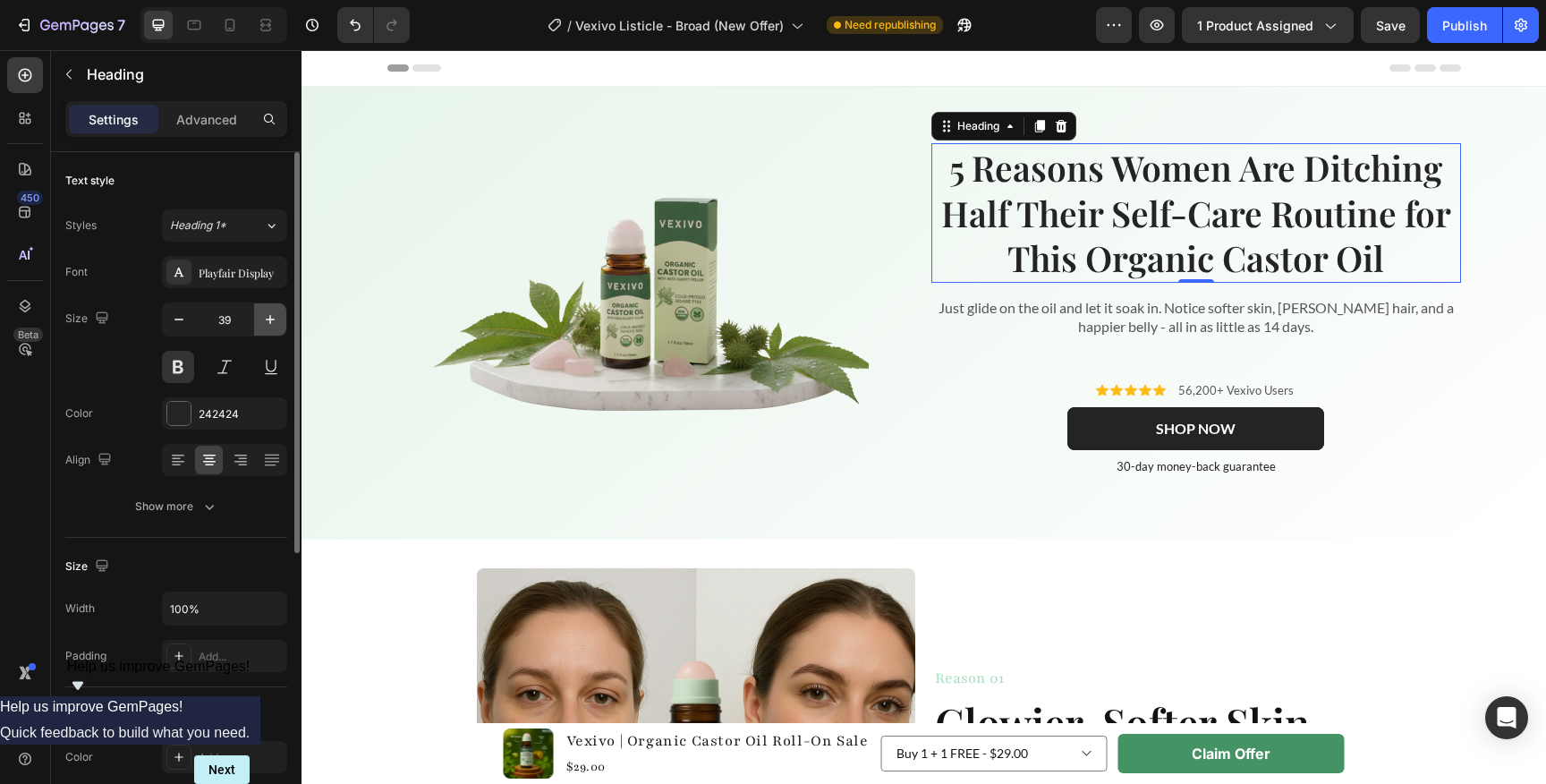
click at [272, 322] on icon "button" at bounding box center [270, 319] width 17 height 17
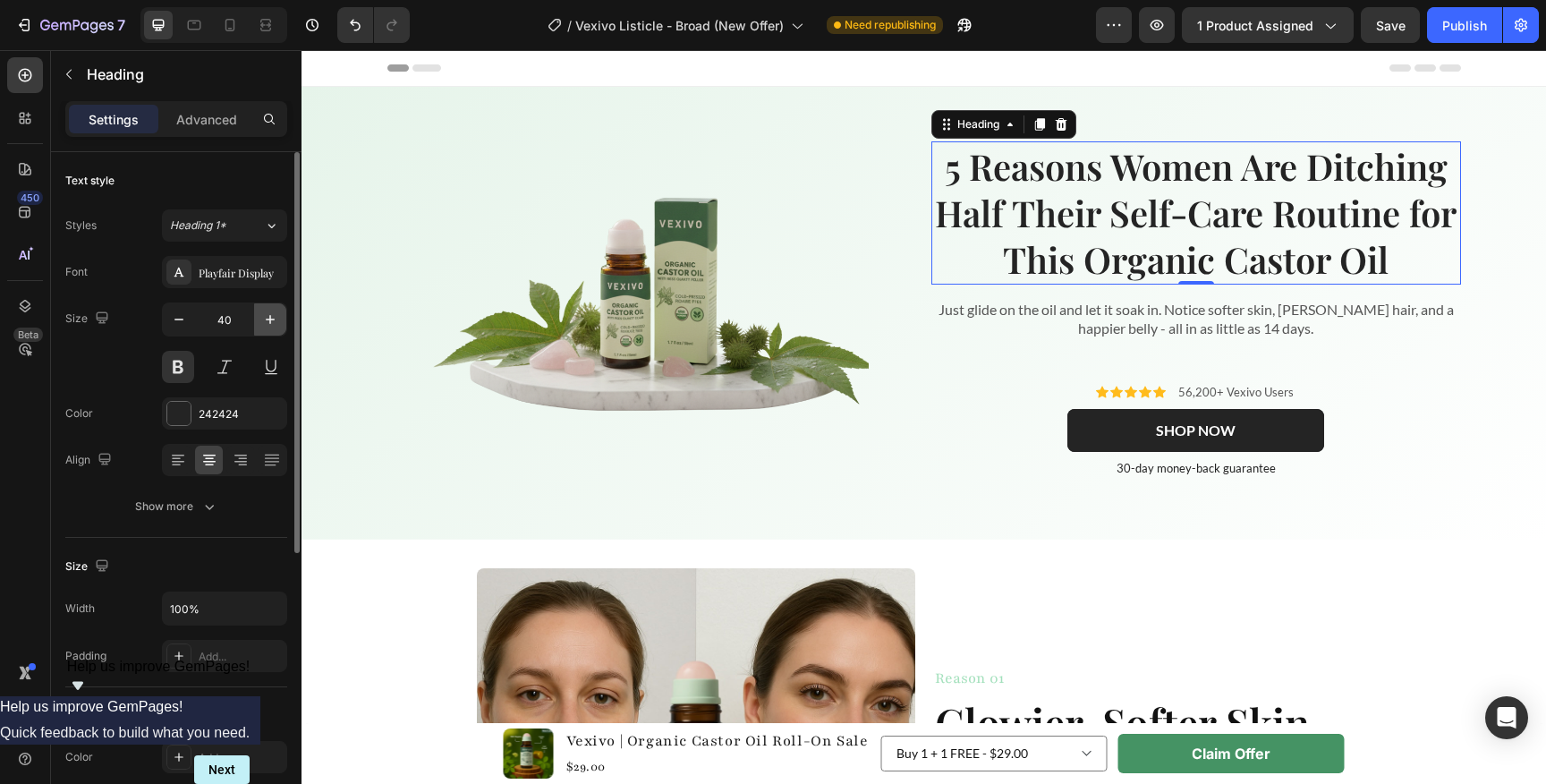
click at [272, 322] on icon "button" at bounding box center [270, 319] width 17 height 17
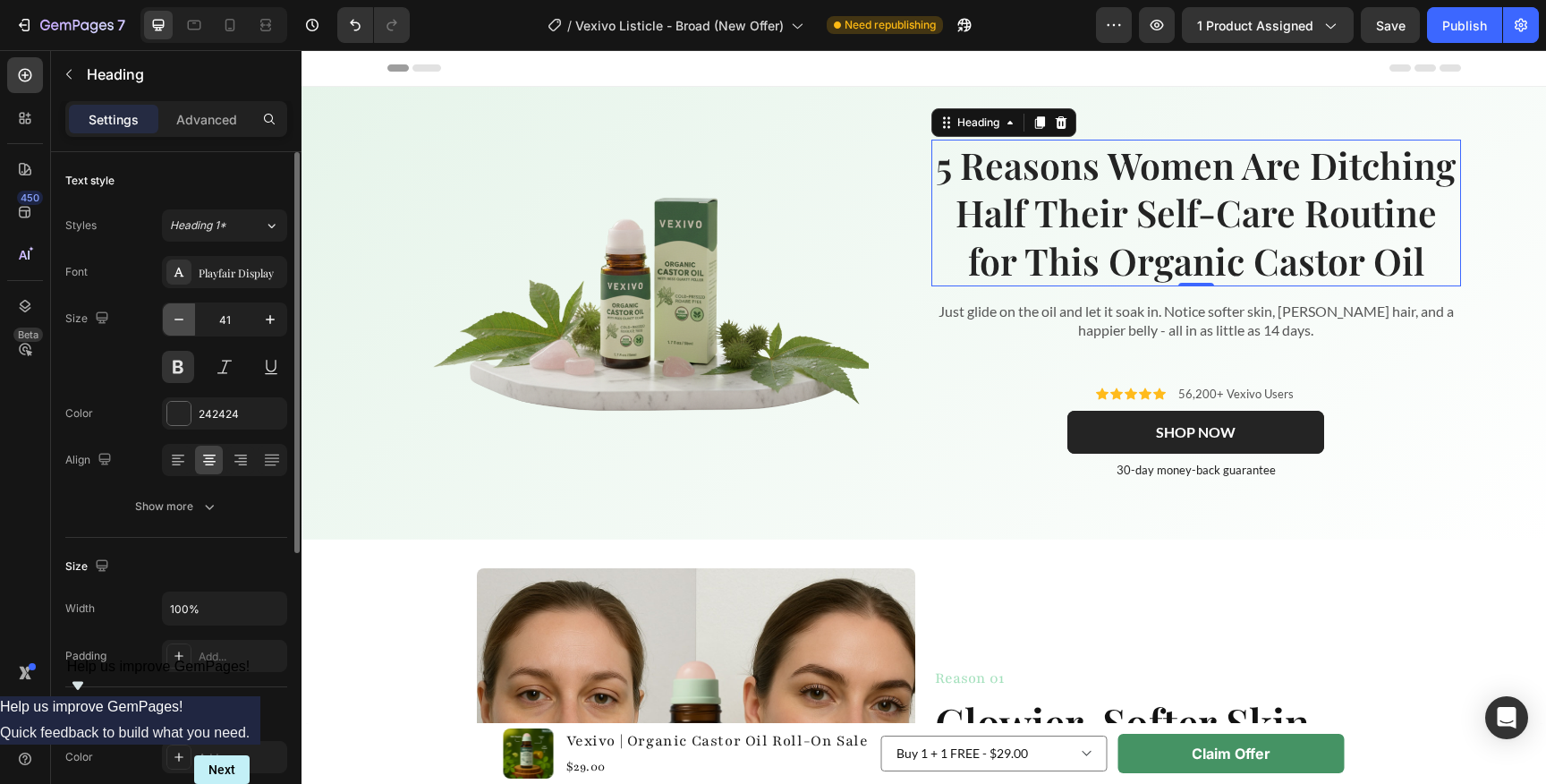
click at [193, 320] on button "button" at bounding box center [178, 319] width 32 height 32
type input "40"
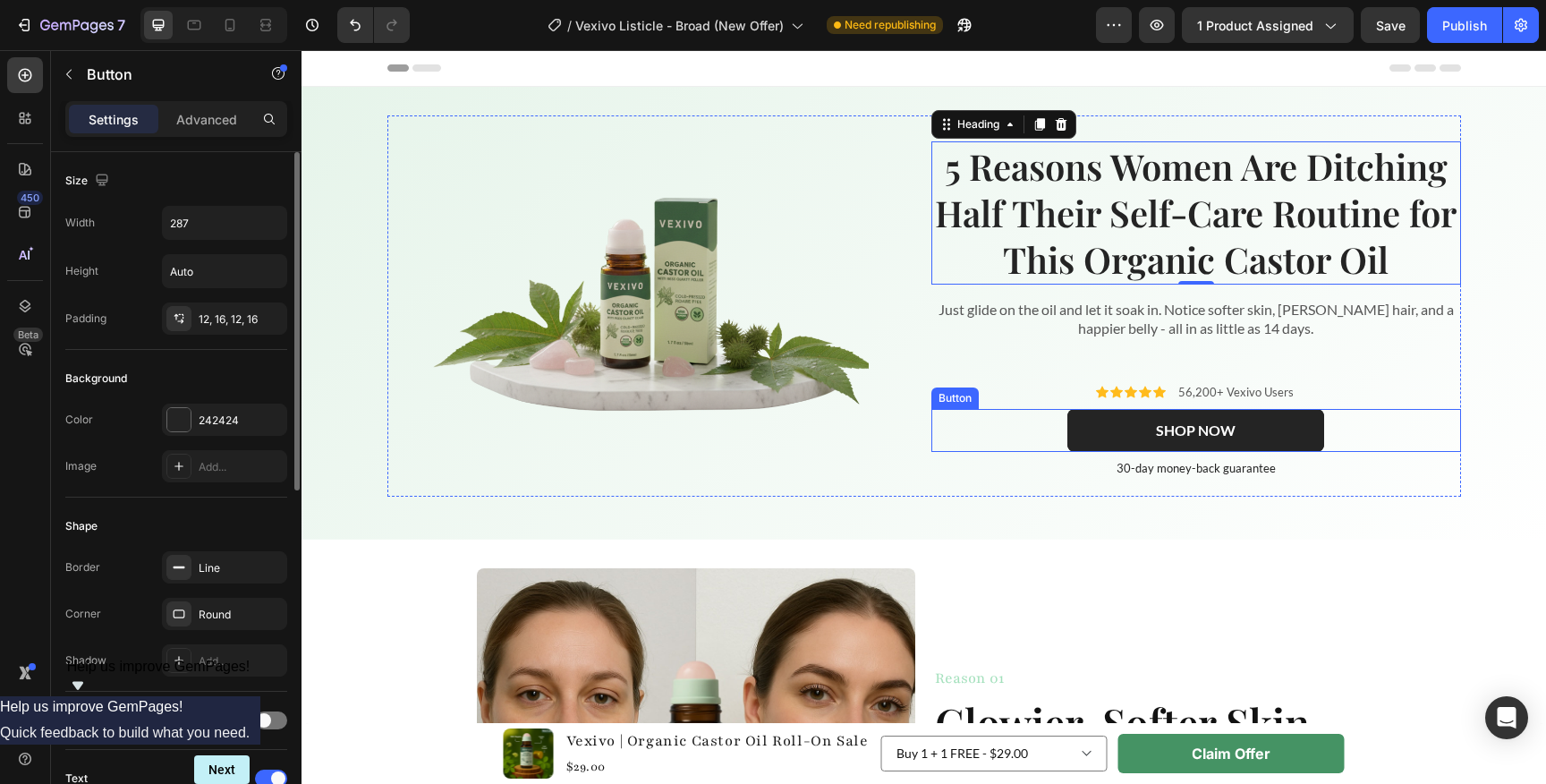
click at [963, 436] on div "SHOP NOW Button" at bounding box center [1195, 430] width 530 height 43
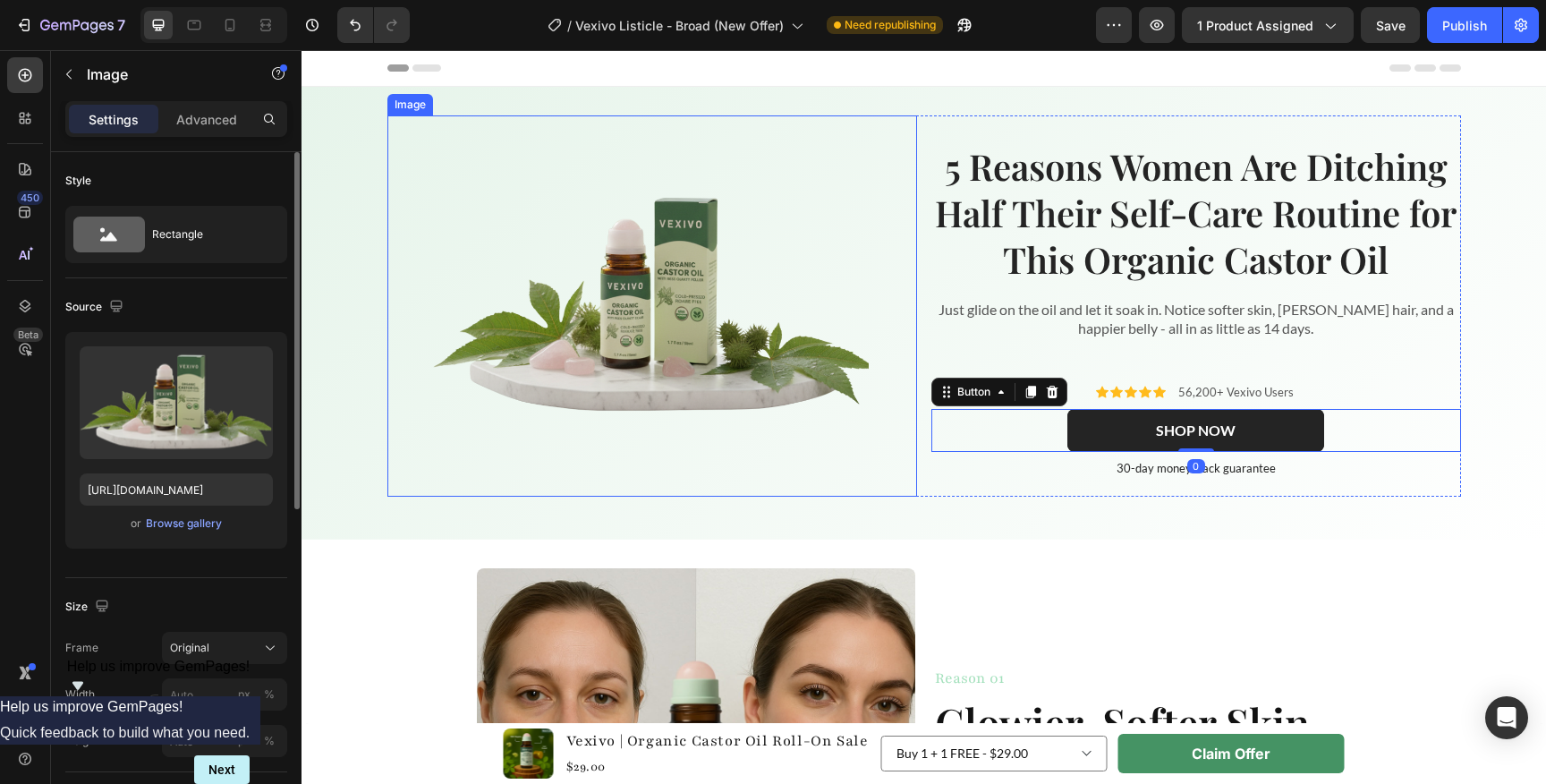
click at [798, 388] on img at bounding box center [652, 306] width 440 height 292
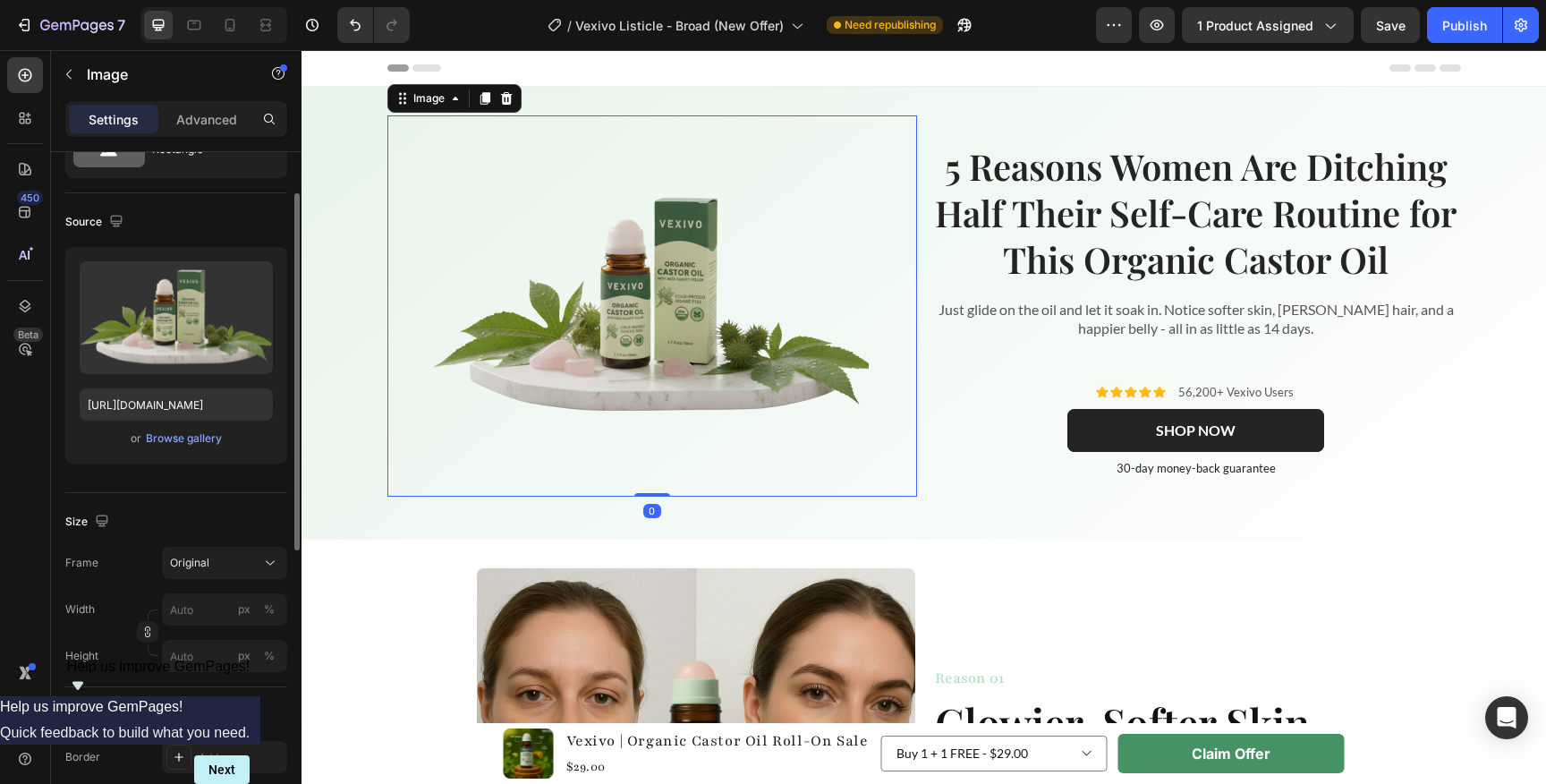
scroll to position [87, 0]
click at [196, 557] on span "Original" at bounding box center [189, 561] width 39 height 17
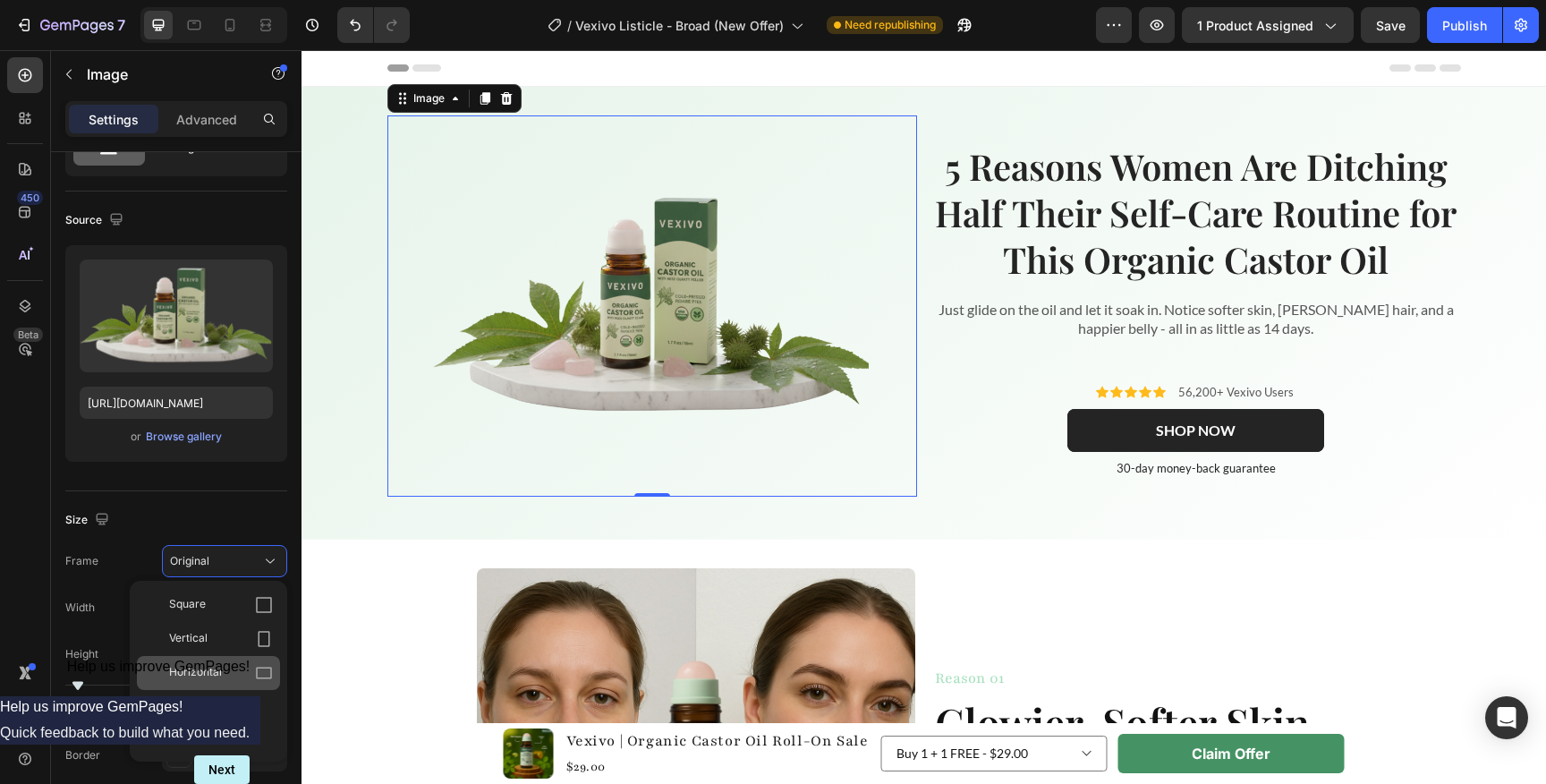
click at [215, 662] on div "Horizontal" at bounding box center [208, 672] width 143 height 34
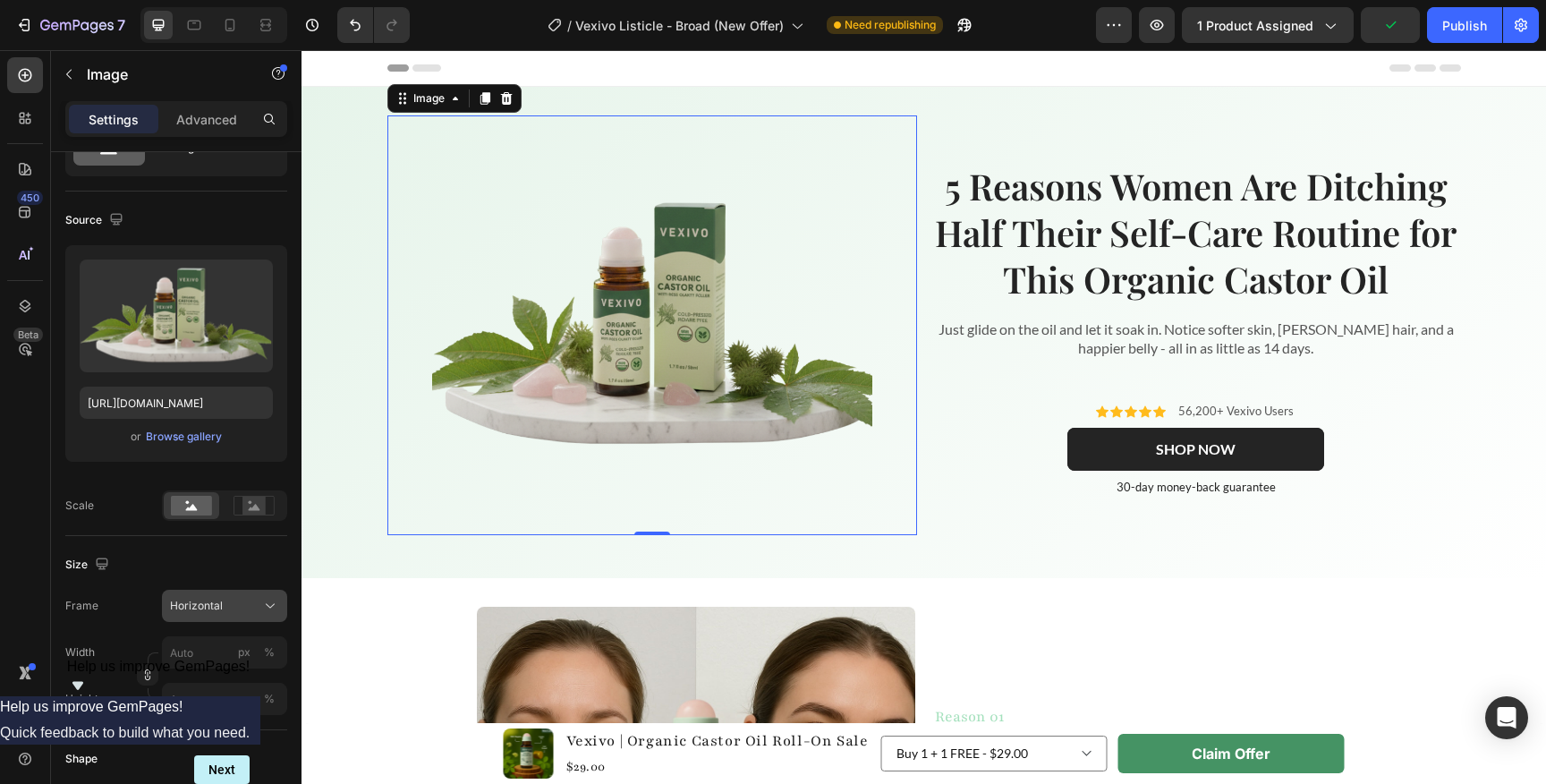
click at [220, 598] on span "Horizontal" at bounding box center [196, 606] width 52 height 17
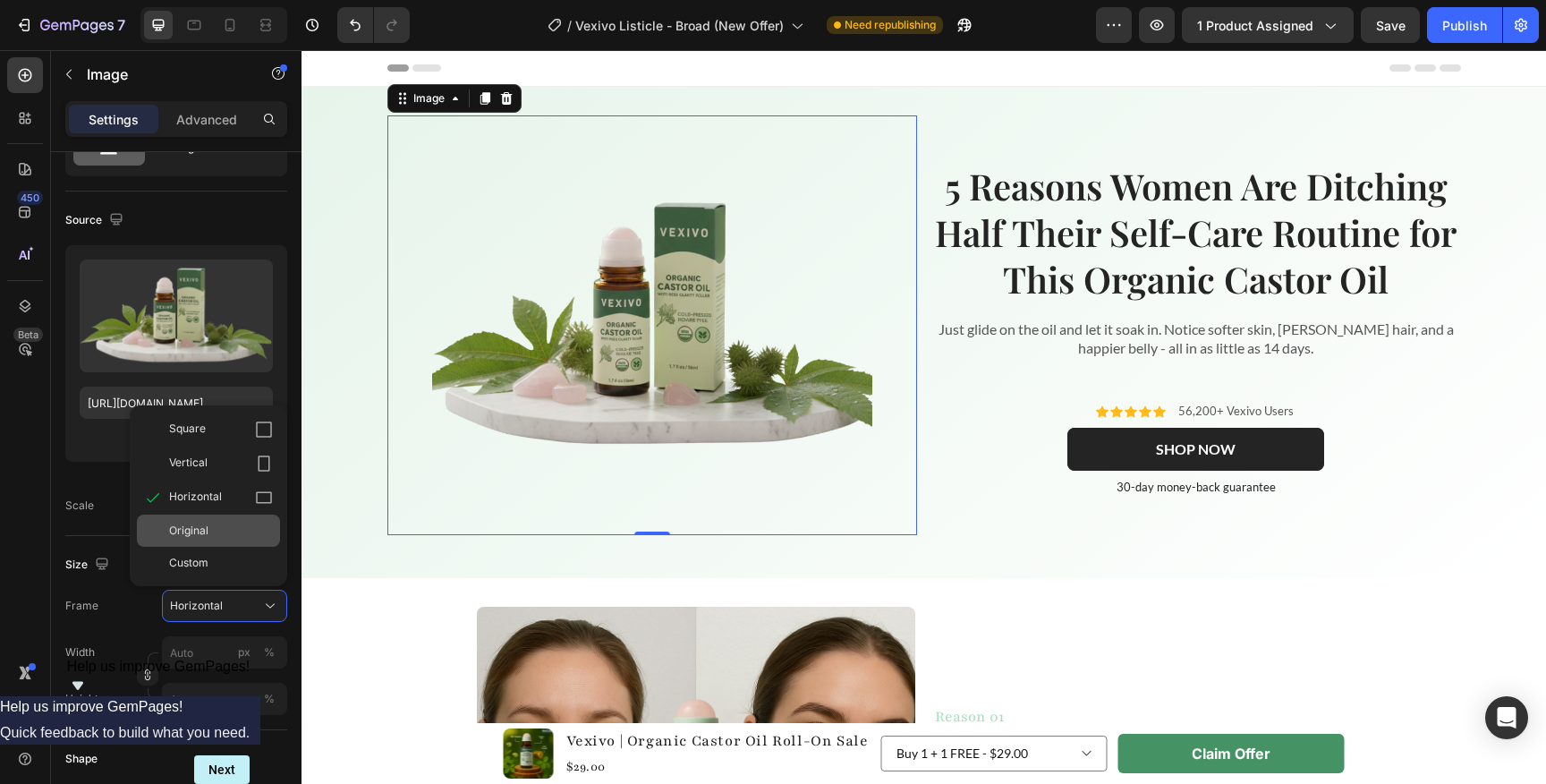
click at [216, 540] on div "Original" at bounding box center [208, 530] width 143 height 32
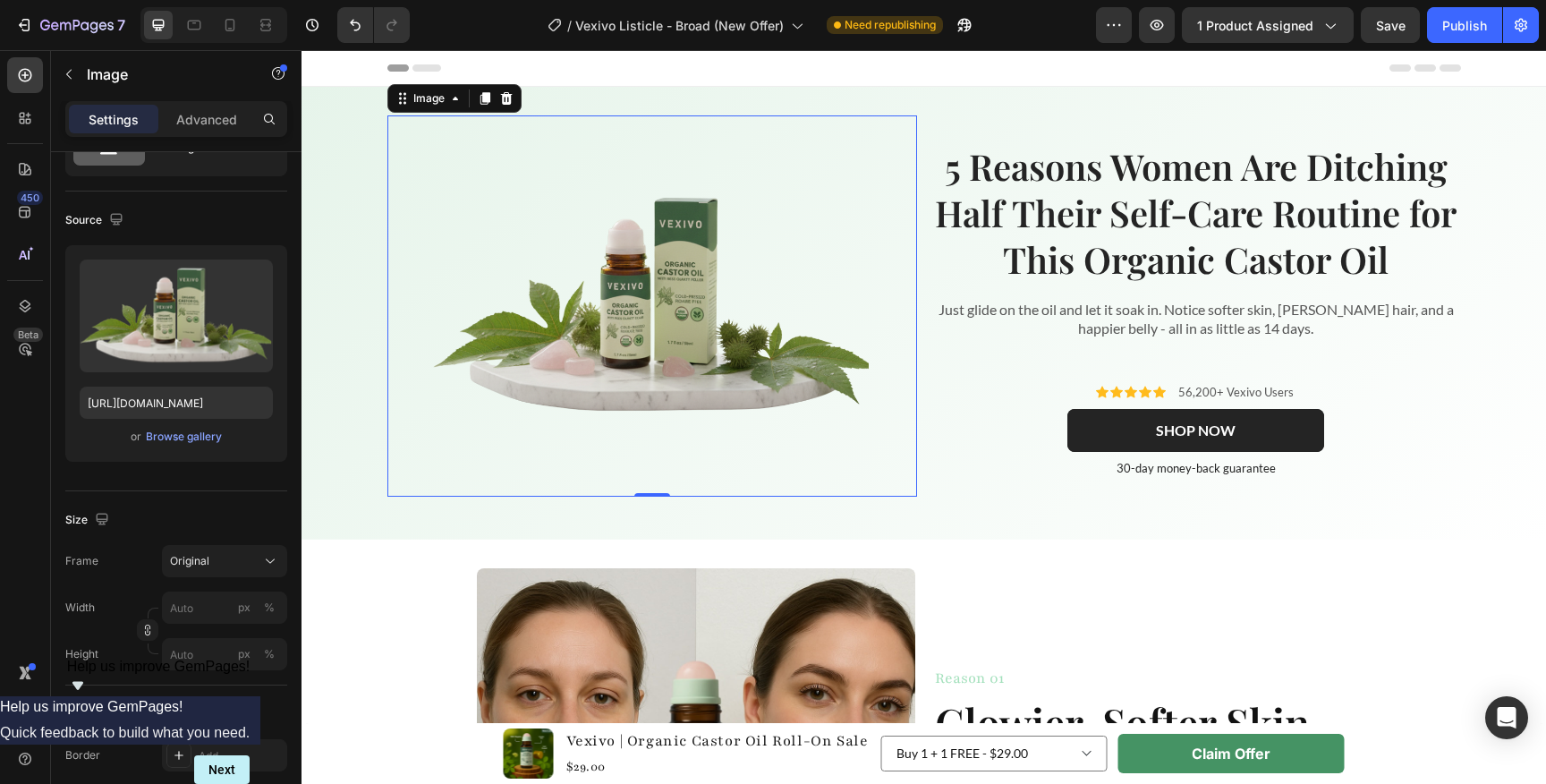
click at [530, 487] on div "Image 0" at bounding box center [652, 306] width 530 height 381
click at [641, 525] on div "Image 0 5 Reasons Women Are Ditching Half Their Self-Care Routine for This Orga…" at bounding box center [923, 313] width 1244 height 453
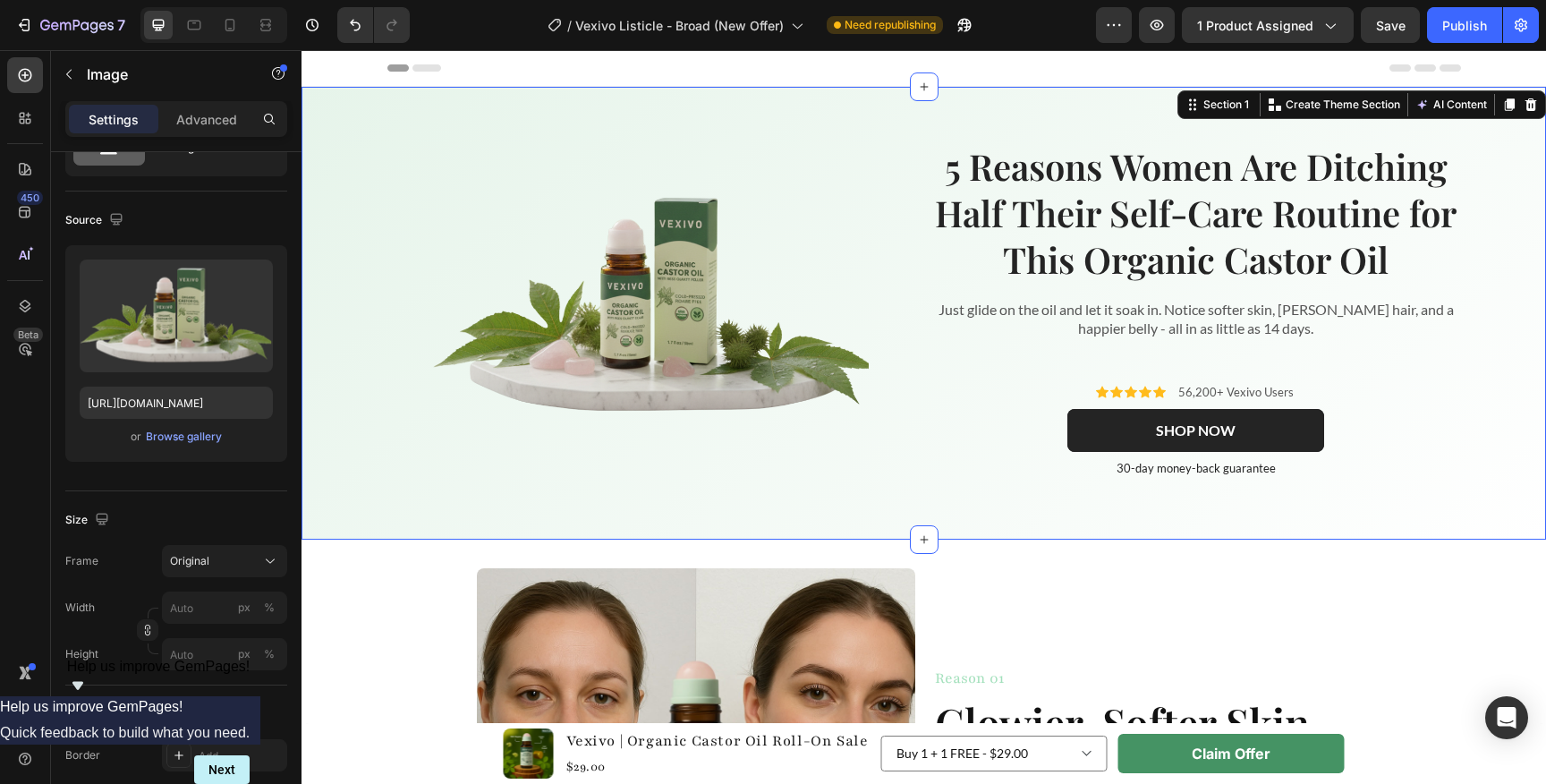
scroll to position [0, 0]
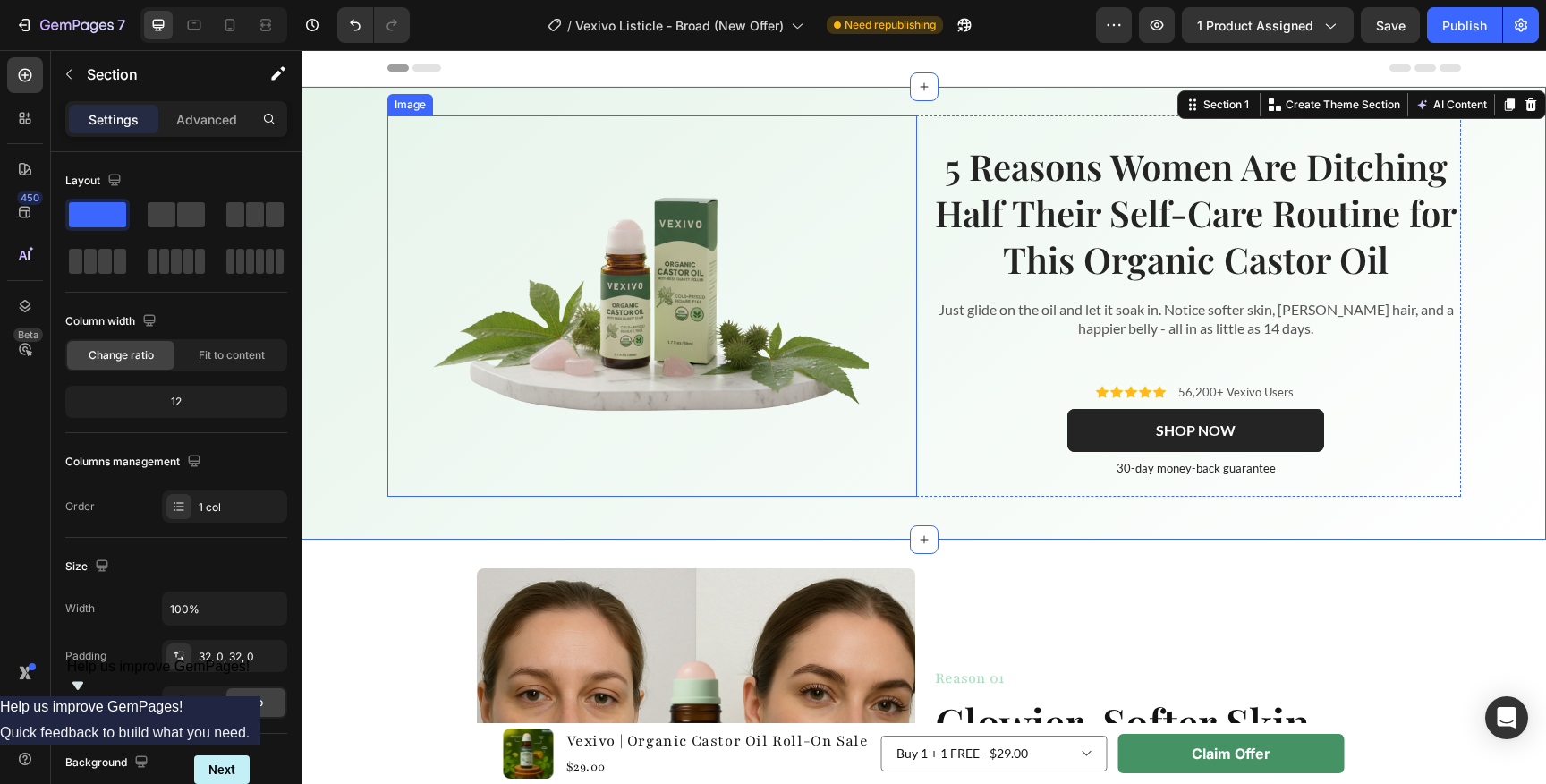
click at [690, 348] on img at bounding box center [652, 306] width 440 height 292
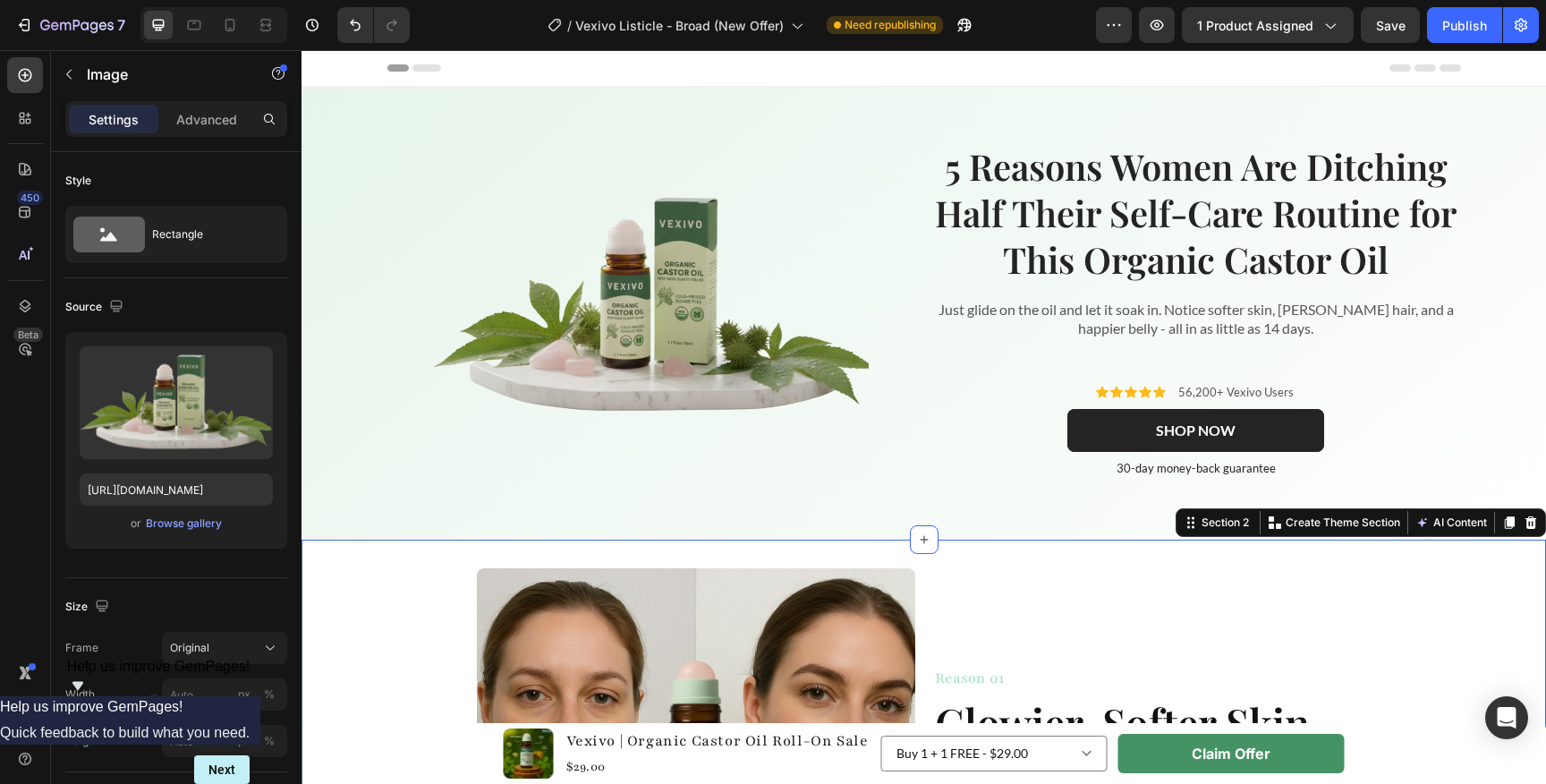
click at [690, 560] on div "Image Reason 01 Heading Glowier, Softer Skin Fast ✨ Heading If you’re over [MED…" at bounding box center [923, 788] width 1244 height 496
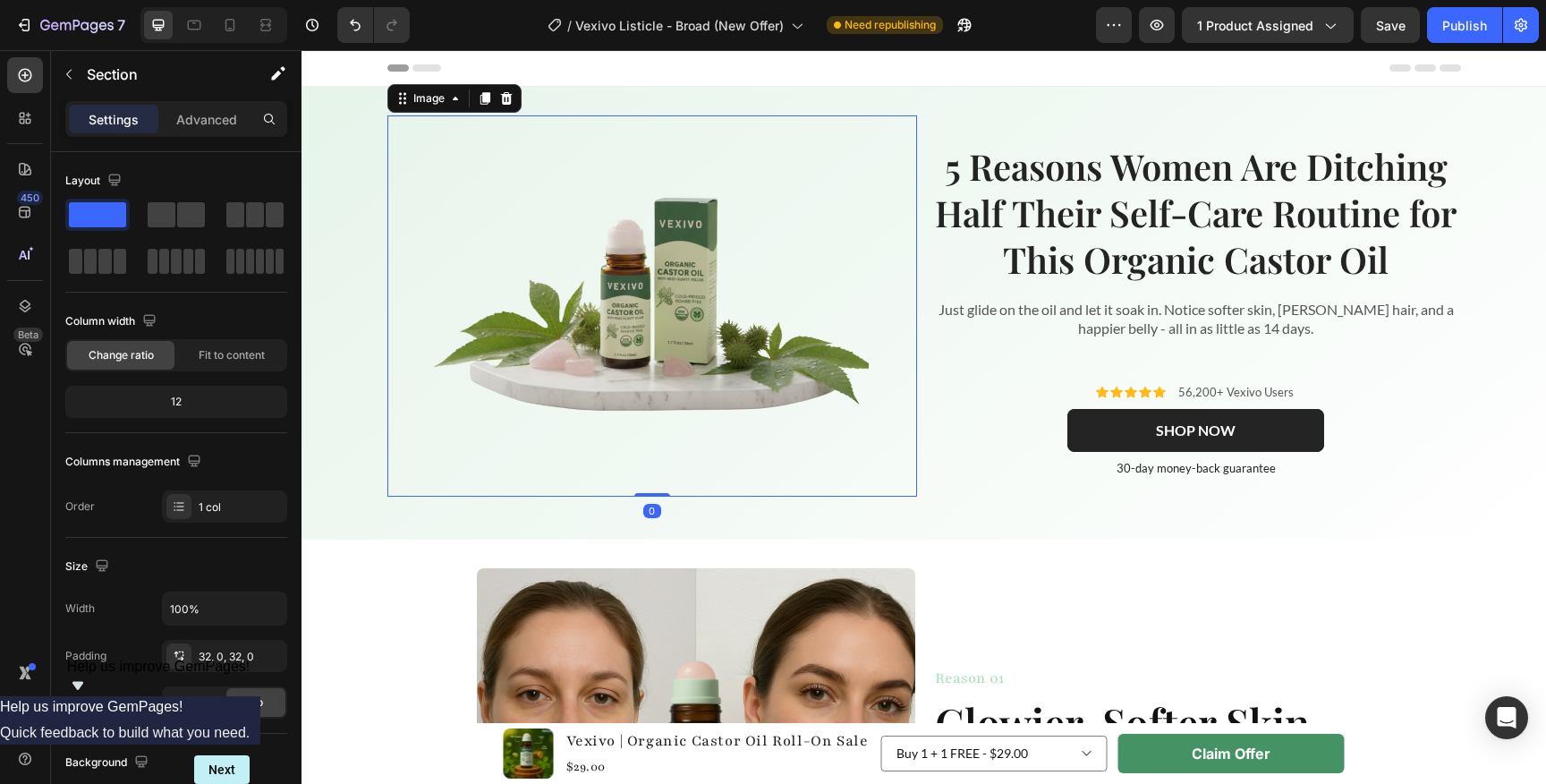
click at [768, 316] on img at bounding box center [652, 306] width 440 height 292
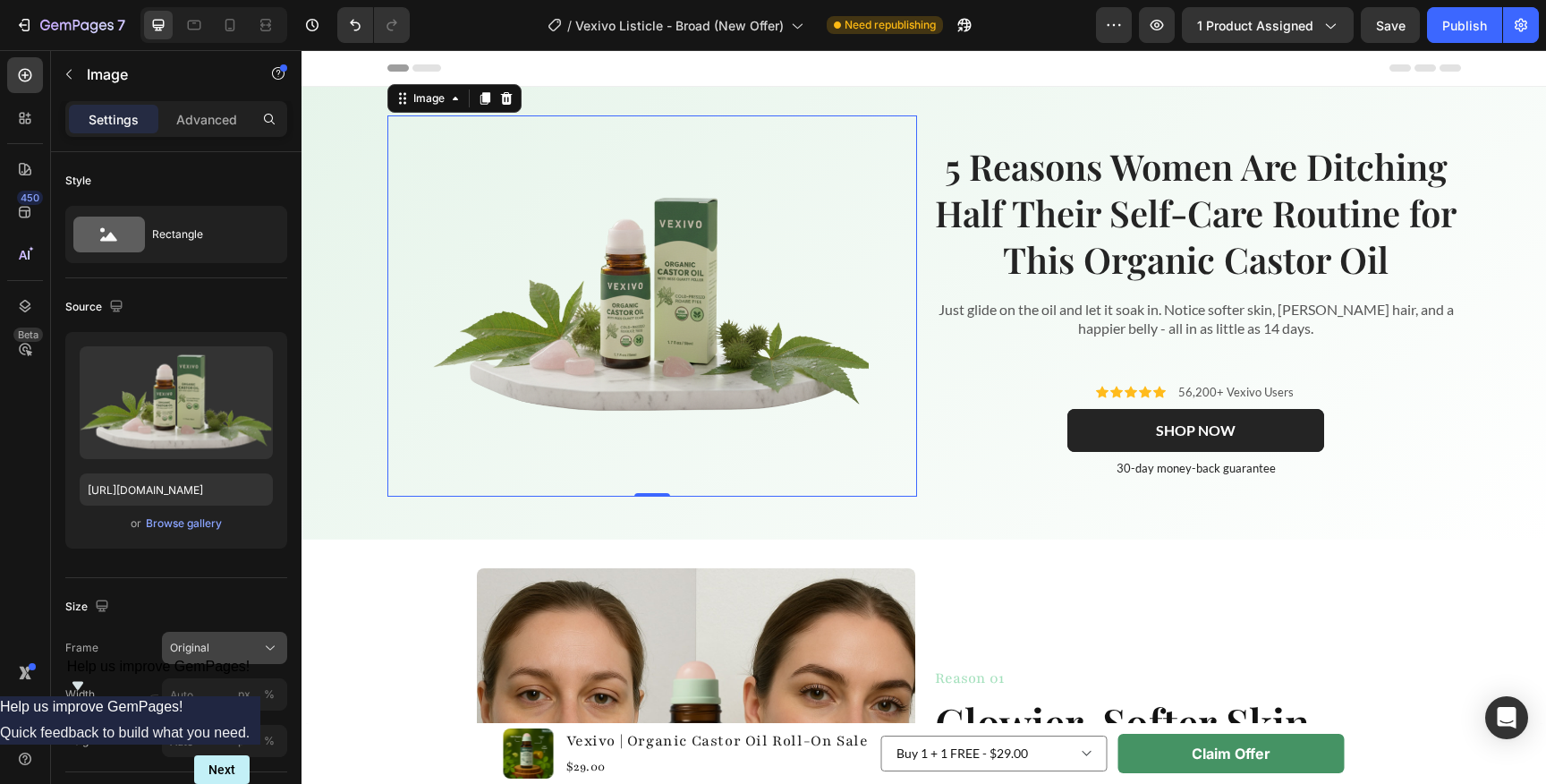
click at [208, 639] on div "Original" at bounding box center [224, 647] width 109 height 17
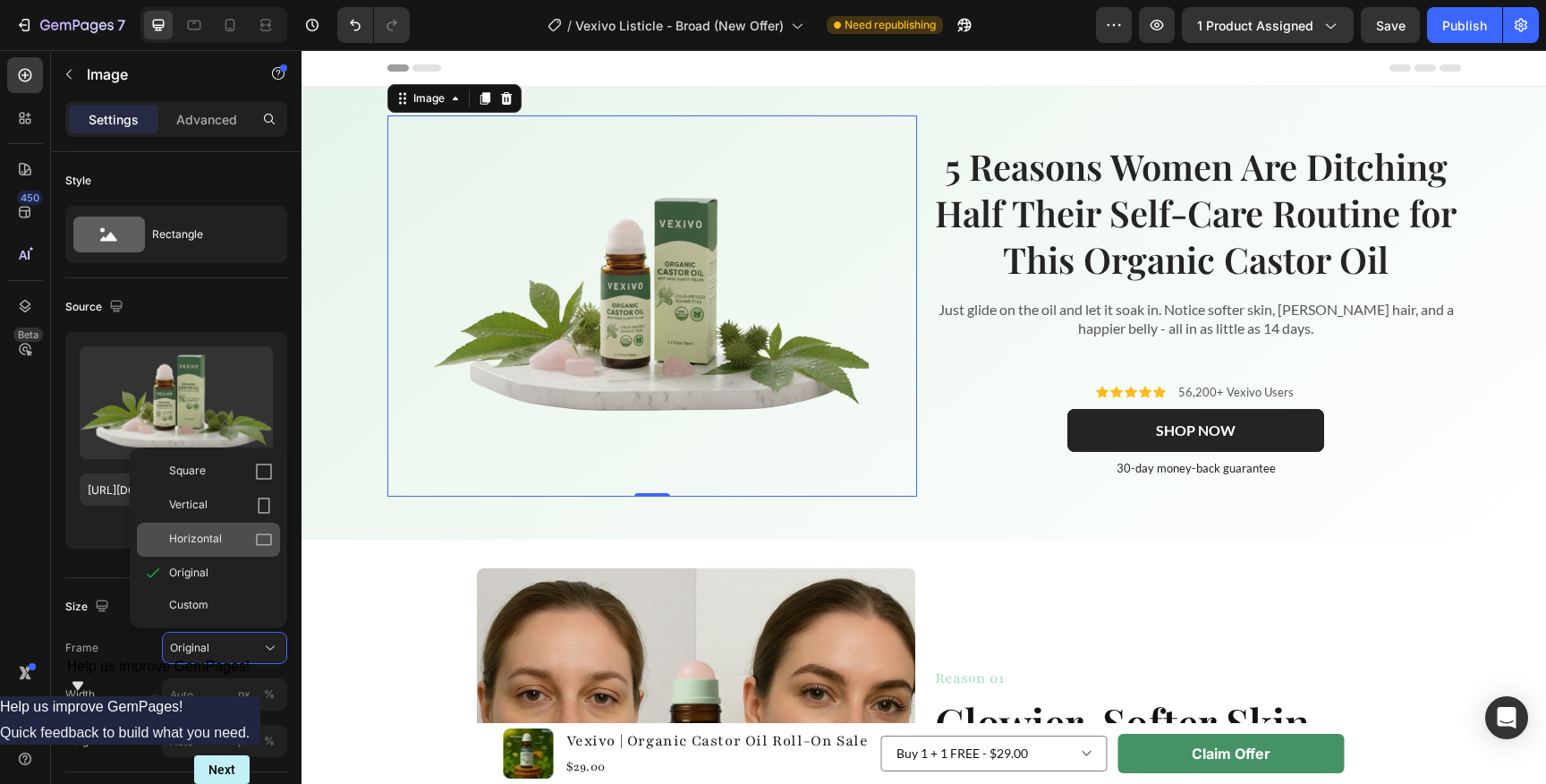
click at [216, 526] on div "Horizontal" at bounding box center [208, 539] width 143 height 34
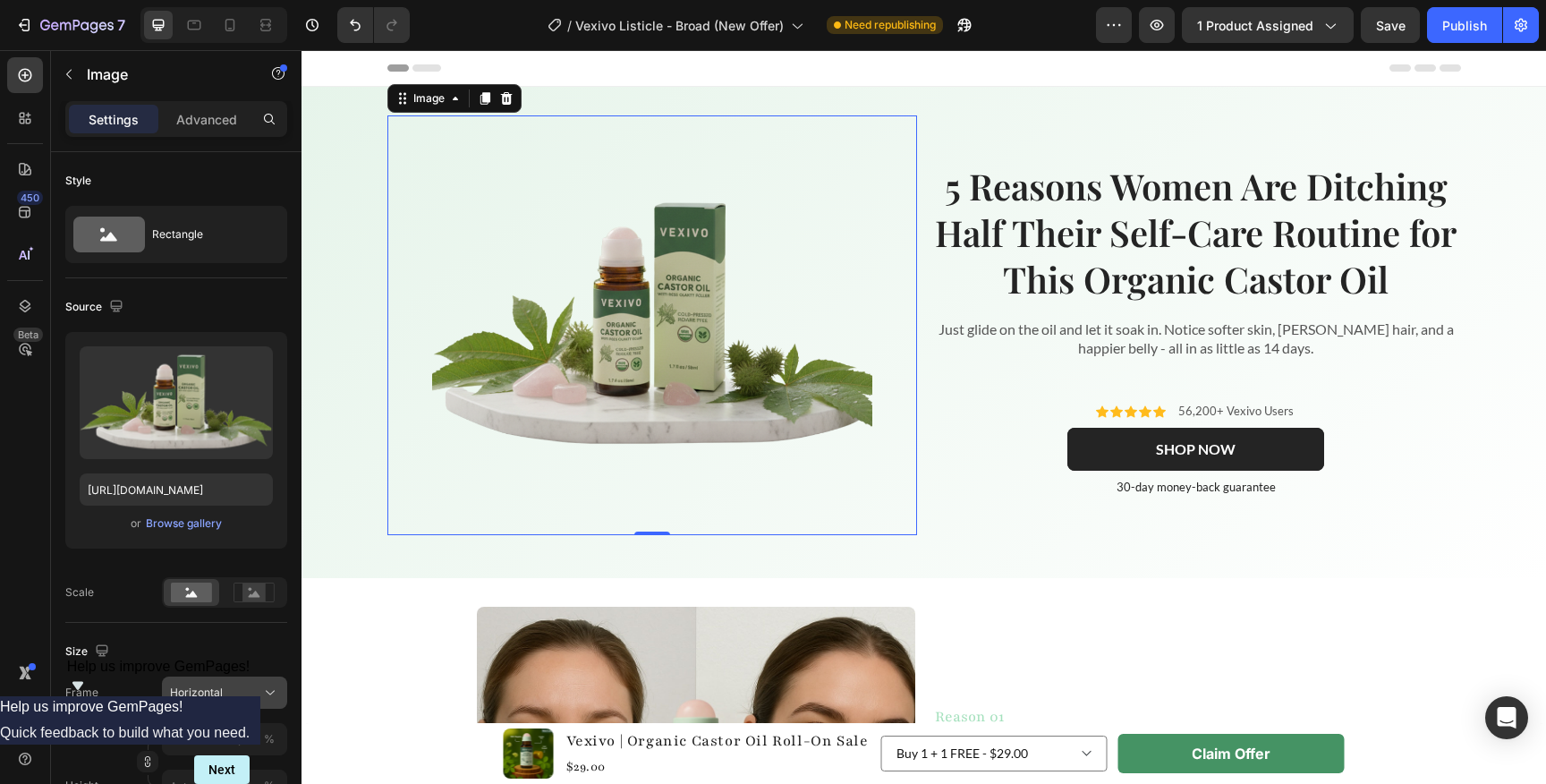
click at [227, 690] on div "Horizontal" at bounding box center [213, 692] width 87 height 17
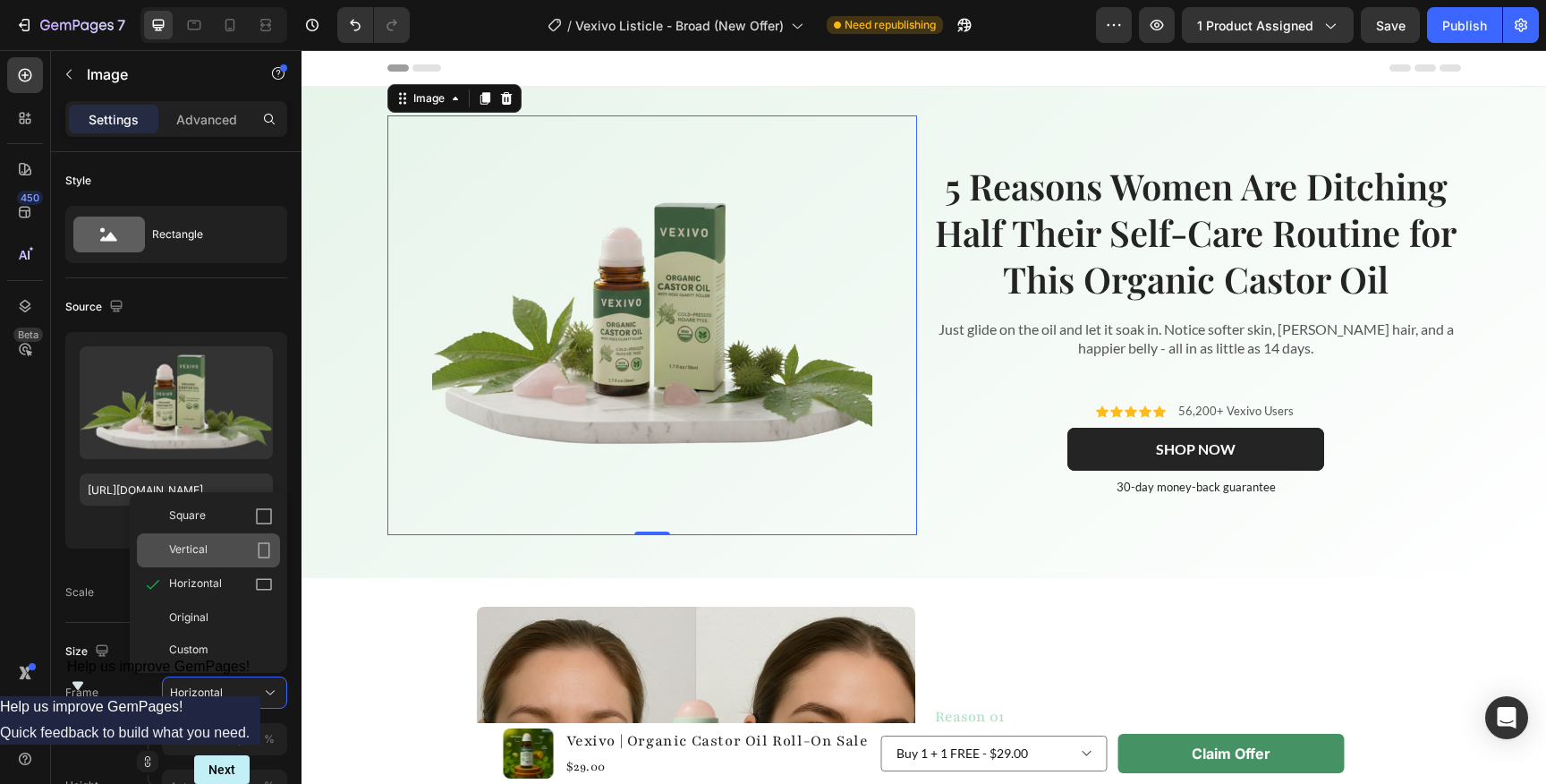
click at [224, 540] on div "Vertical" at bounding box center [208, 550] width 143 height 34
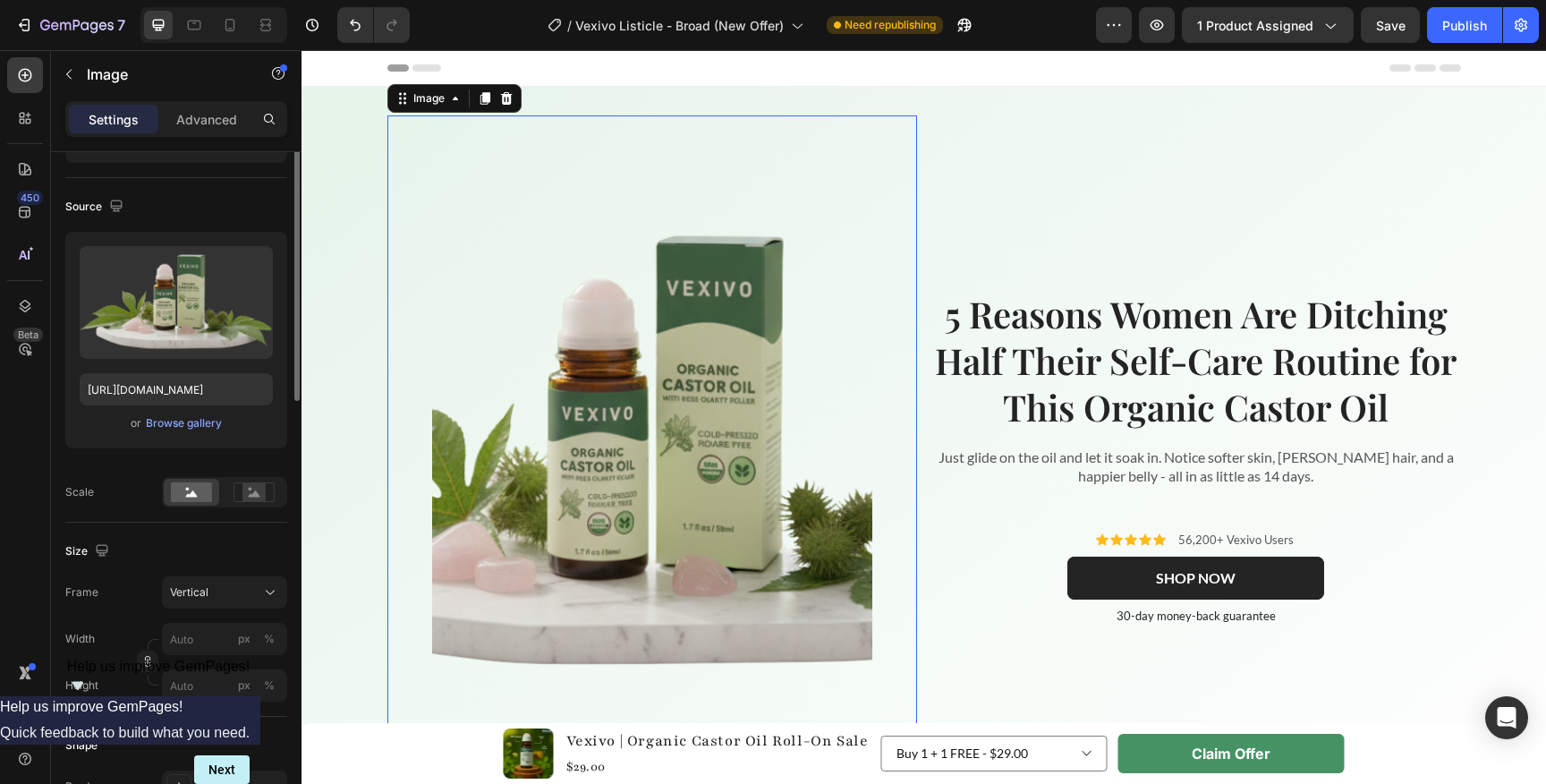
scroll to position [129, 0]
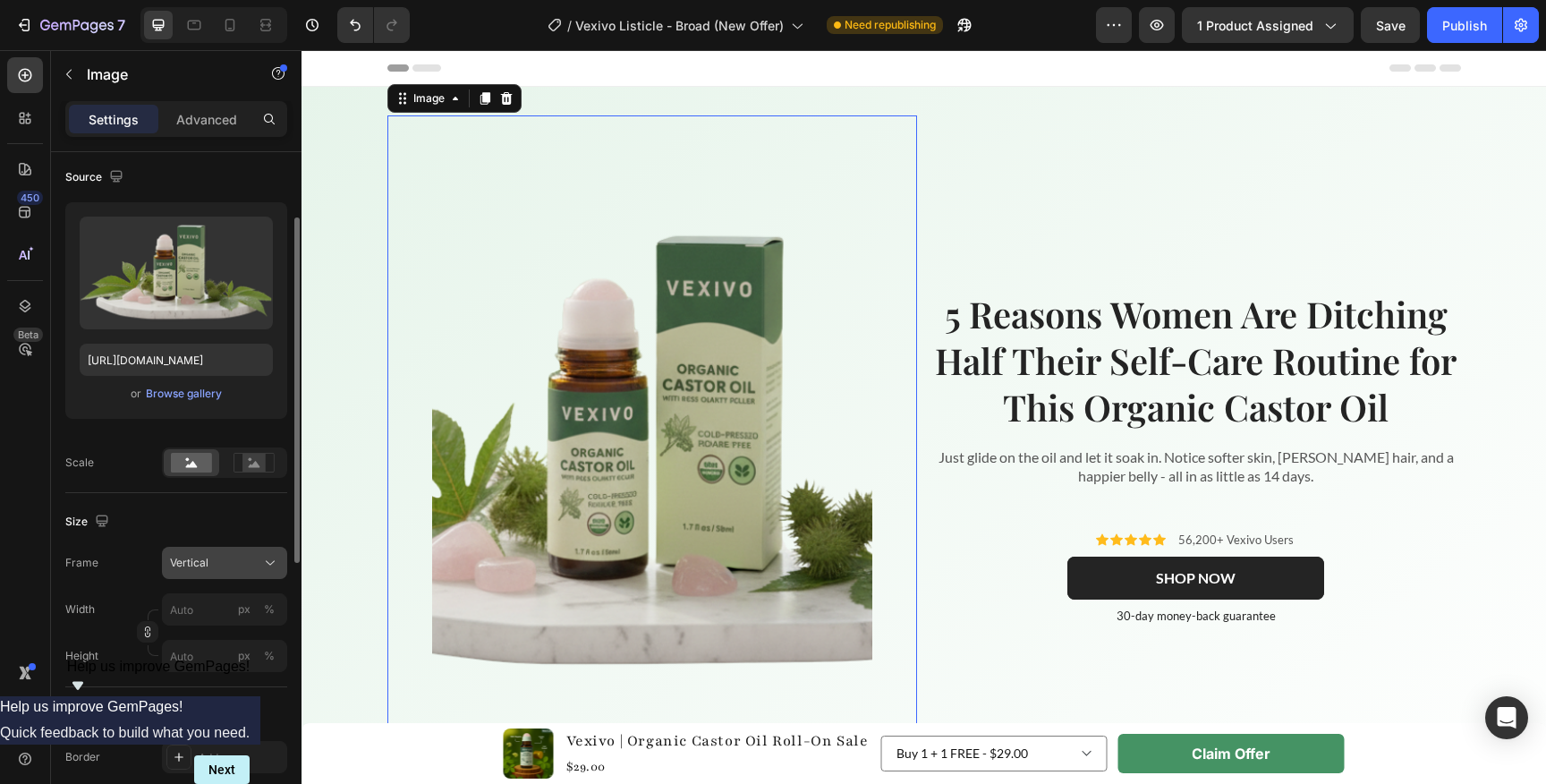
click at [218, 572] on button "Vertical" at bounding box center [224, 562] width 125 height 32
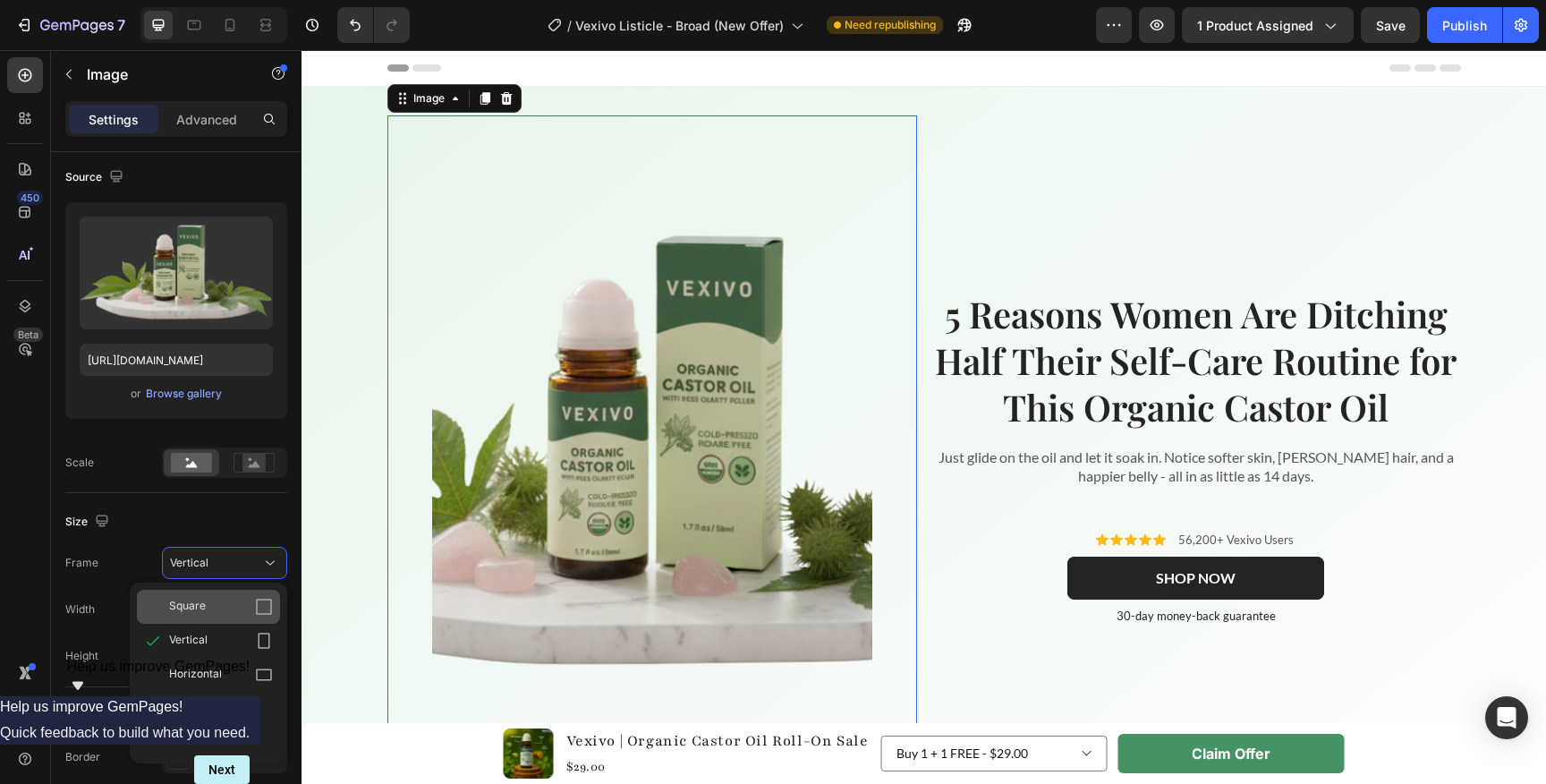
click at [220, 610] on div "Square" at bounding box center [220, 606] width 104 height 17
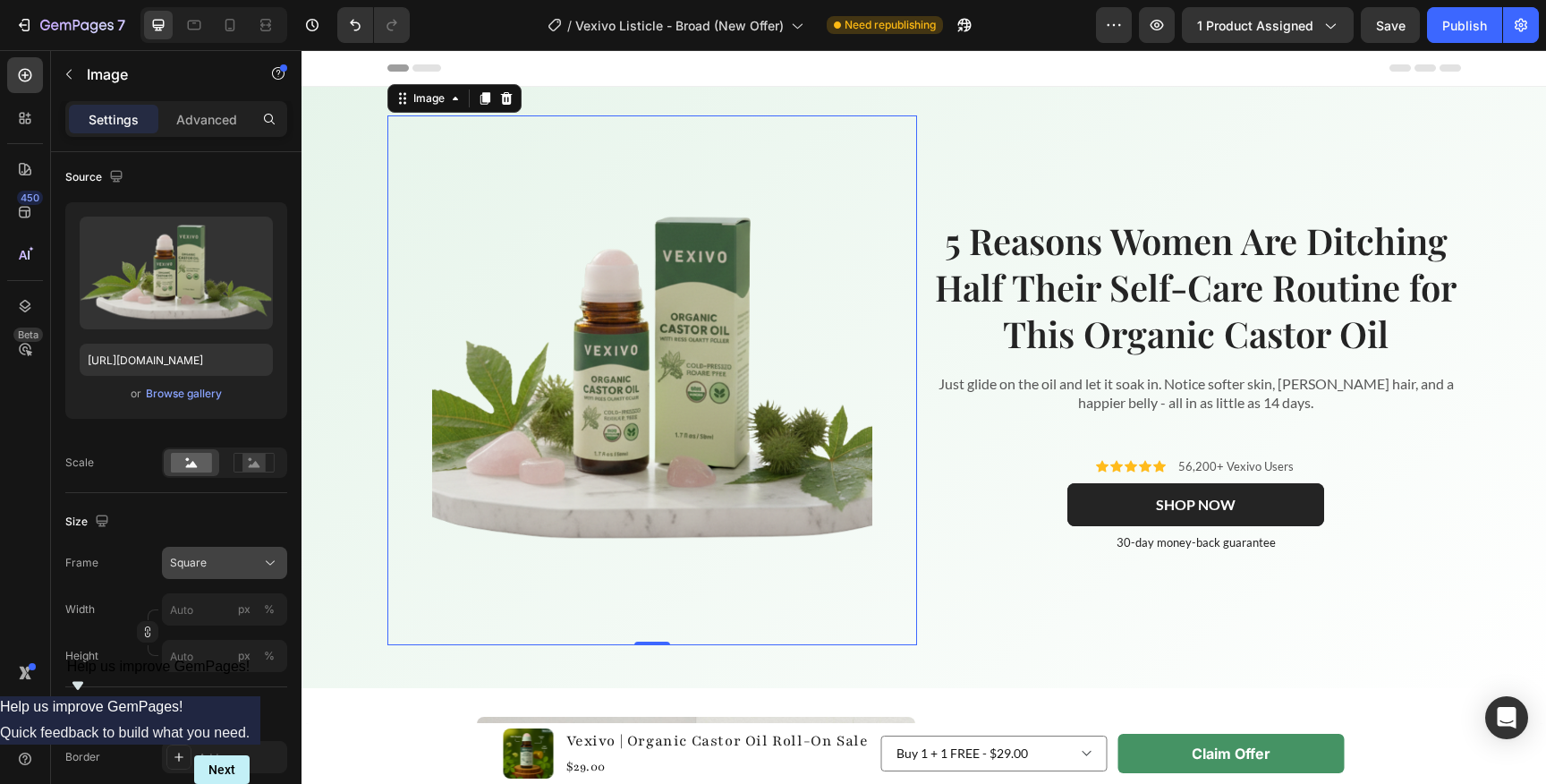
click at [230, 554] on div "Square" at bounding box center [224, 562] width 109 height 17
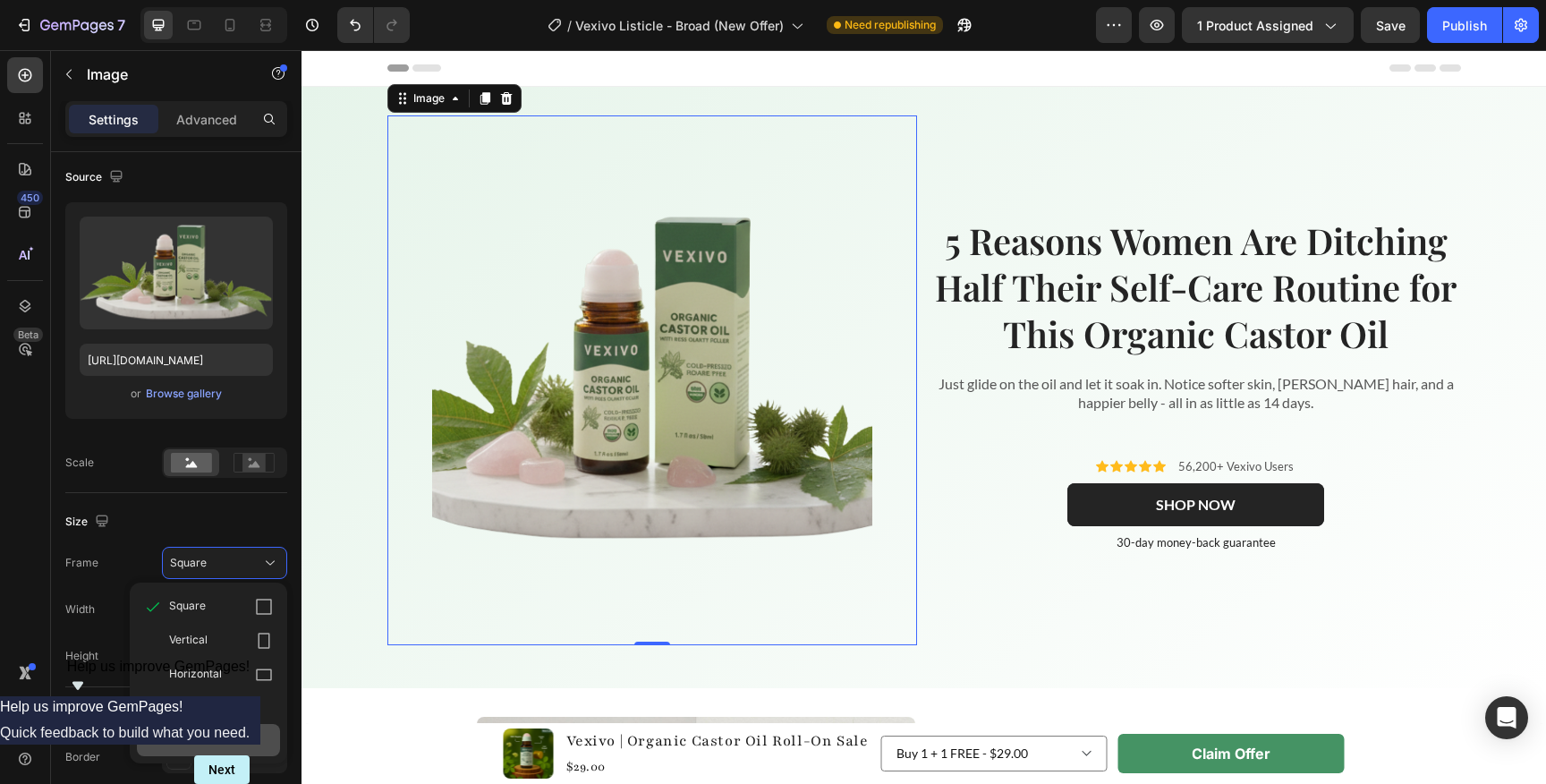
click at [205, 724] on div "Custom" at bounding box center [208, 739] width 143 height 32
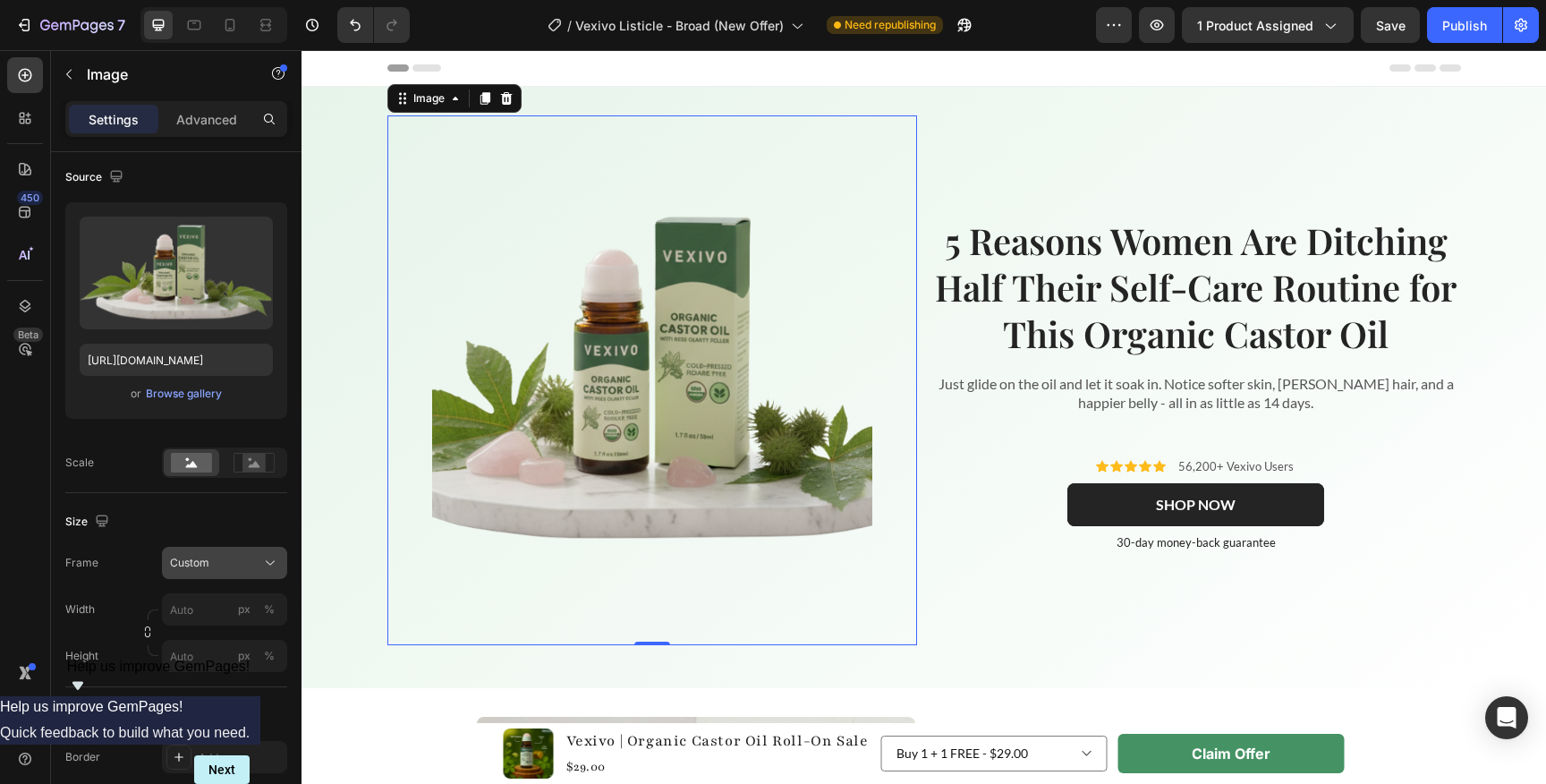
click at [224, 560] on div "Custom" at bounding box center [213, 563] width 87 height 17
click at [228, 703] on div "Original" at bounding box center [220, 708] width 104 height 17
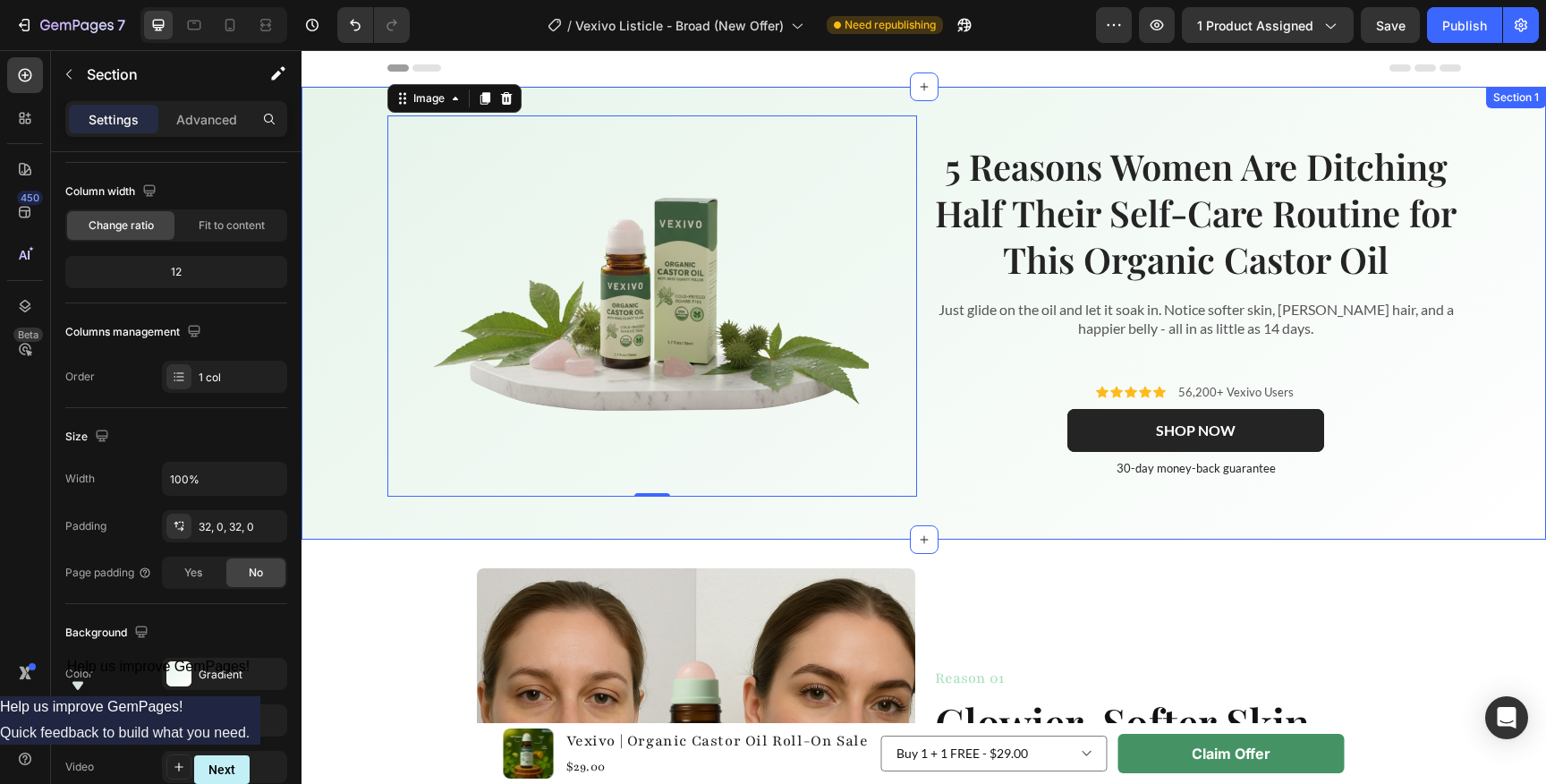
click at [951, 535] on div "Image 0 5 Reasons Women Are Ditching Half Their Self-Care Routine for This Orga…" at bounding box center [923, 313] width 1244 height 453
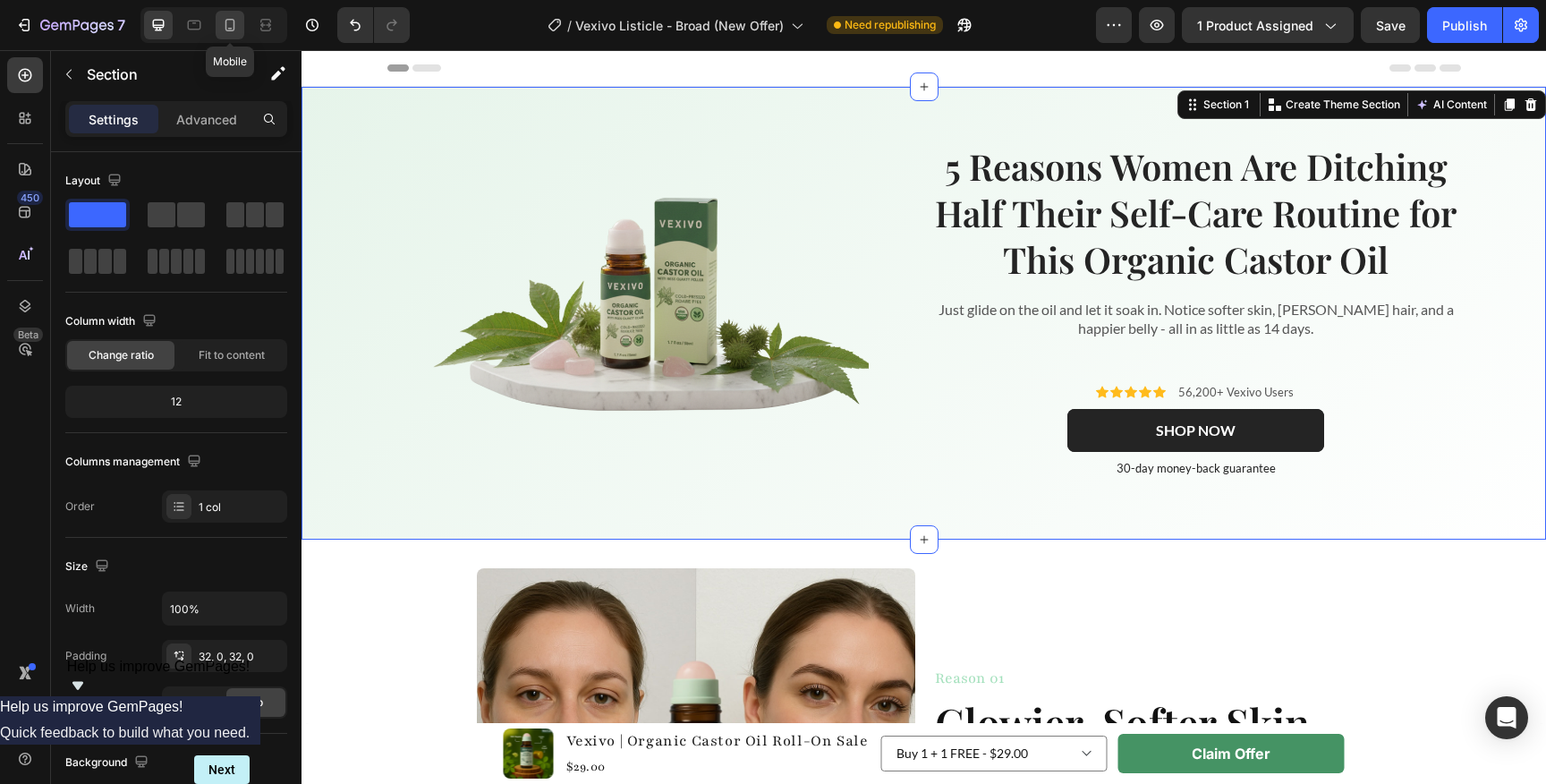
click at [233, 29] on icon at bounding box center [230, 25] width 10 height 13
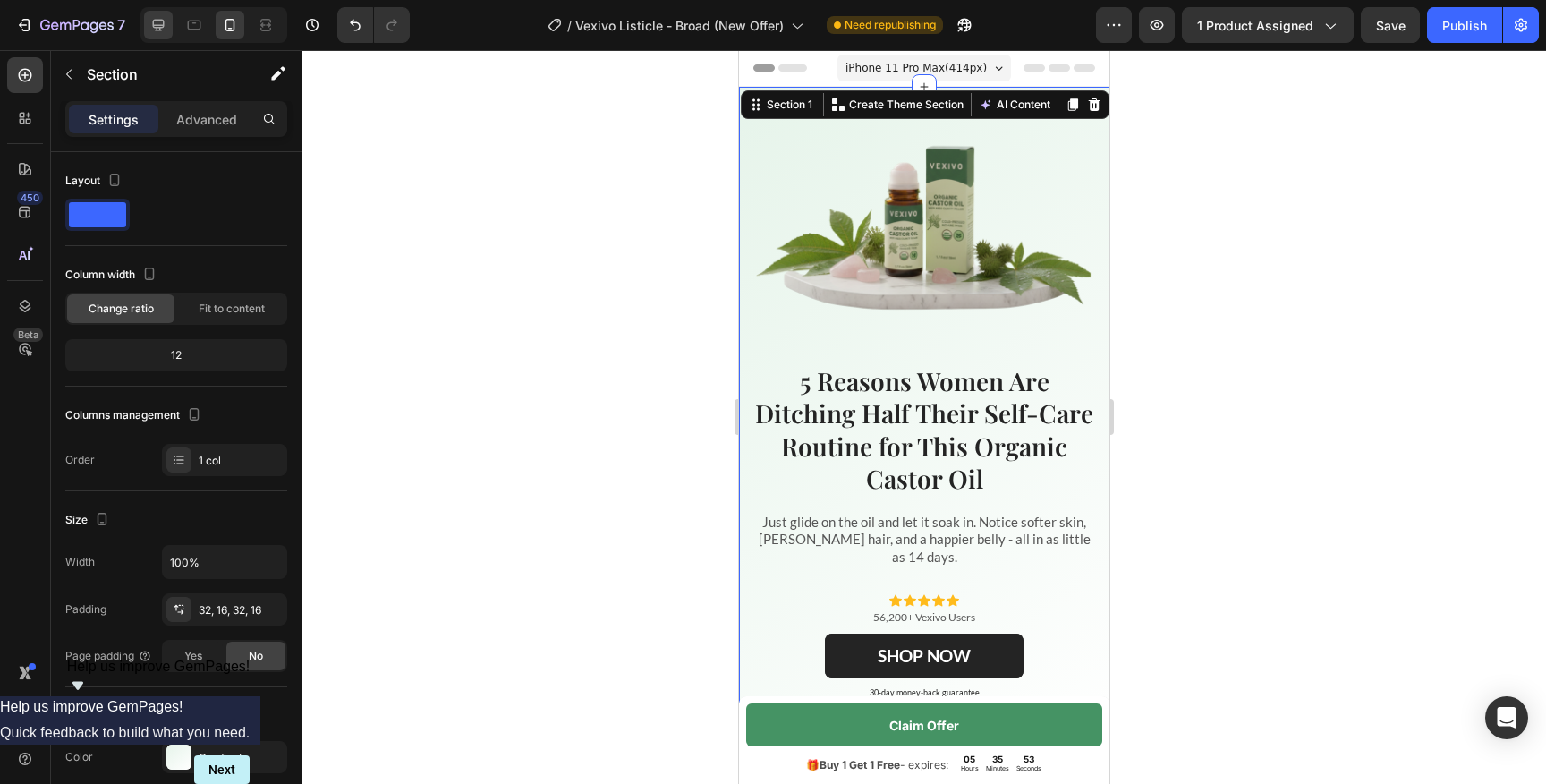
click at [156, 22] on icon at bounding box center [158, 25] width 17 height 17
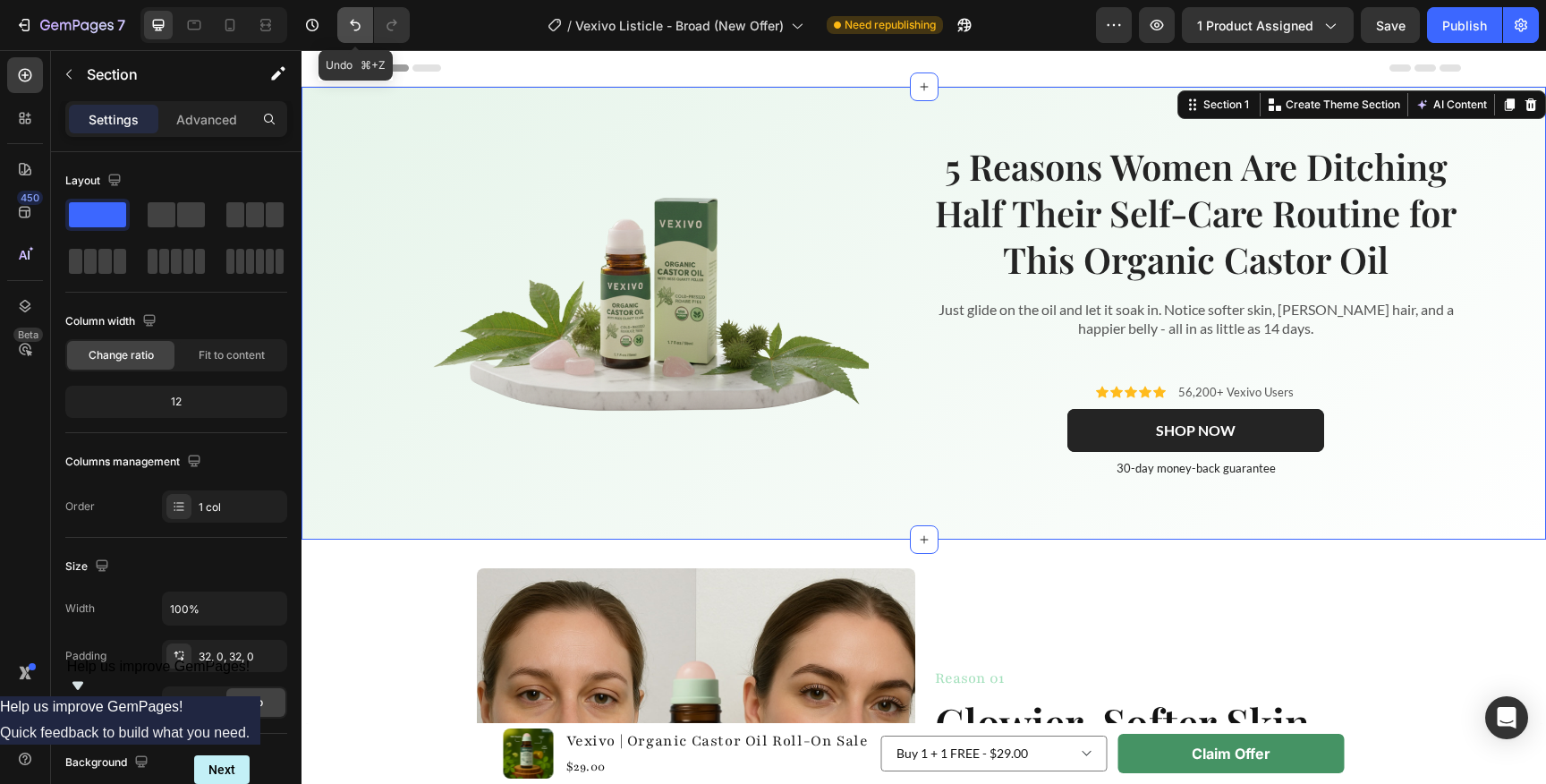
click at [363, 20] on icon "Undo/Redo" at bounding box center [354, 25] width 17 height 17
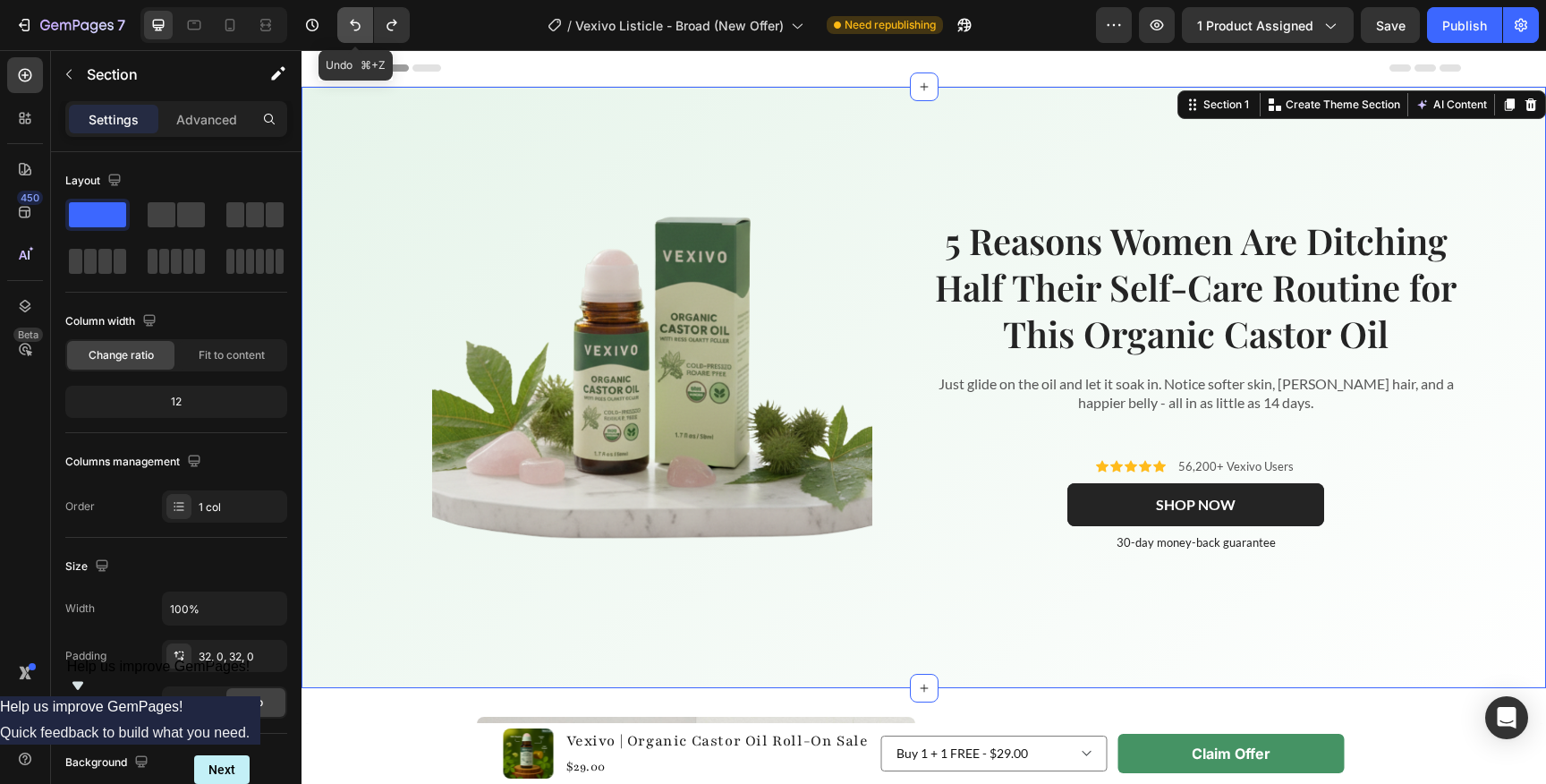
click at [363, 20] on icon "Undo/Redo" at bounding box center [354, 25] width 17 height 17
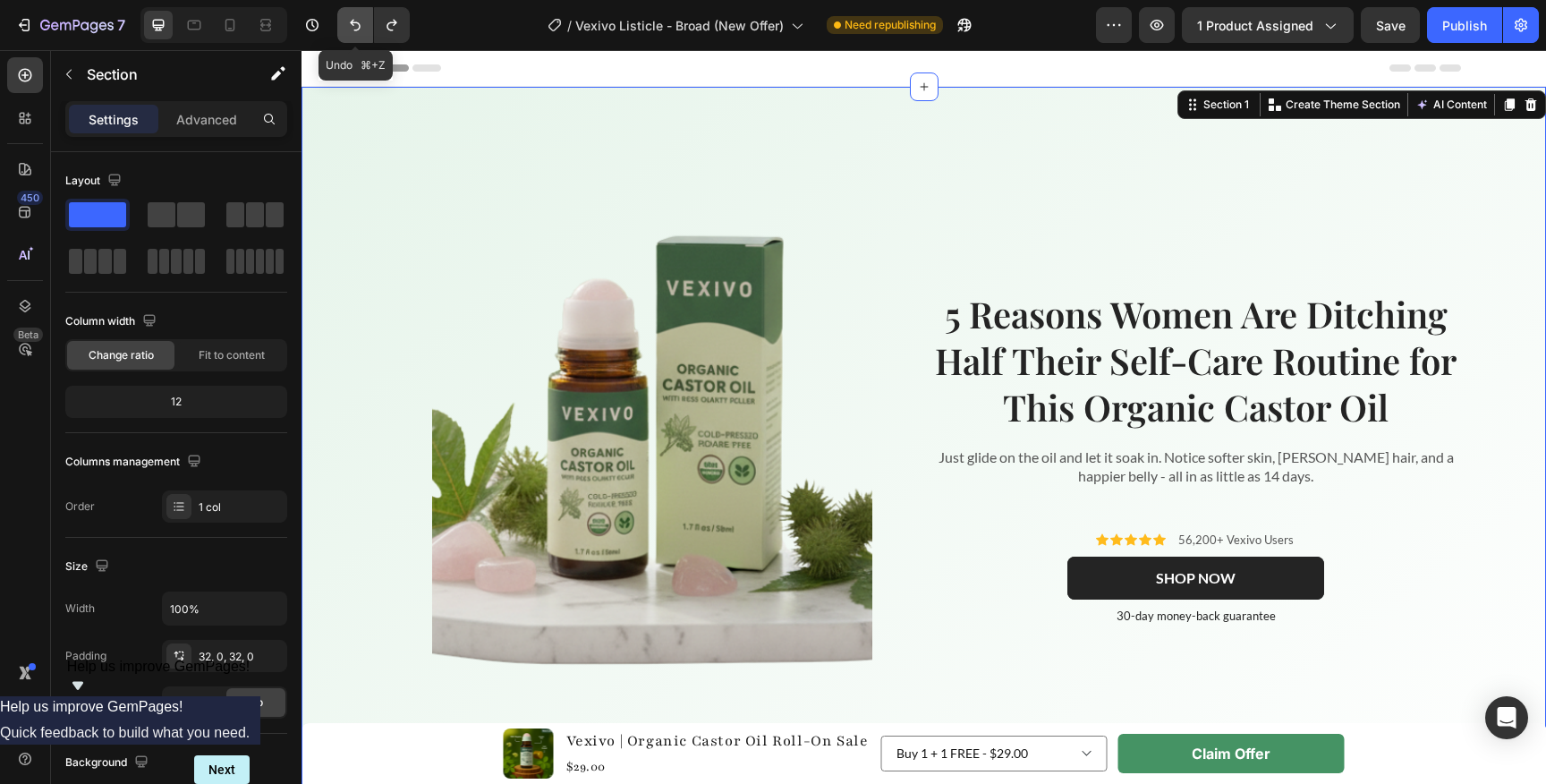
click at [363, 20] on icon "Undo/Redo" at bounding box center [354, 25] width 17 height 17
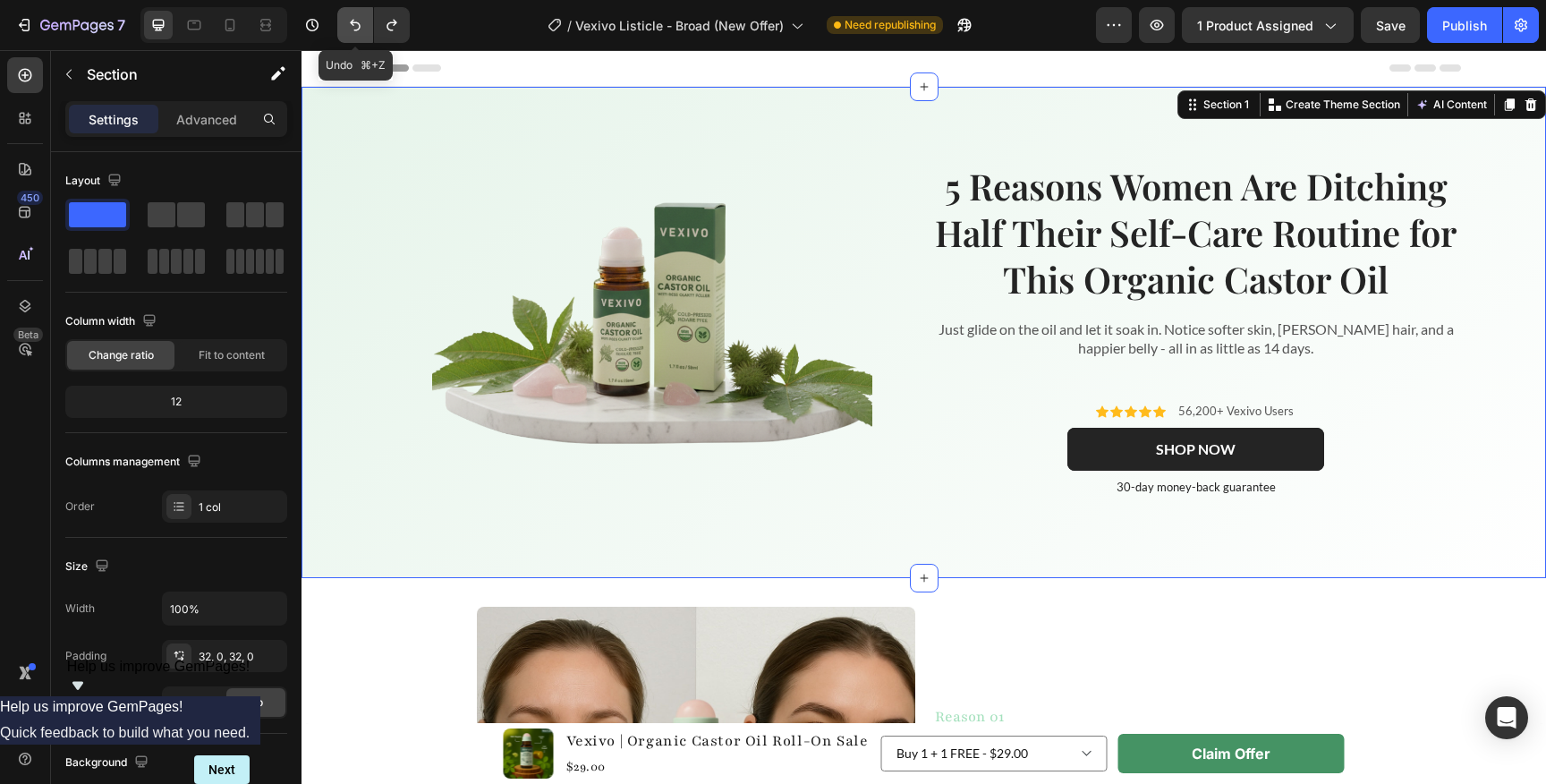
click at [363, 20] on icon "Undo/Redo" at bounding box center [354, 25] width 17 height 17
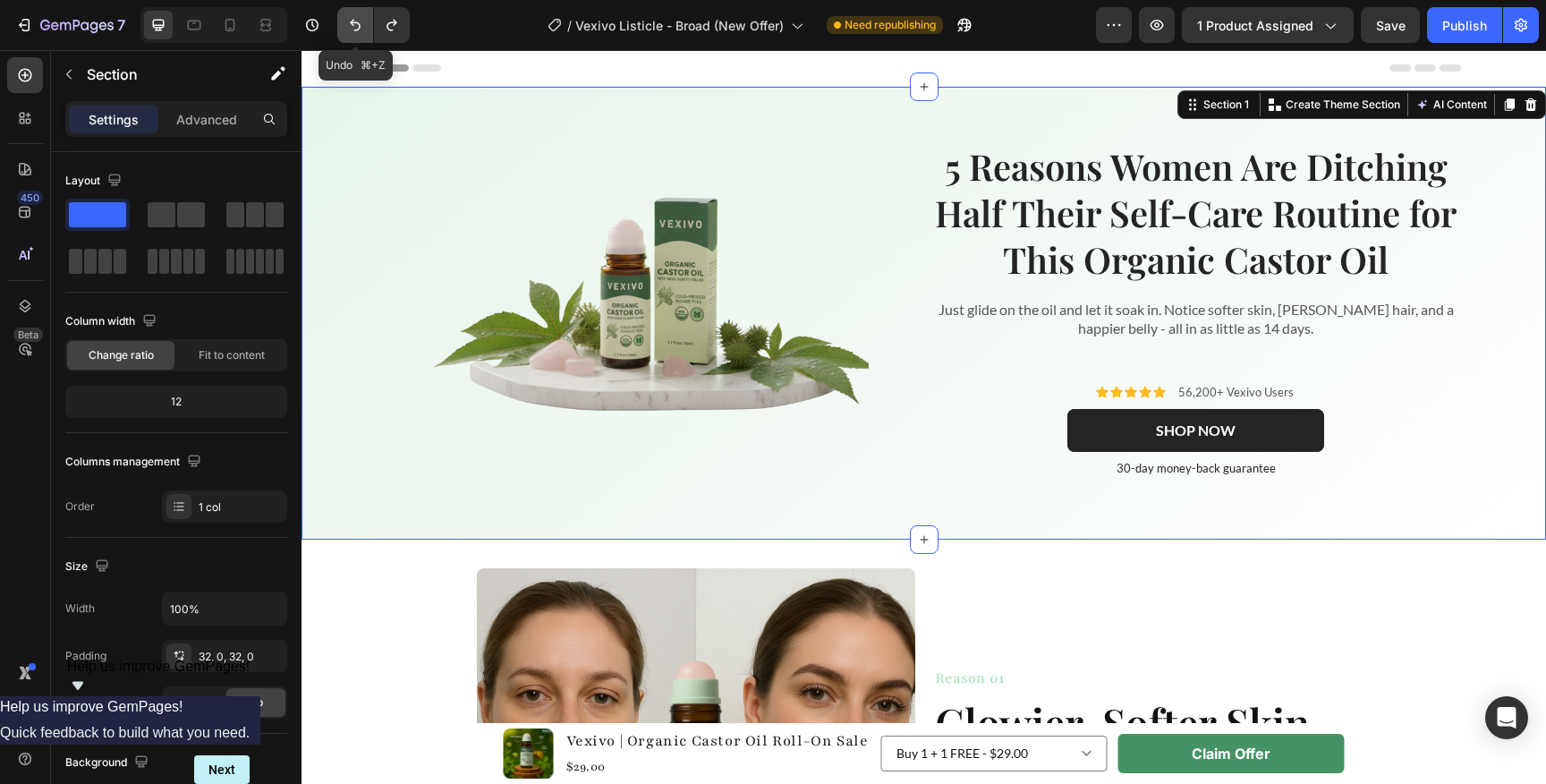
click at [363, 20] on icon "Undo/Redo" at bounding box center [354, 25] width 17 height 17
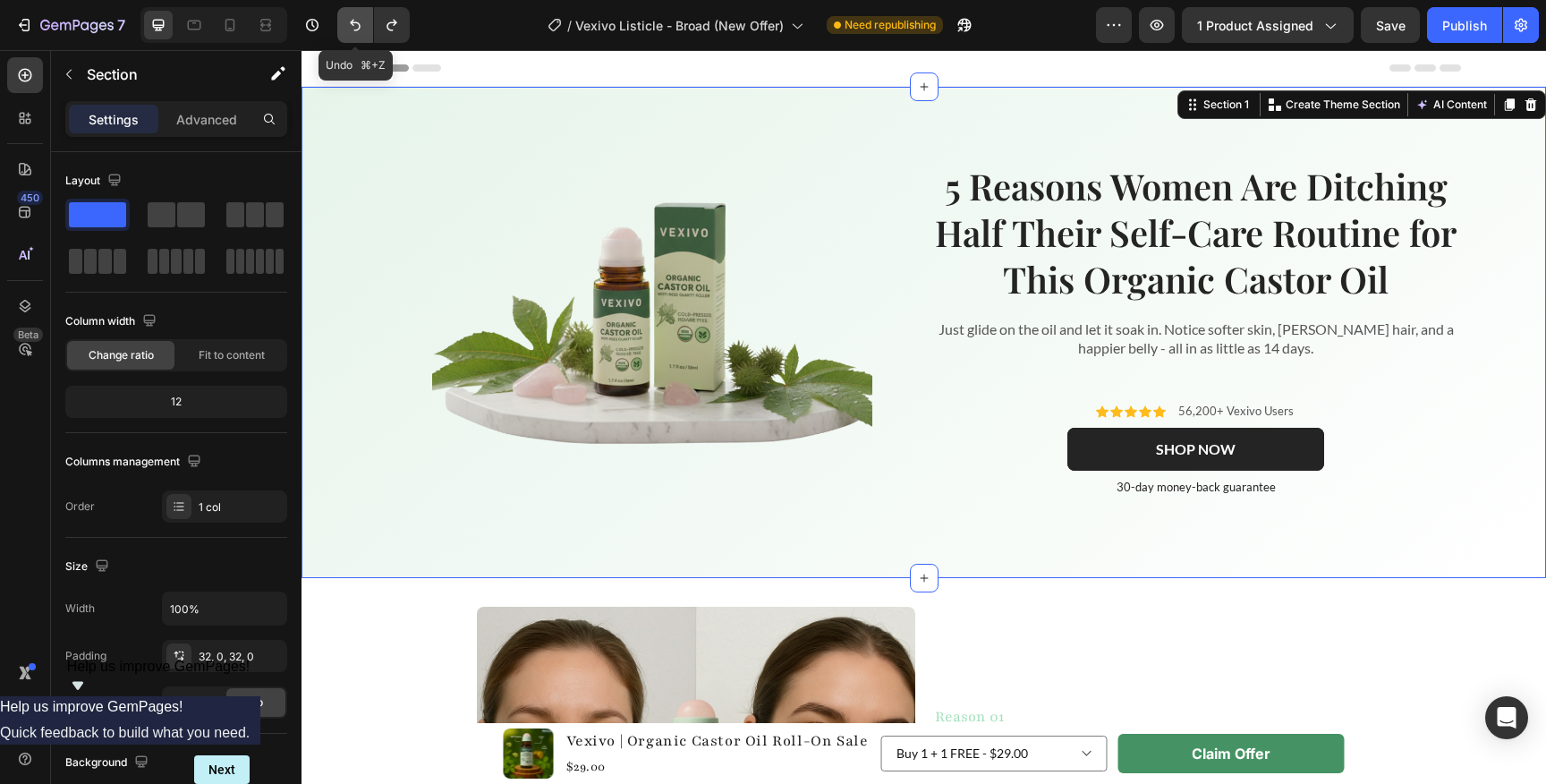
click at [363, 20] on icon "Undo/Redo" at bounding box center [354, 25] width 17 height 17
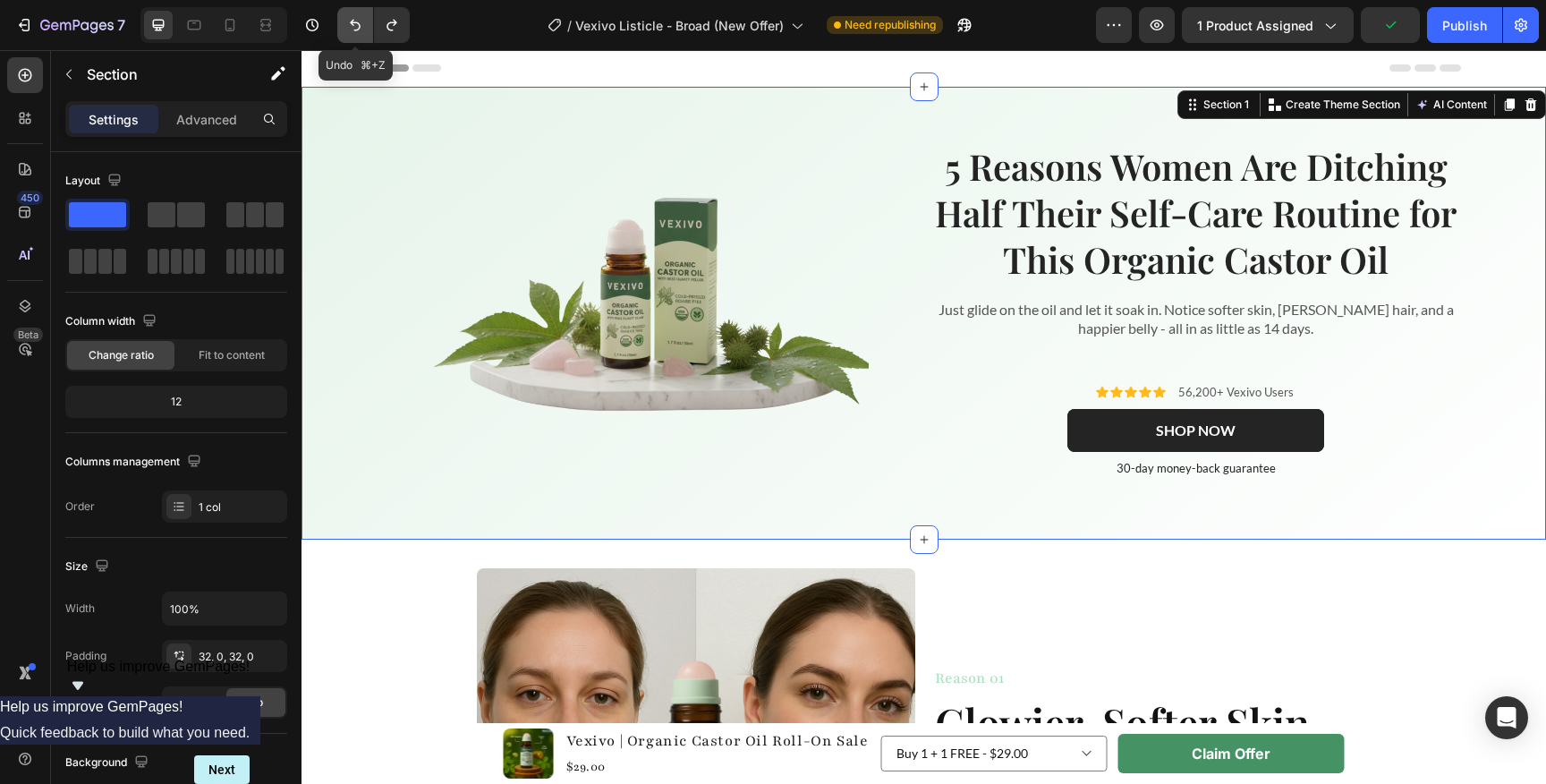
click at [363, 20] on icon "Undo/Redo" at bounding box center [354, 25] width 17 height 17
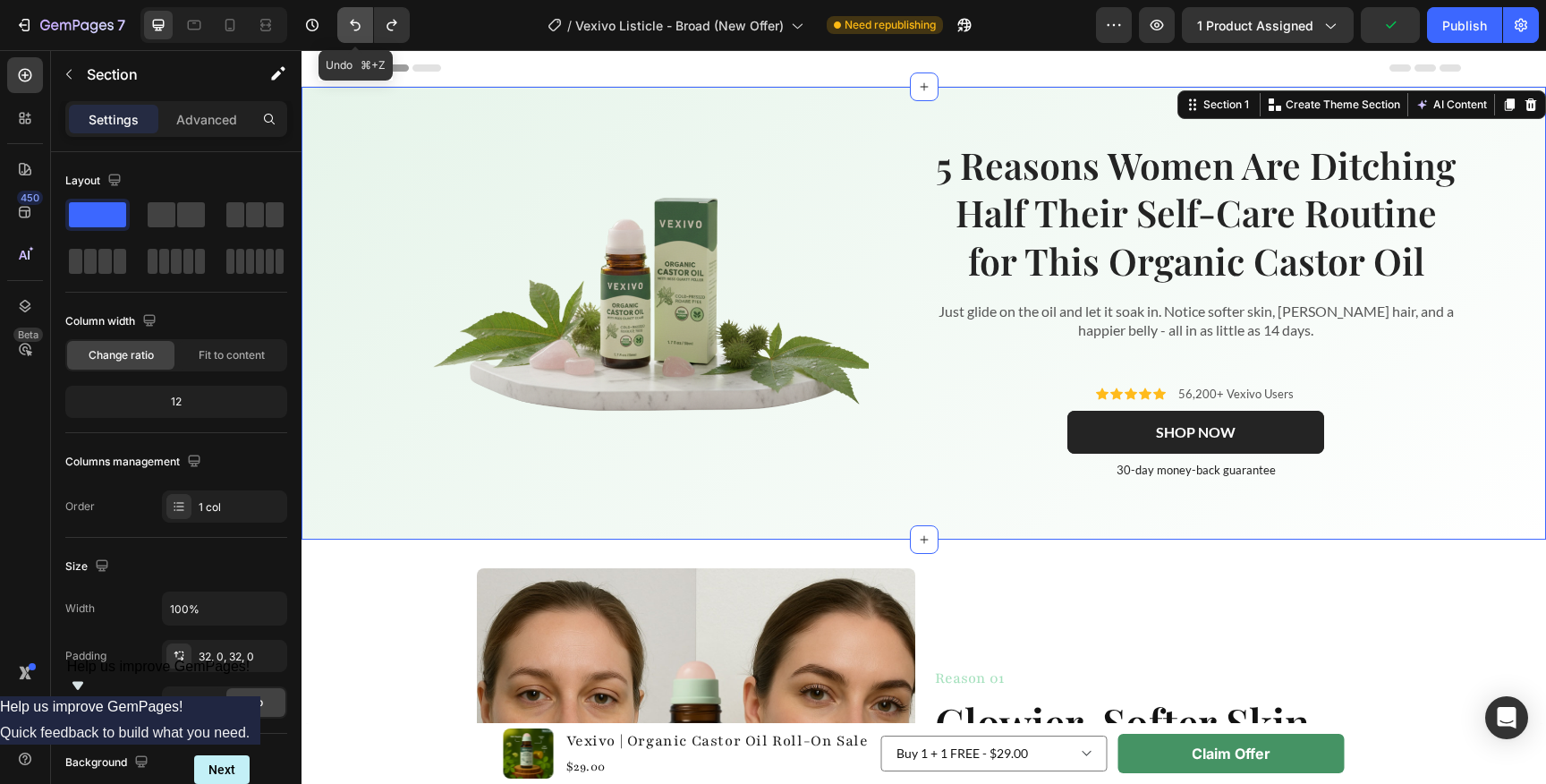
click at [363, 20] on icon "Undo/Redo" at bounding box center [354, 25] width 17 height 17
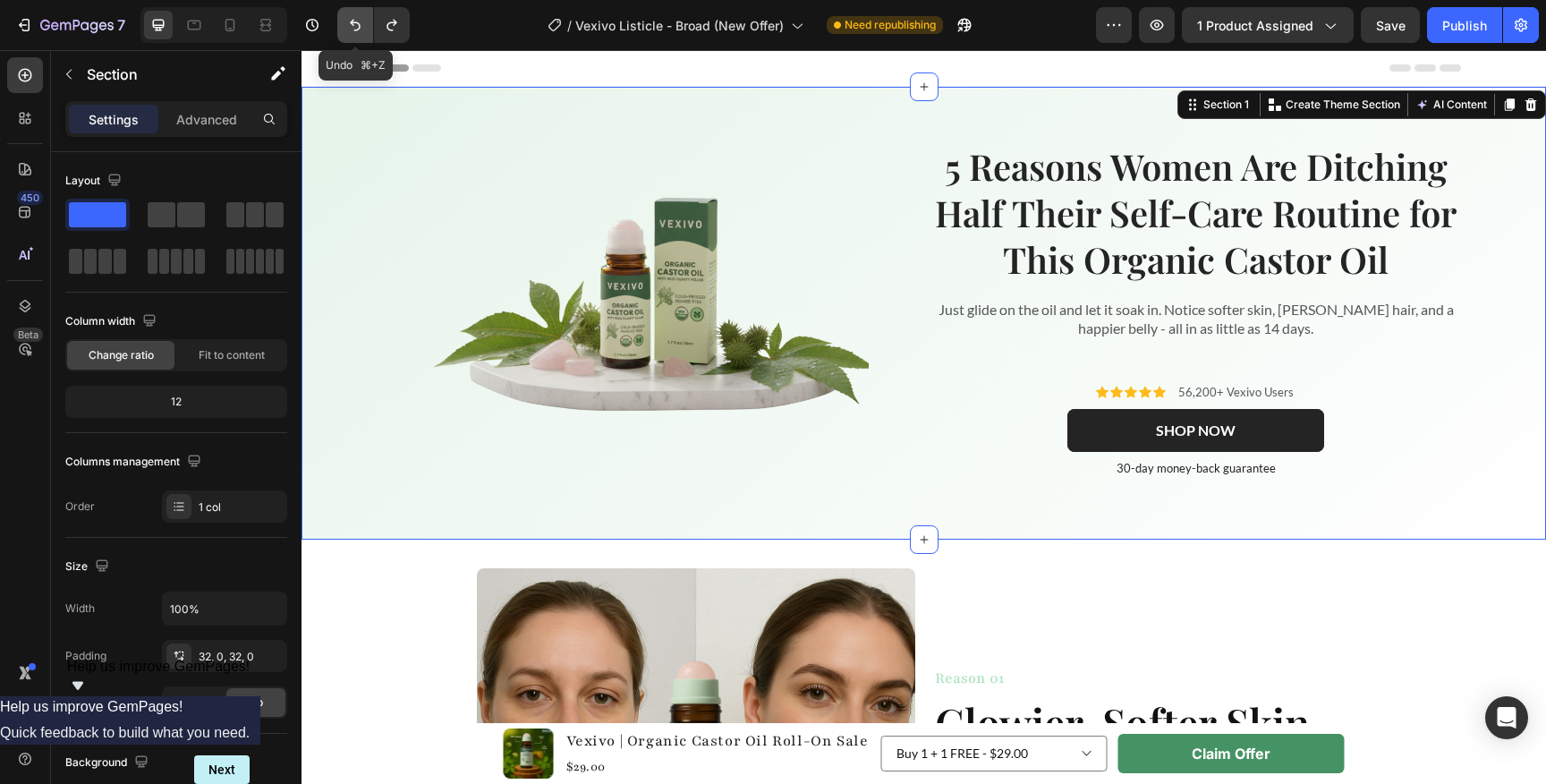
click at [363, 20] on icon "Undo/Redo" at bounding box center [354, 25] width 17 height 17
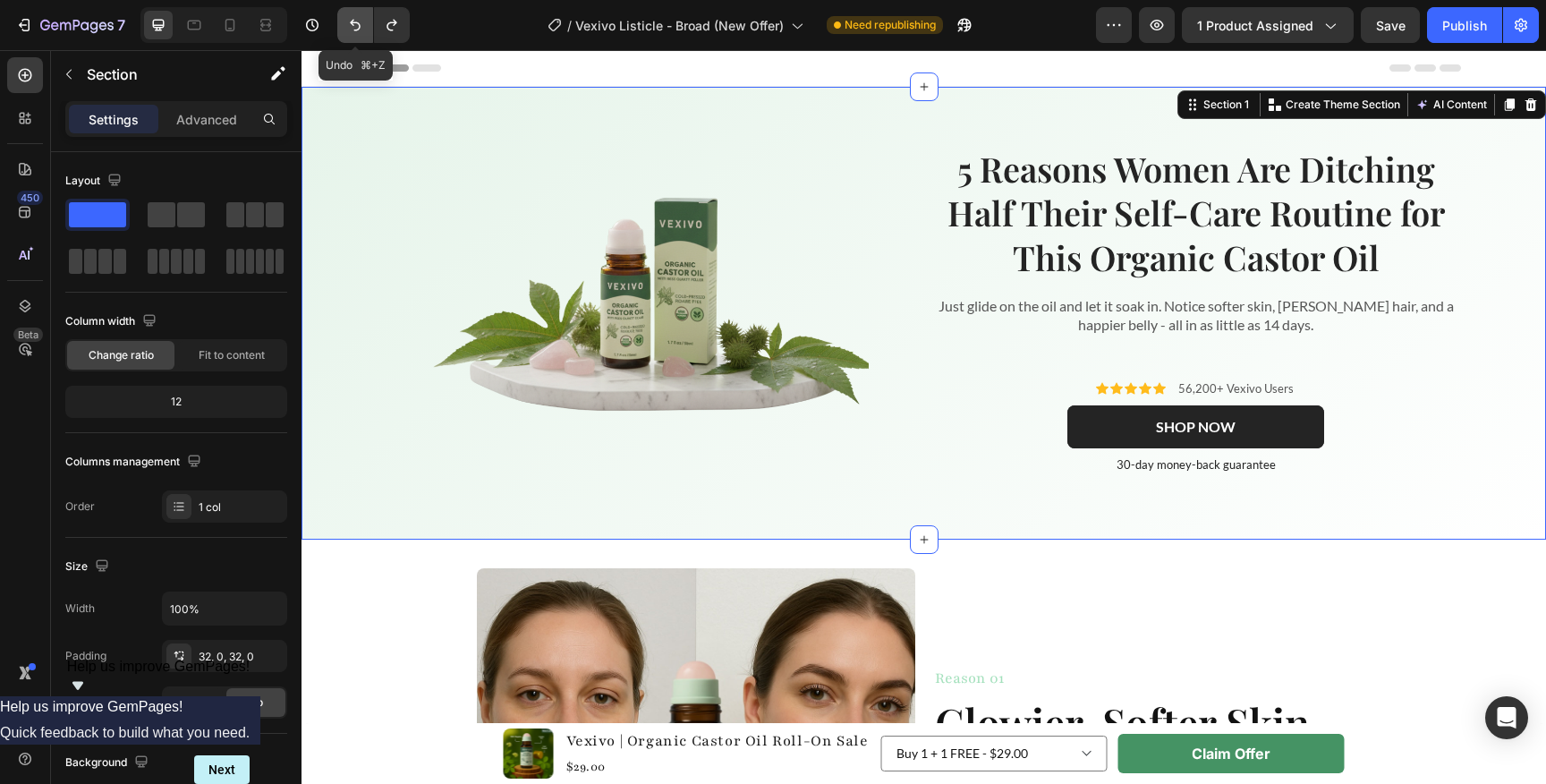
click at [363, 20] on icon "Undo/Redo" at bounding box center [354, 25] width 17 height 17
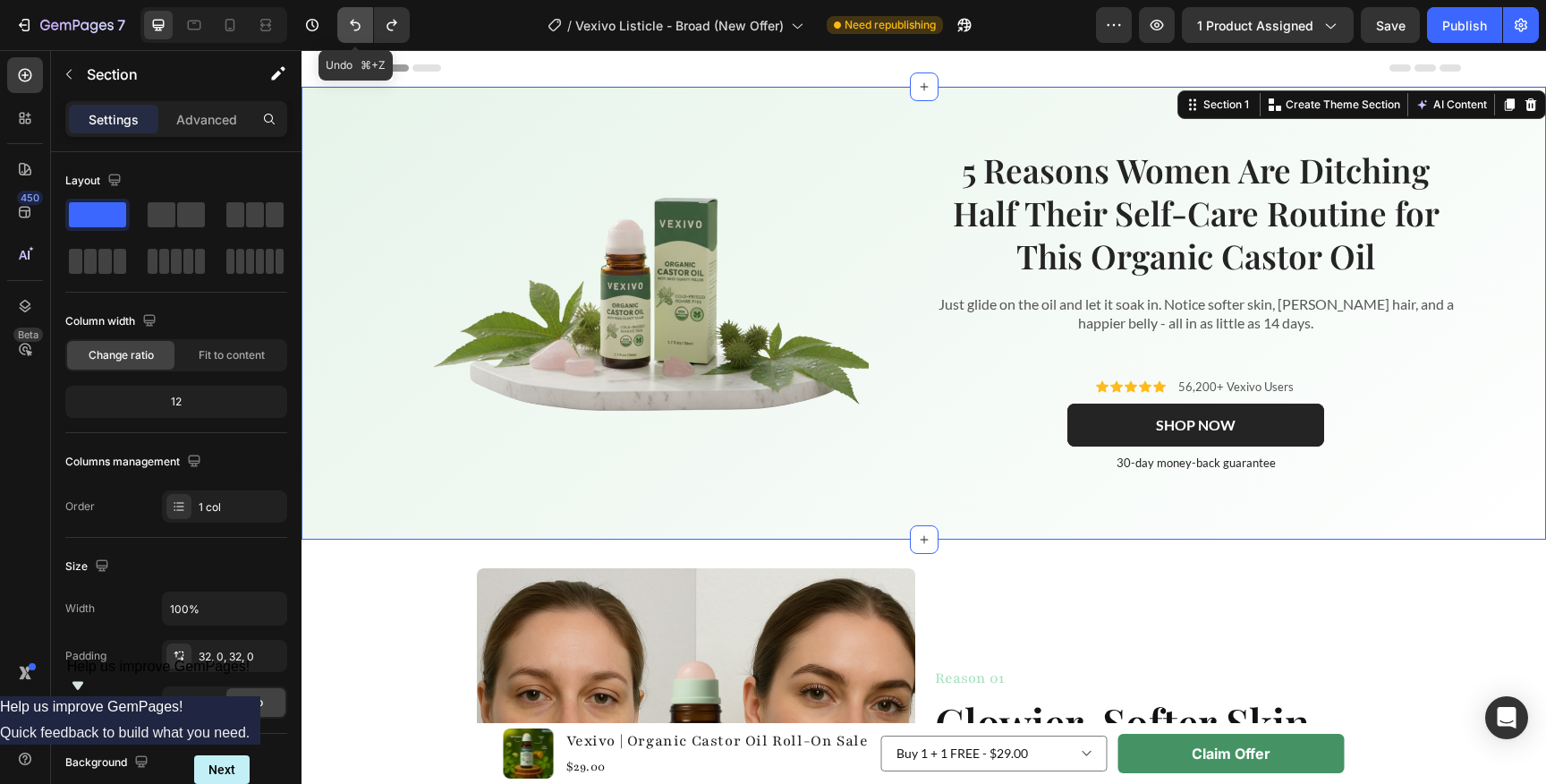
click at [363, 20] on icon "Undo/Redo" at bounding box center [354, 25] width 17 height 17
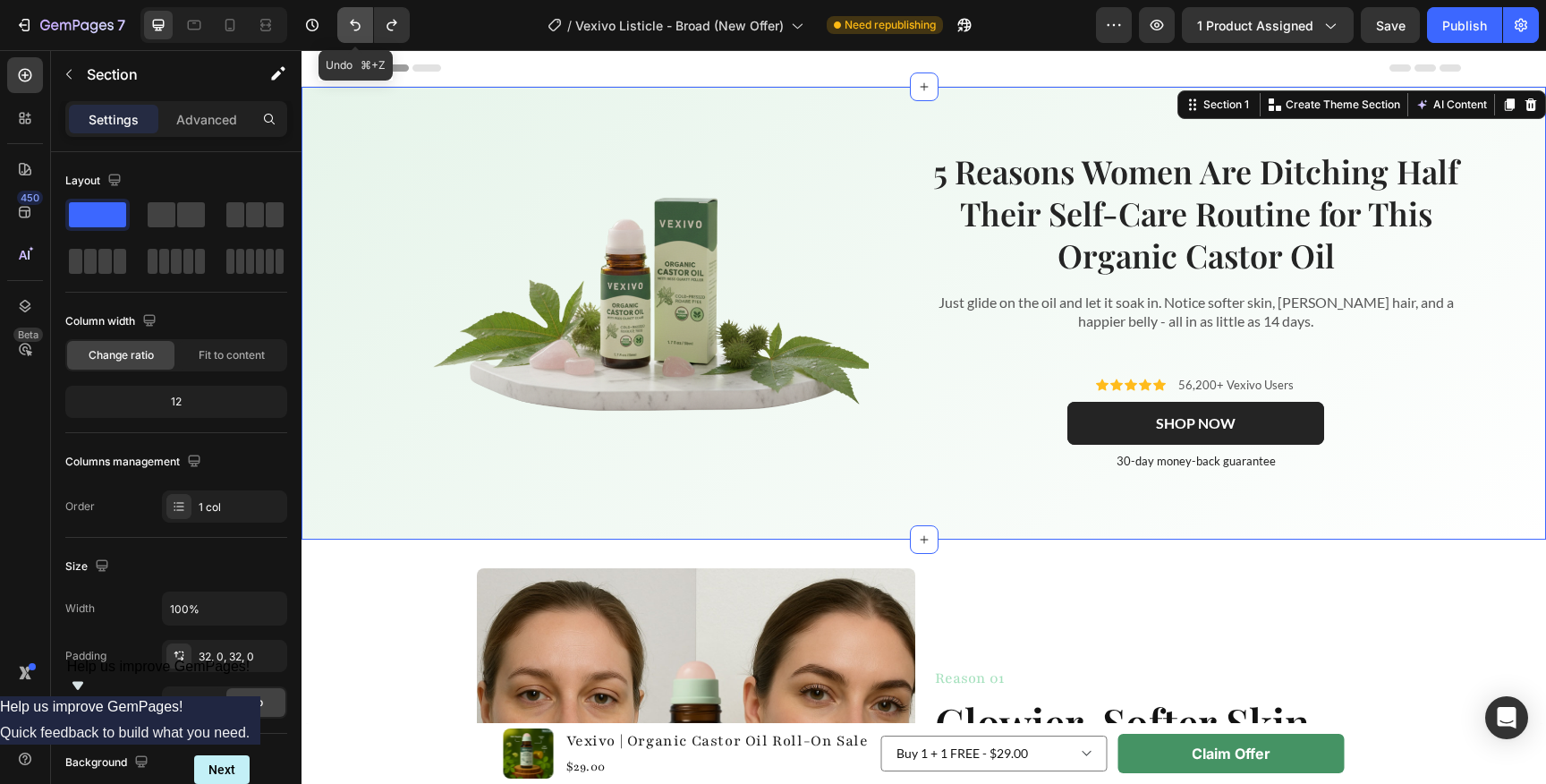
click at [363, 20] on icon "Undo/Redo" at bounding box center [354, 25] width 17 height 17
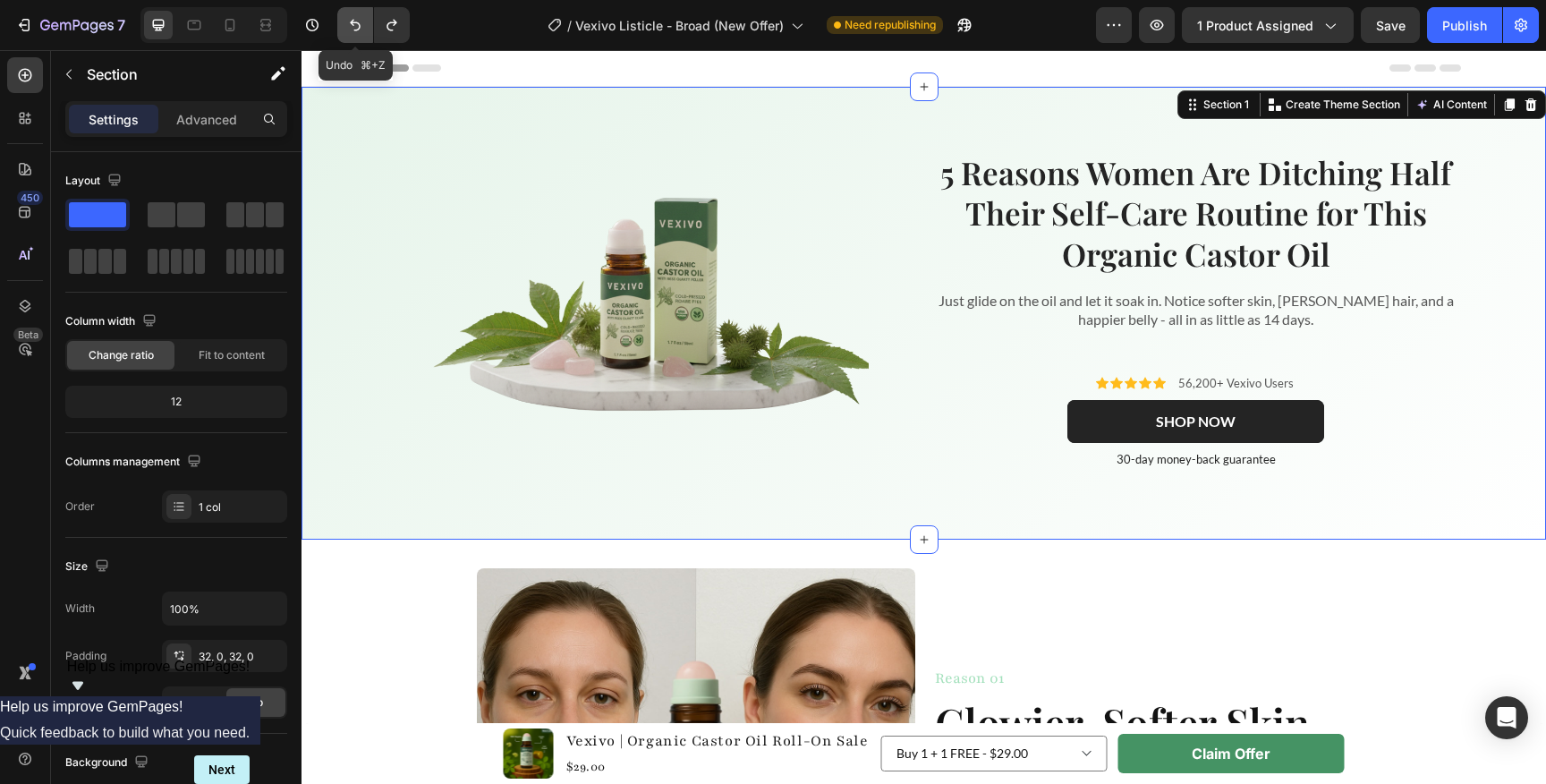
click at [363, 20] on icon "Undo/Redo" at bounding box center [354, 25] width 17 height 17
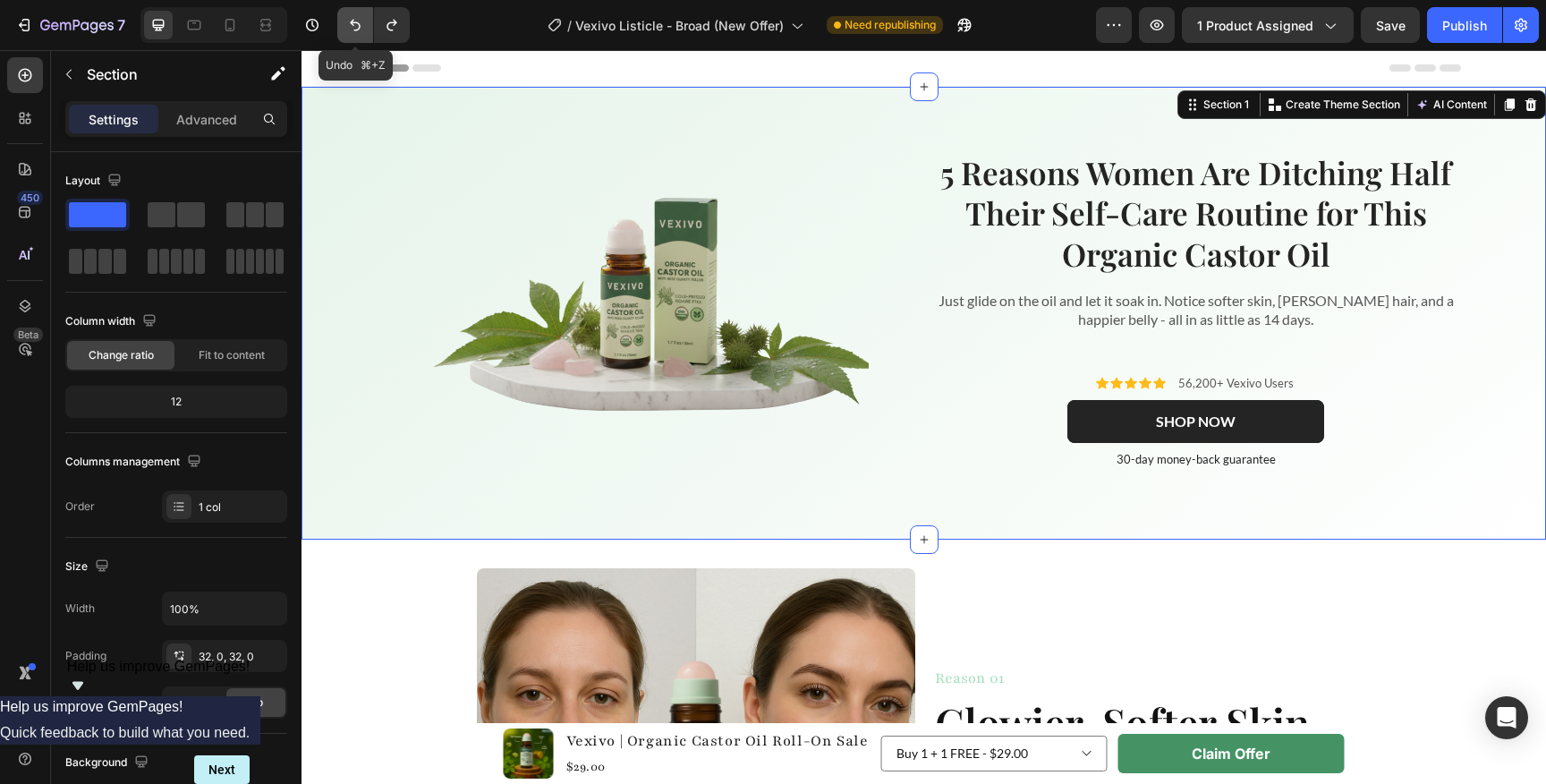
click at [363, 20] on icon "Undo/Redo" at bounding box center [354, 25] width 17 height 17
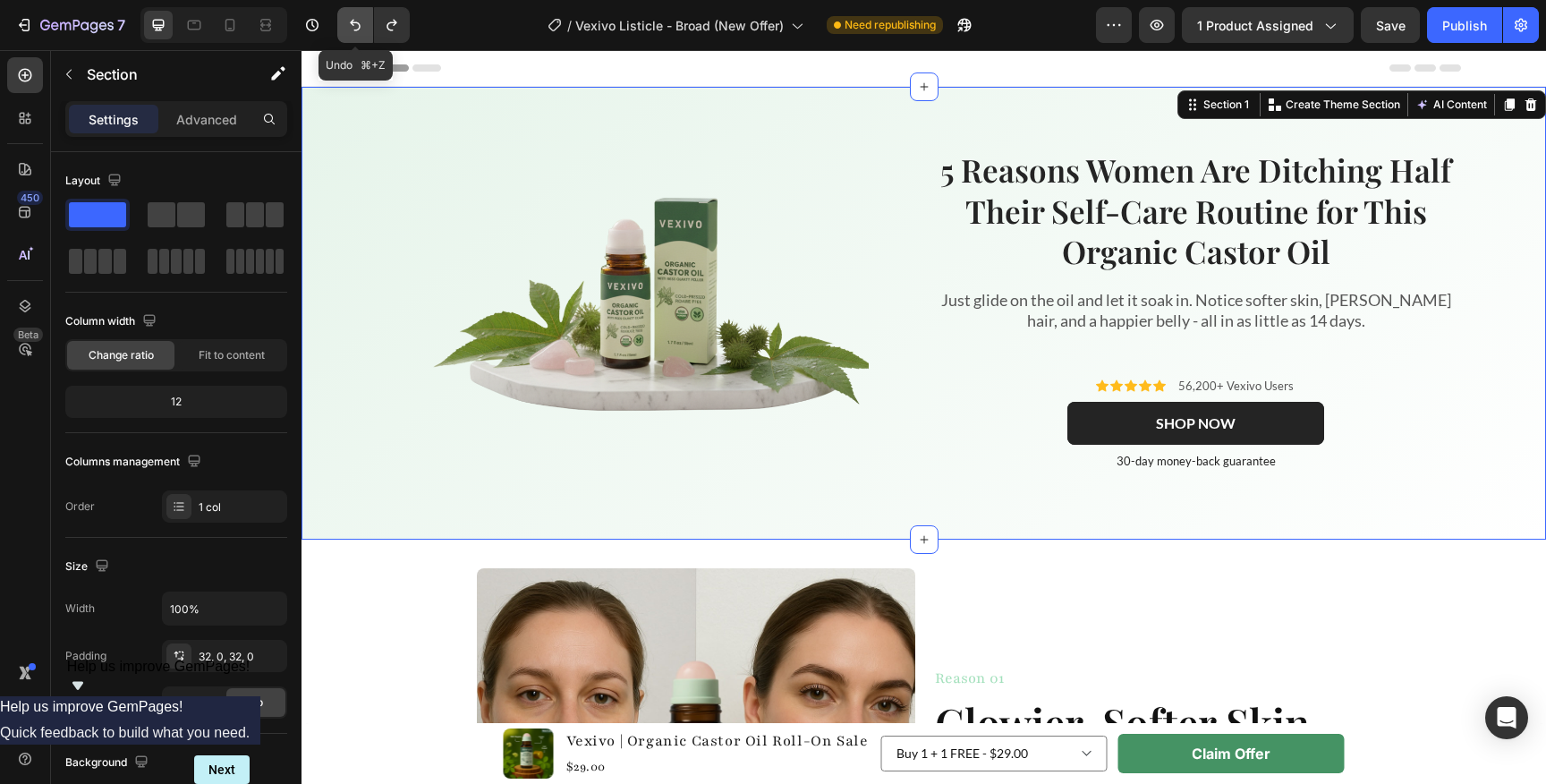
click at [363, 20] on icon "Undo/Redo" at bounding box center [354, 25] width 17 height 17
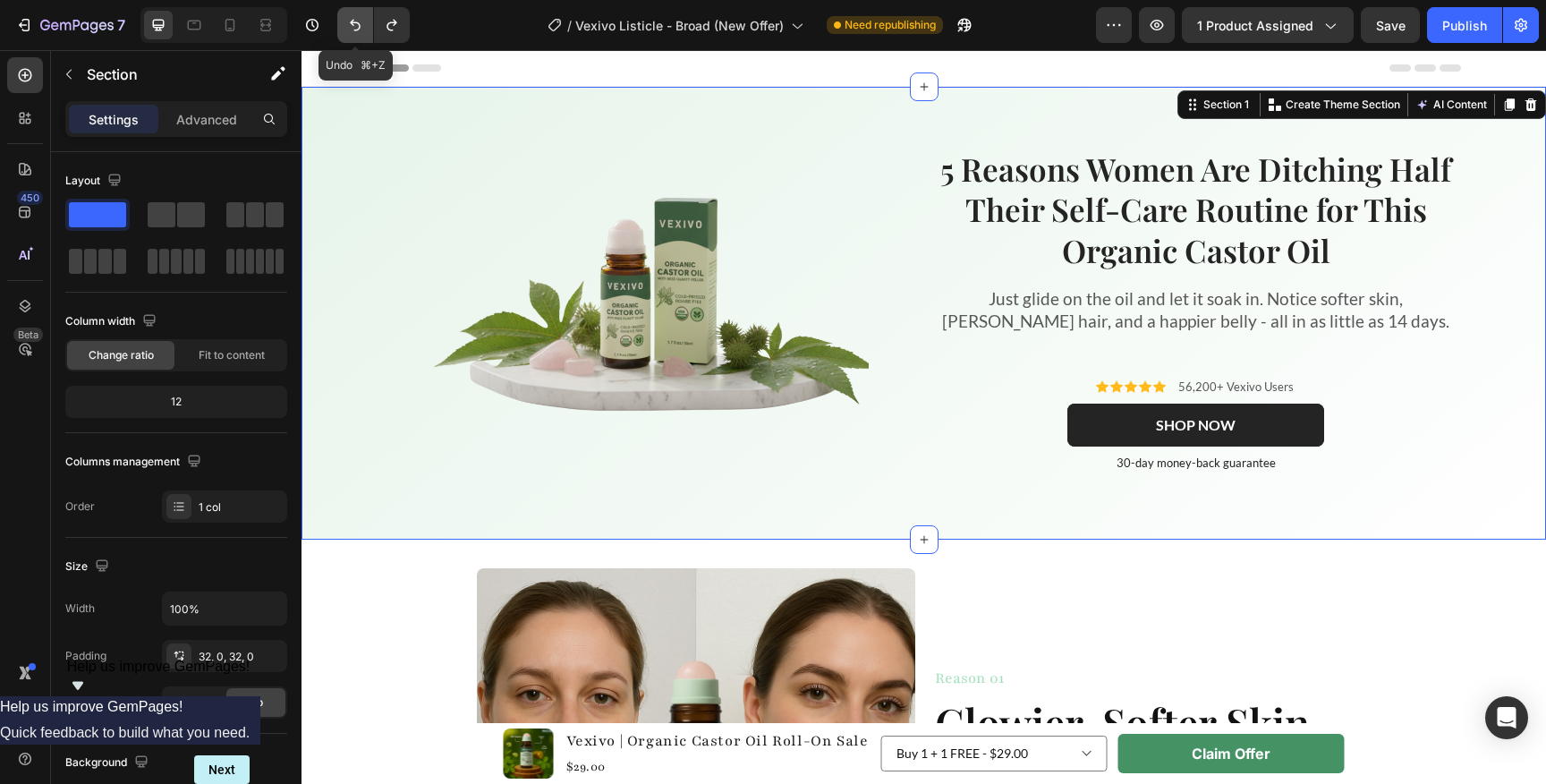
click at [363, 20] on icon "Undo/Redo" at bounding box center [354, 25] width 17 height 17
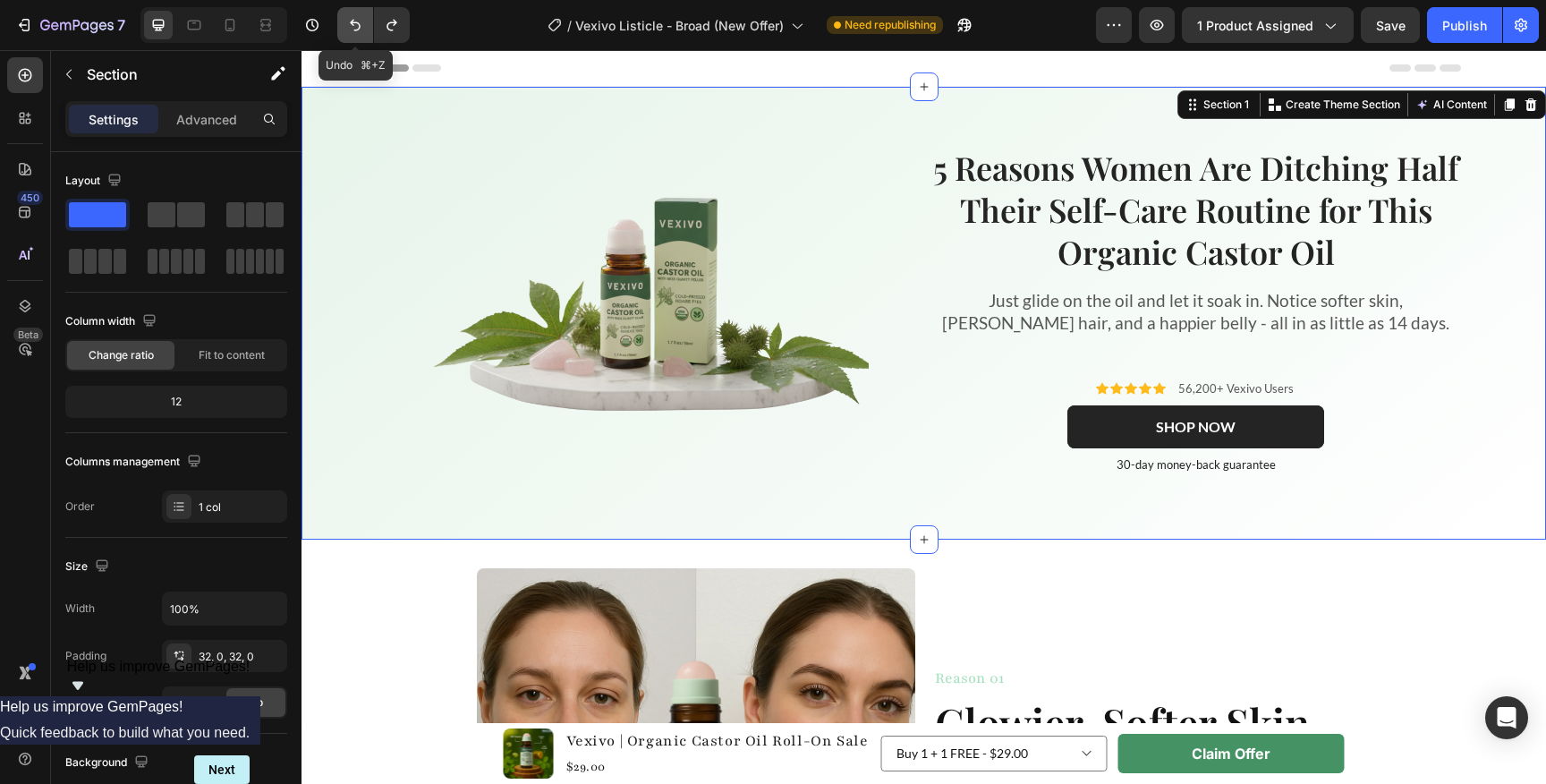
click at [363, 20] on icon "Undo/Redo" at bounding box center [354, 25] width 17 height 17
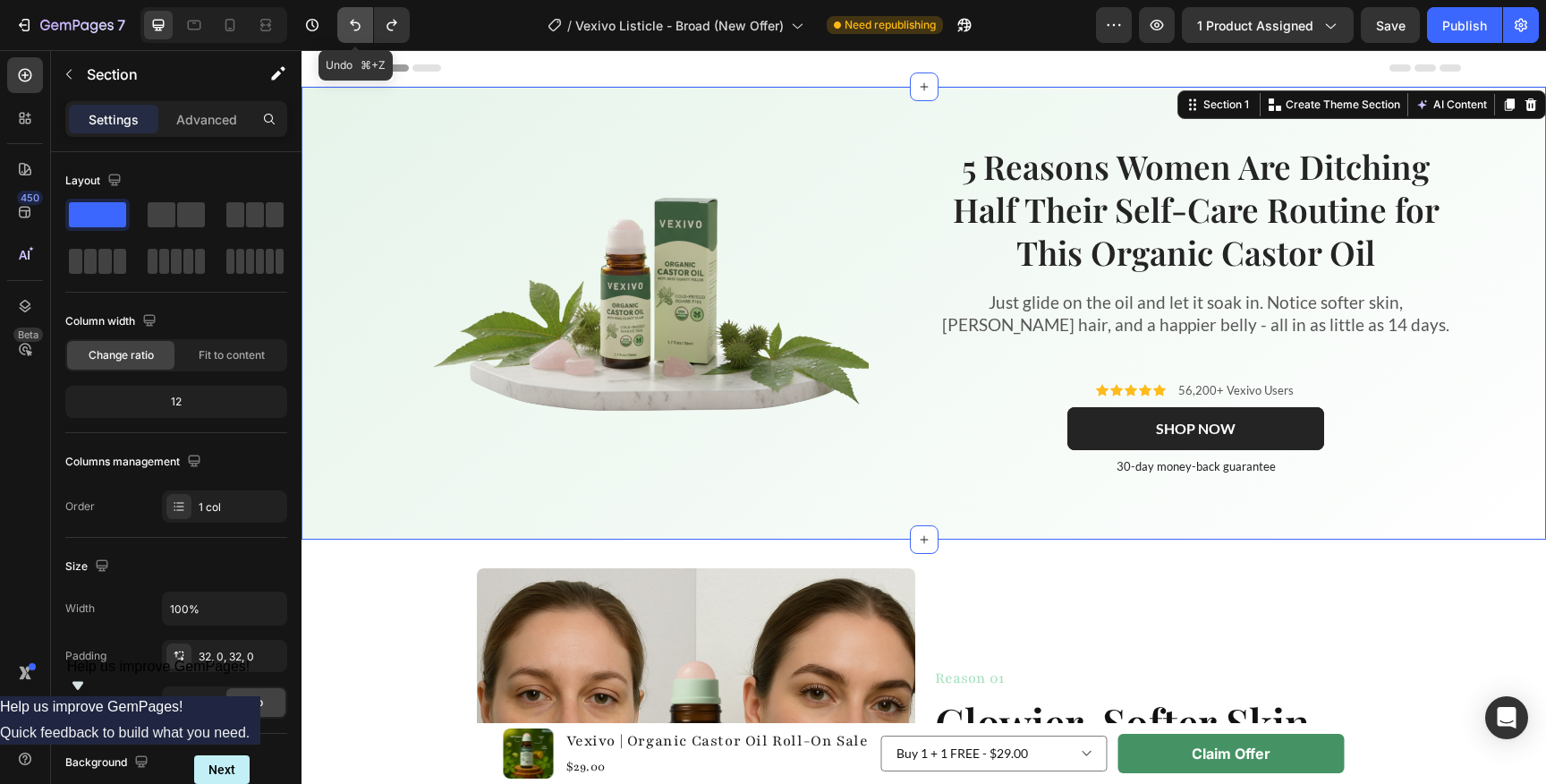
click at [363, 20] on icon "Undo/Redo" at bounding box center [354, 25] width 17 height 17
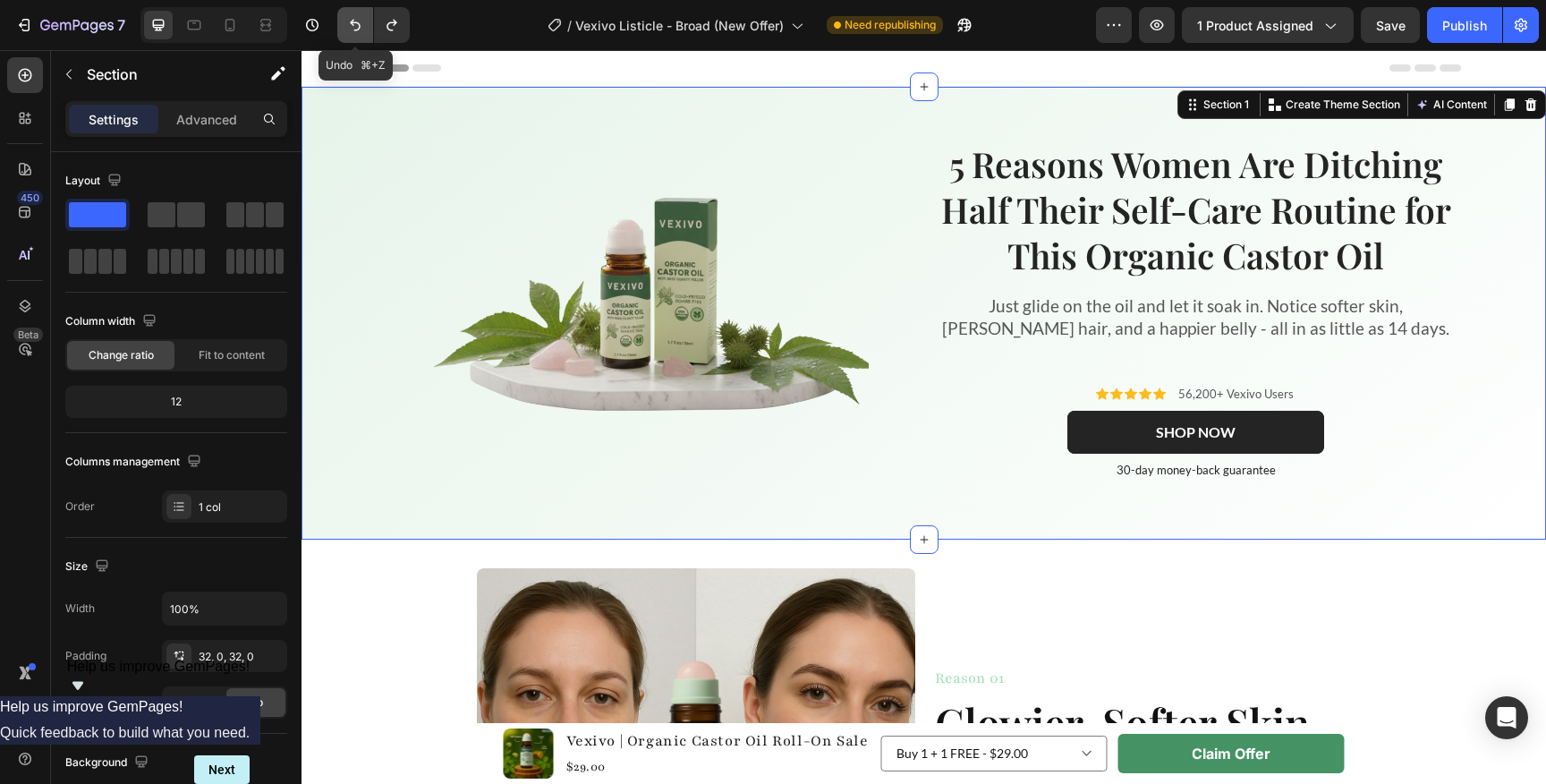
click at [363, 20] on icon "Undo/Redo" at bounding box center [354, 25] width 17 height 17
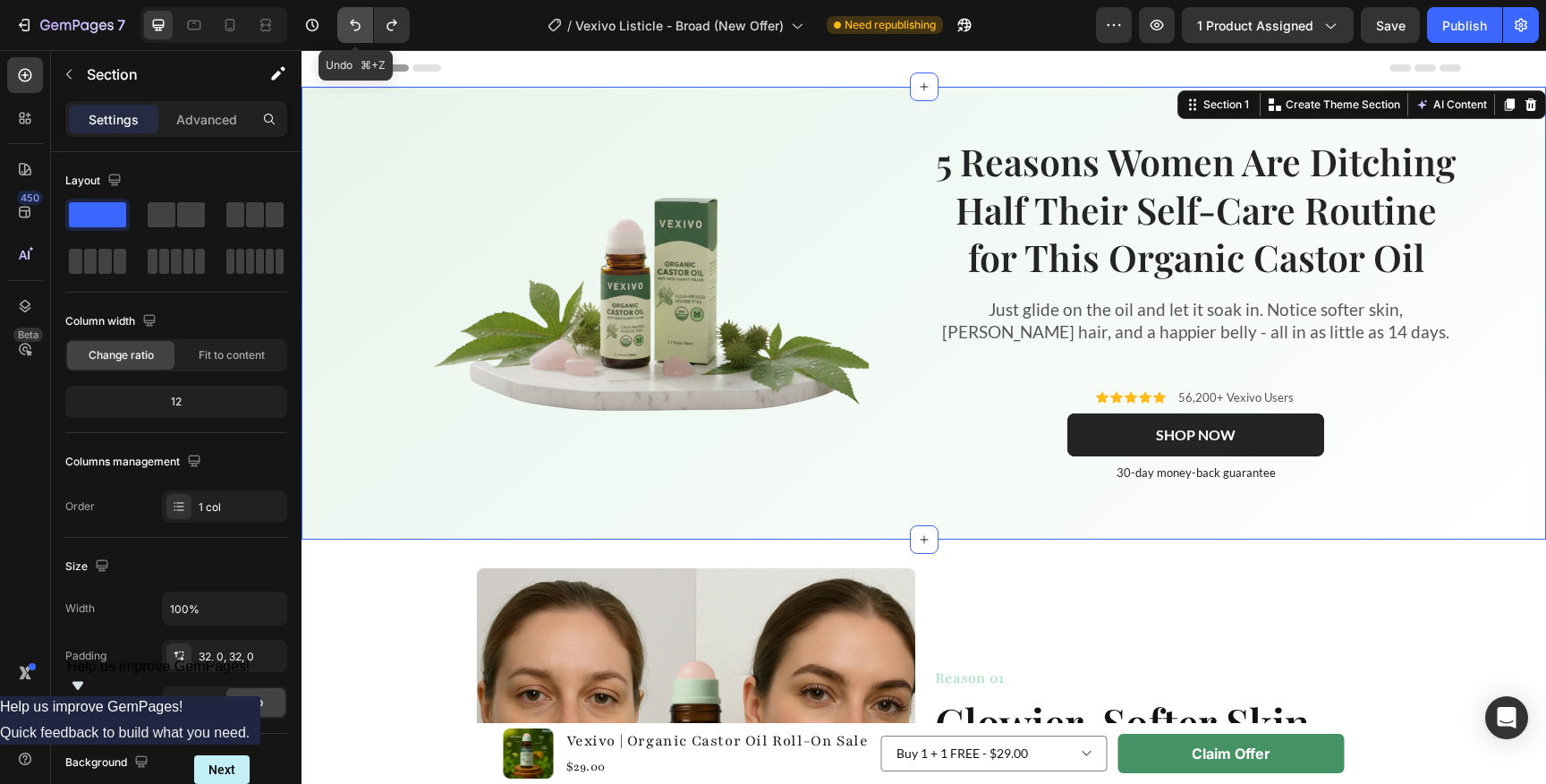
click at [363, 20] on icon "Undo/Redo" at bounding box center [354, 25] width 17 height 17
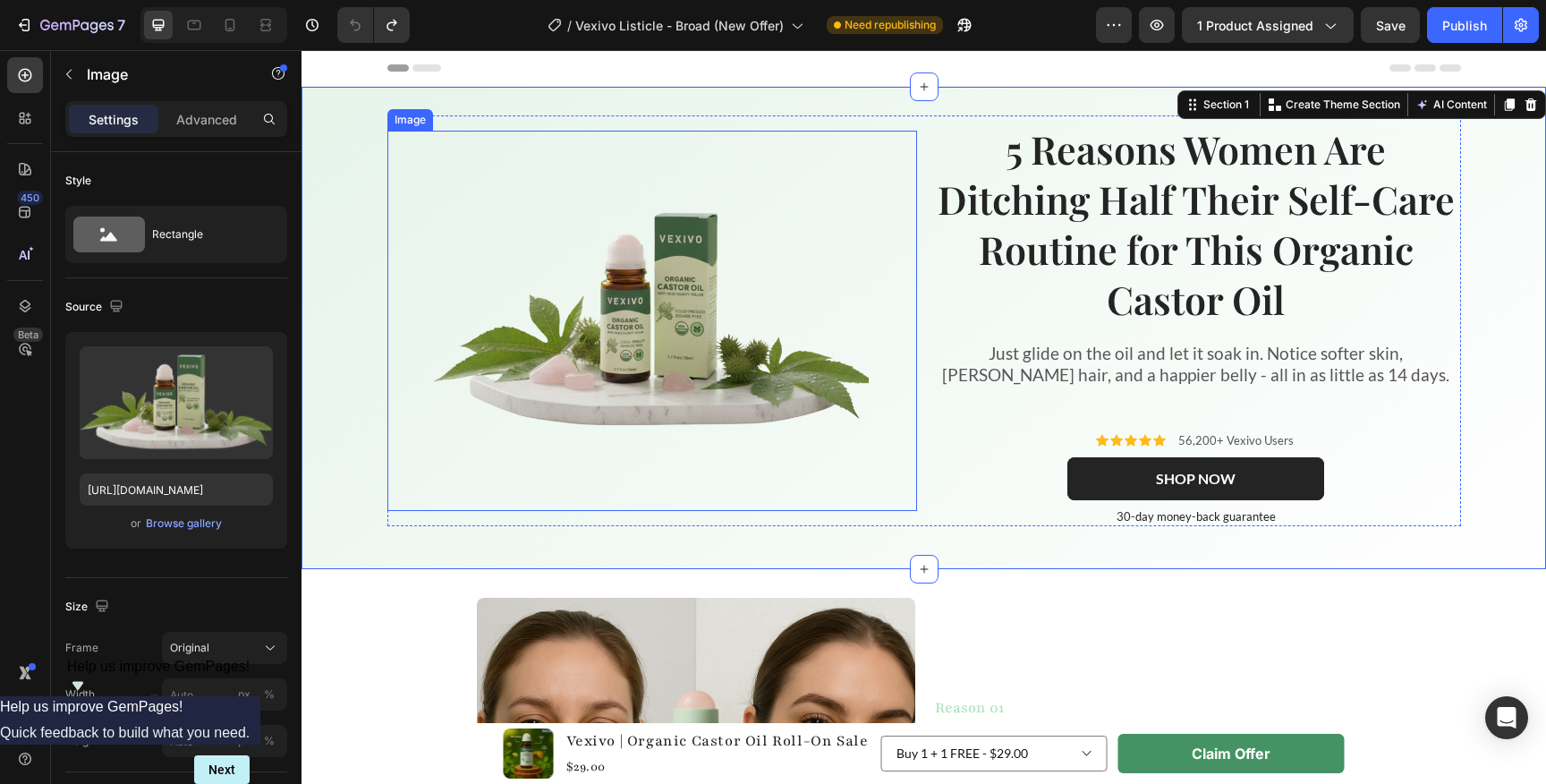
click at [585, 267] on img at bounding box center [652, 321] width 440 height 292
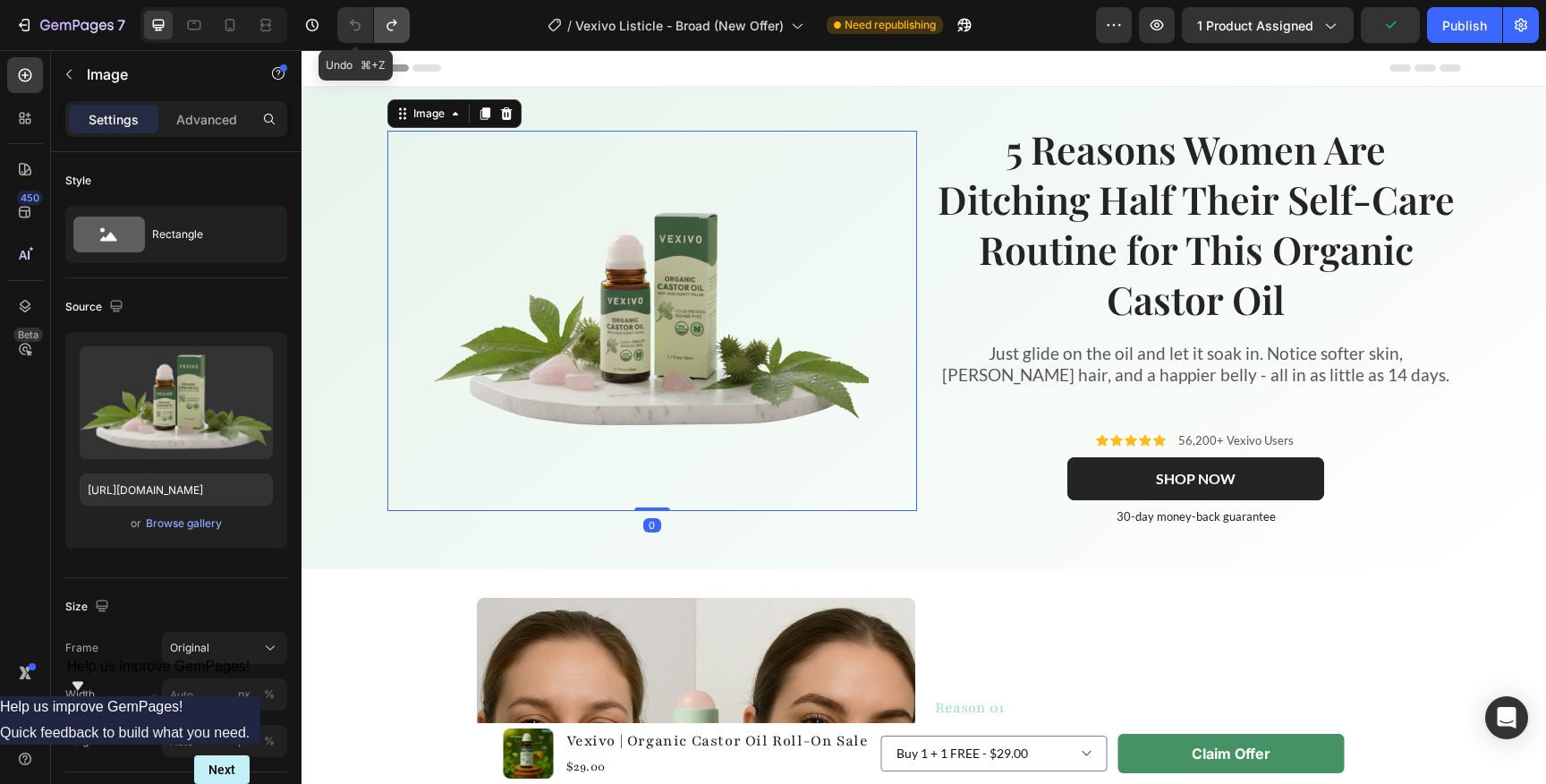
click at [399, 20] on icon "Undo/Redo" at bounding box center [391, 25] width 17 height 17
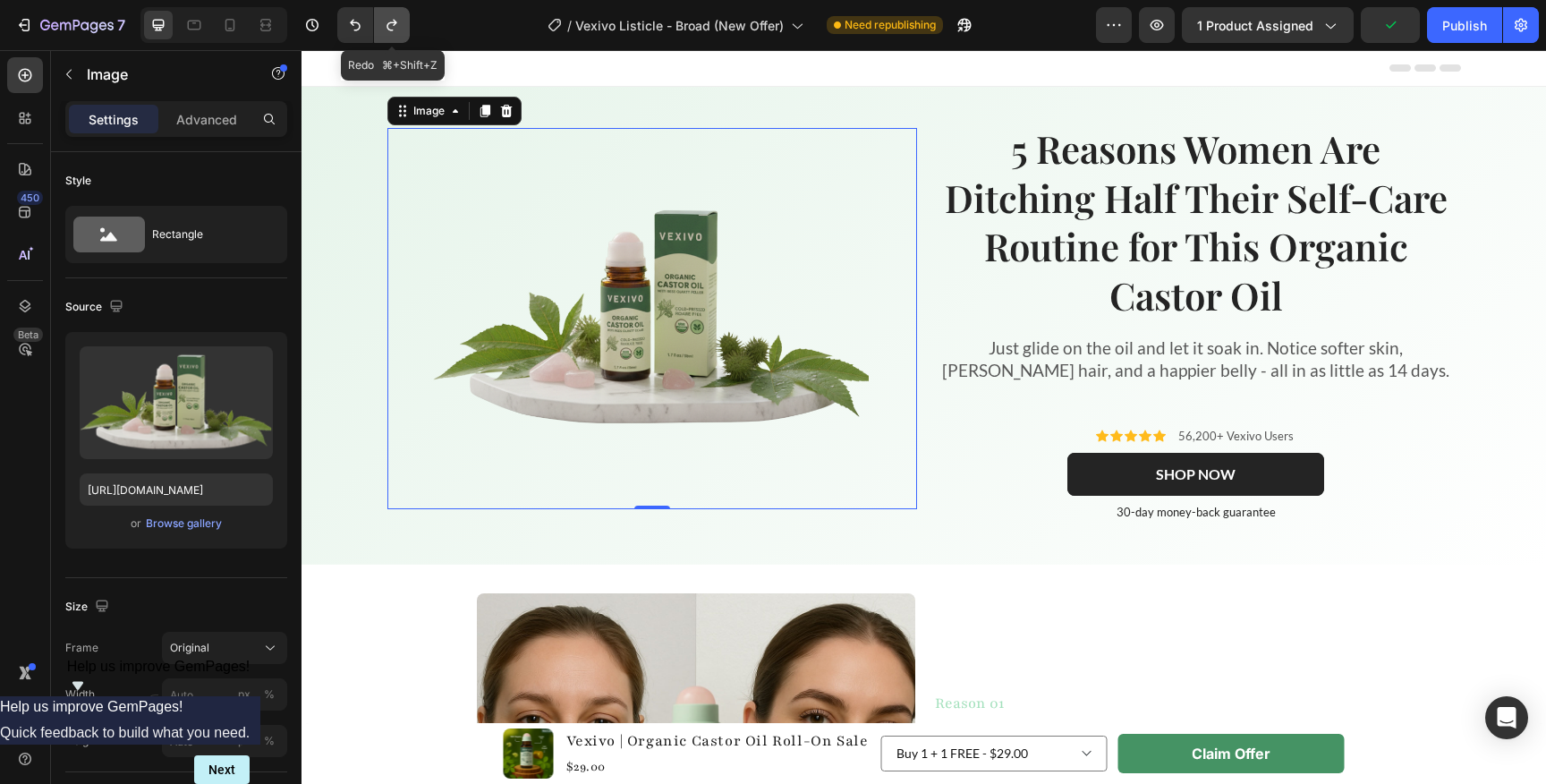
click at [399, 20] on icon "Undo/Redo" at bounding box center [391, 25] width 17 height 17
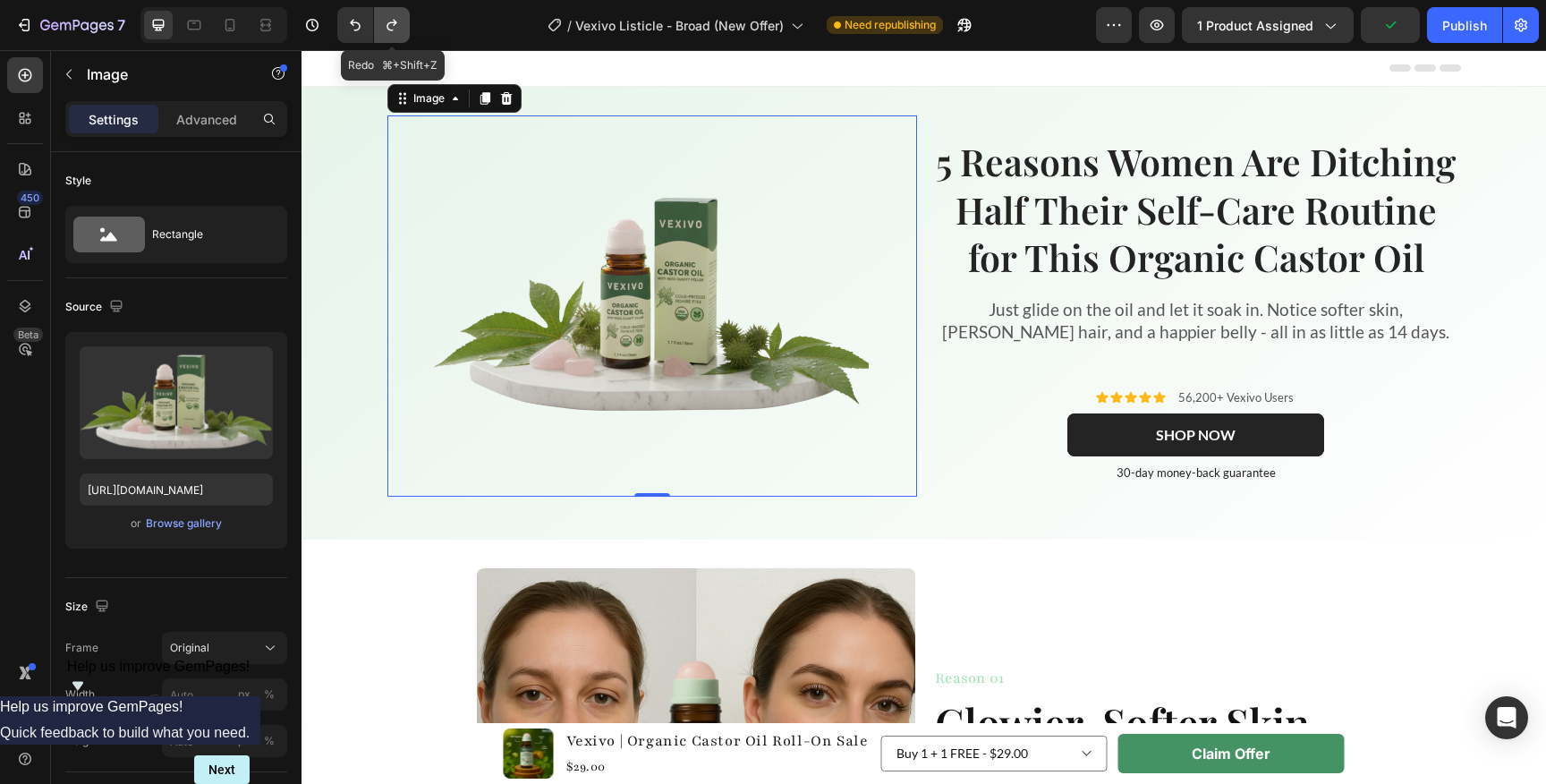
click at [399, 20] on icon "Undo/Redo" at bounding box center [391, 25] width 17 height 17
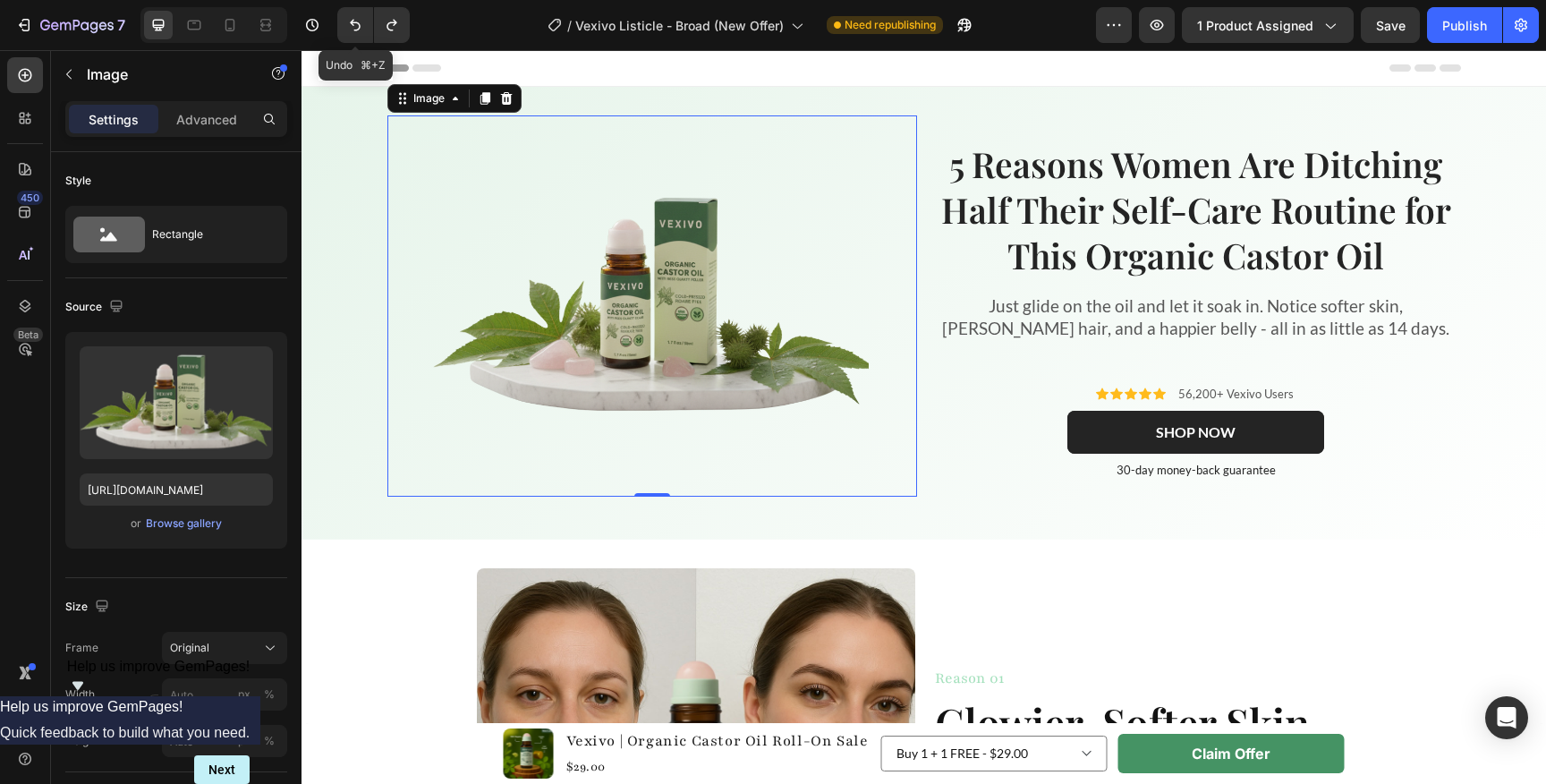
click at [334, 30] on div "Undo ⌘+Z" at bounding box center [370, 25] width 80 height 36
click at [350, 28] on icon "Undo/Redo" at bounding box center [354, 25] width 17 height 17
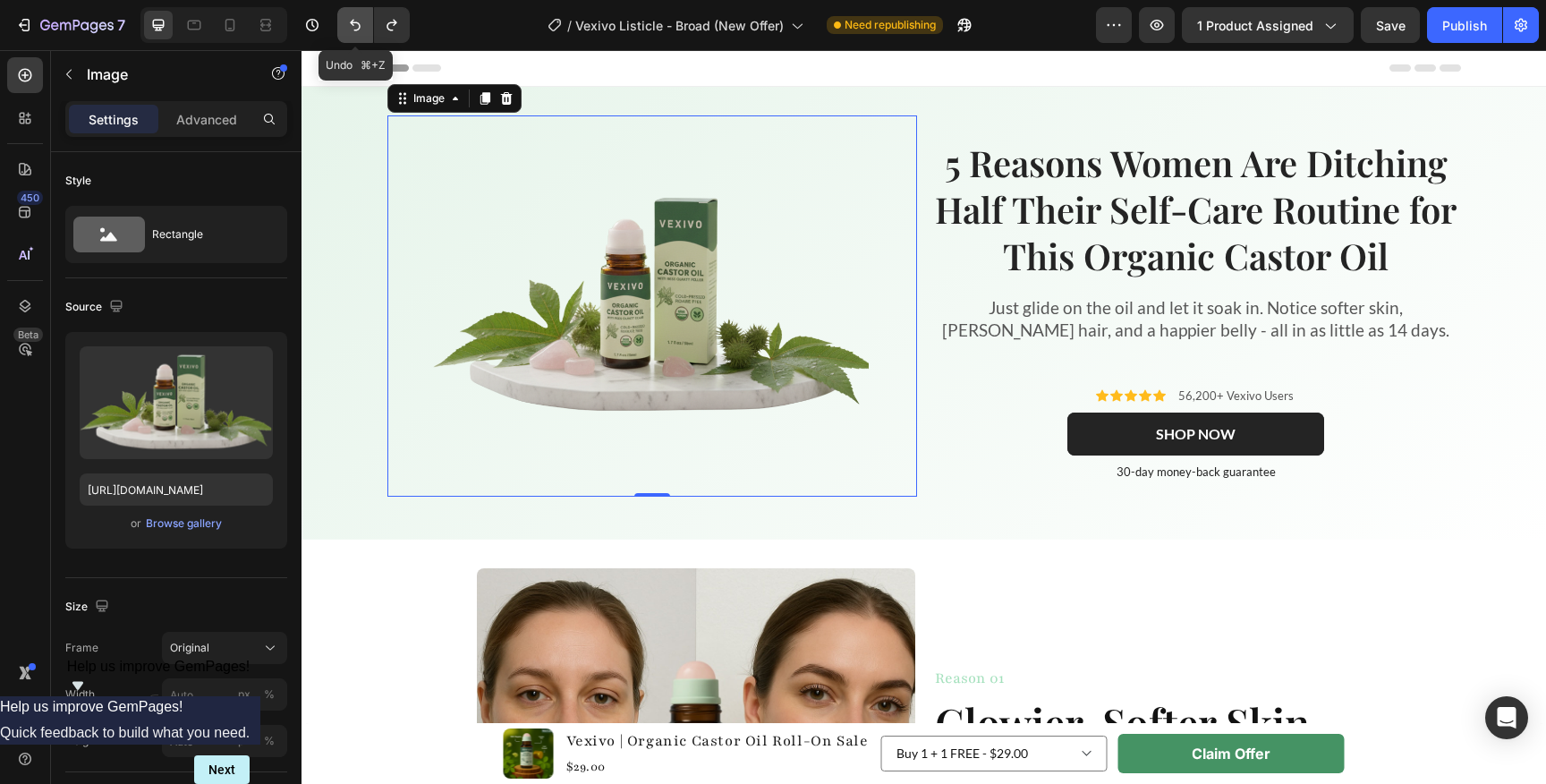
click at [350, 28] on icon "Undo/Redo" at bounding box center [354, 25] width 17 height 17
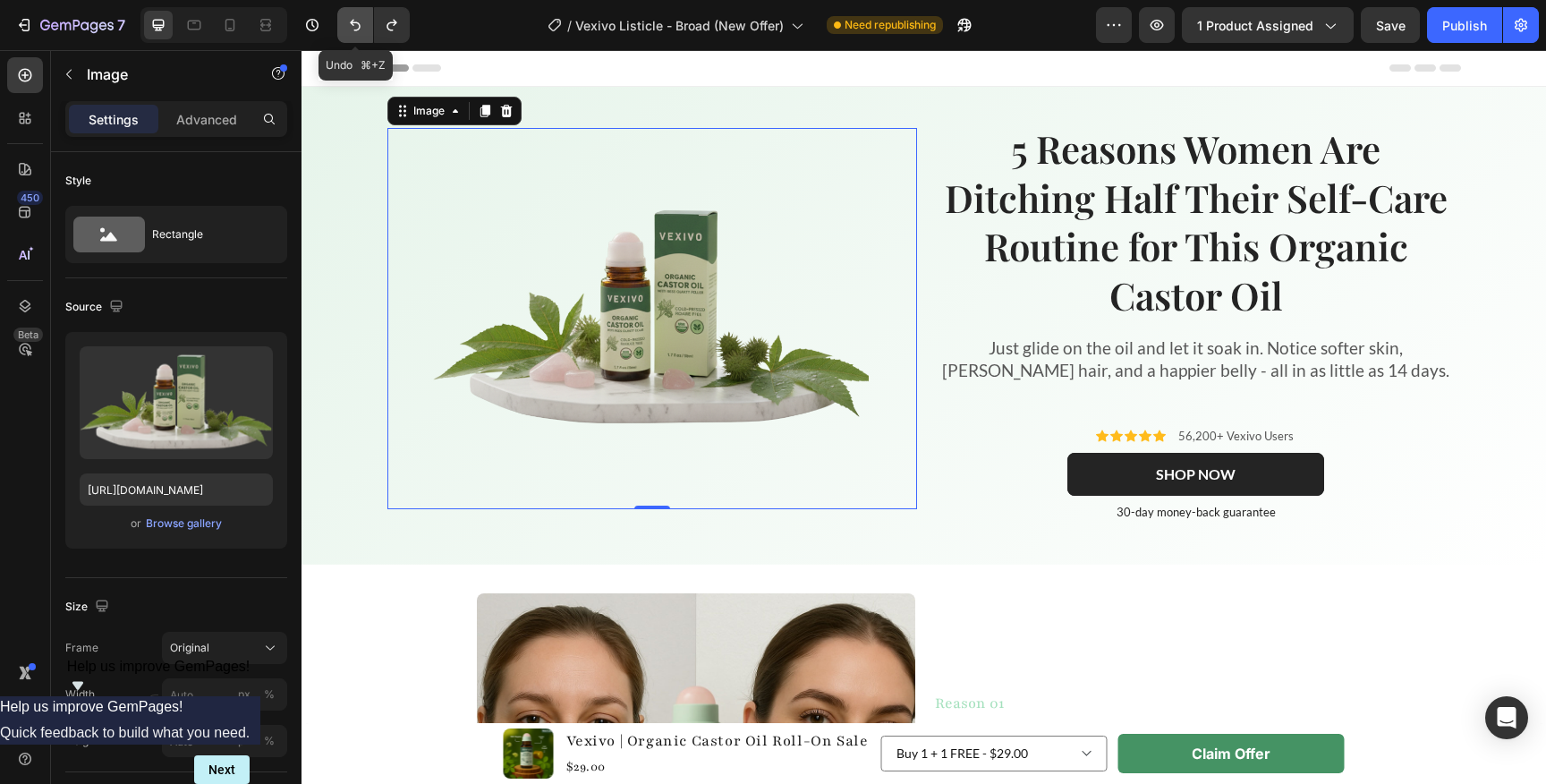
click at [350, 28] on icon "Undo/Redo" at bounding box center [354, 25] width 17 height 17
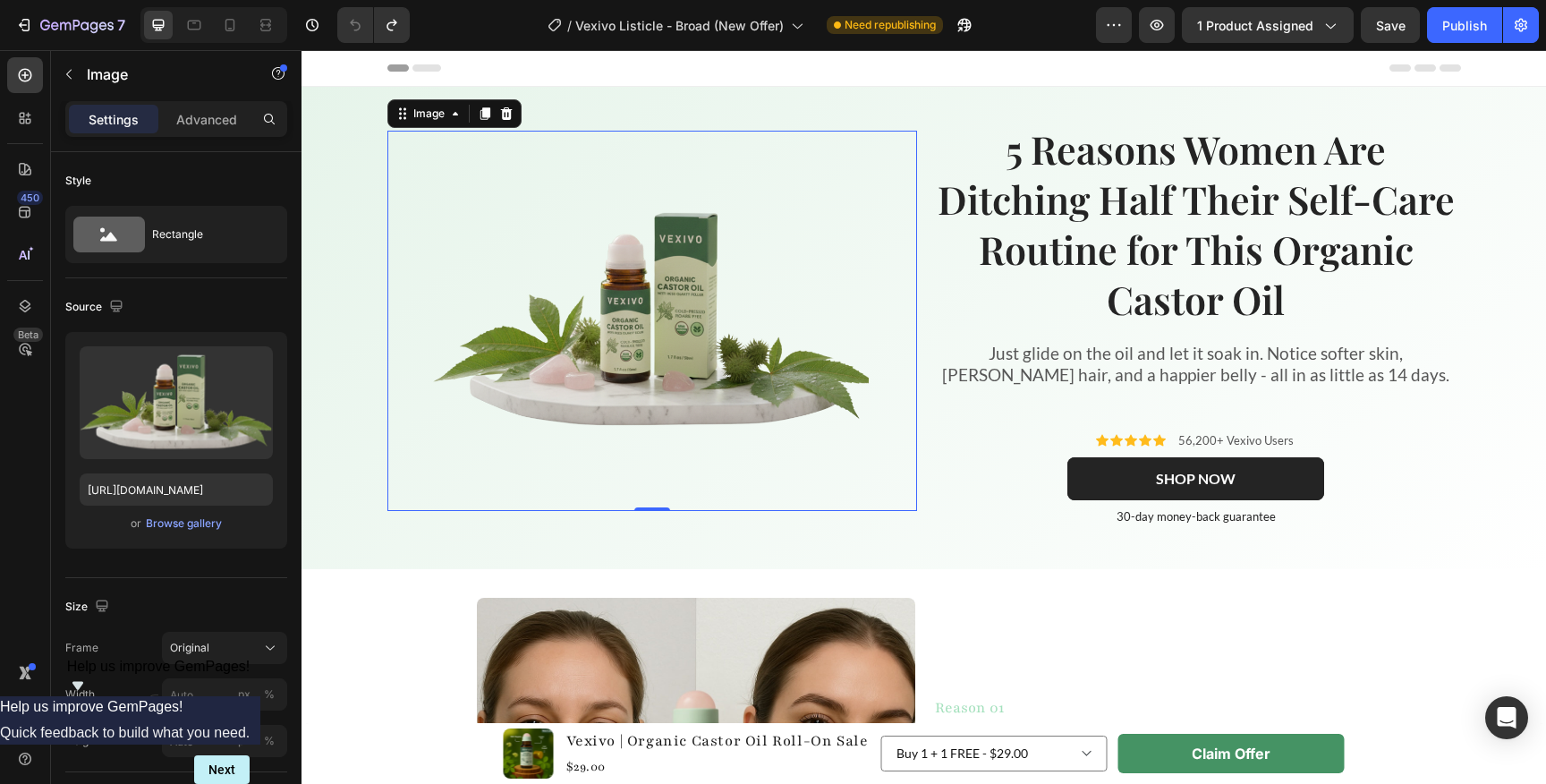
click at [661, 220] on img at bounding box center [652, 321] width 440 height 292
click at [672, 101] on div "Image 0 5 Reasons Women Are Ditching Half Their Self-Care Routine for This Orga…" at bounding box center [923, 328] width 1244 height 482
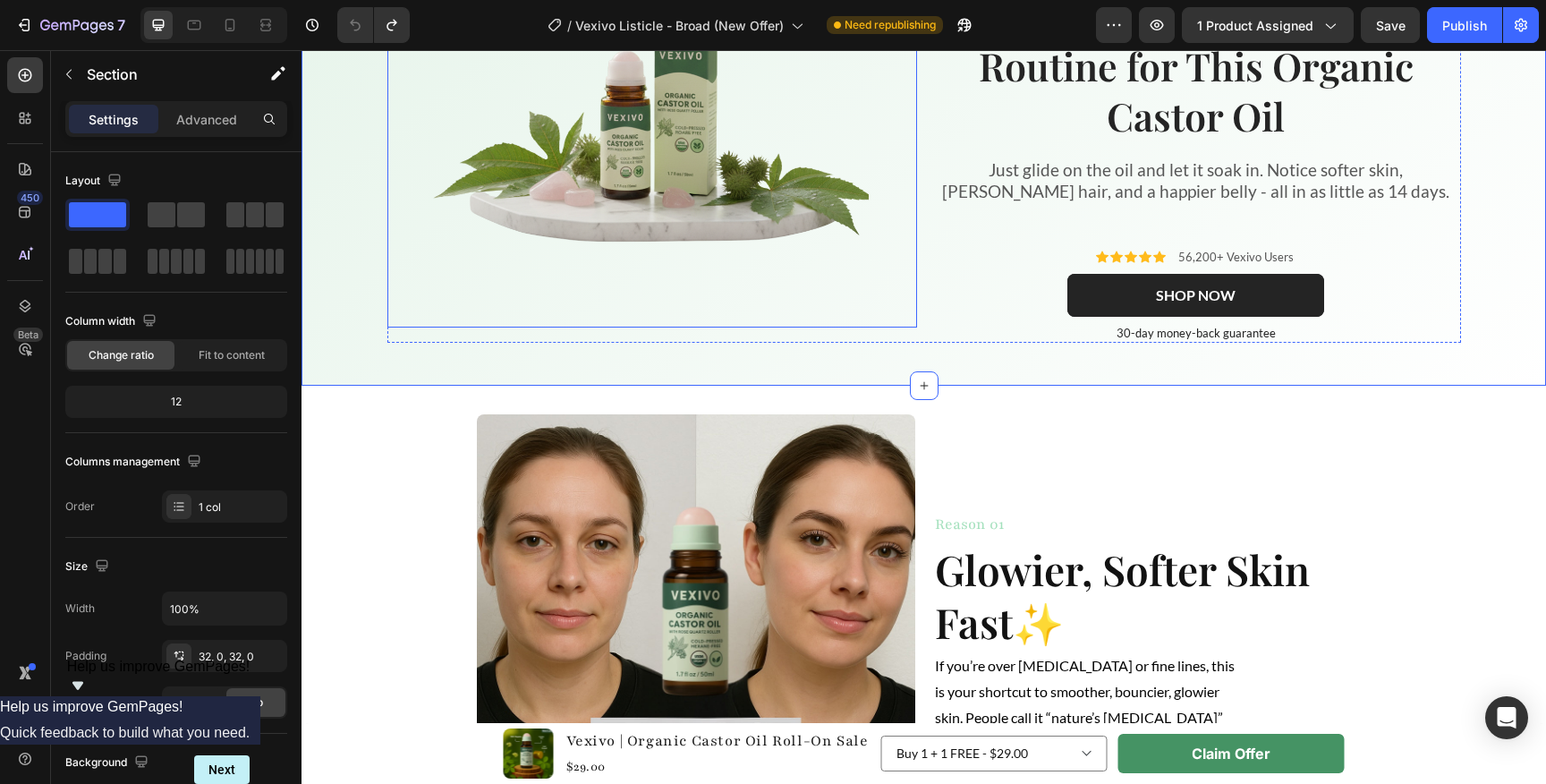
scroll to position [185, 0]
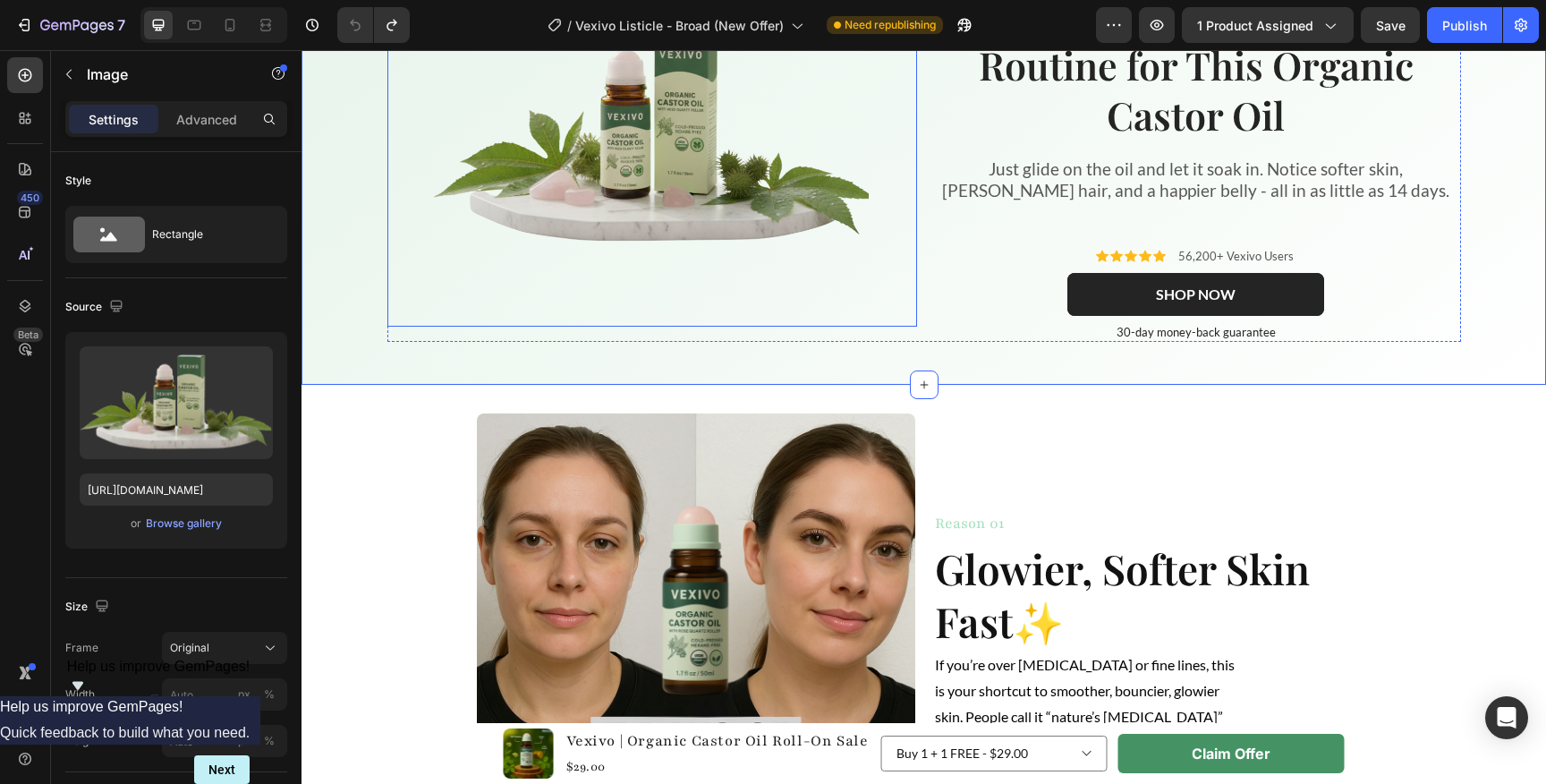
click at [781, 227] on img at bounding box center [652, 137] width 440 height 292
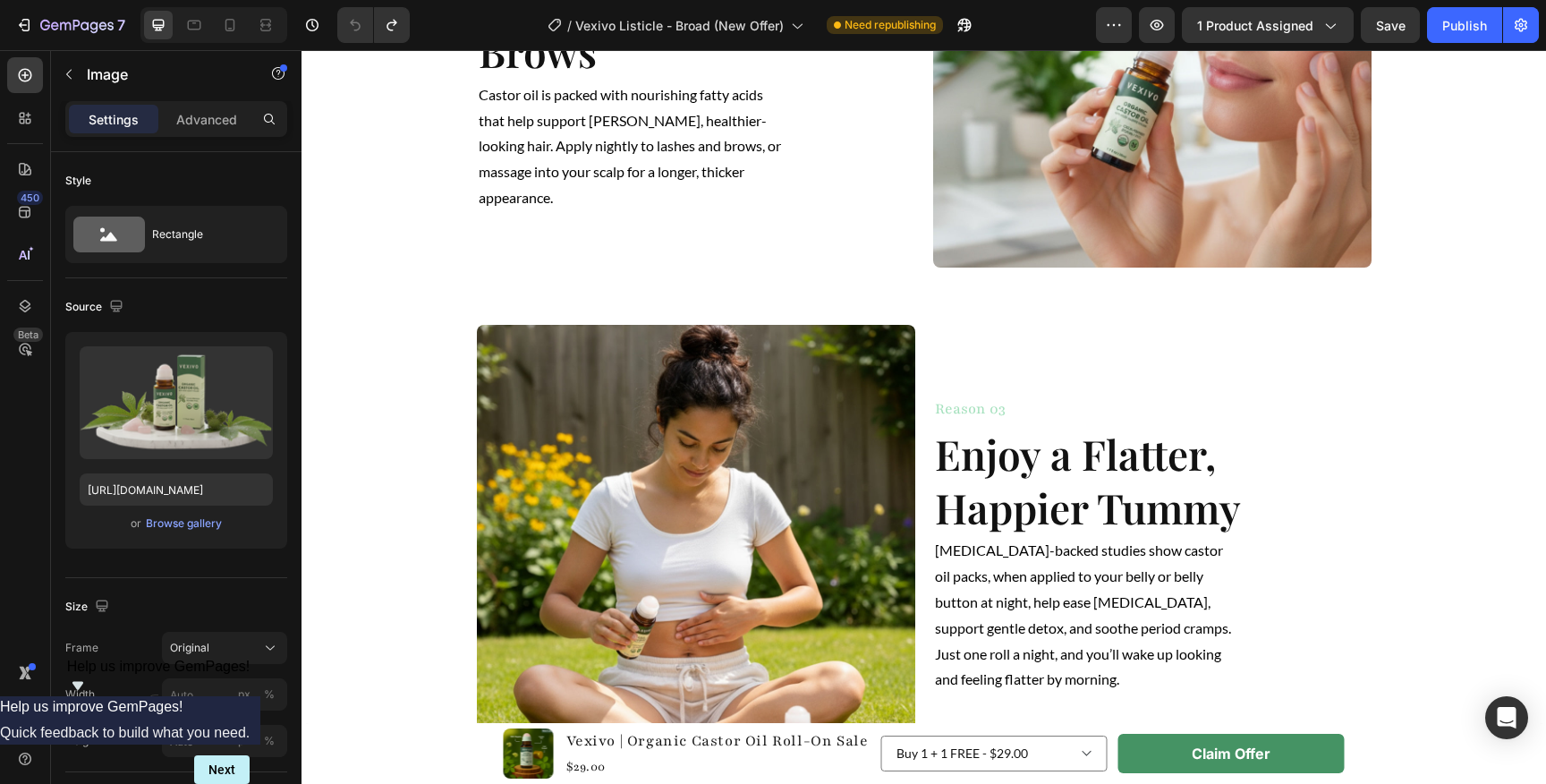
scroll to position [1271, 0]
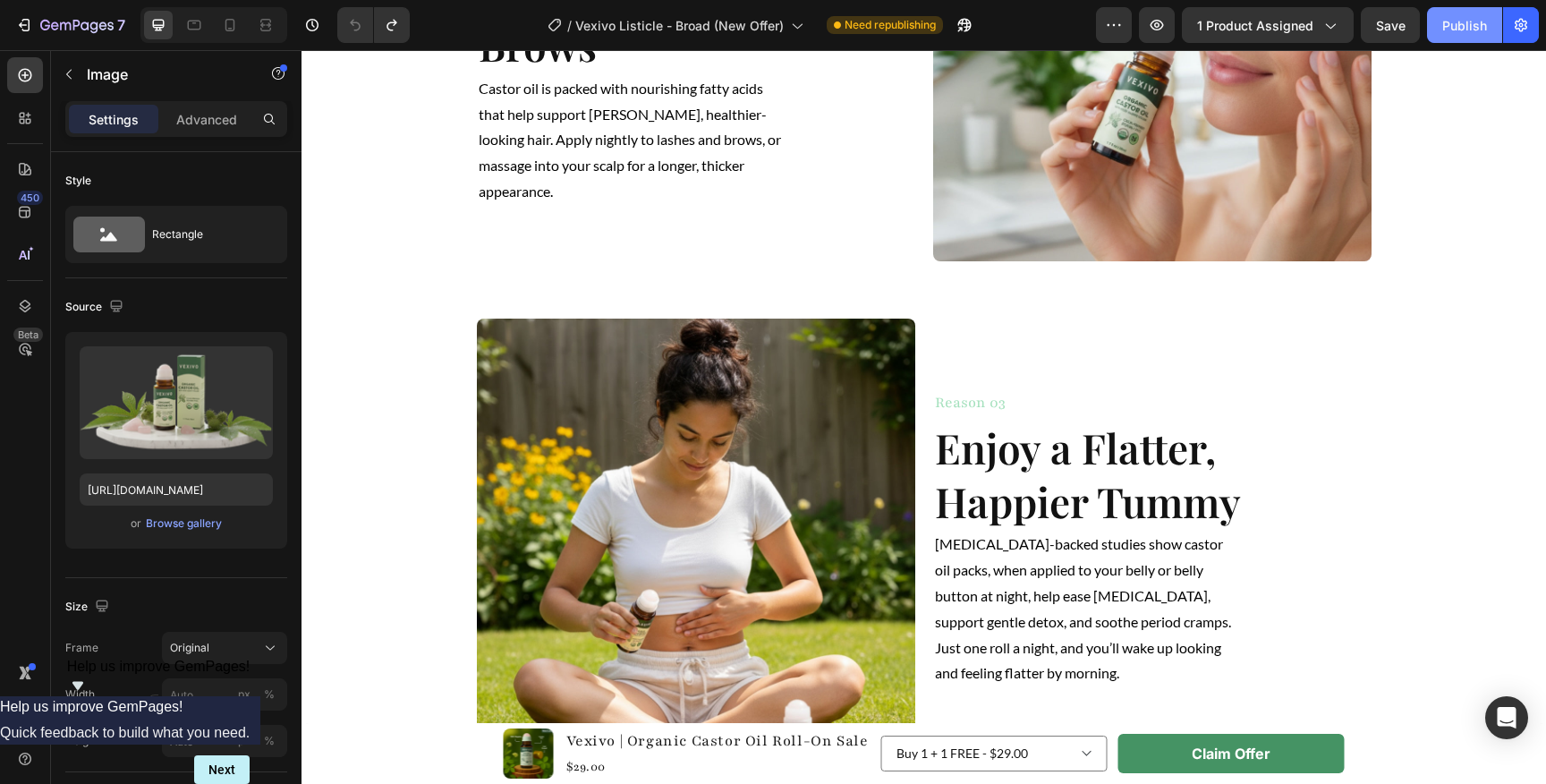
click at [1471, 32] on div "Publish" at bounding box center [1464, 26] width 45 height 18
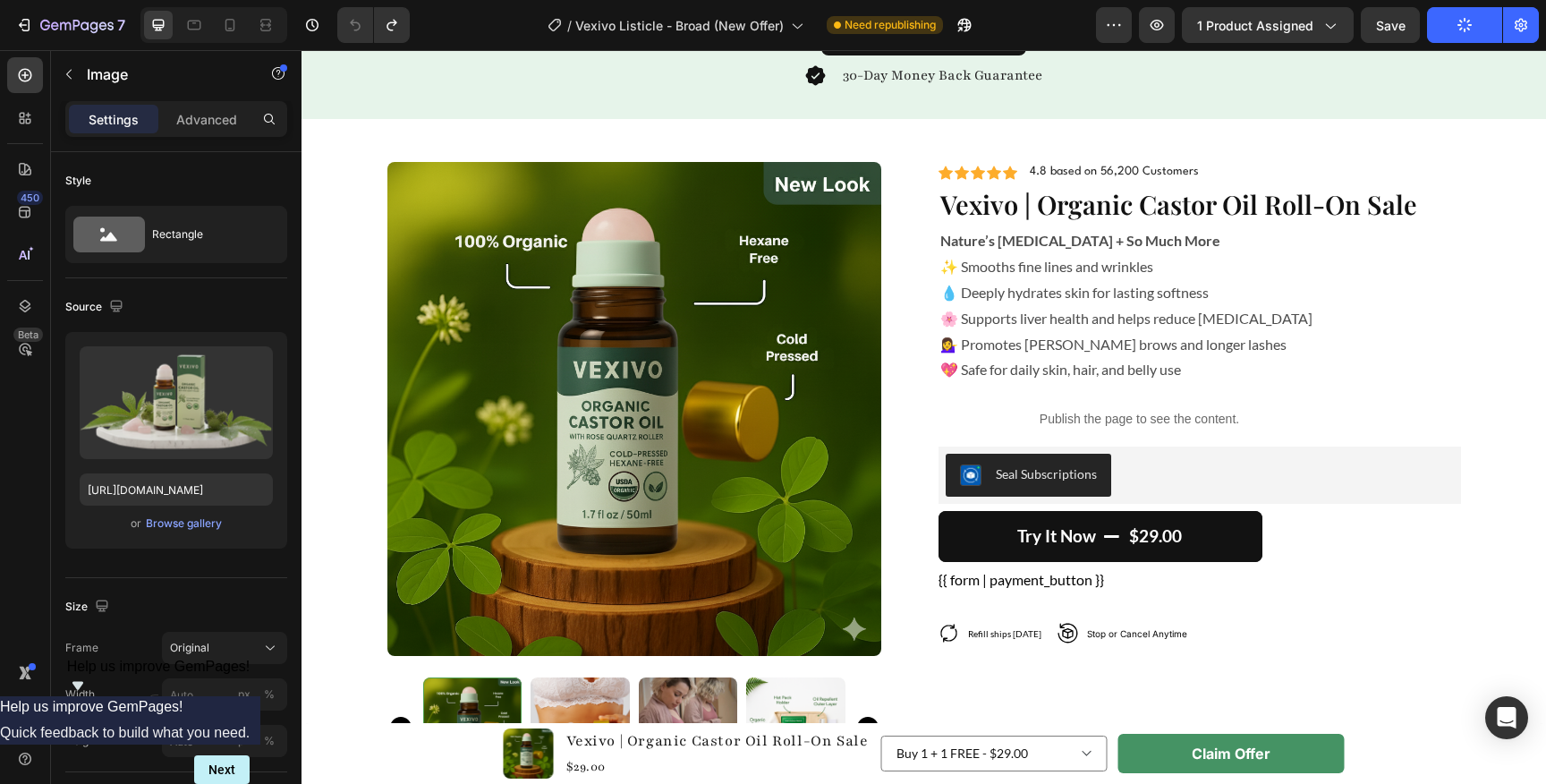
scroll to position [4280, 0]
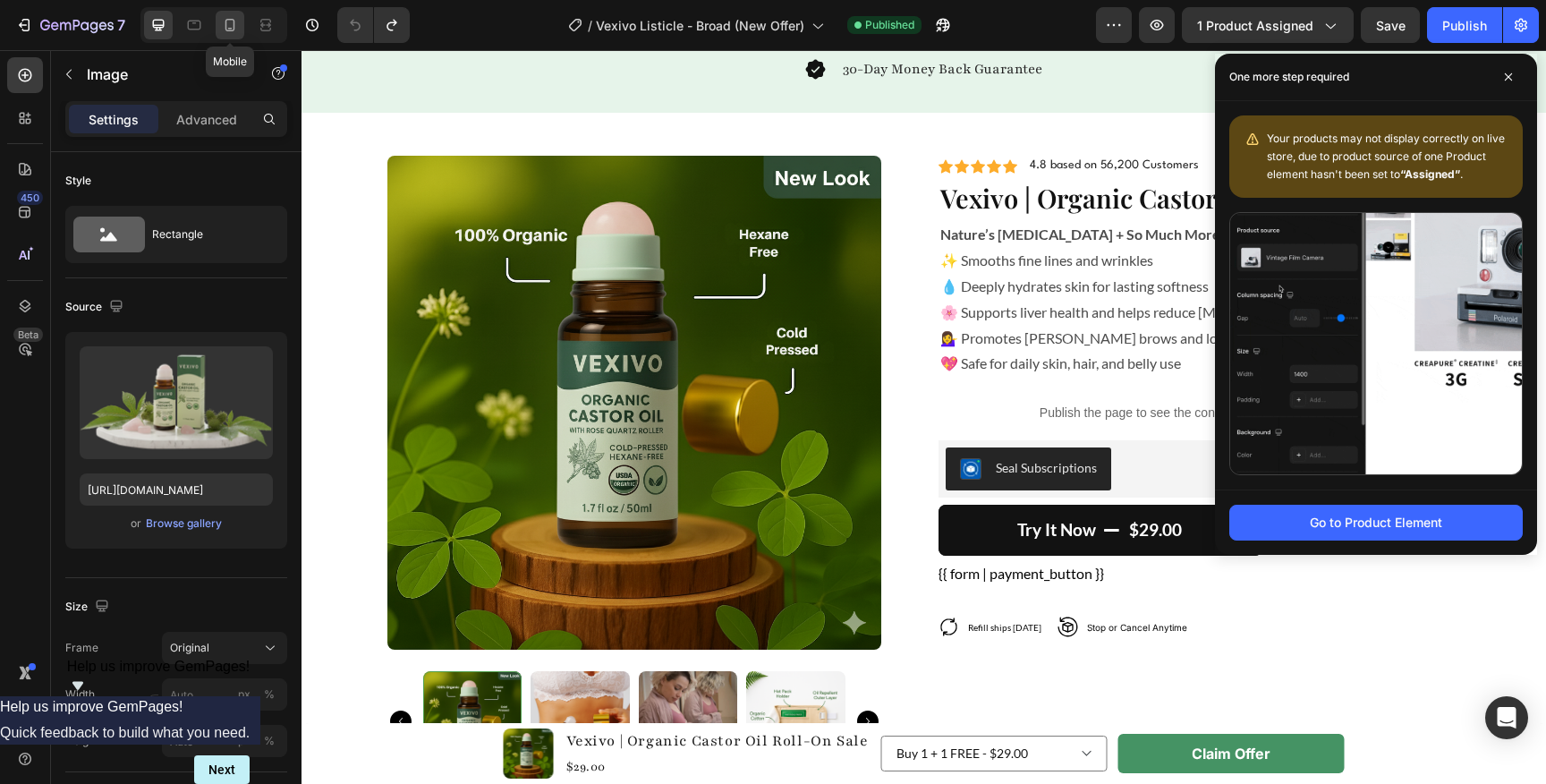
click at [229, 23] on icon at bounding box center [230, 25] width 17 height 17
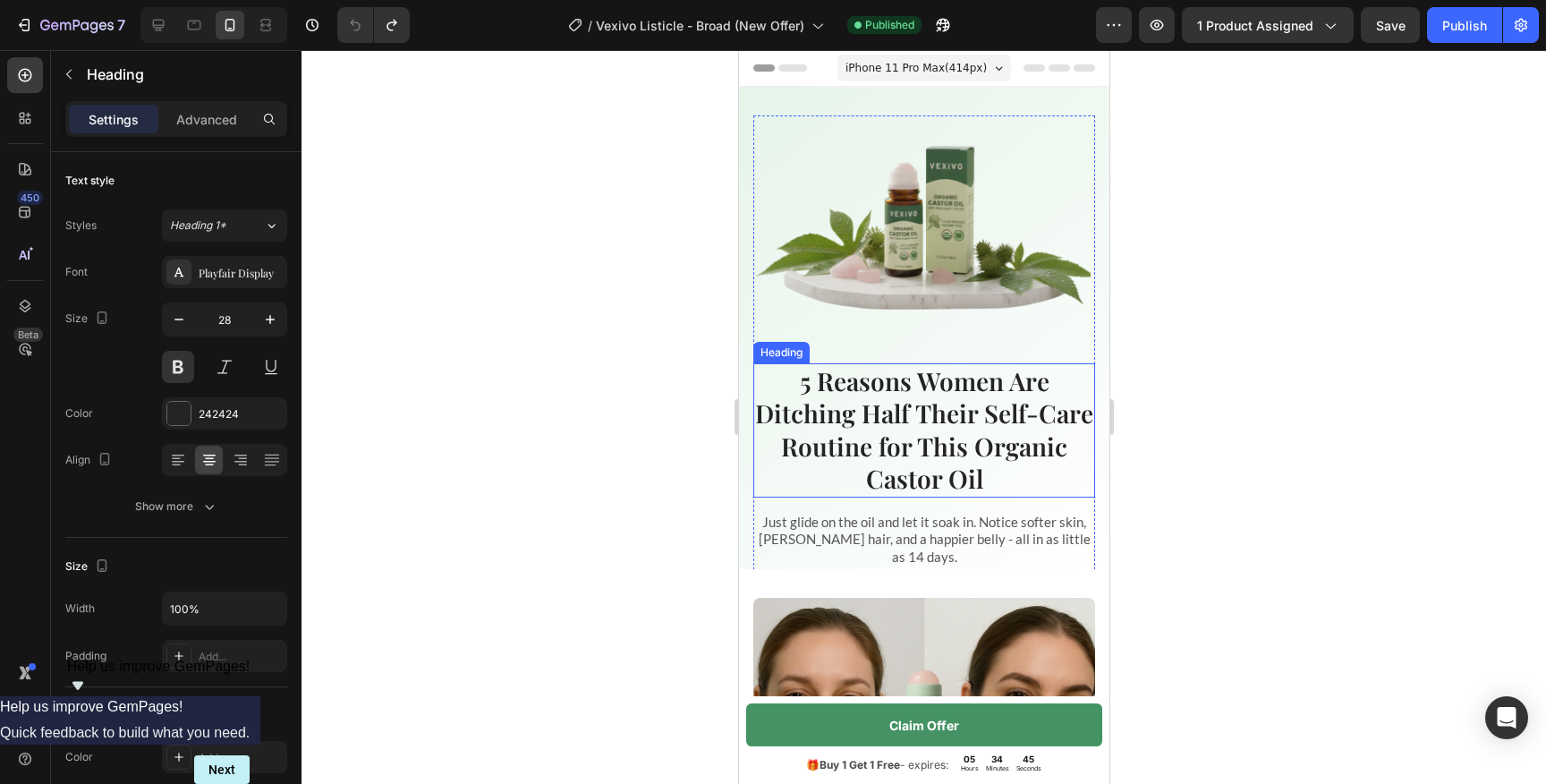
click at [891, 412] on strong "5 Reasons Women Are Ditching Half Their Self-Care Routine for This Organic Cast…" at bounding box center [923, 430] width 338 height 130
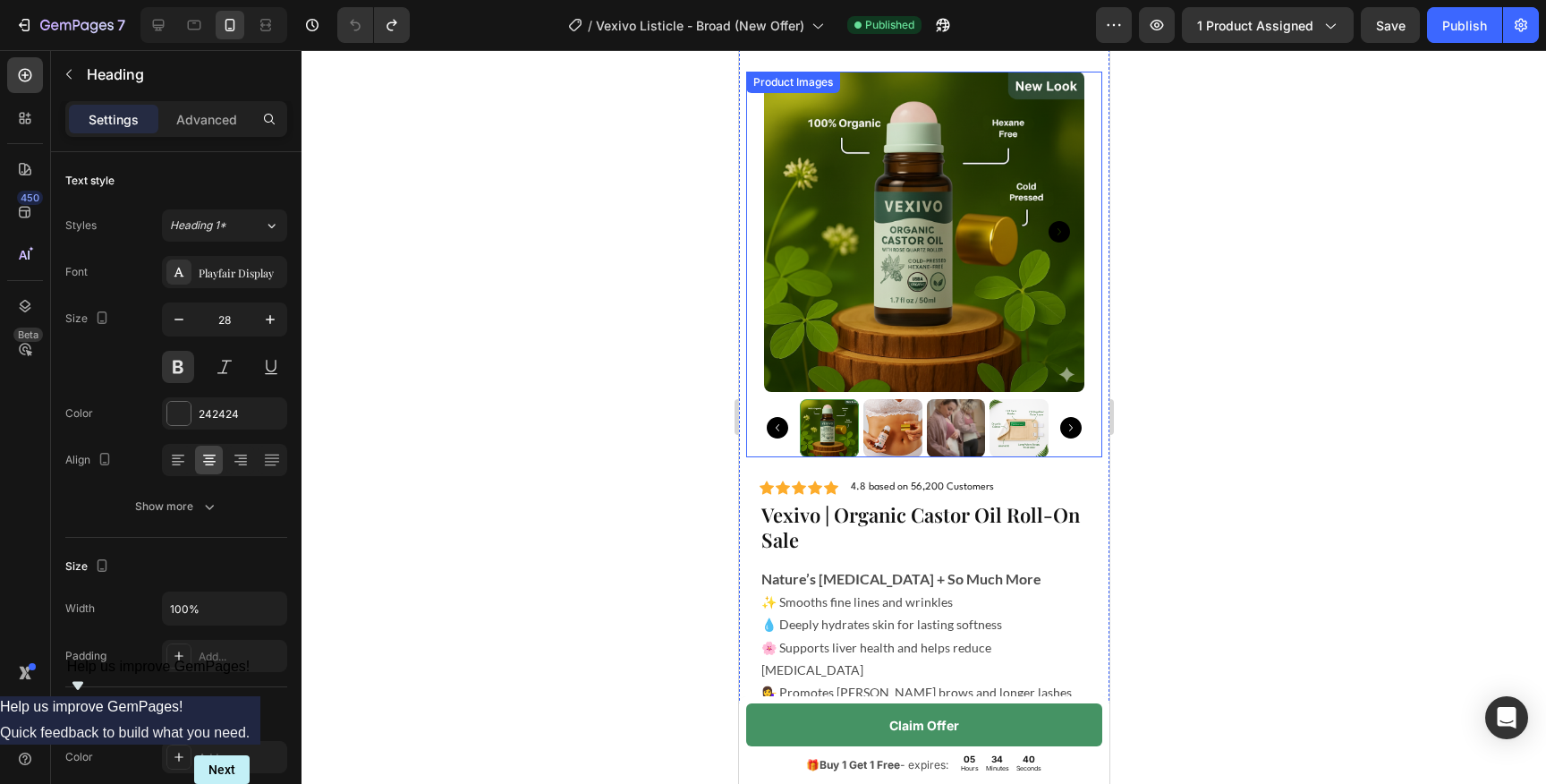
scroll to position [4425, 0]
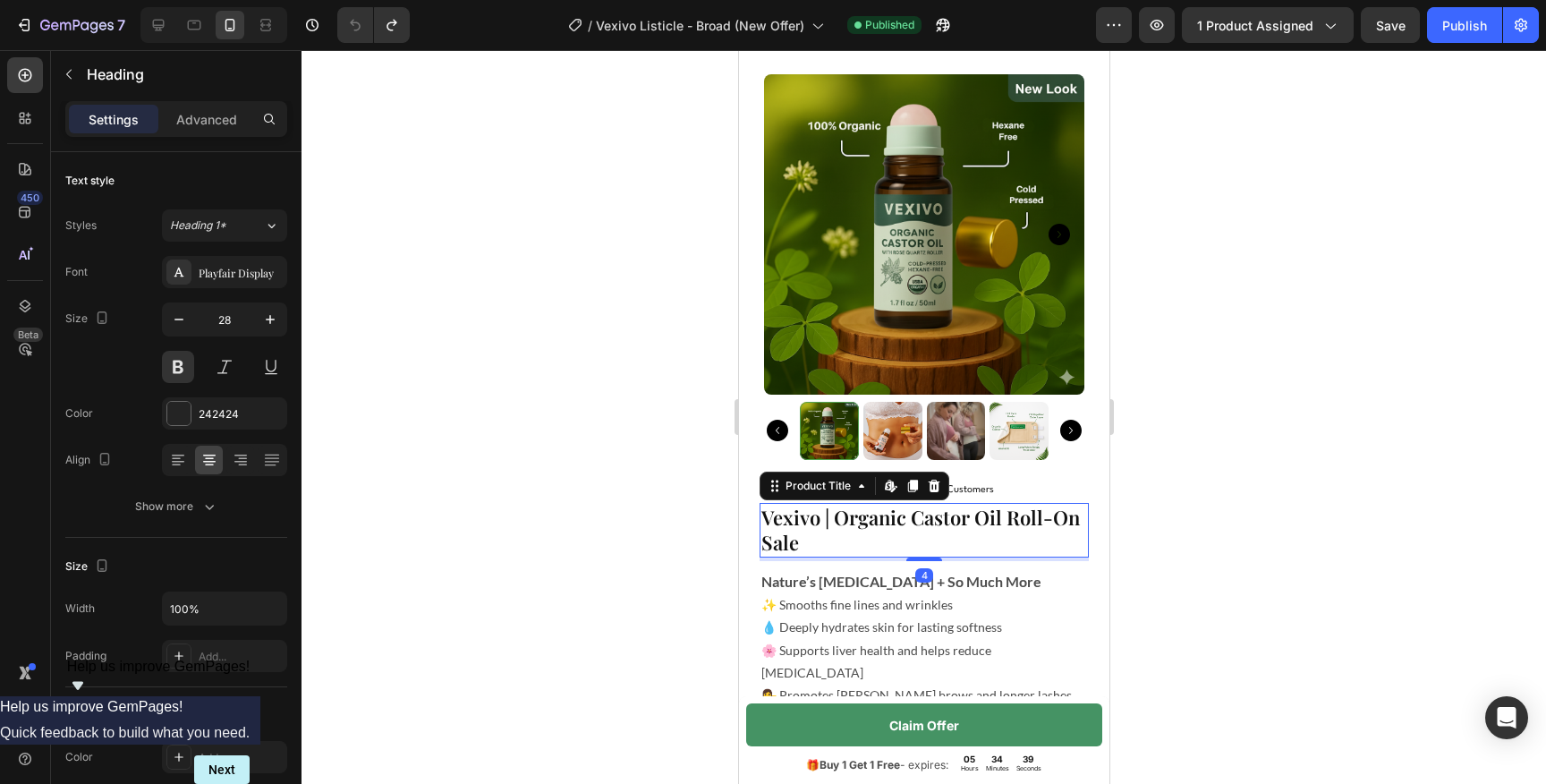
click at [888, 537] on h2 "Vexivo | Organic Castor Oil Roll-On Sale" at bounding box center [923, 530] width 330 height 54
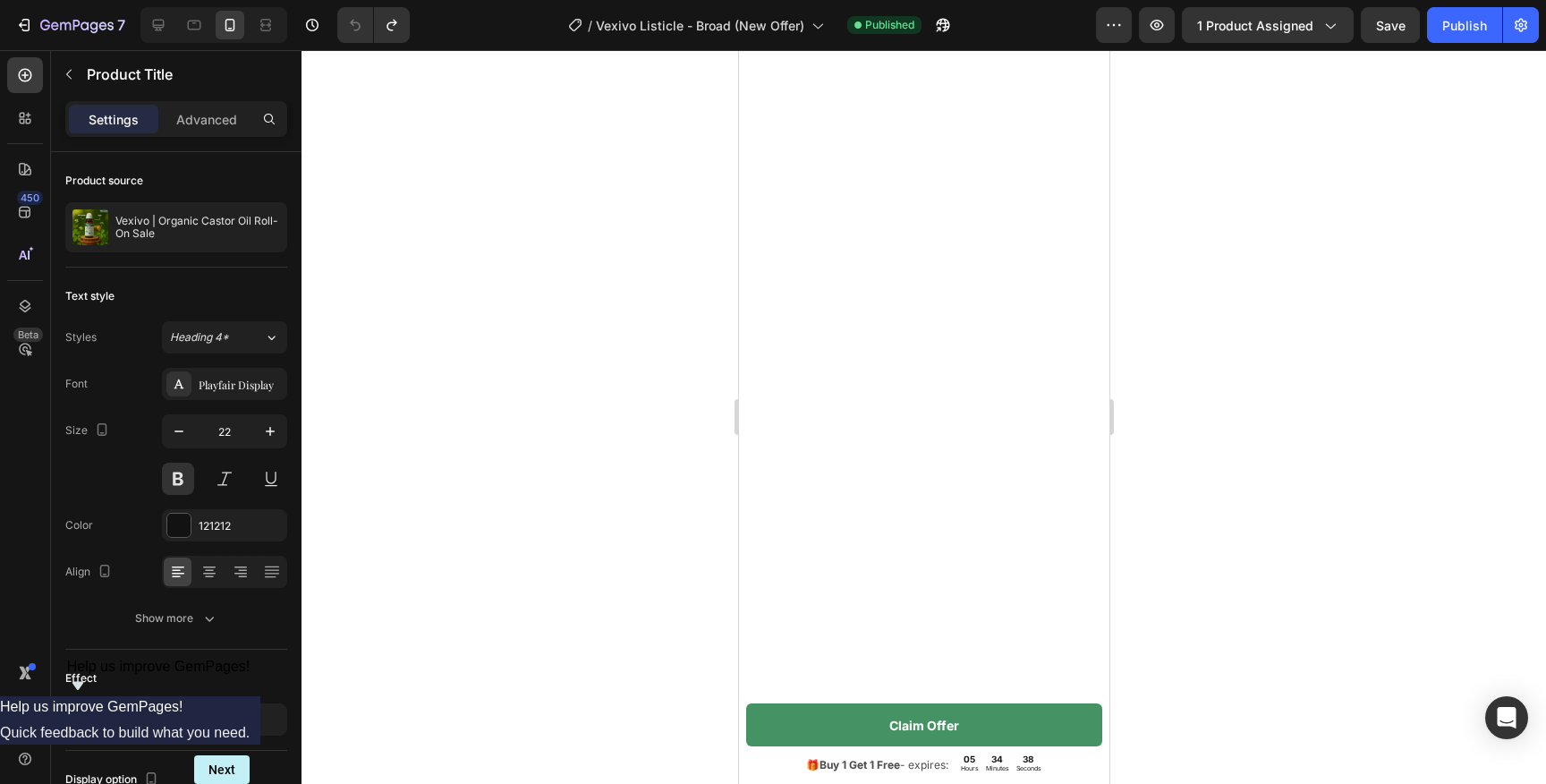
scroll to position [0, 0]
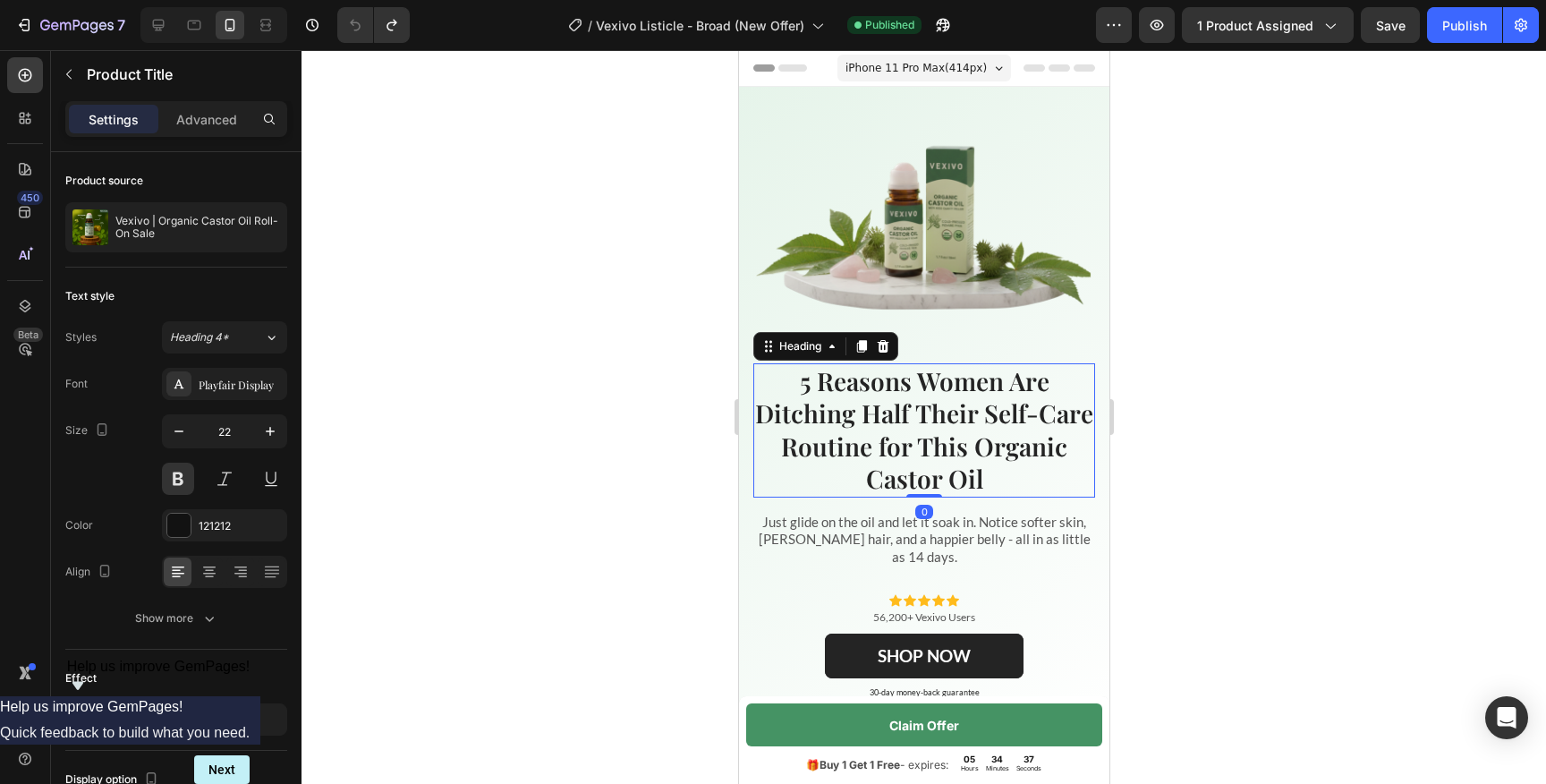
click at [890, 412] on strong "5 Reasons Women Are Ditching Half Their Self-Care Routine for This Organic Cast…" at bounding box center [923, 430] width 338 height 130
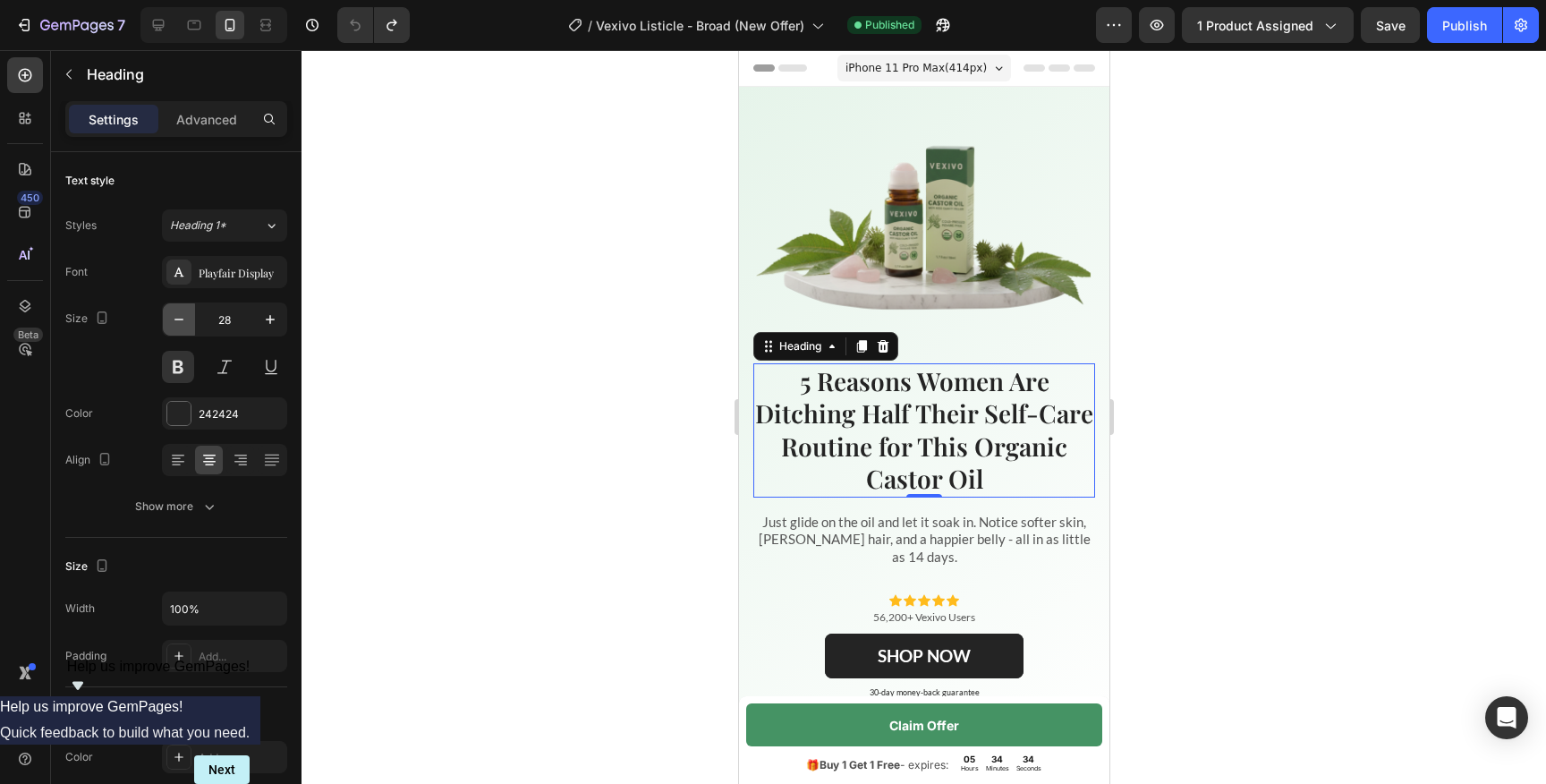
click at [183, 325] on icon "button" at bounding box center [178, 319] width 17 height 17
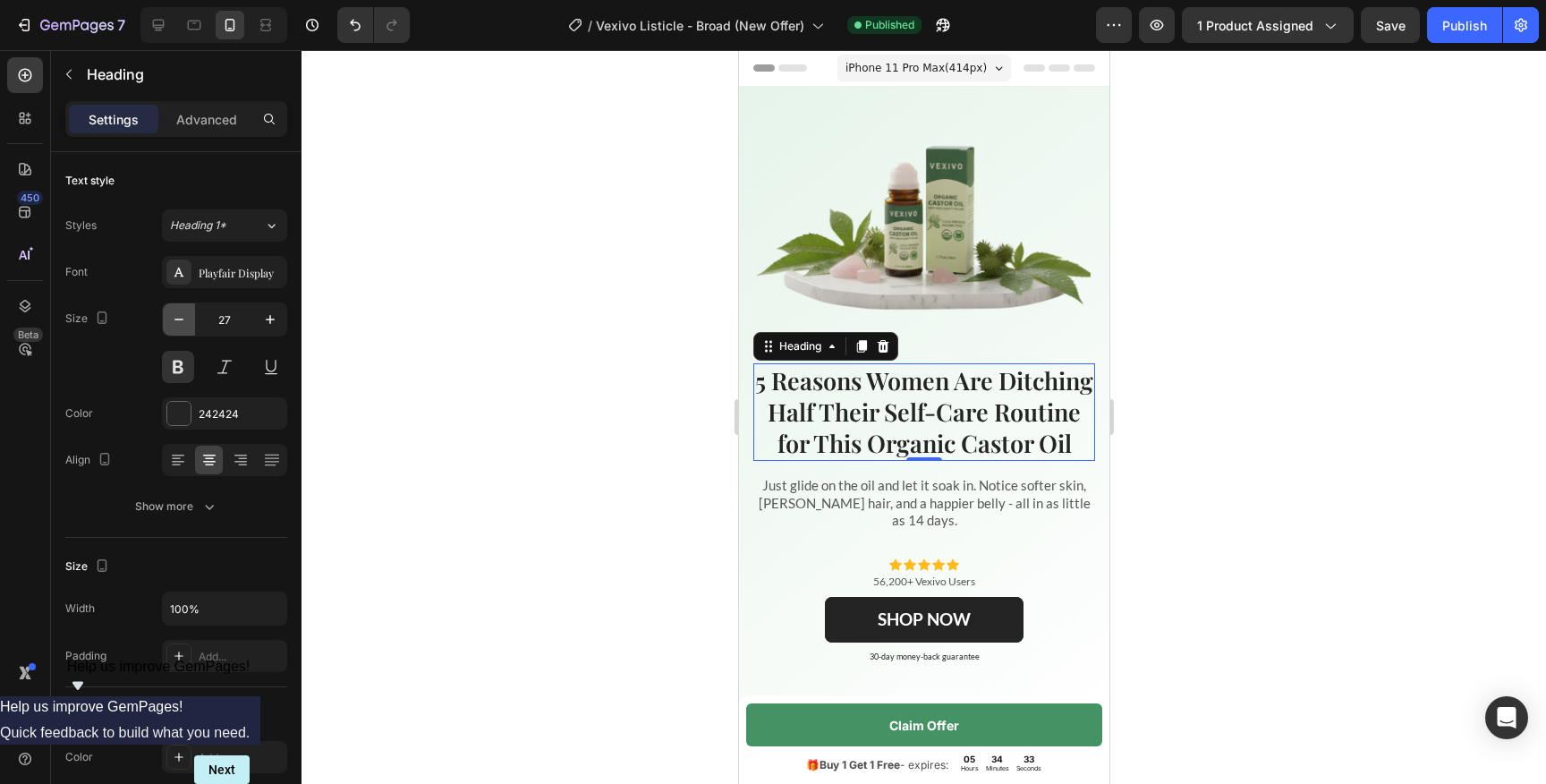
click at [183, 323] on icon "button" at bounding box center [178, 319] width 17 height 17
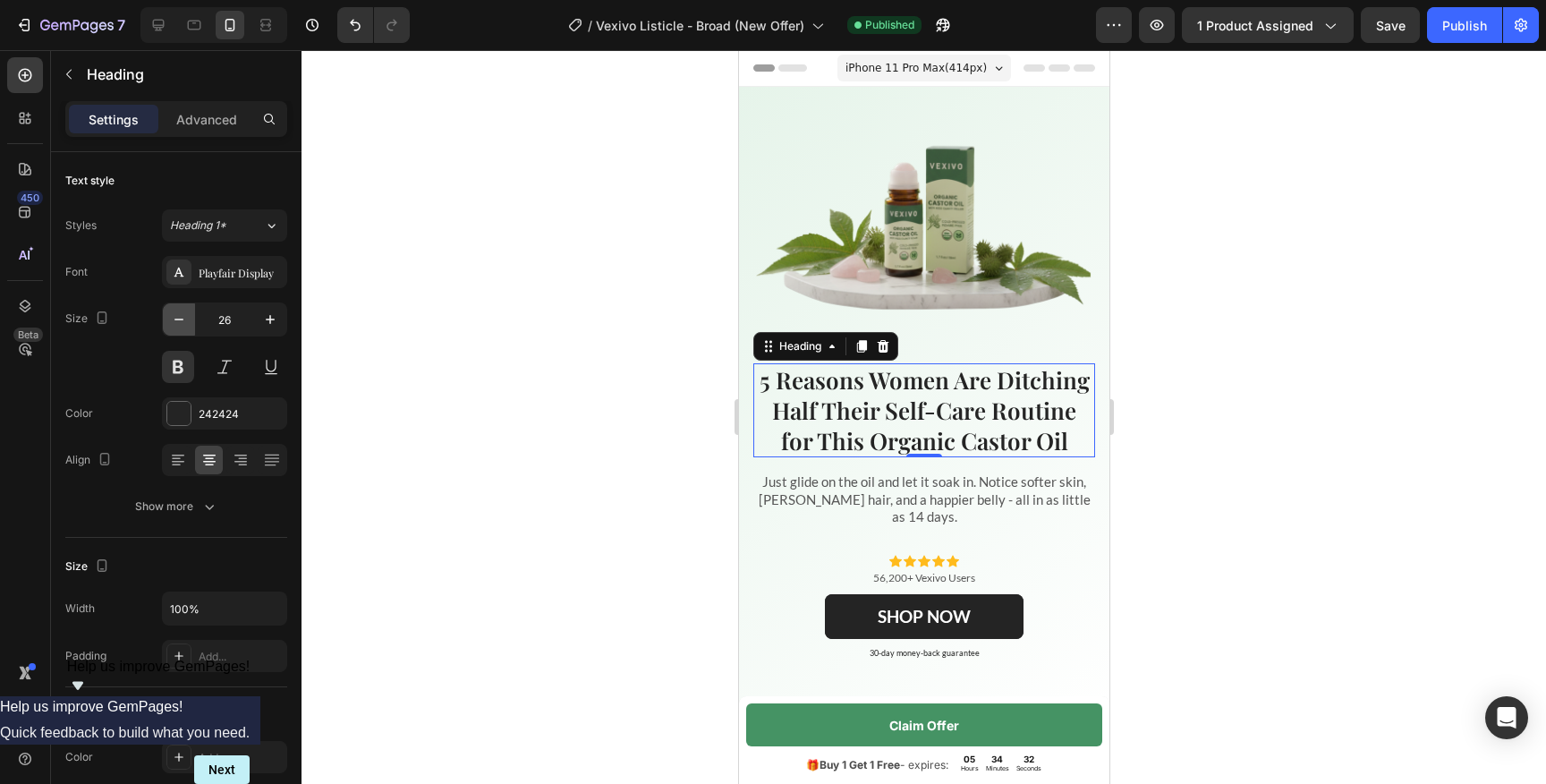
click at [183, 323] on icon "button" at bounding box center [178, 319] width 17 height 17
type input "25"
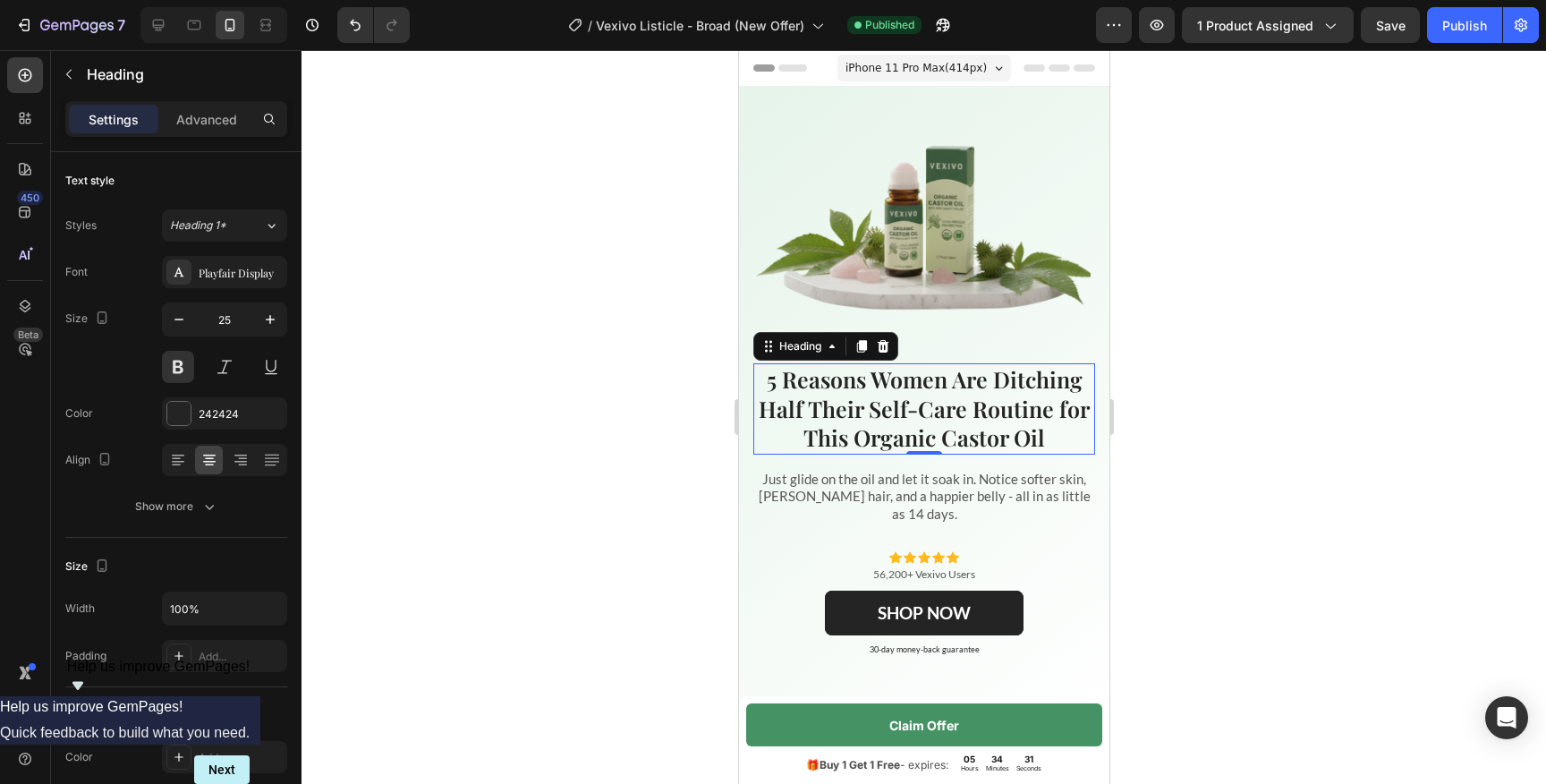
click at [664, 270] on div at bounding box center [923, 417] width 1244 height 734
click at [867, 414] on strong "5 Reasons Women Are Ditching Half Their Self-Care Routine for This Organic Cast…" at bounding box center [923, 408] width 331 height 87
click at [273, 316] on icon "button" at bounding box center [270, 319] width 17 height 17
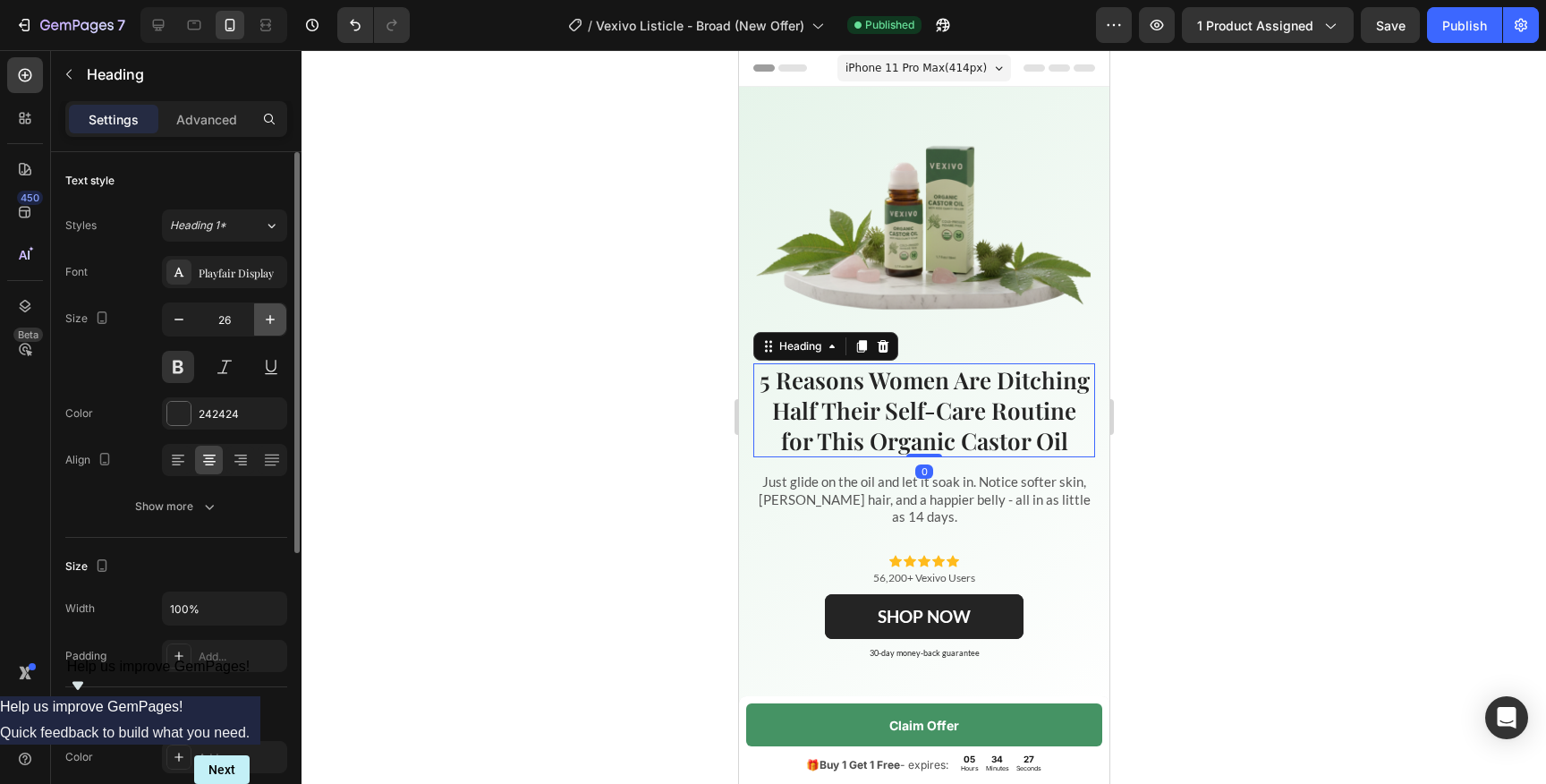
click at [273, 316] on icon "button" at bounding box center [270, 319] width 17 height 17
type input "27"
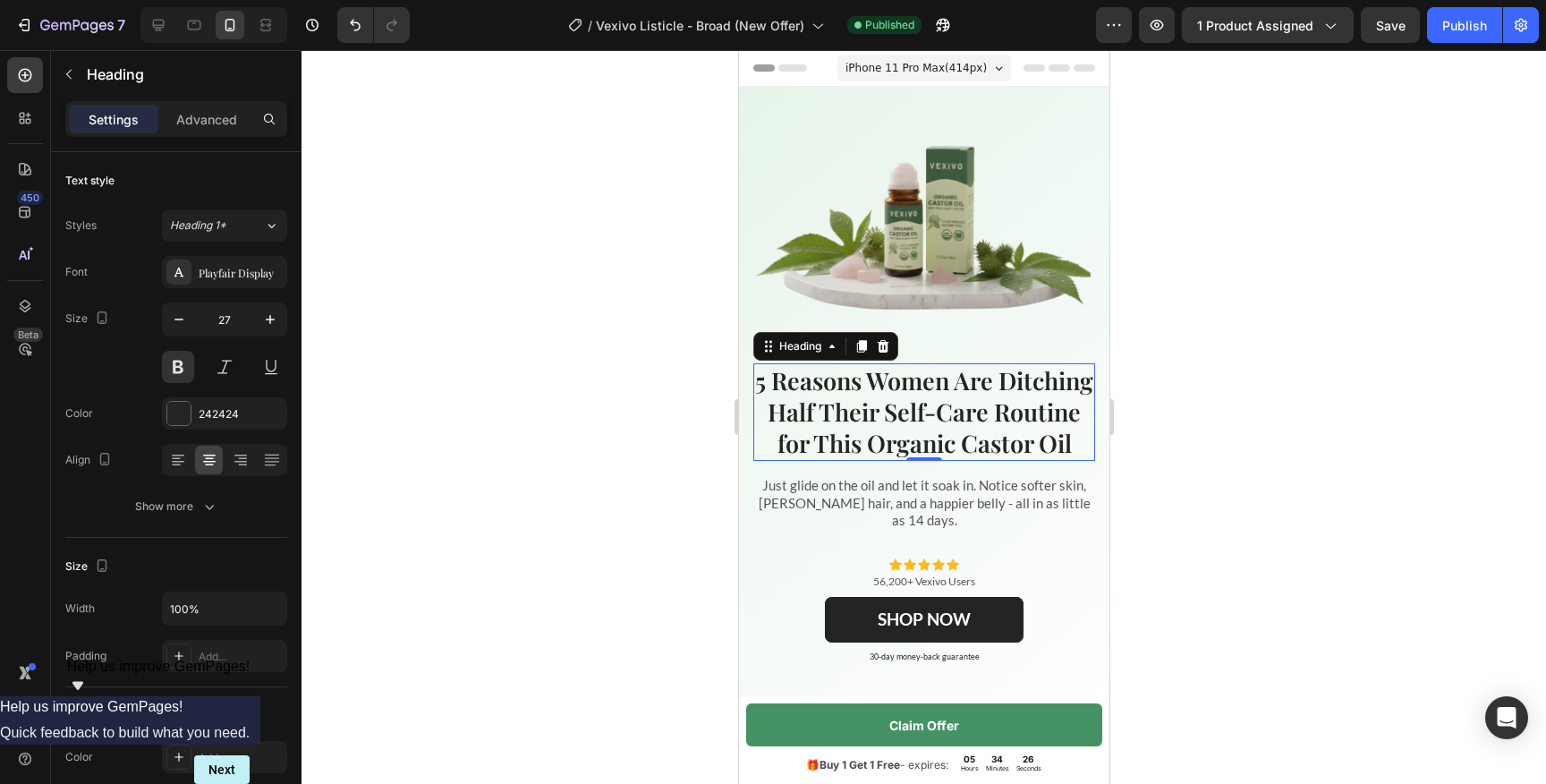
click at [543, 324] on div at bounding box center [923, 417] width 1244 height 734
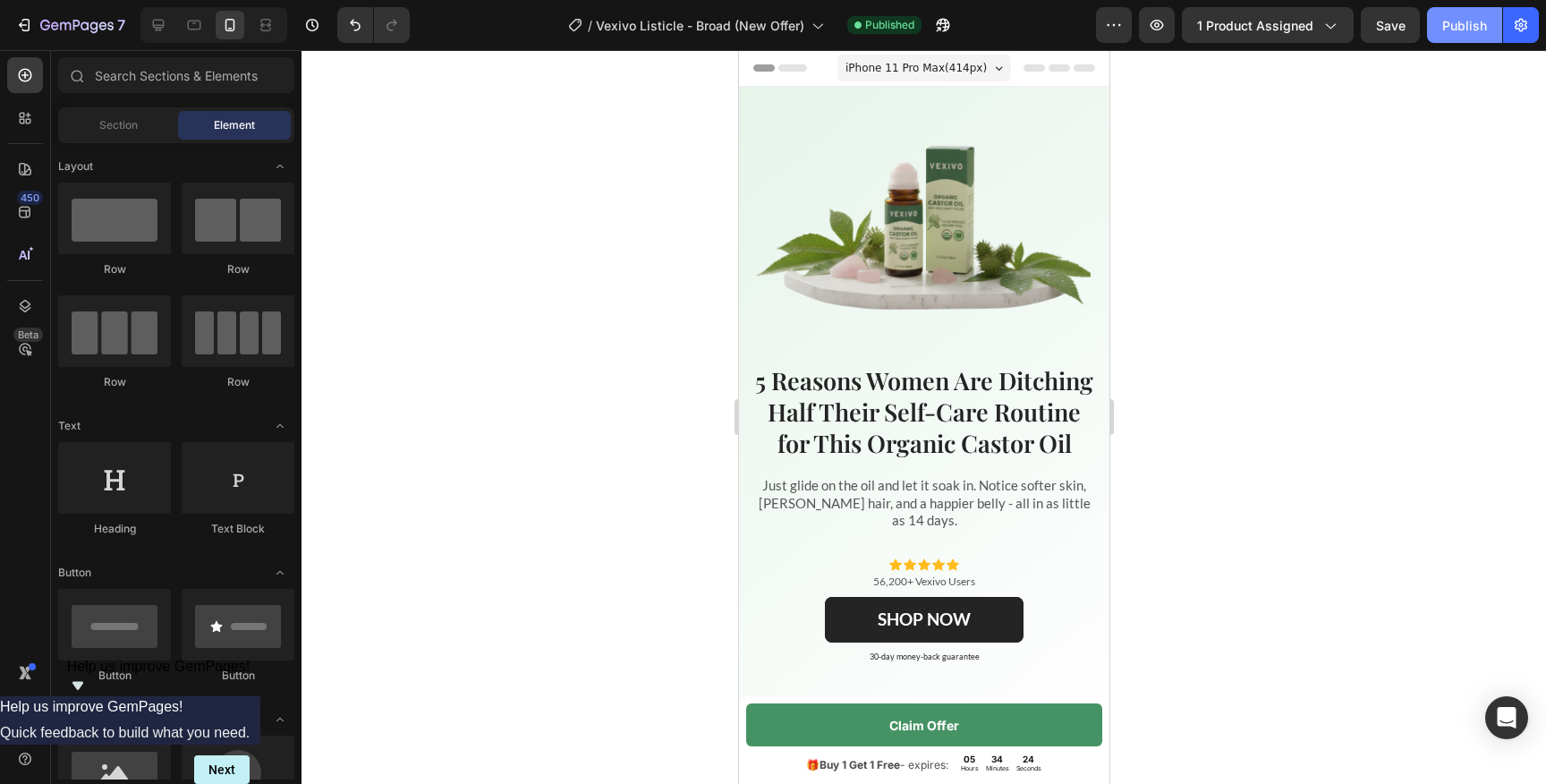
click at [1470, 24] on div "Publish" at bounding box center [1464, 26] width 45 height 18
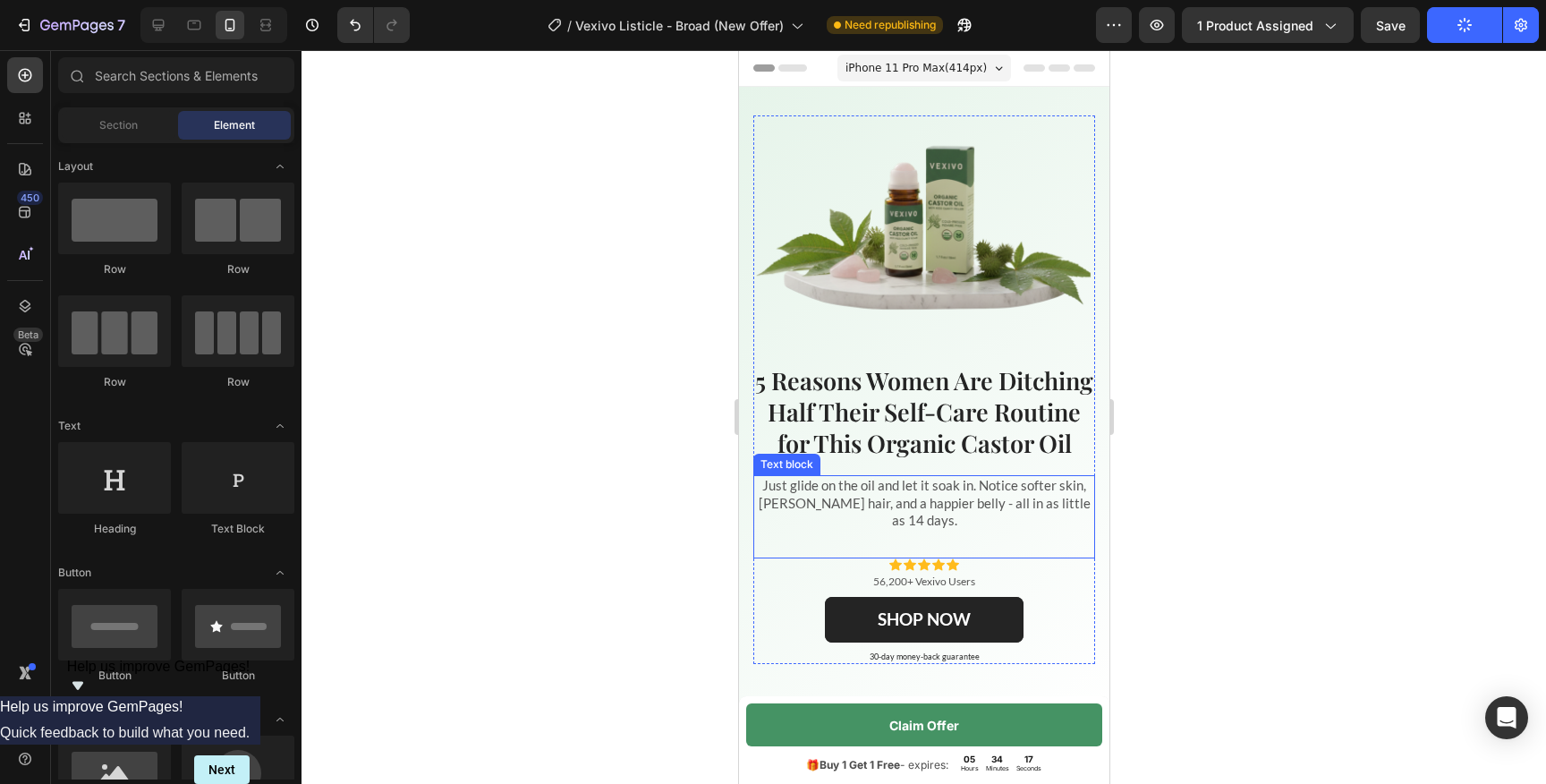
click at [963, 530] on p "Just glide on the oil and let it soak in. Notice softer skin, [PERSON_NAME] hai…" at bounding box center [923, 502] width 338 height 52
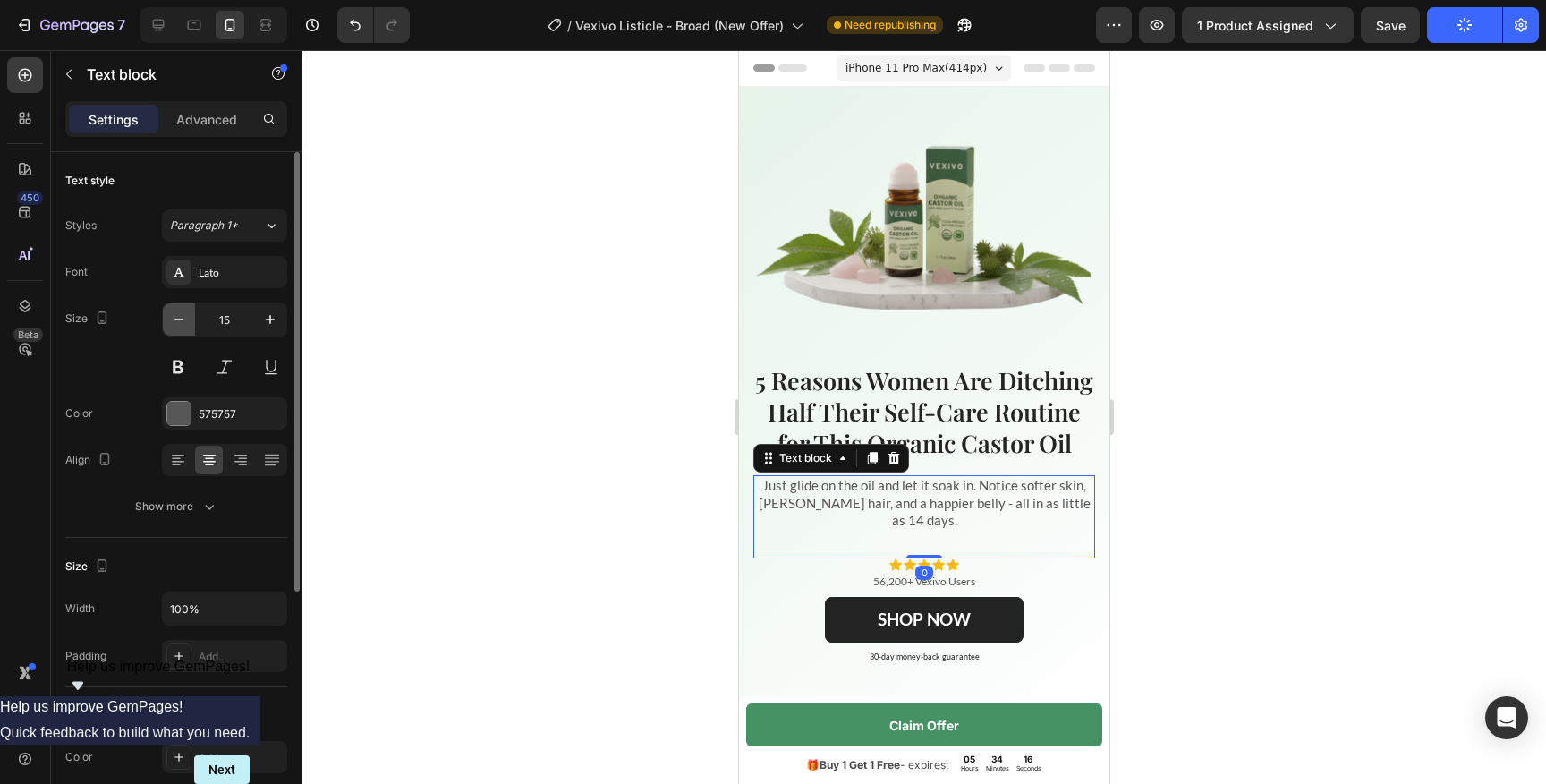
click at [194, 323] on button "button" at bounding box center [178, 319] width 32 height 32
click at [186, 323] on icon "button" at bounding box center [178, 319] width 17 height 17
type input "13"
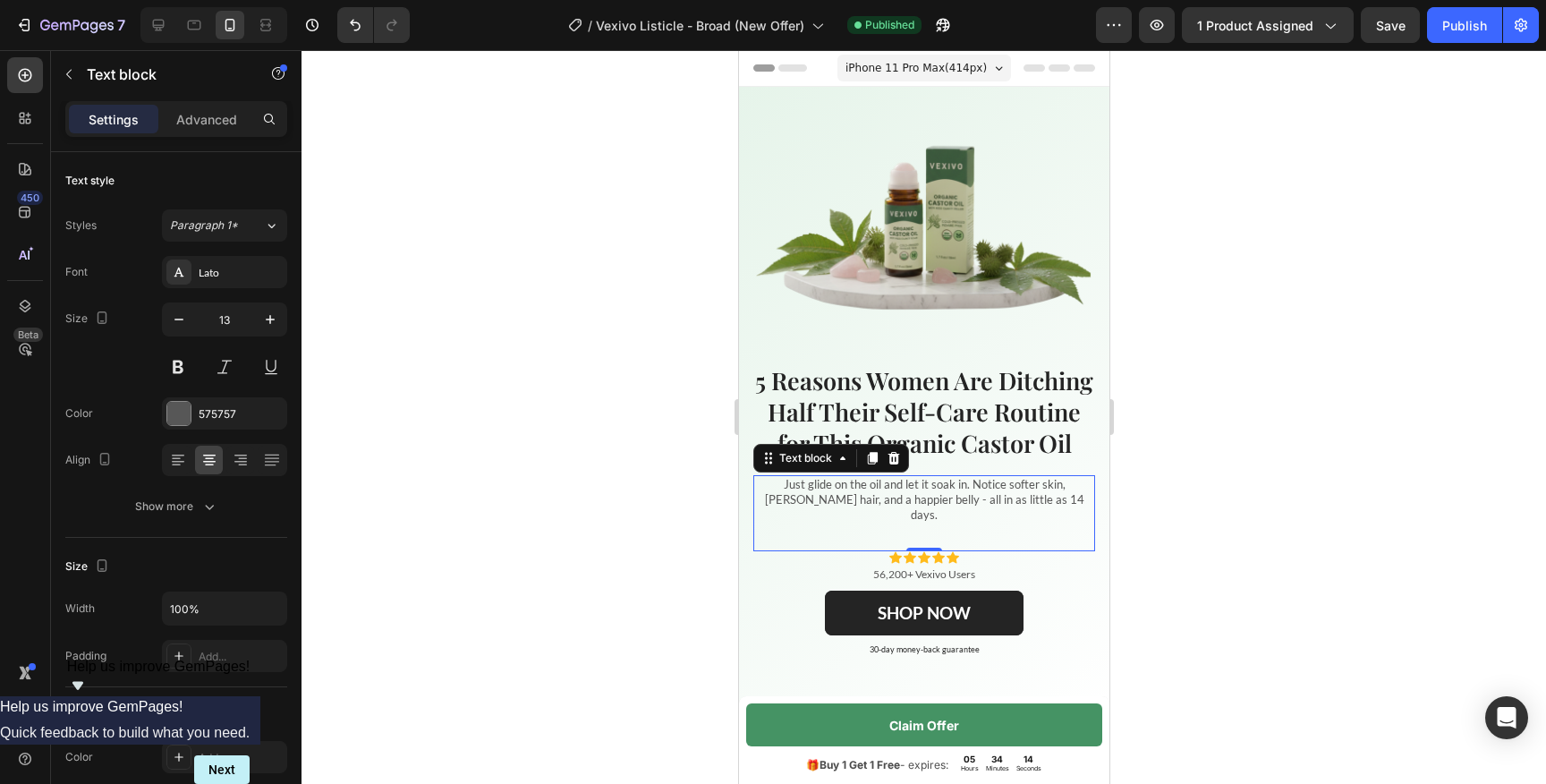
click at [573, 376] on div at bounding box center [923, 417] width 1244 height 734
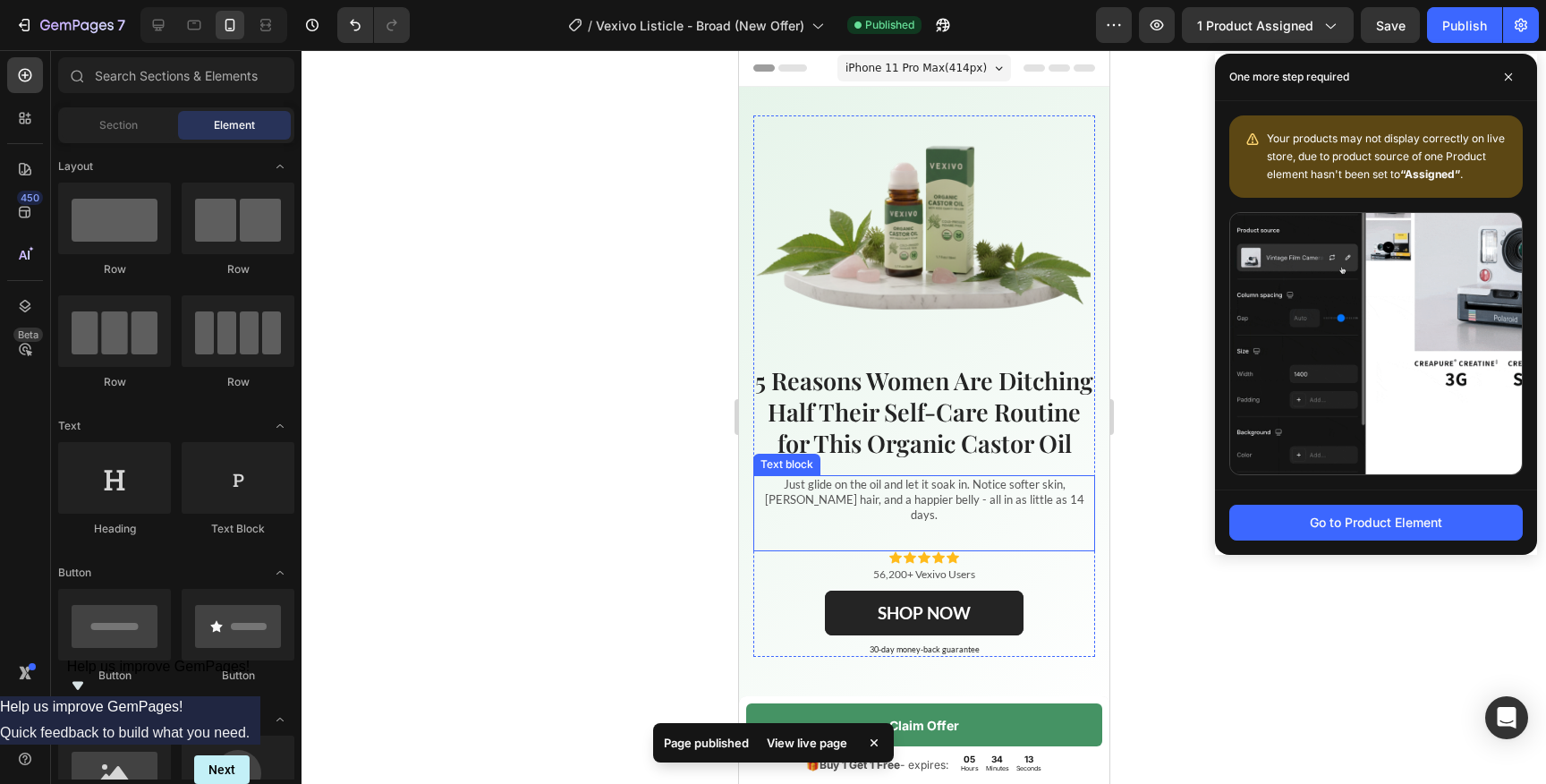
click at [861, 522] on p "Just glide on the oil and let it soak in. Notice softer skin, [PERSON_NAME] hai…" at bounding box center [923, 499] width 338 height 46
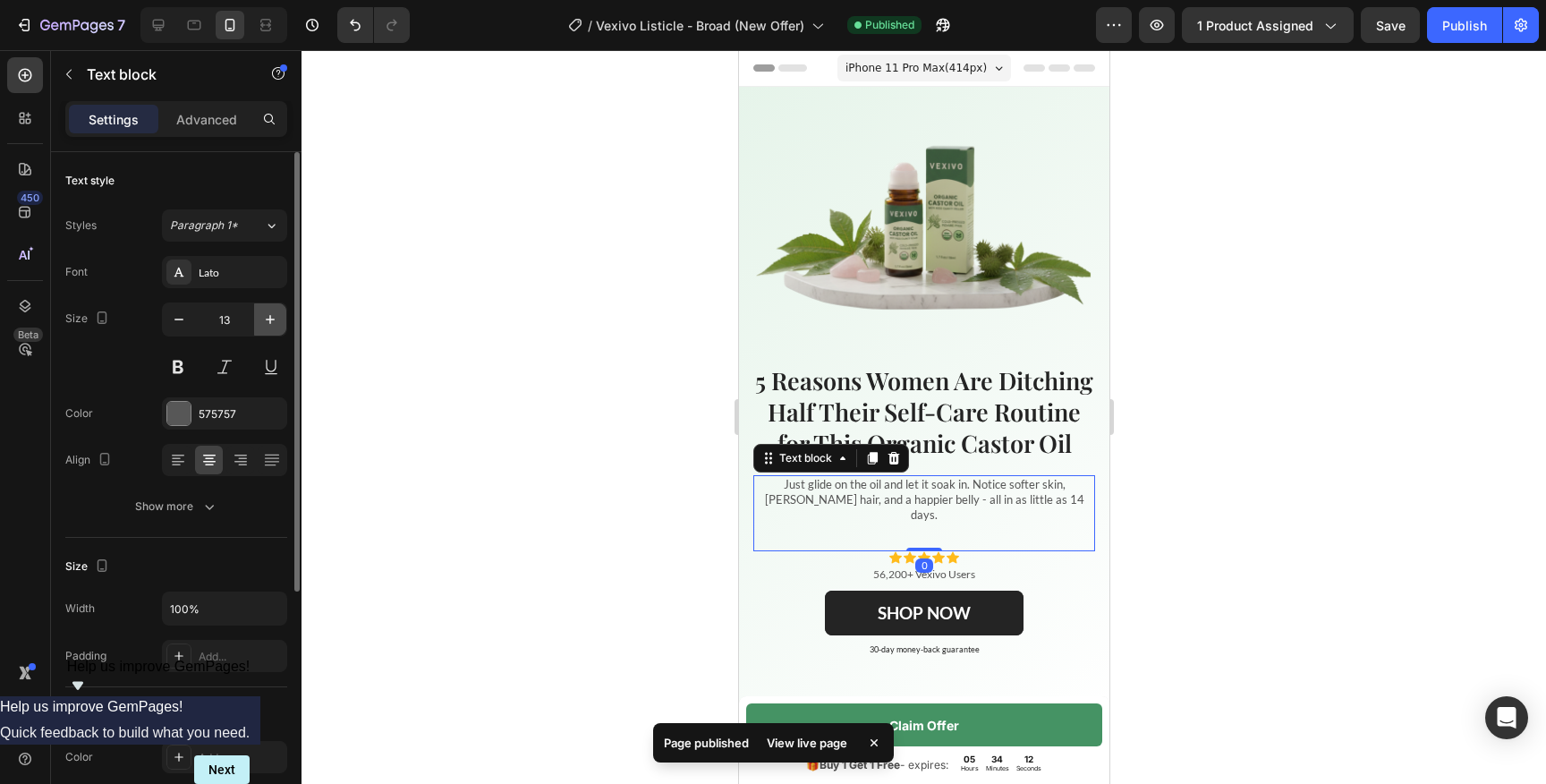
click at [275, 330] on button "button" at bounding box center [270, 319] width 32 height 32
type input "14"
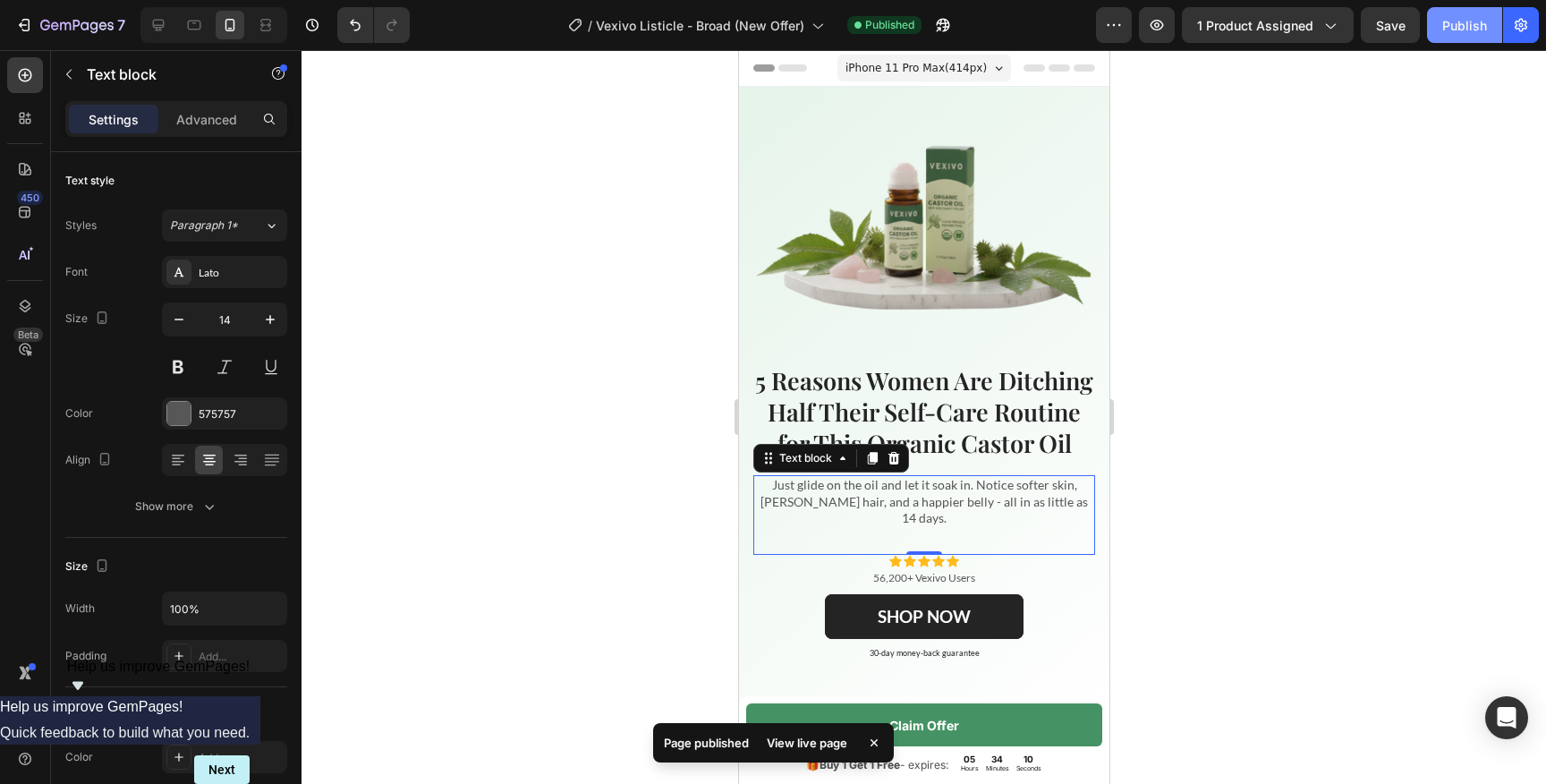
click at [1452, 27] on div "Publish" at bounding box center [1464, 26] width 45 height 18
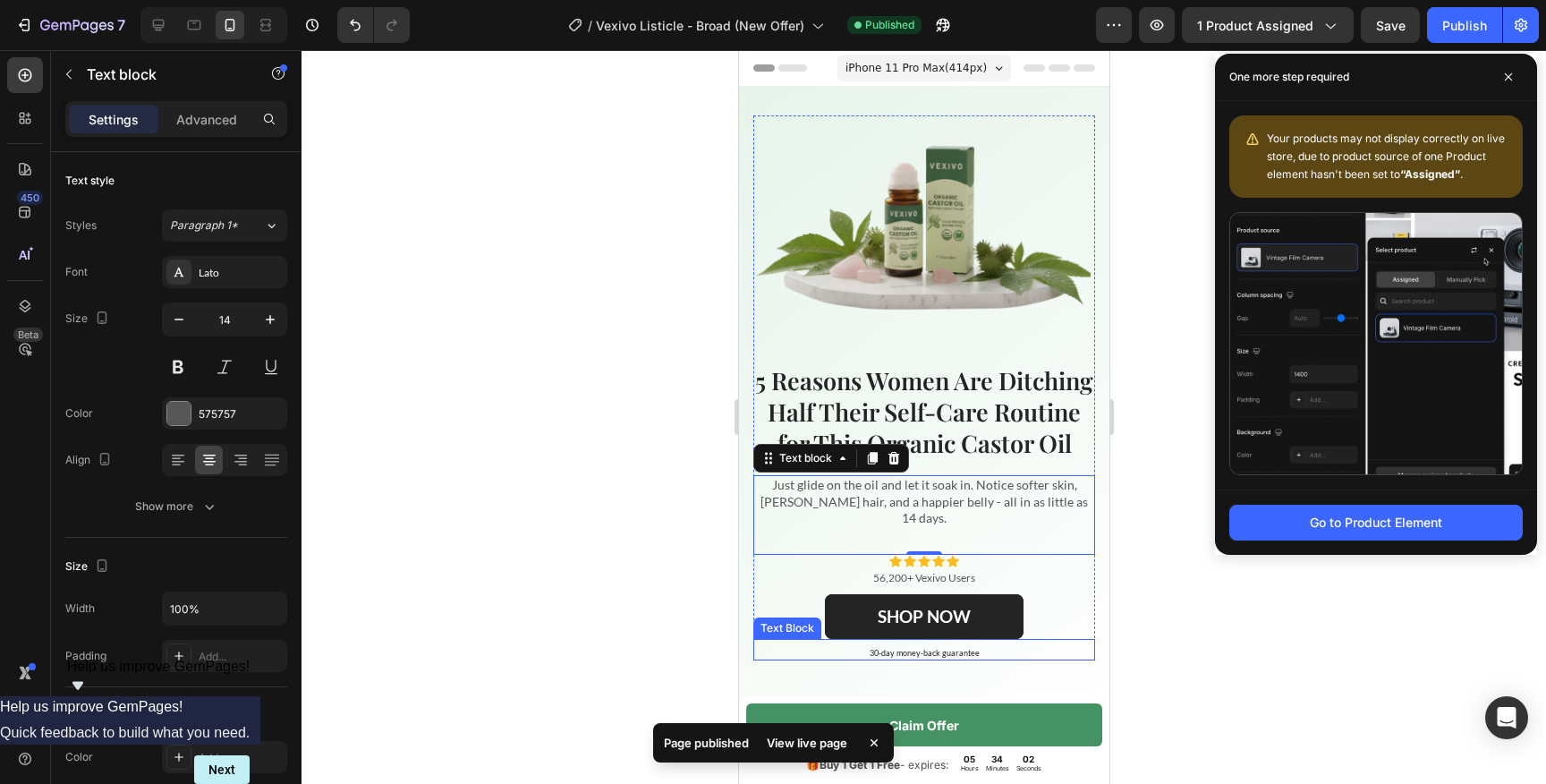
click at [940, 658] on p "30-day money-back guarantee" at bounding box center [923, 654] width 338 height 11
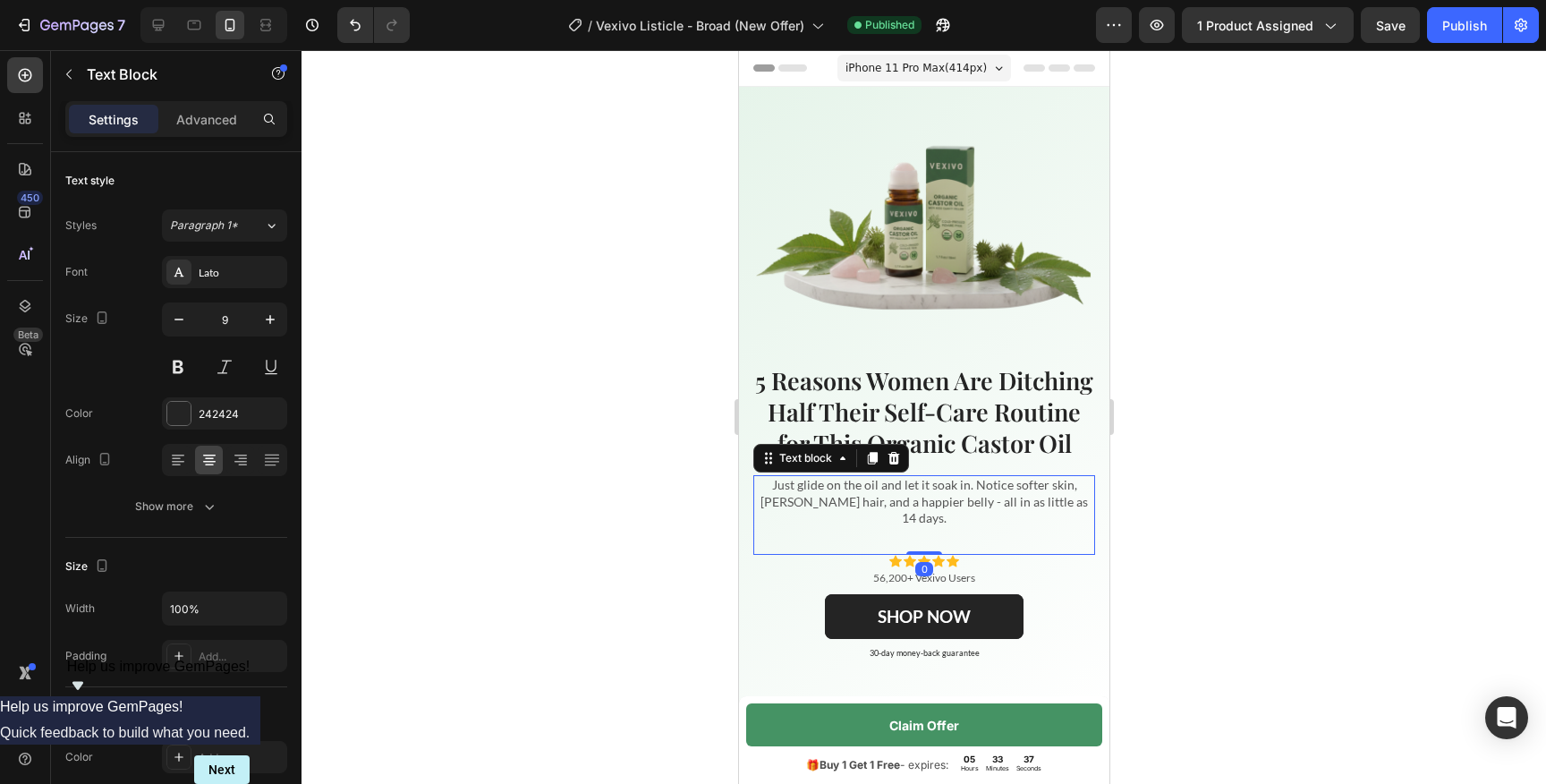
click at [930, 526] on p "Just glide on the oil and let it soak in. Notice softer skin, [PERSON_NAME] hai…" at bounding box center [923, 501] width 338 height 50
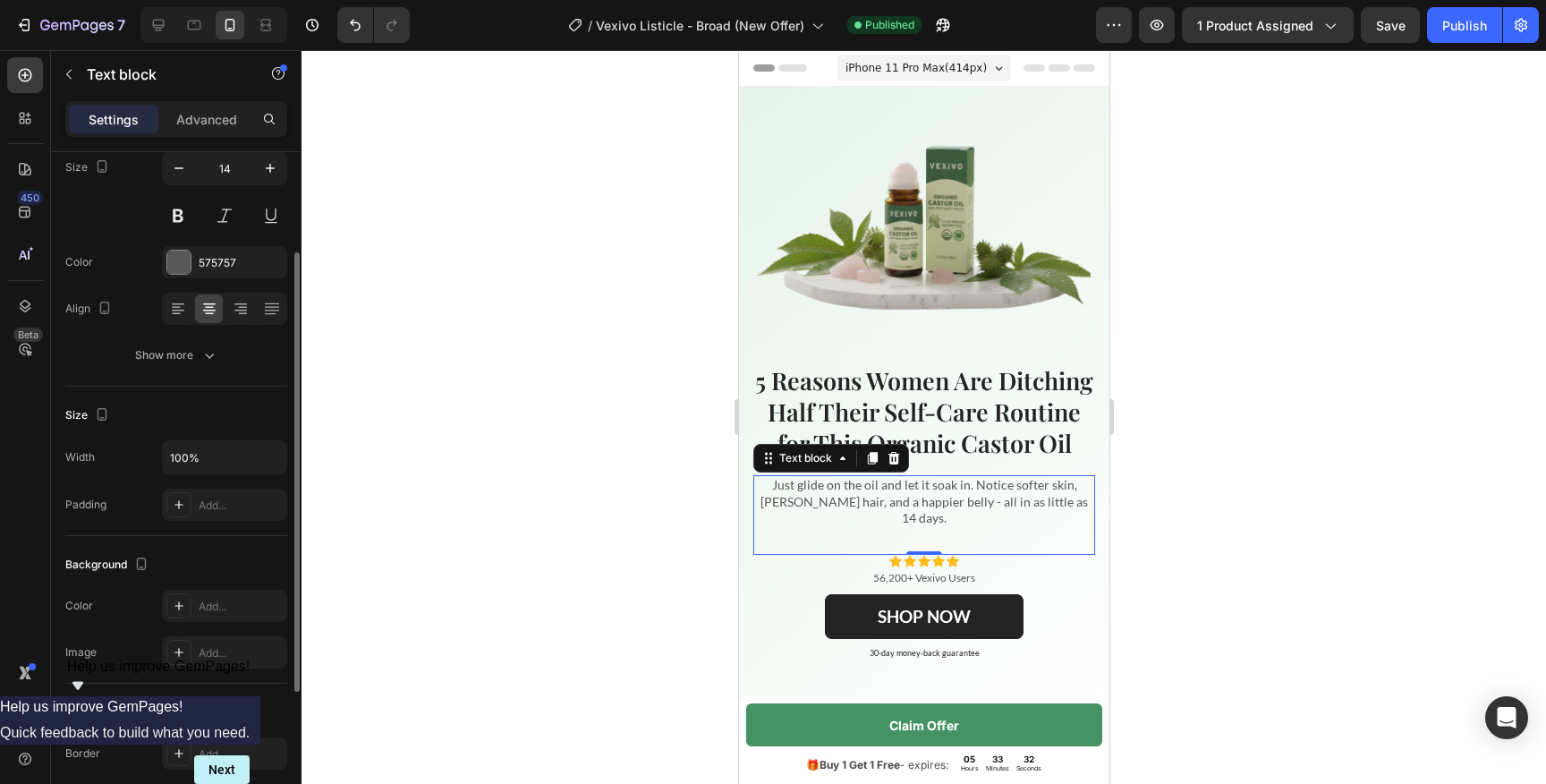
scroll to position [153, 0]
click at [163, 353] on div "Show more" at bounding box center [176, 353] width 84 height 17
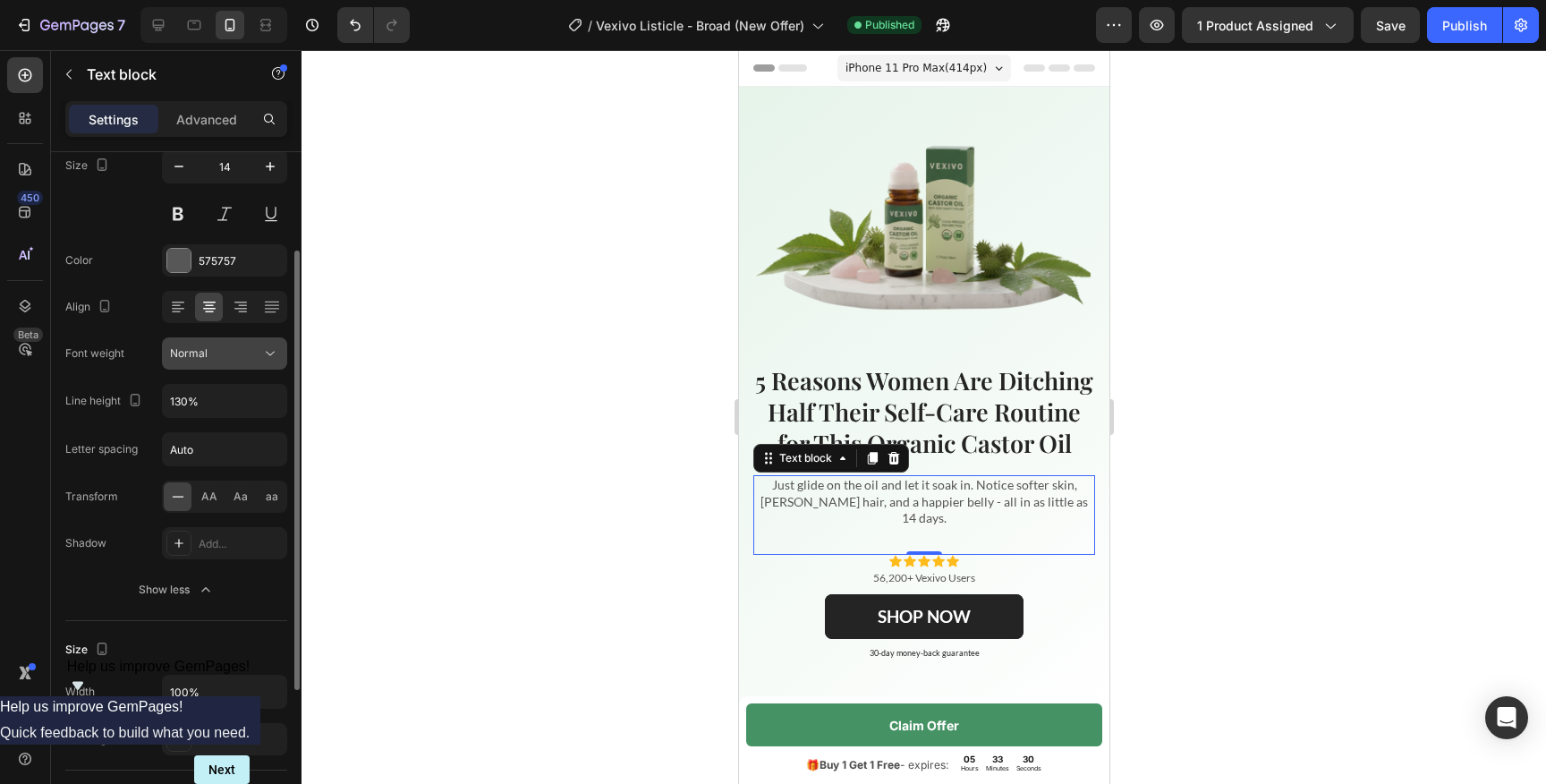
click at [197, 349] on span "Normal" at bounding box center [188, 353] width 38 height 14
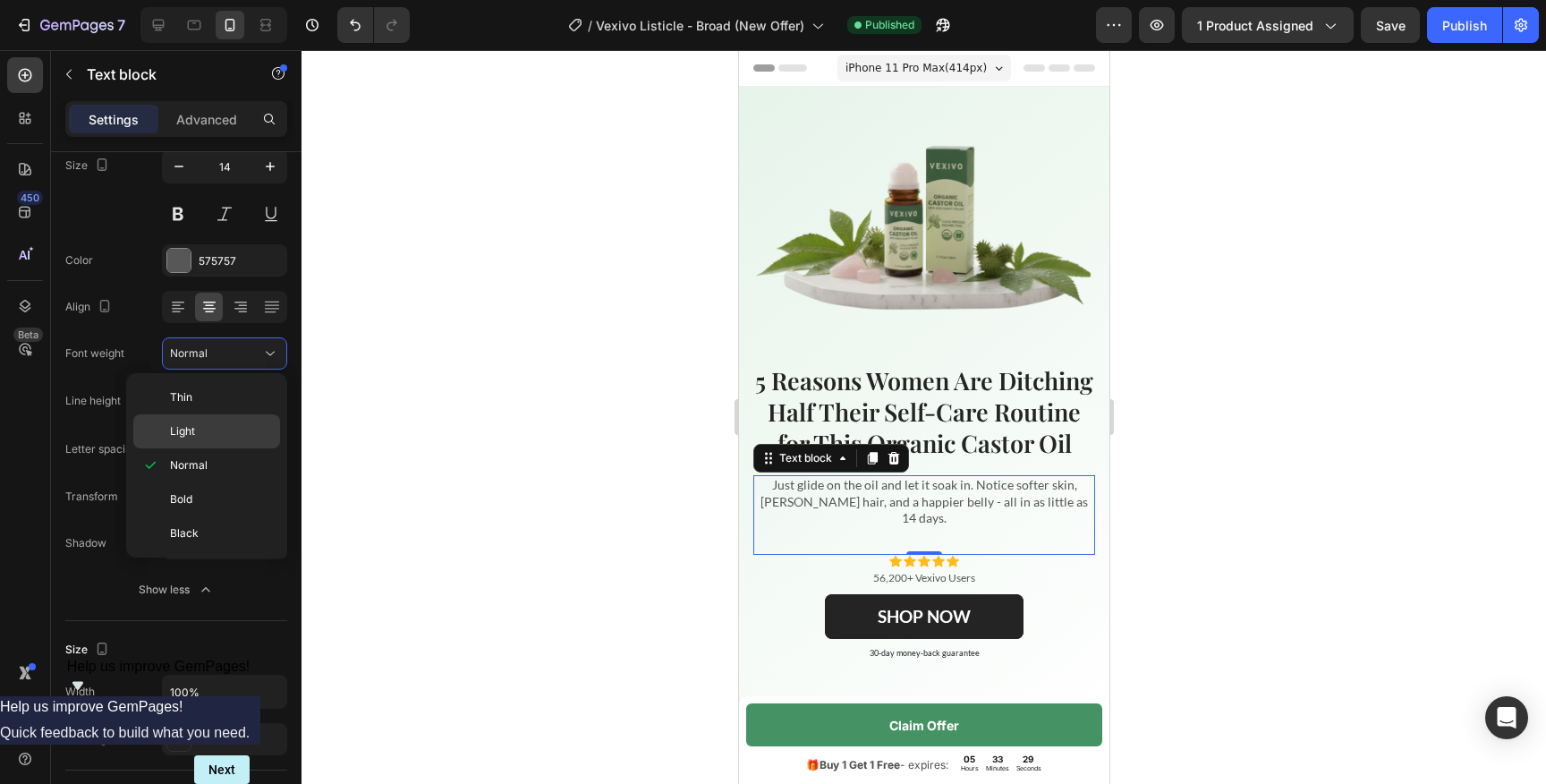
click at [199, 429] on p "Light" at bounding box center [220, 431] width 102 height 17
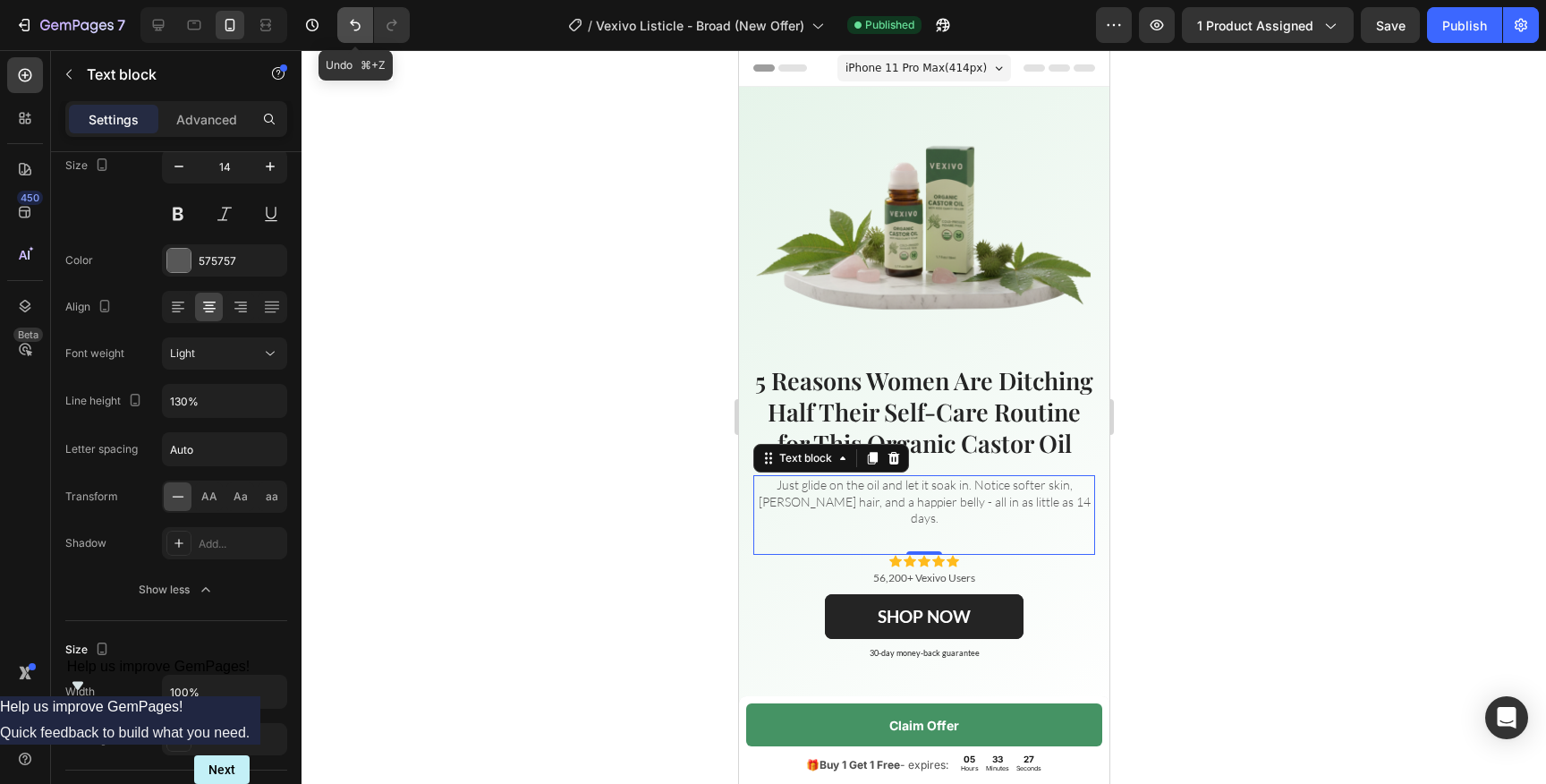
click at [353, 20] on icon "Undo/Redo" at bounding box center [355, 25] width 11 height 12
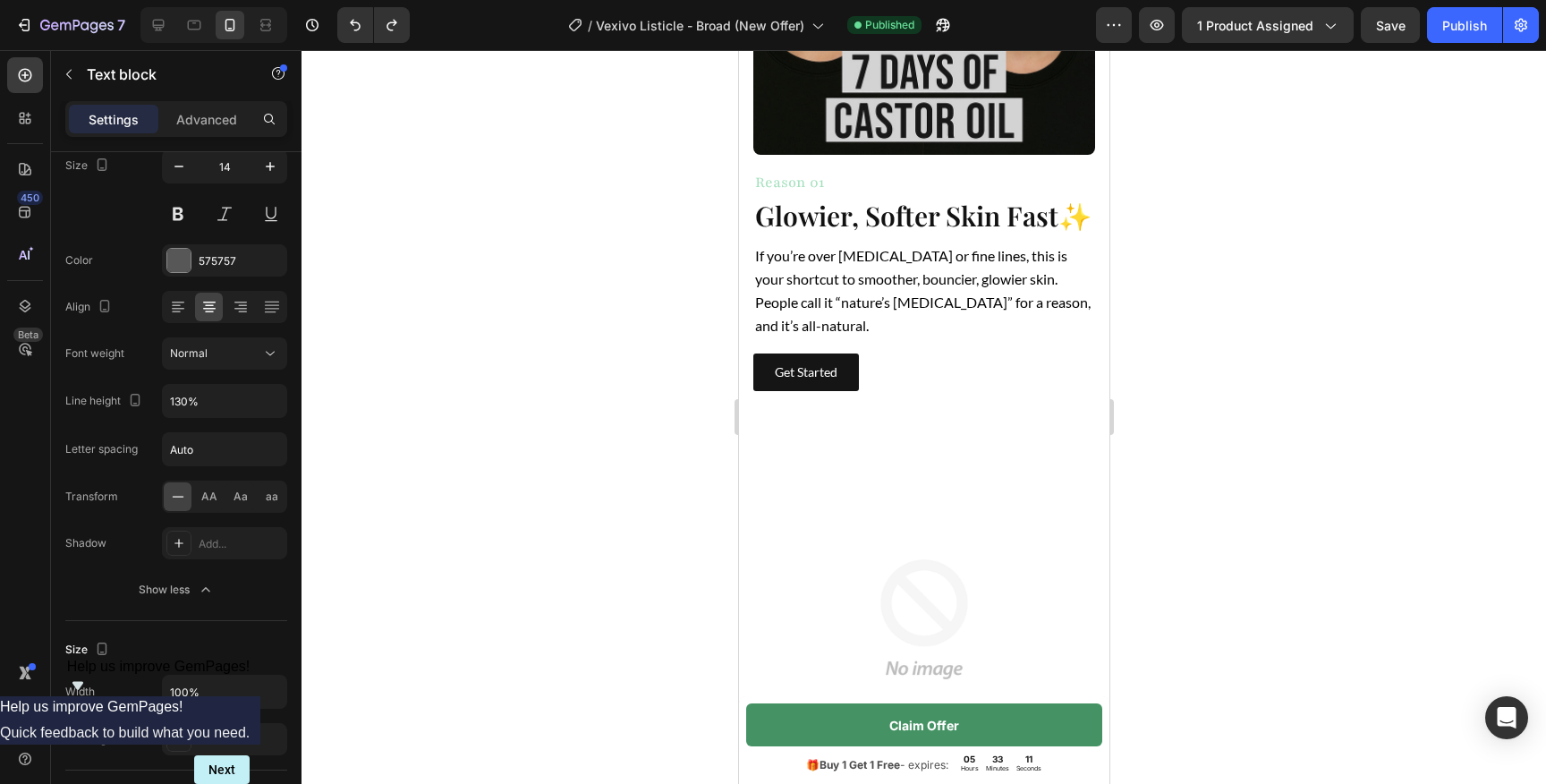
scroll to position [1103, 0]
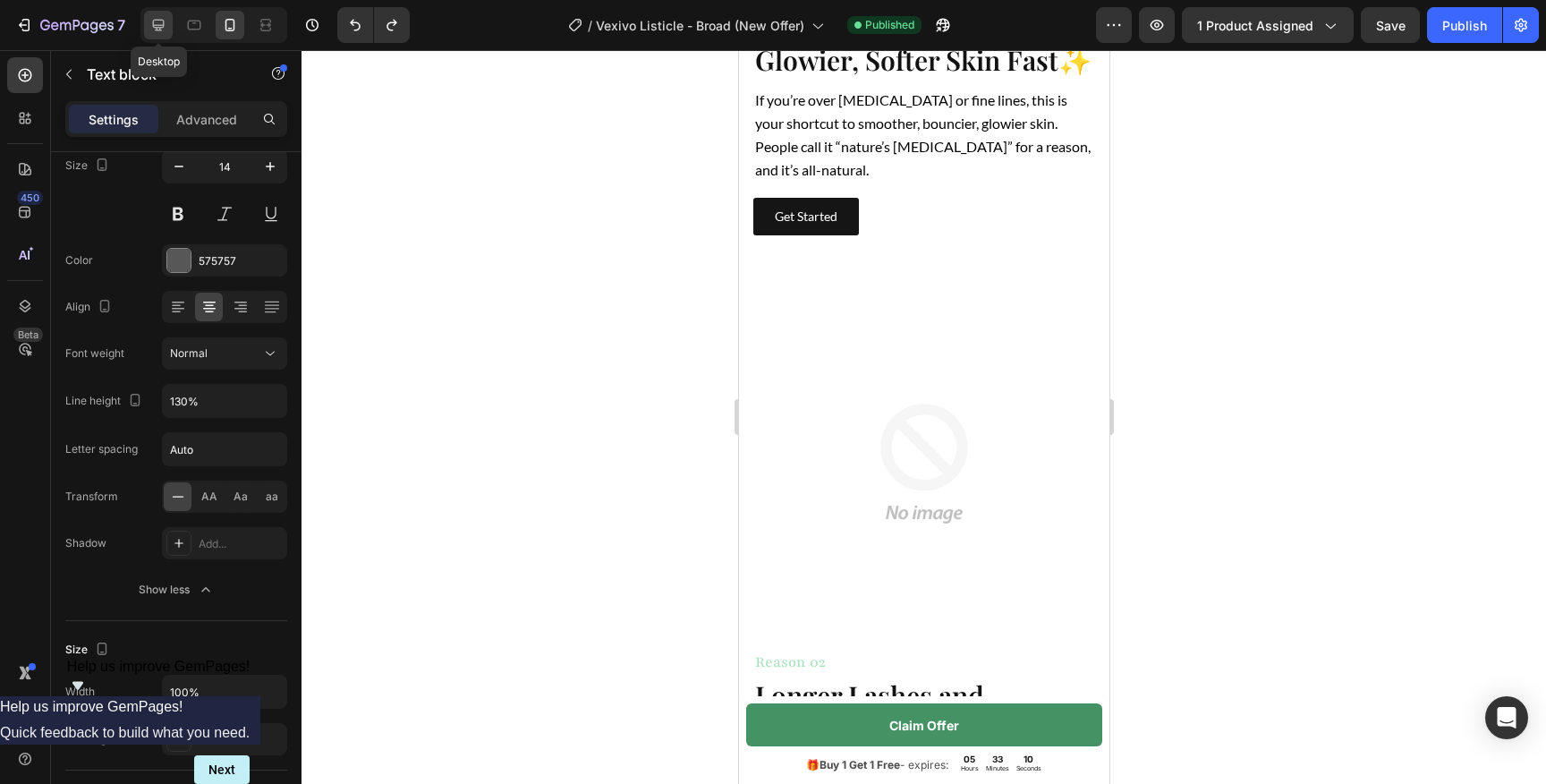
click at [149, 36] on div at bounding box center [158, 25] width 28 height 28
type input "19"
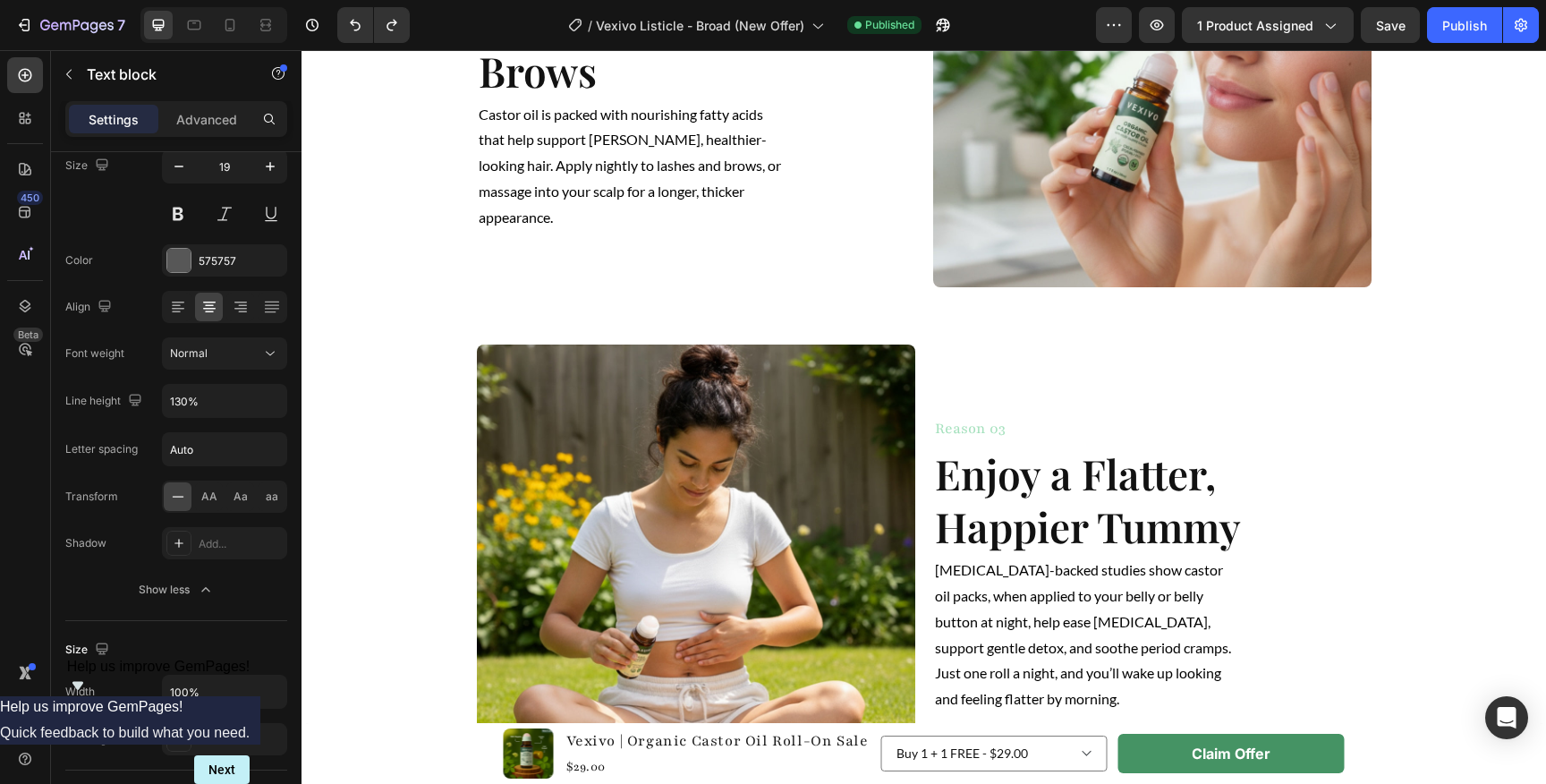
scroll to position [1414, 0]
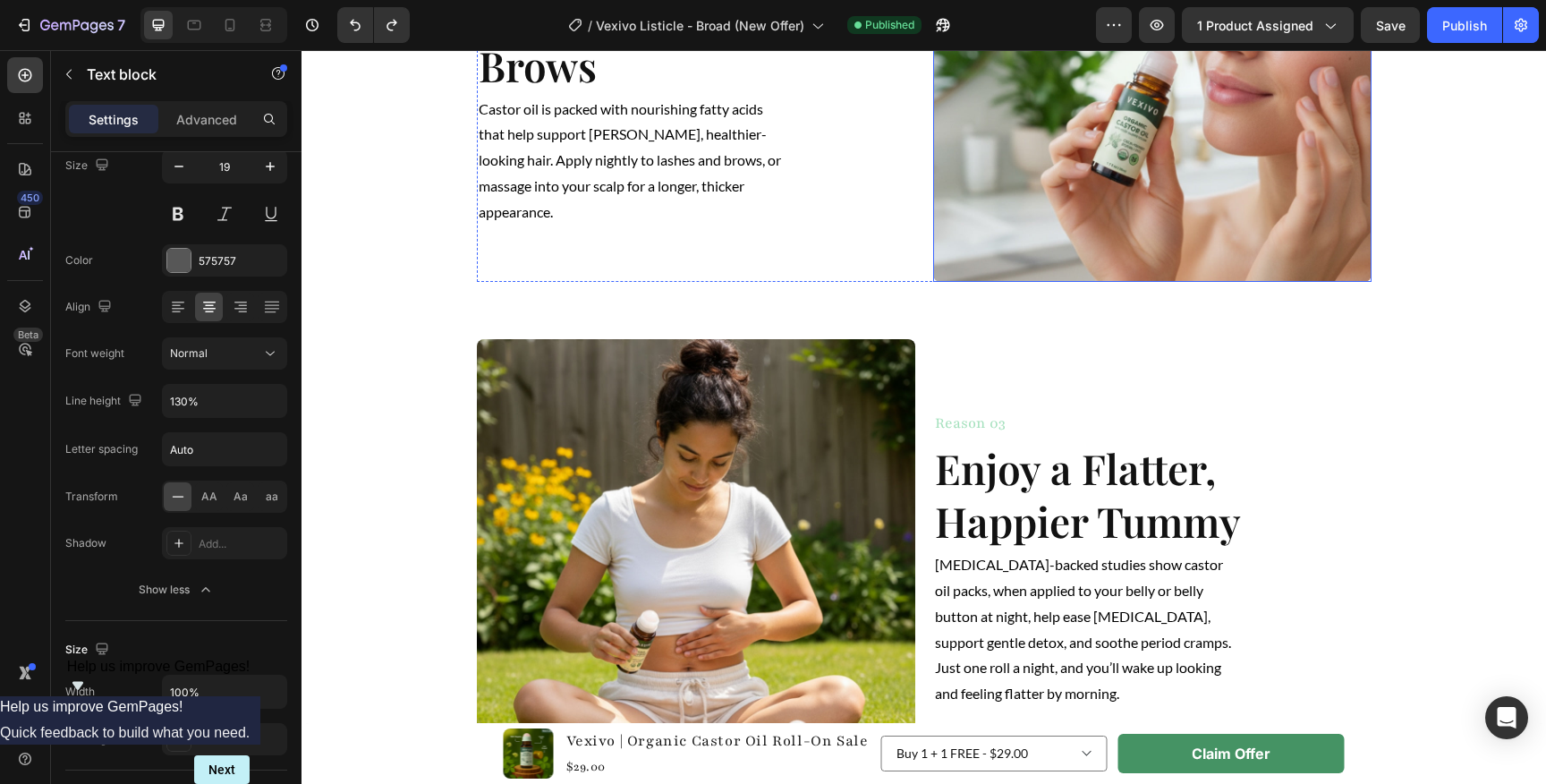
click at [1126, 194] on img at bounding box center [1151, 62] width 438 height 438
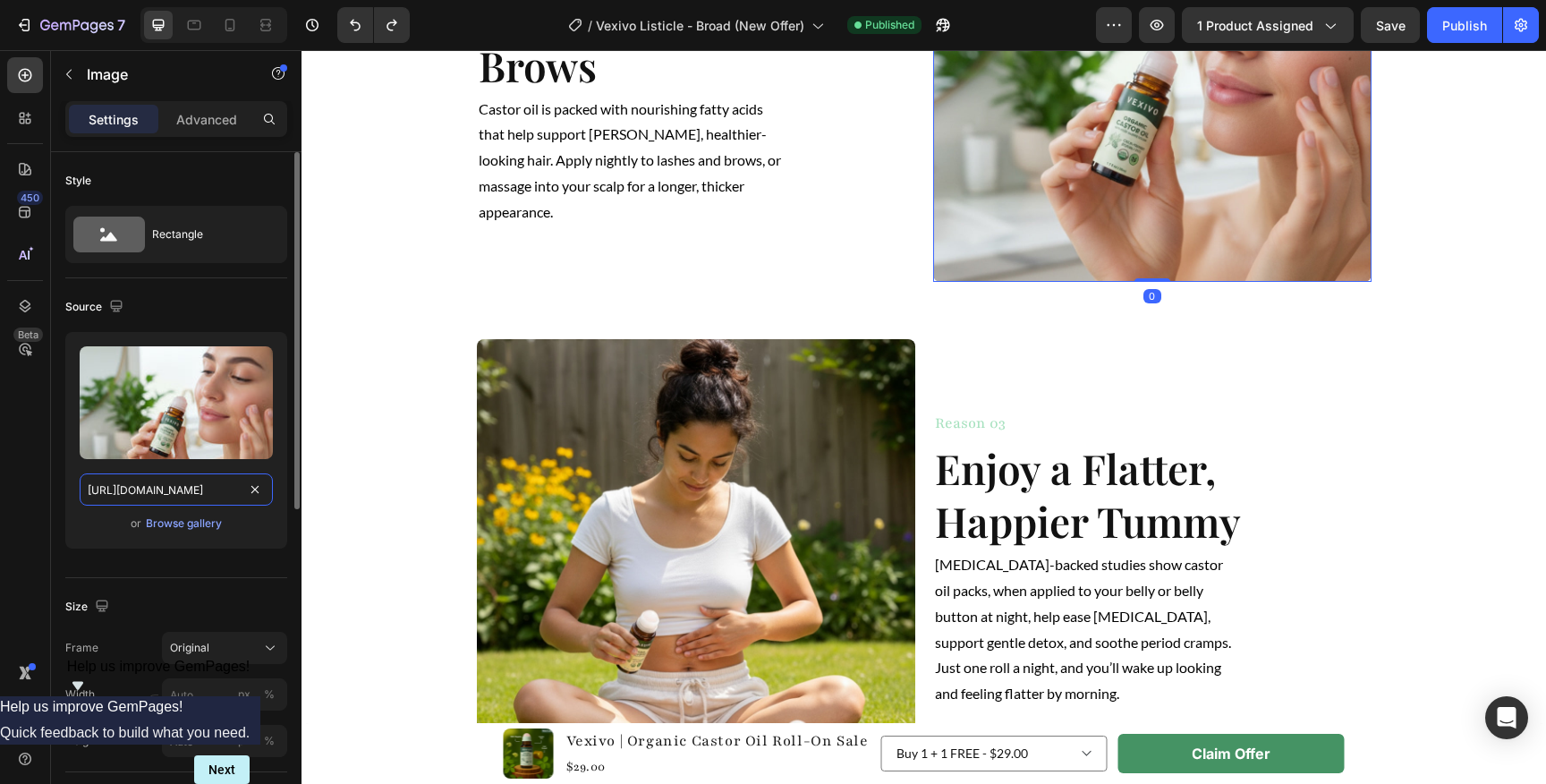
click at [197, 500] on input "[URL][DOMAIN_NAME]" at bounding box center [176, 488] width 193 height 32
click at [229, 28] on icon at bounding box center [230, 25] width 17 height 17
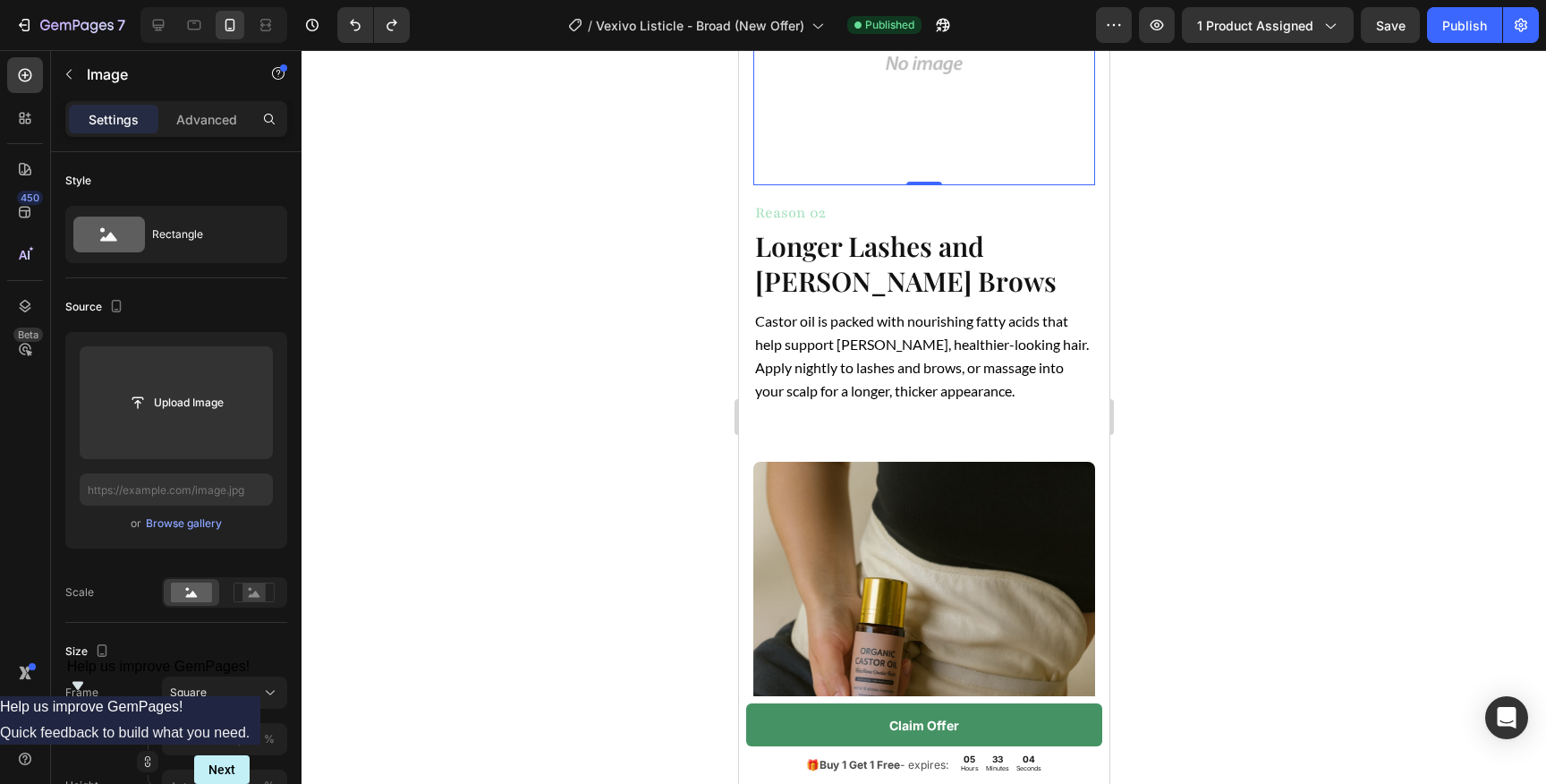
scroll to position [1143, 0]
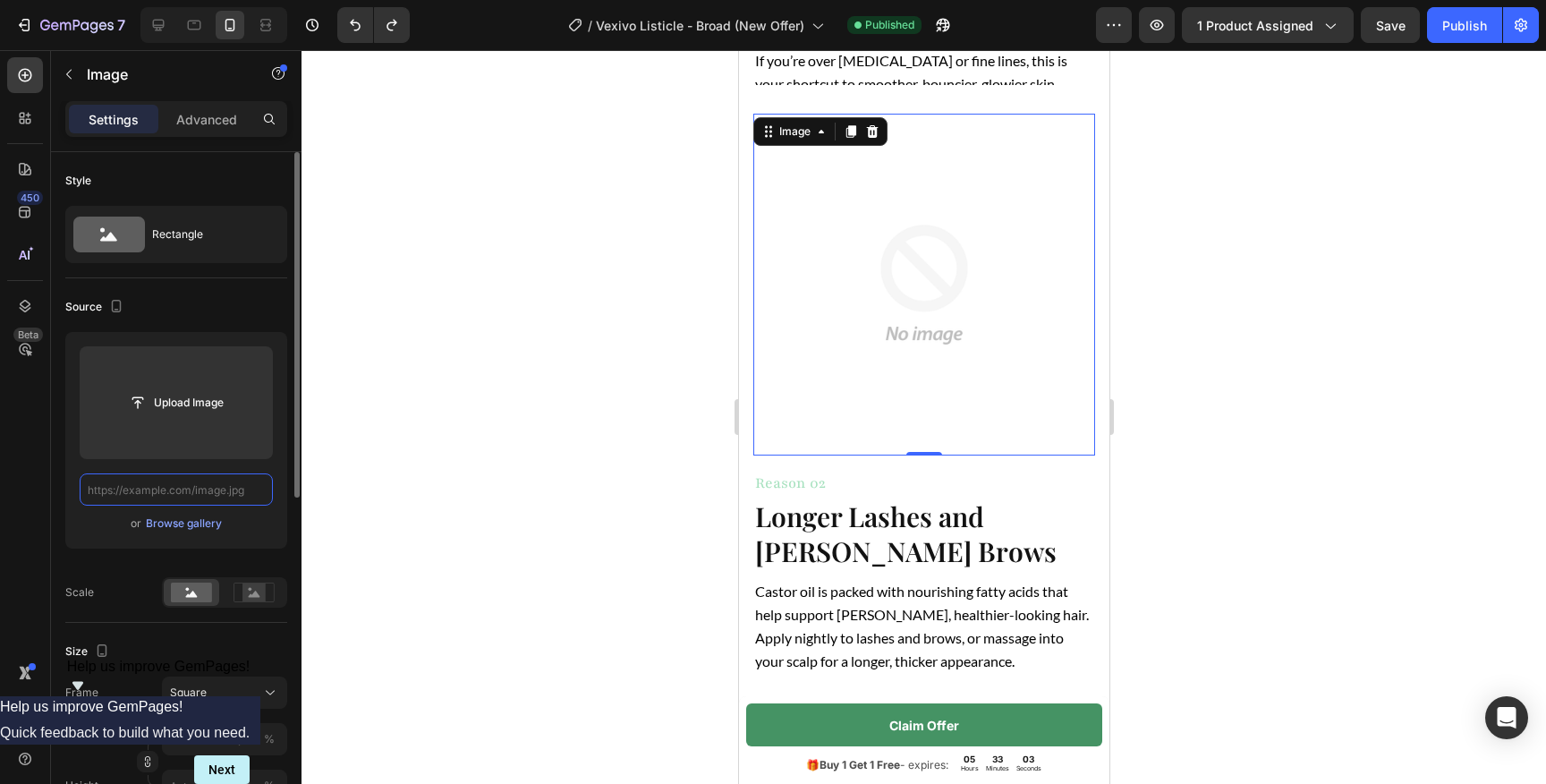
click at [193, 478] on input "text" at bounding box center [176, 488] width 193 height 32
paste input "[URL][DOMAIN_NAME]"
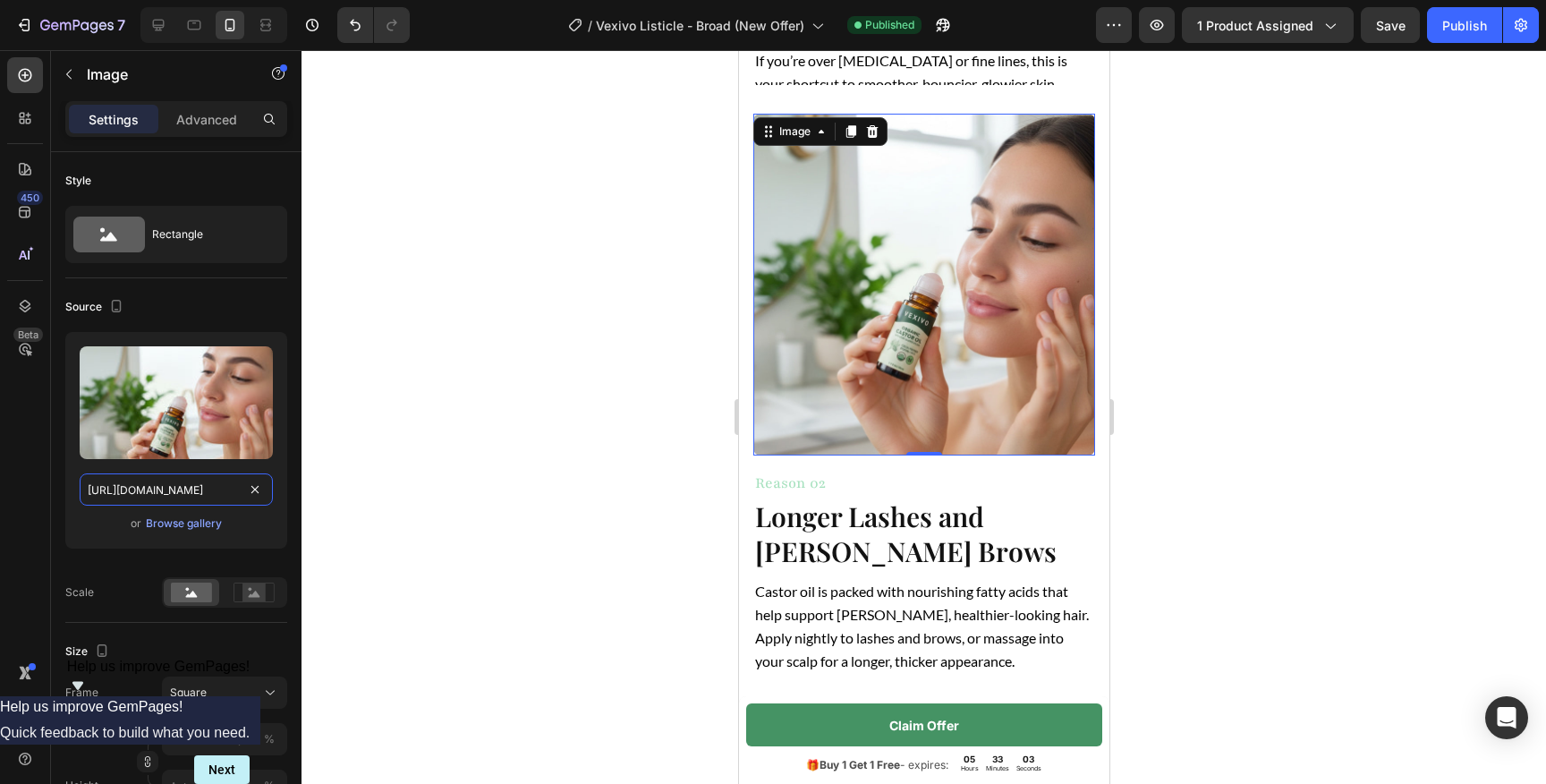
type input "[URL][DOMAIN_NAME]"
click at [660, 333] on div at bounding box center [923, 417] width 1244 height 734
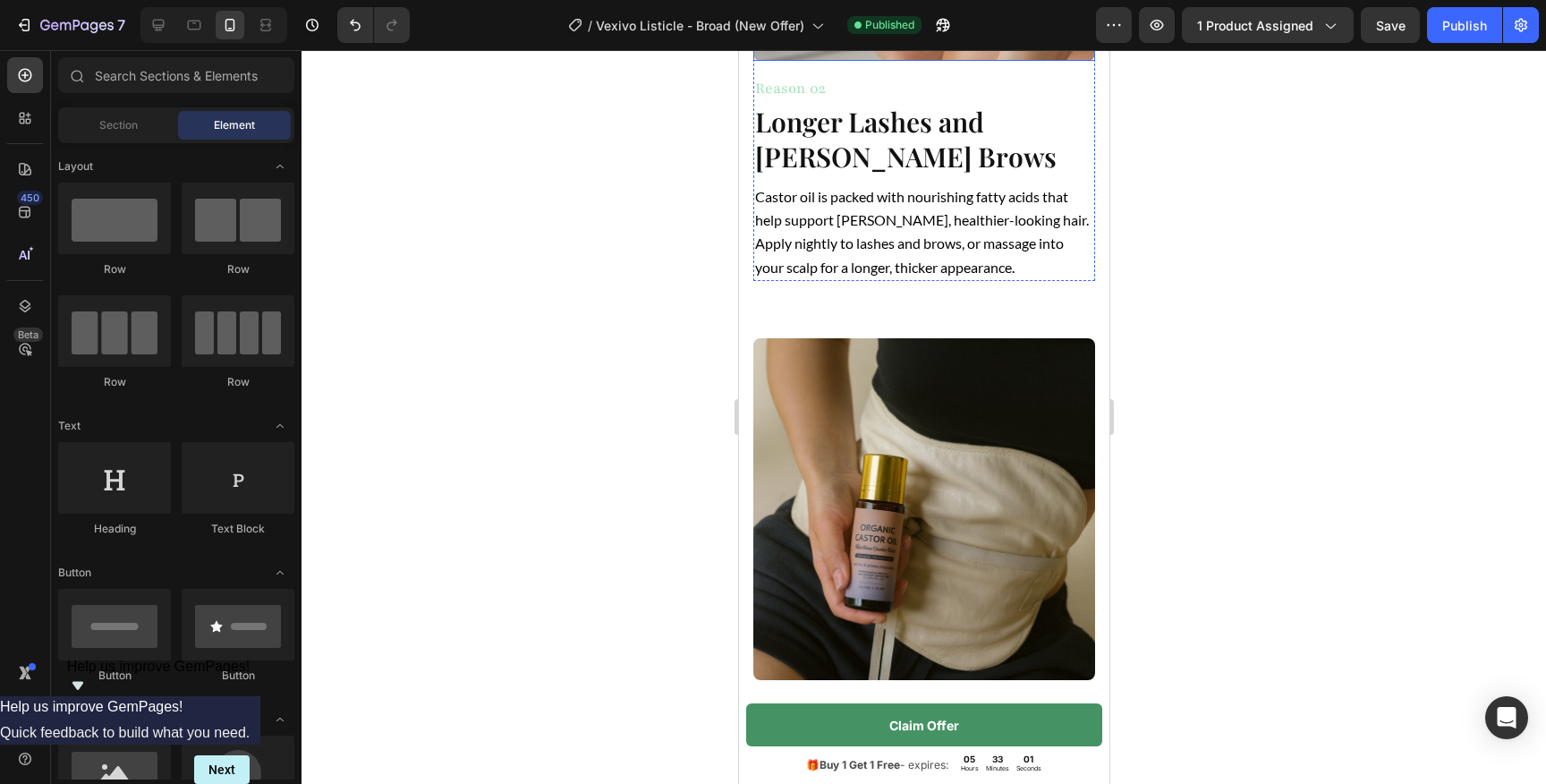
scroll to position [1786, 0]
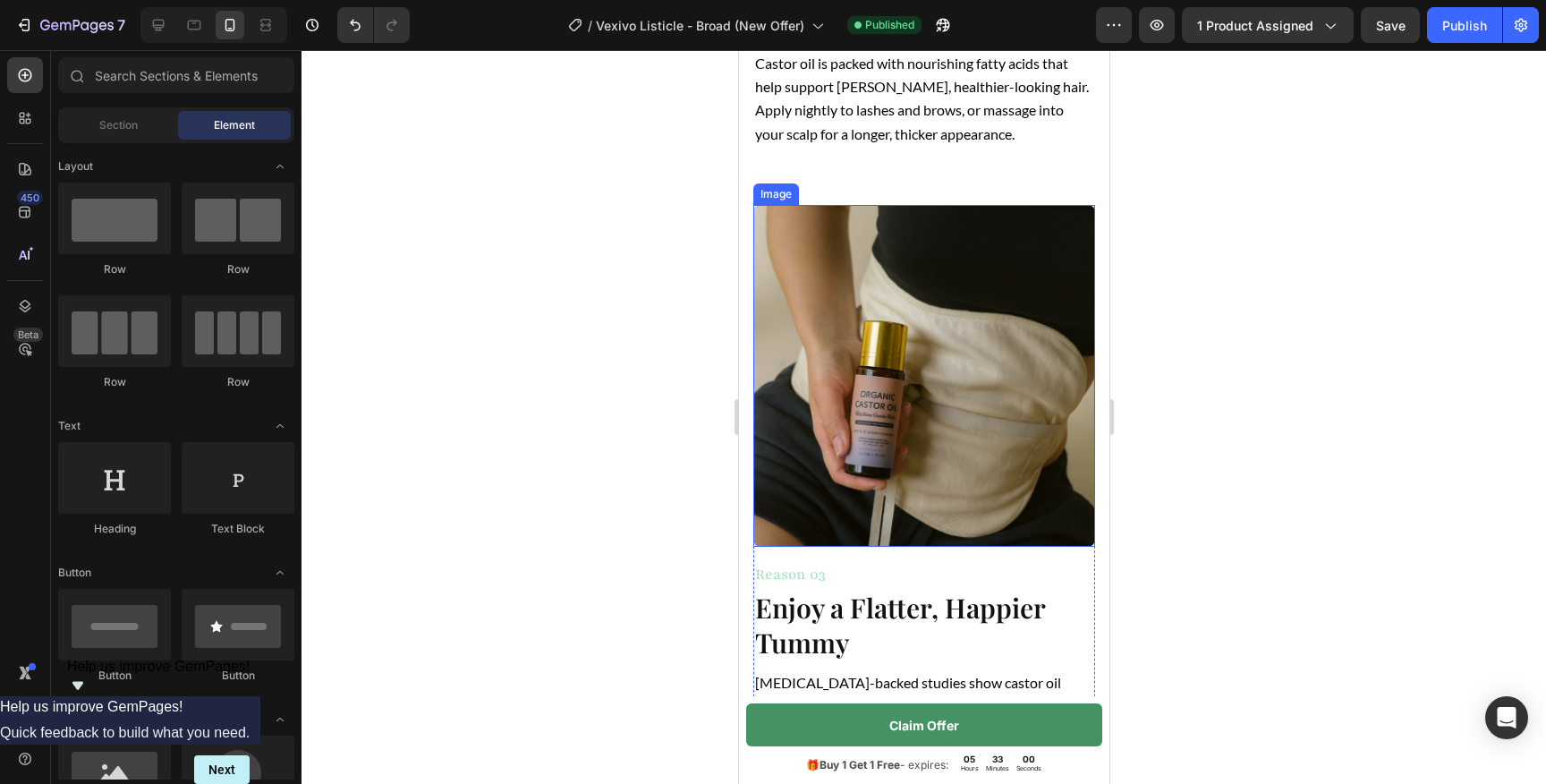
click at [883, 420] on img at bounding box center [924, 375] width 342 height 342
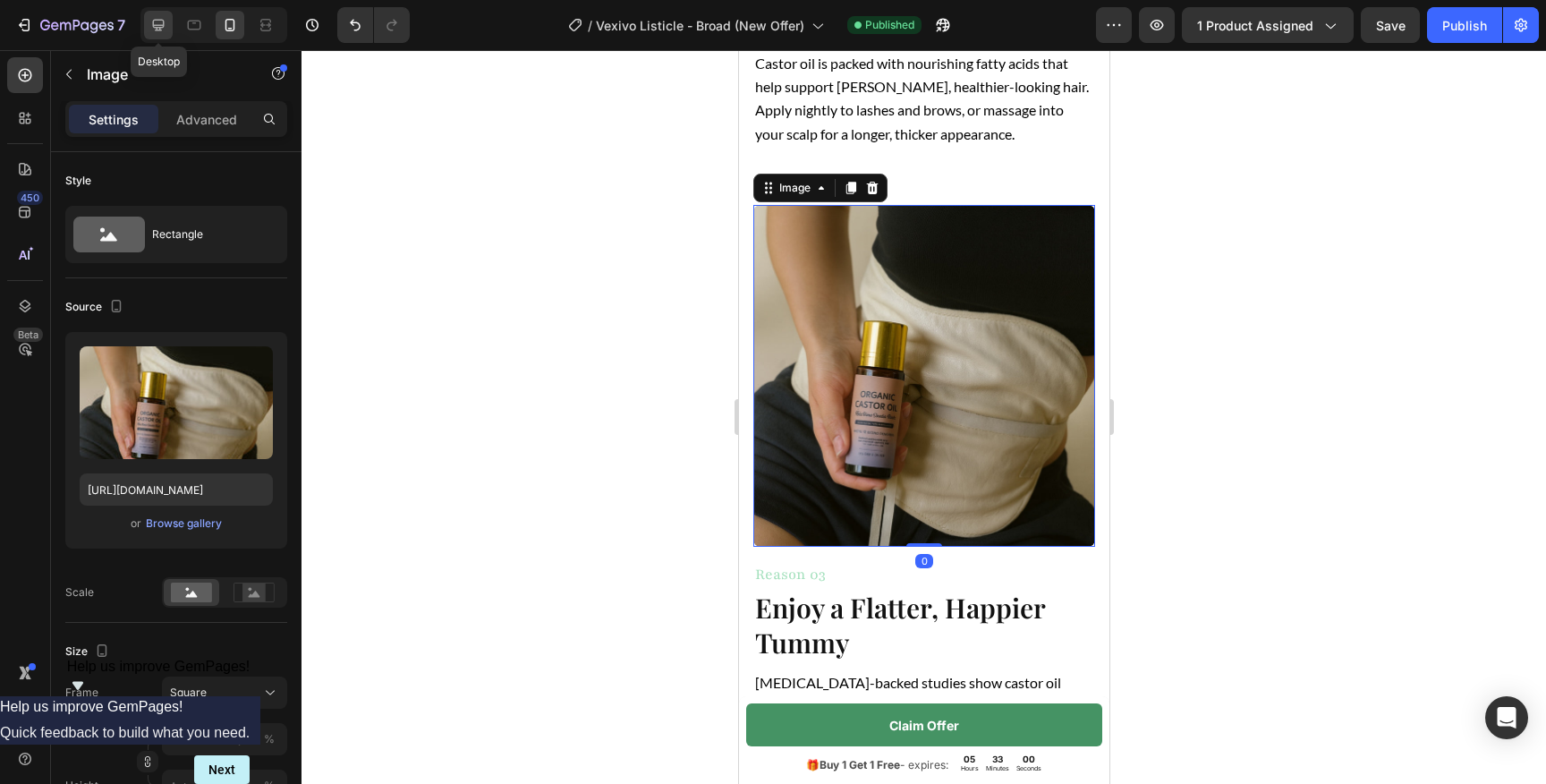
click at [164, 27] on icon at bounding box center [158, 25] width 17 height 17
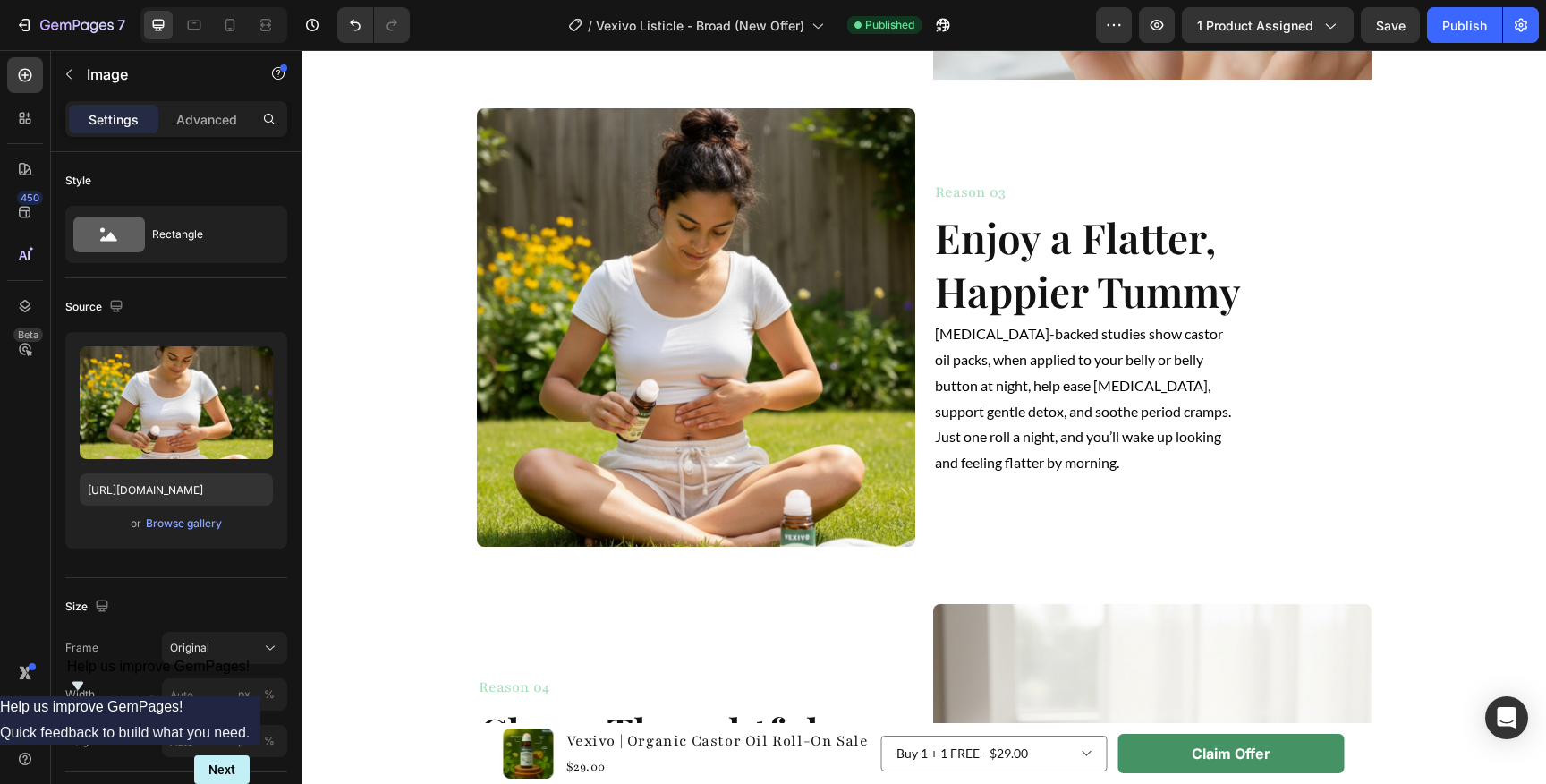
scroll to position [1702, 0]
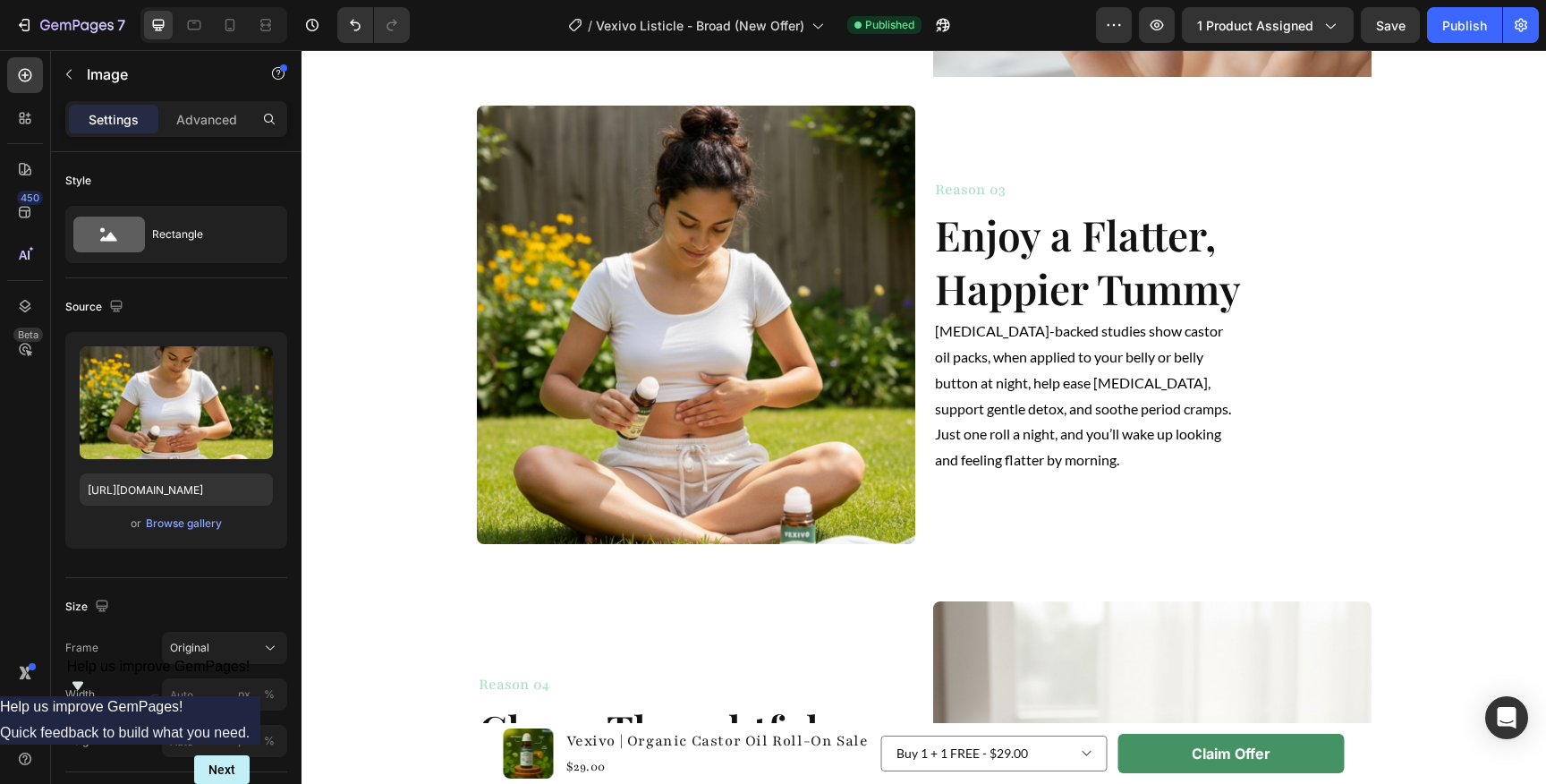
click at [722, 331] on img at bounding box center [695, 324] width 438 height 438
click at [177, 497] on input "[URL][DOMAIN_NAME]" at bounding box center [176, 488] width 193 height 32
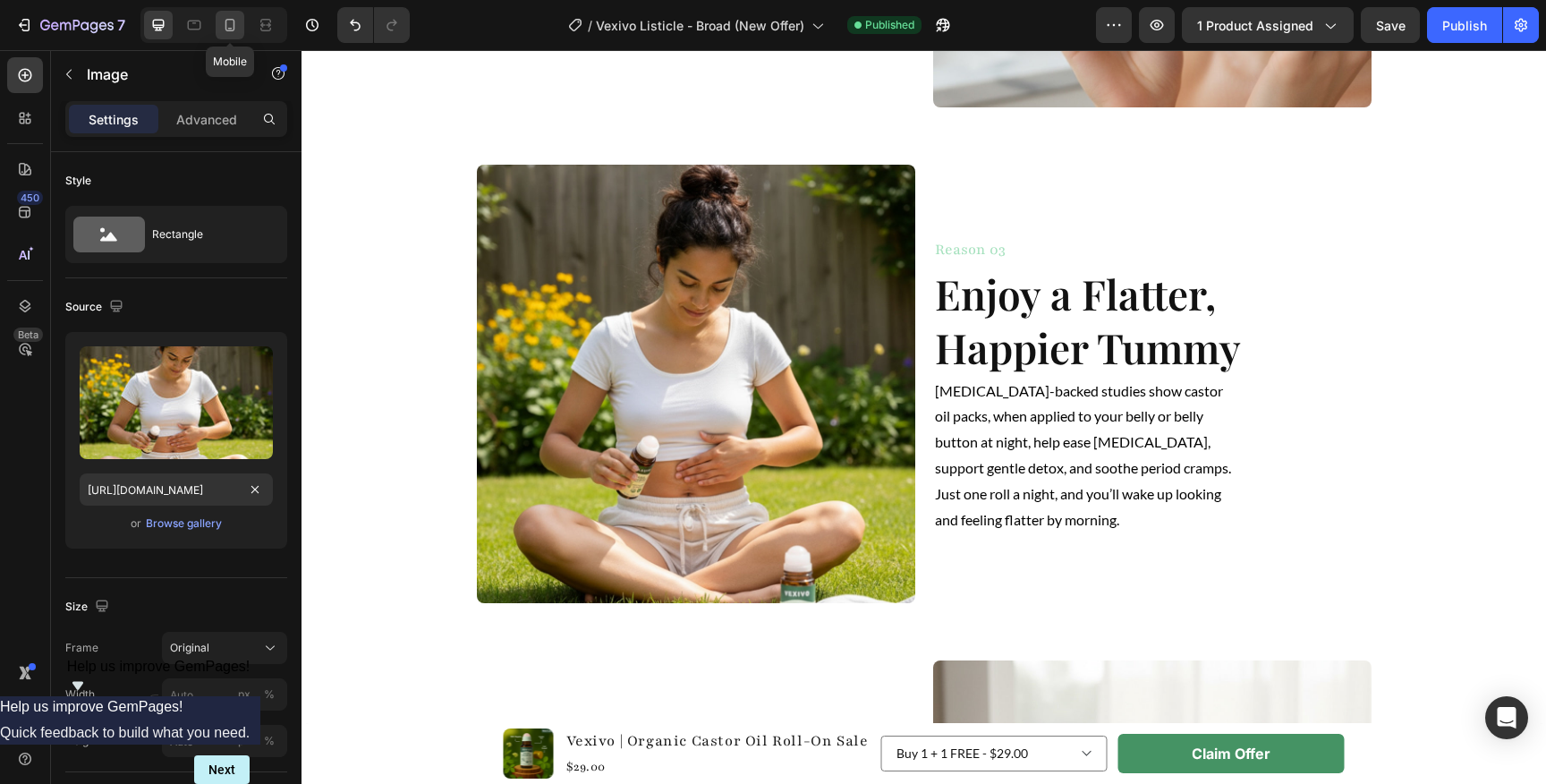
click at [230, 23] on icon at bounding box center [230, 25] width 17 height 17
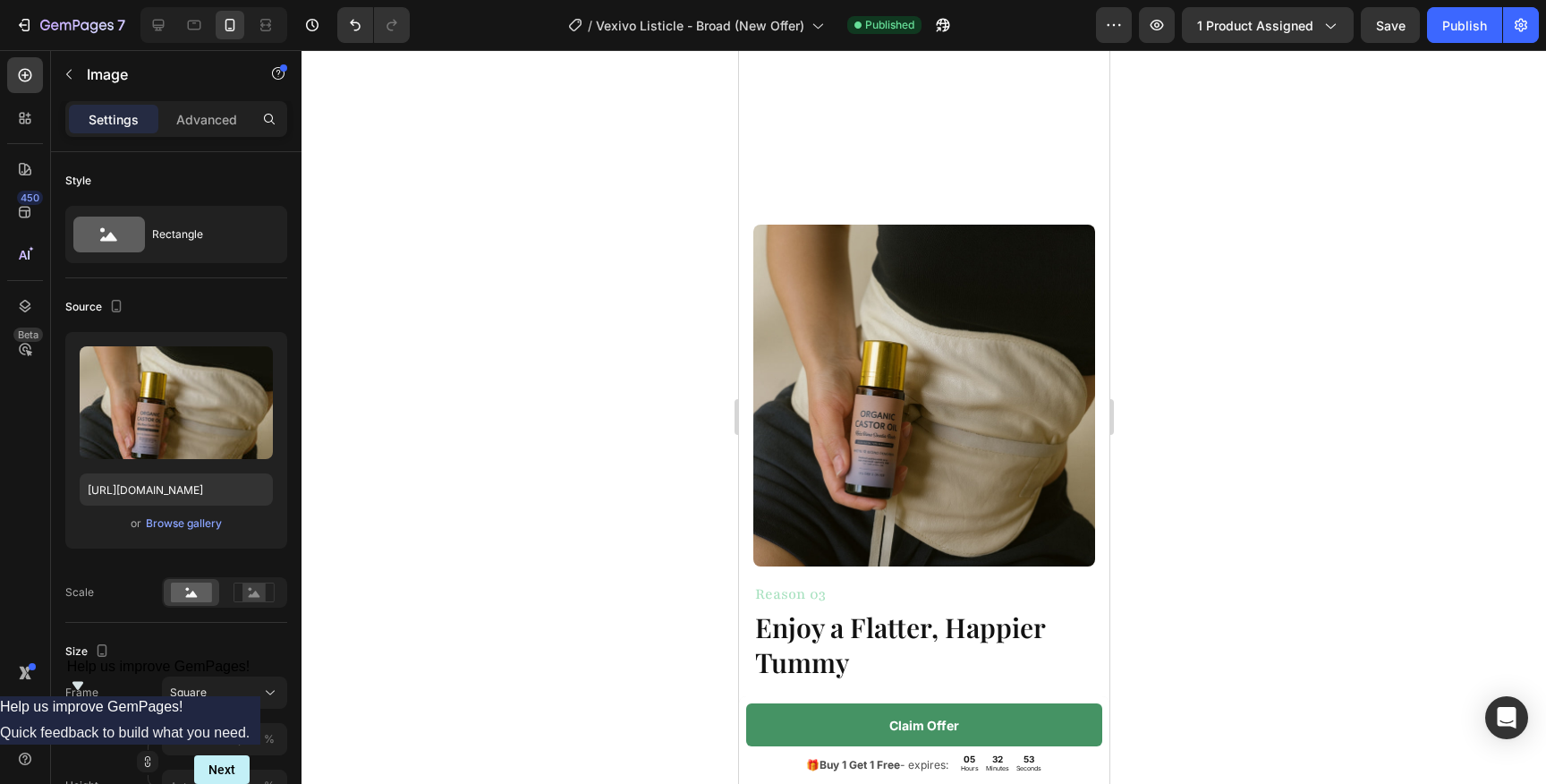
scroll to position [1984, 0]
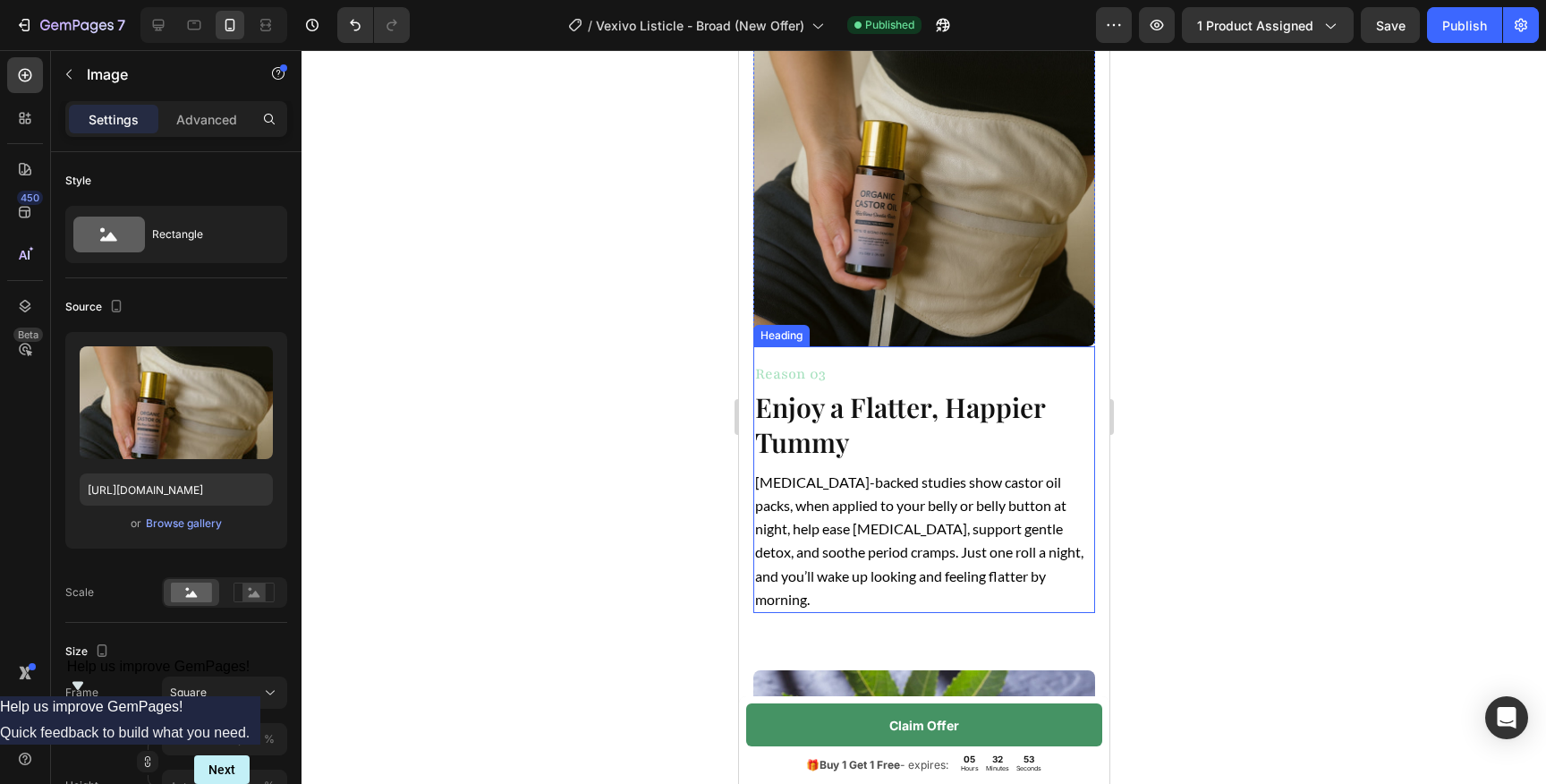
click at [894, 243] on img at bounding box center [924, 175] width 342 height 342
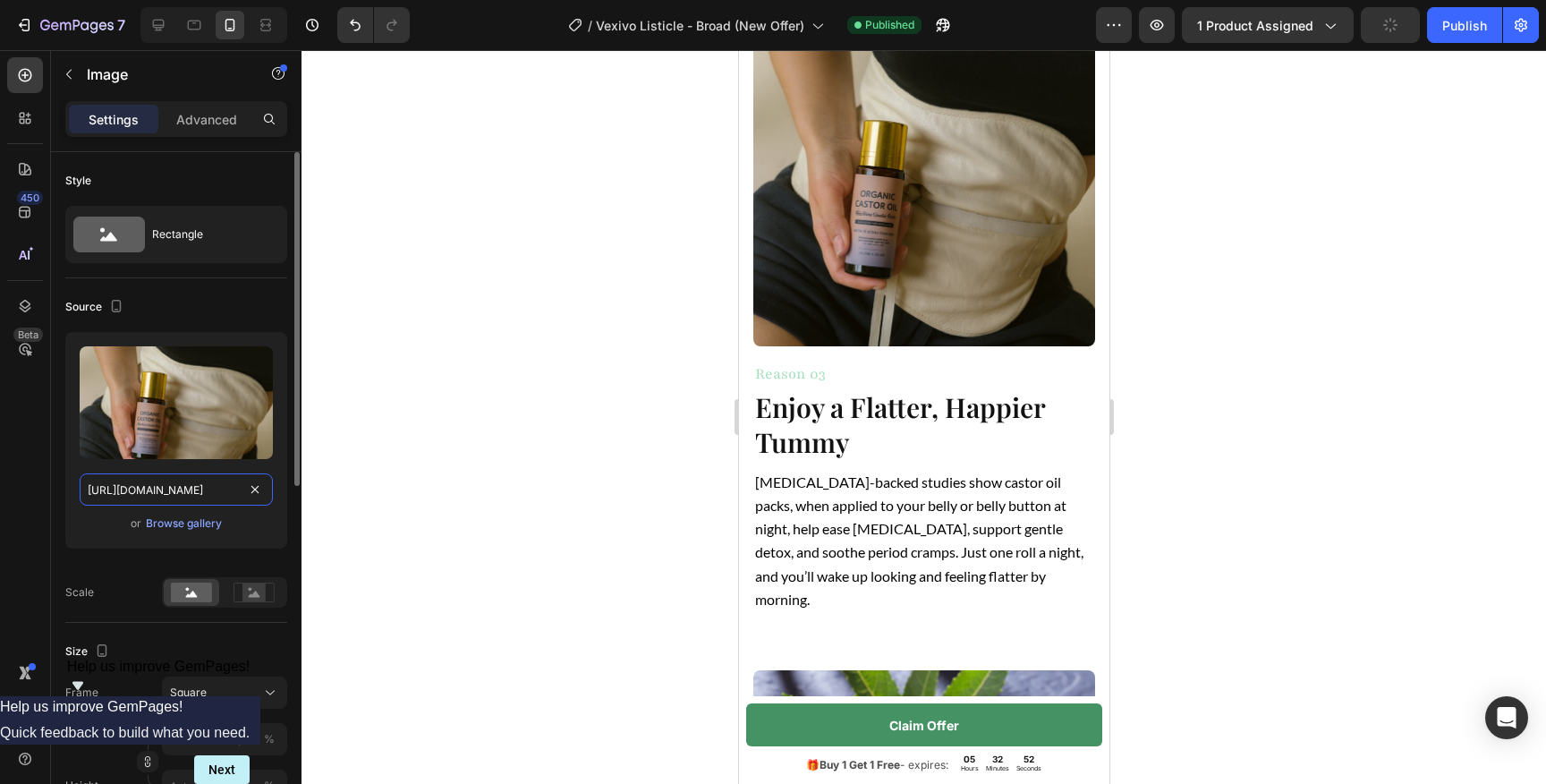
click at [172, 484] on input "[URL][DOMAIN_NAME]" at bounding box center [176, 488] width 193 height 32
paste input "dc128a1d-0efd-4433-a65a-25cf9f31c59d"
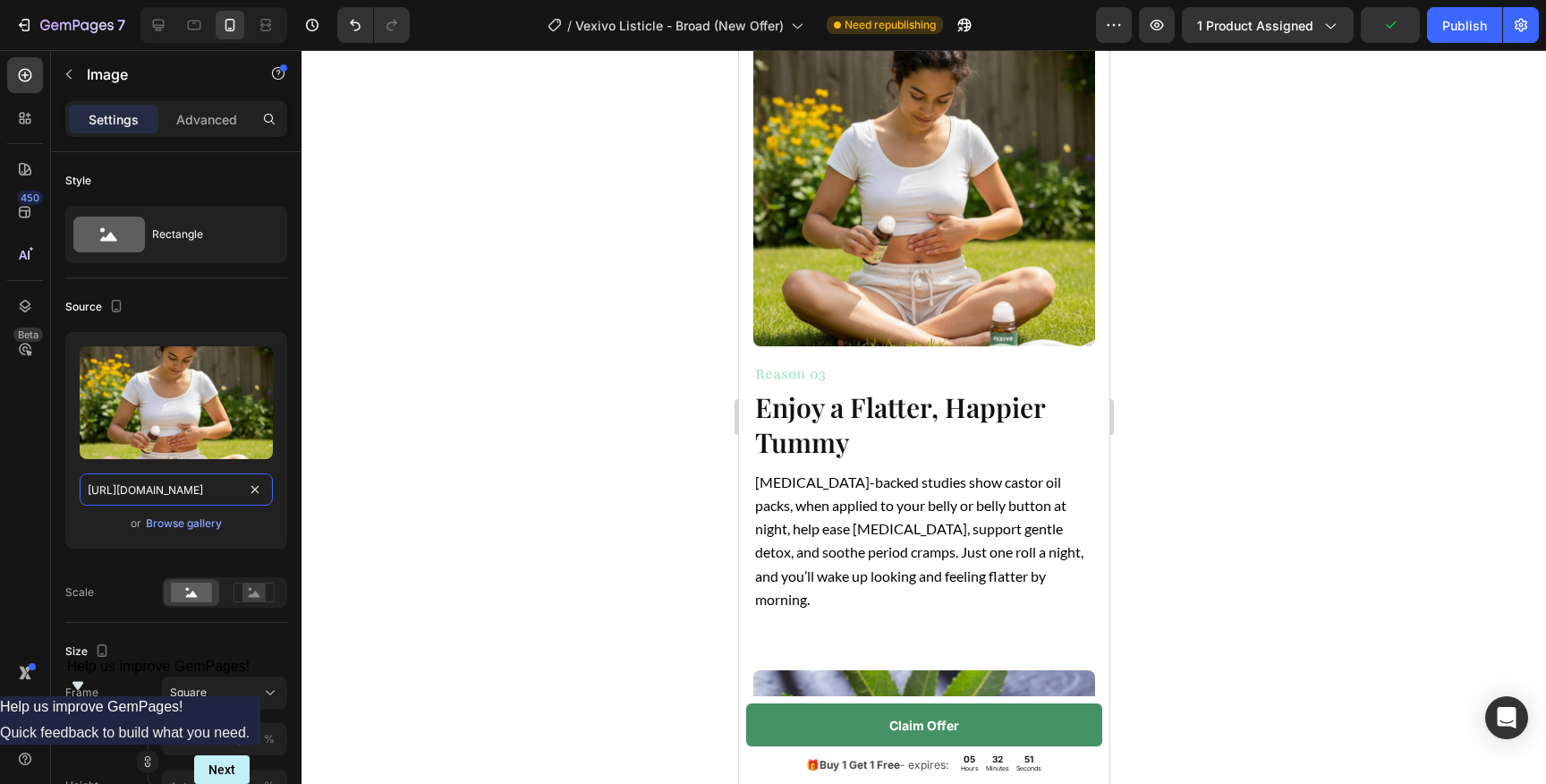
type input "[URL][DOMAIN_NAME]"
click at [671, 452] on div at bounding box center [923, 417] width 1244 height 734
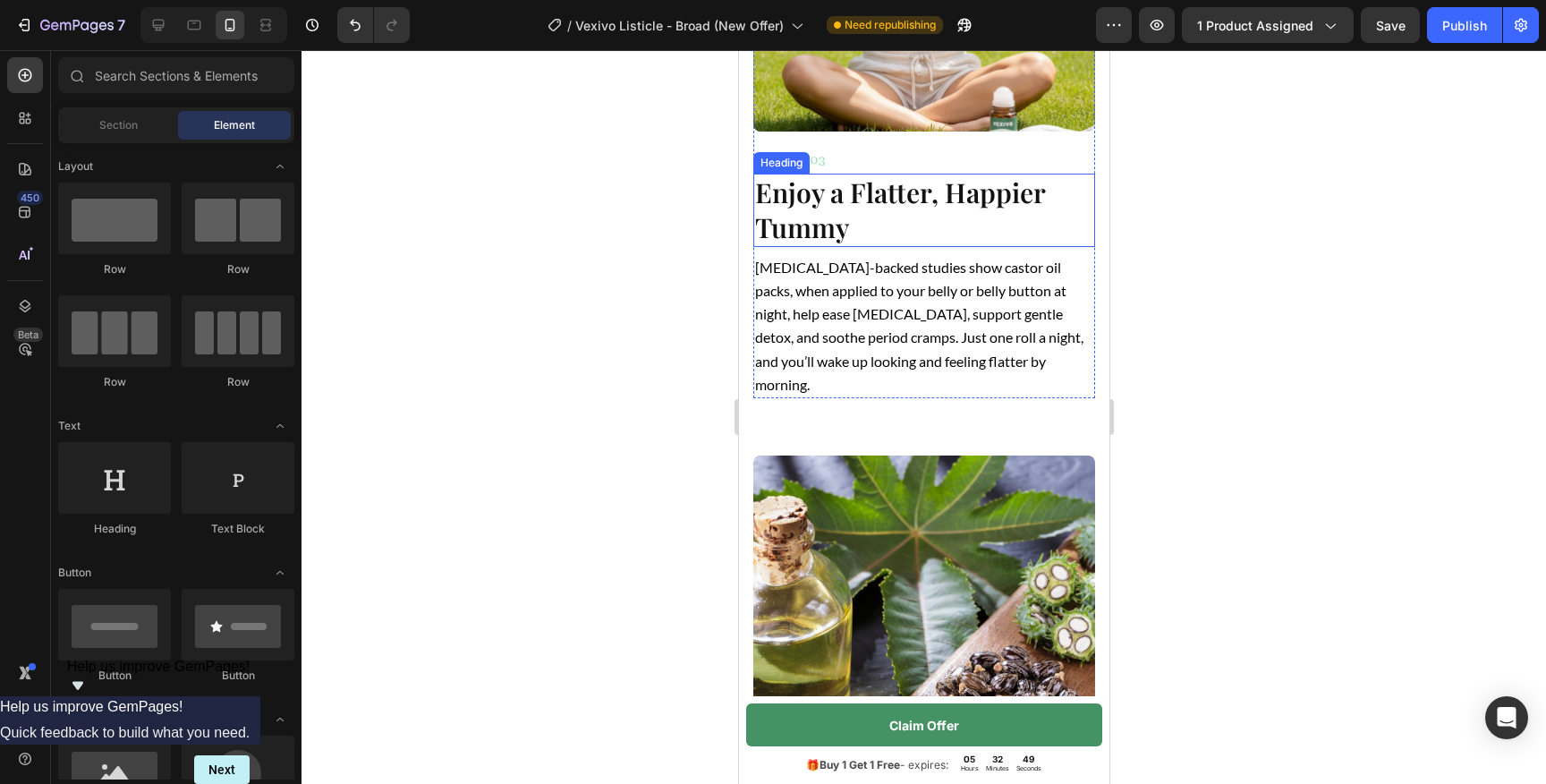
scroll to position [2221, 0]
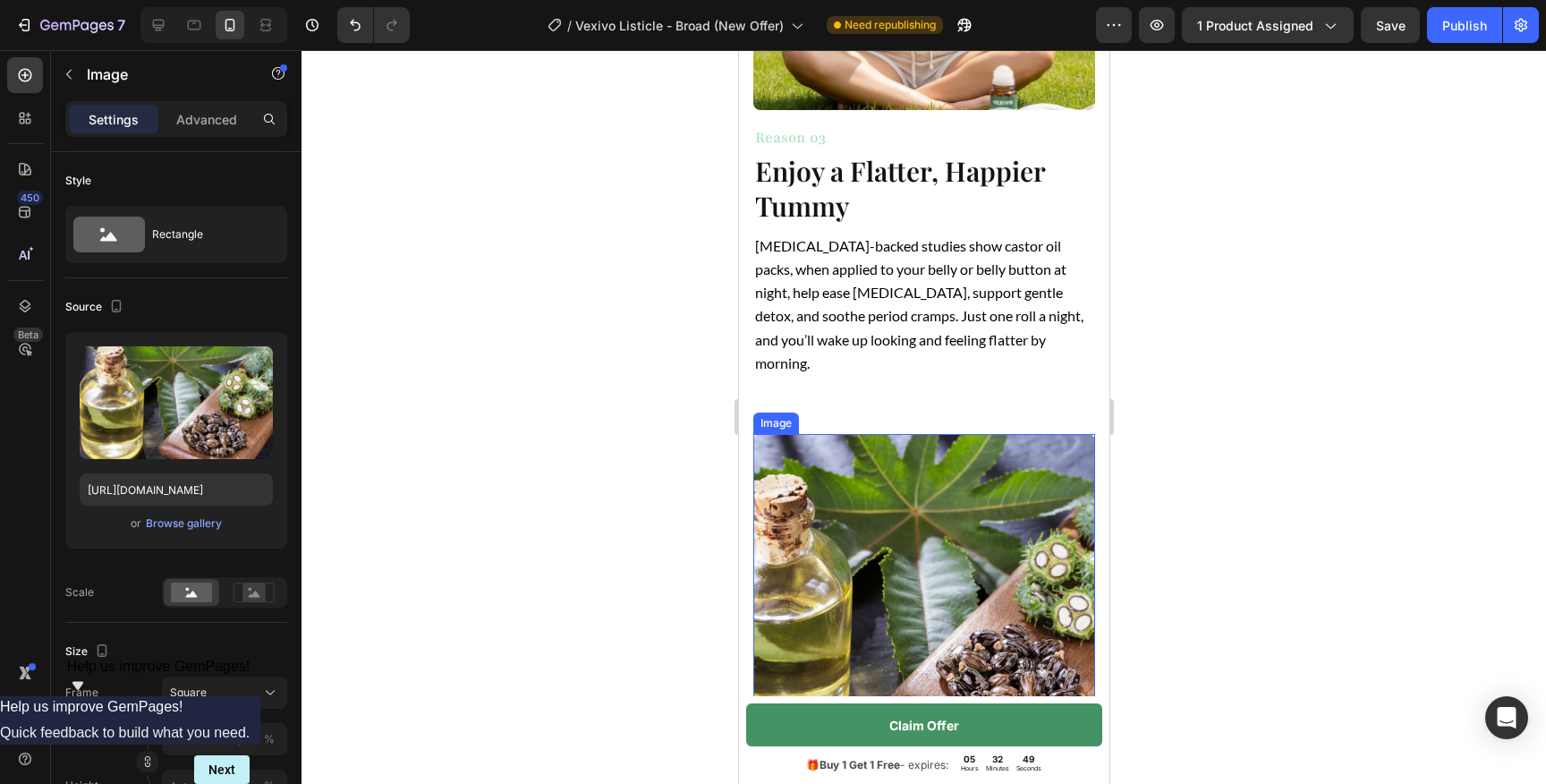
click at [935, 556] on img at bounding box center [924, 605] width 342 height 342
click at [164, 28] on icon at bounding box center [158, 25] width 17 height 17
type input "[URL][DOMAIN_NAME]"
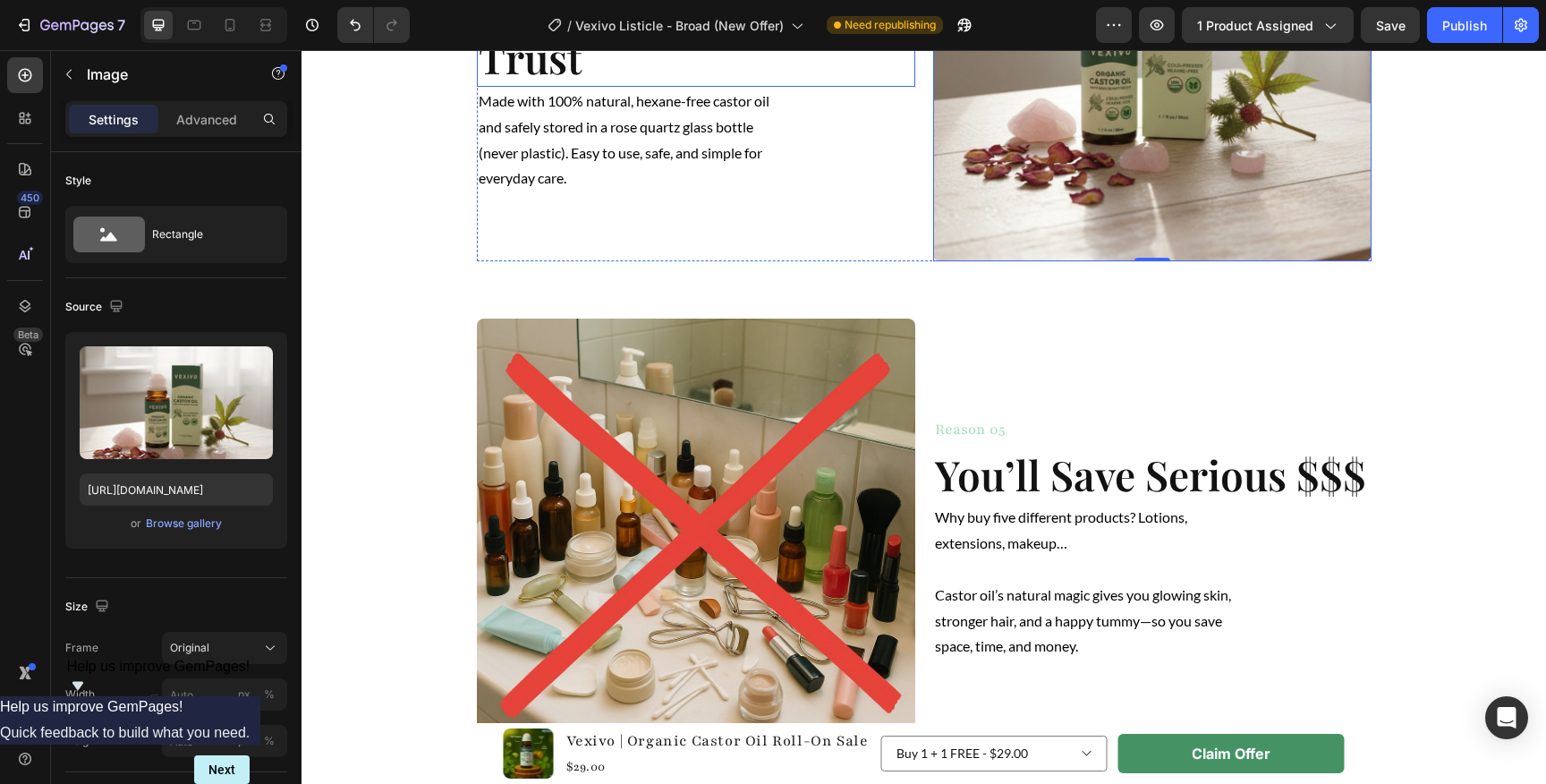
scroll to position [2662, 0]
click at [196, 22] on icon at bounding box center [194, 25] width 17 height 17
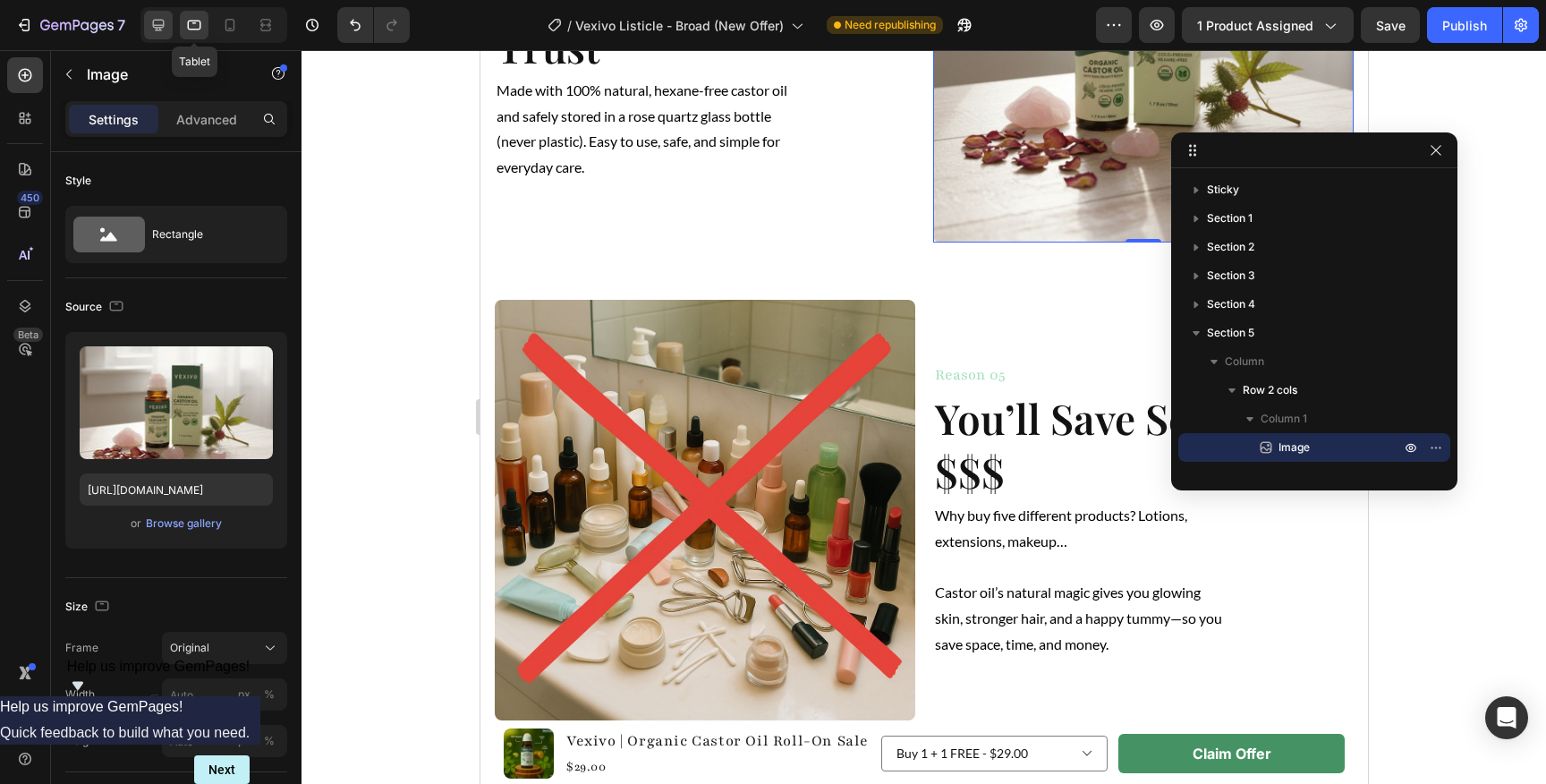
click at [158, 19] on icon at bounding box center [159, 25] width 12 height 12
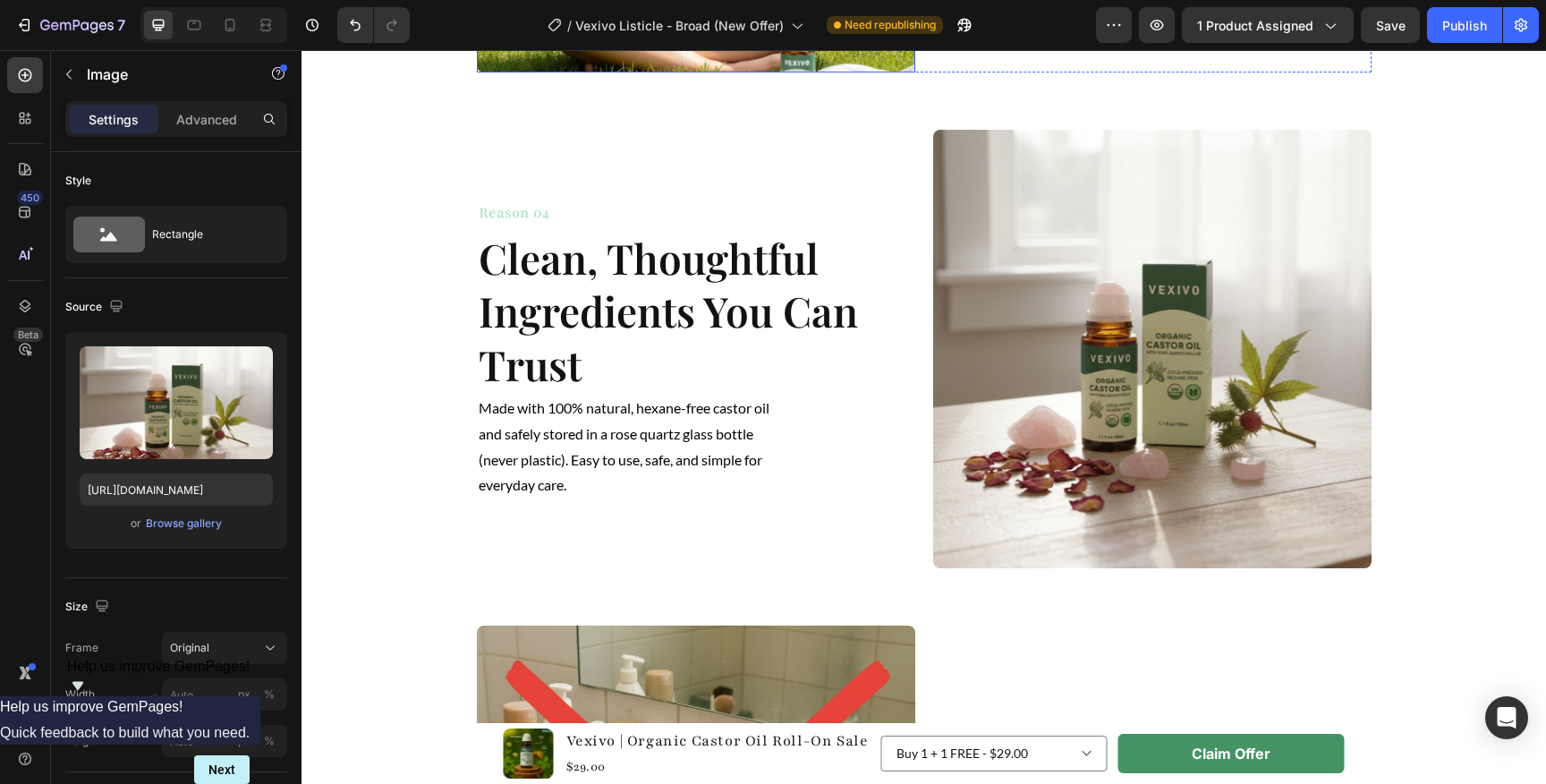
scroll to position [2365, 0]
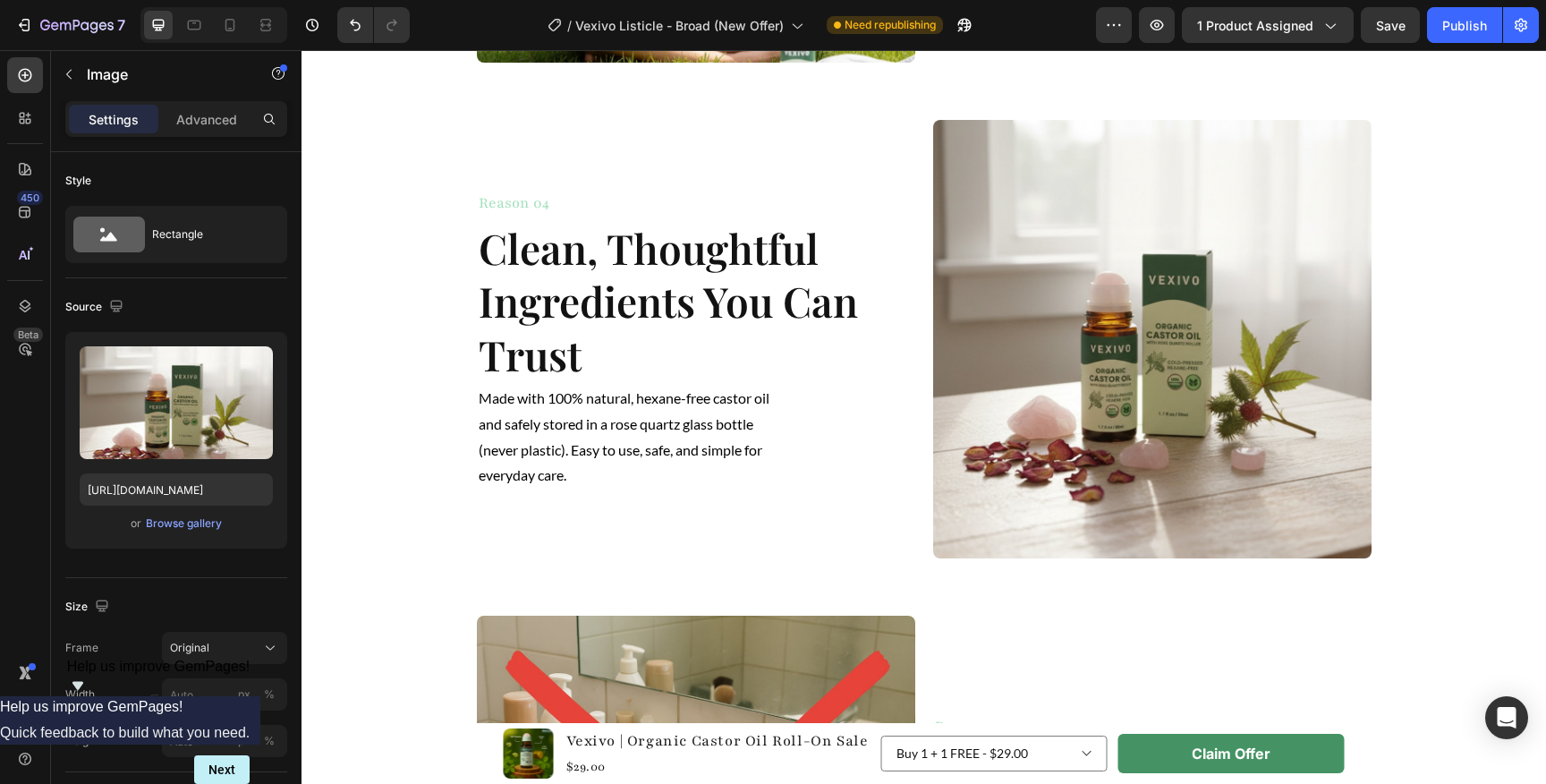
click at [1001, 396] on img at bounding box center [1151, 339] width 438 height 438
click at [1081, 426] on img at bounding box center [1151, 339] width 438 height 438
click at [1052, 408] on img at bounding box center [1151, 339] width 438 height 438
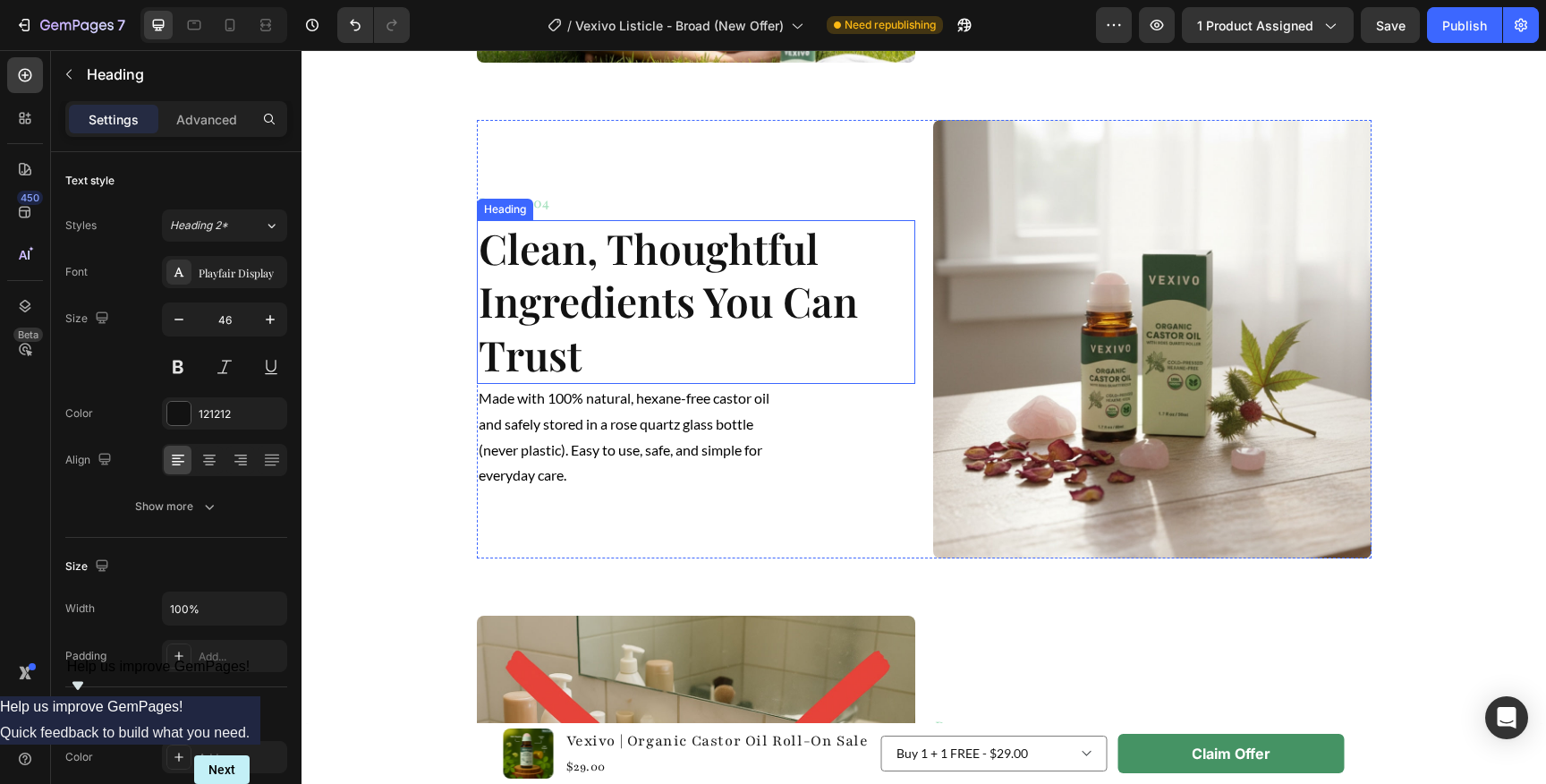
click at [766, 368] on h2 "Clean, Thoughtful Ingredients You Can Trust" at bounding box center [695, 302] width 438 height 163
click at [1071, 365] on img at bounding box center [1151, 339] width 438 height 438
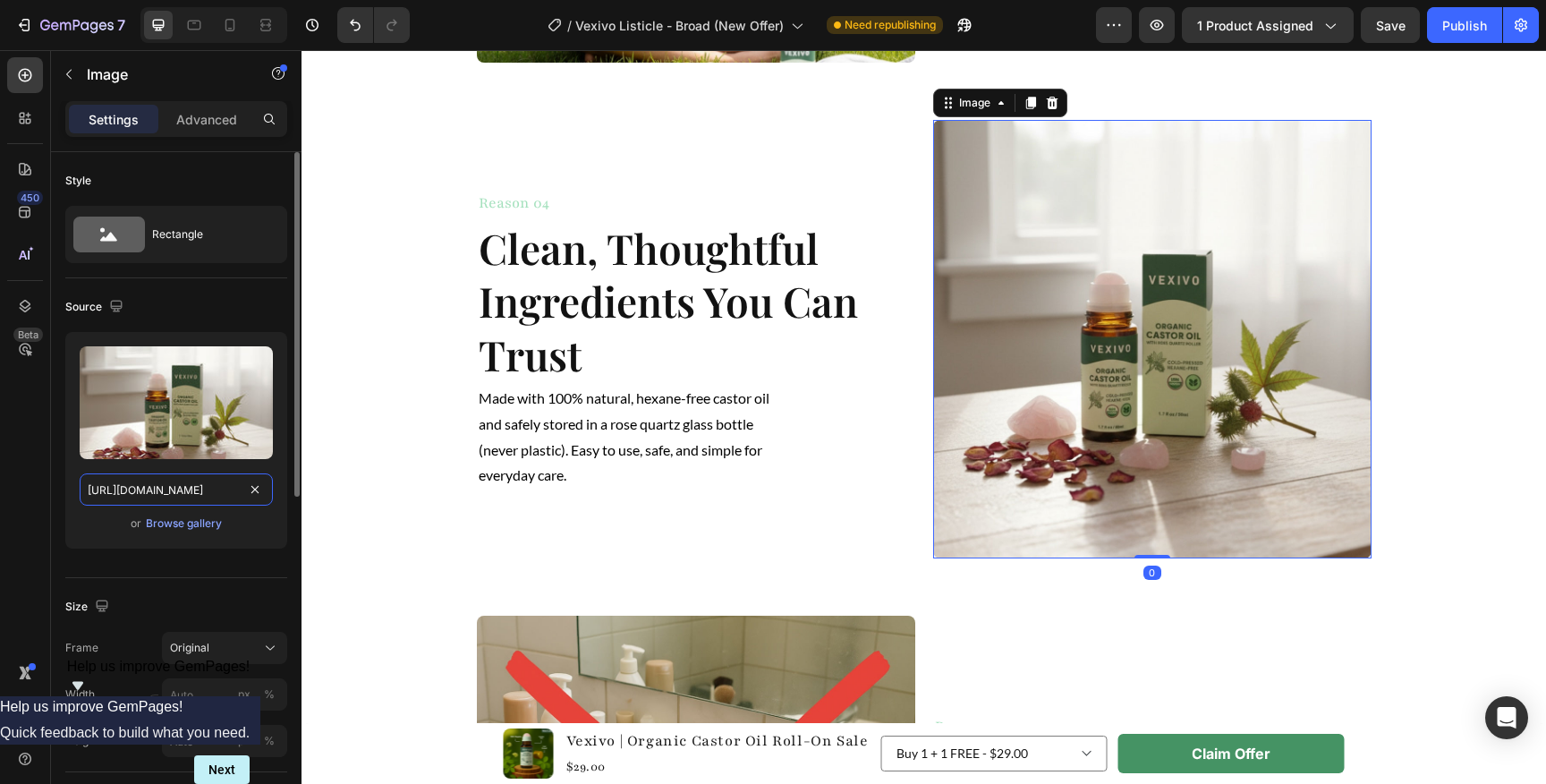
click at [215, 502] on input "[URL][DOMAIN_NAME]" at bounding box center [176, 488] width 193 height 32
click at [231, 23] on icon at bounding box center [230, 25] width 17 height 17
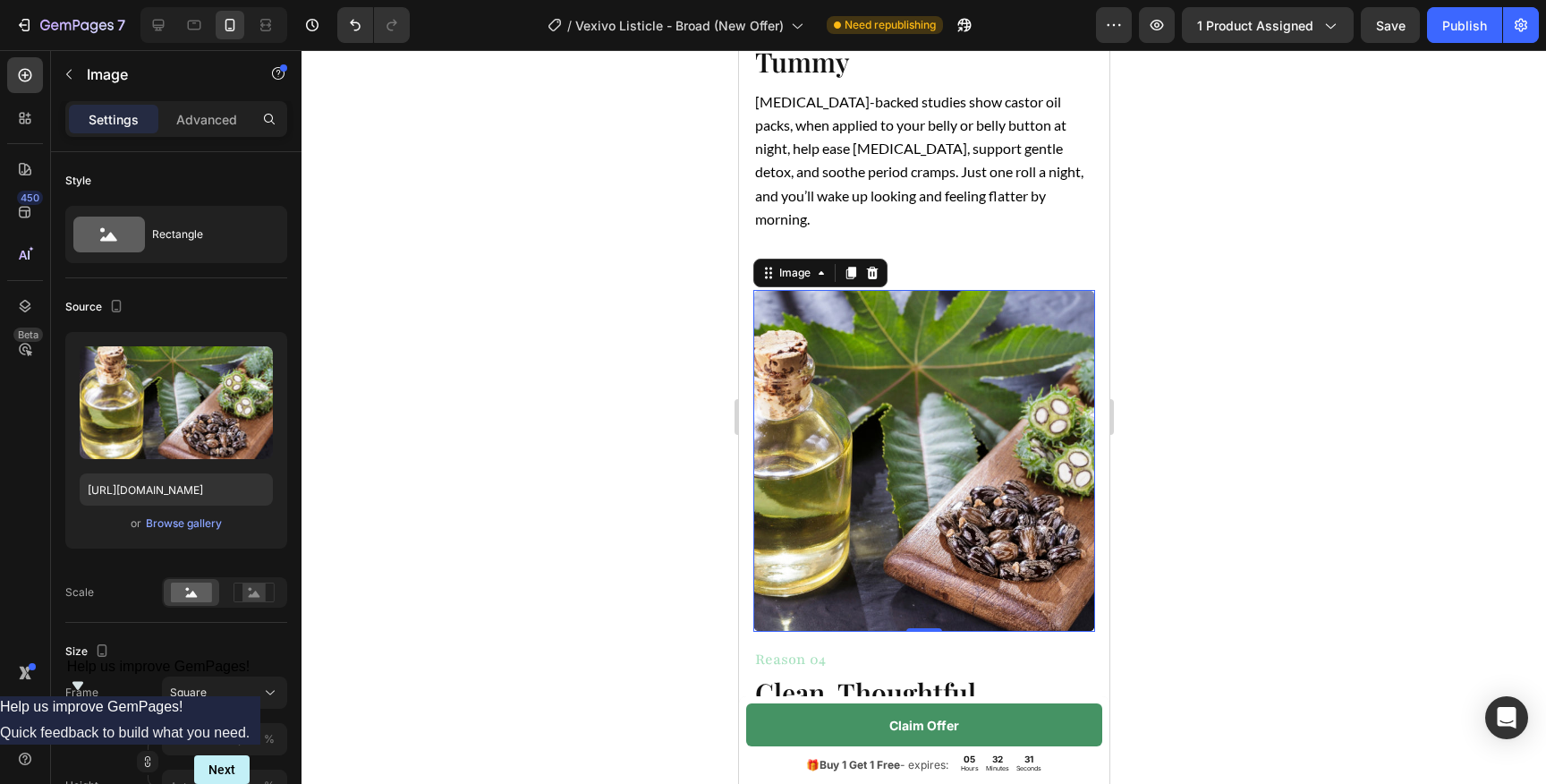
scroll to position [2515, 0]
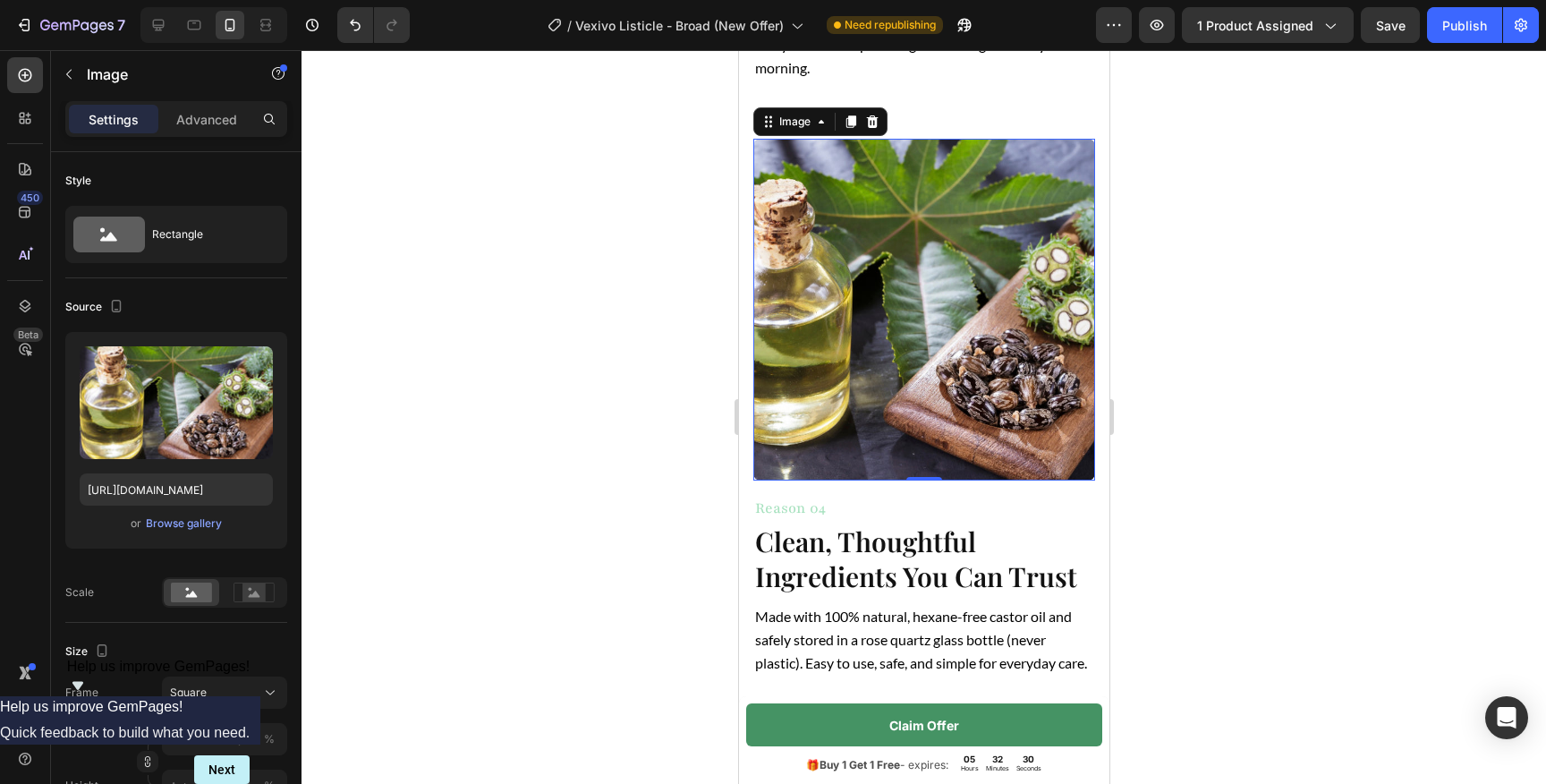
click at [895, 372] on img at bounding box center [924, 309] width 342 height 342
click at [150, 489] on input "[URL][DOMAIN_NAME]" at bounding box center [176, 488] width 193 height 32
click at [184, 498] on input "[URL][DOMAIN_NAME]" at bounding box center [176, 488] width 193 height 32
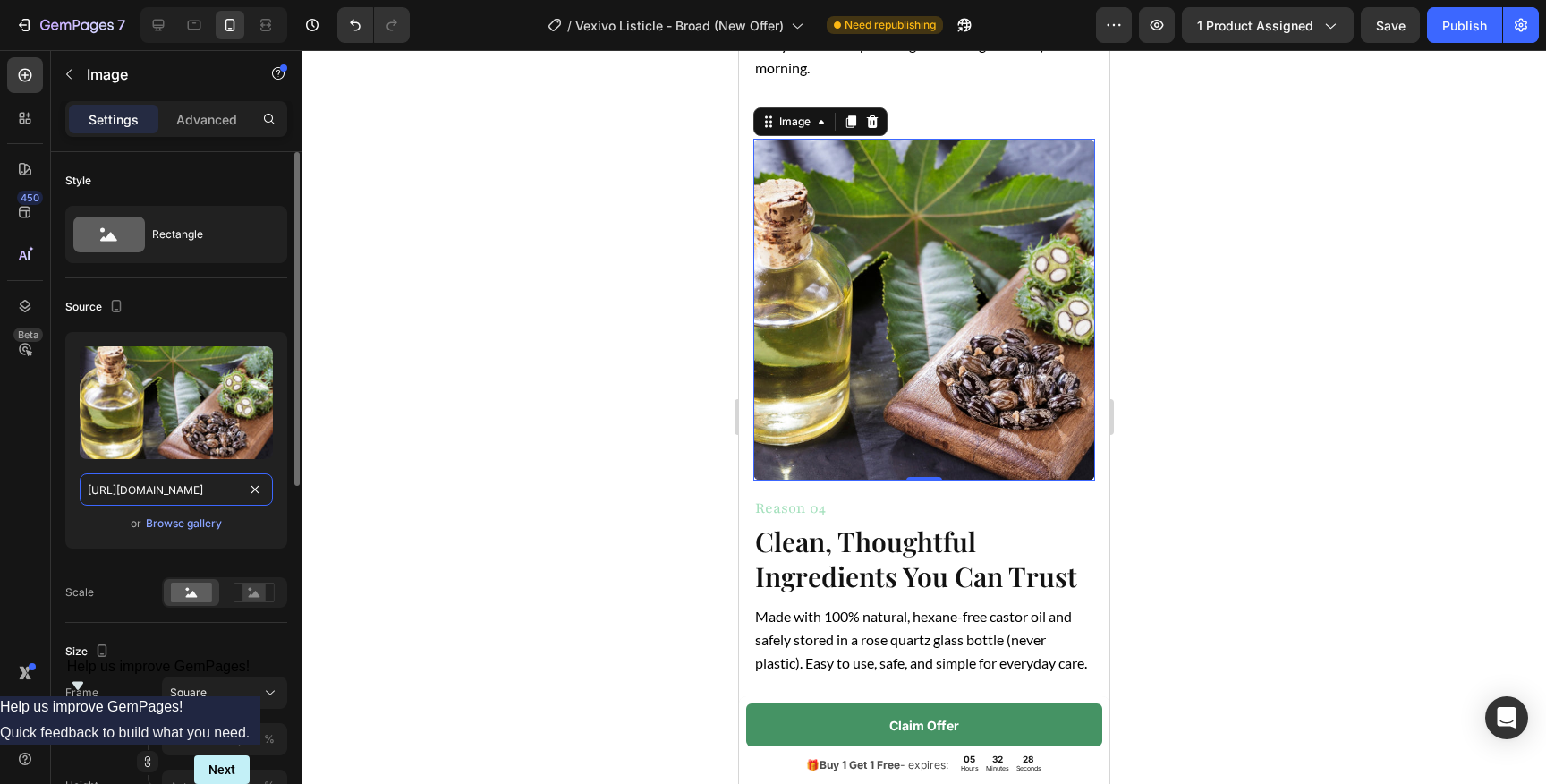
paste input "cca00921-a009-42c5-bf67-1f88dd07a70d"
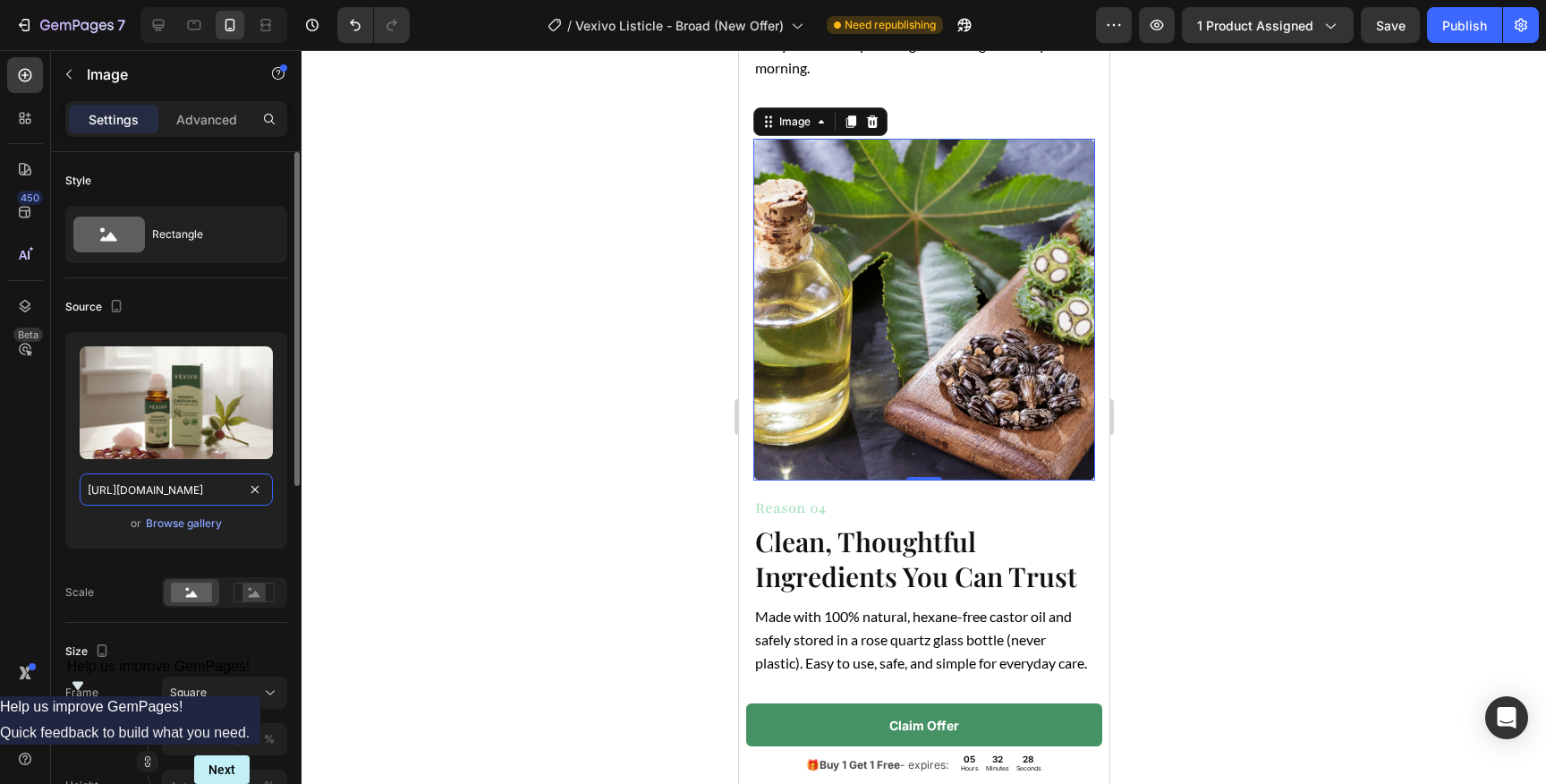
type input "[URL][DOMAIN_NAME]"
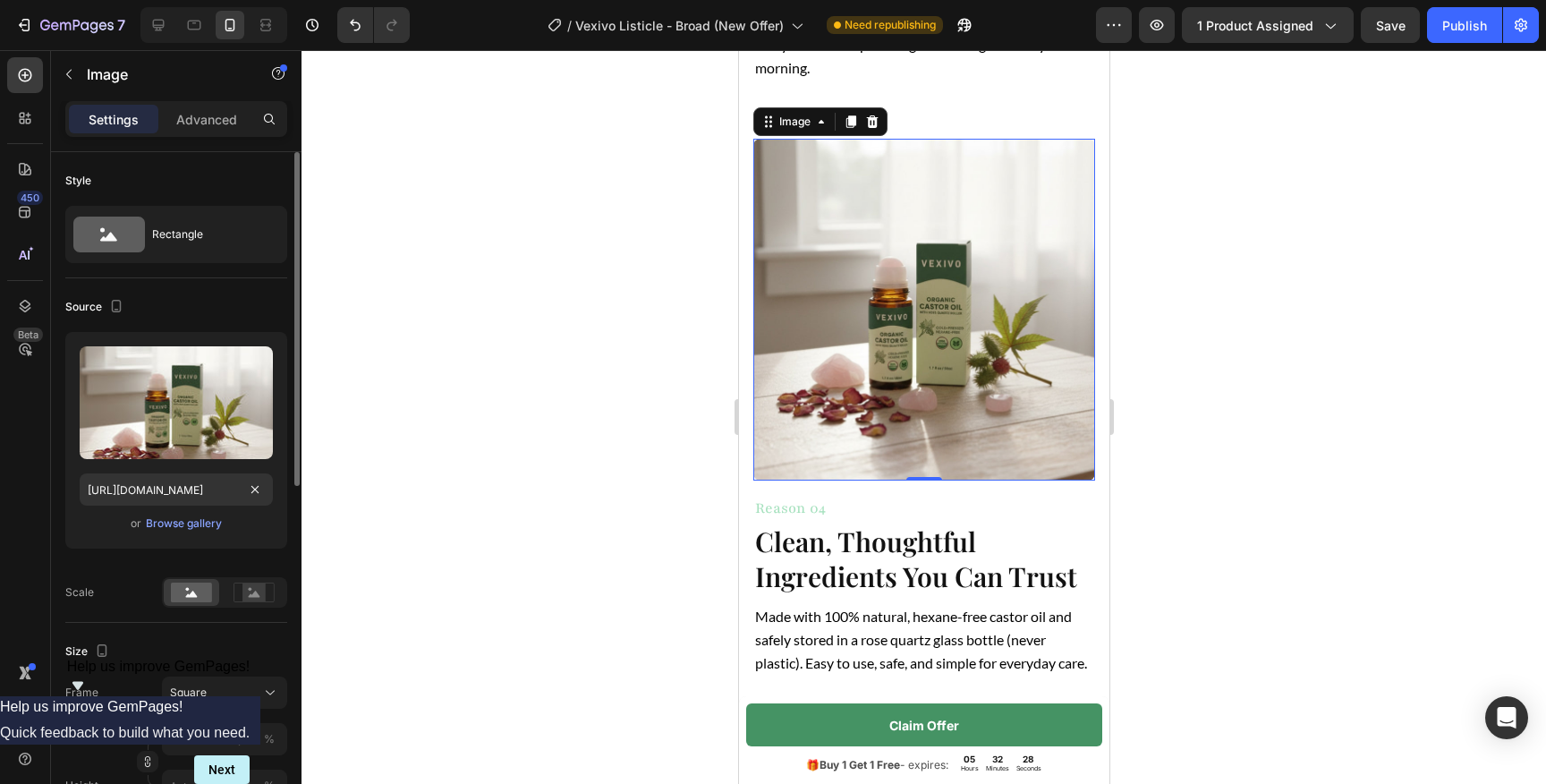
scroll to position [0, 0]
click at [229, 298] on div "Source" at bounding box center [176, 307] width 222 height 28
click at [713, 394] on div at bounding box center [923, 417] width 1244 height 734
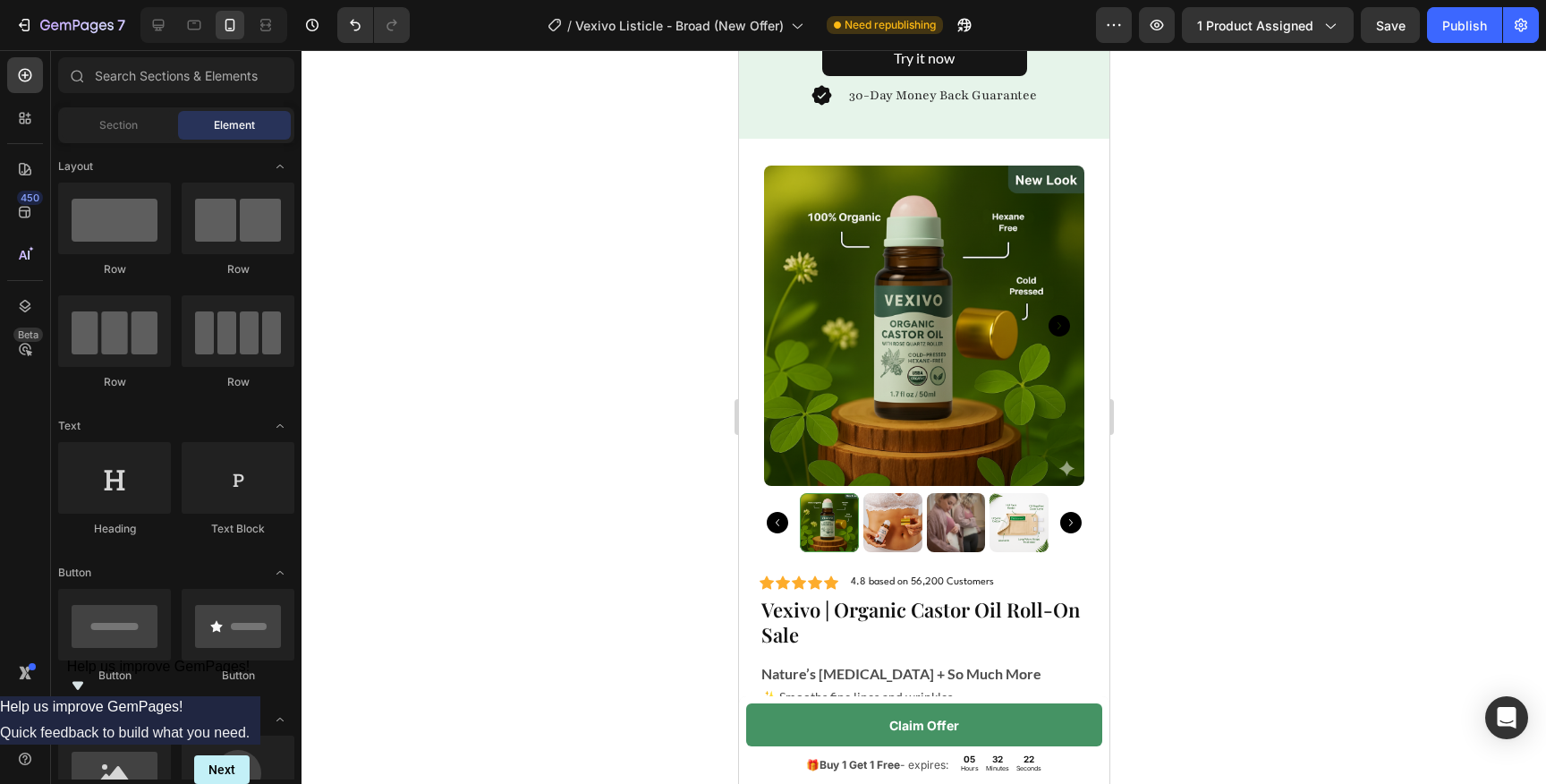
scroll to position [5374, 0]
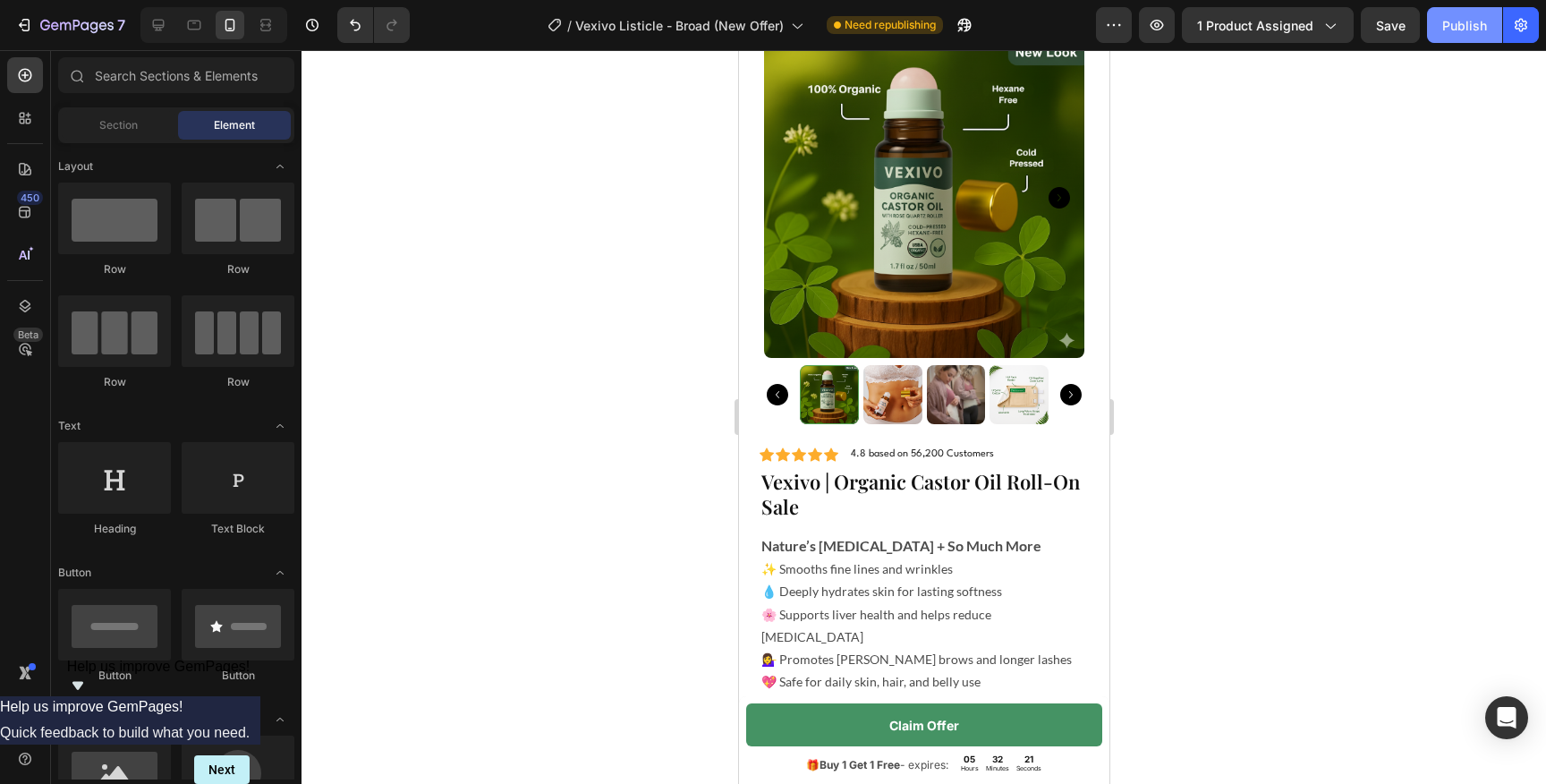
click at [1460, 39] on button "Publish" at bounding box center [1464, 25] width 75 height 36
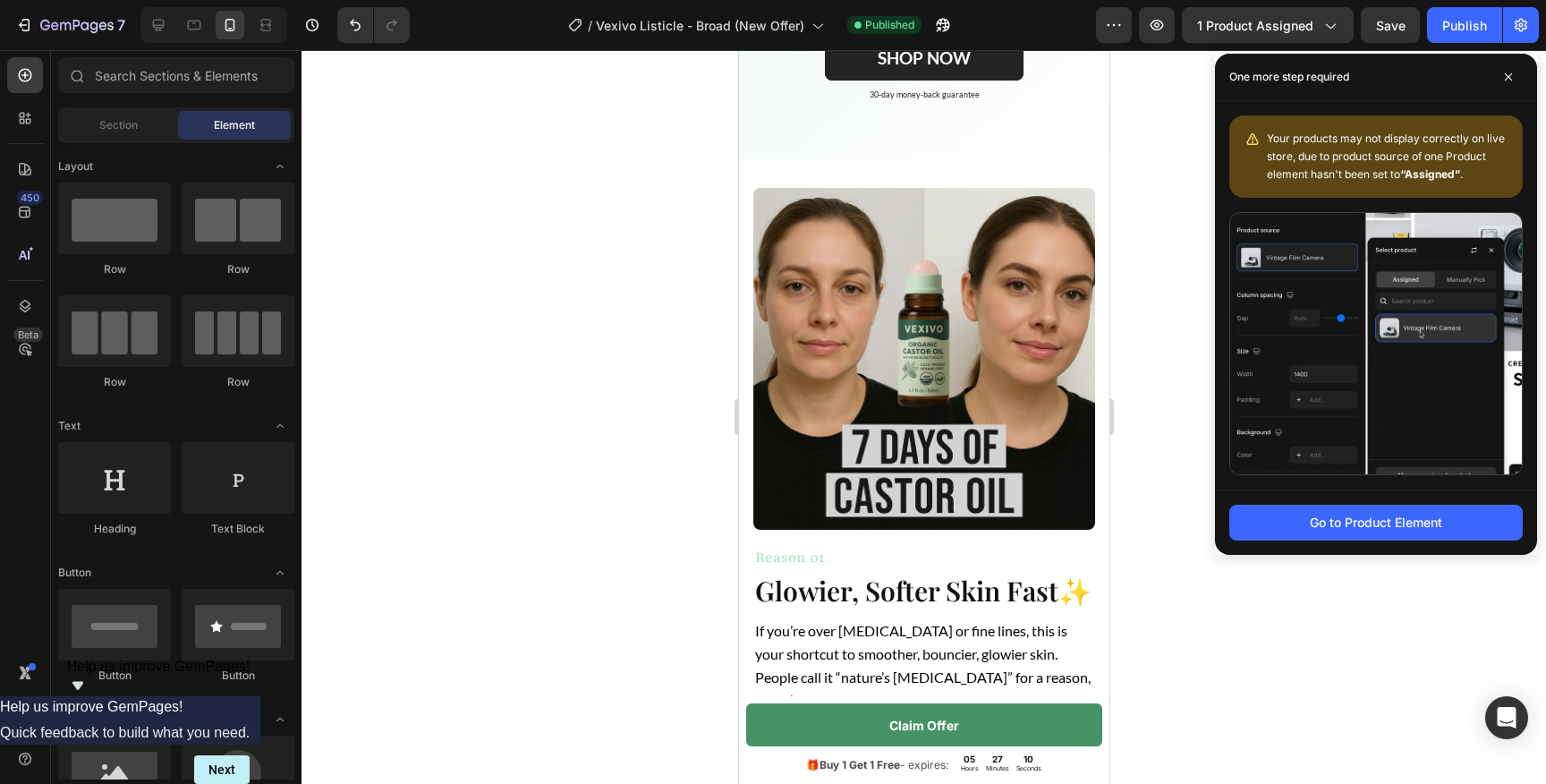
scroll to position [564, 0]
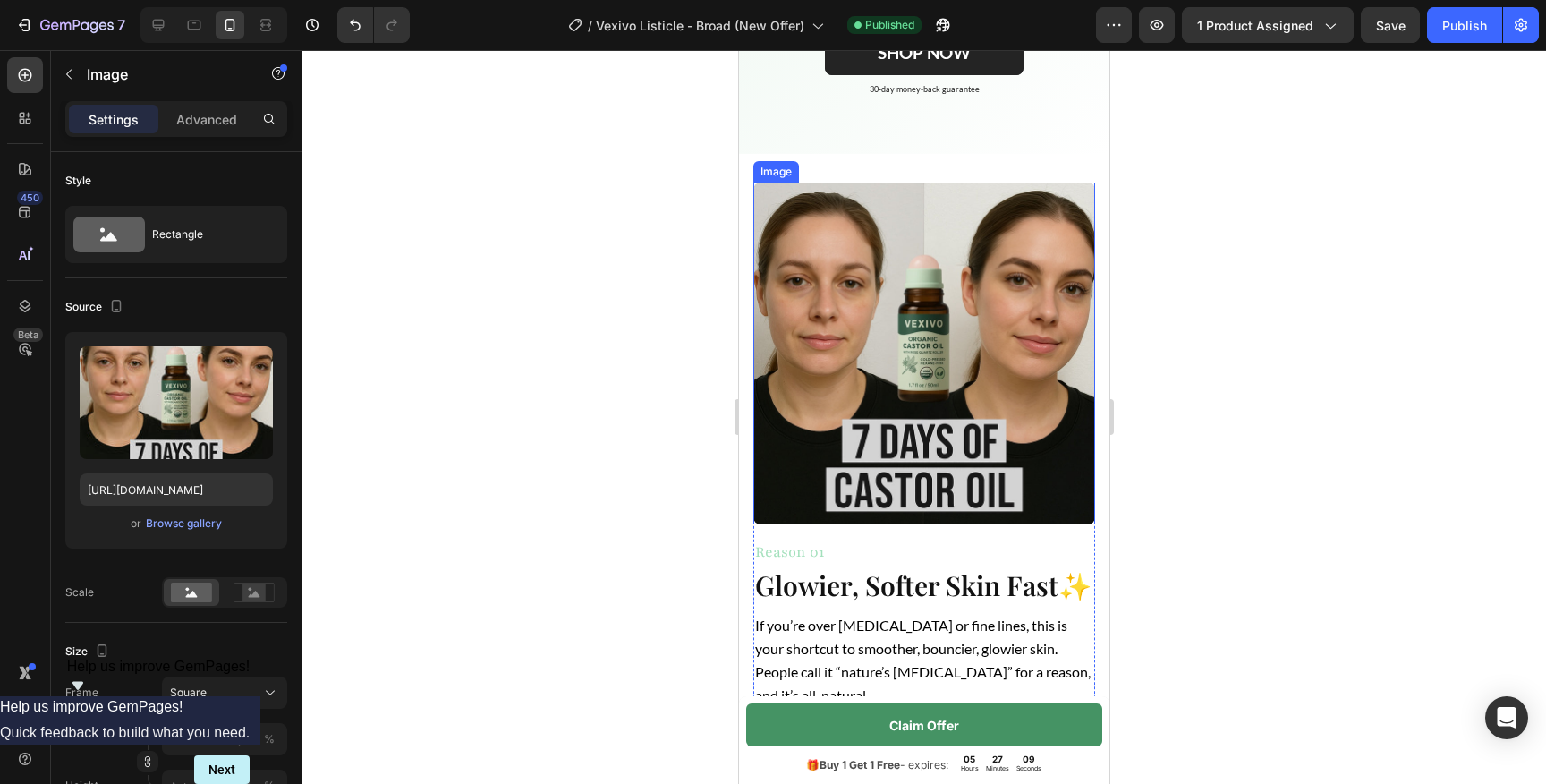
click at [890, 350] on img at bounding box center [924, 353] width 342 height 342
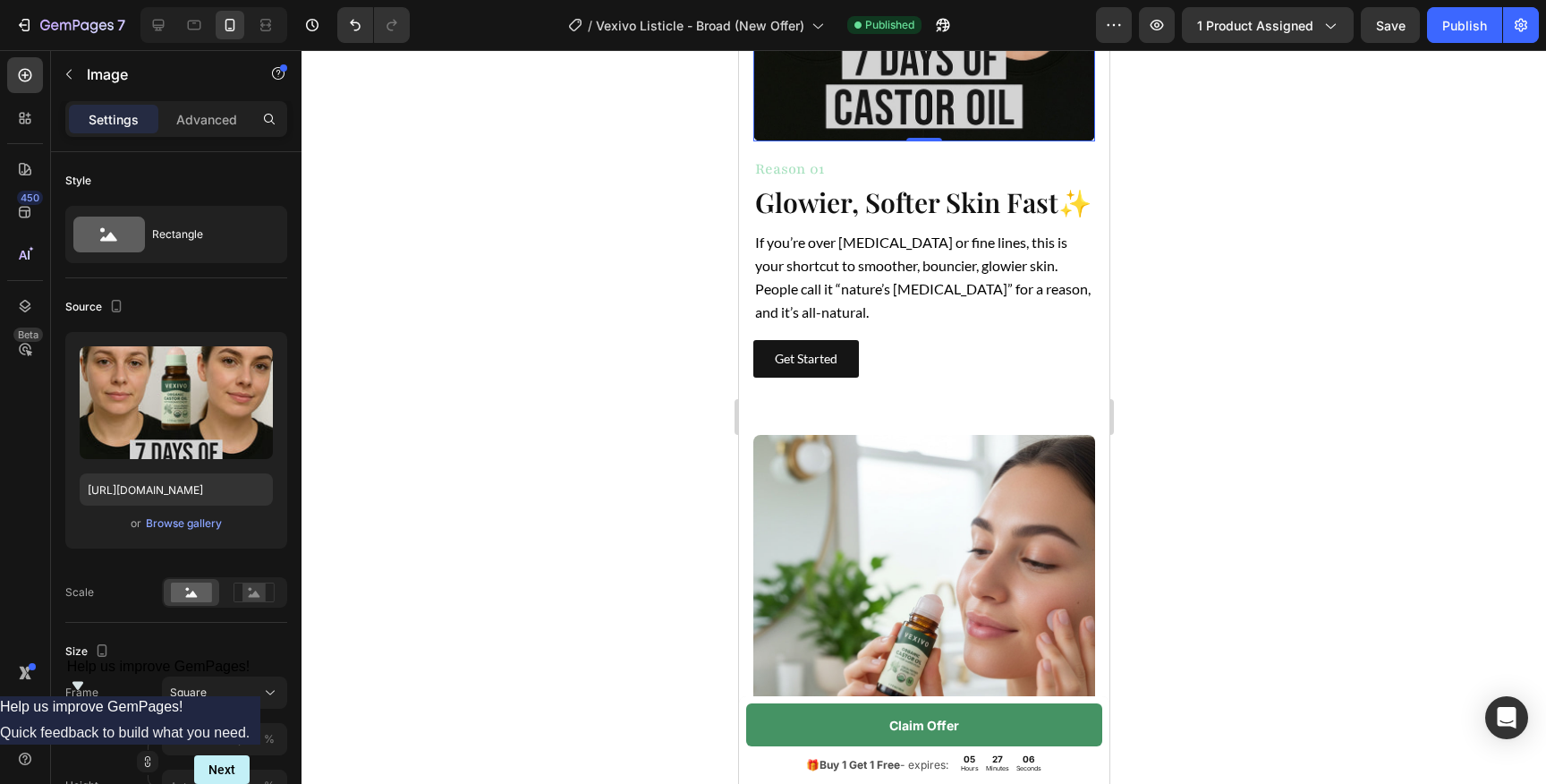
scroll to position [1029, 0]
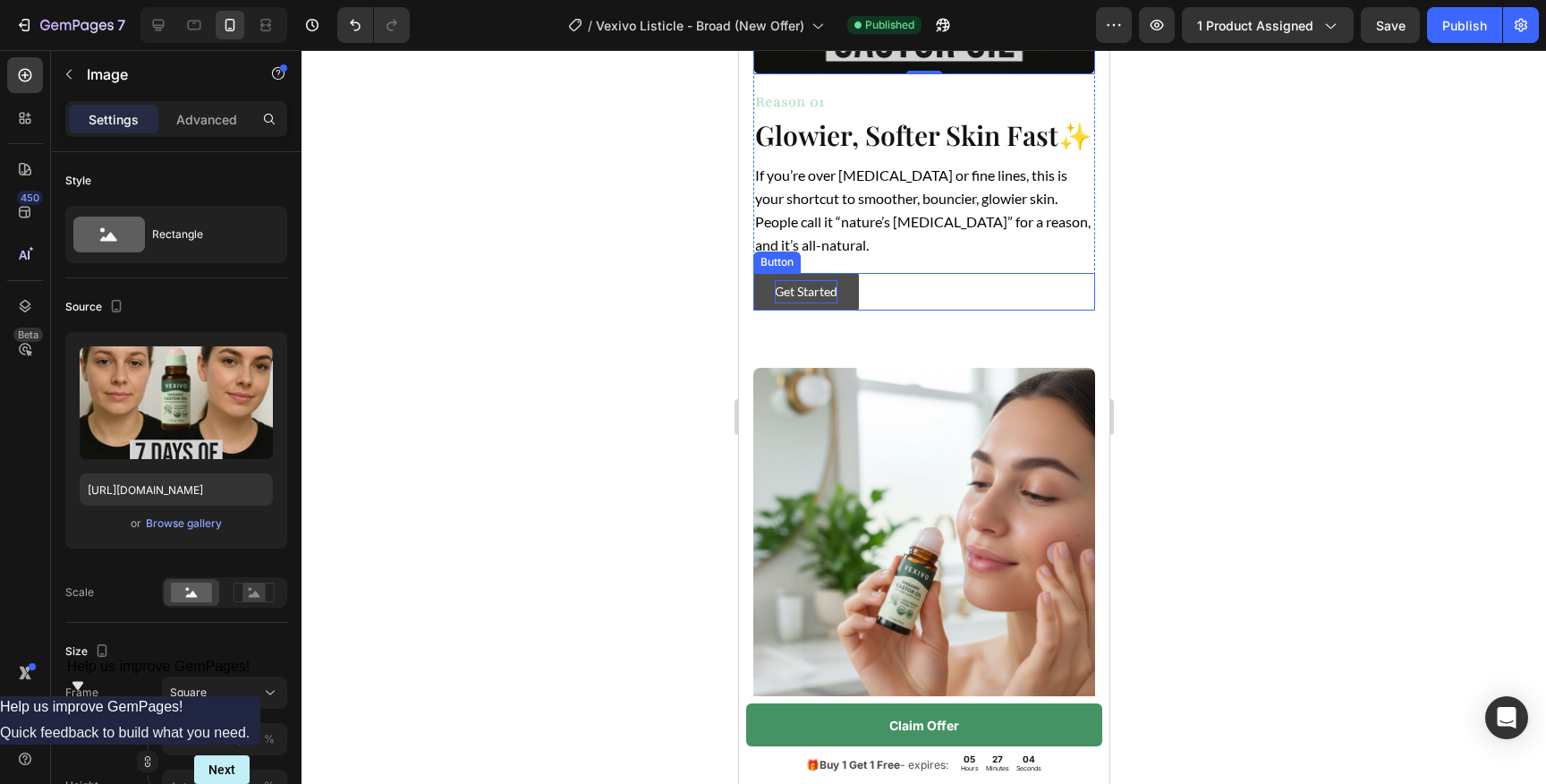
click at [813, 280] on p "Get Started" at bounding box center [805, 291] width 62 height 22
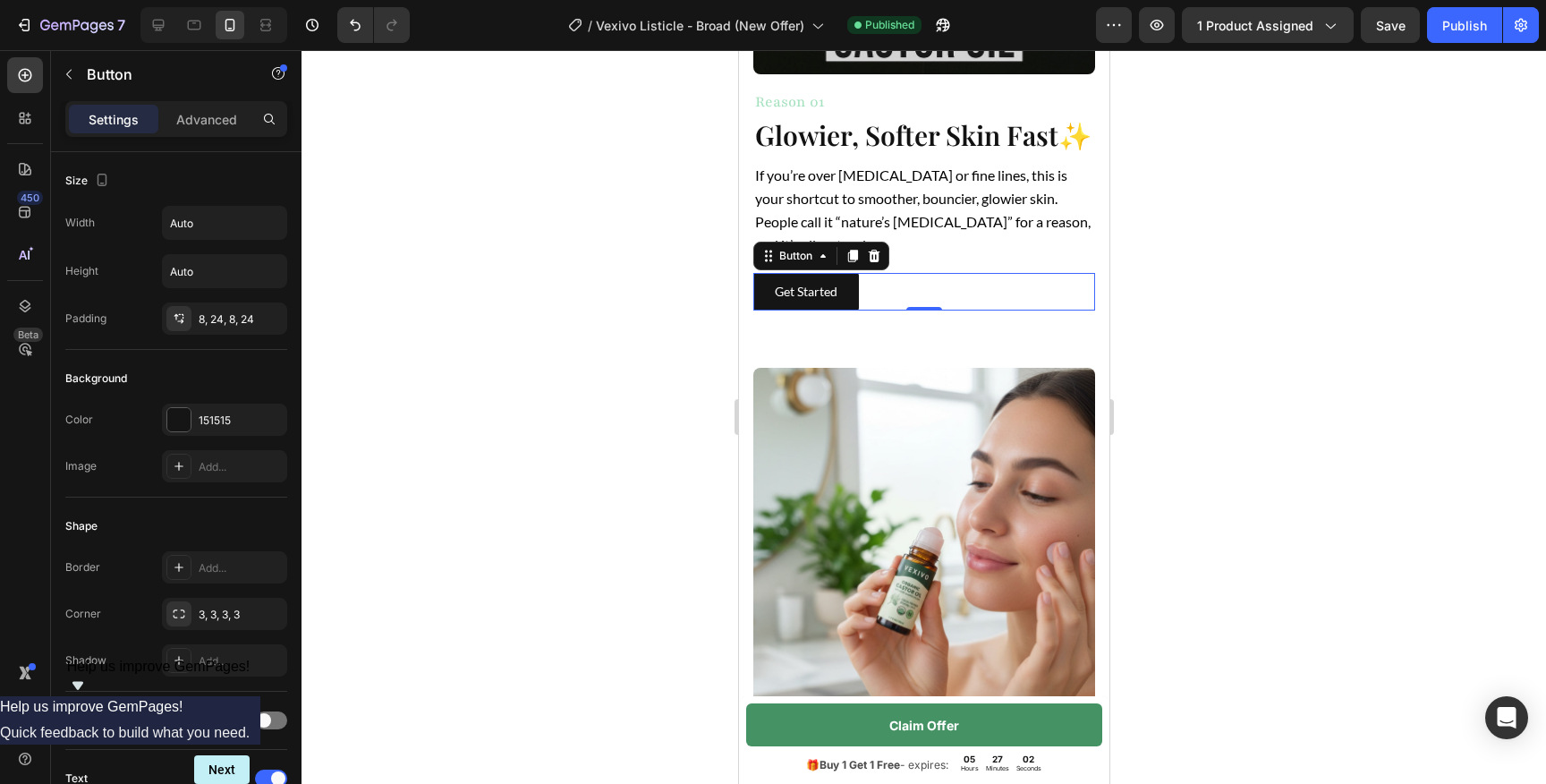
click at [892, 276] on div "Get Started Button 0" at bounding box center [924, 291] width 342 height 37
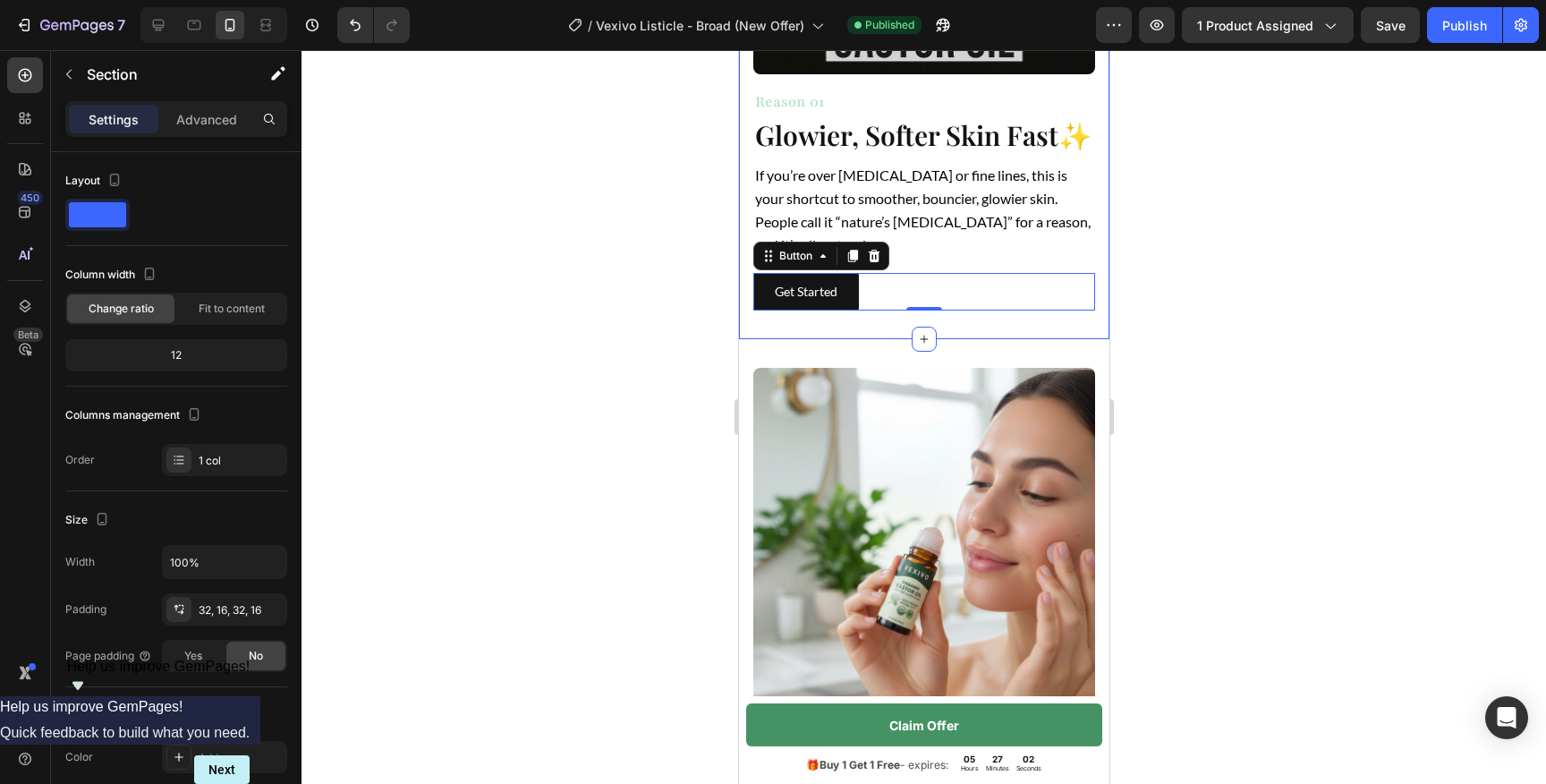
click at [873, 339] on div "Image Reason 02 Heading Longer Lashes and [PERSON_NAME] Brows Heading Castor oi…" at bounding box center [923, 648] width 370 height 619
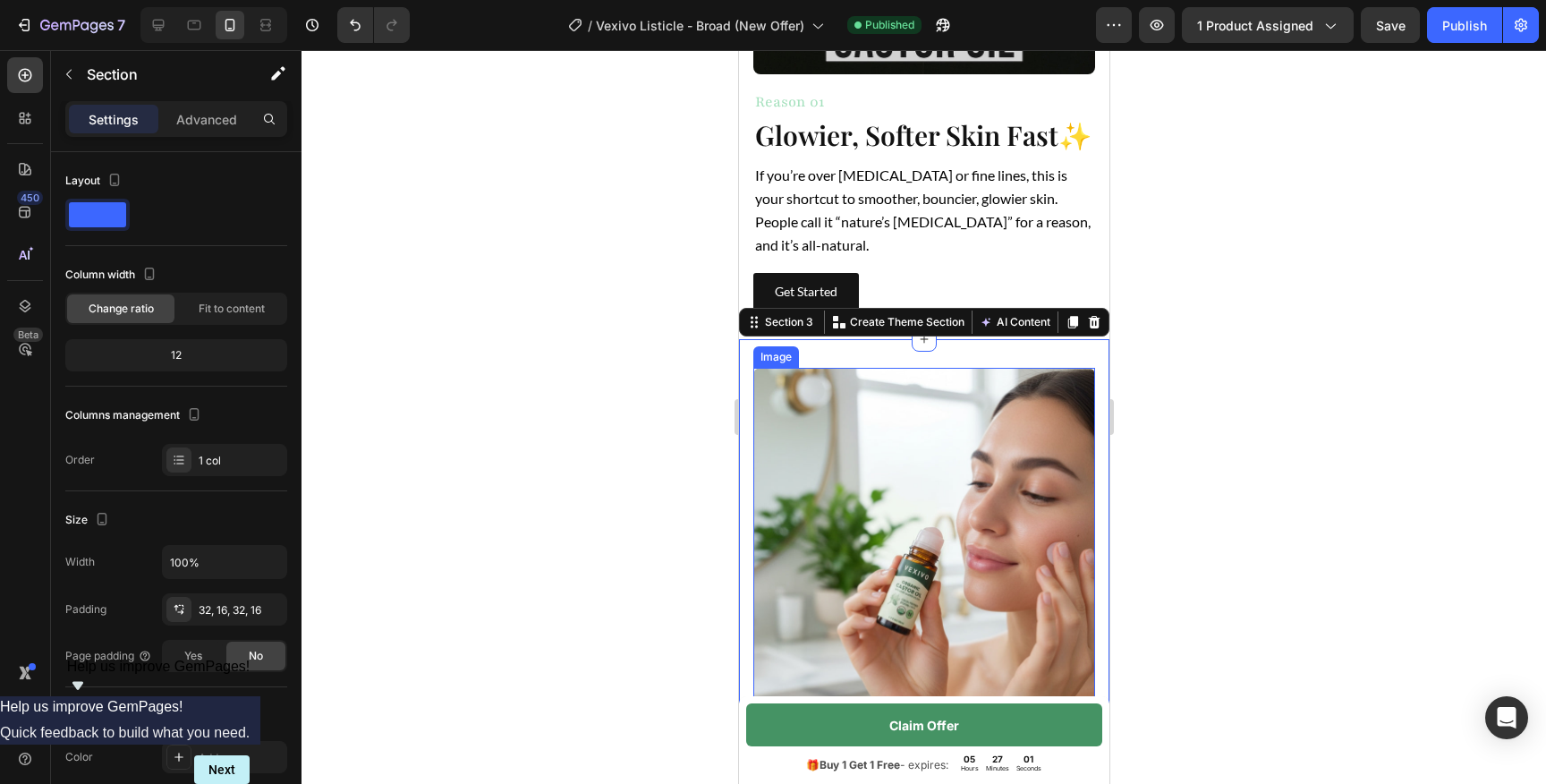
click at [821, 393] on img at bounding box center [924, 539] width 342 height 342
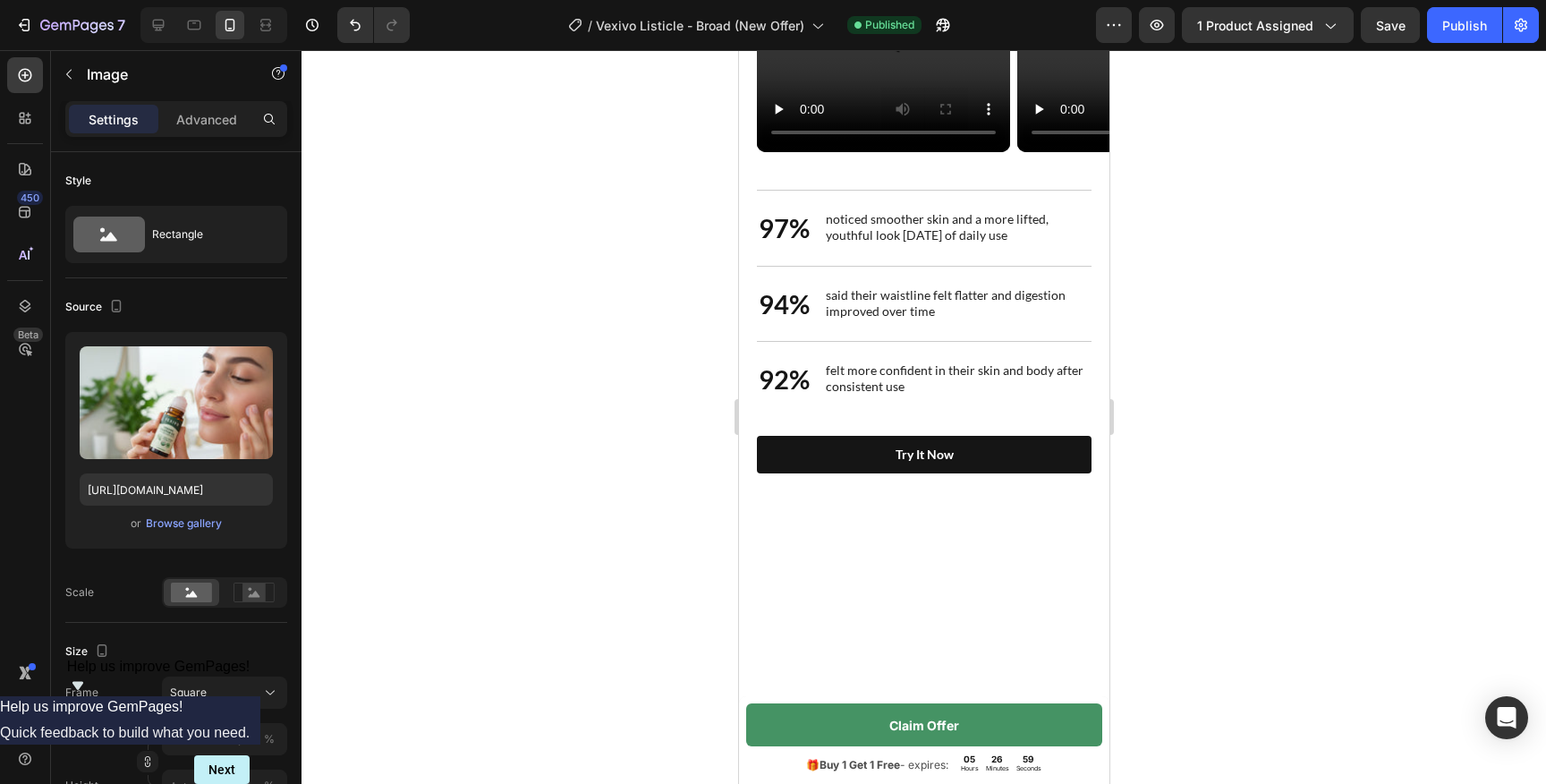
scroll to position [4108, 0]
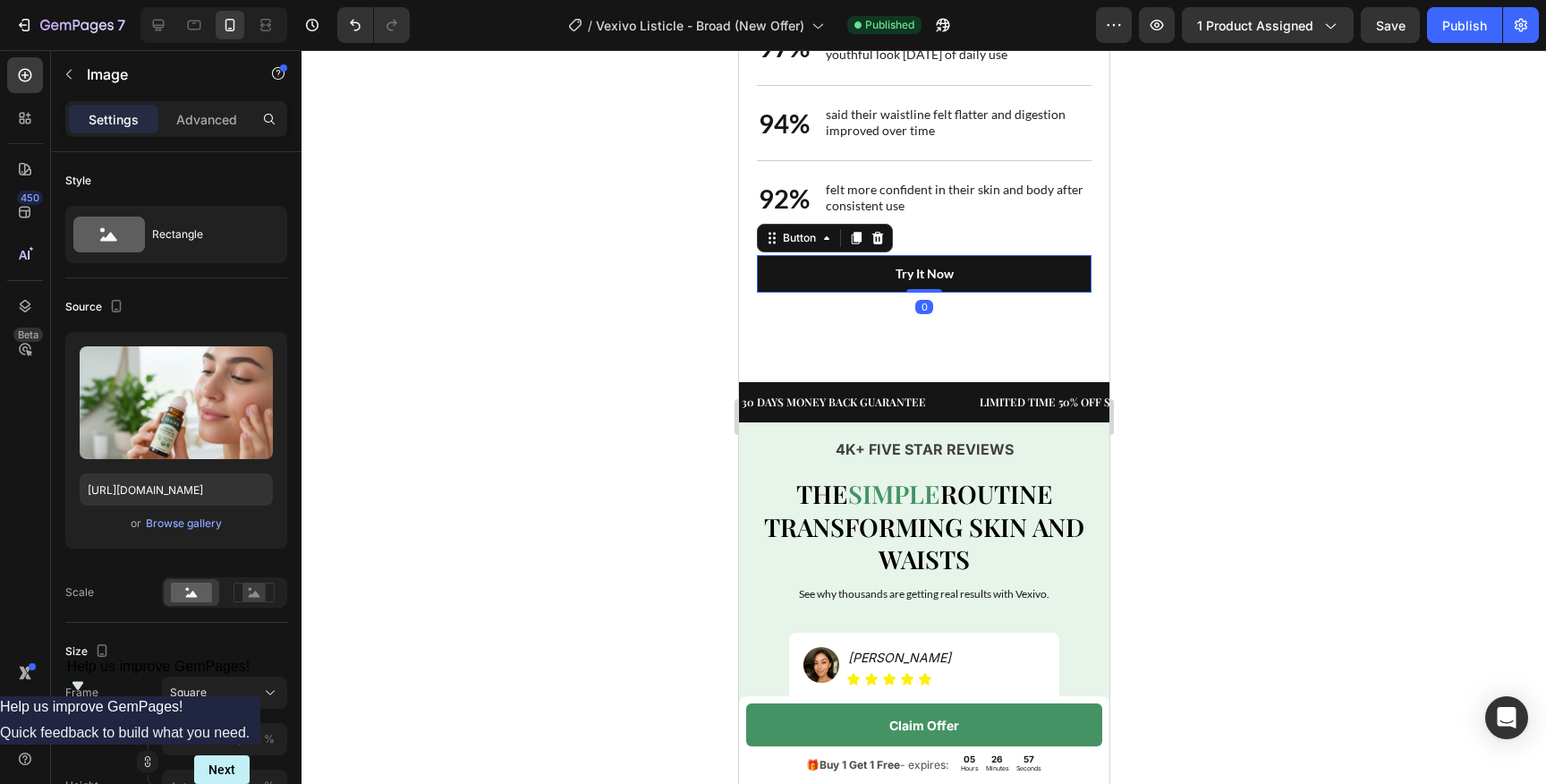
click at [853, 293] on link "Try it now" at bounding box center [923, 274] width 334 height 38
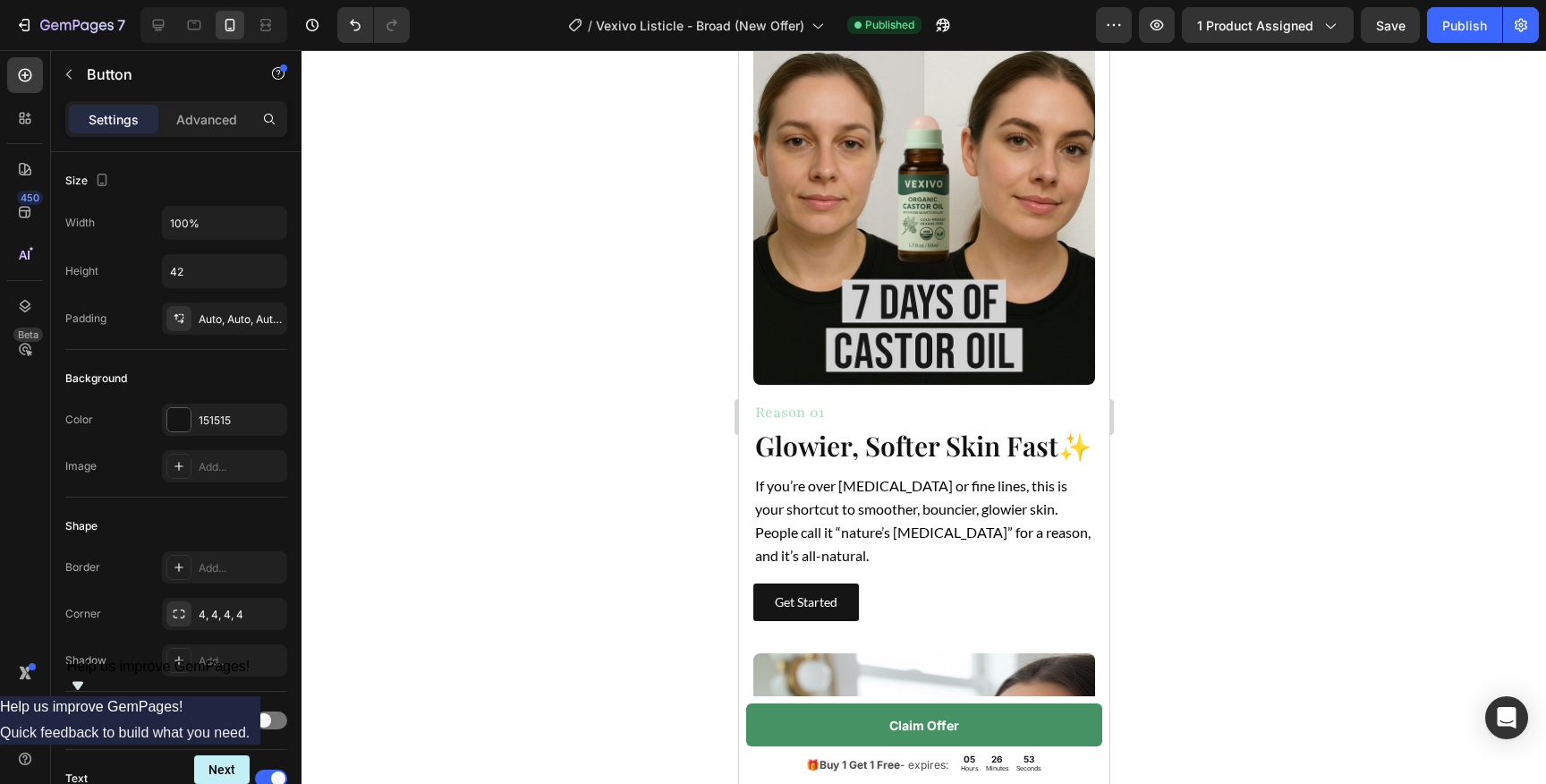
scroll to position [717, 0]
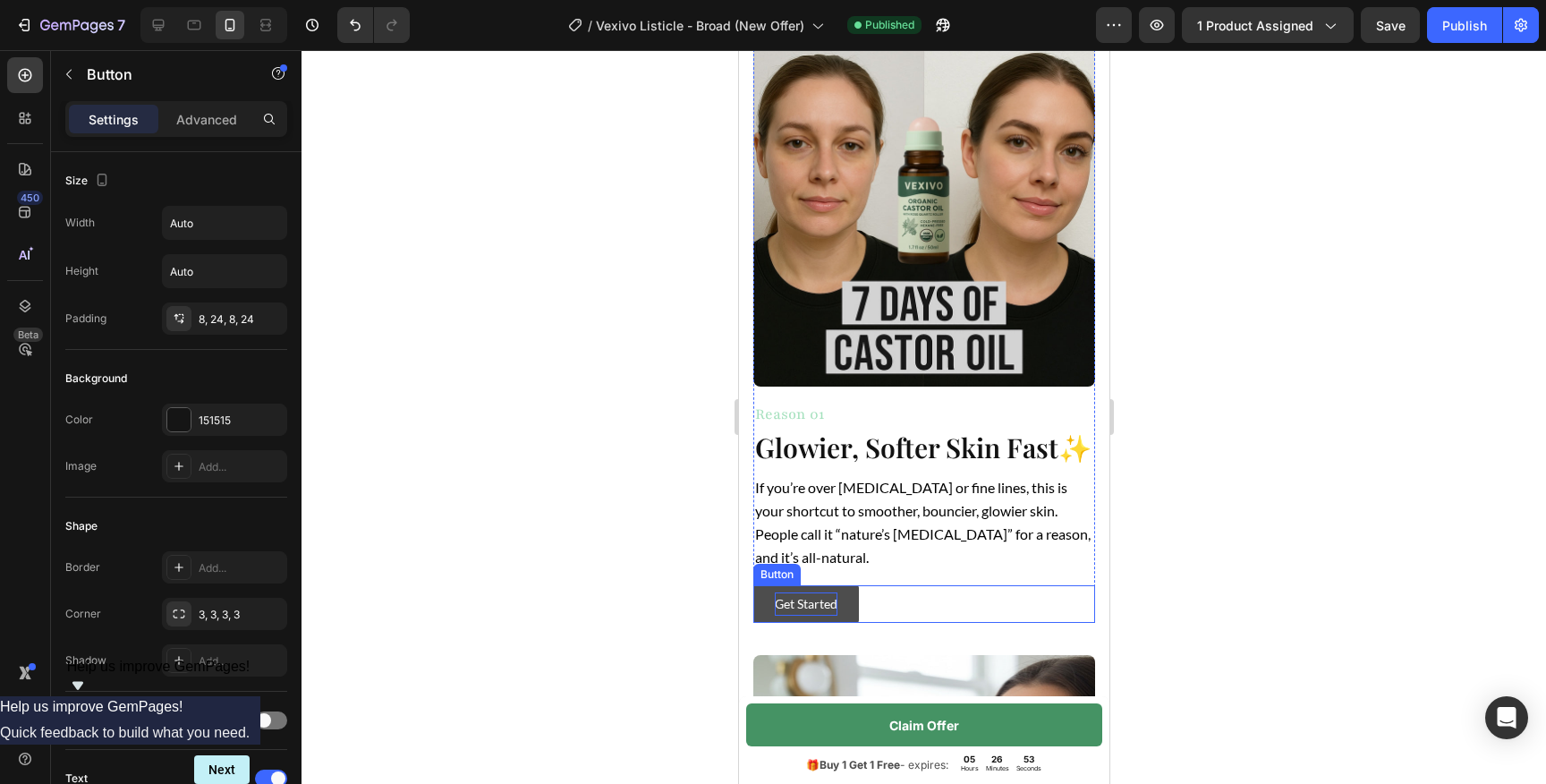
click at [792, 592] on p "Get Started" at bounding box center [805, 603] width 62 height 22
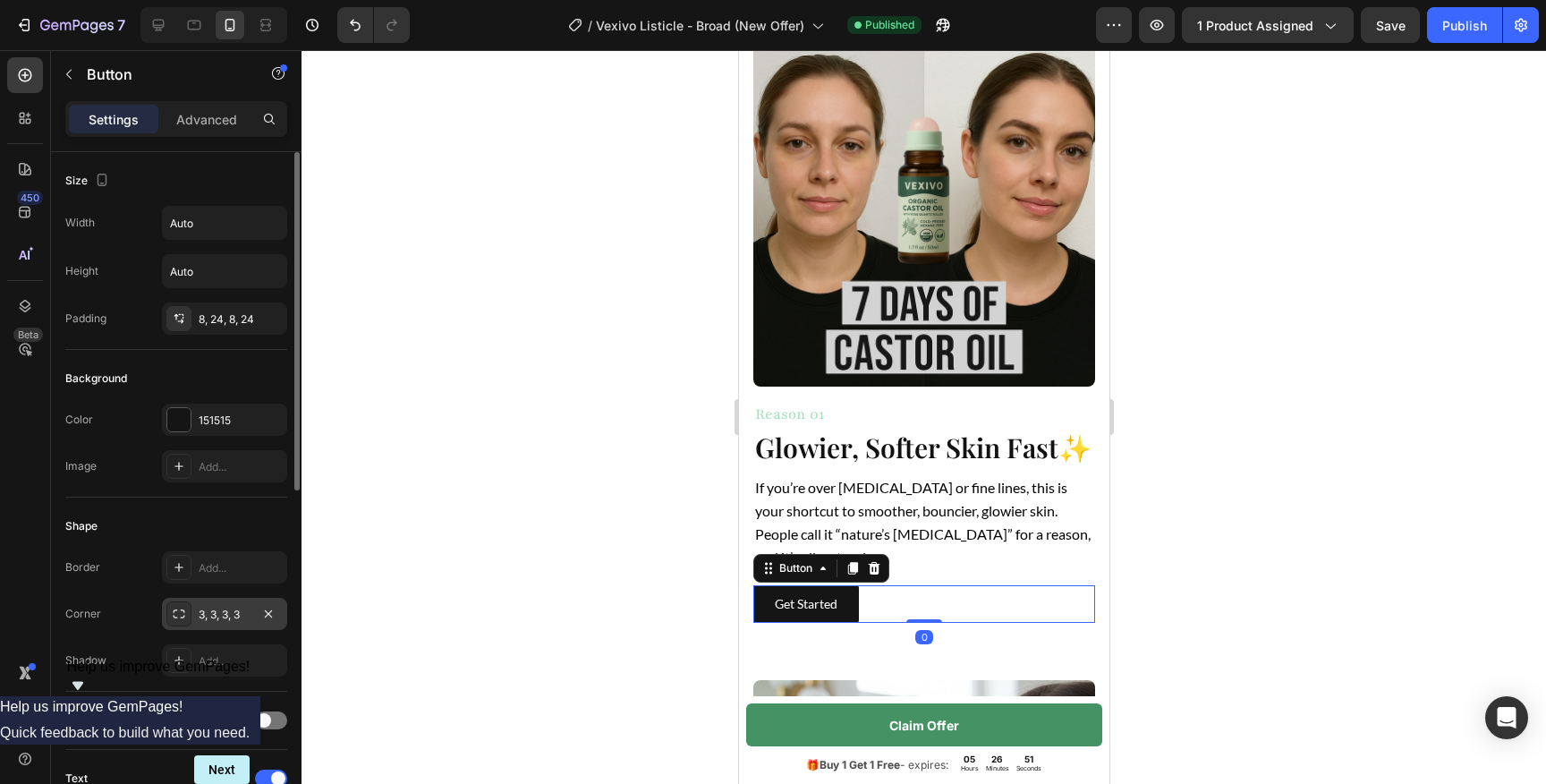
click at [208, 620] on div "3, 3, 3, 3" at bounding box center [224, 615] width 52 height 17
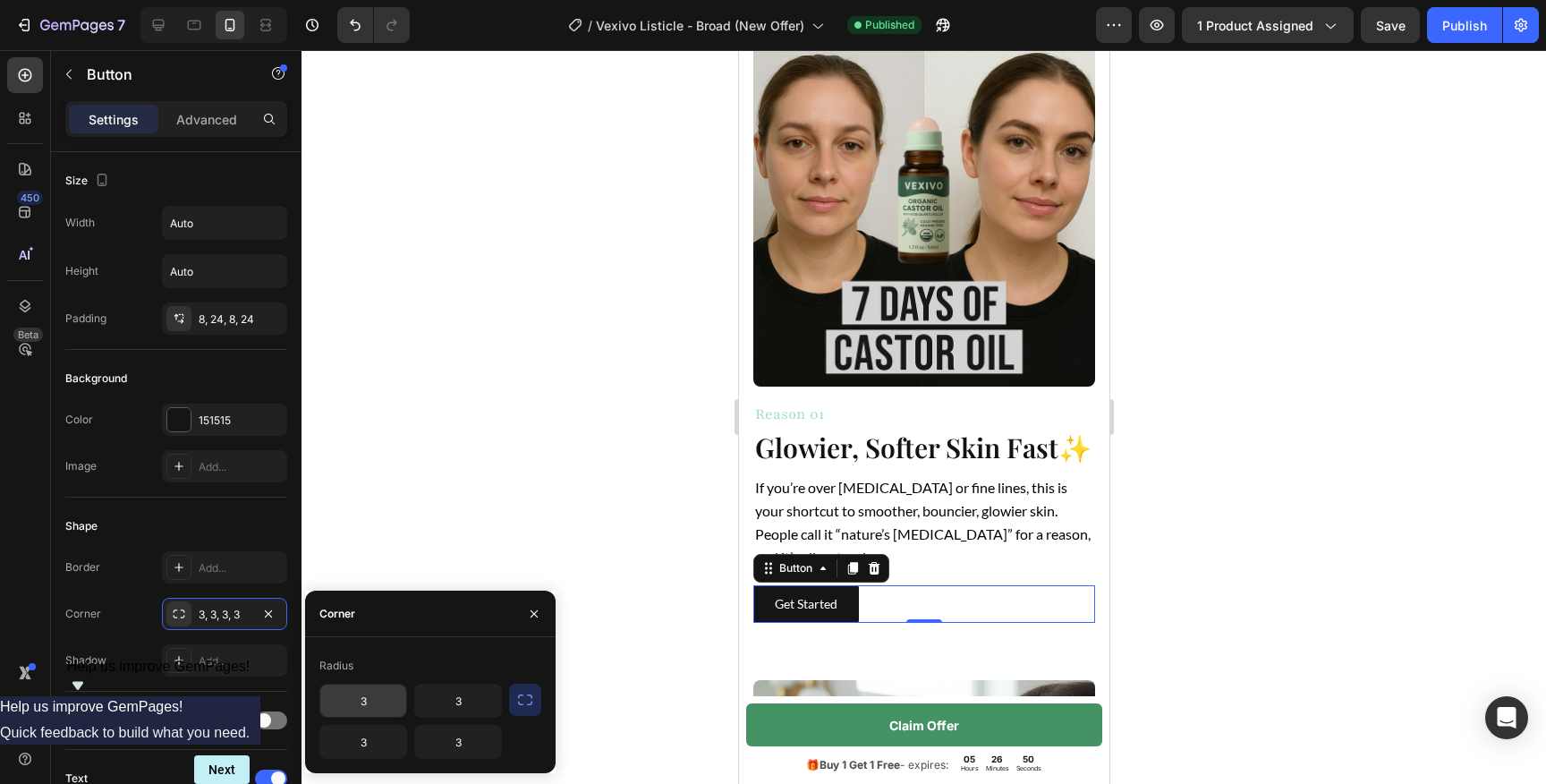
click at [381, 700] on input "3" at bounding box center [364, 700] width 86 height 32
type input "4"
click at [443, 701] on input "3" at bounding box center [458, 700] width 86 height 32
click at [476, 749] on input "3" at bounding box center [458, 741] width 86 height 32
click at [473, 699] on input "43" at bounding box center [458, 700] width 86 height 32
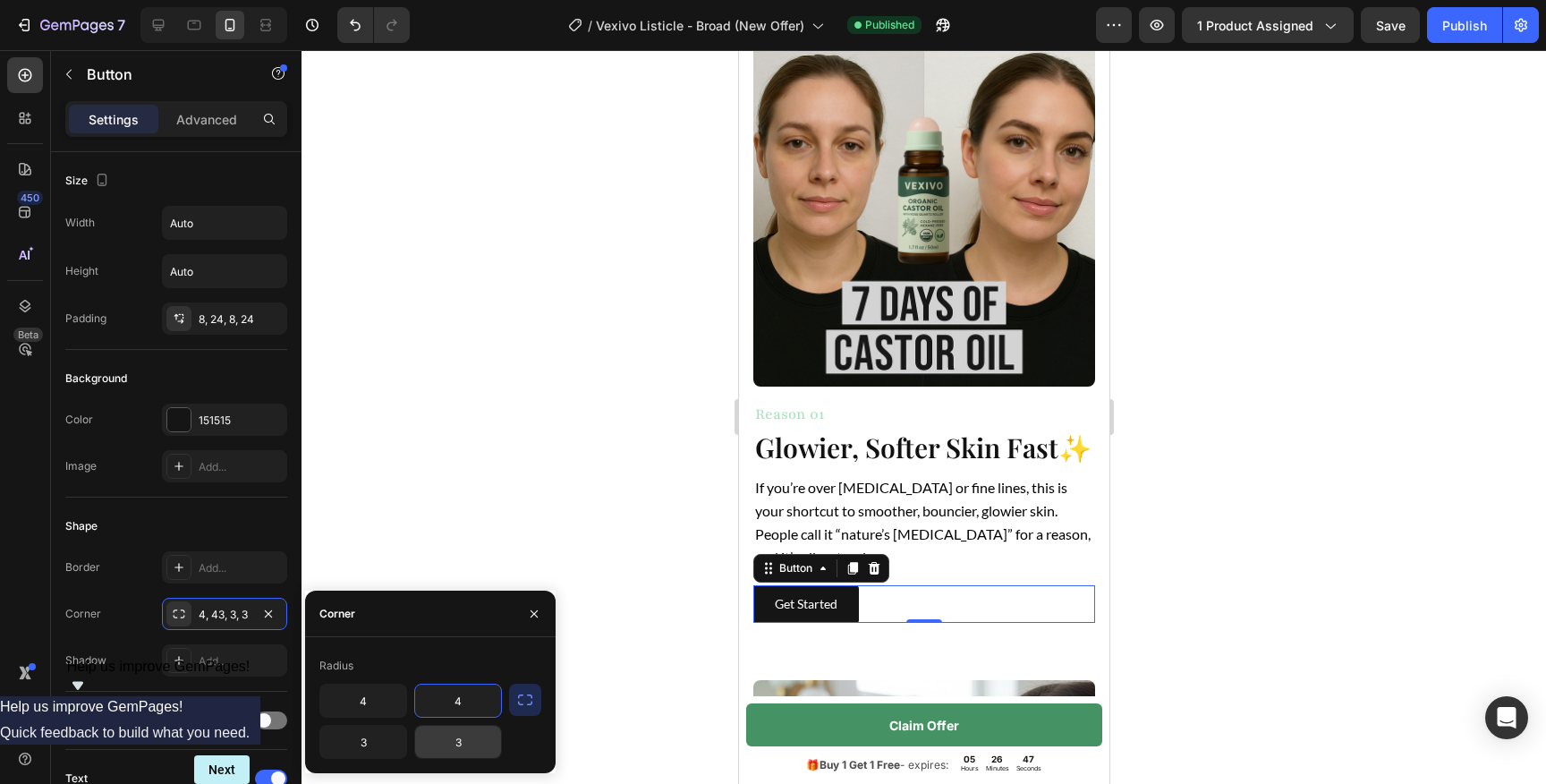
type input "4"
click at [454, 742] on input "3" at bounding box center [458, 741] width 86 height 32
click at [459, 742] on input "3" at bounding box center [458, 741] width 86 height 32
type input "4"
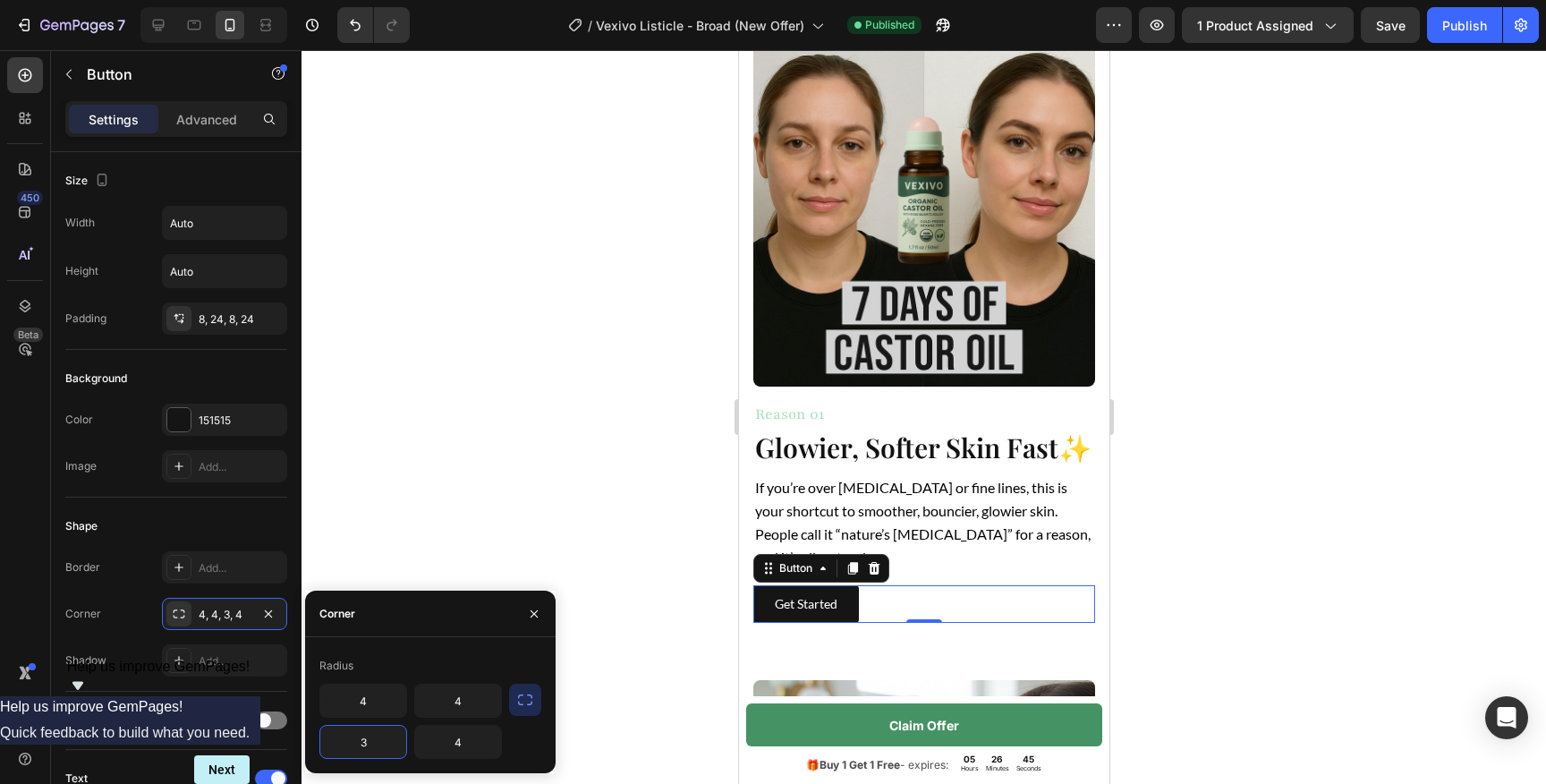
click at [375, 746] on input "3" at bounding box center [364, 741] width 86 height 32
type input "4"
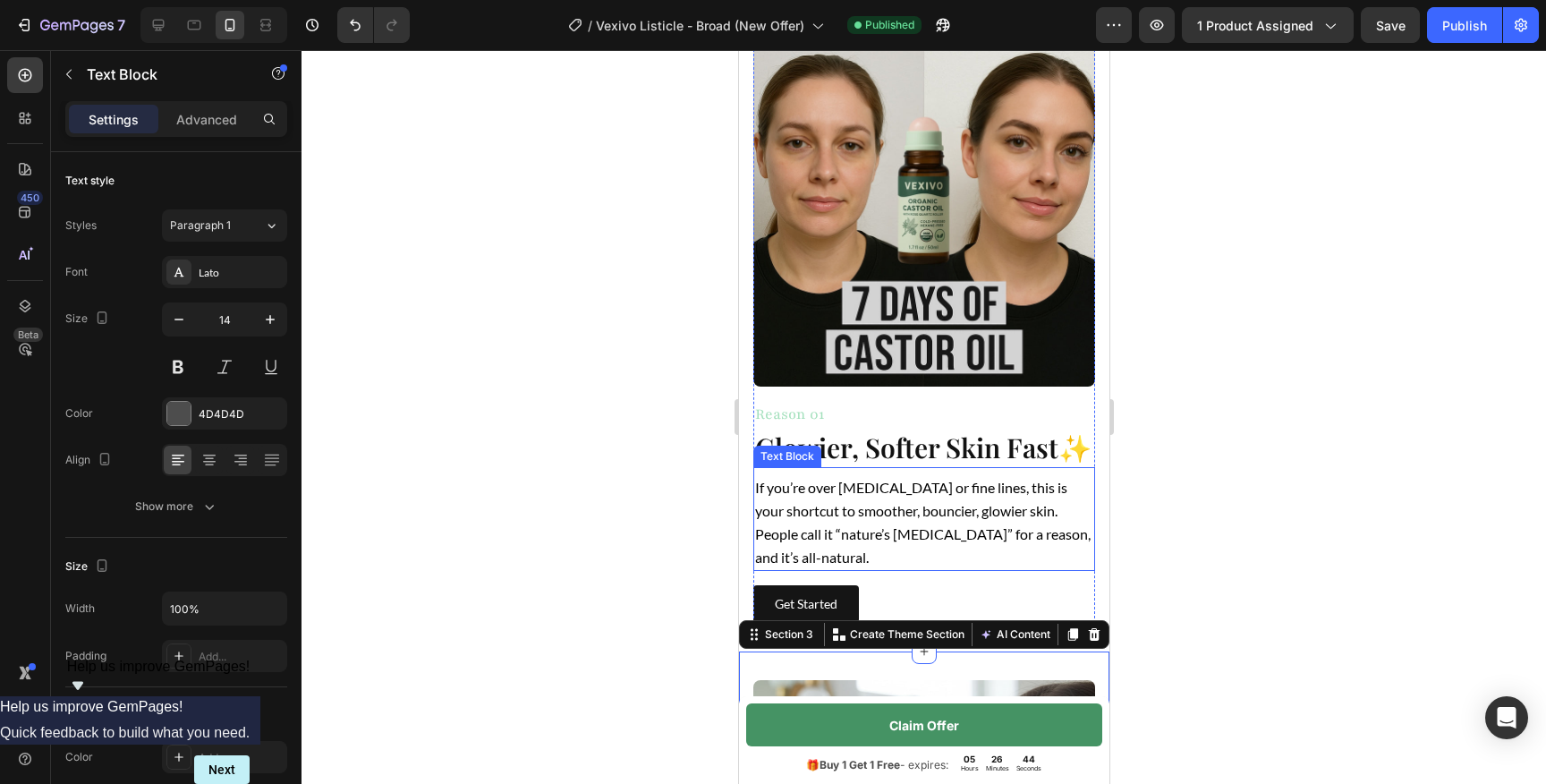
click at [954, 507] on span "If you’re over [MEDICAL_DATA] or fine lines, this is your shortcut to smoother,…" at bounding box center [921, 521] width 335 height 87
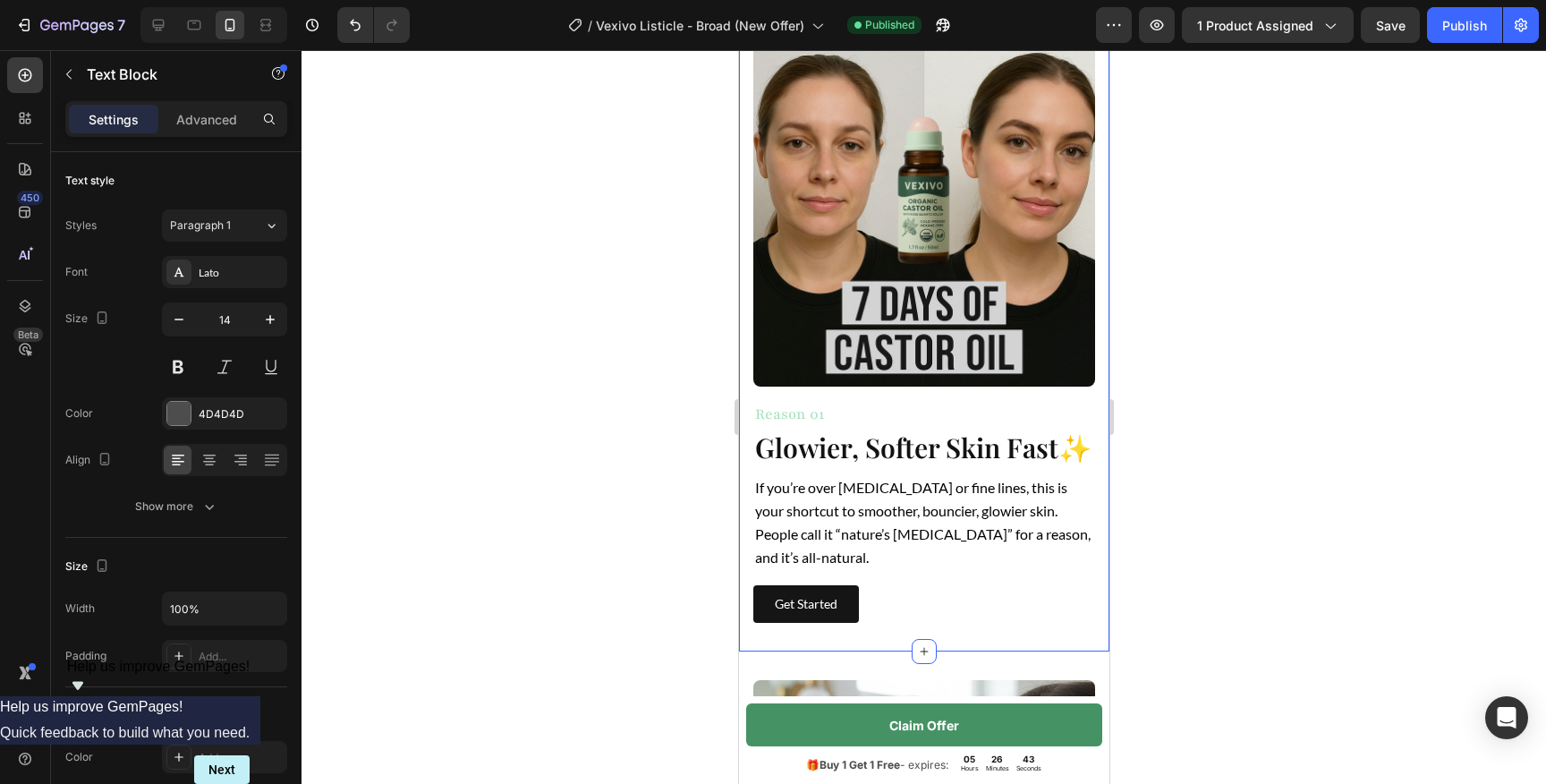
click at [954, 606] on div "Image Reason 01 Heading Glowier, Softer Skin Fast ✨ Heading If you’re over [MED…" at bounding box center [923, 334] width 370 height 635
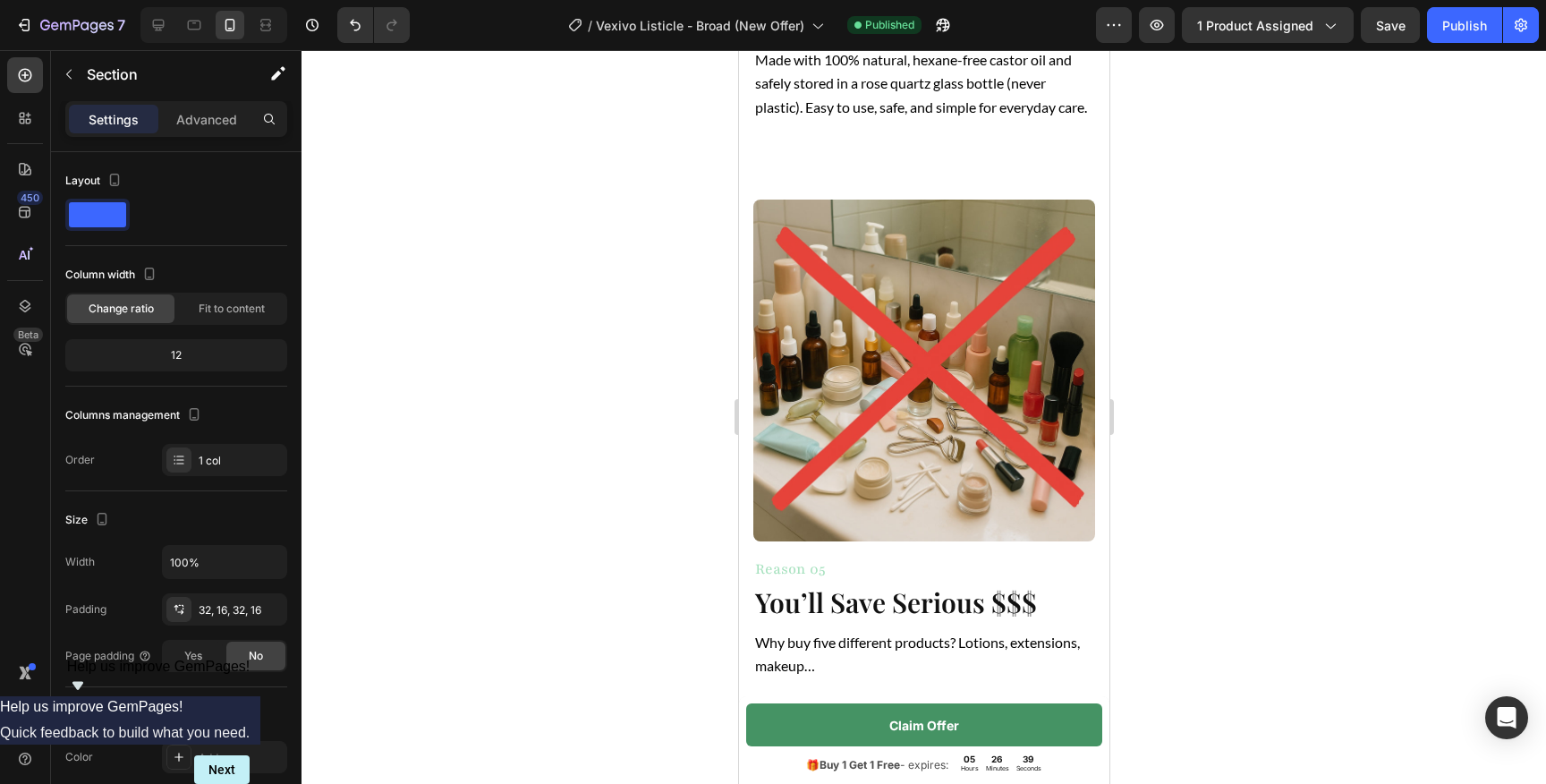
scroll to position [3065, 0]
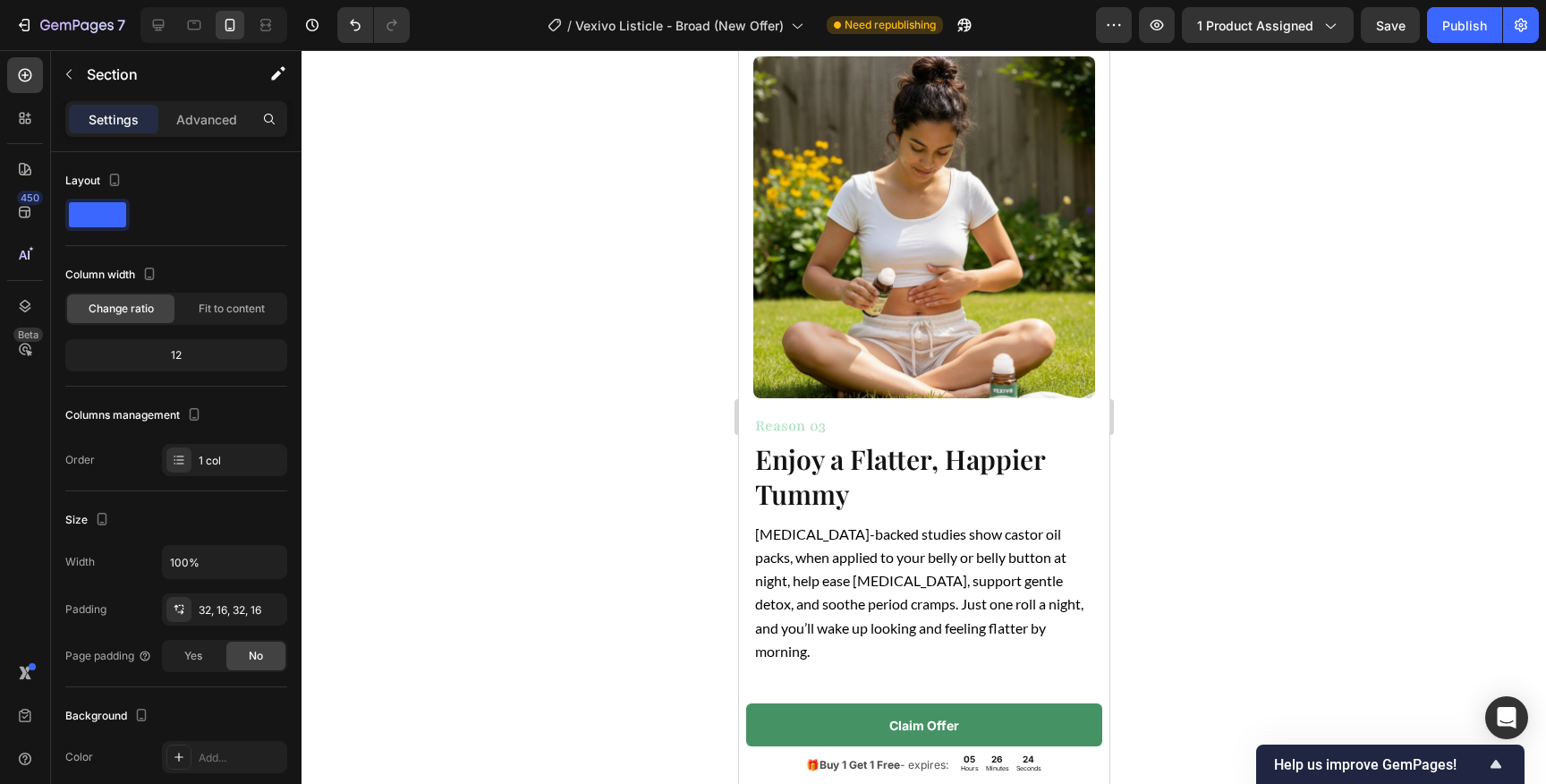
scroll to position [1939, 0]
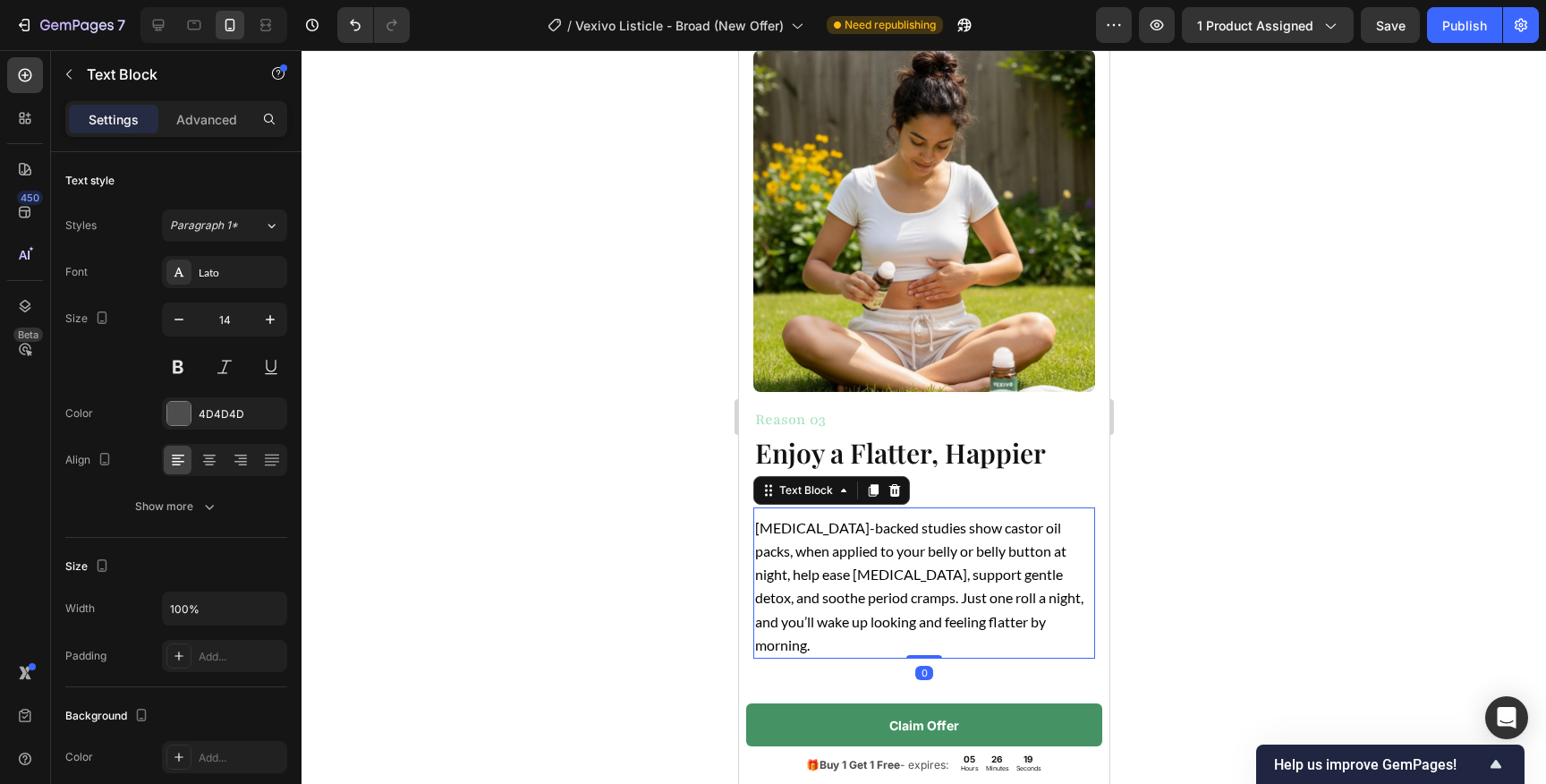
click at [908, 552] on span "[MEDICAL_DATA]-backed studies show castor oil packs, when applied to your belly…" at bounding box center [918, 586] width 329 height 134
click at [977, 538] on p "[MEDICAL_DATA]-backed studies show castor oil packs, when applied to your belly…" at bounding box center [923, 586] width 338 height 140
click at [1017, 532] on span "[MEDICAL_DATA]-backed studies show castor oil packs, when applied to your belly…" at bounding box center [918, 586] width 329 height 134
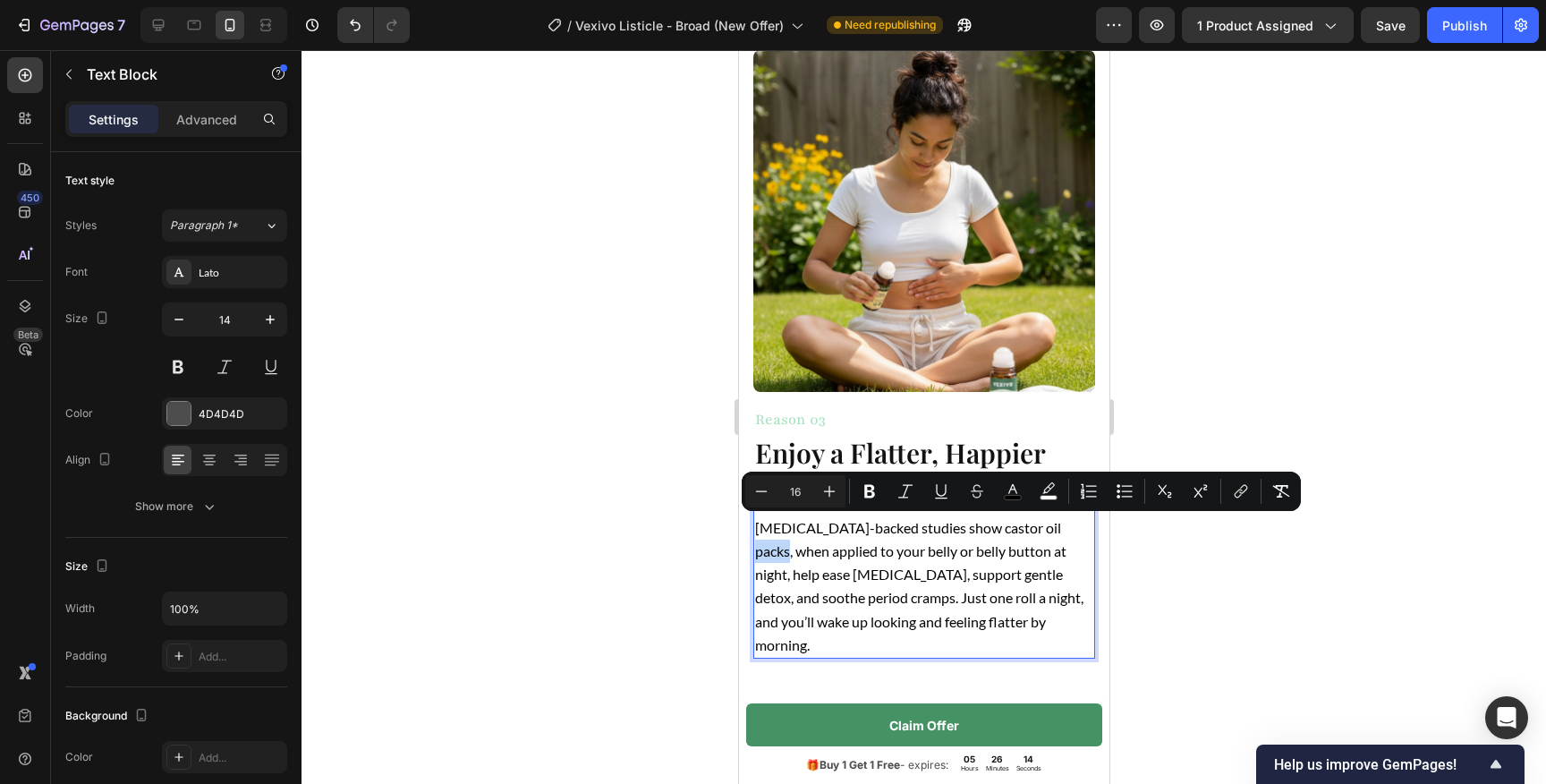
drag, startPoint x: 1078, startPoint y: 532, endPoint x: 1040, endPoint y: 532, distance: 38.0
click at [1040, 532] on span "[MEDICAL_DATA]-backed studies show castor oil packs, when applied to your belly…" at bounding box center [918, 586] width 329 height 134
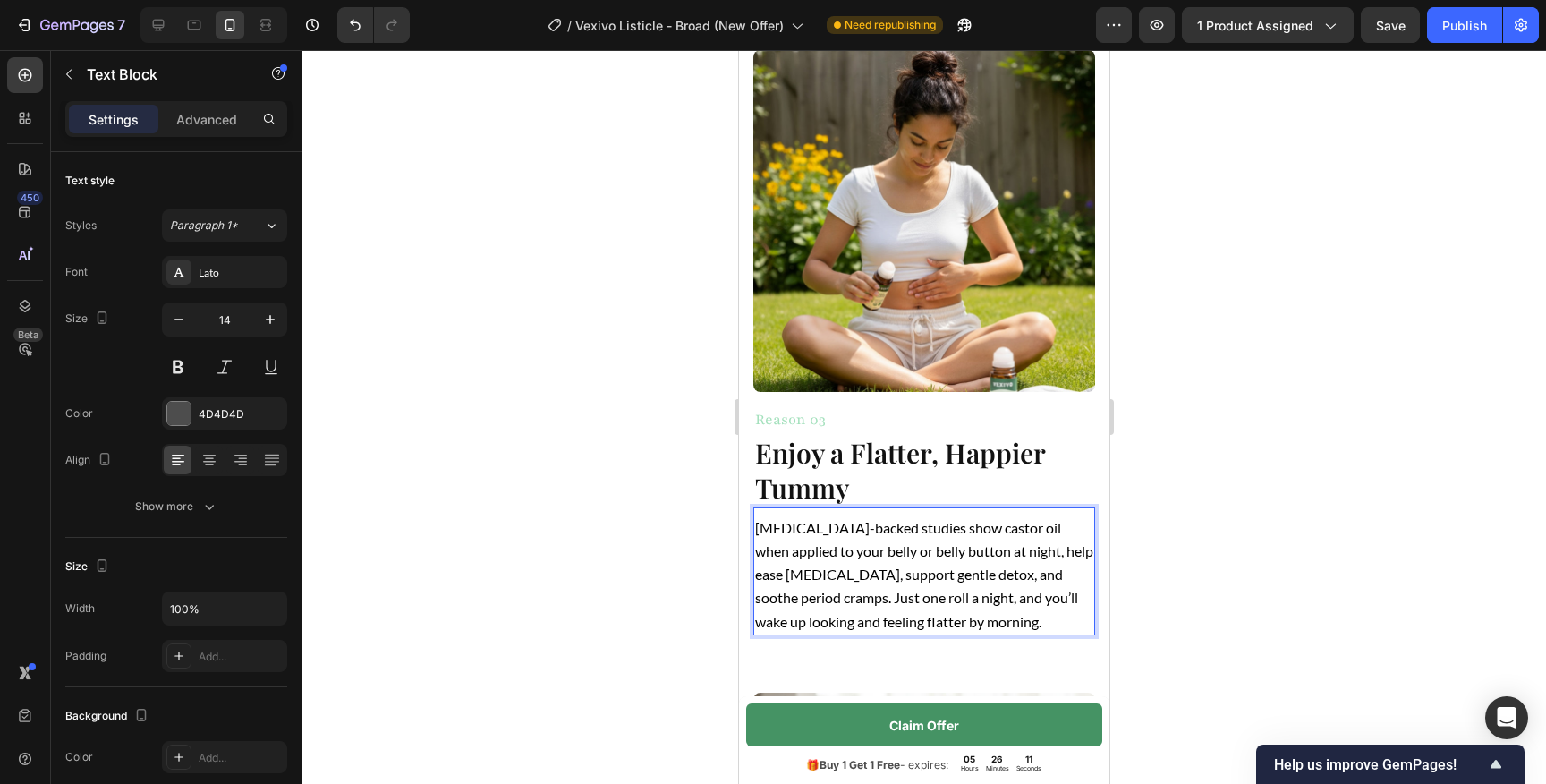
click at [996, 563] on p "Dermatologist-backed studies show castor oil when applied to your belly or bell…" at bounding box center [923, 575] width 338 height 118
click at [1200, 578] on div at bounding box center [923, 417] width 1244 height 734
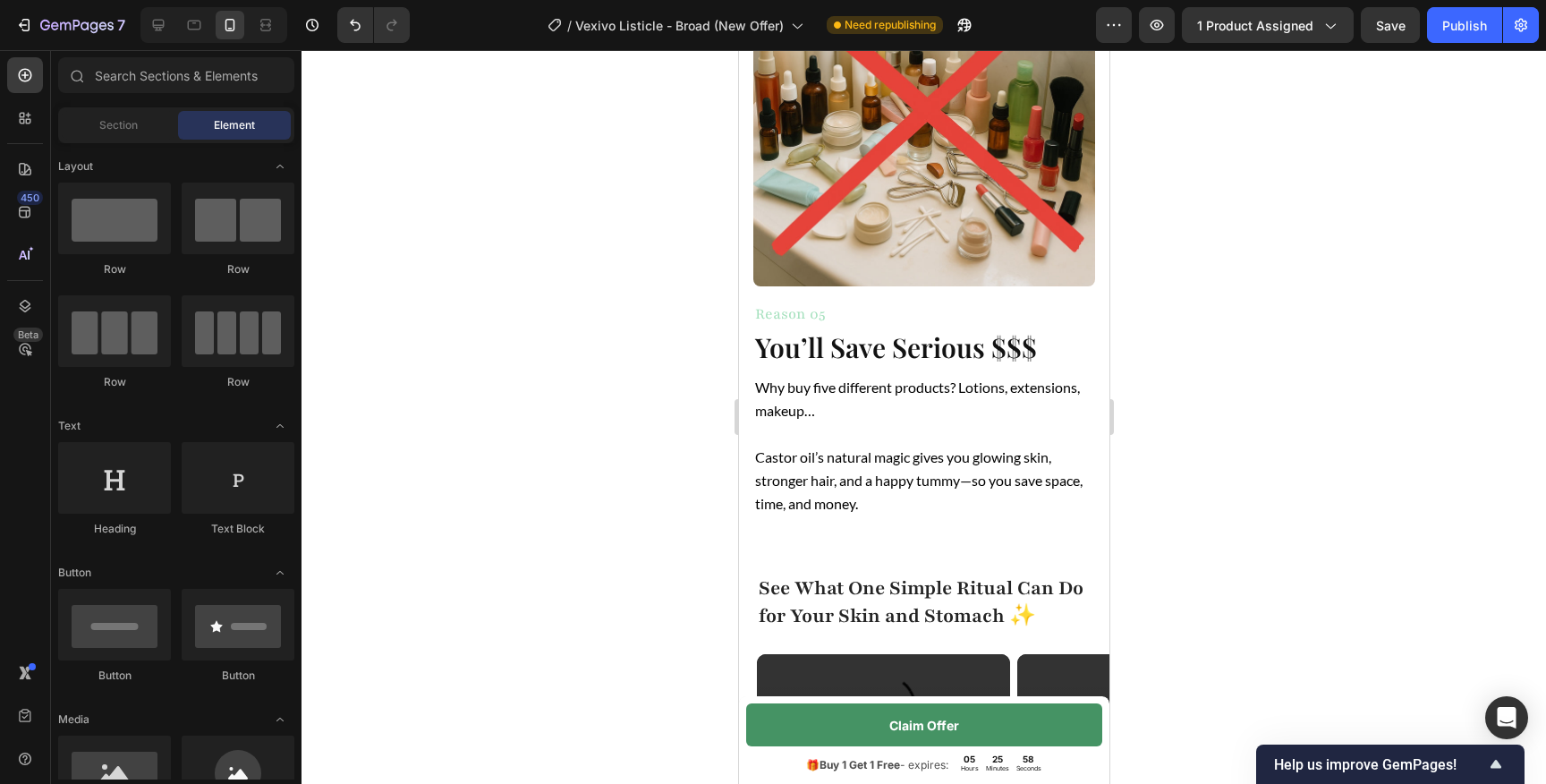
scroll to position [3268, 0]
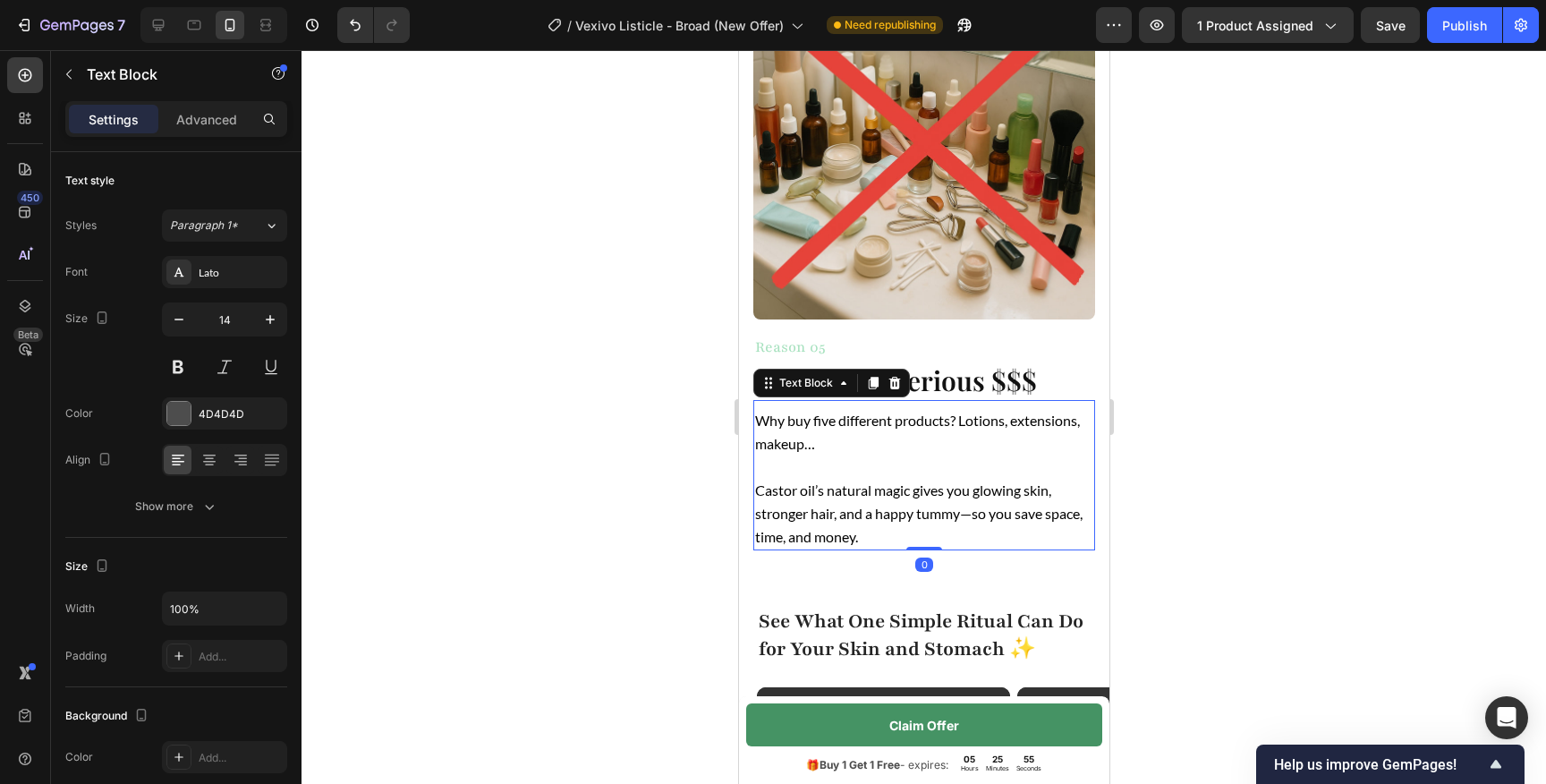
click at [917, 512] on span "Castor oil’s natural magic gives you glowing skin, stronger hair, and a happy t…" at bounding box center [917, 512] width 328 height 63
click at [973, 513] on span "Castor oil’s natural magic gives you glowing skin, stronger hair, and a happy t…" at bounding box center [917, 512] width 328 height 63
click at [959, 546] on div "Why buy five different products? Lotions, extensions, makeup… Castor oil’s natu…" at bounding box center [924, 478] width 342 height 143
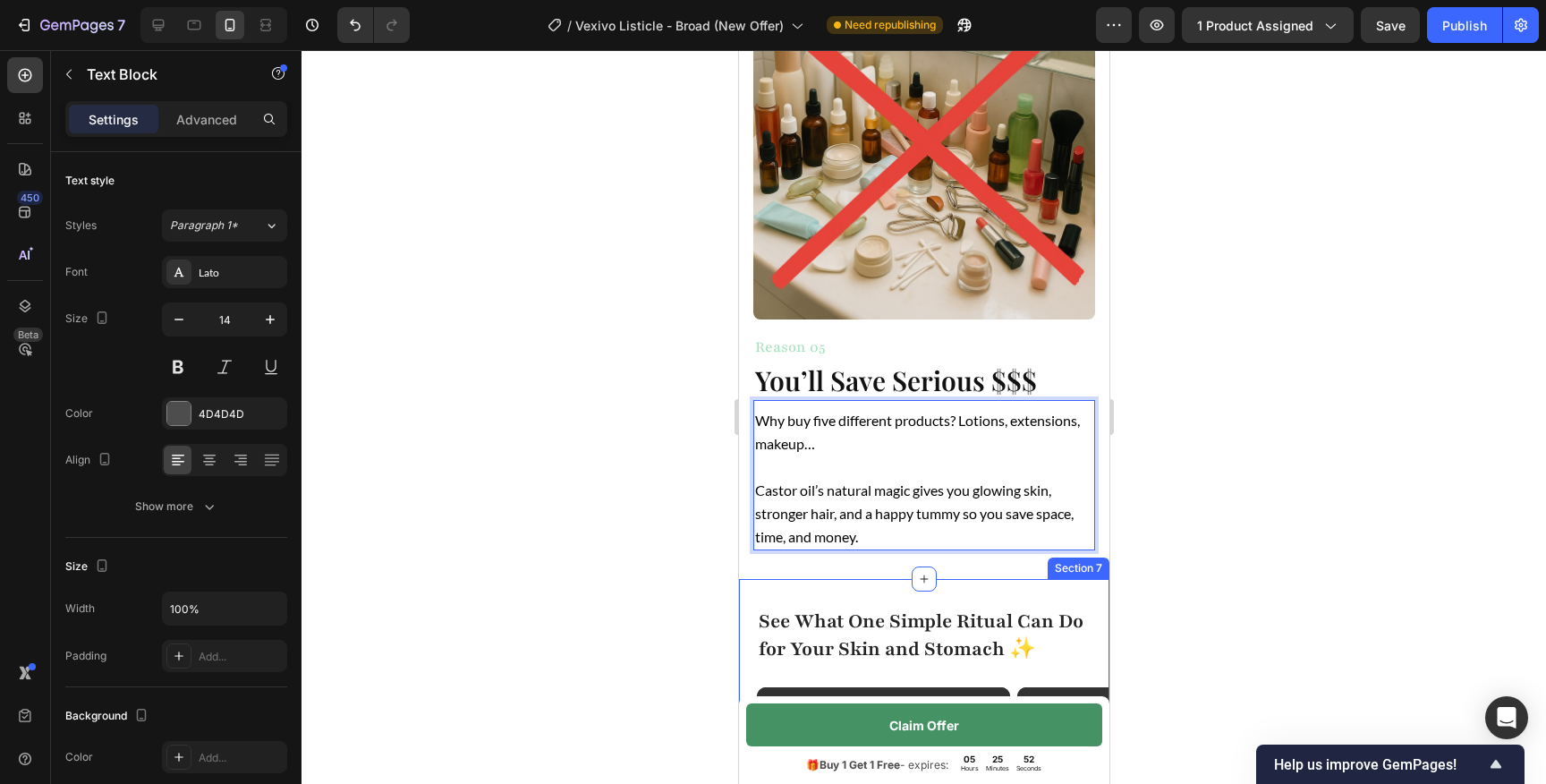
click at [1235, 586] on div at bounding box center [923, 417] width 1244 height 734
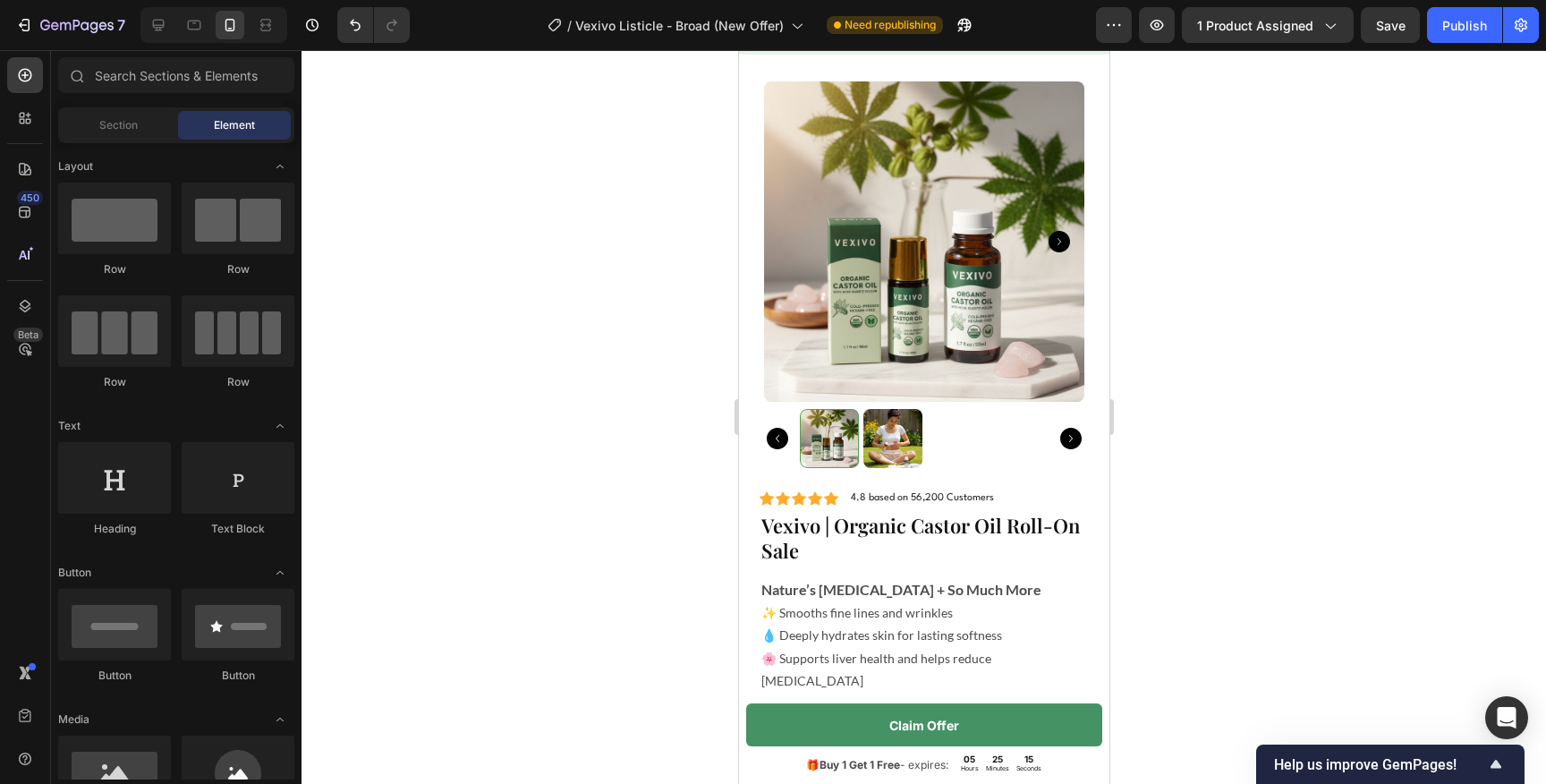
scroll to position [5334, 0]
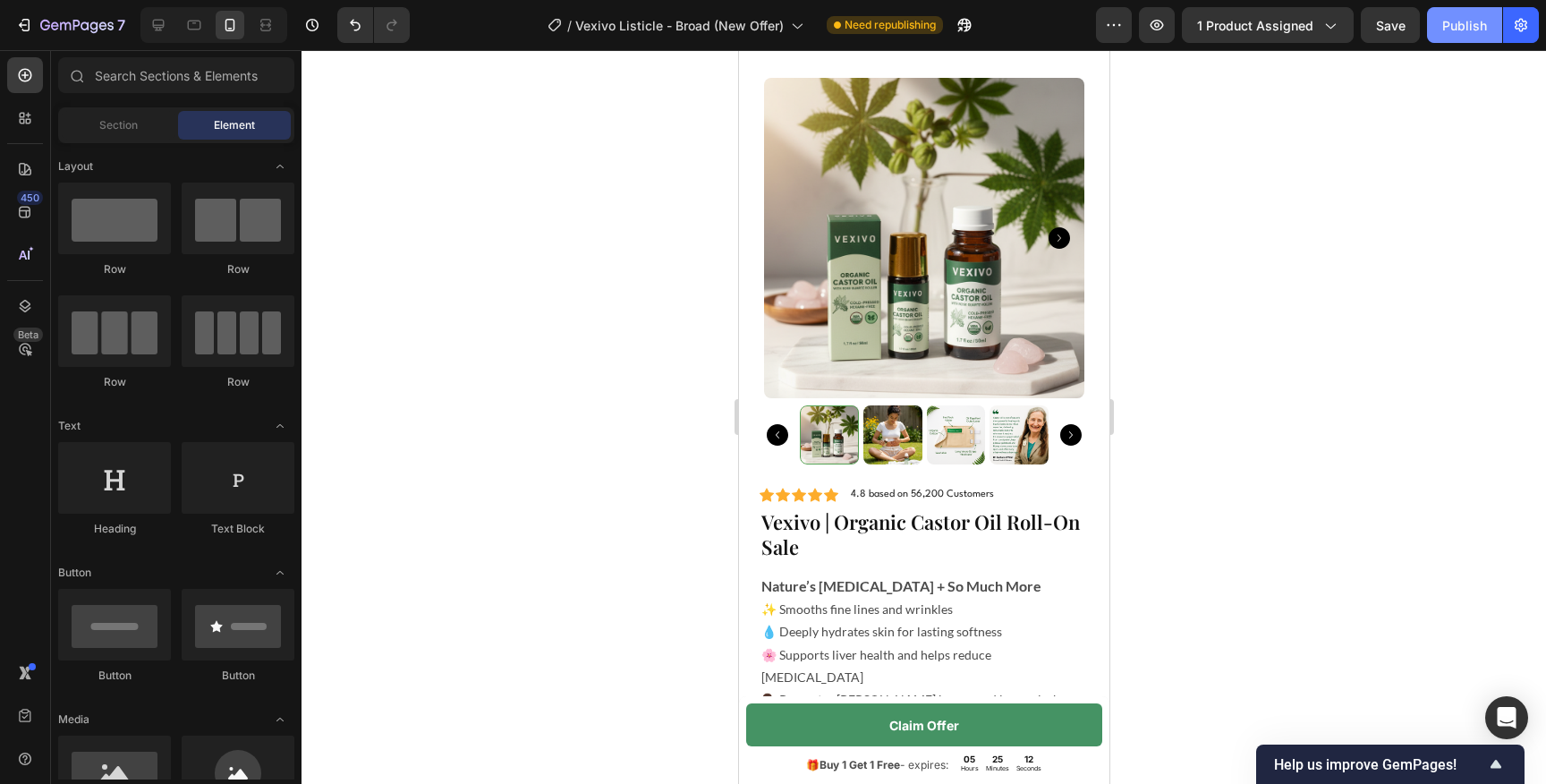
click at [1460, 27] on div "Publish" at bounding box center [1464, 26] width 45 height 18
